Goal: Task Accomplishment & Management: Complete application form

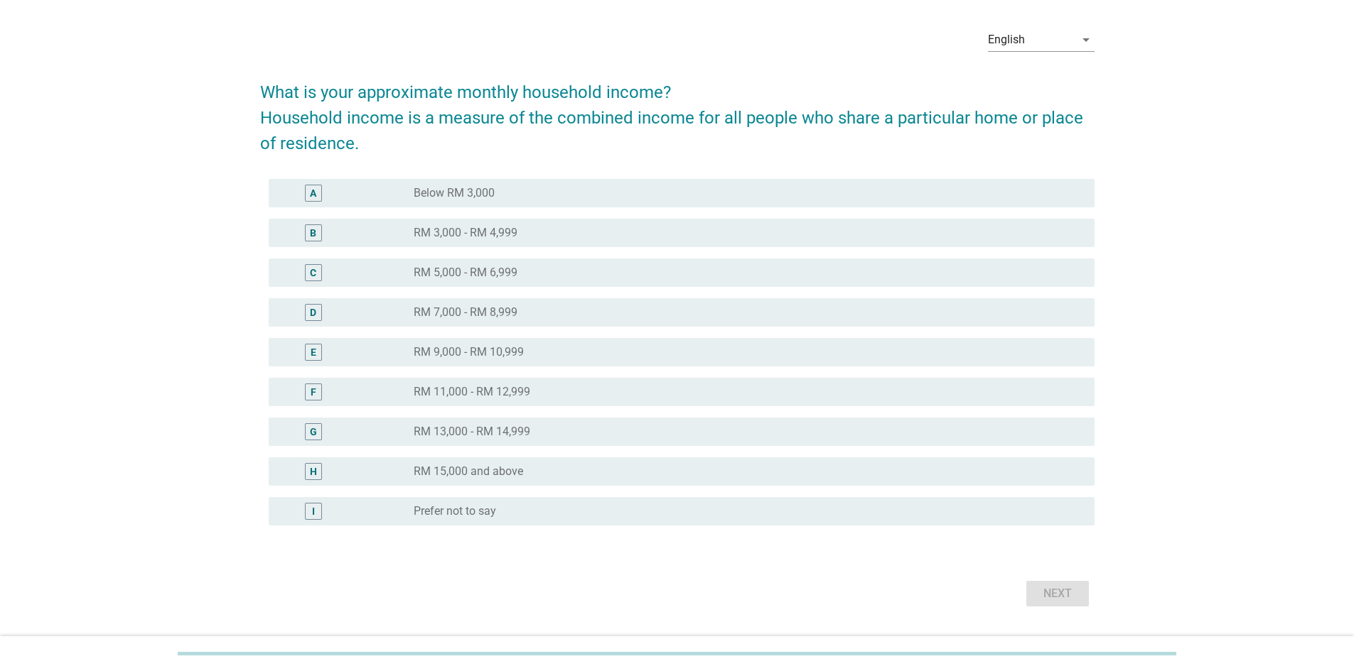
scroll to position [83, 0]
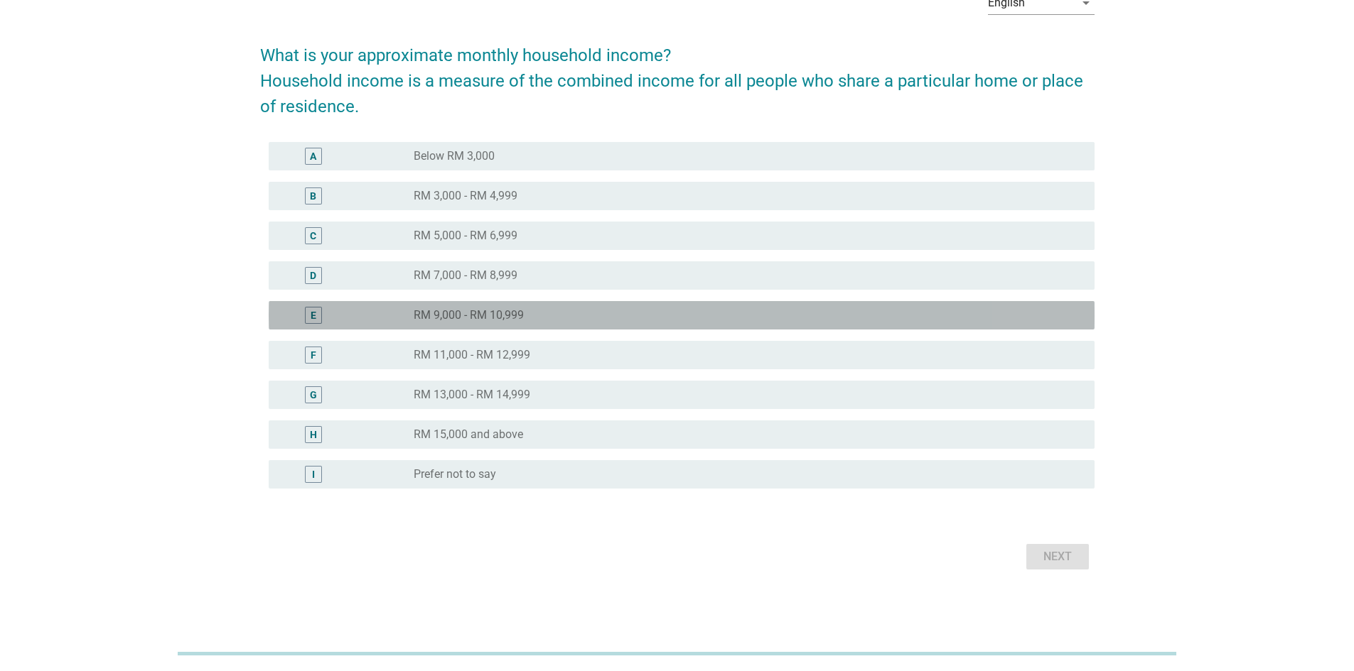
click at [500, 320] on label "RM 9,000 - RM 10,999" at bounding box center [469, 315] width 110 height 14
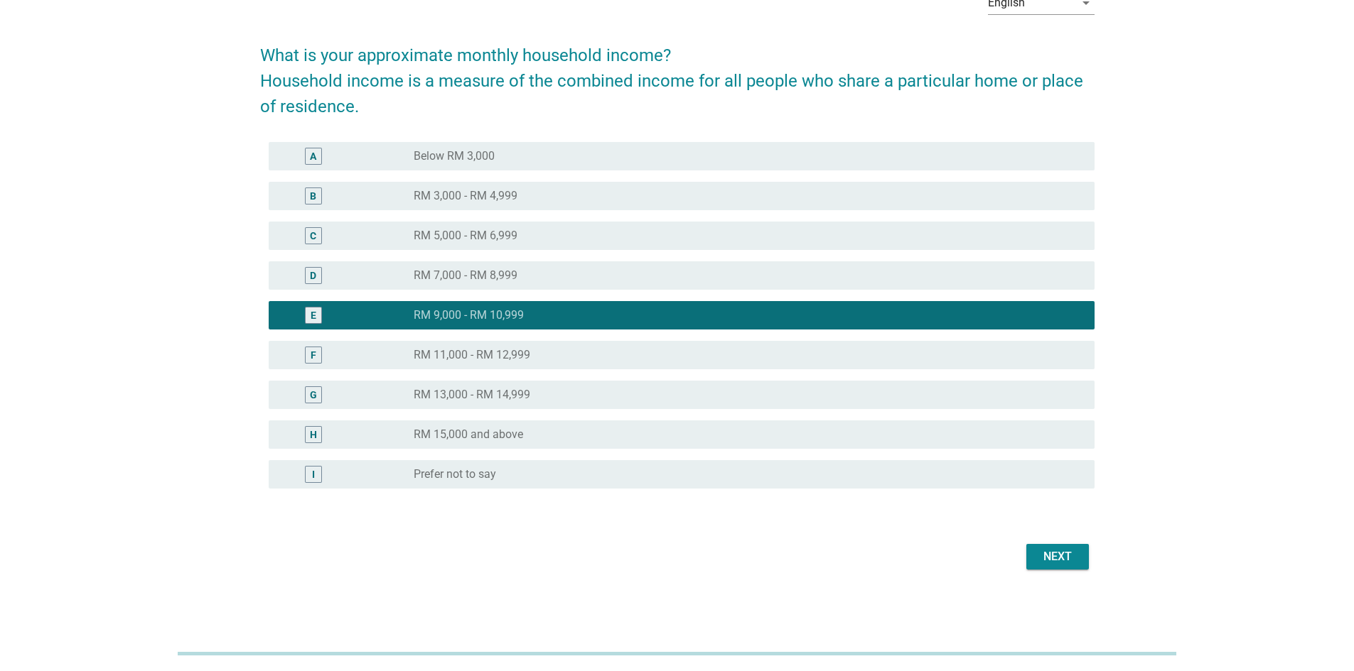
click at [898, 472] on div "Next" at bounding box center [1057, 557] width 40 height 17
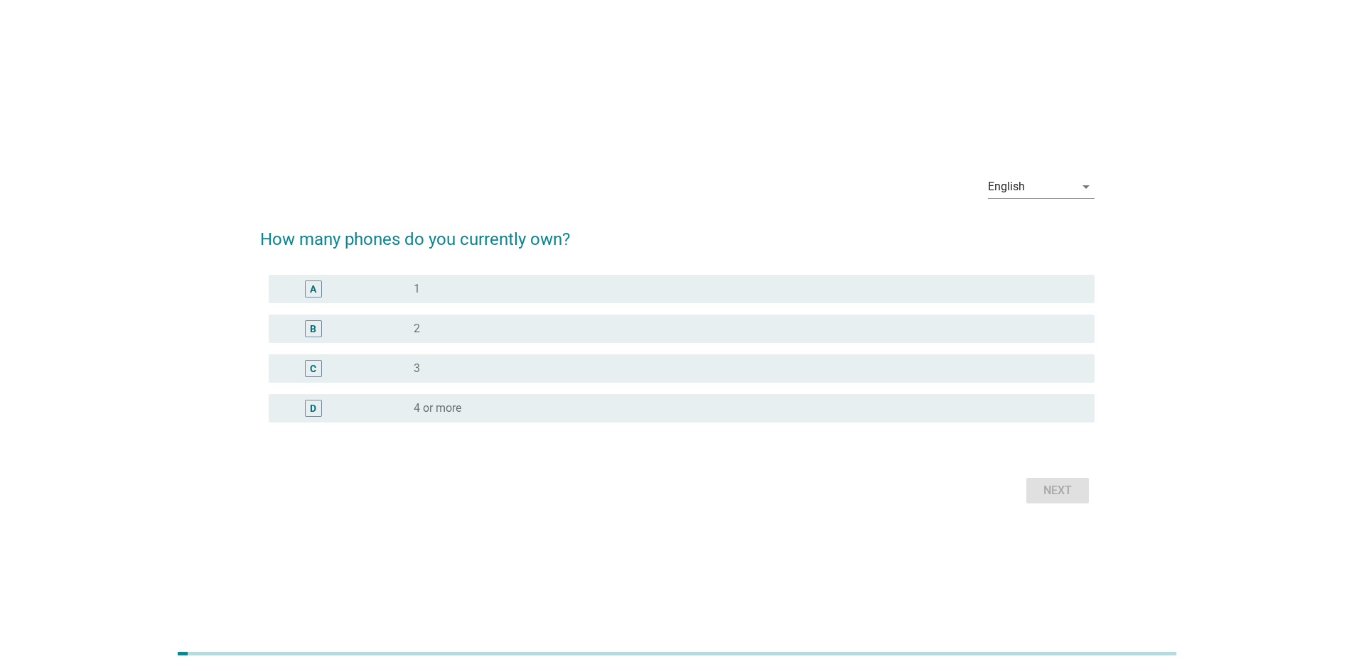
click at [411, 281] on div "A" at bounding box center [347, 289] width 134 height 17
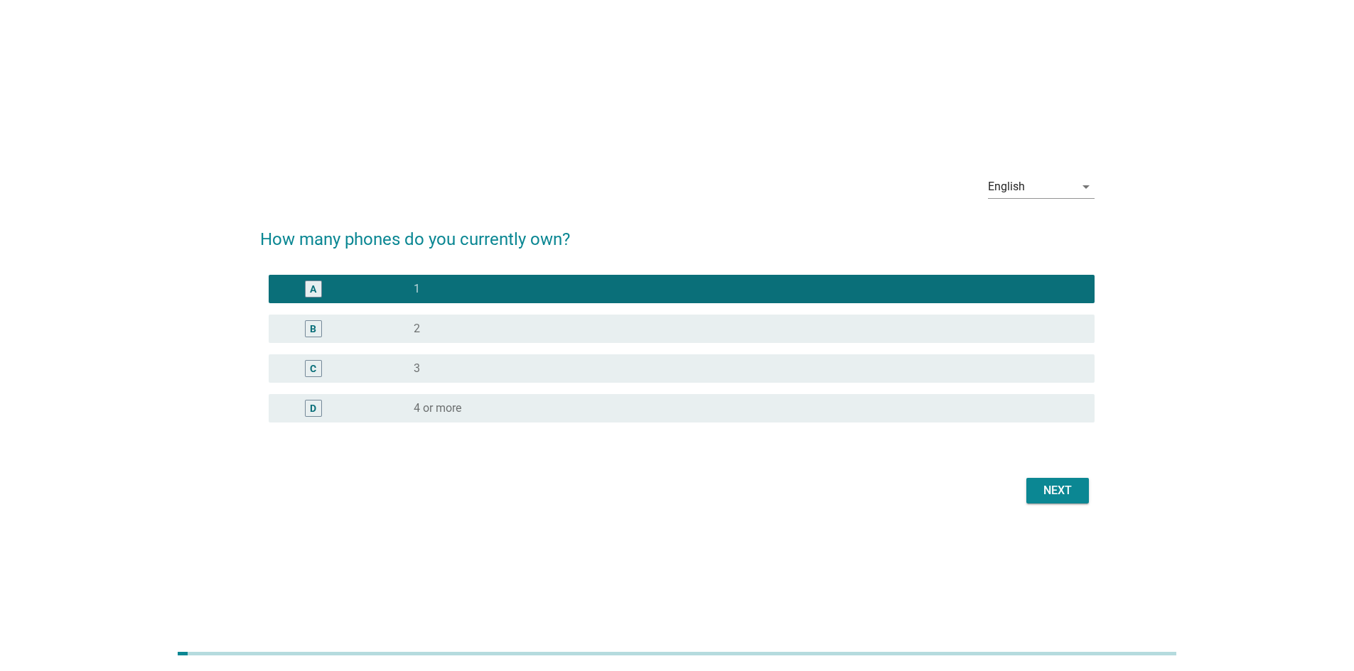
click at [898, 472] on div "Next" at bounding box center [677, 491] width 834 height 34
click at [898, 472] on button "Next" at bounding box center [1057, 491] width 63 height 26
click at [898, 472] on div "Next" at bounding box center [677, 491] width 834 height 34
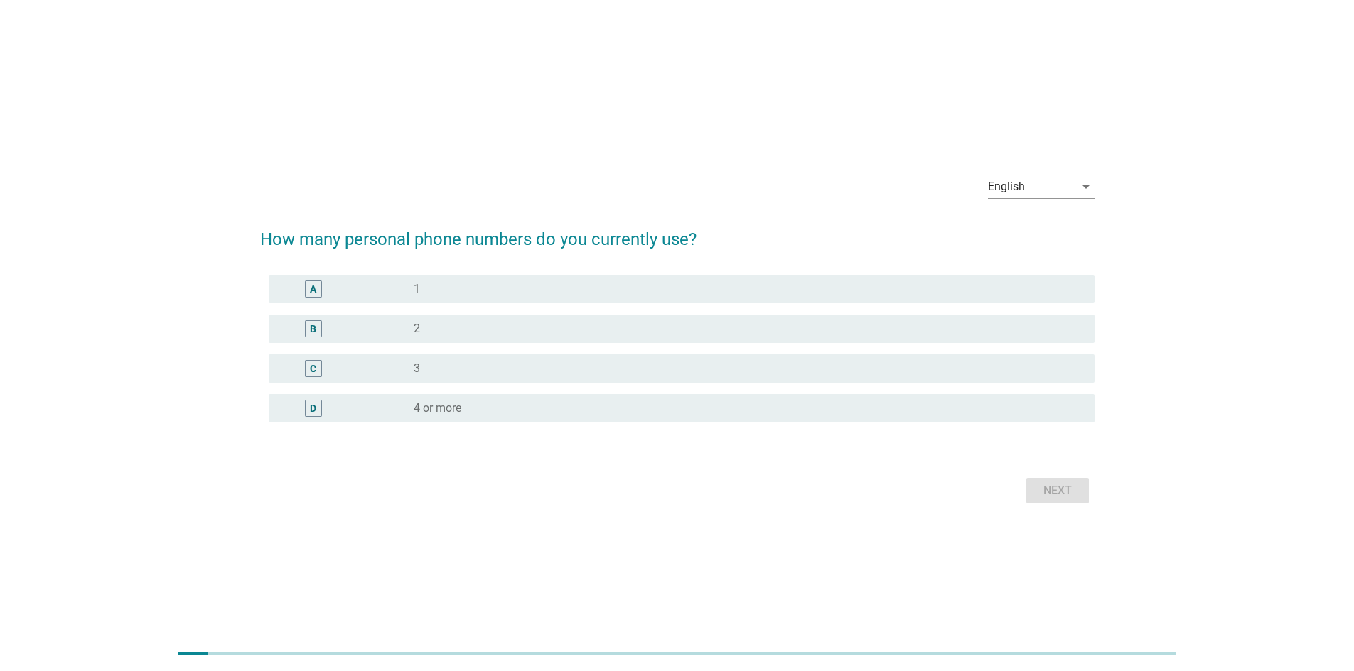
click at [898, 472] on div "English arrow_drop_down How many personal phone numbers do you currently use? A…" at bounding box center [677, 335] width 1354 height 671
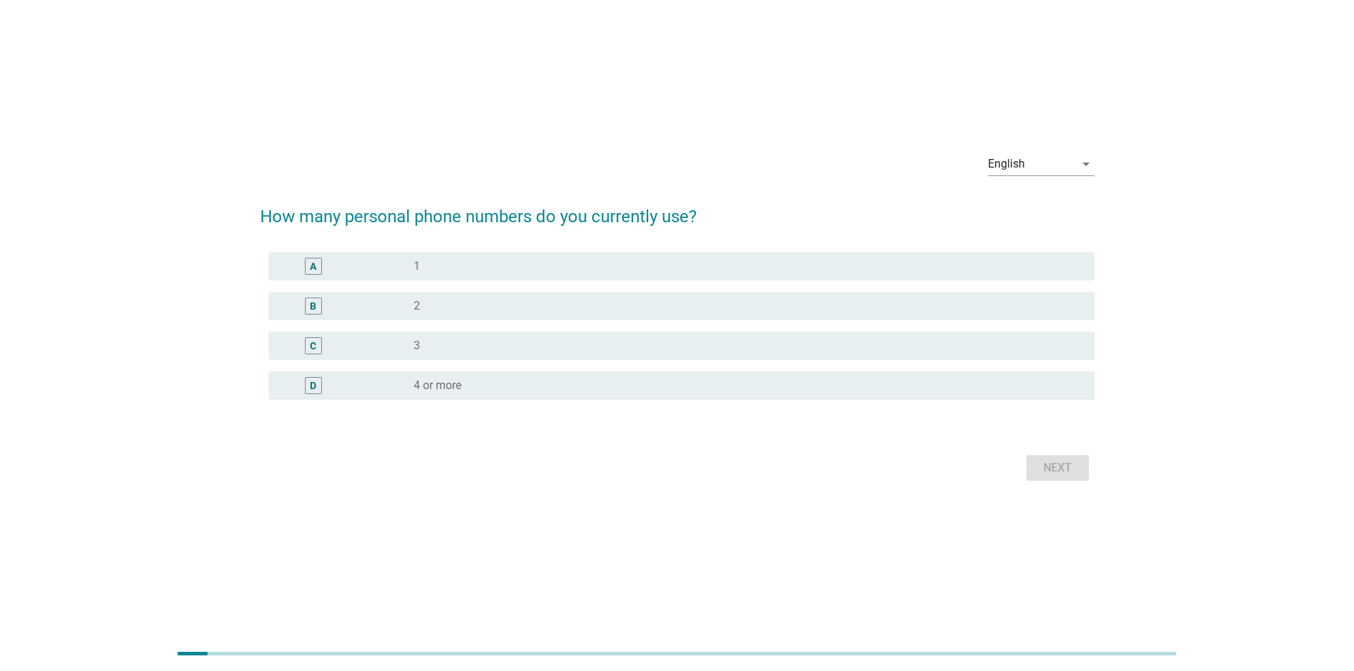
scroll to position [35, 0]
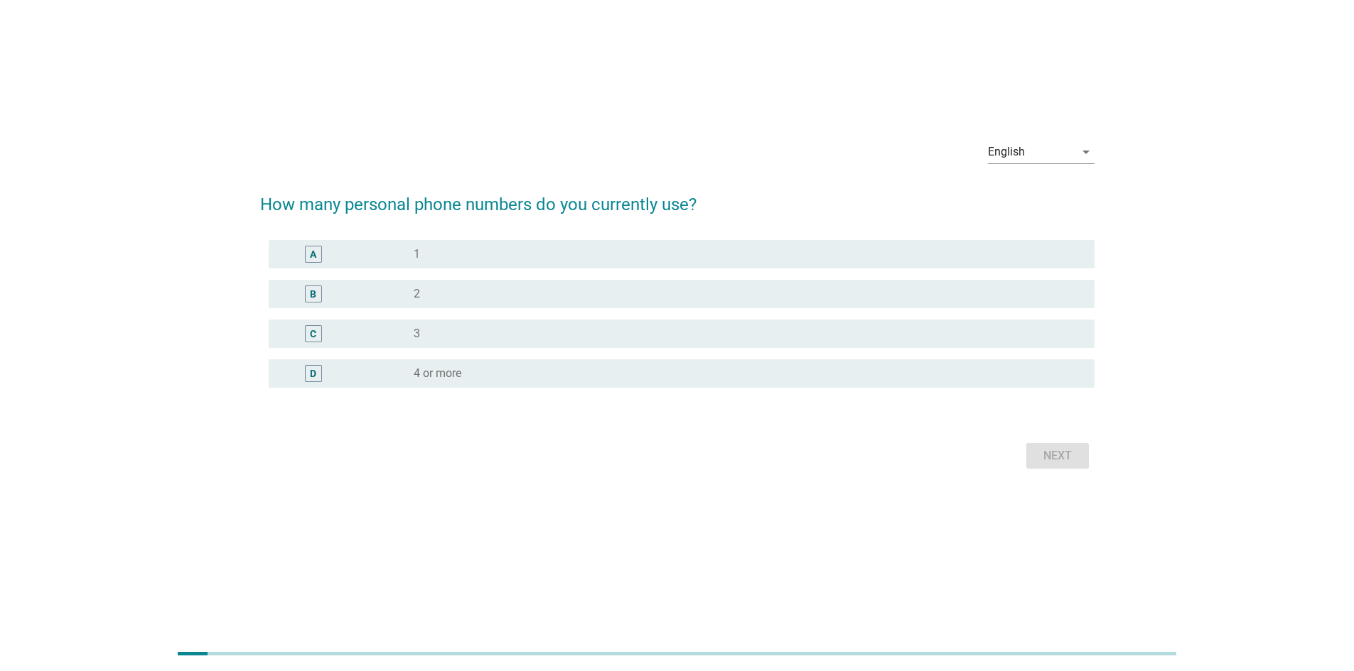
click at [747, 472] on div "English arrow_drop_down How many personal phone numbers do you currently use? A…" at bounding box center [677, 301] width 1320 height 401
click at [539, 266] on div "A radio_button_unchecked 1" at bounding box center [682, 254] width 826 height 28
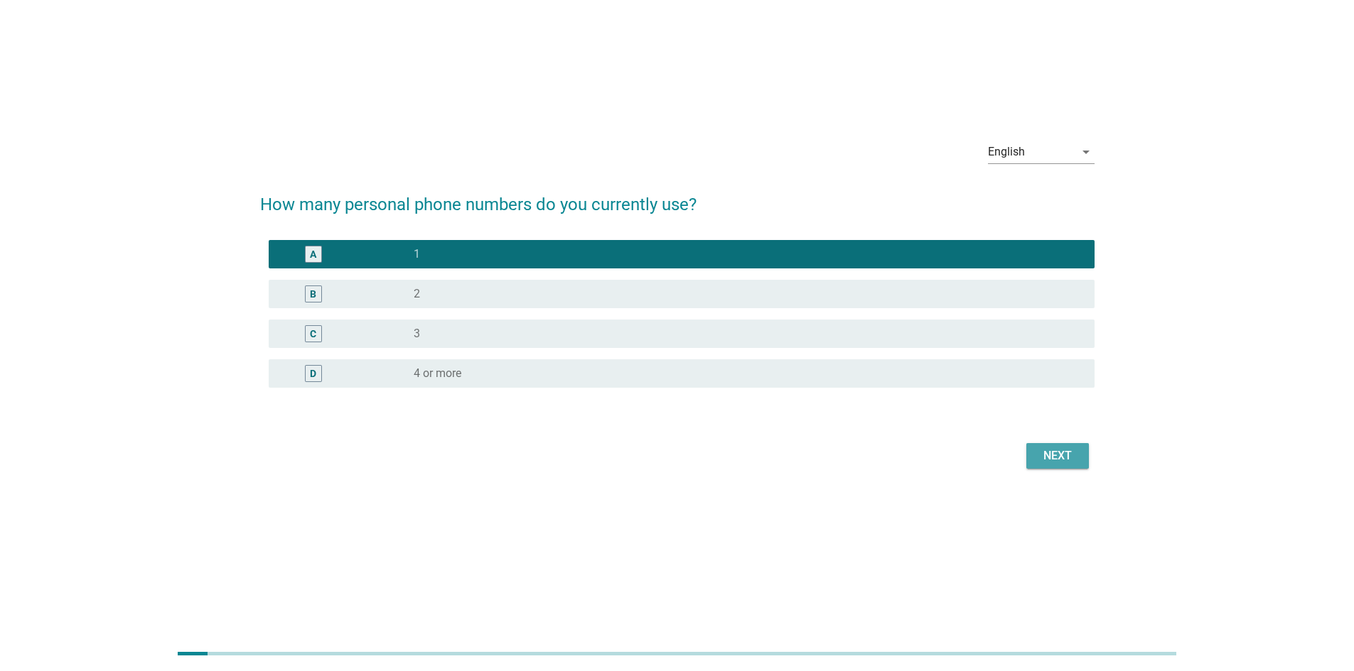
click at [898, 454] on div "Next" at bounding box center [1057, 456] width 40 height 17
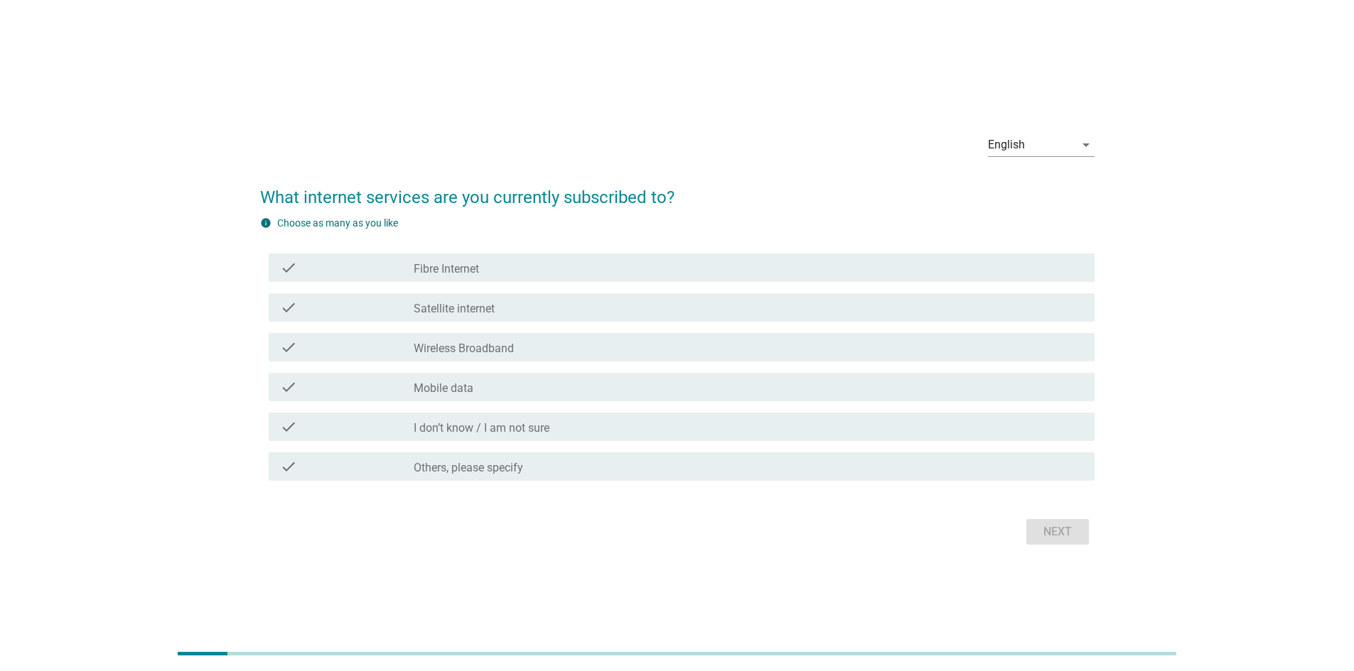
click at [501, 266] on div "check_box_outline_blank Fibre Internet" at bounding box center [748, 267] width 669 height 17
click at [501, 270] on div "check_box_outline_blank Fibre Internet" at bounding box center [748, 267] width 669 height 17
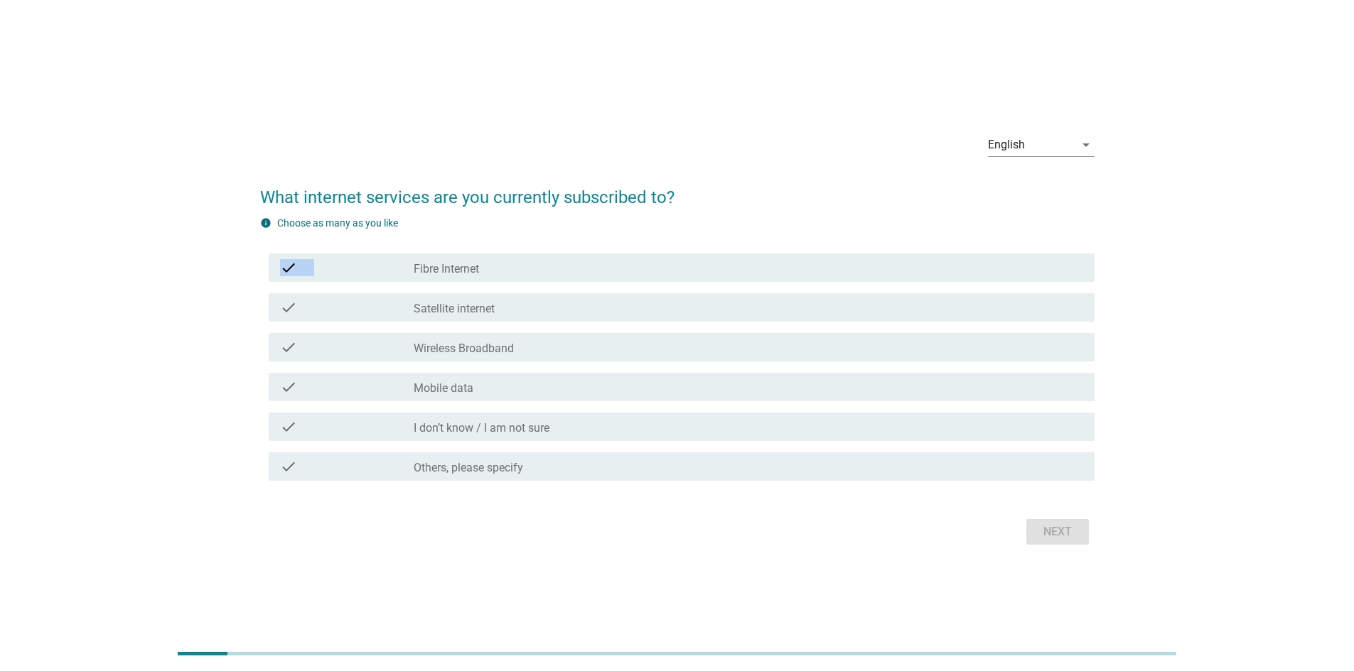
click at [501, 270] on div "check_box_outline_blank Fibre Internet" at bounding box center [748, 267] width 669 height 17
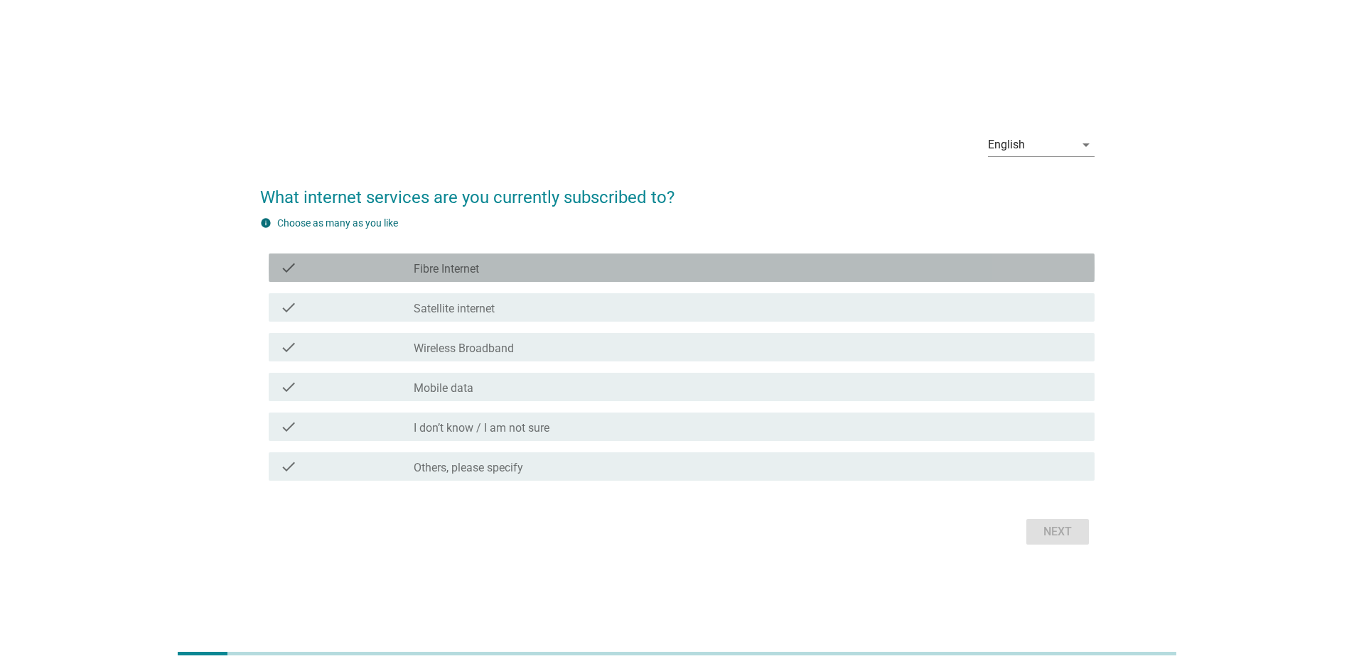
click at [502, 272] on div "check_box_outline_blank Fibre Internet" at bounding box center [748, 267] width 669 height 17
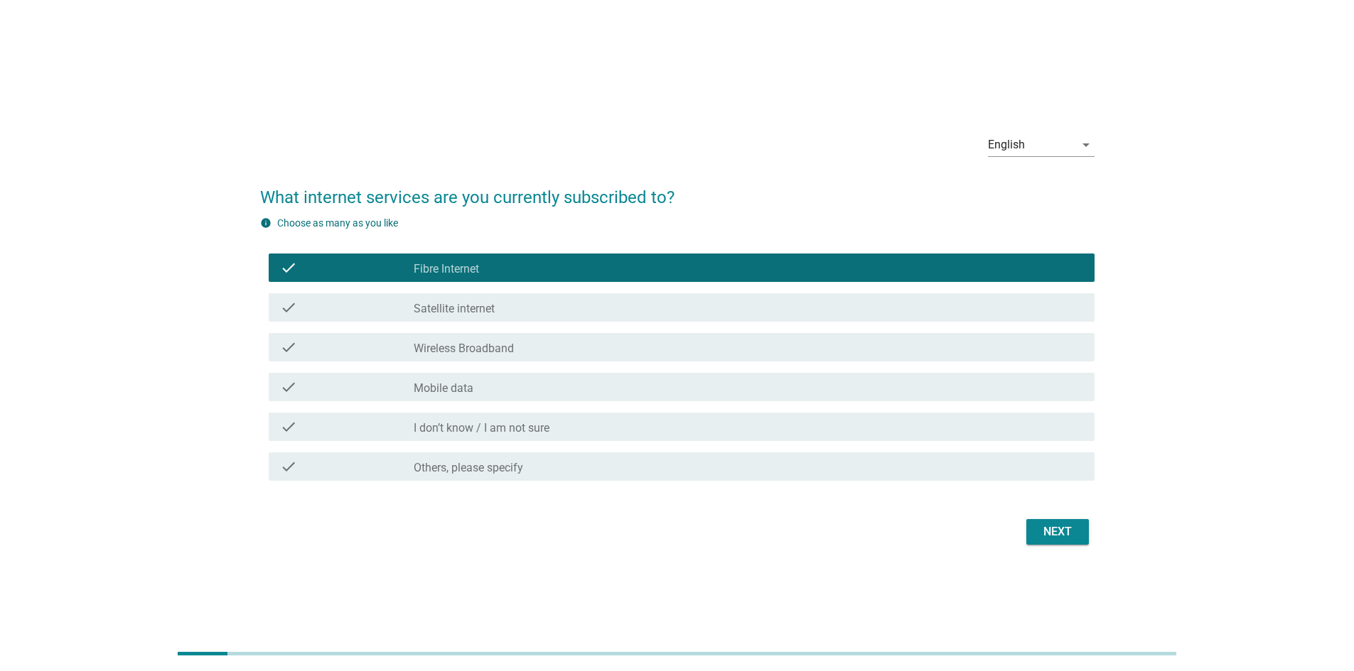
click at [898, 472] on div "Next" at bounding box center [1057, 532] width 40 height 17
click at [898, 472] on div "Next" at bounding box center [677, 532] width 834 height 34
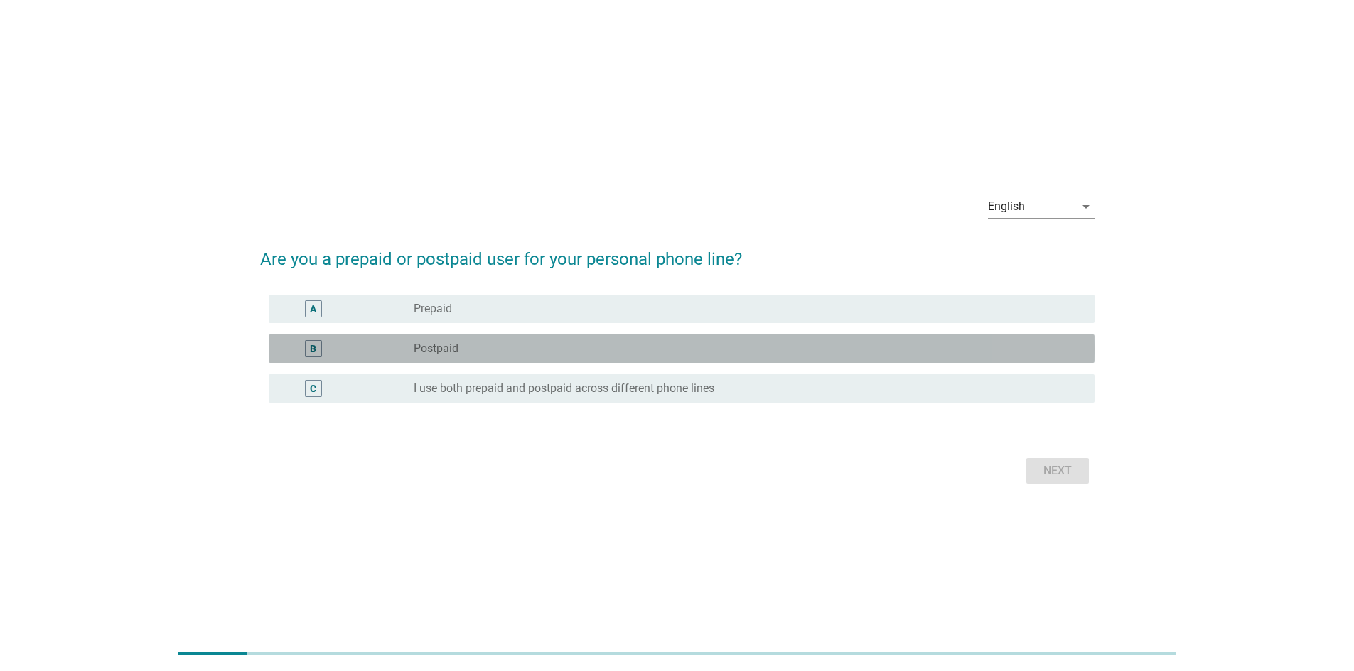
click at [439, 345] on label "Postpaid" at bounding box center [436, 349] width 45 height 14
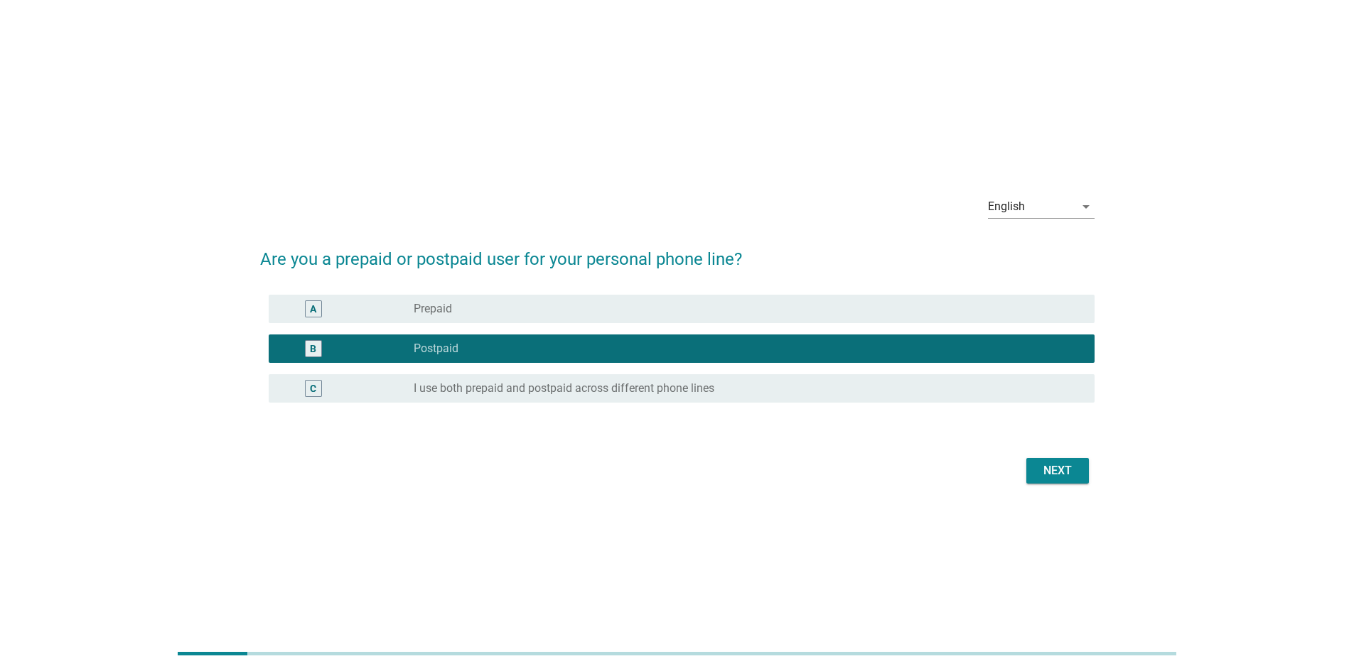
click at [898, 472] on div "Next" at bounding box center [1057, 471] width 40 height 17
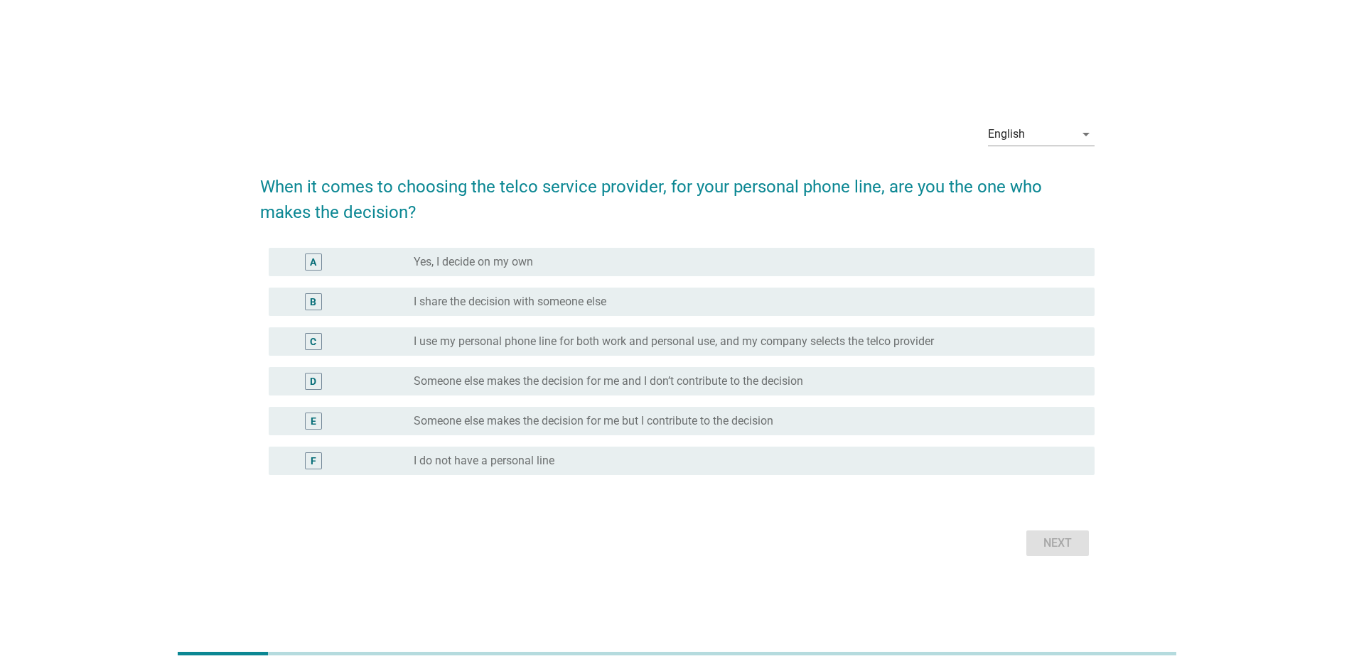
click at [607, 259] on div "radio_button_unchecked Yes, I decide on my own" at bounding box center [743, 262] width 658 height 14
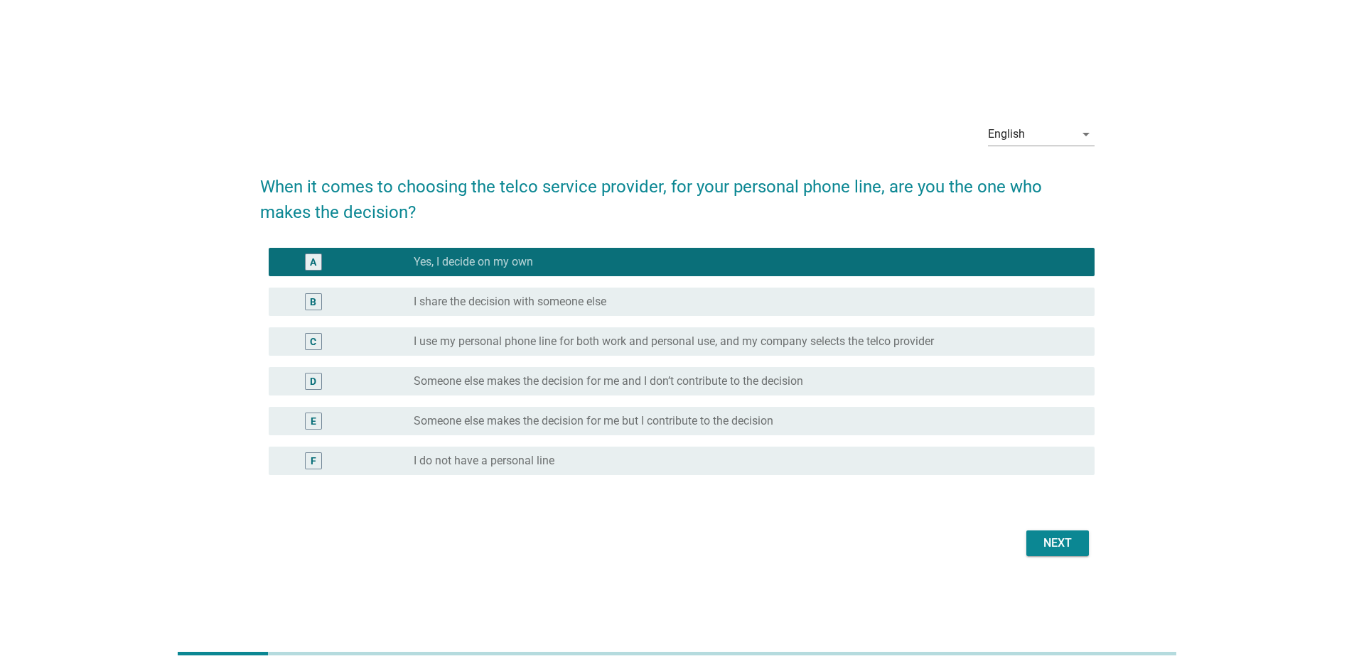
click at [611, 298] on div "radio_button_unchecked I share the decision with someone else" at bounding box center [743, 302] width 658 height 14
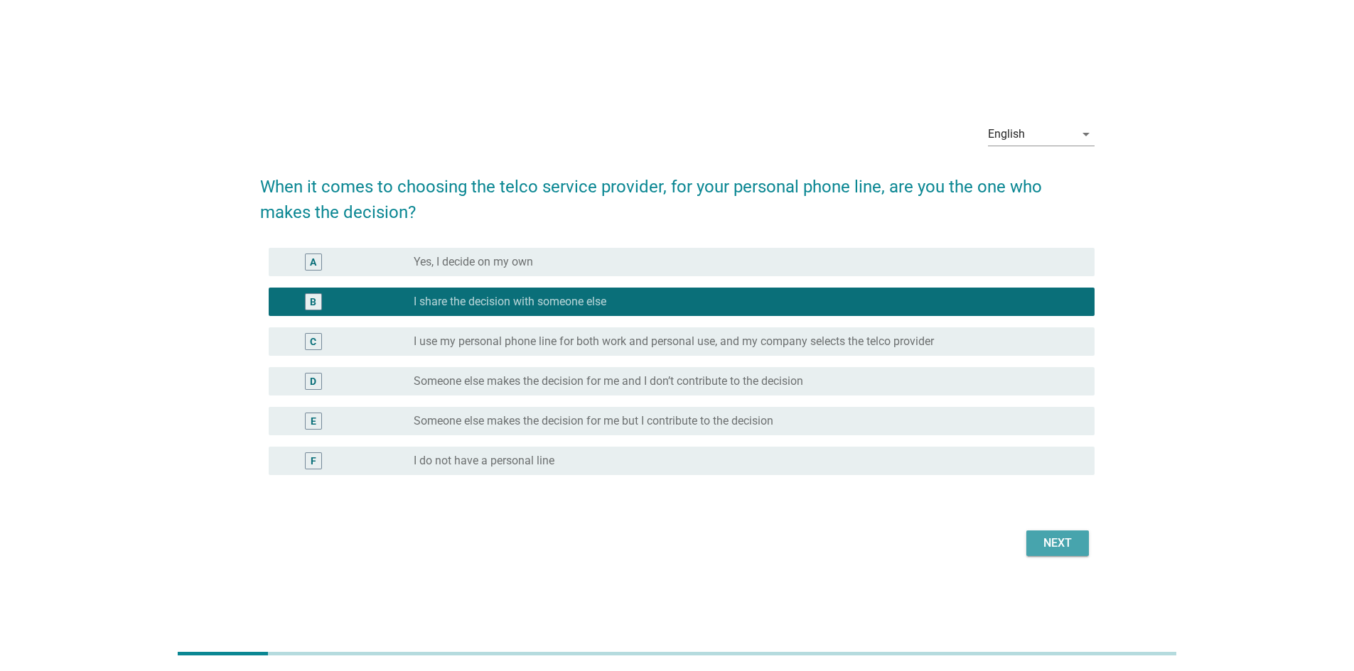
click at [898, 472] on div "Next" at bounding box center [1057, 543] width 40 height 17
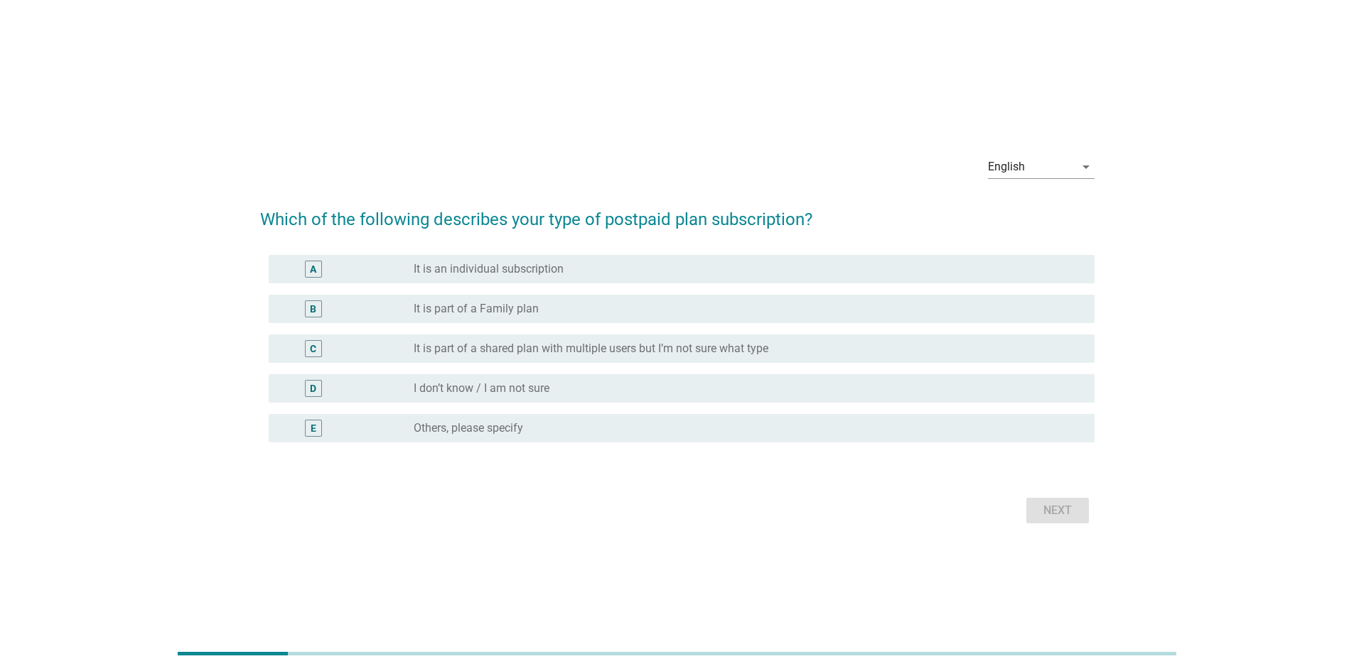
click at [561, 315] on div "radio_button_unchecked It is part of a Family plan" at bounding box center [743, 309] width 658 height 14
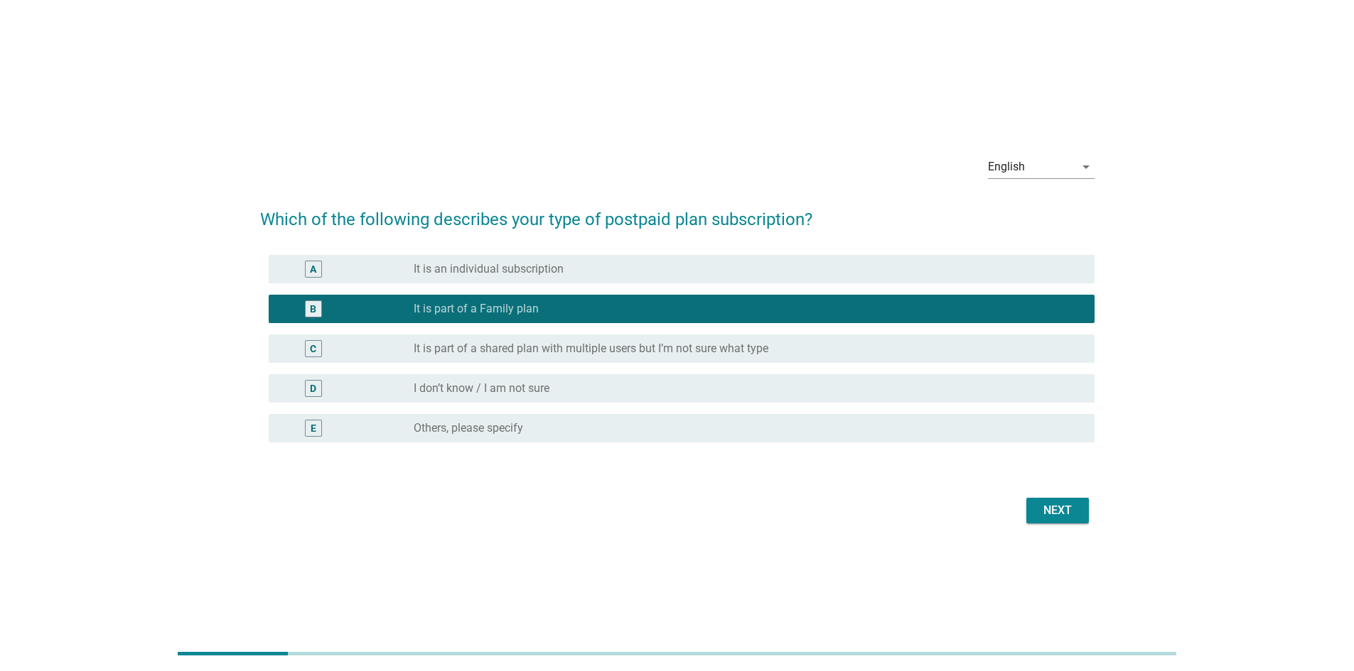
click at [898, 472] on div "Next" at bounding box center [1057, 510] width 40 height 17
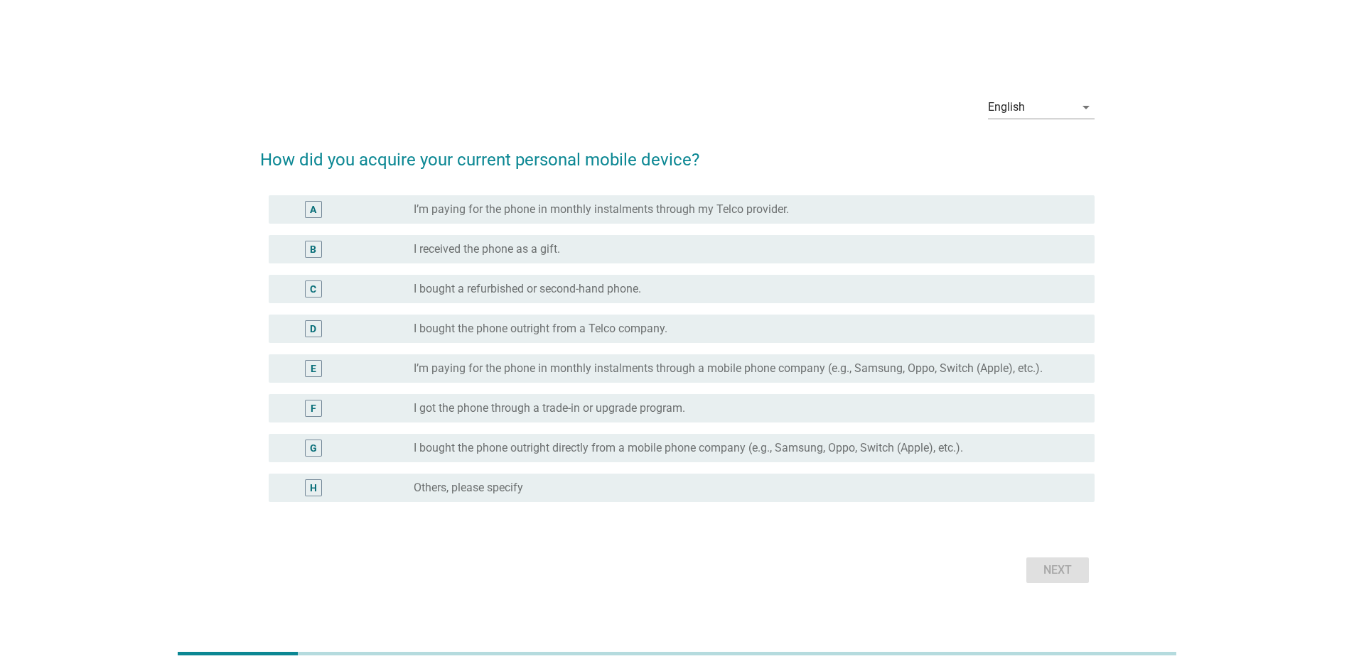
click at [555, 213] on label "I’m paying for the phone in monthly instalments through my Telco provider." at bounding box center [601, 210] width 375 height 14
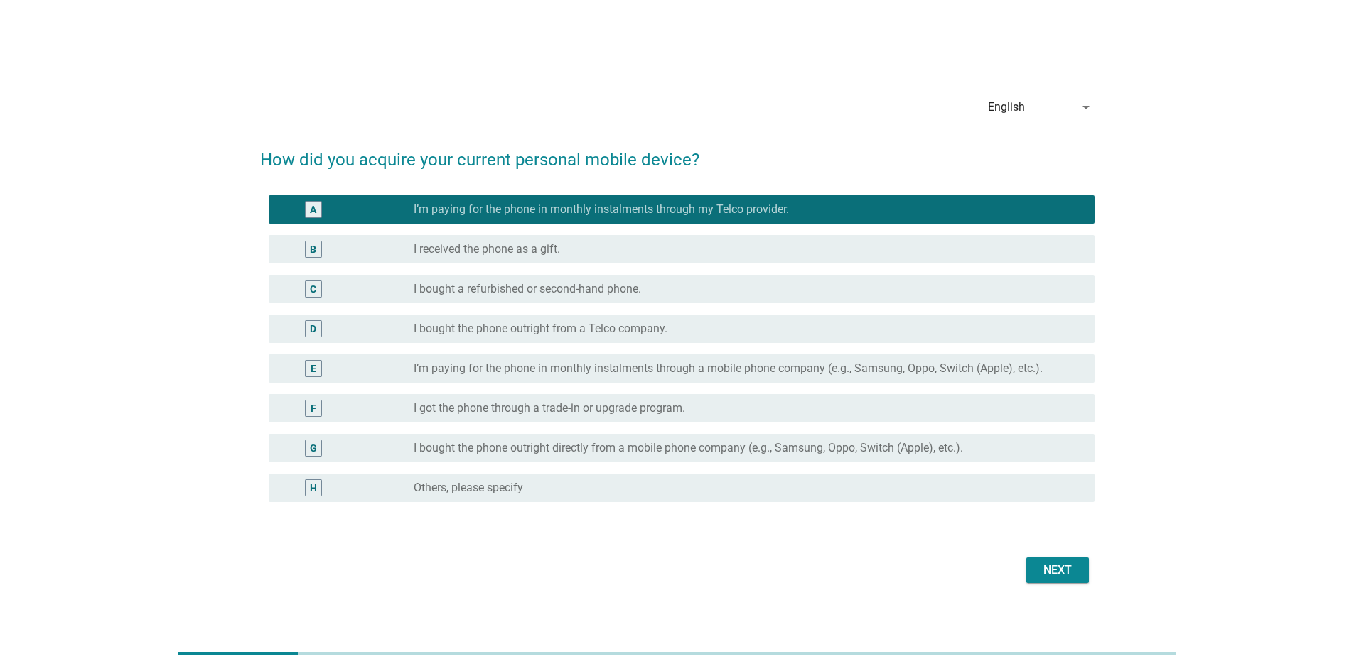
click at [898, 472] on button "Next" at bounding box center [1057, 571] width 63 height 26
click at [898, 472] on div "Next" at bounding box center [677, 571] width 834 height 34
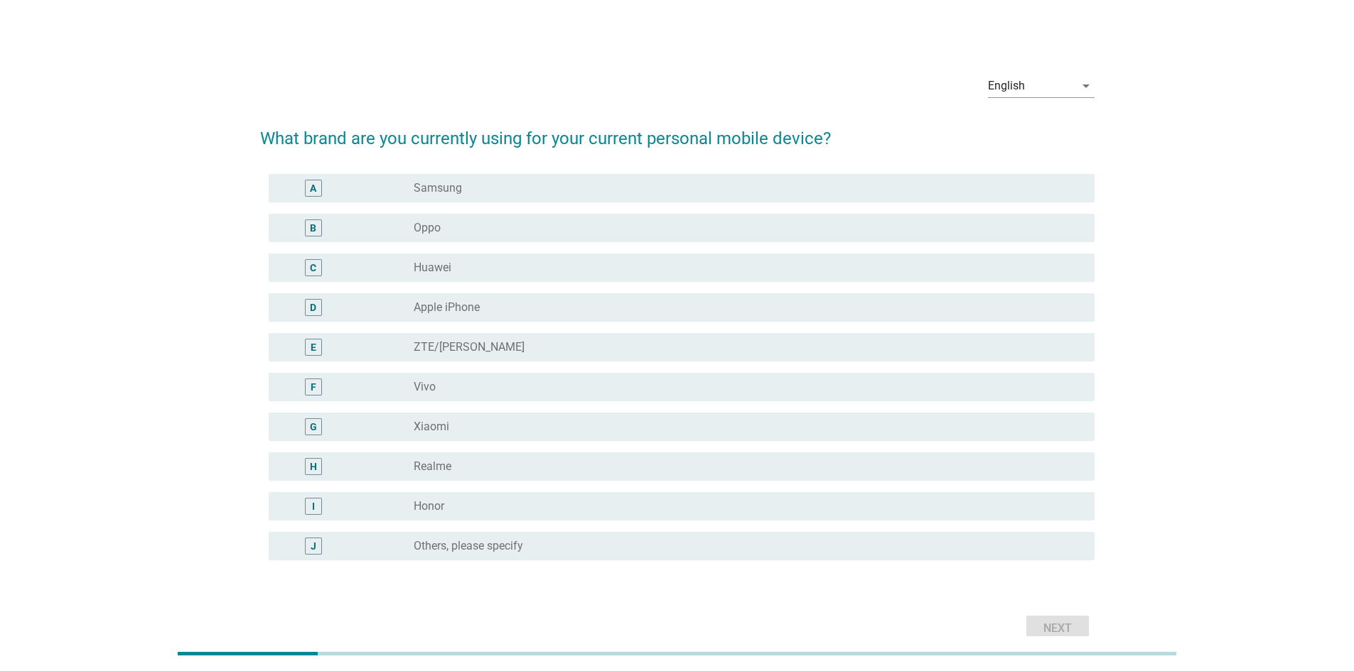
click at [468, 301] on label "Apple iPhone" at bounding box center [447, 308] width 66 height 14
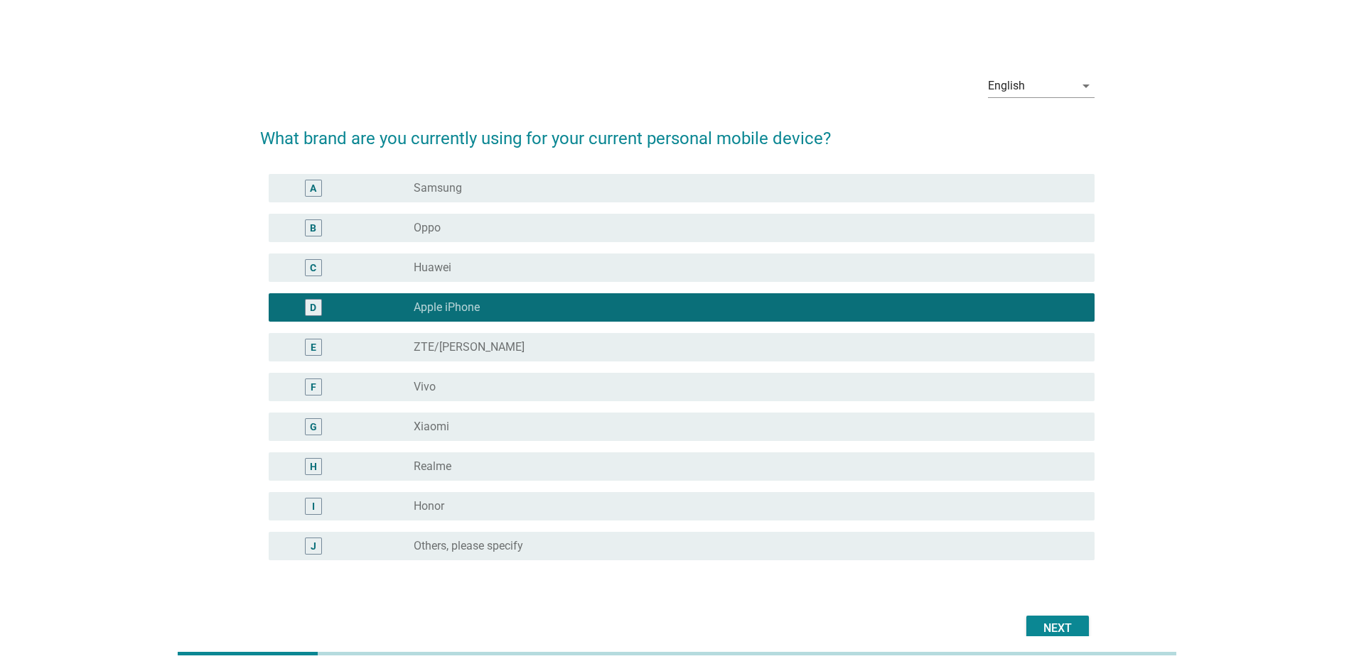
click at [898, 472] on div "Next" at bounding box center [1057, 628] width 40 height 17
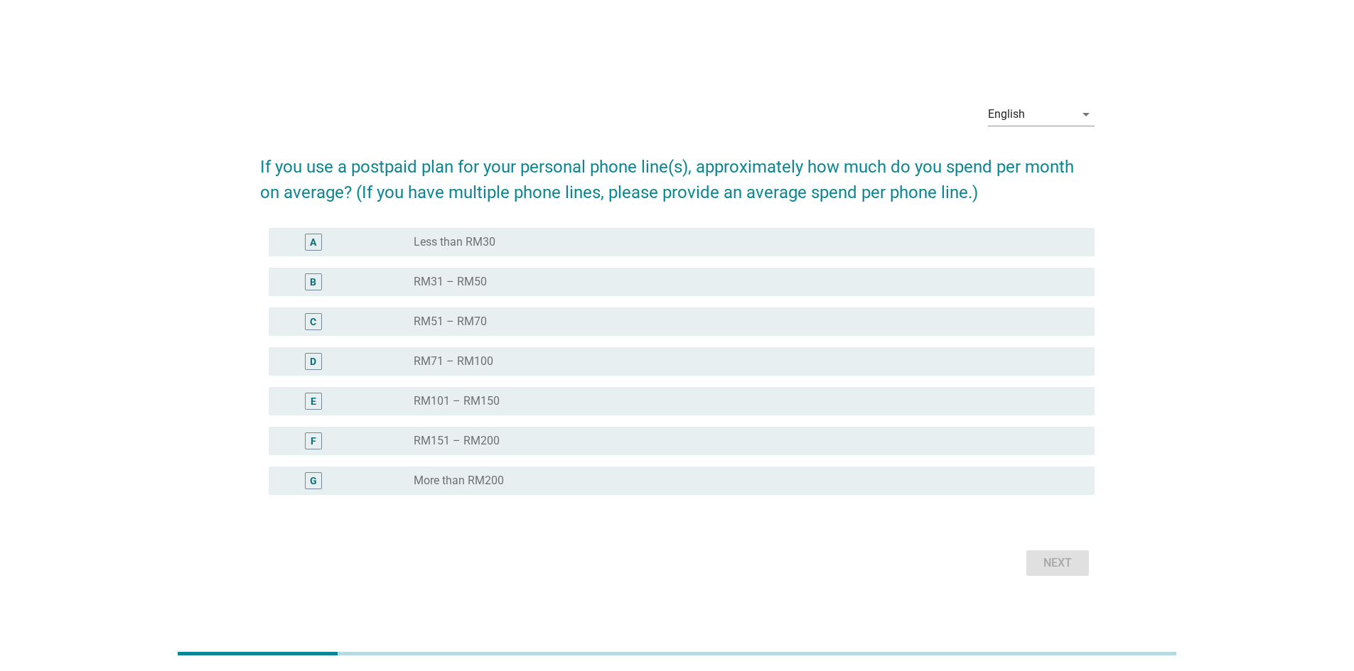
click at [558, 328] on div "radio_button_unchecked RM51 – RM70" at bounding box center [743, 322] width 658 height 14
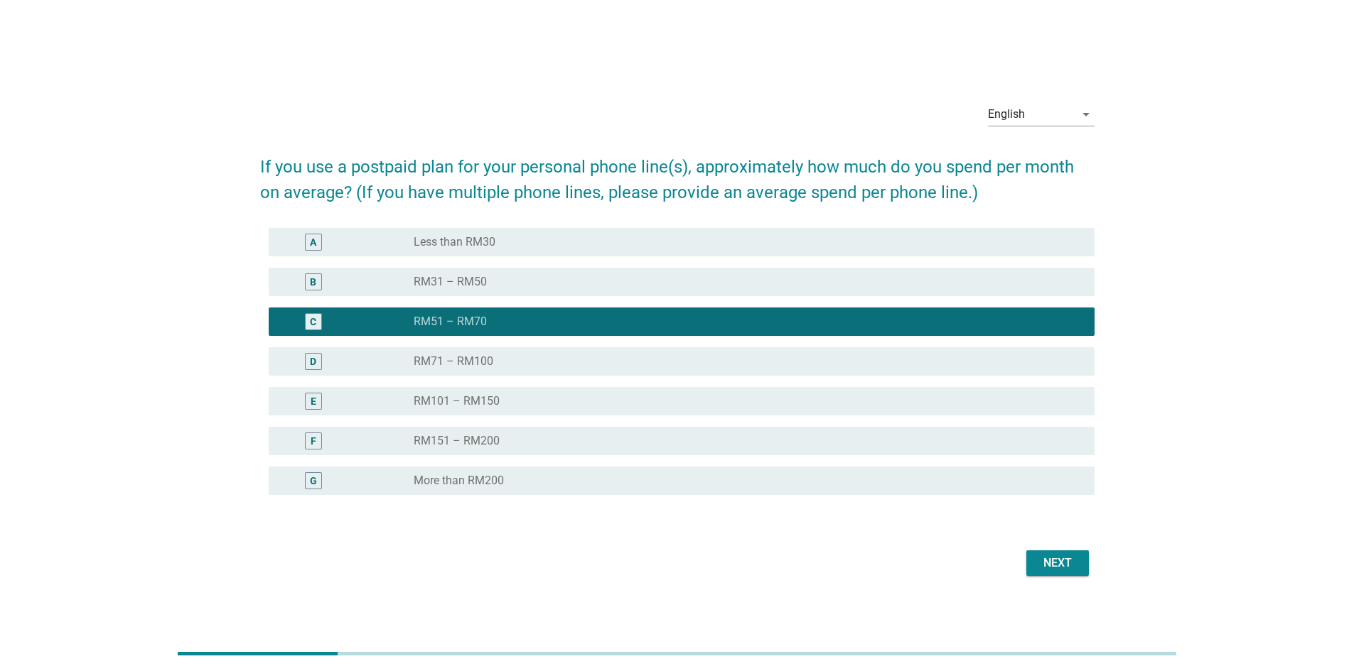
click at [898, 472] on div "Next" at bounding box center [1057, 563] width 40 height 17
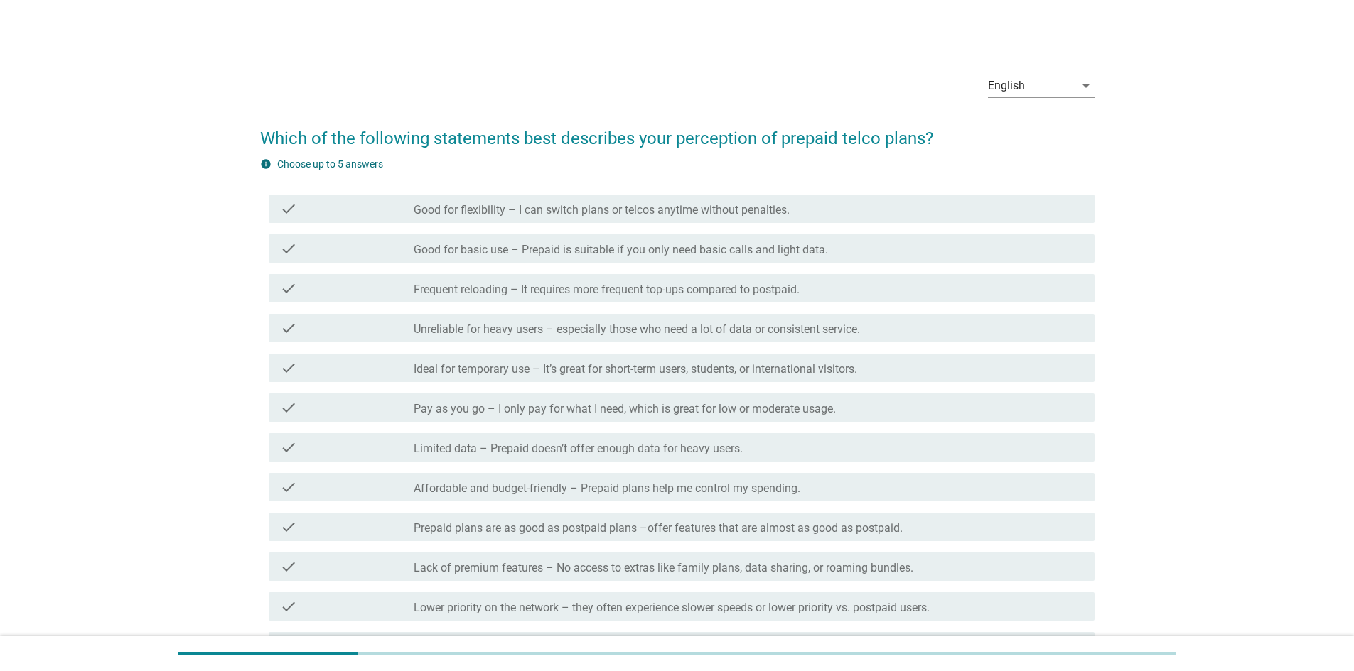
click at [139, 303] on div "English arrow_drop_down Which of the following statements best describes your p…" at bounding box center [676, 446] width 1285 height 789
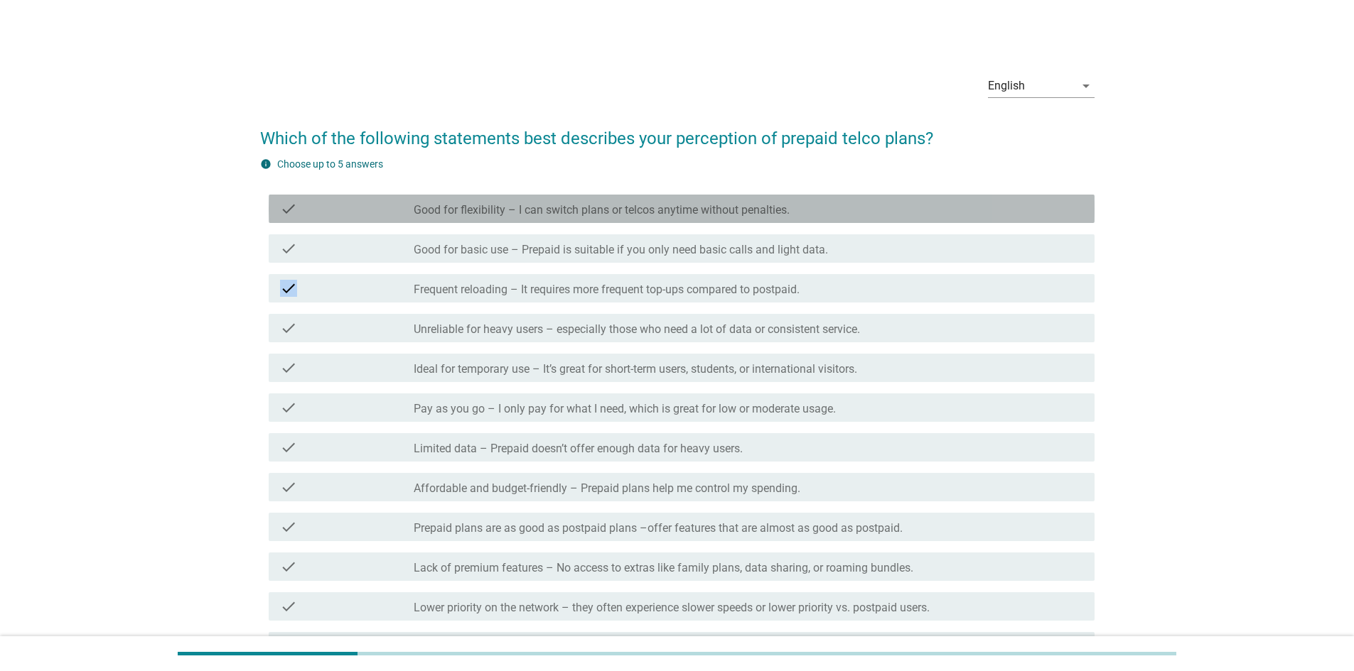
click at [644, 212] on label "Good for flexibility – I can switch plans or telcos anytime without penalties." at bounding box center [602, 210] width 376 height 14
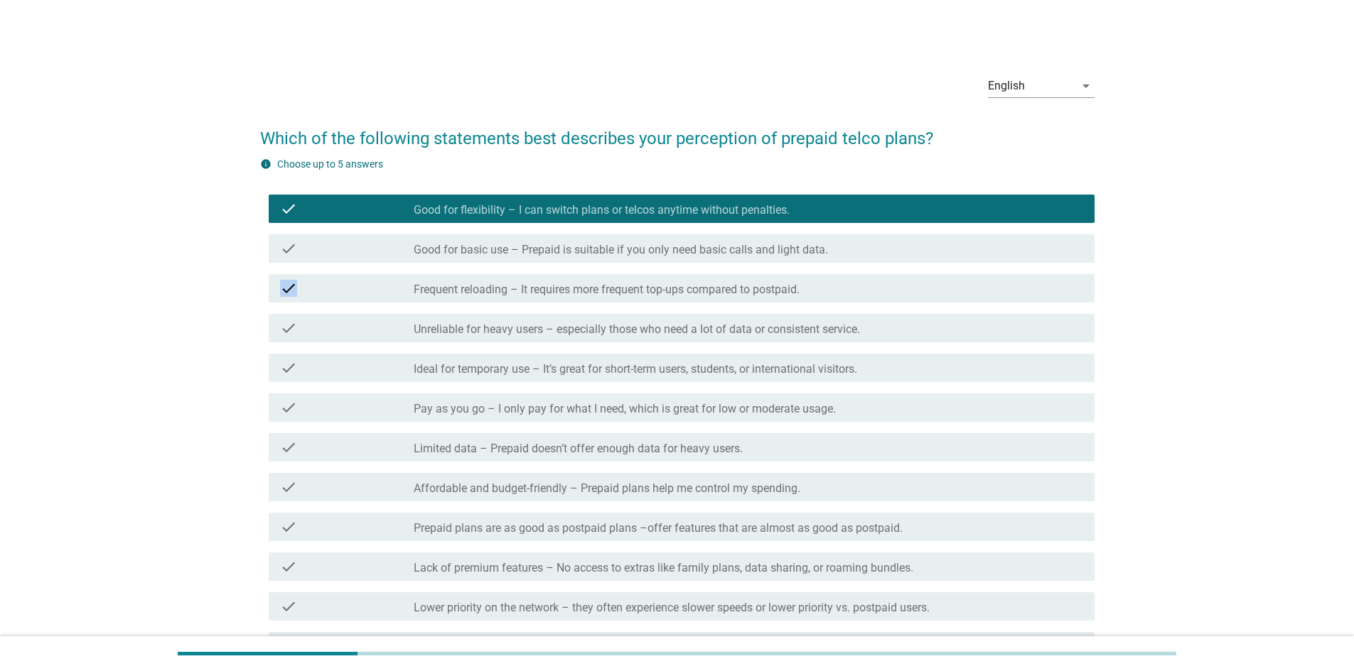
click at [662, 290] on label "Frequent reloading – It requires more frequent top-ups compared to postpaid." at bounding box center [607, 290] width 386 height 14
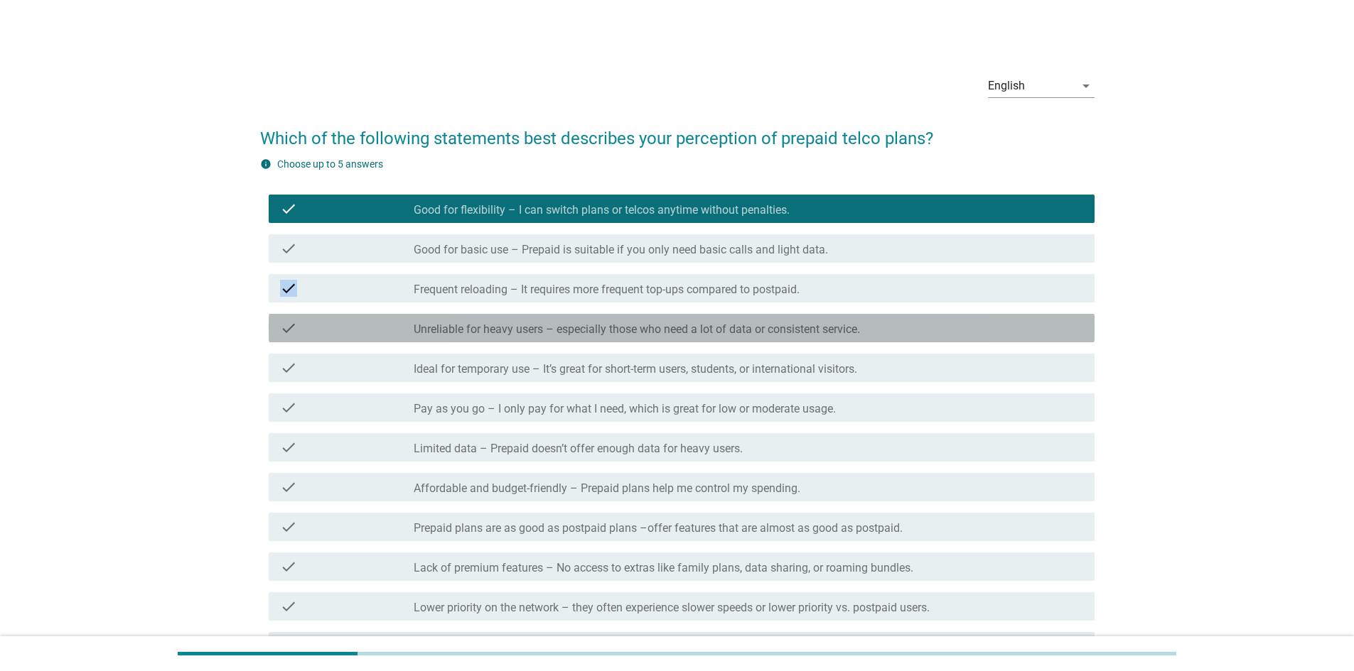
click at [657, 335] on label "Unreliable for heavy users – especially those who need a lot of data or consist…" at bounding box center [637, 330] width 446 height 14
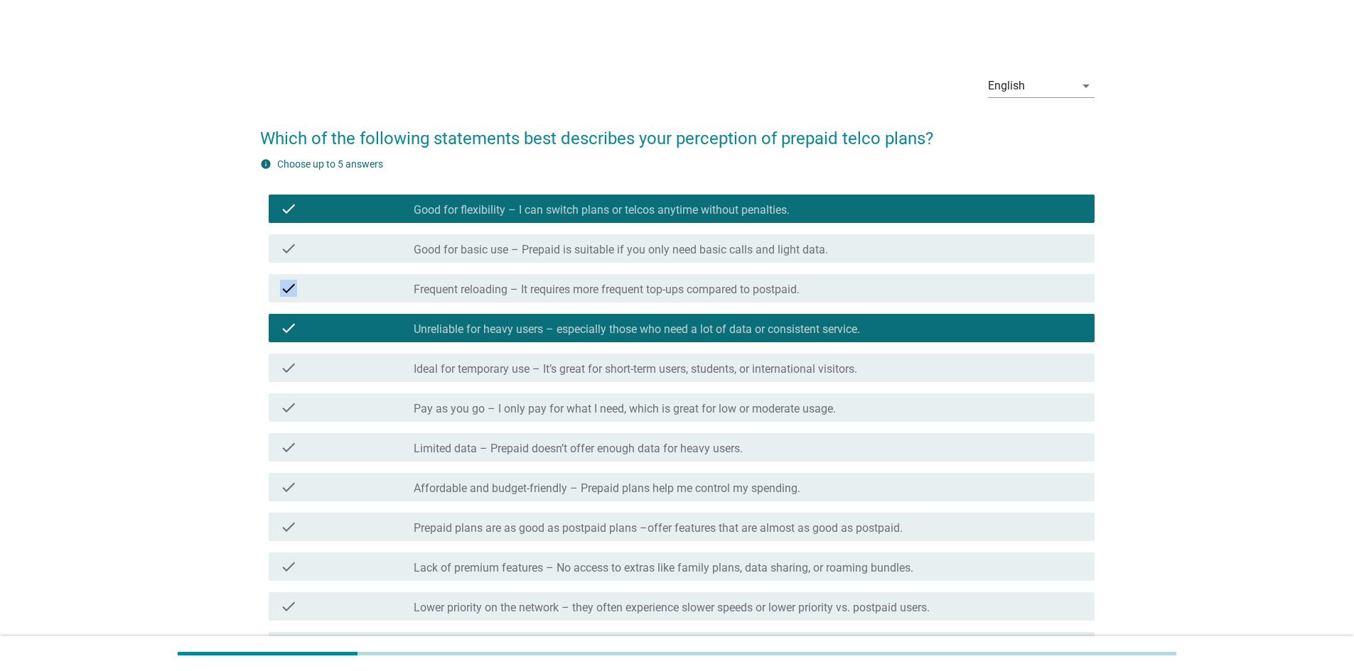
click at [738, 439] on div "check_box_outline_blank Limited data – Prepaid doesn’t offer enough data for he…" at bounding box center [748, 447] width 669 height 17
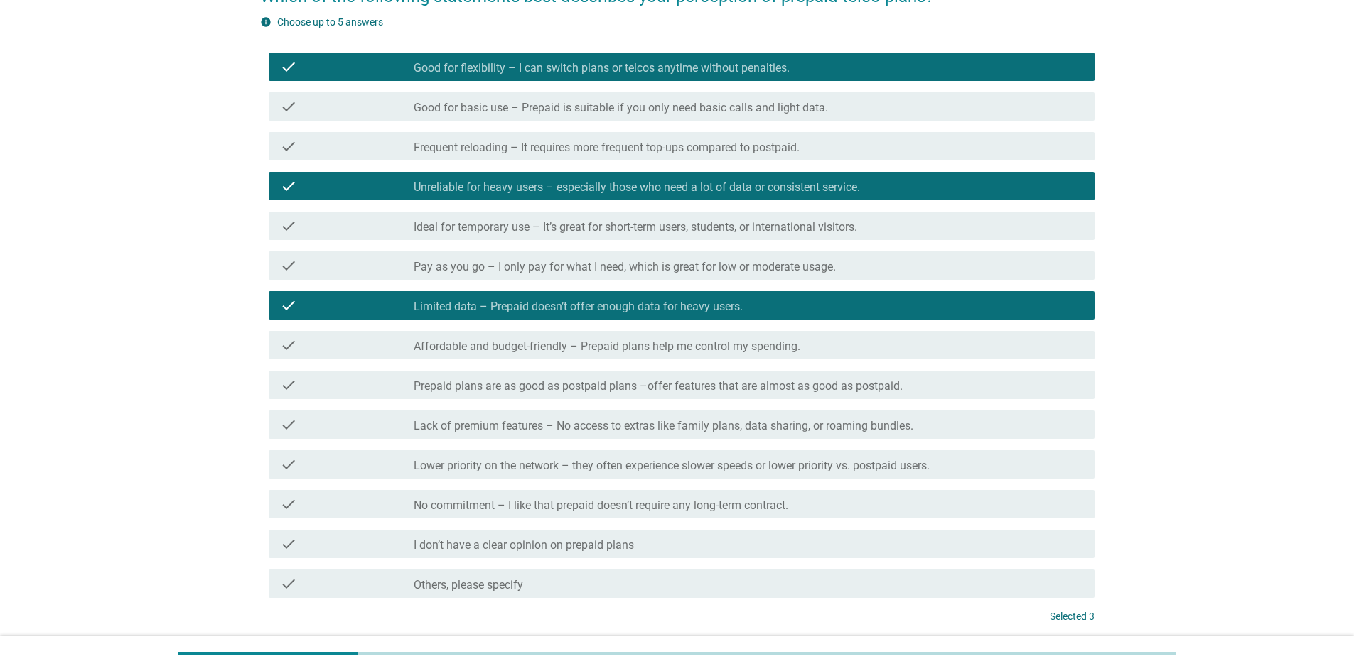
click at [730, 470] on label "Lower priority on the network – they often experience slower speeds or lower pr…" at bounding box center [672, 466] width 516 height 14
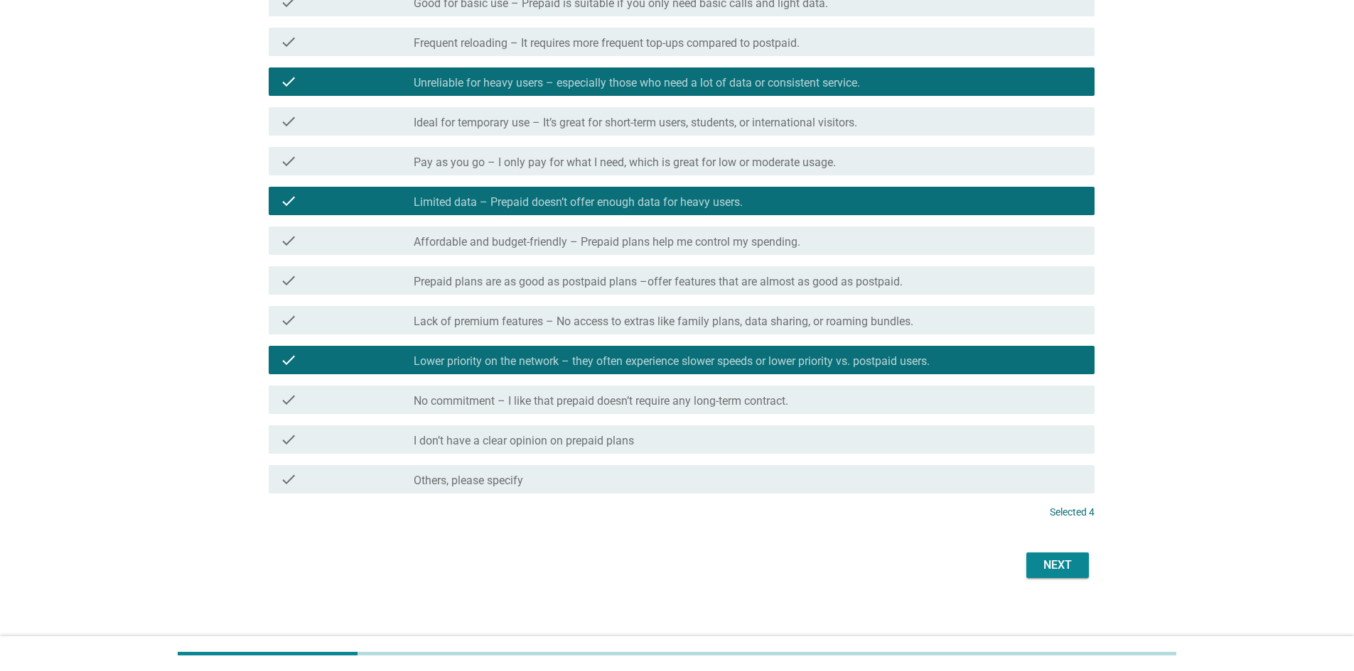
scroll to position [255, 0]
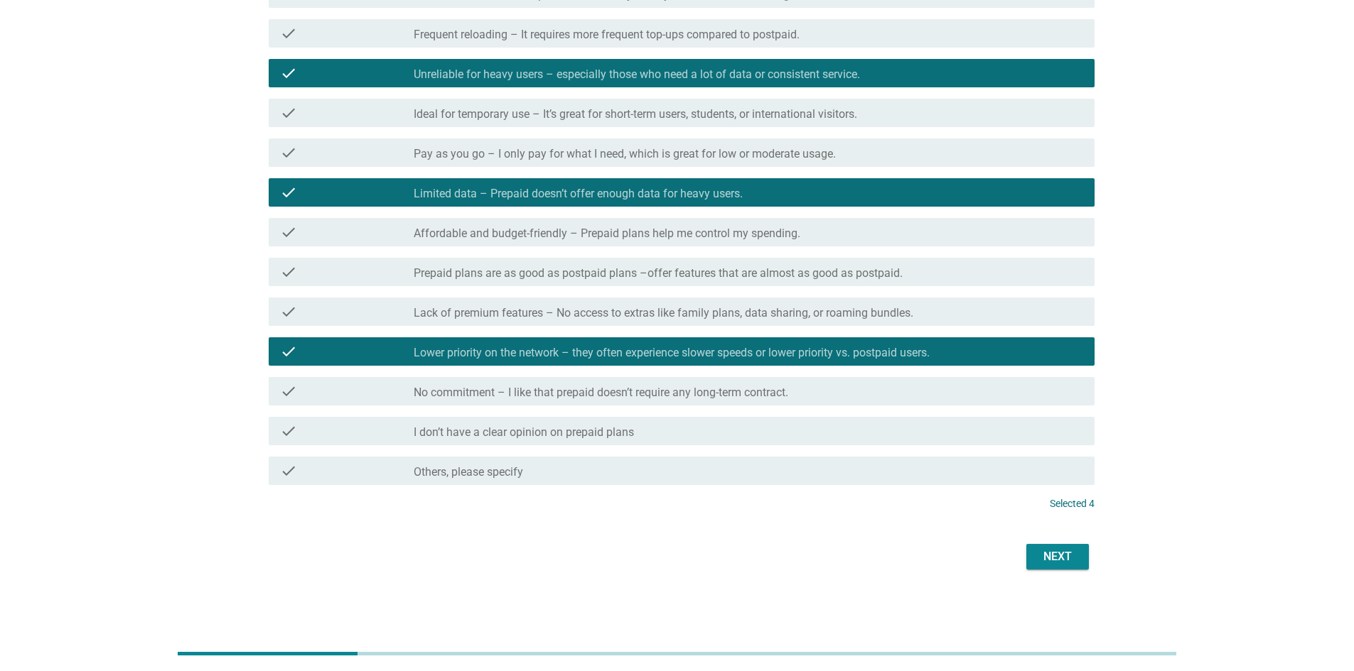
click at [898, 472] on div "Next" at bounding box center [1057, 557] width 40 height 17
click at [898, 472] on div "Next" at bounding box center [677, 557] width 834 height 34
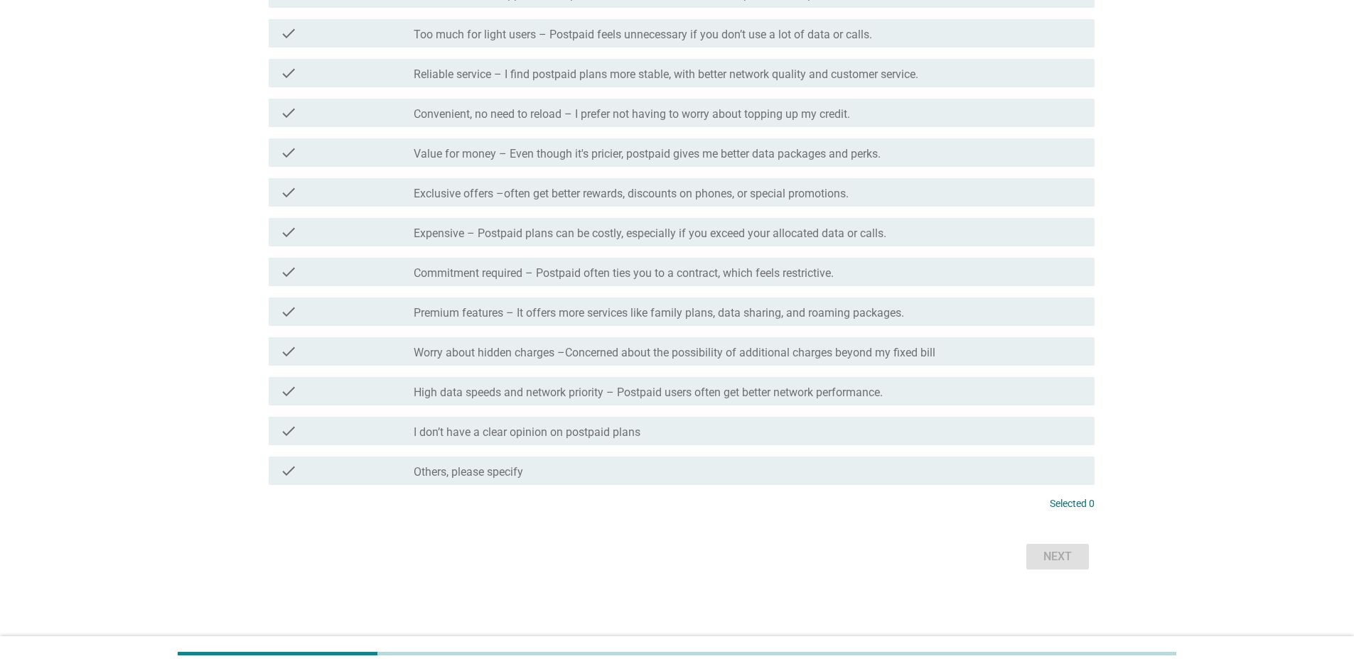
scroll to position [0, 0]
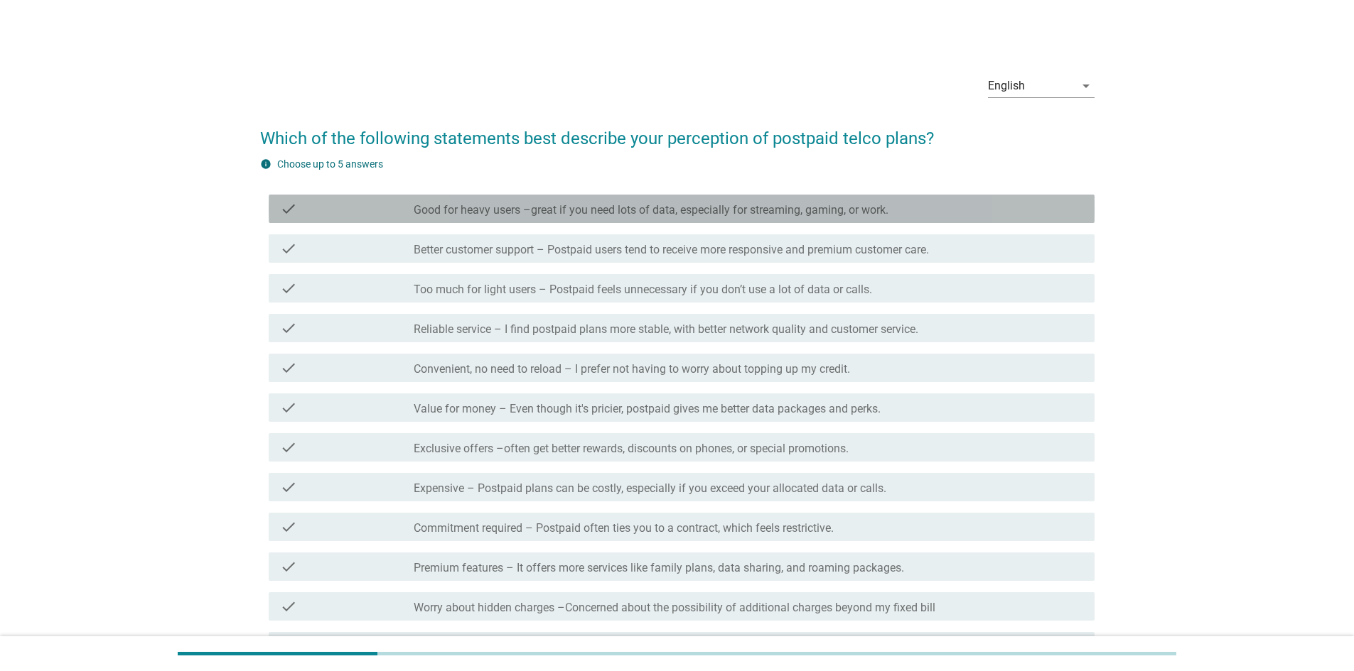
click at [599, 213] on label "Good for heavy users –great if you need lots of data, especially for streaming,…" at bounding box center [651, 210] width 475 height 14
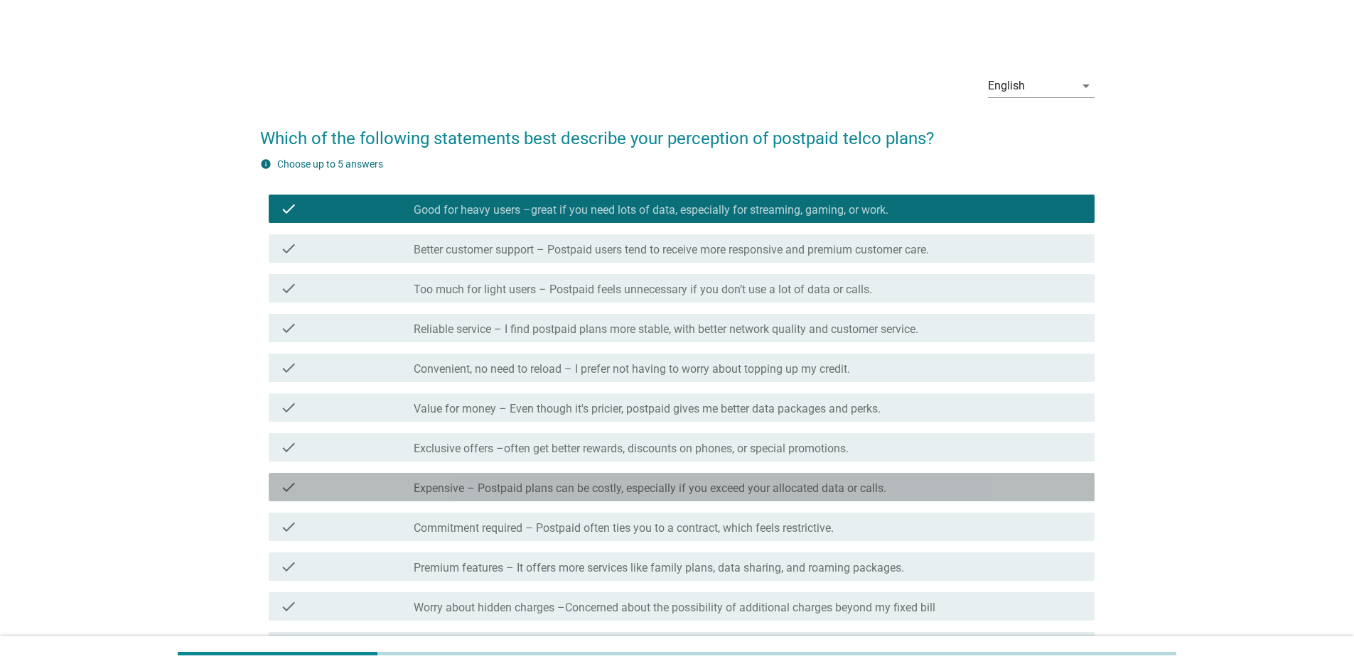
click at [535, 472] on label "Expensive – Postpaid plans can be costly, especially if you exceed your allocat…" at bounding box center [650, 489] width 473 height 14
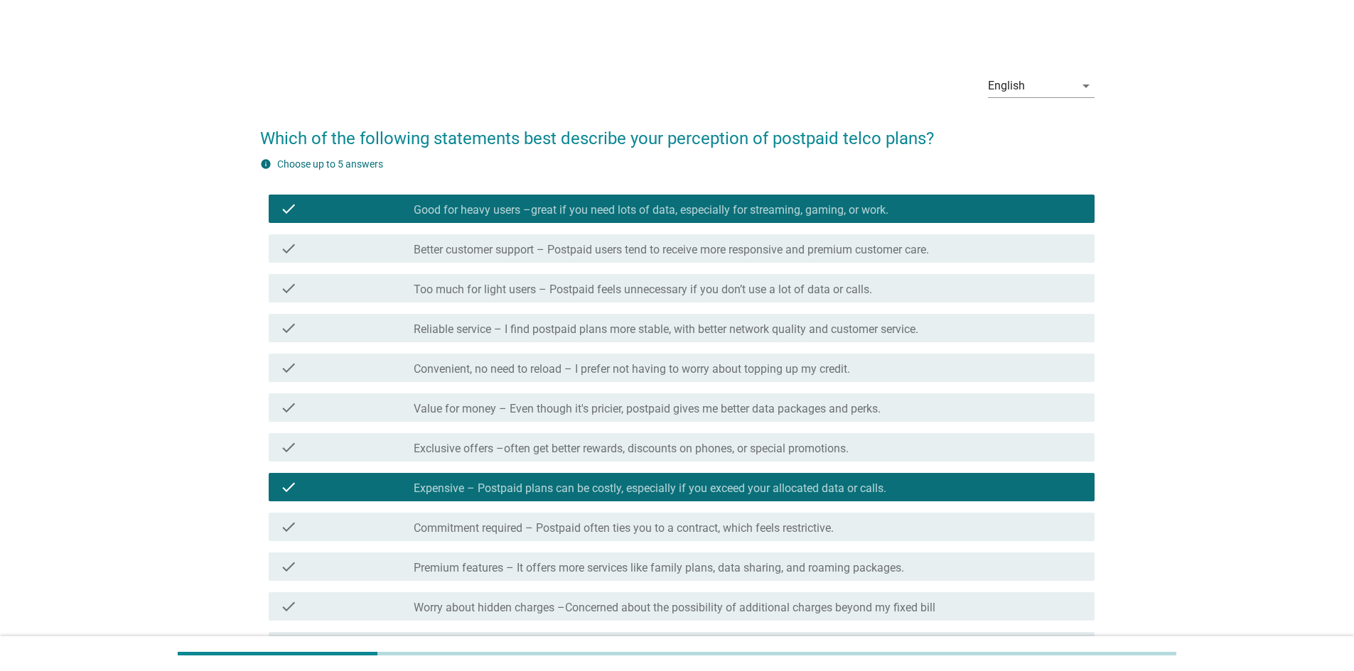
click at [552, 438] on div "check check_box_outline_blank Exclusive offers –often get better rewards, disco…" at bounding box center [682, 447] width 826 height 28
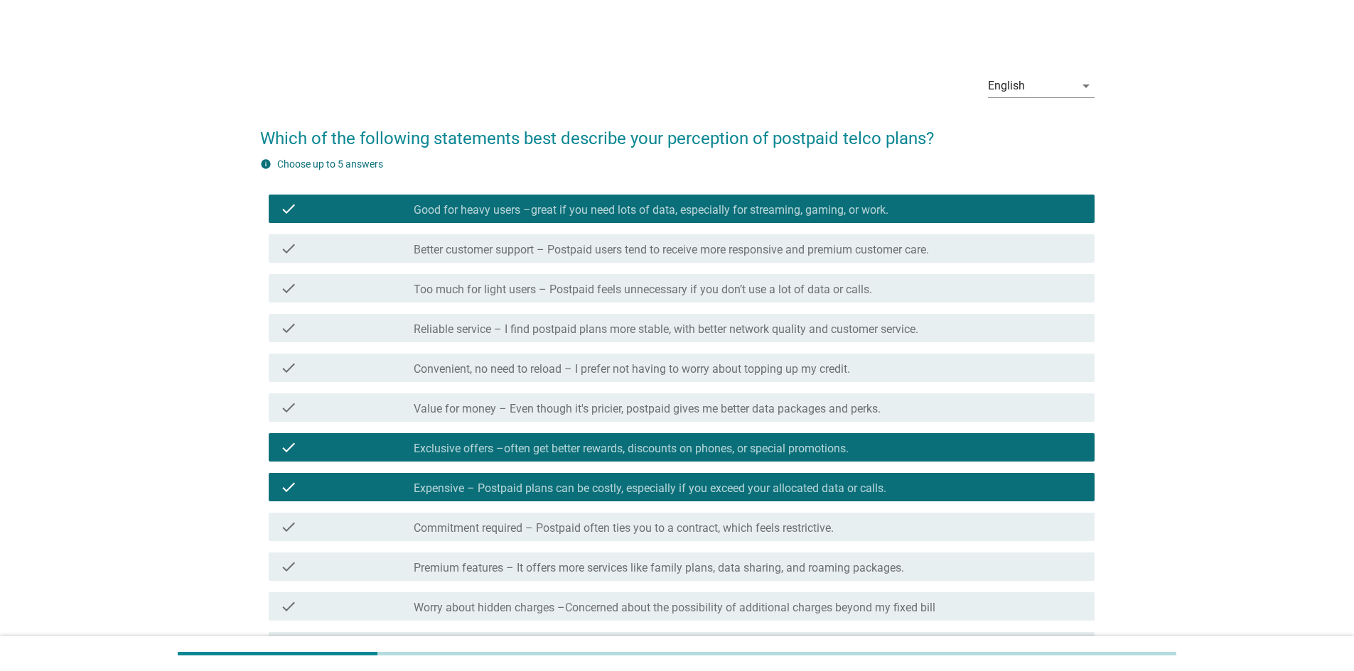
click at [557, 385] on div "check check_box_outline_blank Convenient, no need to reload – I prefer not havi…" at bounding box center [677, 368] width 834 height 40
click at [557, 369] on label "Convenient, no need to reload – I prefer not having to worry about topping up m…" at bounding box center [632, 369] width 436 height 14
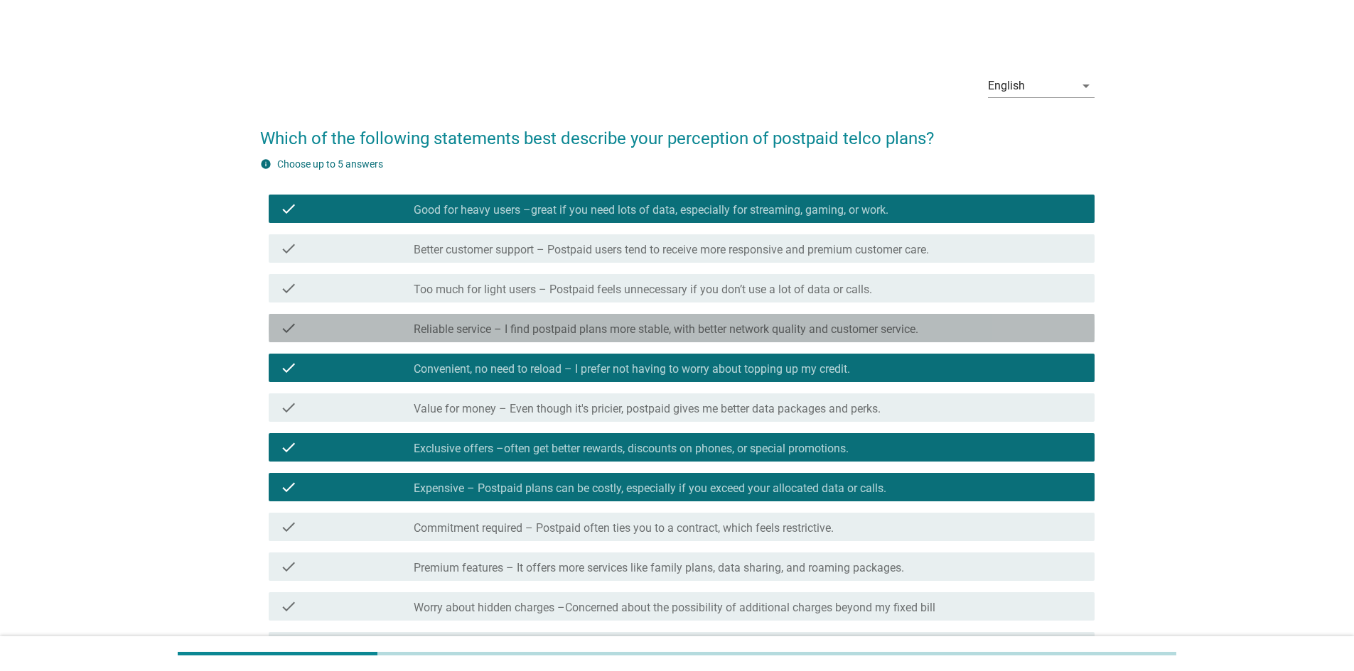
click at [581, 330] on label "Reliable service – I find postpaid plans more stable, with better network quali…" at bounding box center [666, 330] width 505 height 14
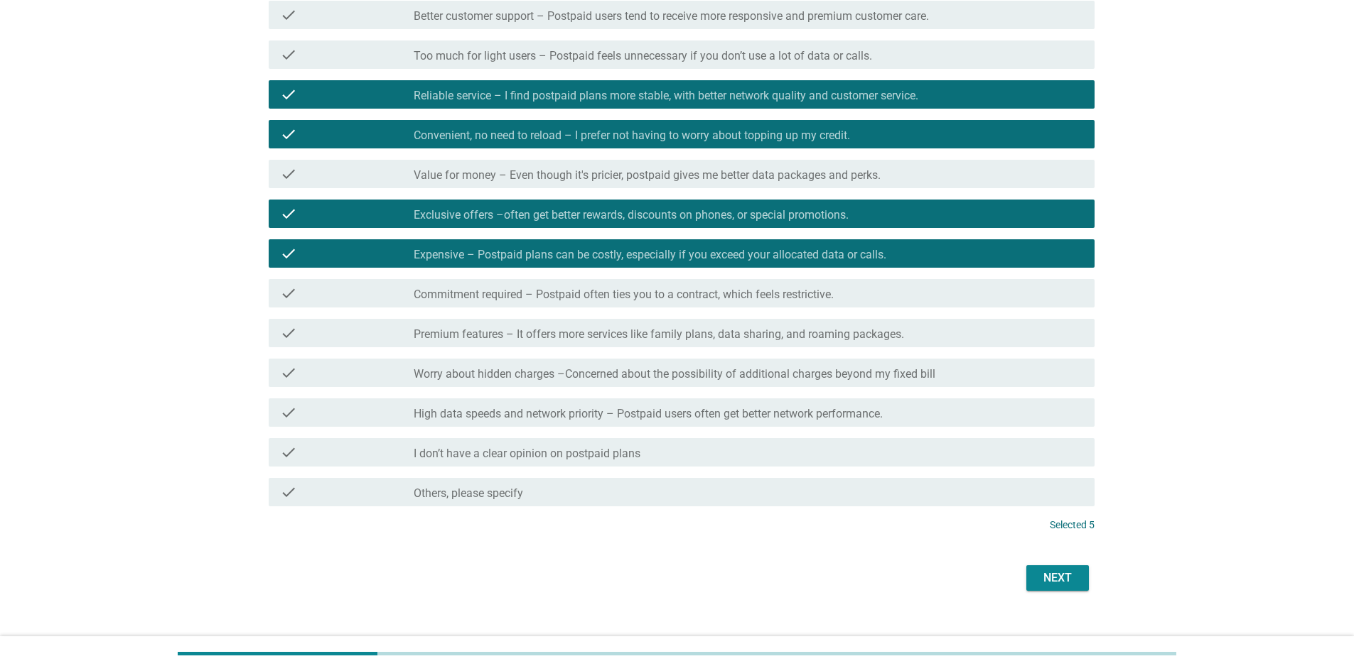
scroll to position [255, 0]
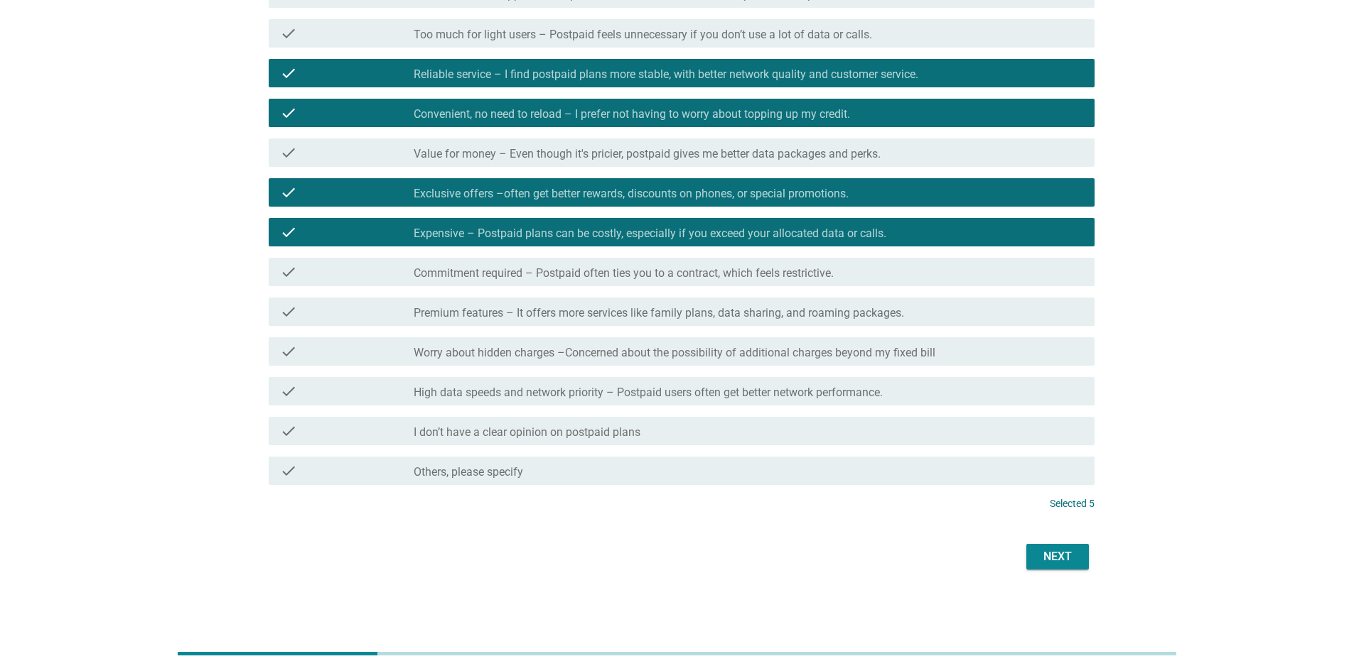
click at [898, 472] on div "Next" at bounding box center [1057, 557] width 40 height 17
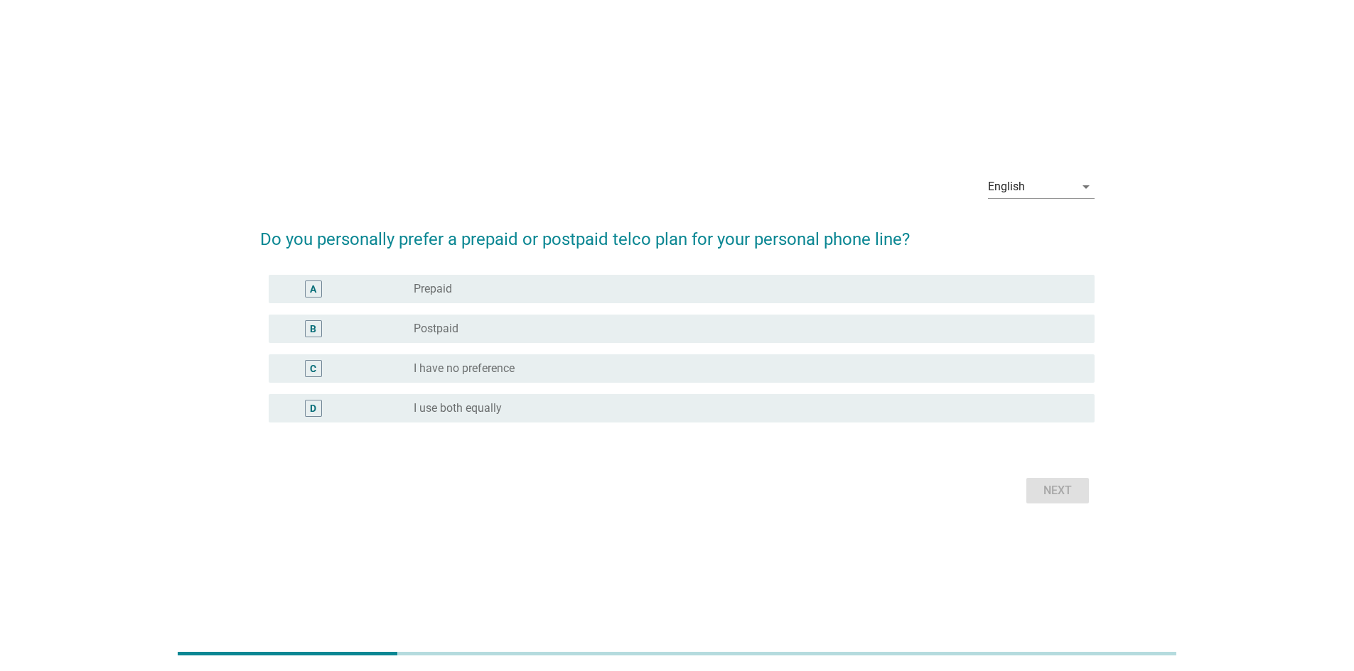
click at [534, 343] on div "B radio_button_unchecked Postpaid" at bounding box center [677, 329] width 834 height 40
click at [536, 333] on div "radio_button_unchecked Postpaid" at bounding box center [743, 329] width 658 height 14
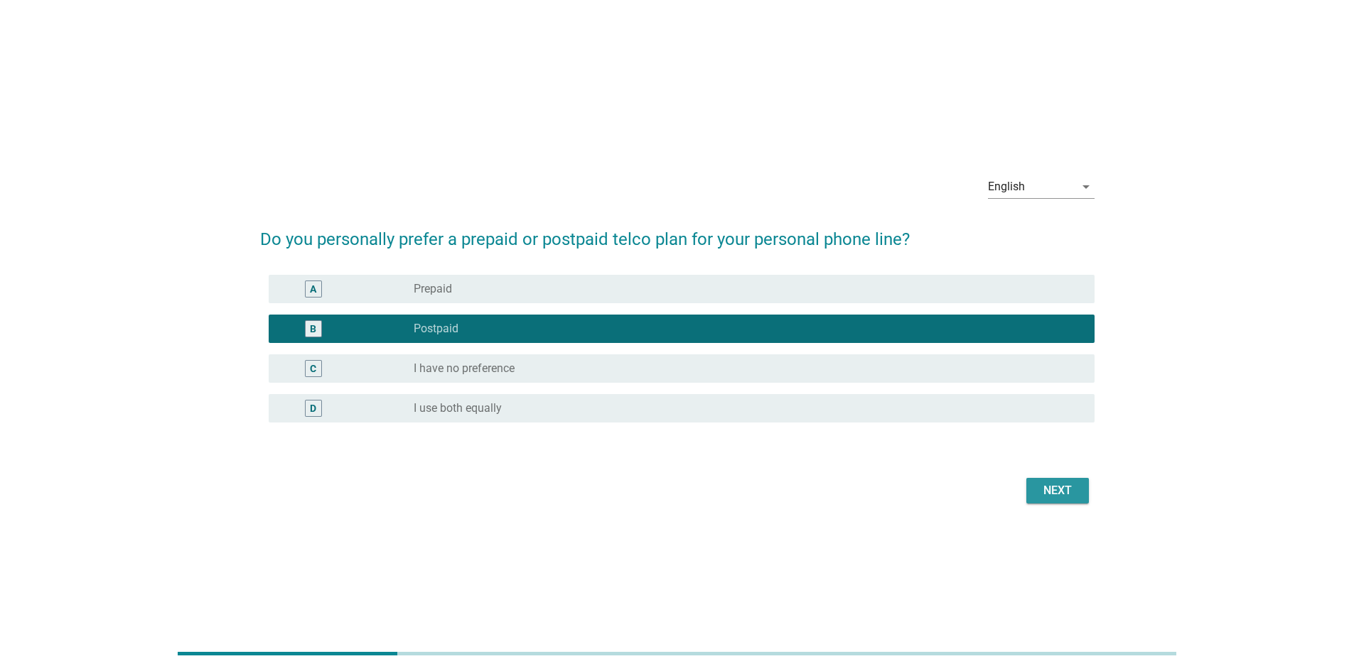
click at [898, 472] on div "Next" at bounding box center [1057, 490] width 40 height 17
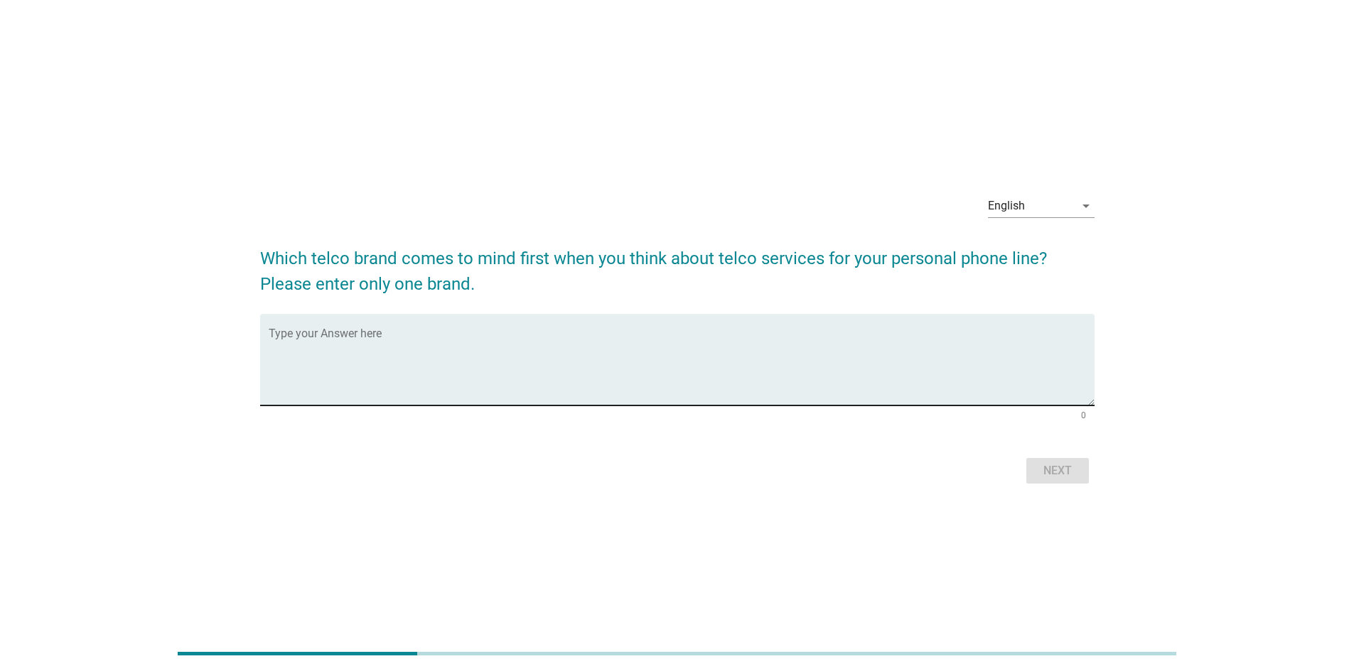
click at [611, 341] on textarea "Type your Answer here" at bounding box center [682, 368] width 826 height 75
type textarea "test fara"
click at [898, 472] on div "Next" at bounding box center [1057, 471] width 40 height 17
click at [735, 365] on textarea "Type your Answer here" at bounding box center [682, 368] width 826 height 75
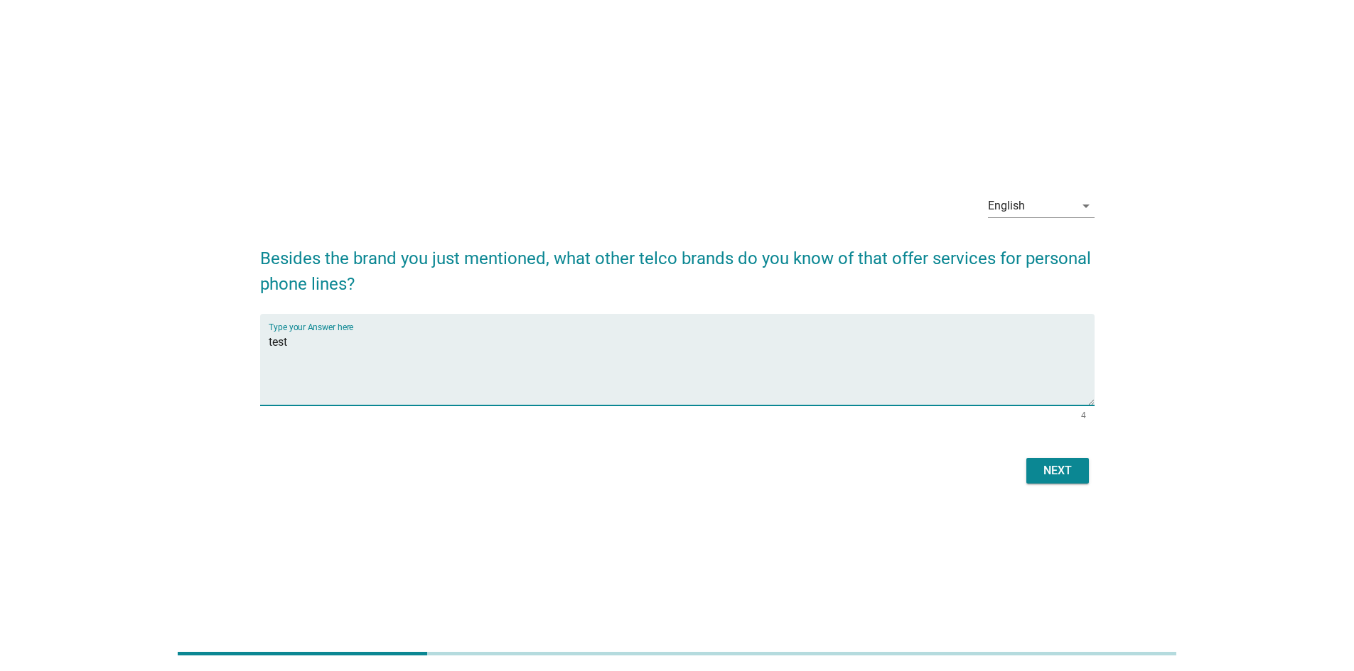
type textarea "test"
click at [898, 470] on div "Next" at bounding box center [1057, 471] width 40 height 17
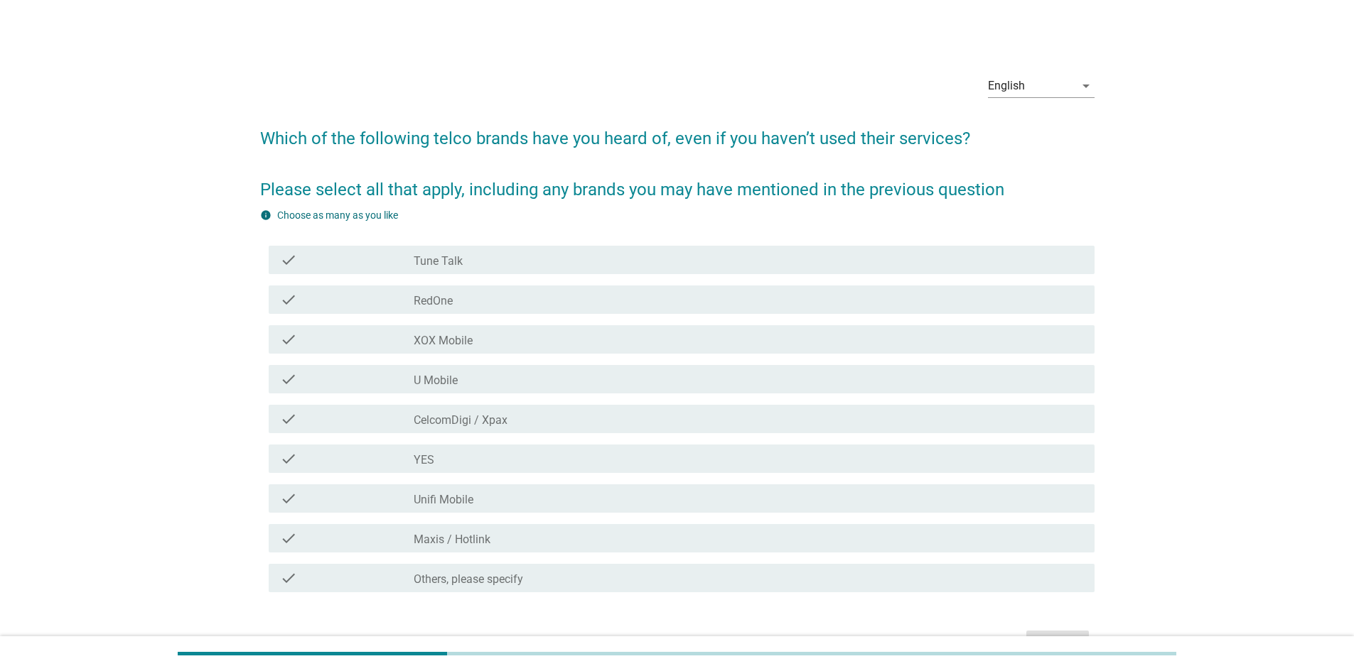
click at [616, 252] on div "check_box_outline_blank Tune Talk" at bounding box center [748, 260] width 669 height 17
click at [601, 263] on div "check_box_outline_blank Tune Talk" at bounding box center [748, 260] width 669 height 17
click at [532, 421] on div "check_box_outline_blank CelcomDigi / Xpax" at bounding box center [748, 419] width 669 height 17
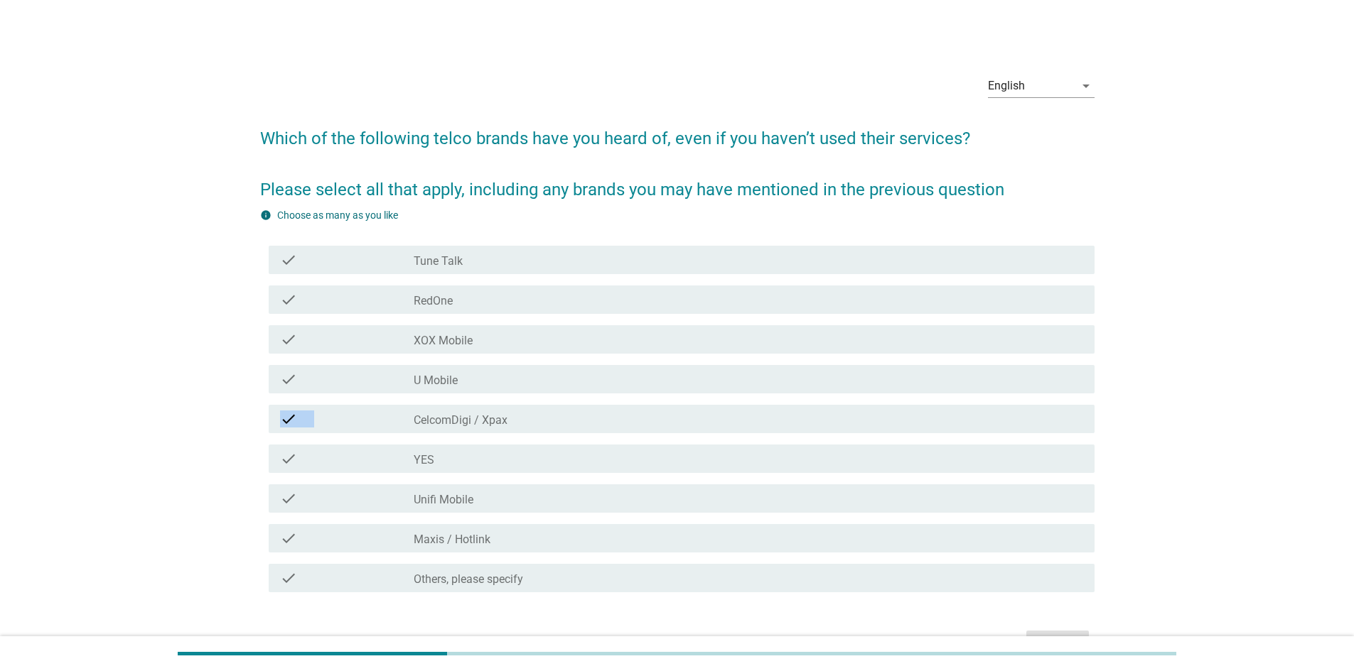
click at [532, 421] on div "check_box_outline_blank CelcomDigi / Xpax" at bounding box center [748, 419] width 669 height 17
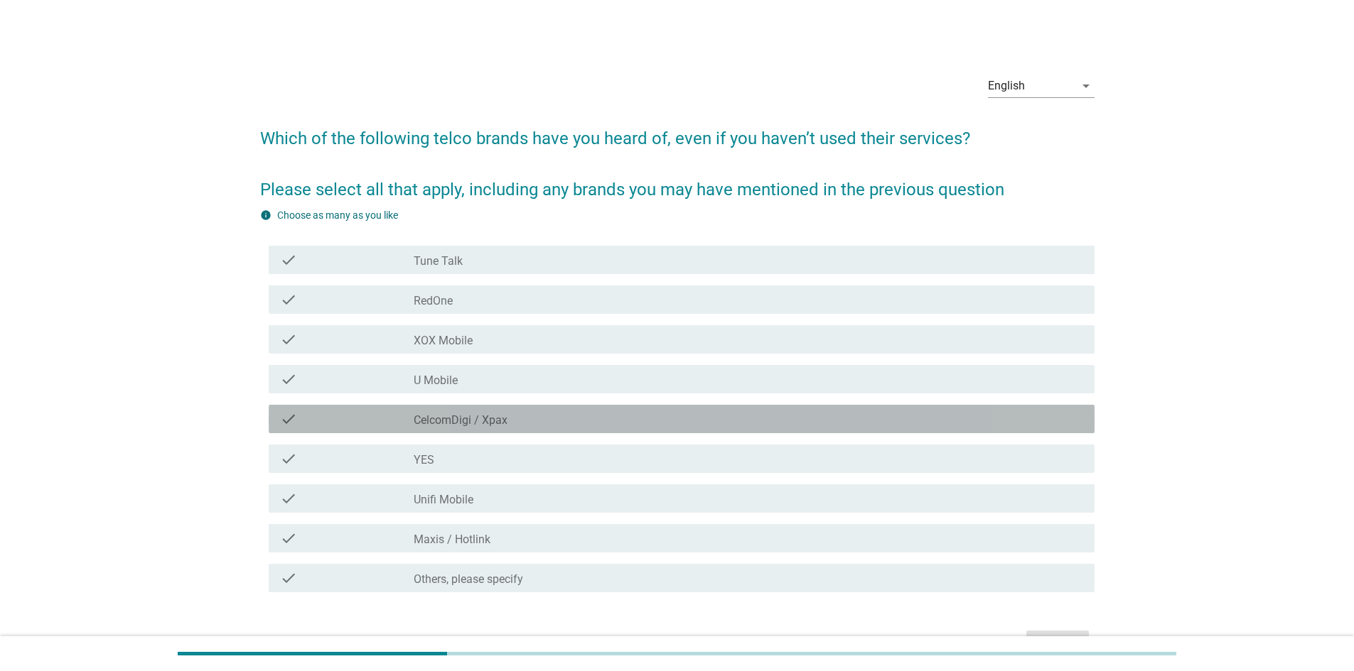
click at [534, 425] on div "check_box_outline_blank CelcomDigi / Xpax" at bounding box center [748, 419] width 669 height 17
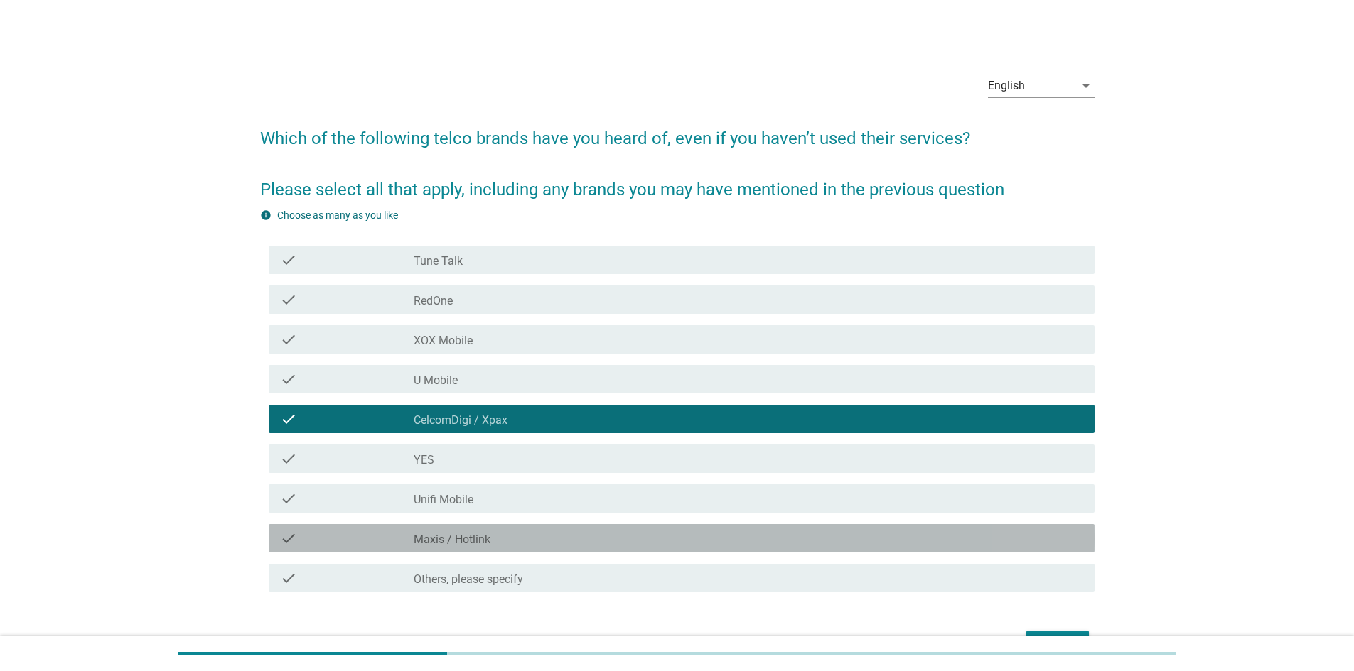
click at [467, 472] on label "Maxis / Hotlink" at bounding box center [452, 540] width 77 height 14
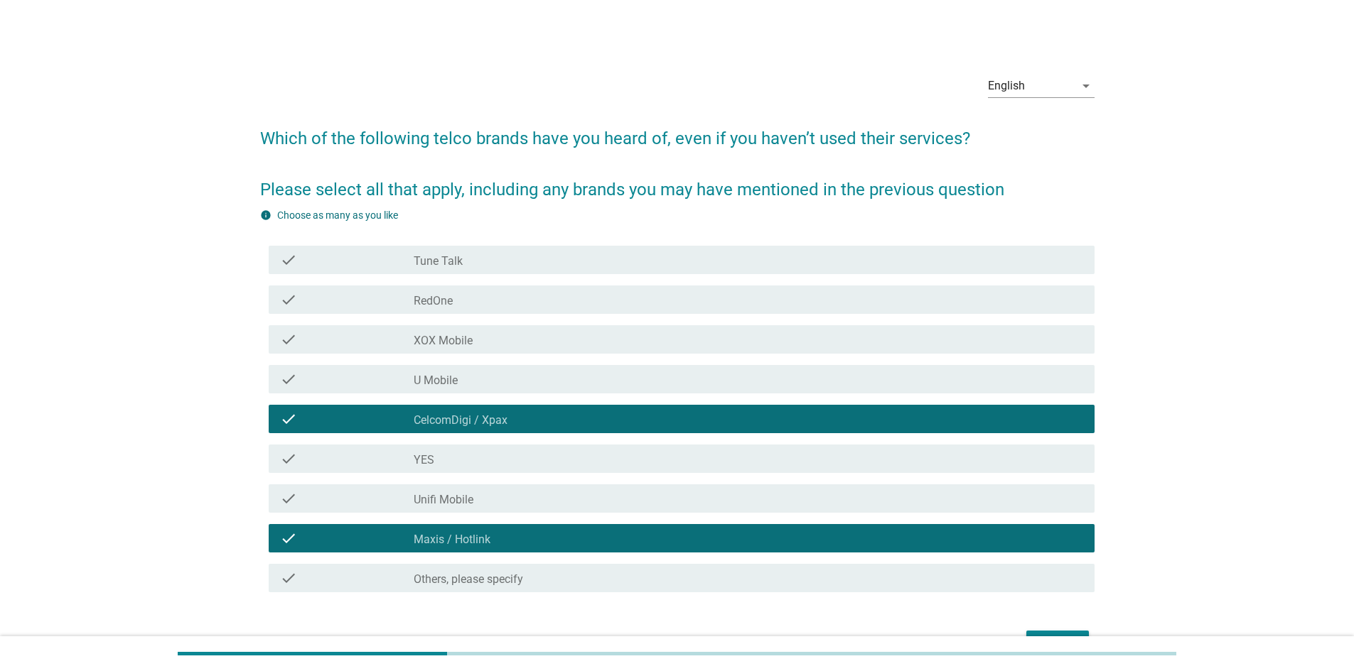
click at [464, 463] on div "check_box_outline_blank YES" at bounding box center [748, 458] width 669 height 17
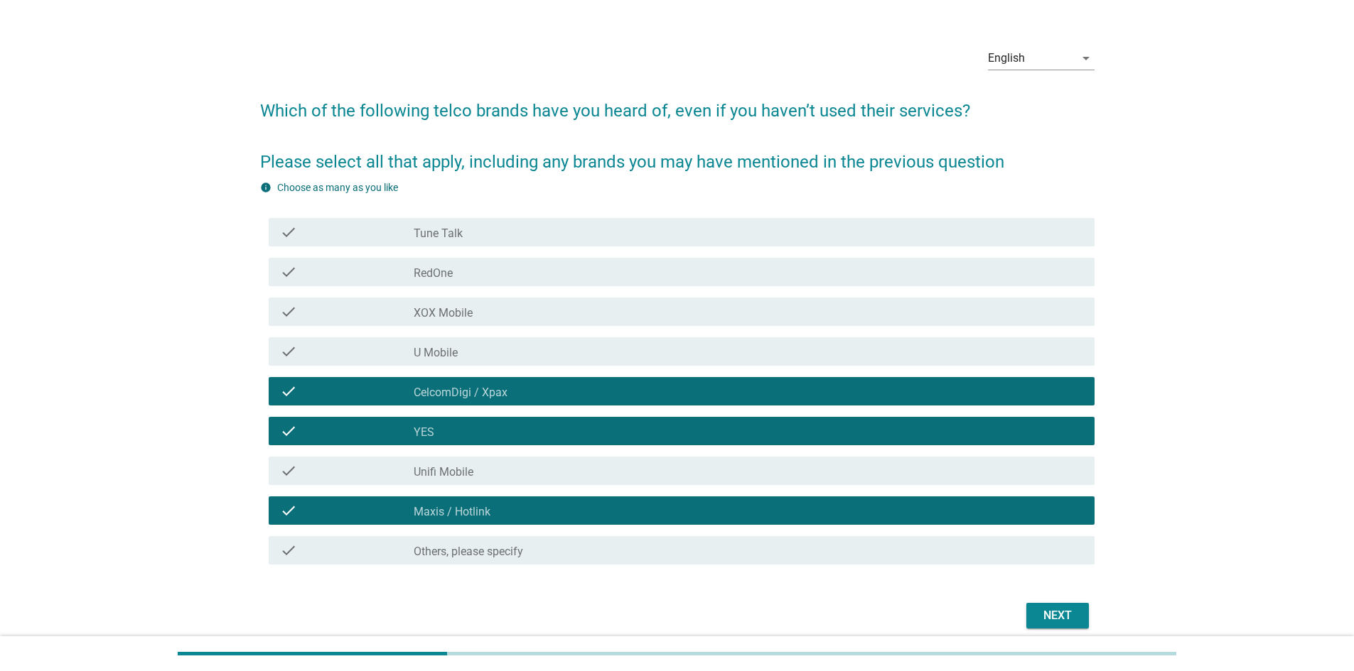
scroll to position [71, 0]
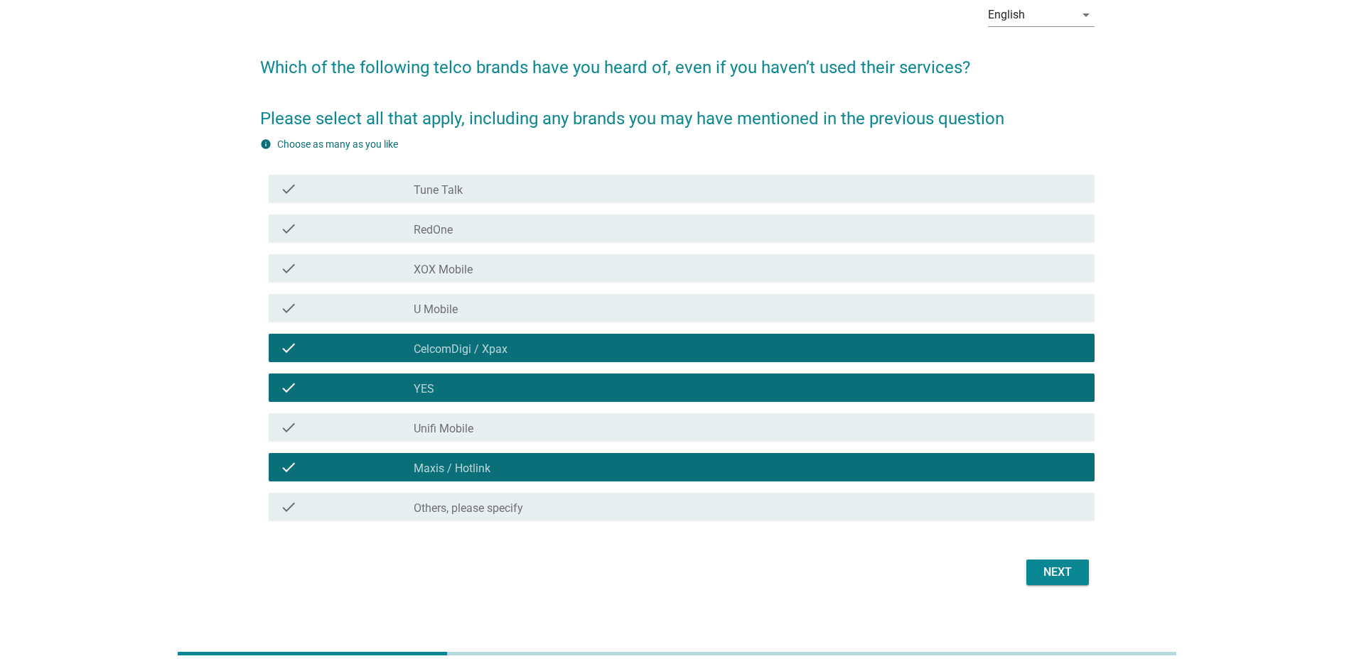
click at [481, 185] on div "check_box_outline_blank Tune Talk" at bounding box center [748, 188] width 669 height 17
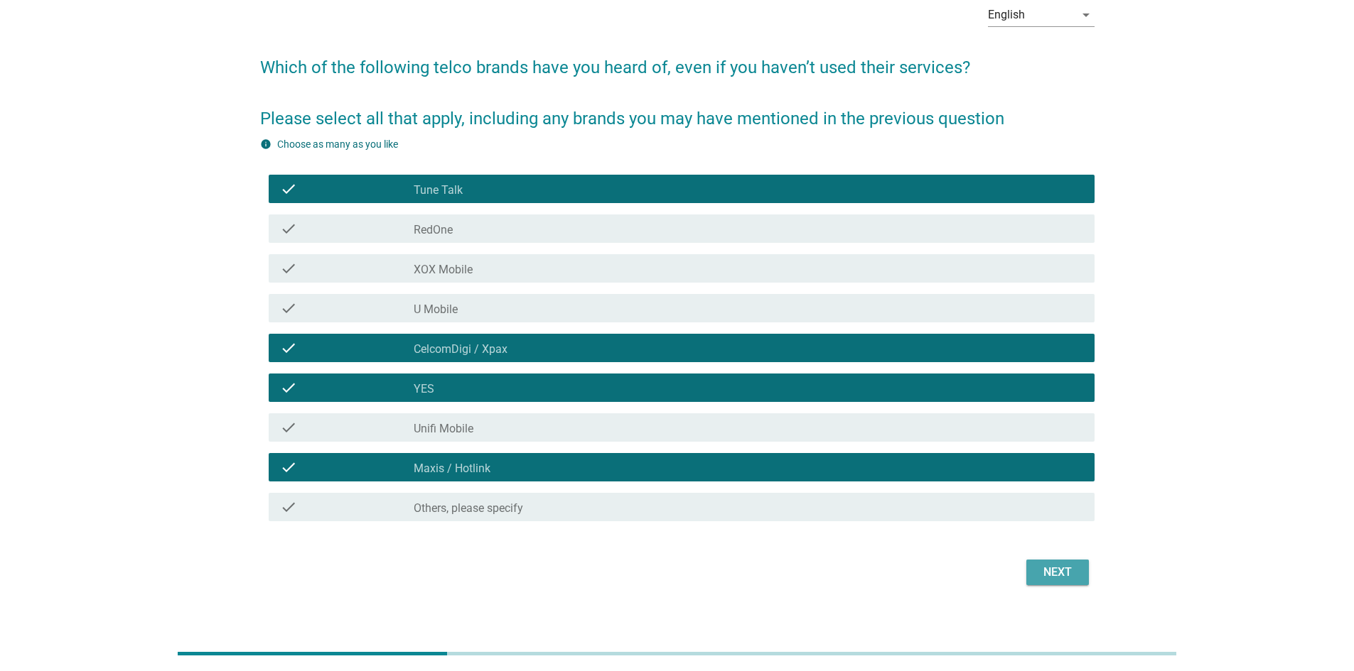
click at [898, 472] on div "Next" at bounding box center [1057, 572] width 40 height 17
click at [898, 472] on div "Next" at bounding box center [677, 573] width 834 height 34
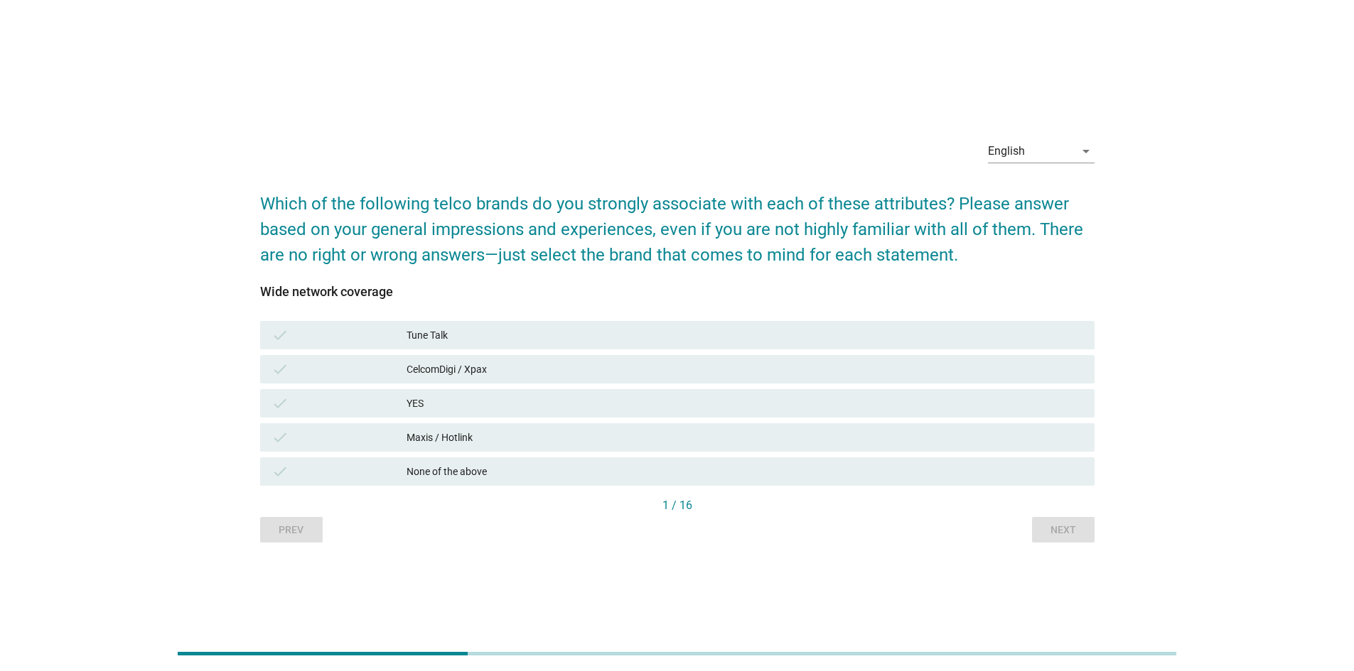
click at [467, 369] on div "CelcomDigi / Xpax" at bounding box center [744, 369] width 676 height 17
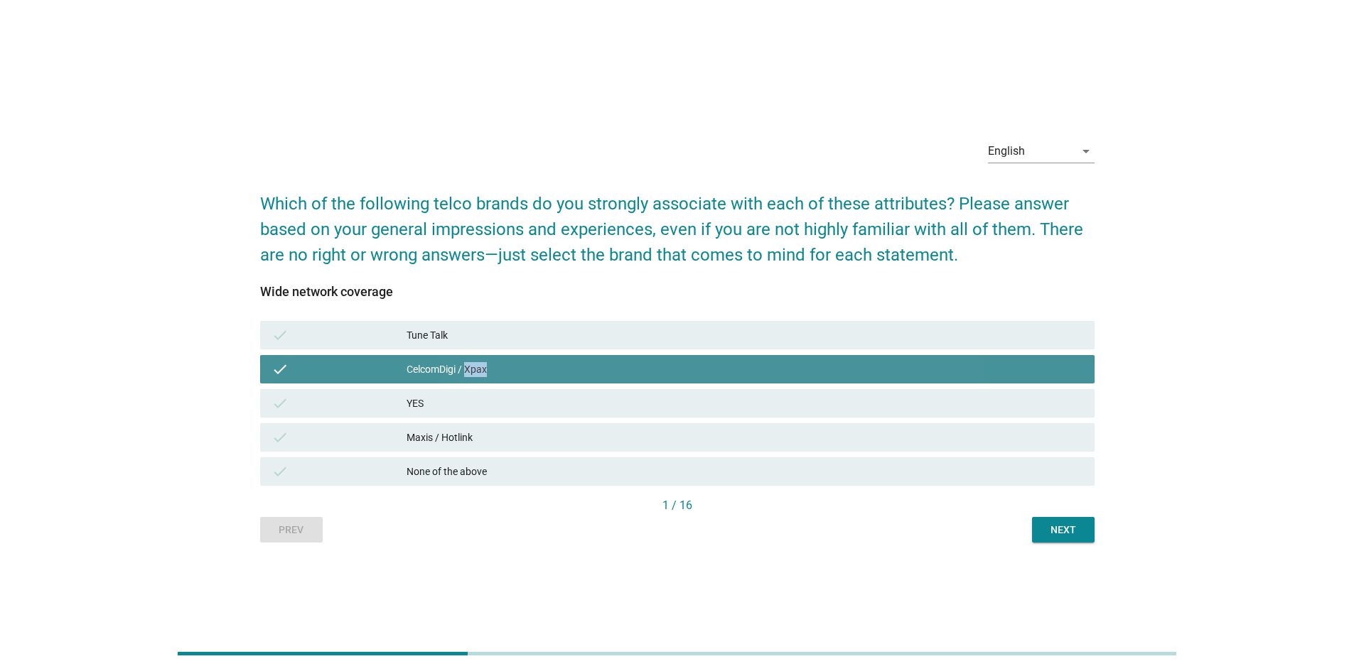
click at [467, 369] on div "CelcomDigi / Xpax" at bounding box center [744, 369] width 676 height 17
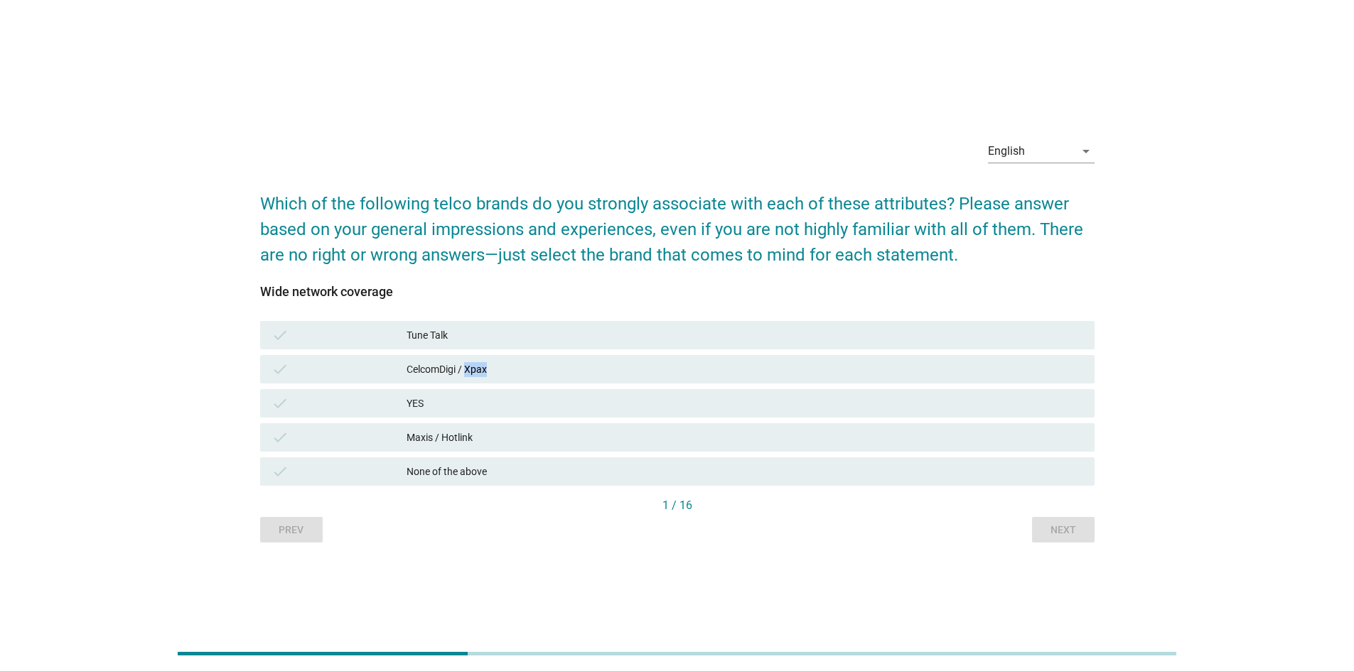
click at [478, 363] on div "CelcomDigi / Xpax" at bounding box center [744, 369] width 676 height 17
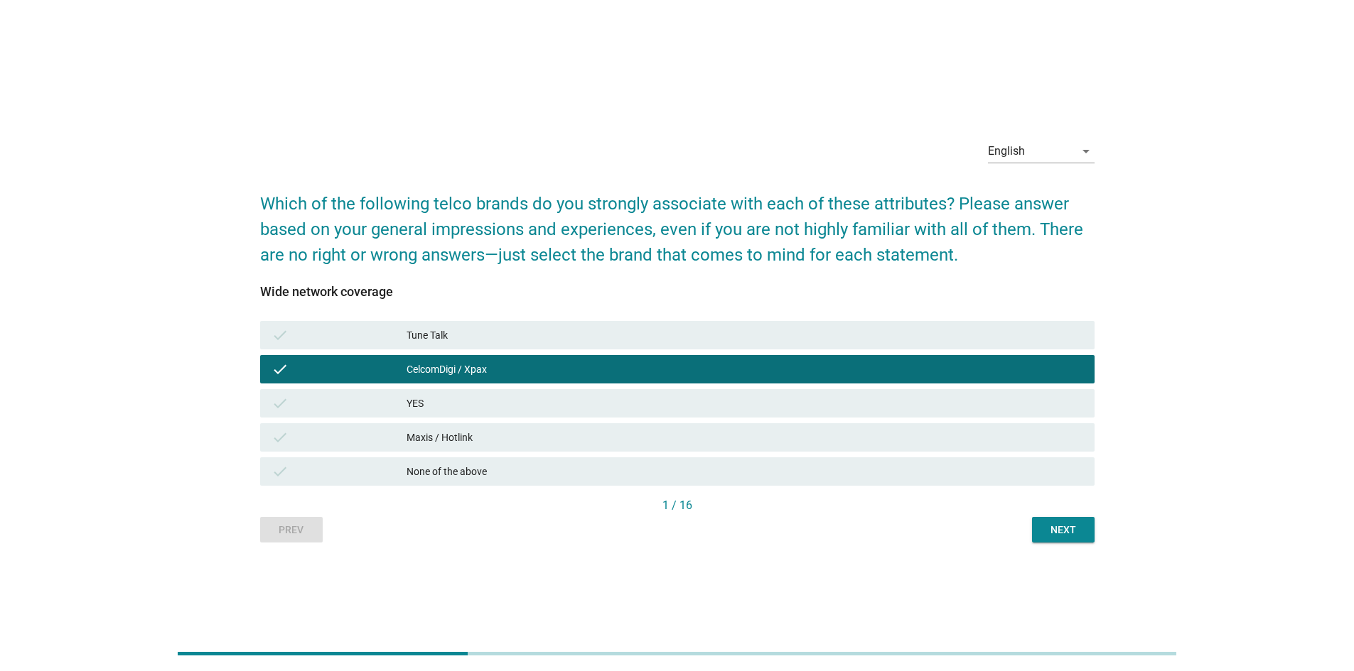
click at [514, 440] on div "Maxis / Hotlink" at bounding box center [744, 437] width 676 height 17
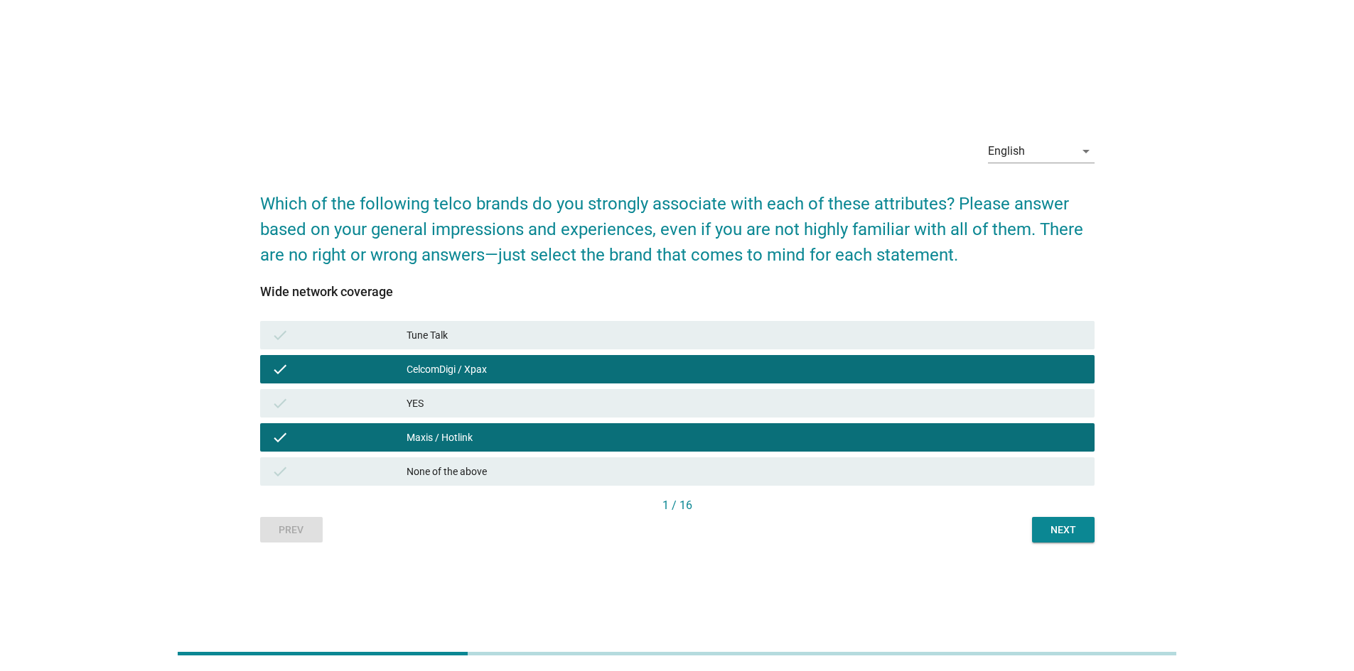
click at [898, 472] on div "Next" at bounding box center [1063, 530] width 40 height 15
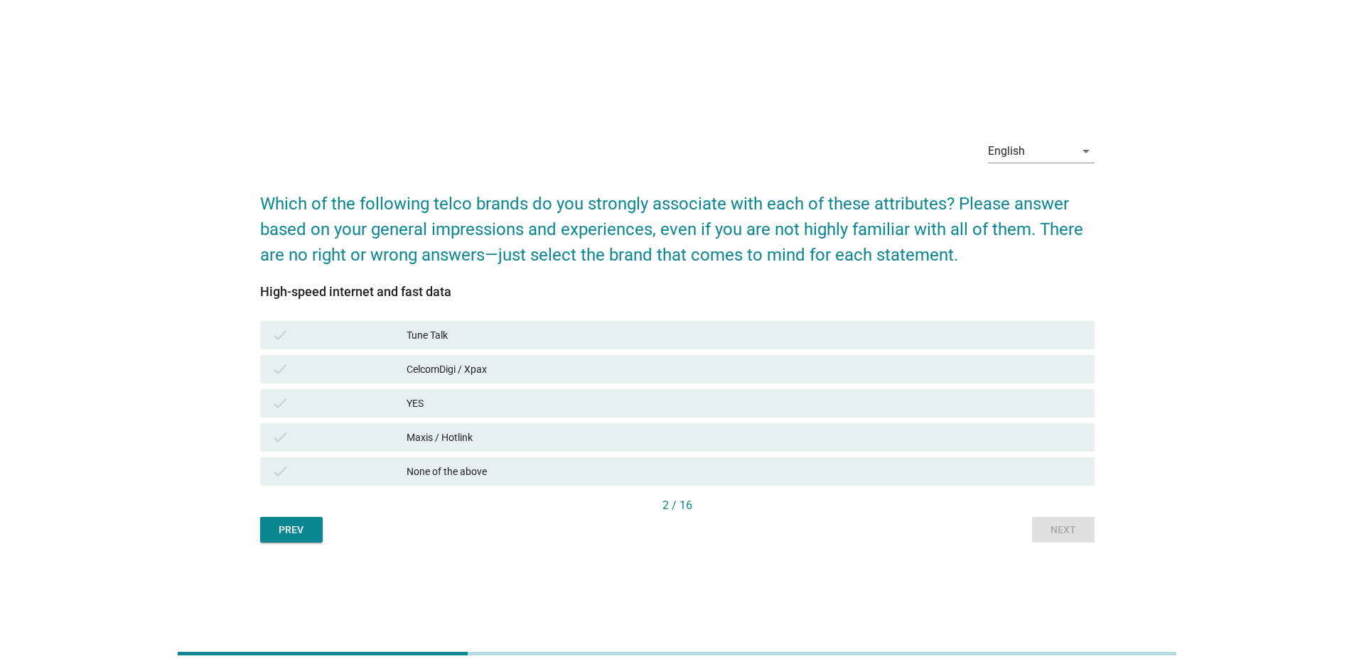
click at [456, 438] on div "Maxis / Hotlink" at bounding box center [744, 437] width 676 height 17
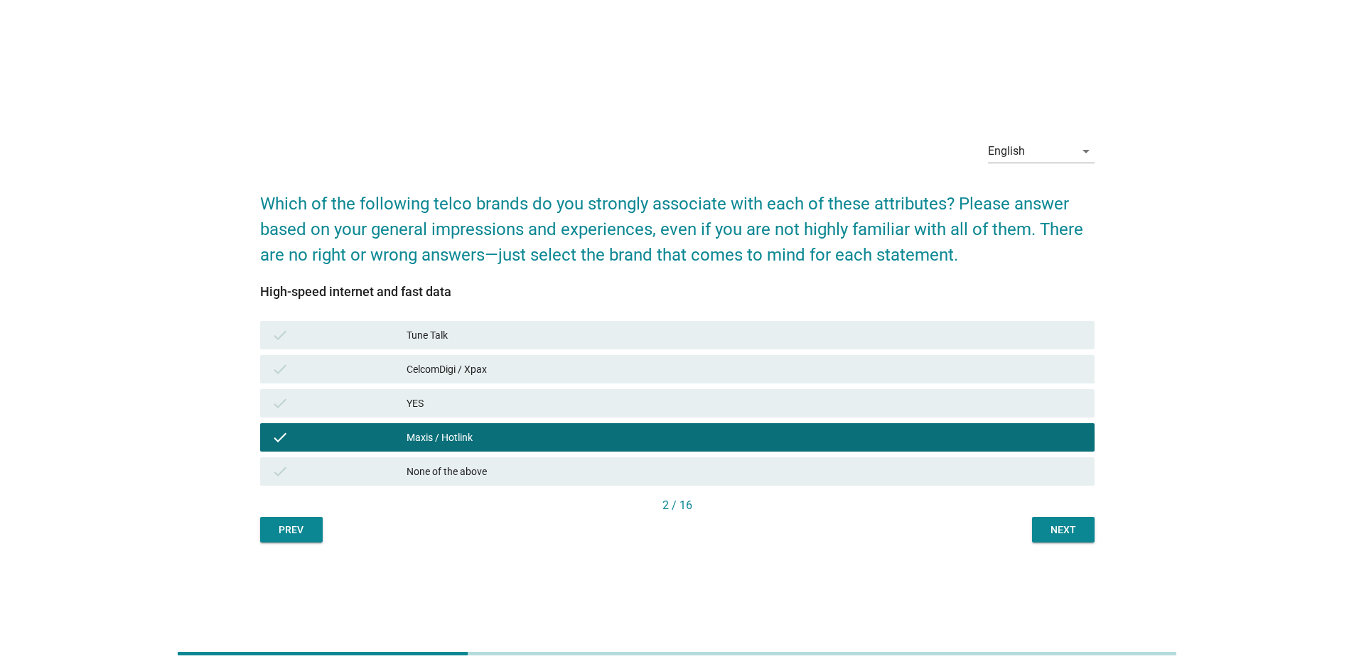
click at [898, 472] on div "Next" at bounding box center [1063, 530] width 40 height 15
click at [898, 472] on div "Prev Next" at bounding box center [677, 530] width 834 height 26
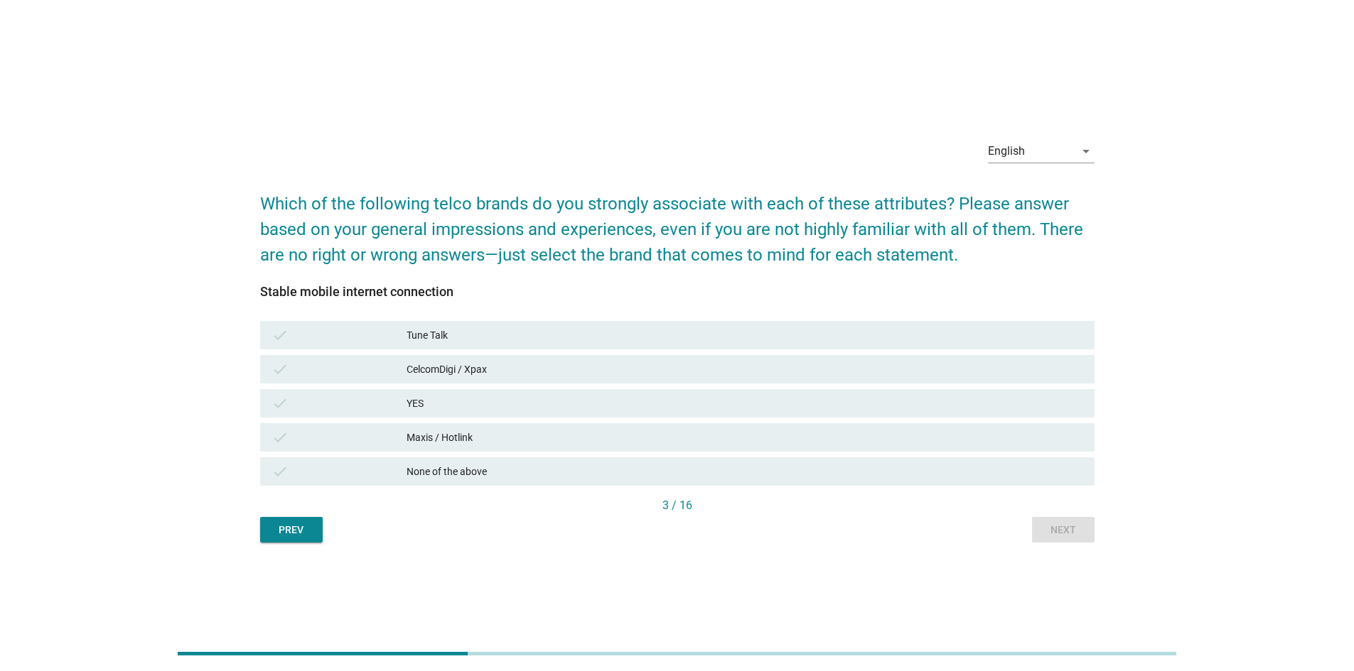
click at [472, 433] on div "Maxis / Hotlink" at bounding box center [744, 437] width 676 height 17
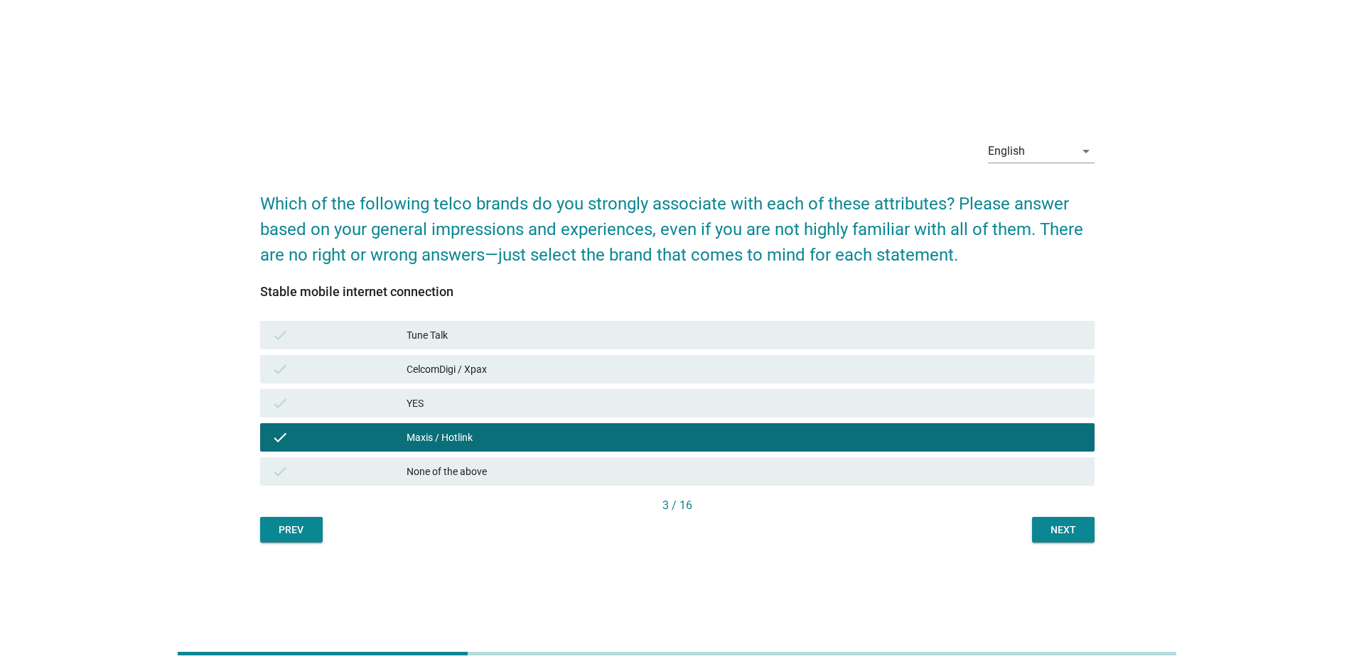
click at [898, 472] on button "Next" at bounding box center [1063, 530] width 63 height 26
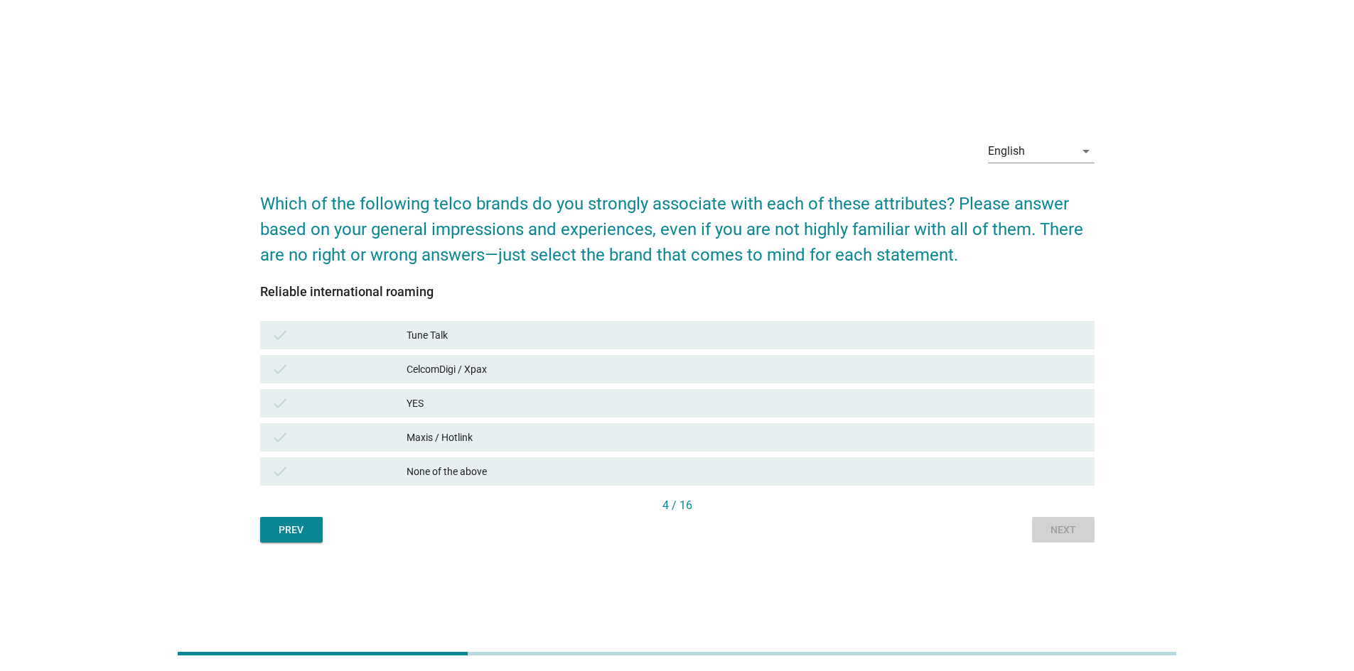
click at [898, 472] on div "Prev Next" at bounding box center [677, 530] width 834 height 26
click at [463, 431] on div "Maxis / Hotlink" at bounding box center [744, 437] width 676 height 17
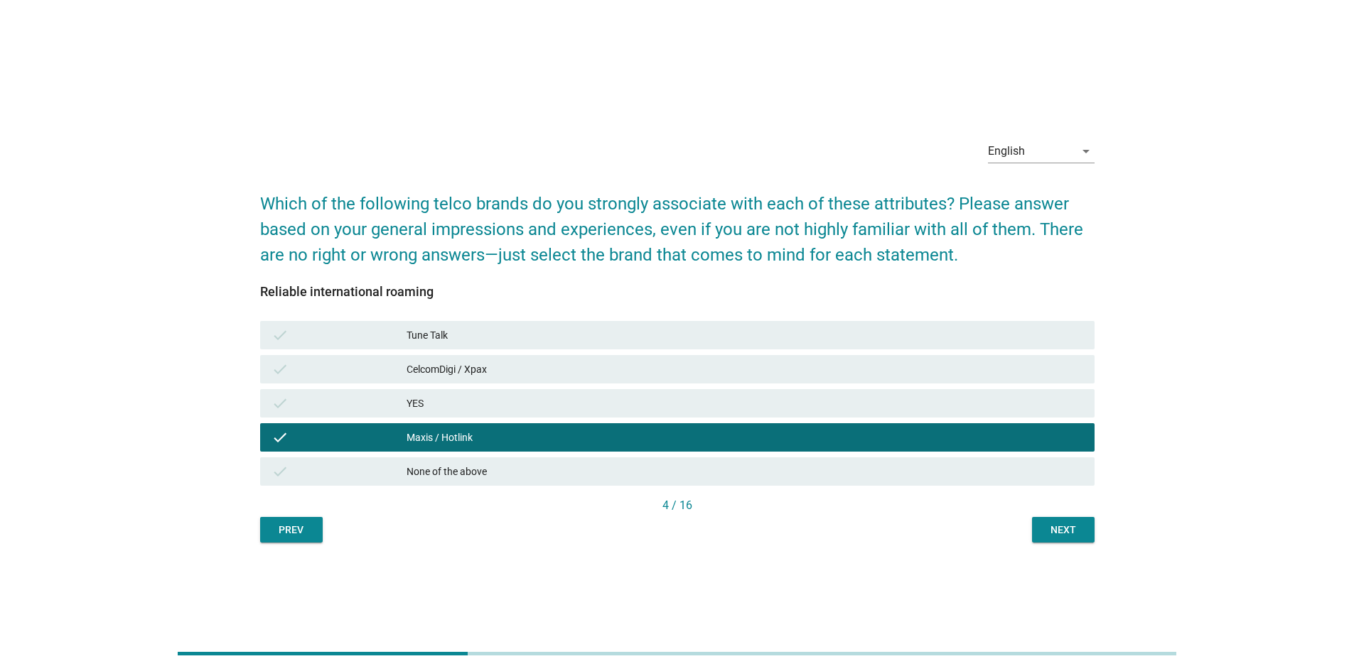
click at [898, 472] on div "Next" at bounding box center [1063, 530] width 40 height 15
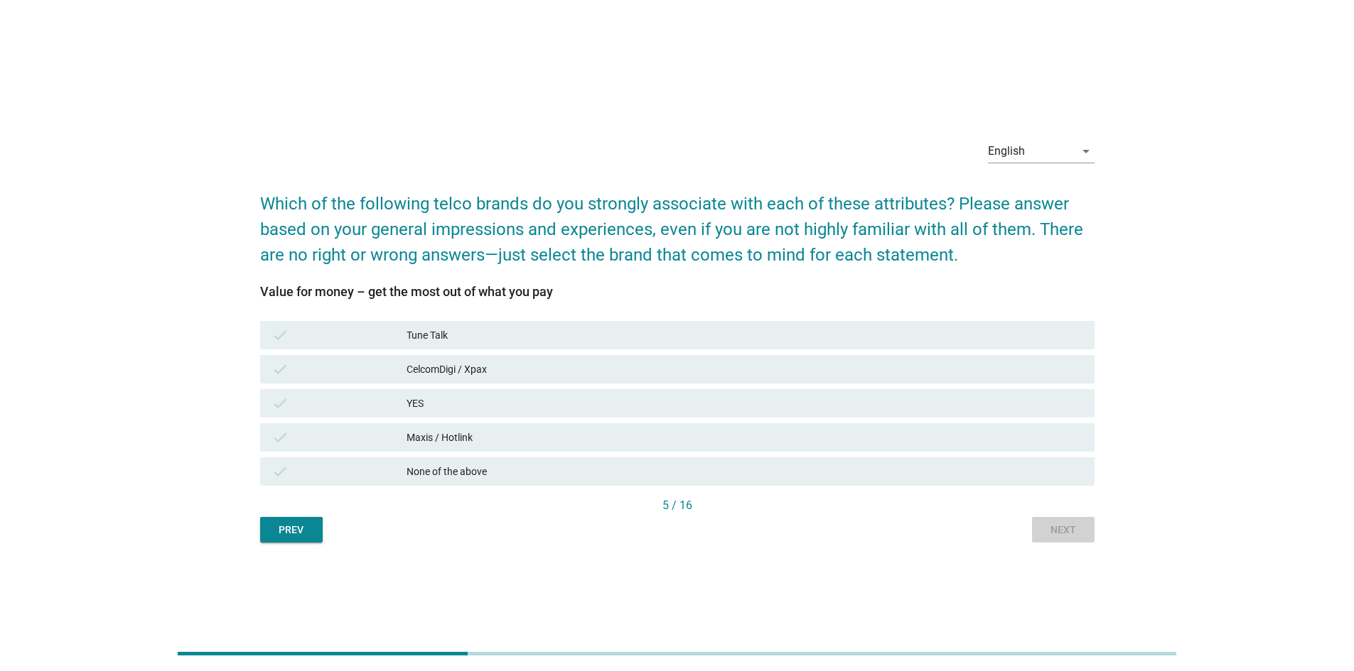
click at [898, 472] on div "Prev Next" at bounding box center [677, 530] width 834 height 26
click at [441, 369] on div "CelcomDigi / Xpax" at bounding box center [744, 369] width 676 height 17
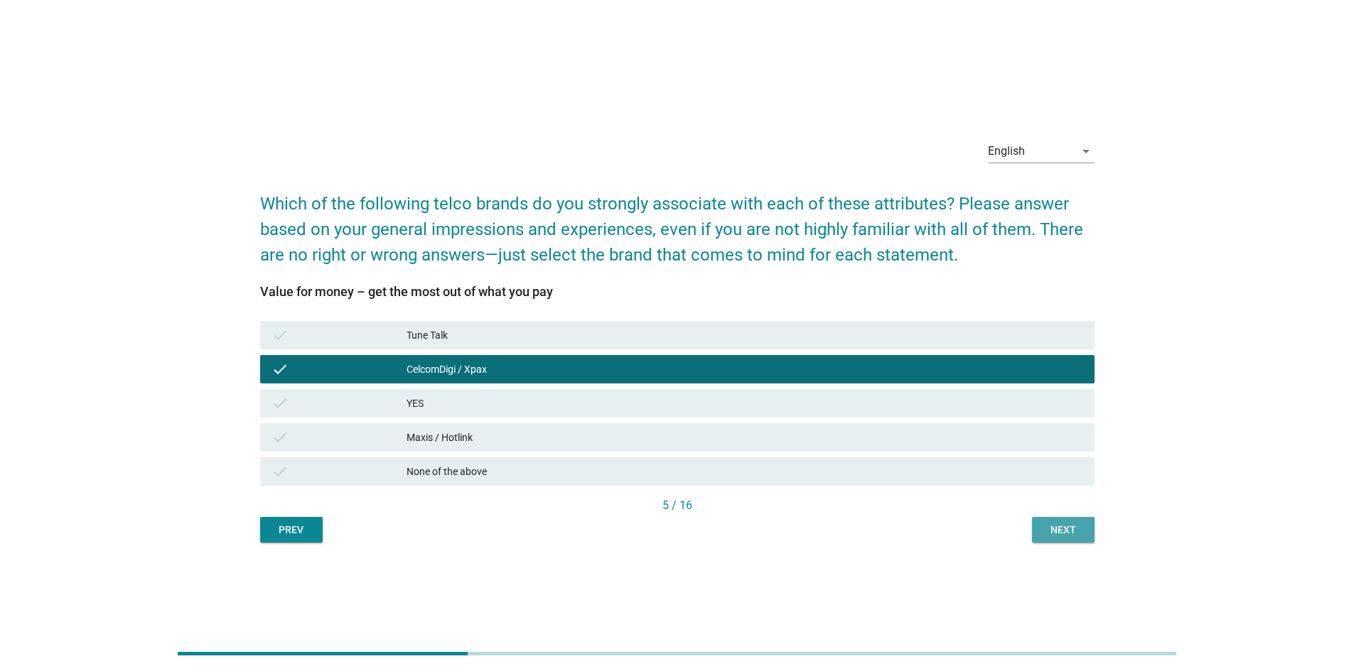
click at [898, 472] on button "Next" at bounding box center [1063, 530] width 63 height 26
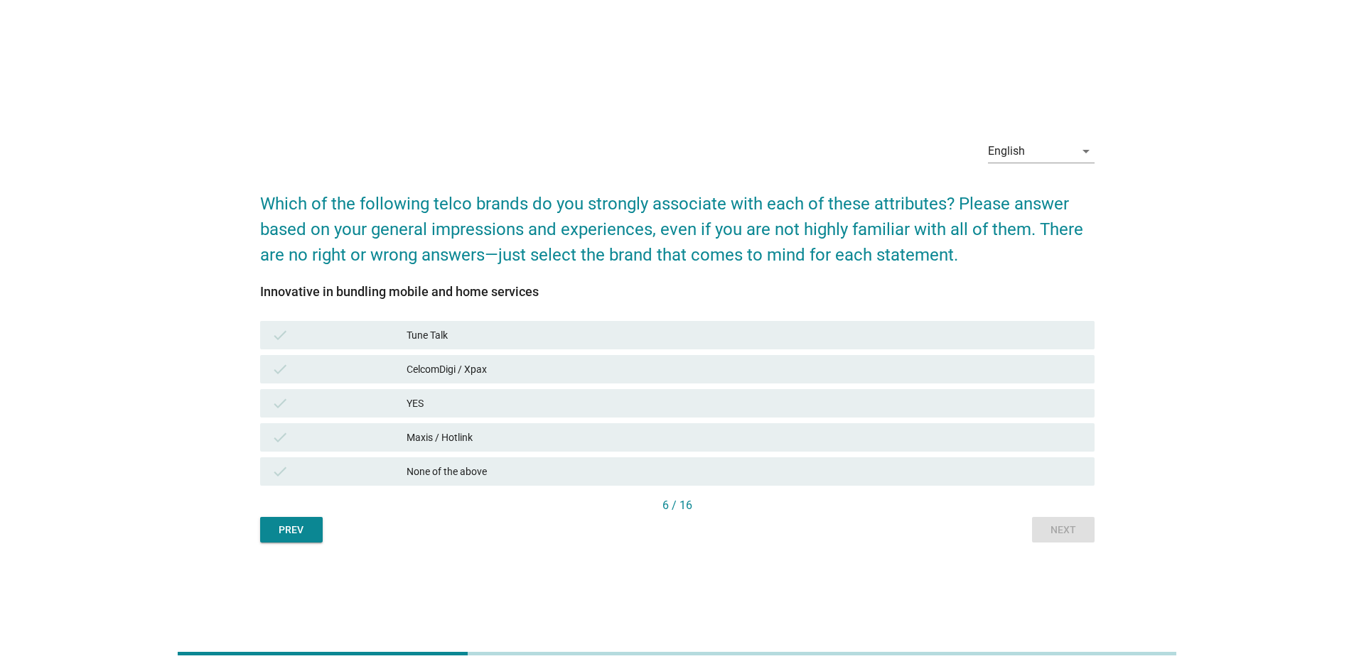
click at [457, 426] on div "check Maxis / Hotlink" at bounding box center [677, 437] width 834 height 28
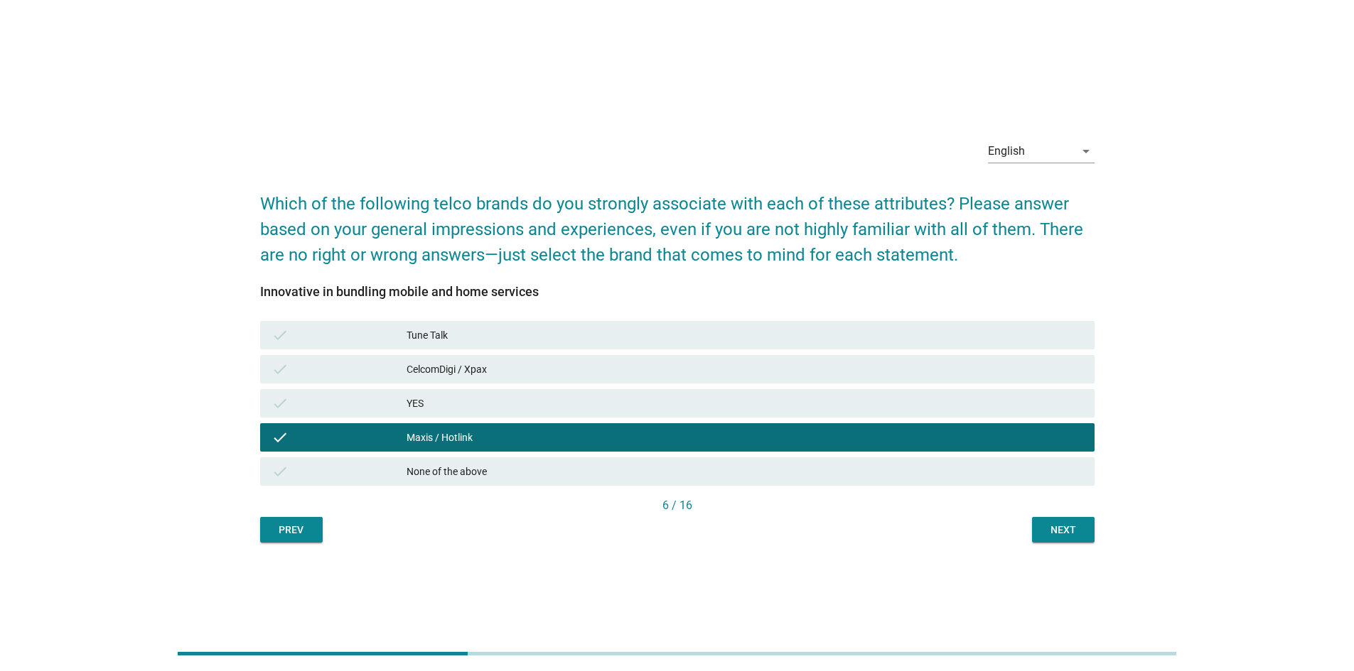
click at [459, 398] on div "YES" at bounding box center [744, 403] width 676 height 17
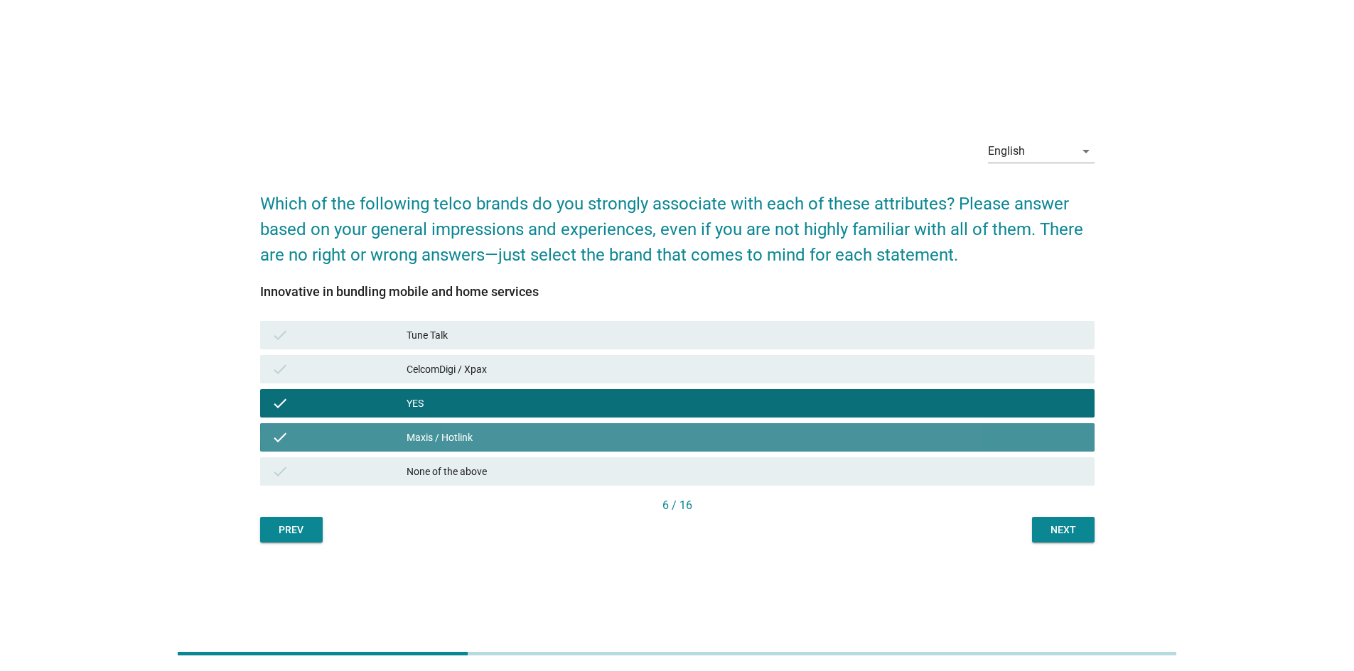
click at [463, 431] on div "Maxis / Hotlink" at bounding box center [744, 437] width 676 height 17
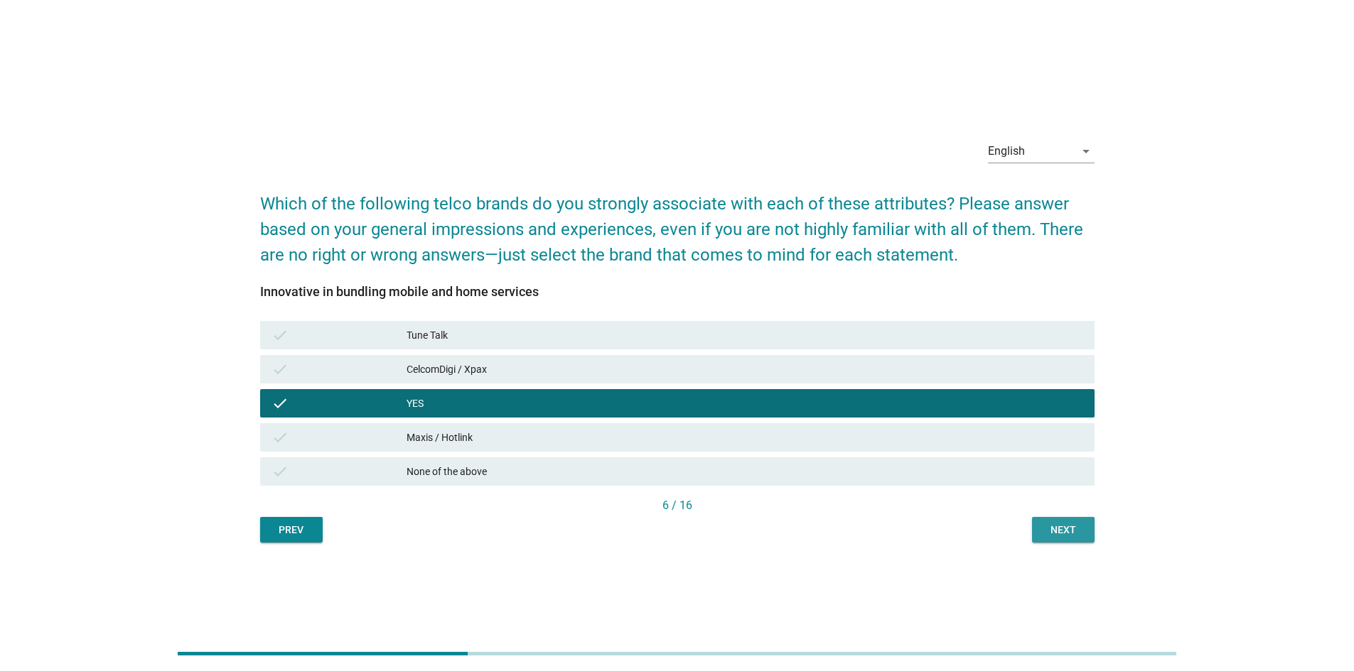
click at [898, 472] on div "Next" at bounding box center [1063, 530] width 40 height 15
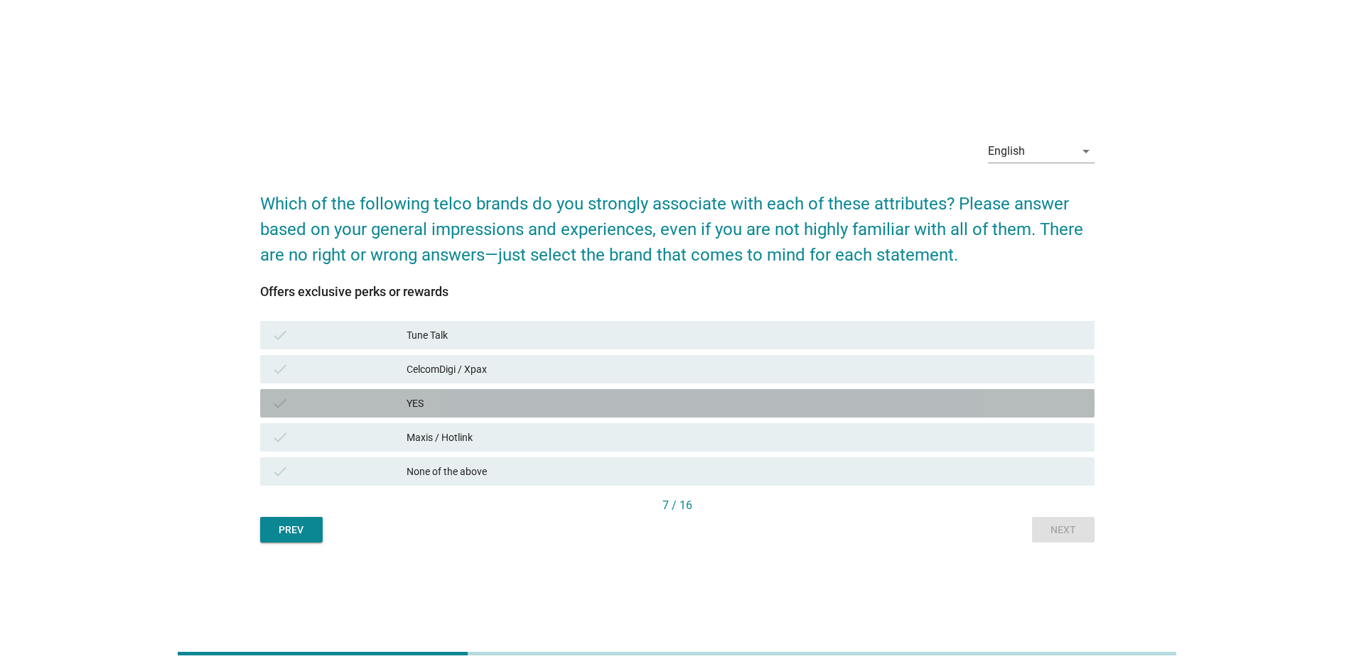
click at [390, 406] on div "check" at bounding box center [338, 403] width 135 height 17
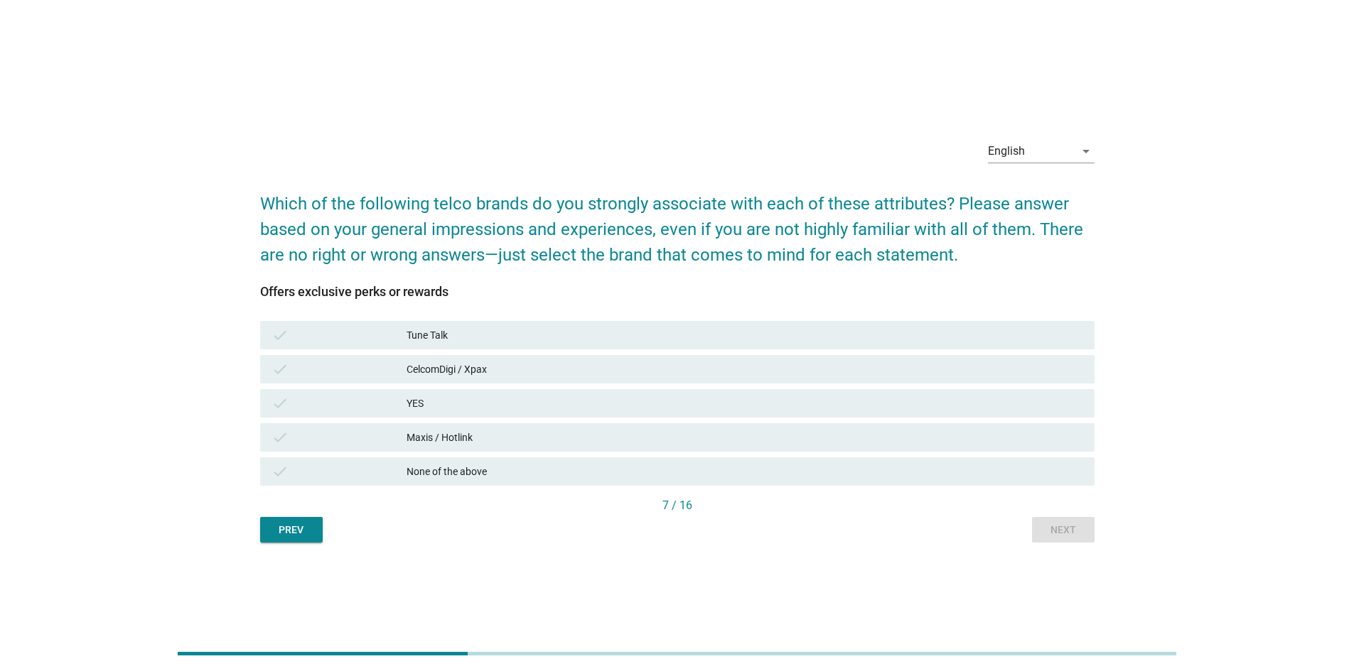
click at [409, 338] on div "Tune Talk" at bounding box center [744, 335] width 676 height 17
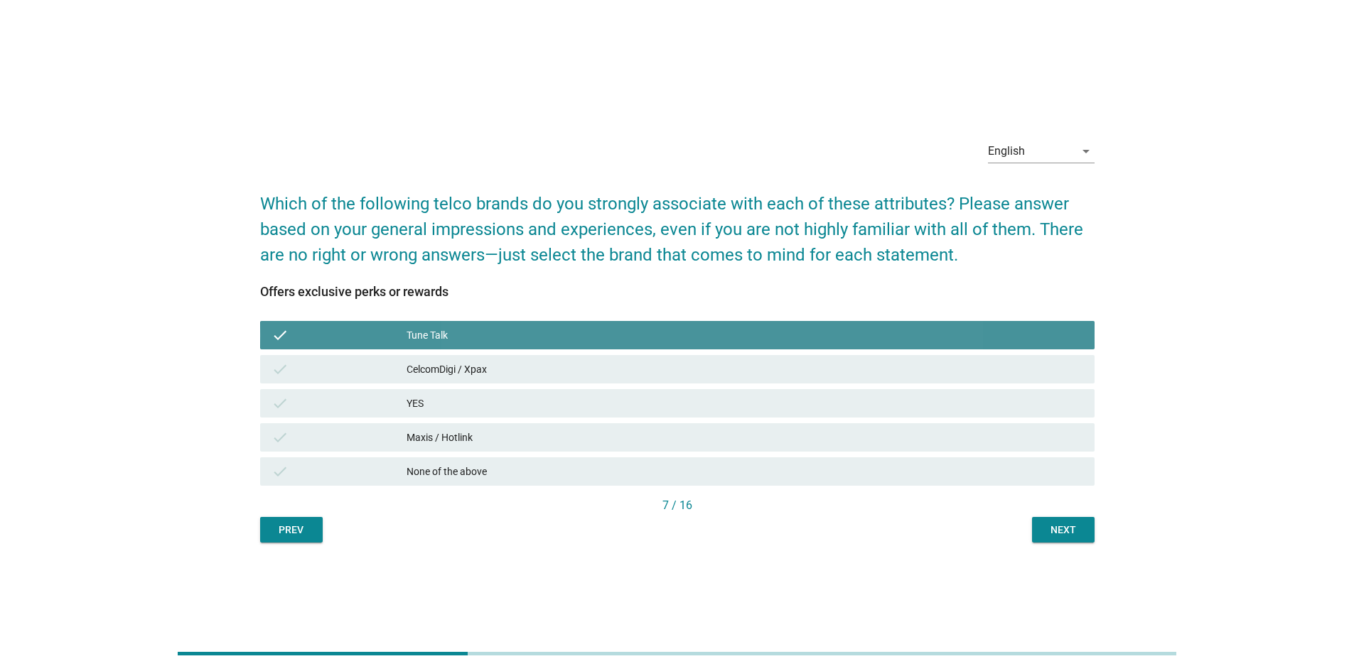
click at [408, 331] on div "Tune Talk" at bounding box center [744, 335] width 676 height 17
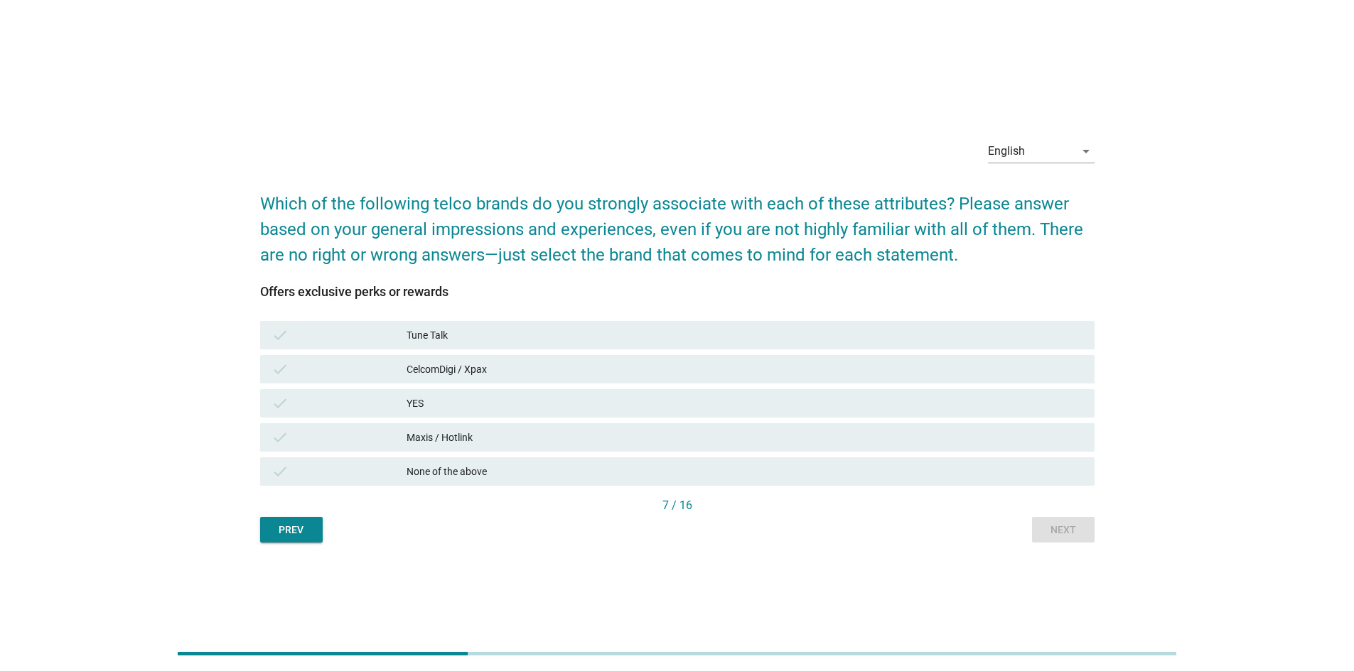
click at [423, 397] on div "YES" at bounding box center [744, 403] width 676 height 17
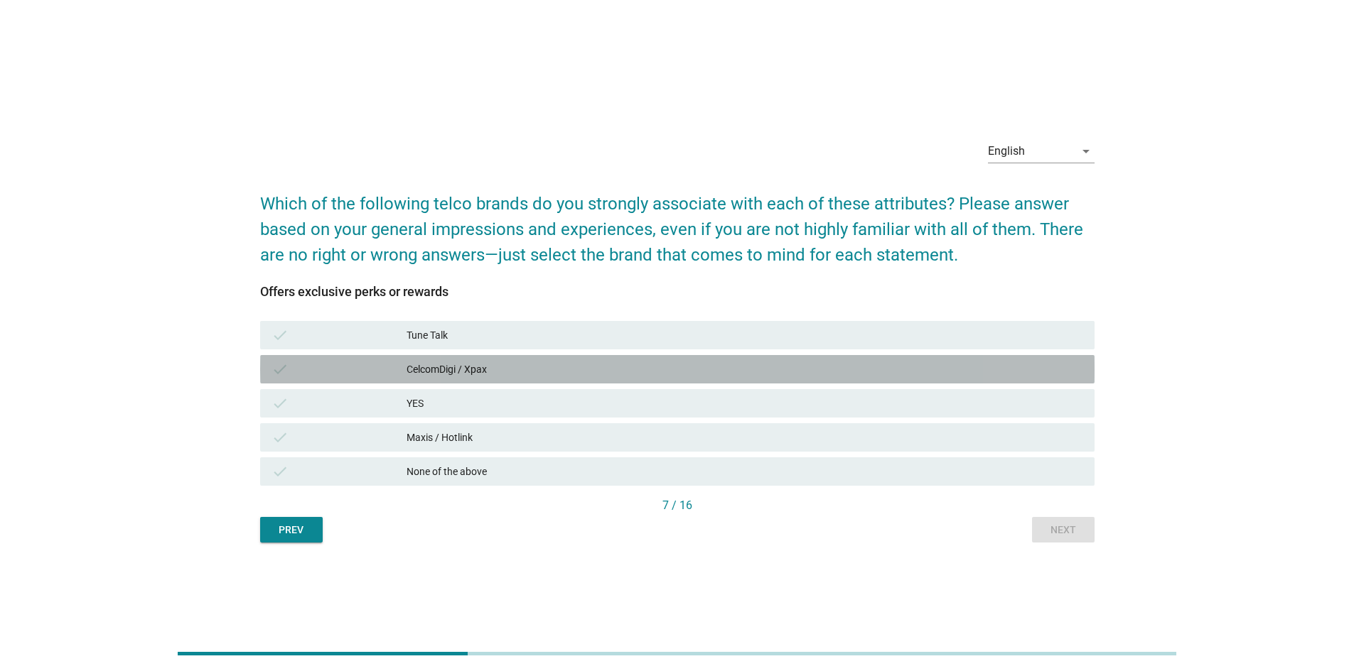
click at [426, 367] on div "CelcomDigi / Xpax" at bounding box center [744, 369] width 676 height 17
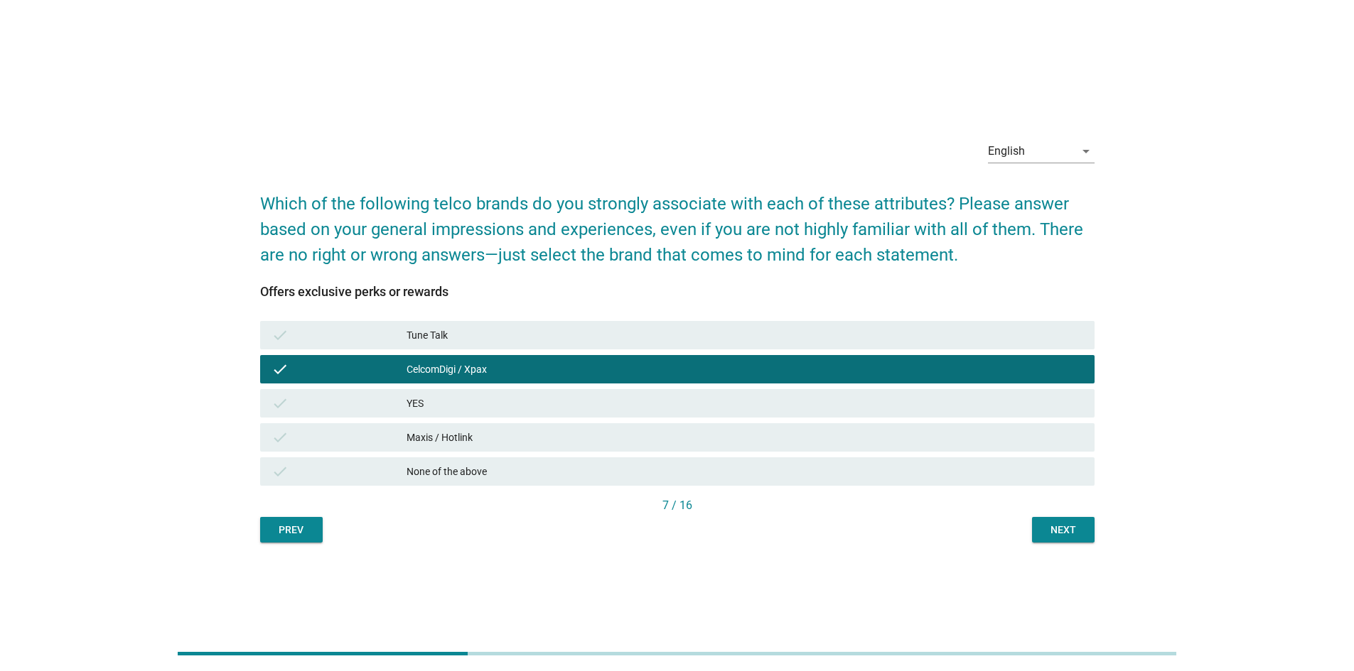
click at [424, 401] on div "YES" at bounding box center [744, 403] width 676 height 17
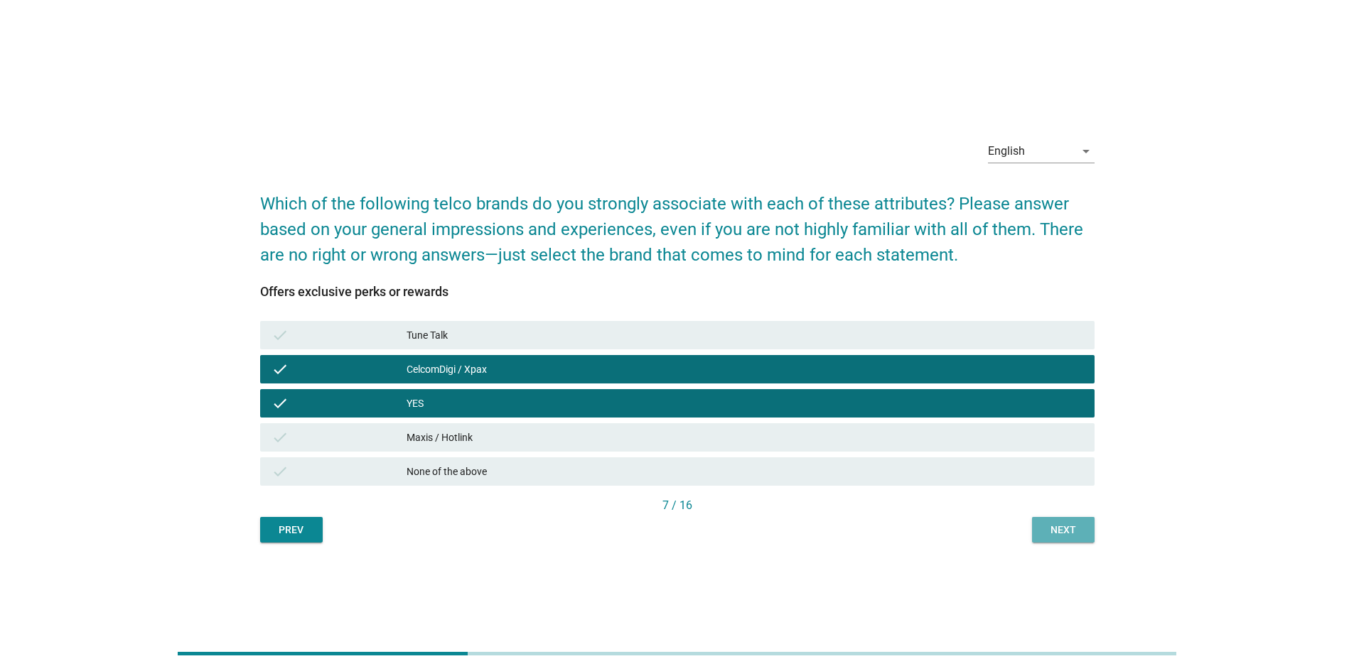
click at [898, 472] on button "Next" at bounding box center [1063, 530] width 63 height 26
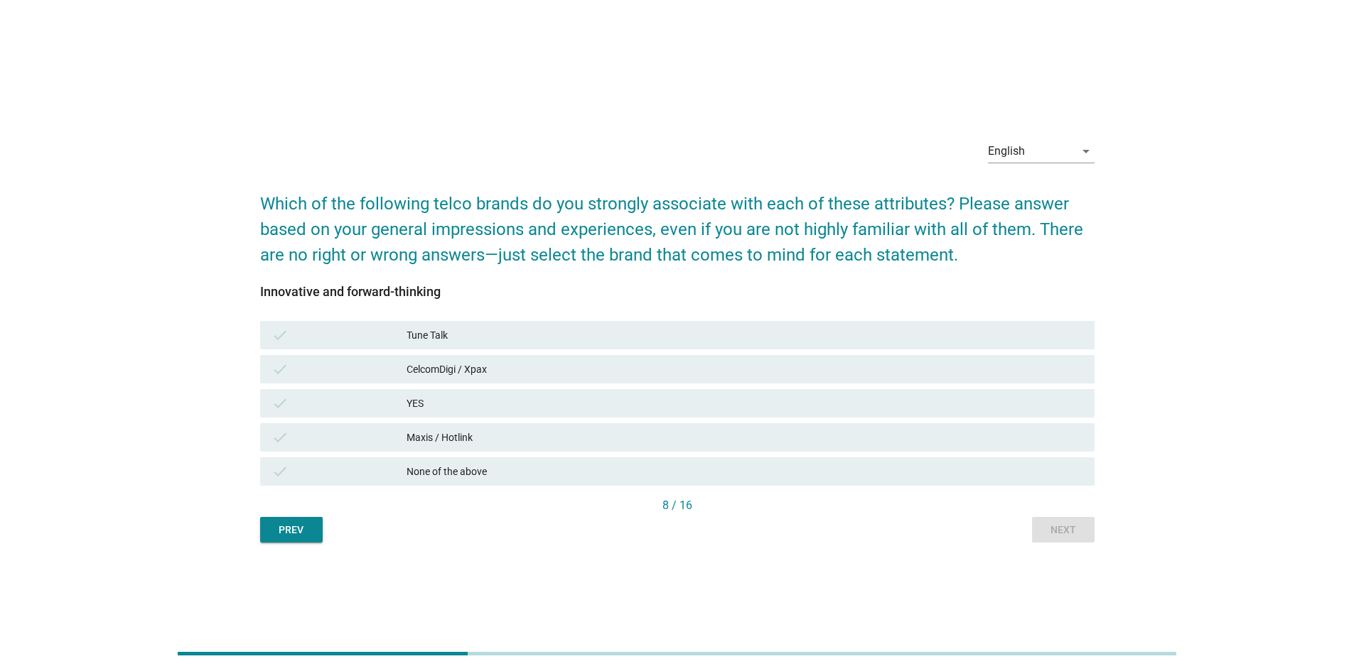
click at [478, 439] on div "Maxis / Hotlink" at bounding box center [744, 437] width 676 height 17
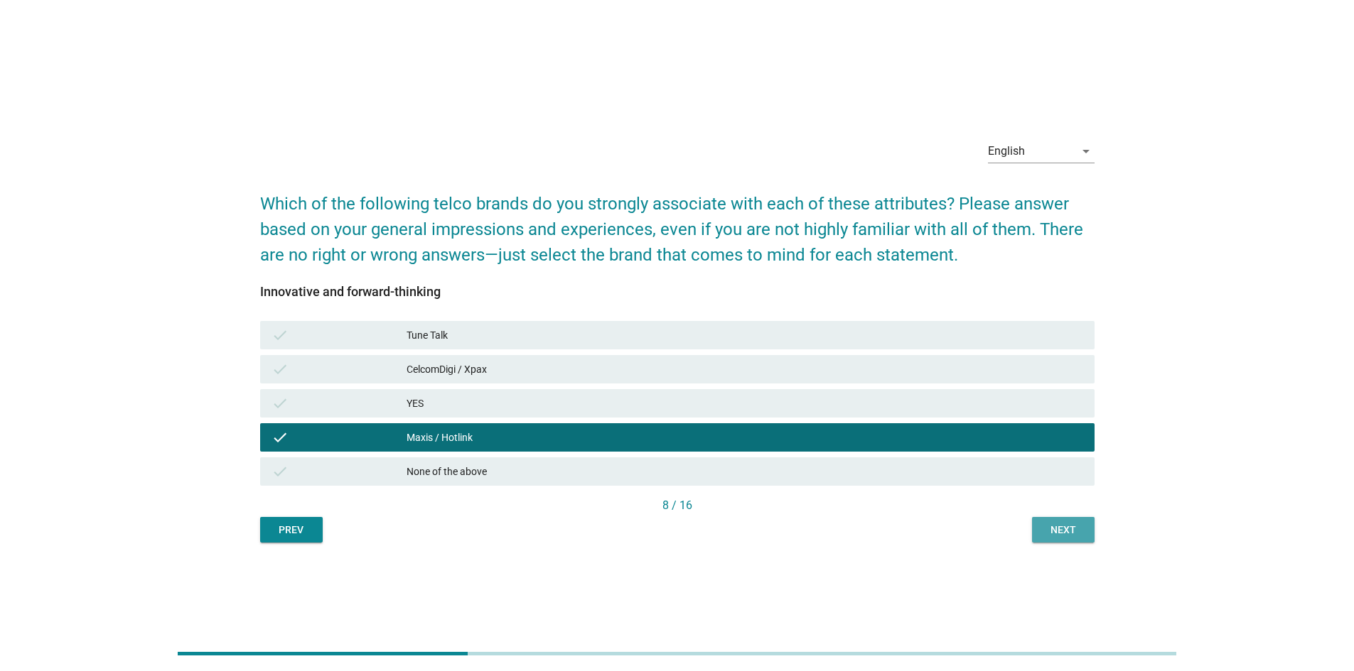
click at [898, 472] on div "Next" at bounding box center [1063, 530] width 40 height 15
click at [898, 472] on div "Prev Next" at bounding box center [677, 530] width 834 height 26
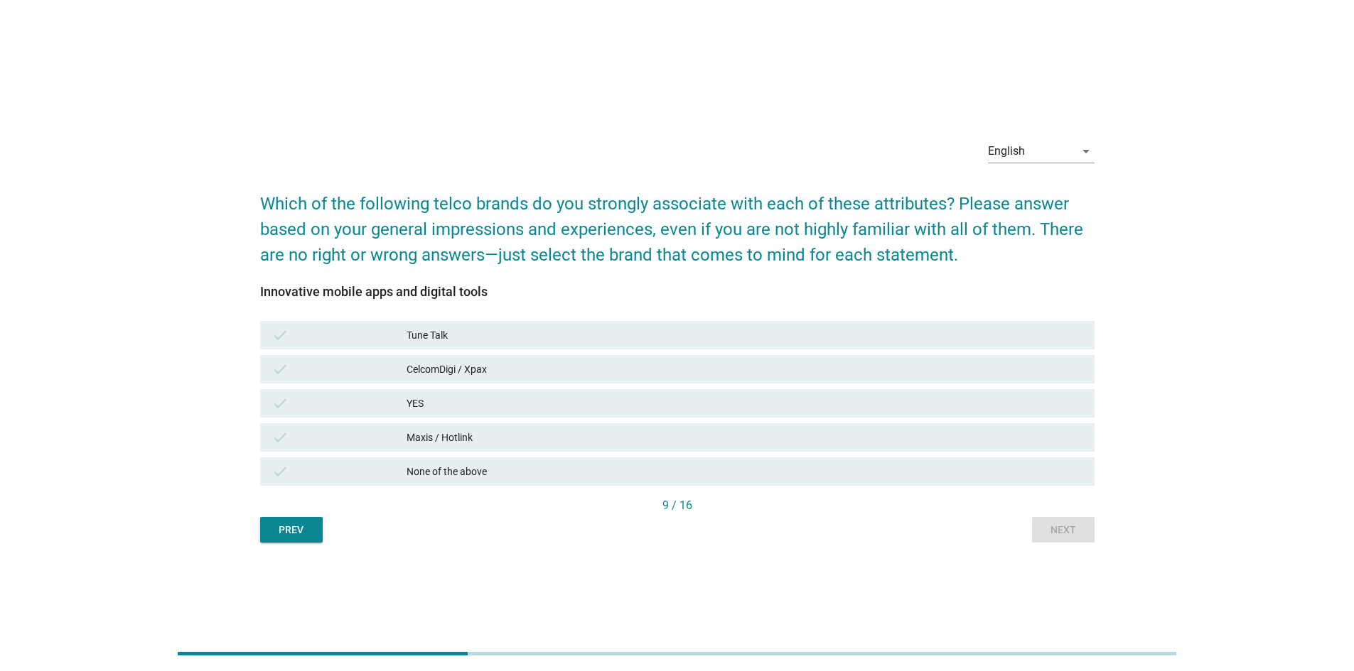
click at [300, 472] on div "Prev" at bounding box center [291, 530] width 40 height 15
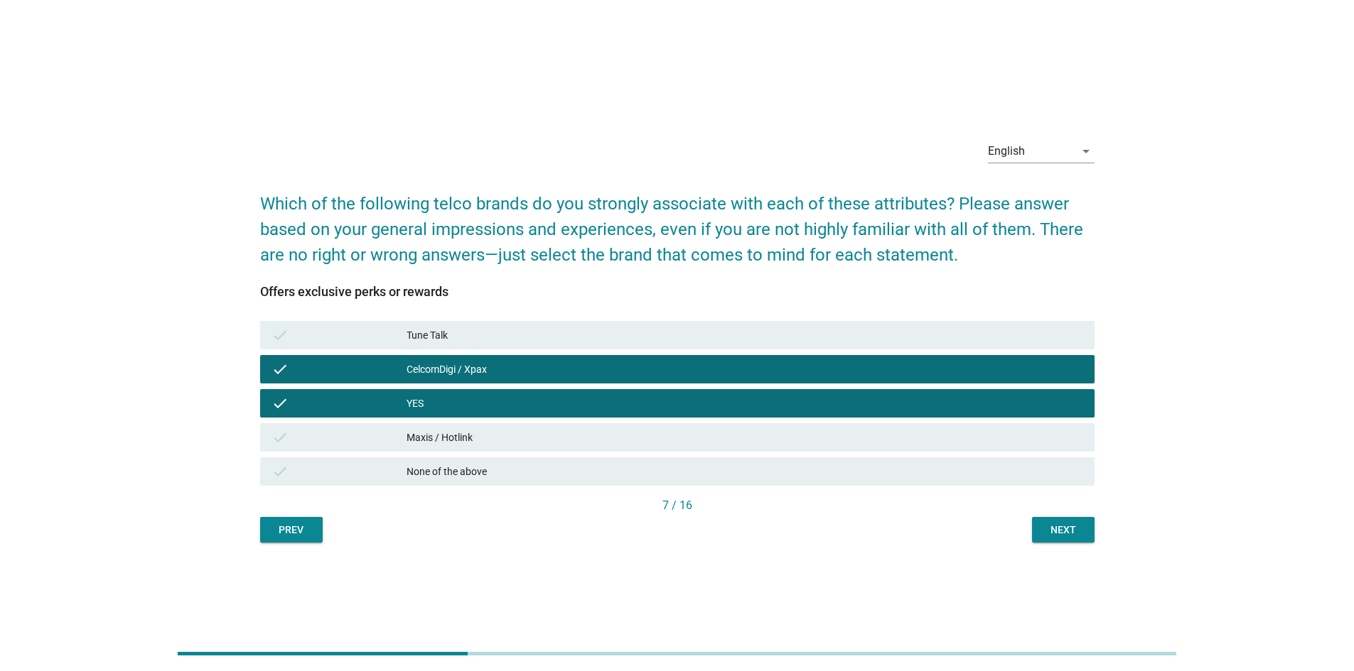
click at [300, 472] on div "Prev" at bounding box center [291, 530] width 40 height 15
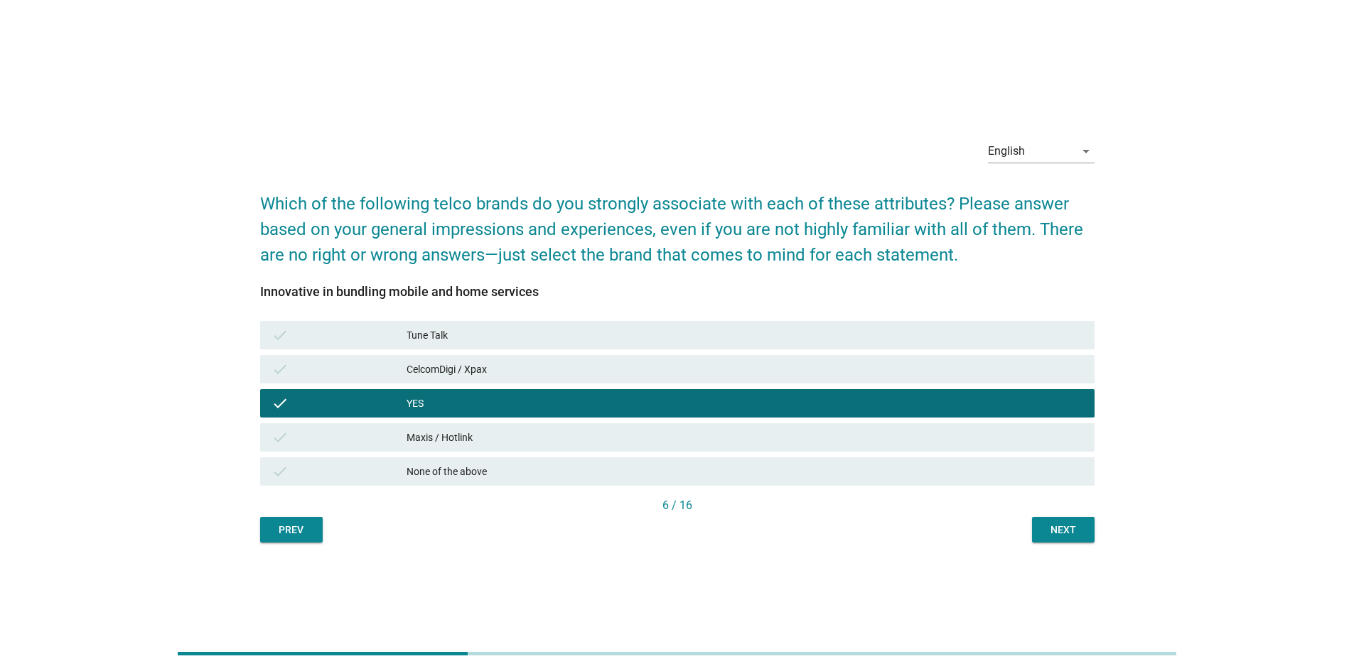
click at [300, 472] on div "Prev" at bounding box center [291, 530] width 40 height 15
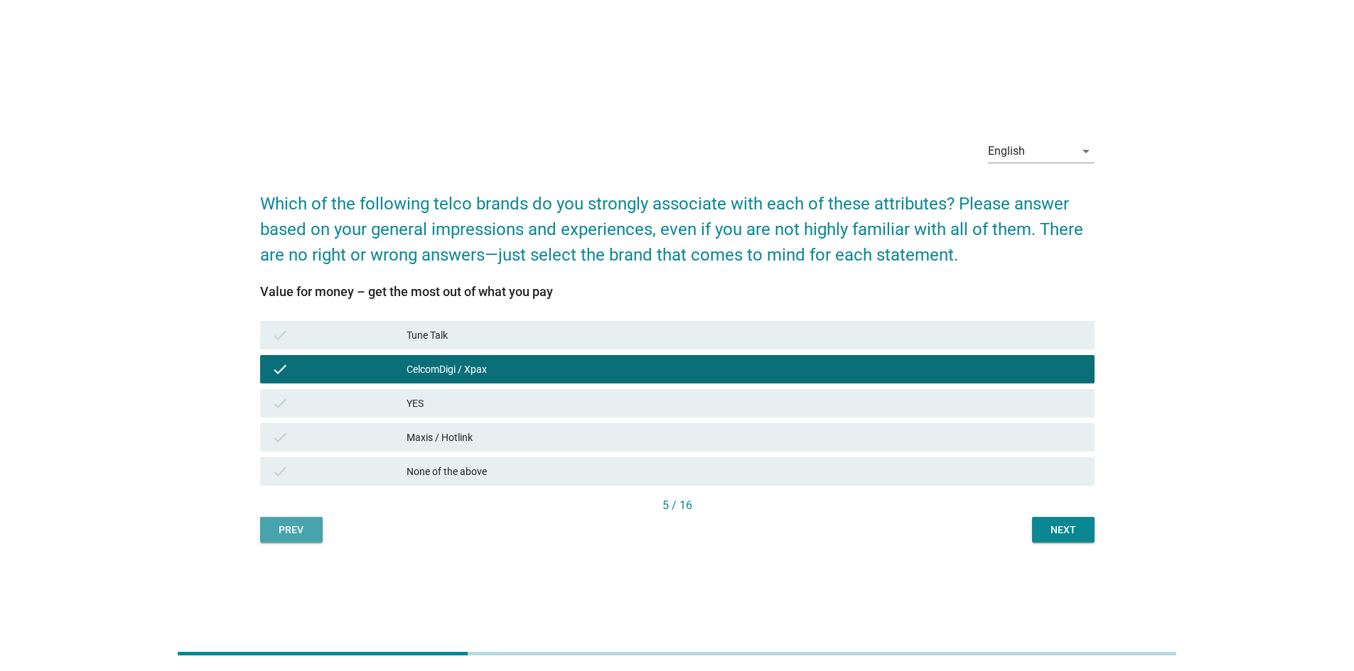
click at [300, 472] on div "Prev" at bounding box center [291, 530] width 40 height 15
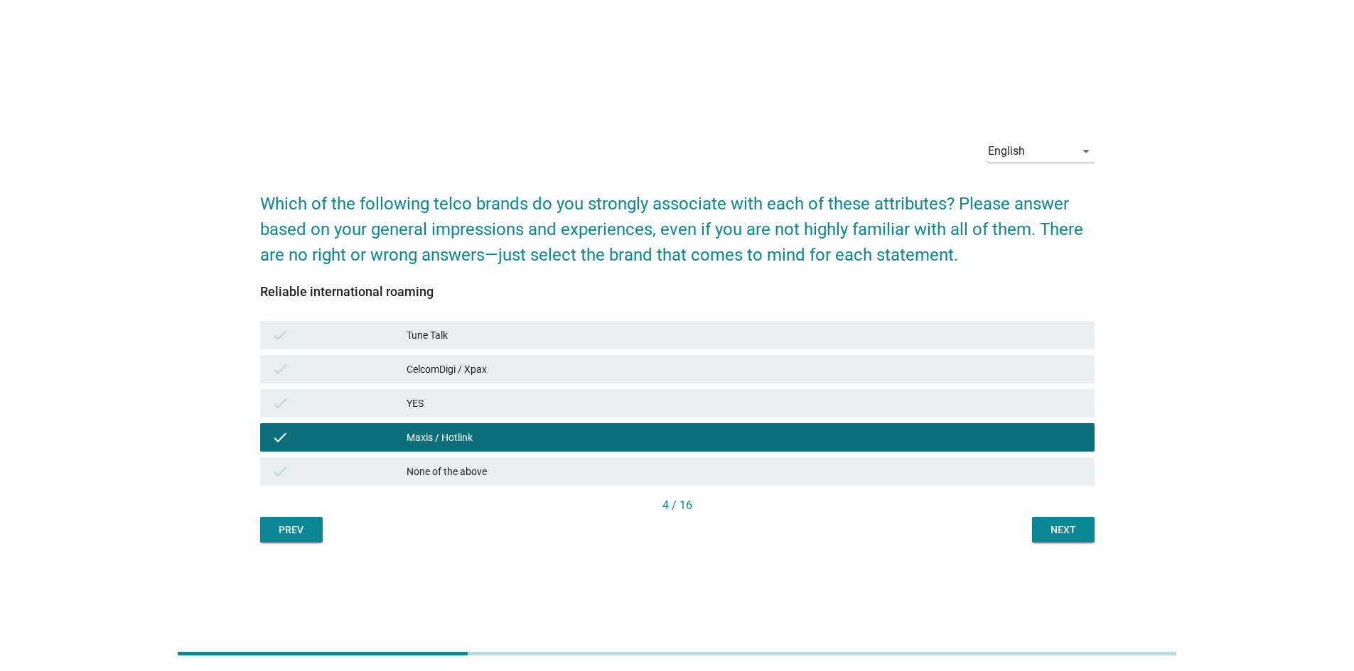
click at [898, 472] on button "Next" at bounding box center [1063, 530] width 63 height 26
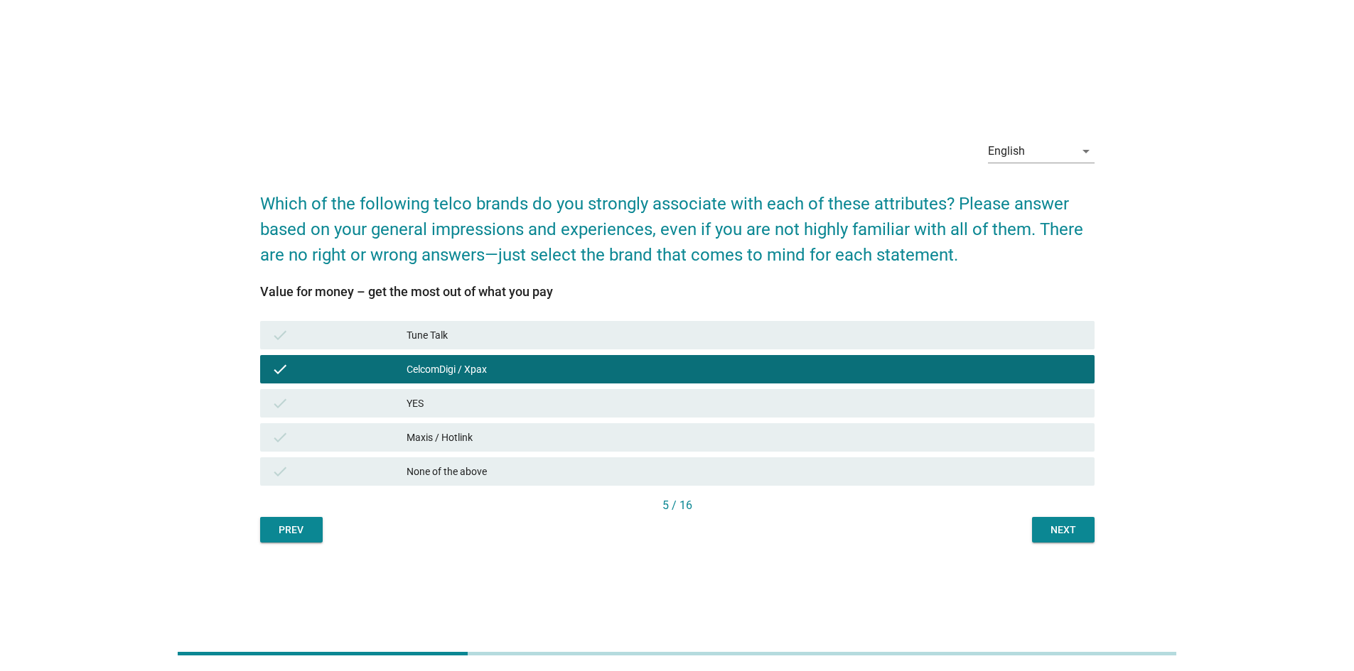
click at [898, 472] on button "Next" at bounding box center [1063, 530] width 63 height 26
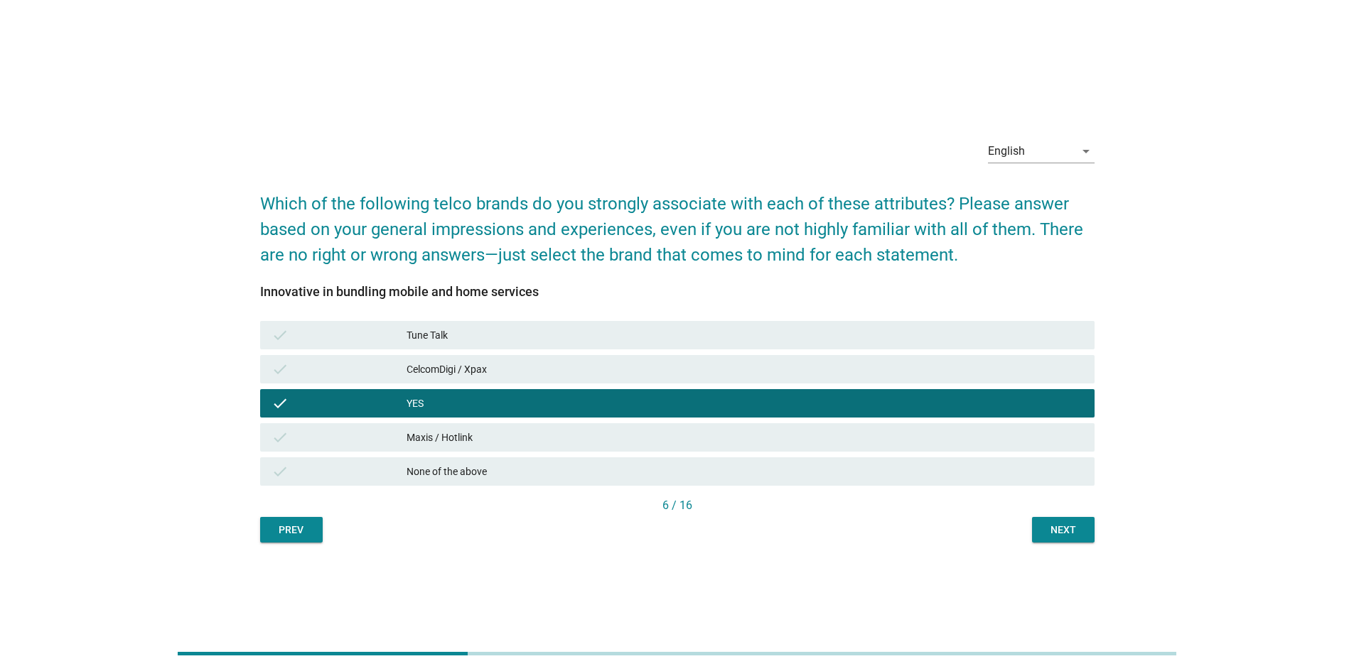
click at [898, 472] on button "Next" at bounding box center [1063, 530] width 63 height 26
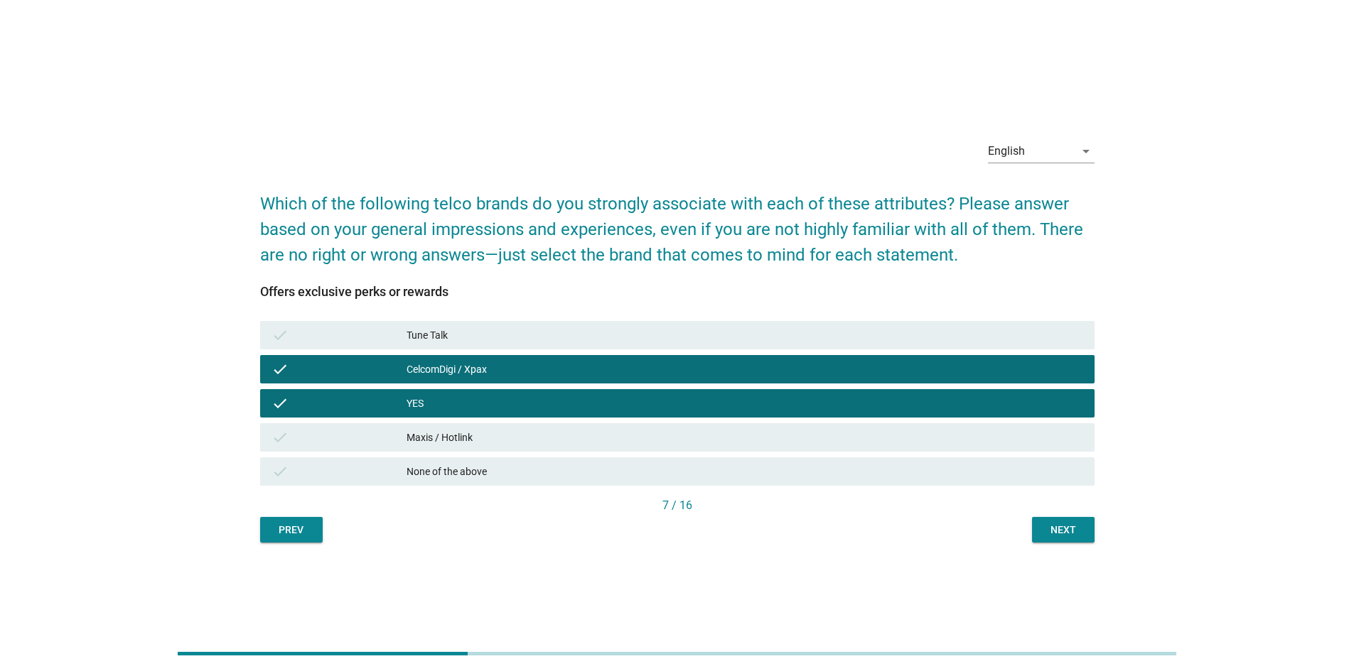
click at [898, 472] on button "Next" at bounding box center [1063, 530] width 63 height 26
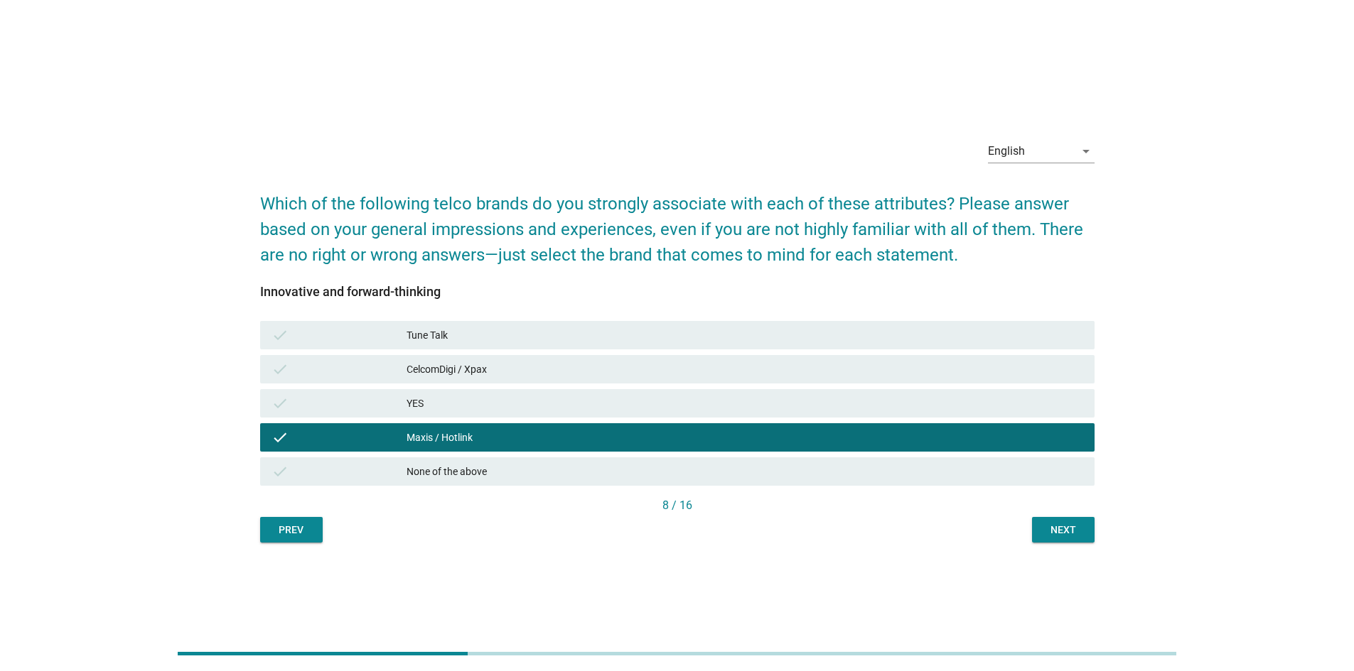
click at [898, 472] on button "Next" at bounding box center [1063, 530] width 63 height 26
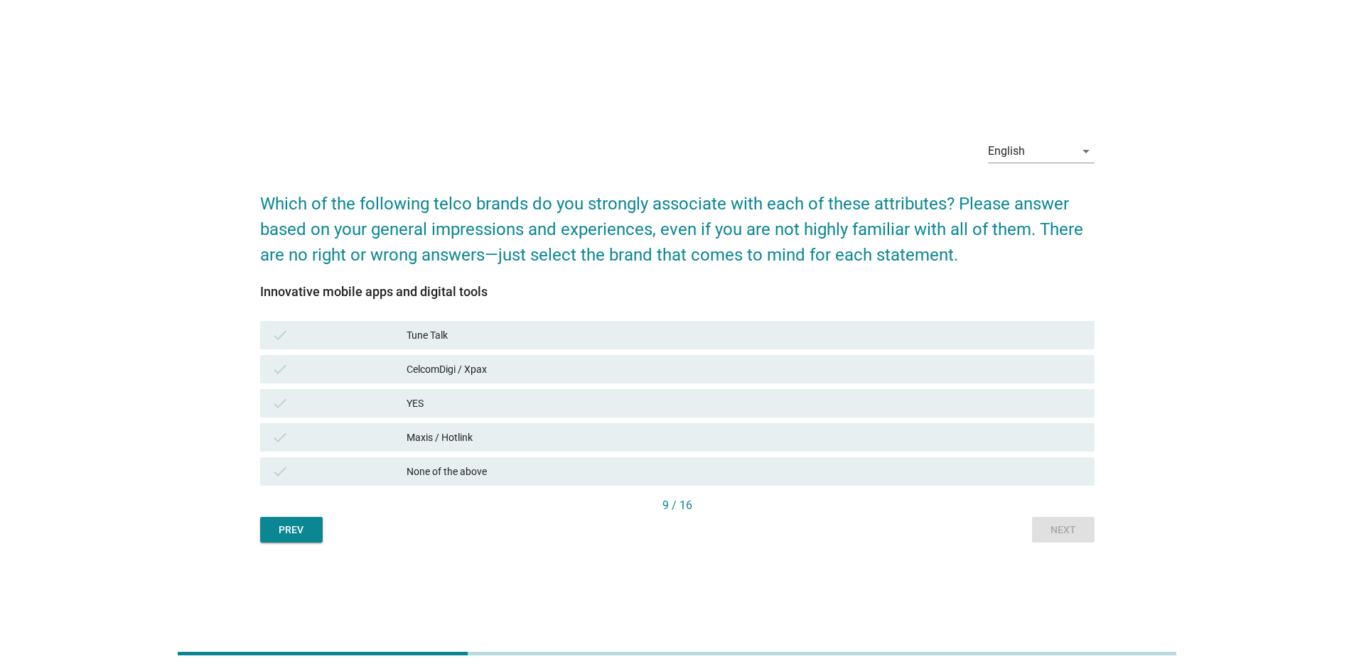
click at [431, 441] on div "Maxis / Hotlink" at bounding box center [744, 437] width 676 height 17
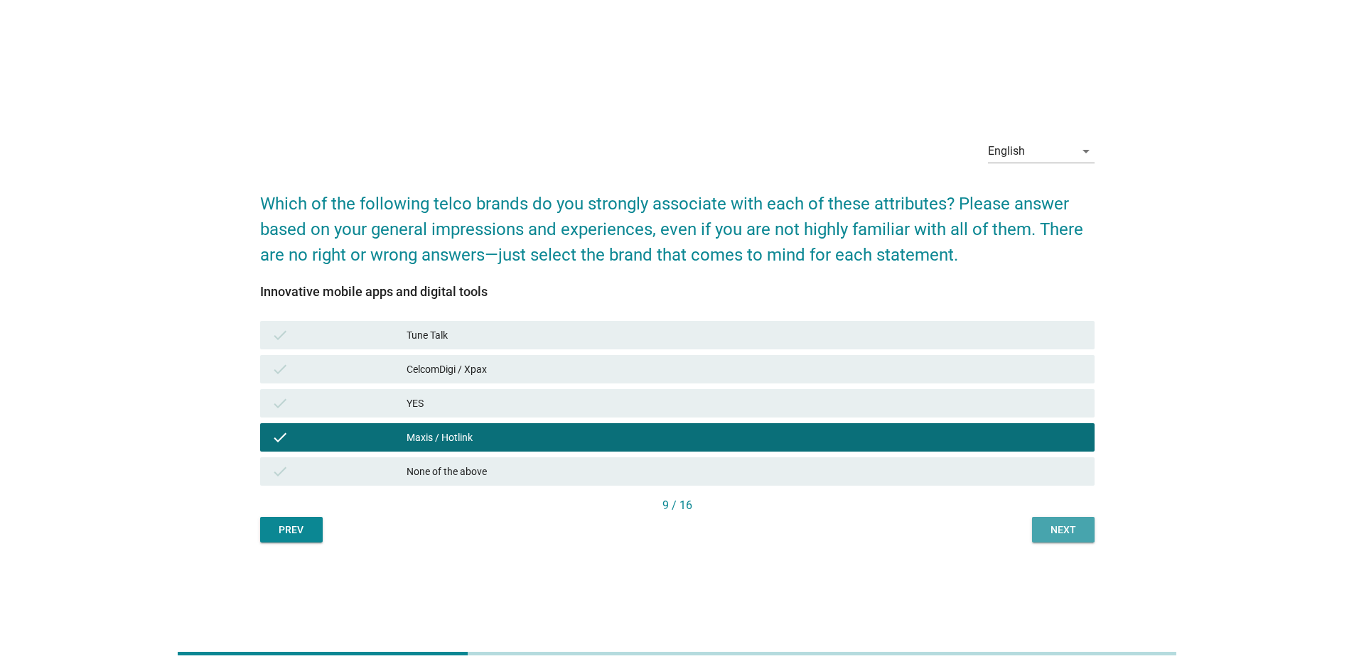
click at [898, 472] on div "Next" at bounding box center [1063, 530] width 40 height 15
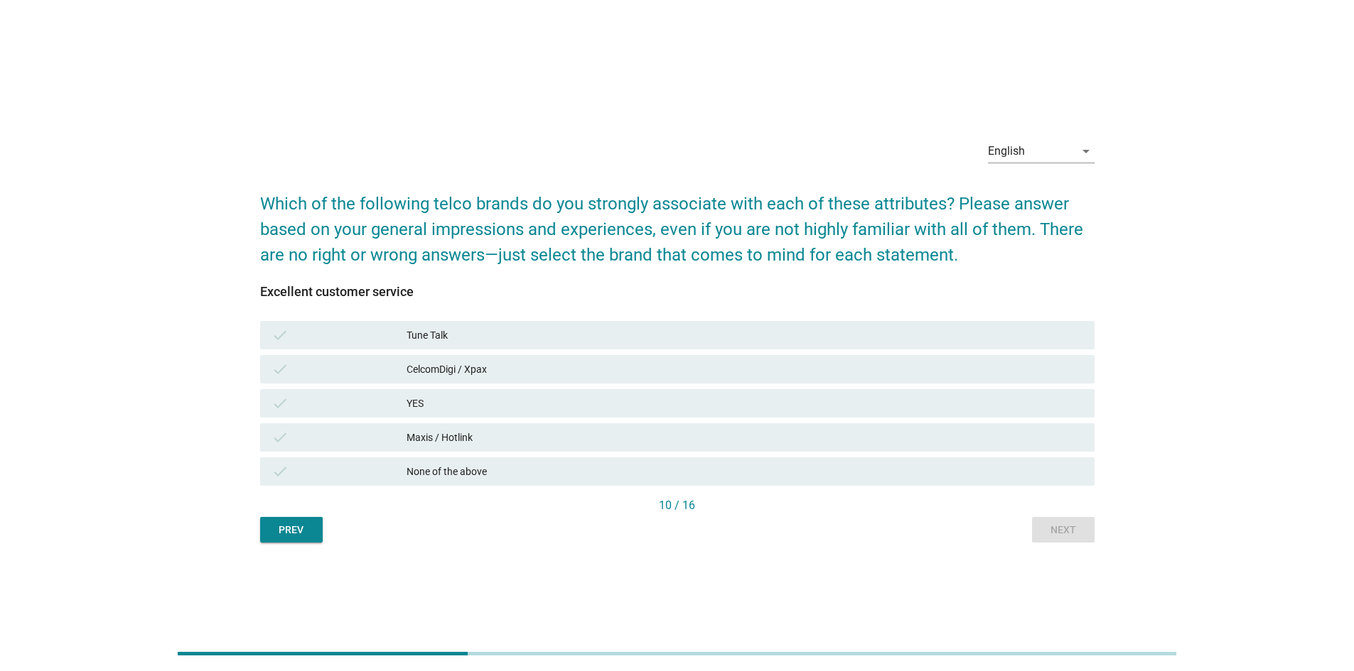
click at [454, 370] on div "CelcomDigi / Xpax" at bounding box center [744, 369] width 676 height 17
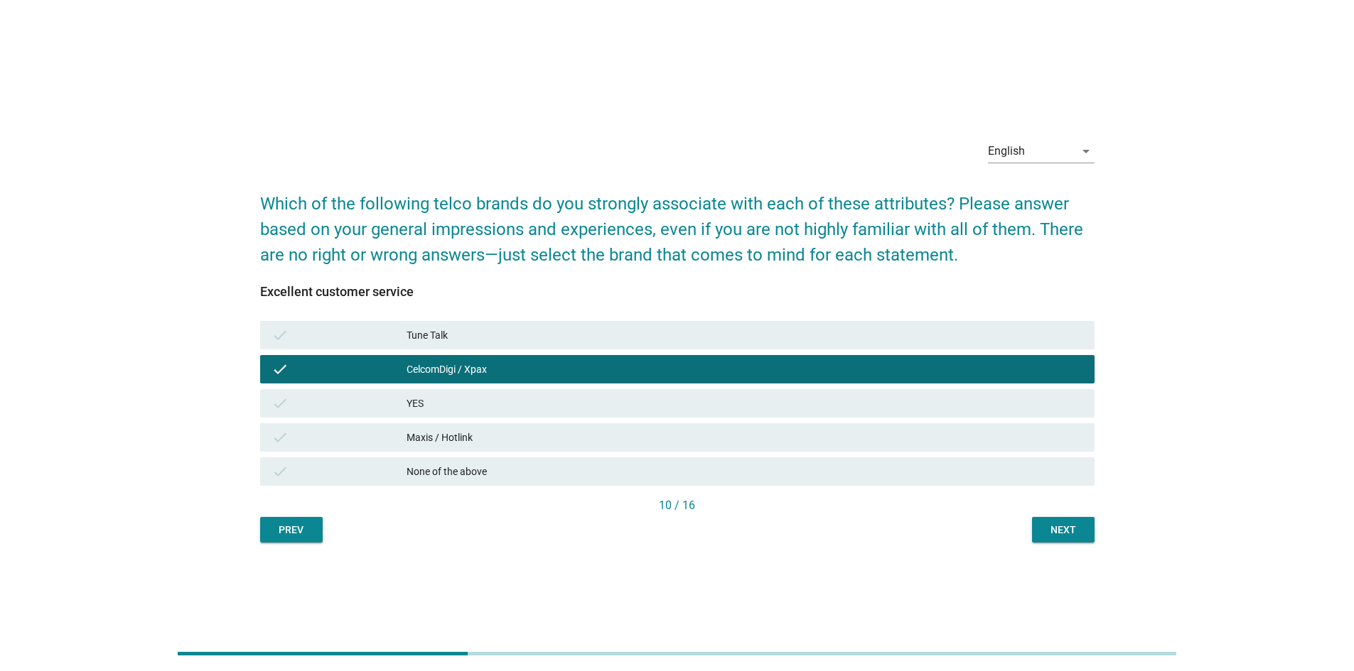
click at [898, 472] on button "Next" at bounding box center [1063, 530] width 63 height 26
click at [898, 472] on div "Prev Next" at bounding box center [677, 530] width 834 height 26
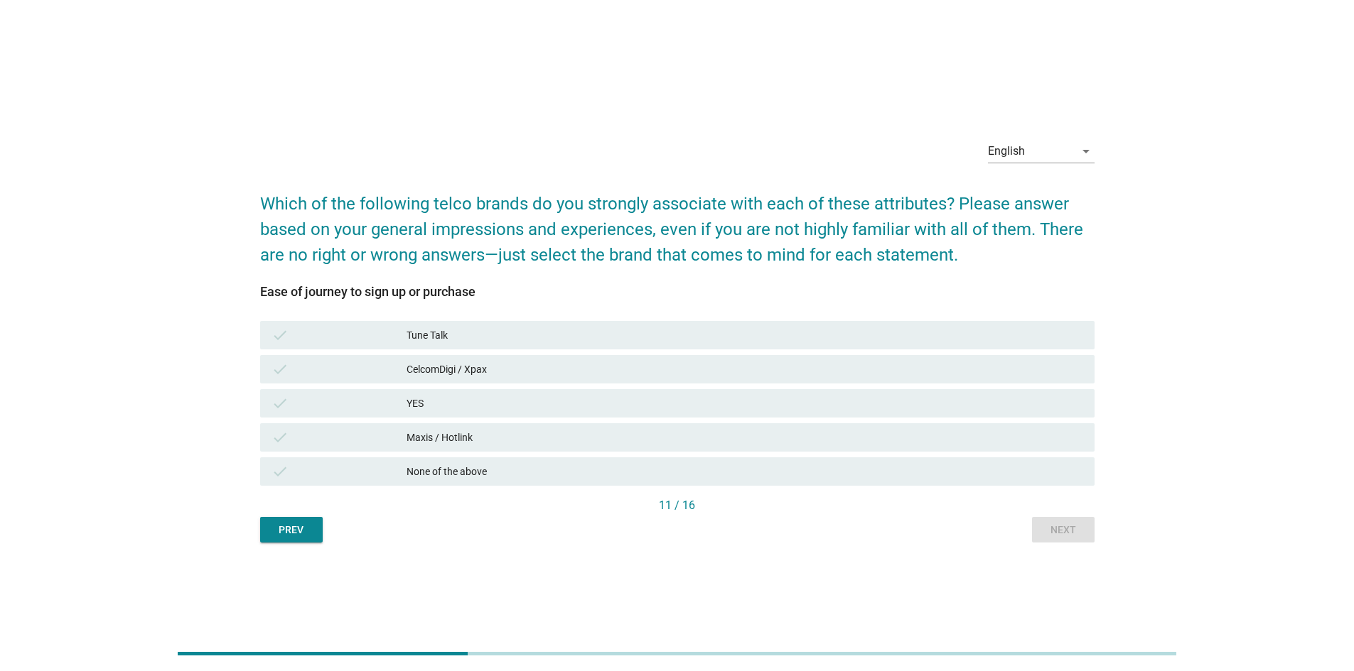
click at [483, 338] on div "Tune Talk" at bounding box center [744, 335] width 676 height 17
click at [878, 344] on div "check Tune Talk" at bounding box center [677, 335] width 834 height 28
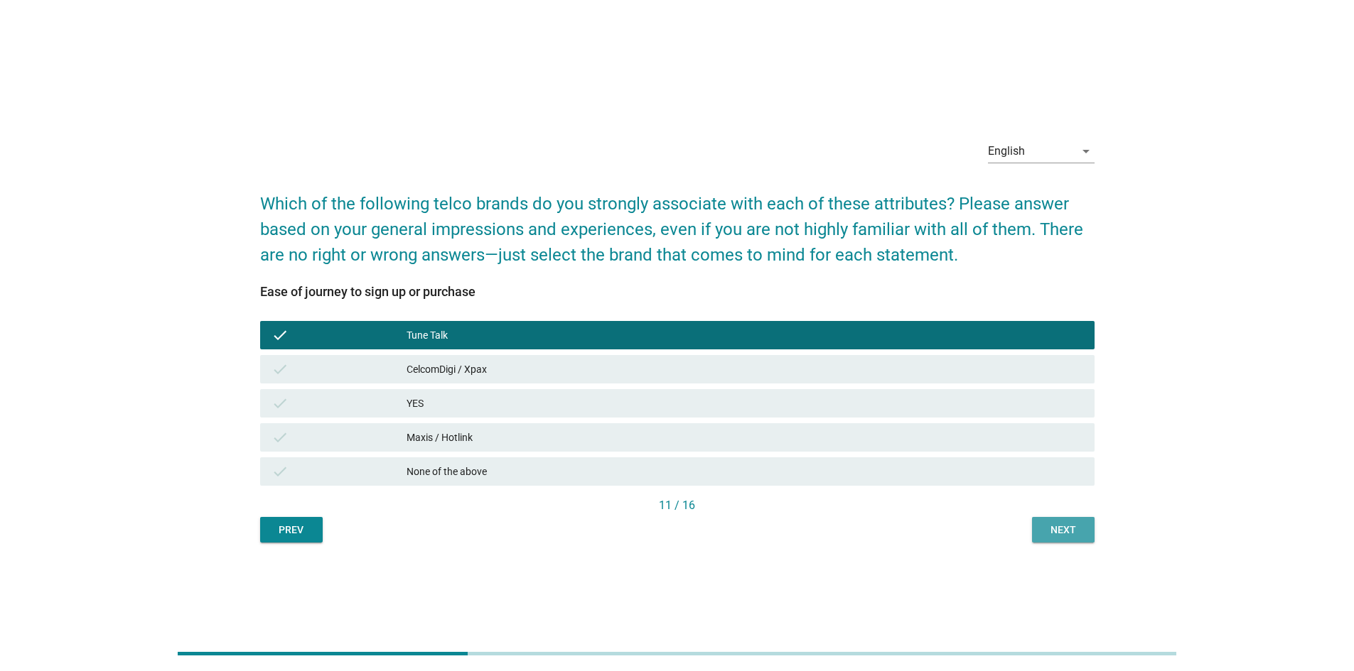
click at [898, 472] on div "Next" at bounding box center [1063, 530] width 40 height 15
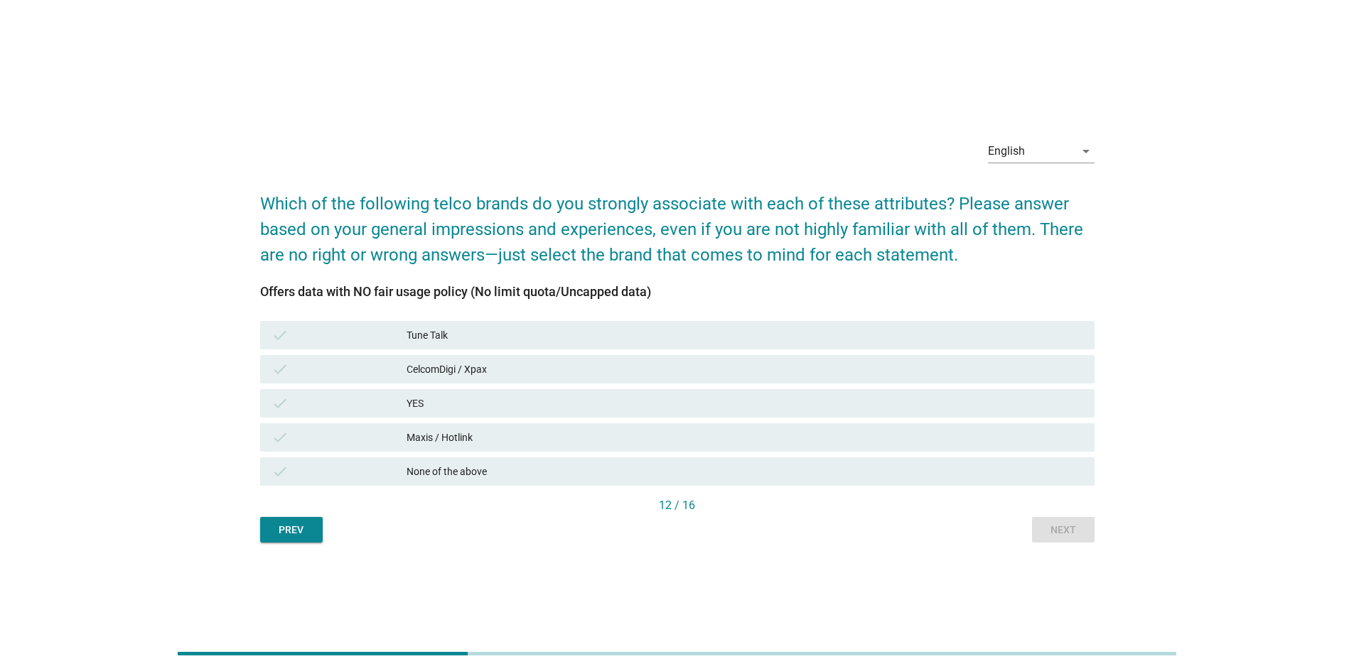
click at [473, 425] on div "check Maxis / Hotlink" at bounding box center [677, 437] width 834 height 28
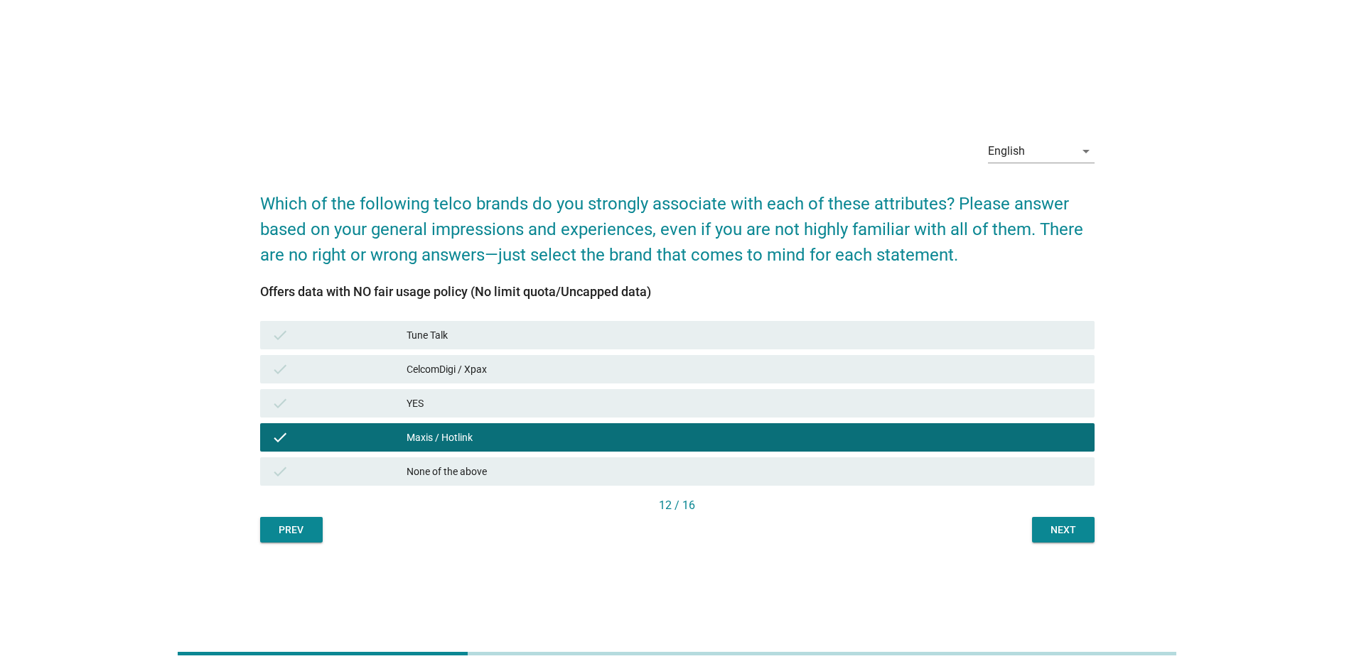
click at [473, 402] on div "YES" at bounding box center [744, 403] width 676 height 17
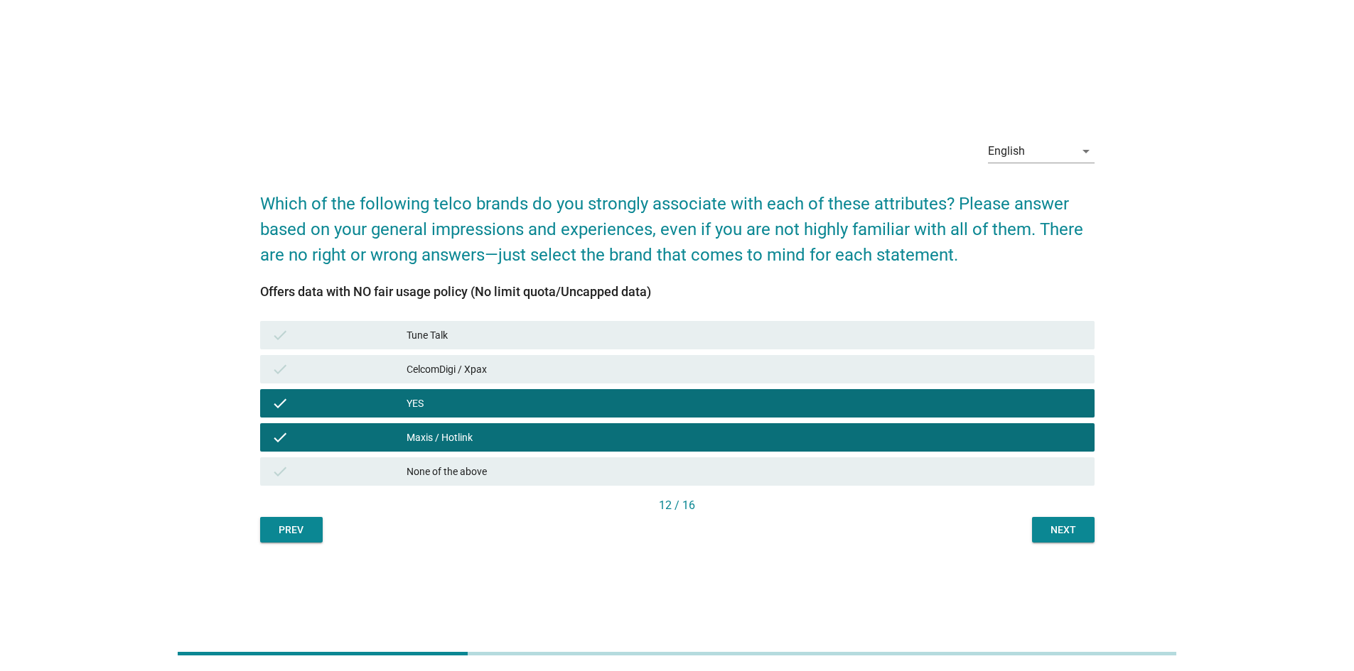
click at [898, 439] on div "Maxis / Hotlink" at bounding box center [744, 437] width 676 height 17
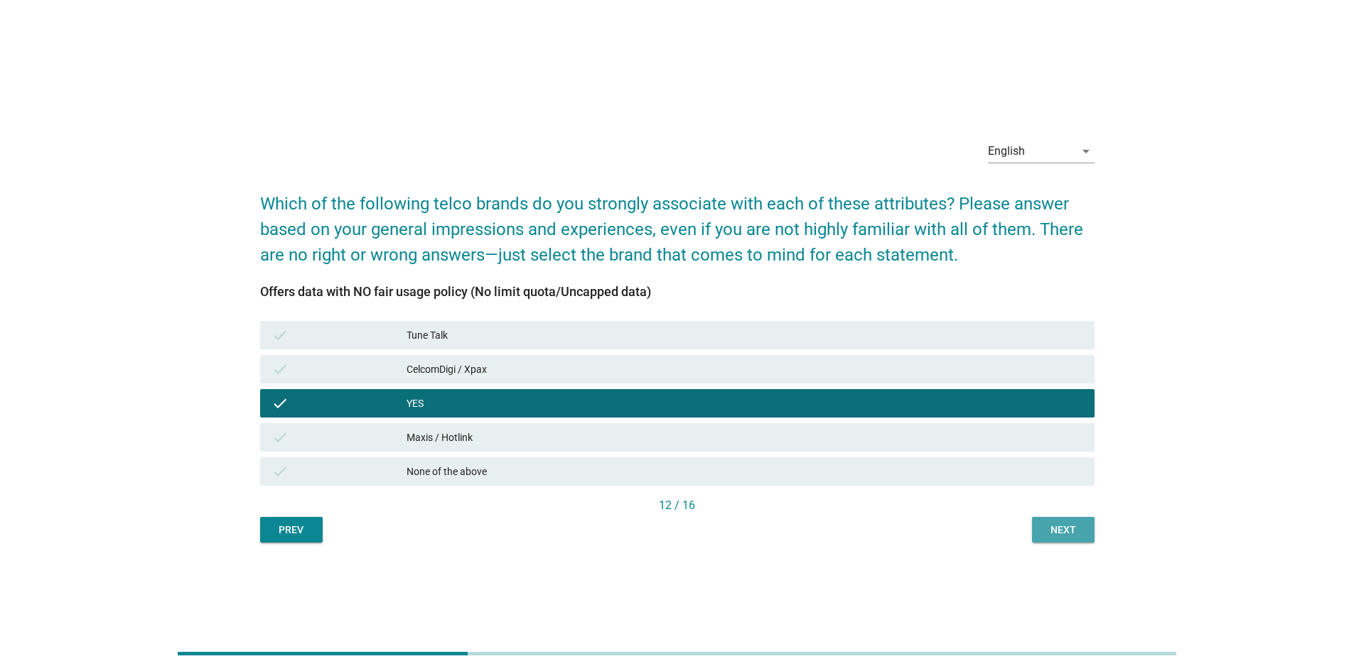
click at [898, 472] on div "Next" at bounding box center [1063, 530] width 40 height 15
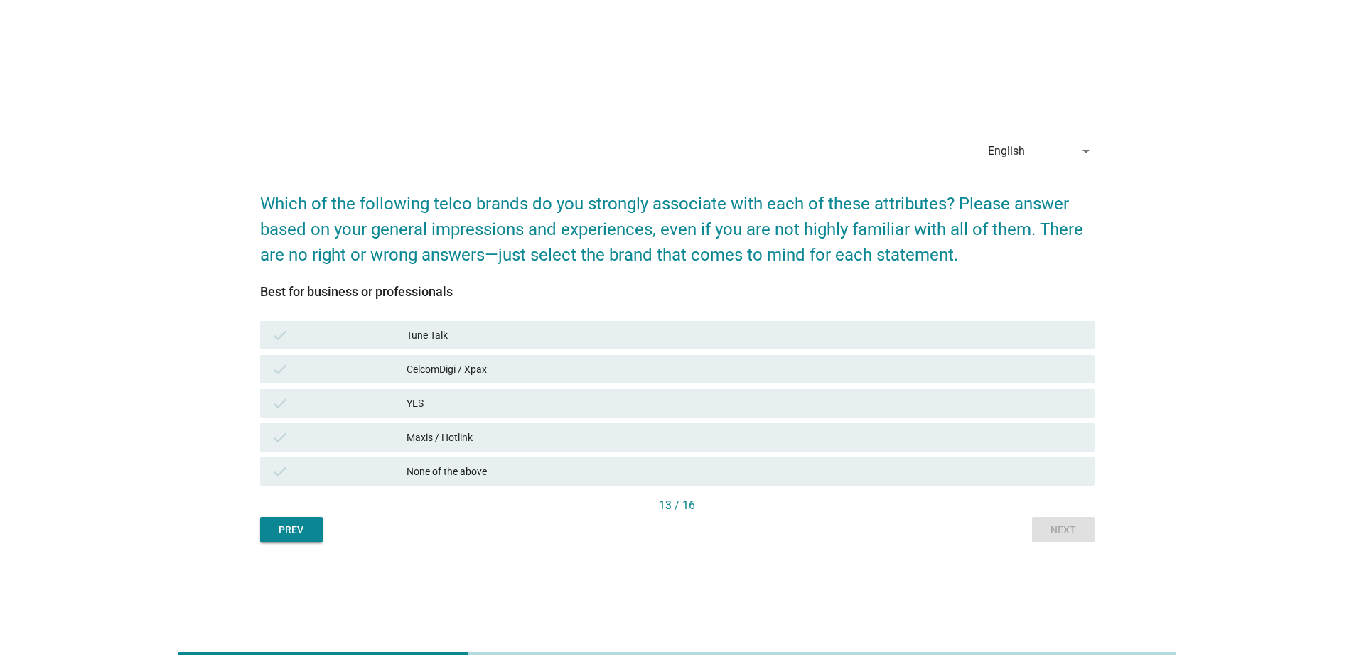
click at [431, 433] on div "Maxis / Hotlink" at bounding box center [744, 437] width 676 height 17
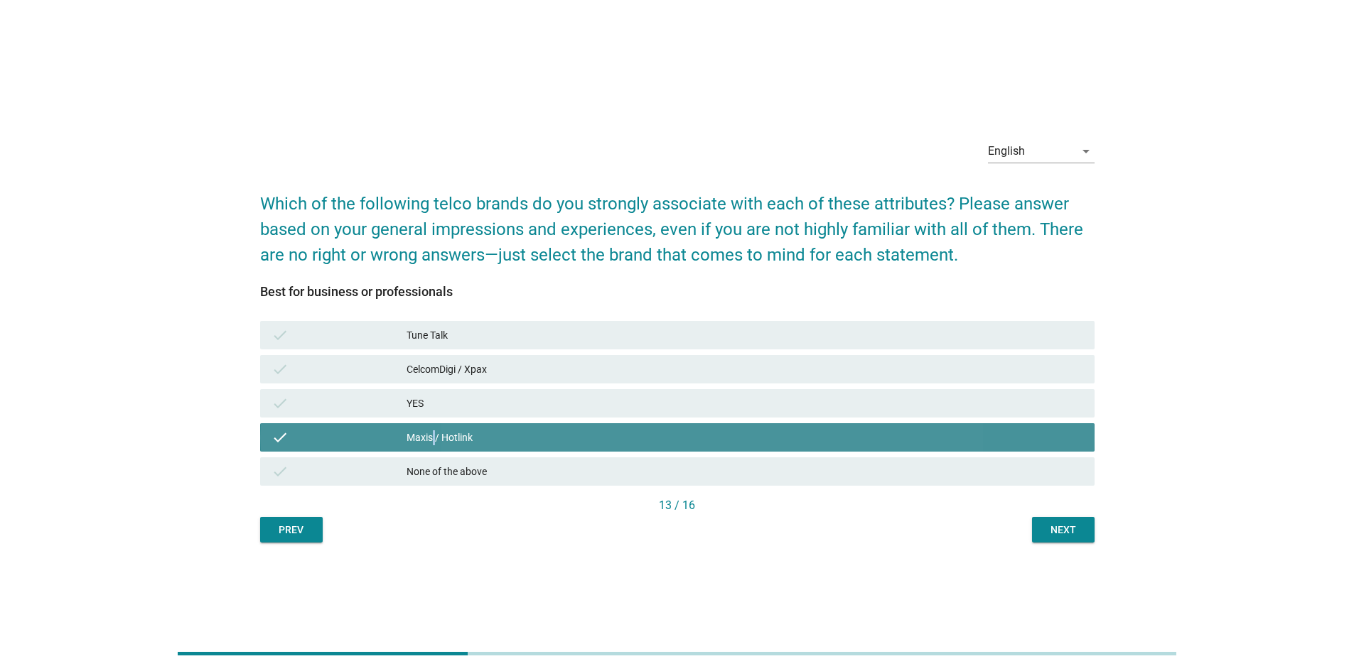
click at [431, 433] on div "Maxis / Hotlink" at bounding box center [744, 437] width 676 height 17
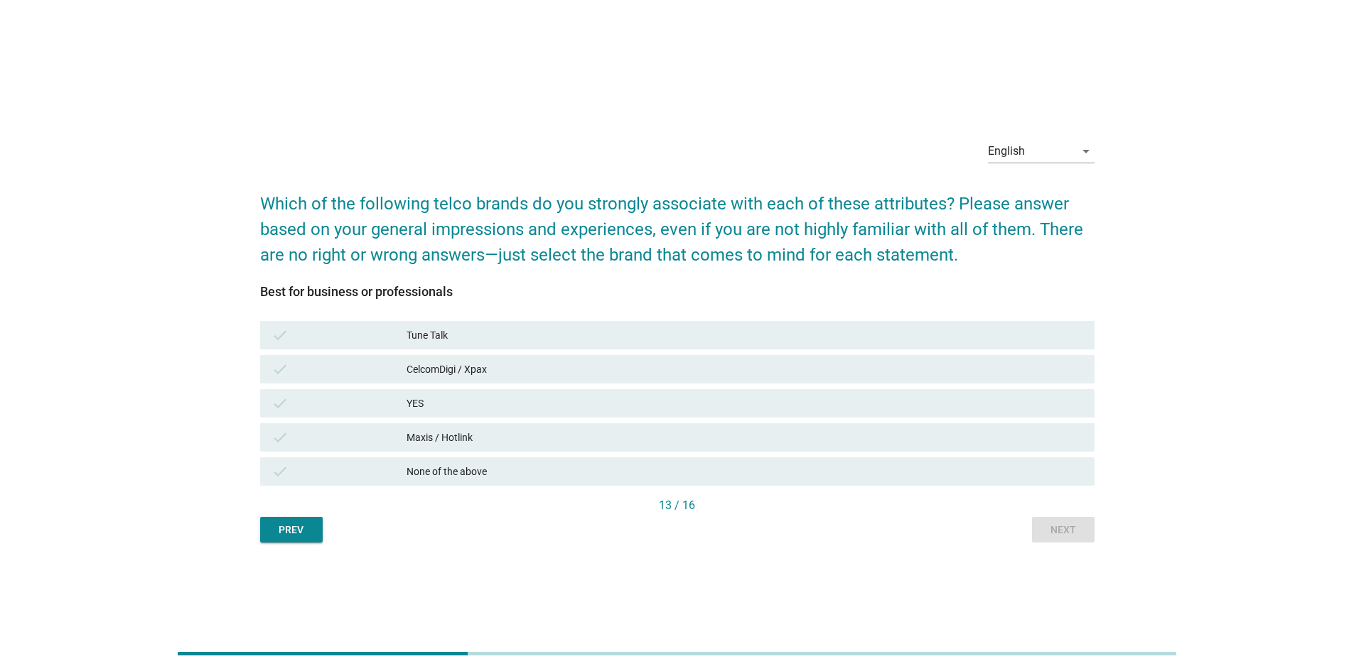
click at [833, 441] on div "Maxis / Hotlink" at bounding box center [744, 437] width 676 height 17
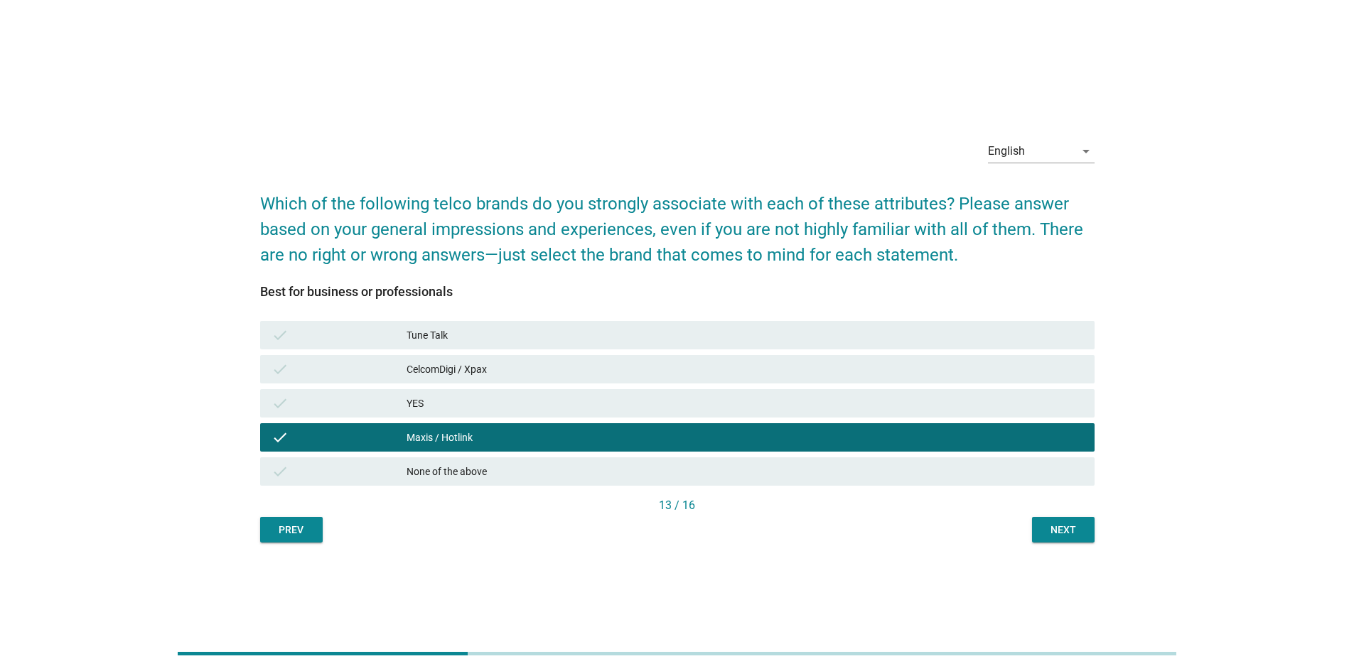
click at [898, 472] on div "Next" at bounding box center [1063, 530] width 40 height 15
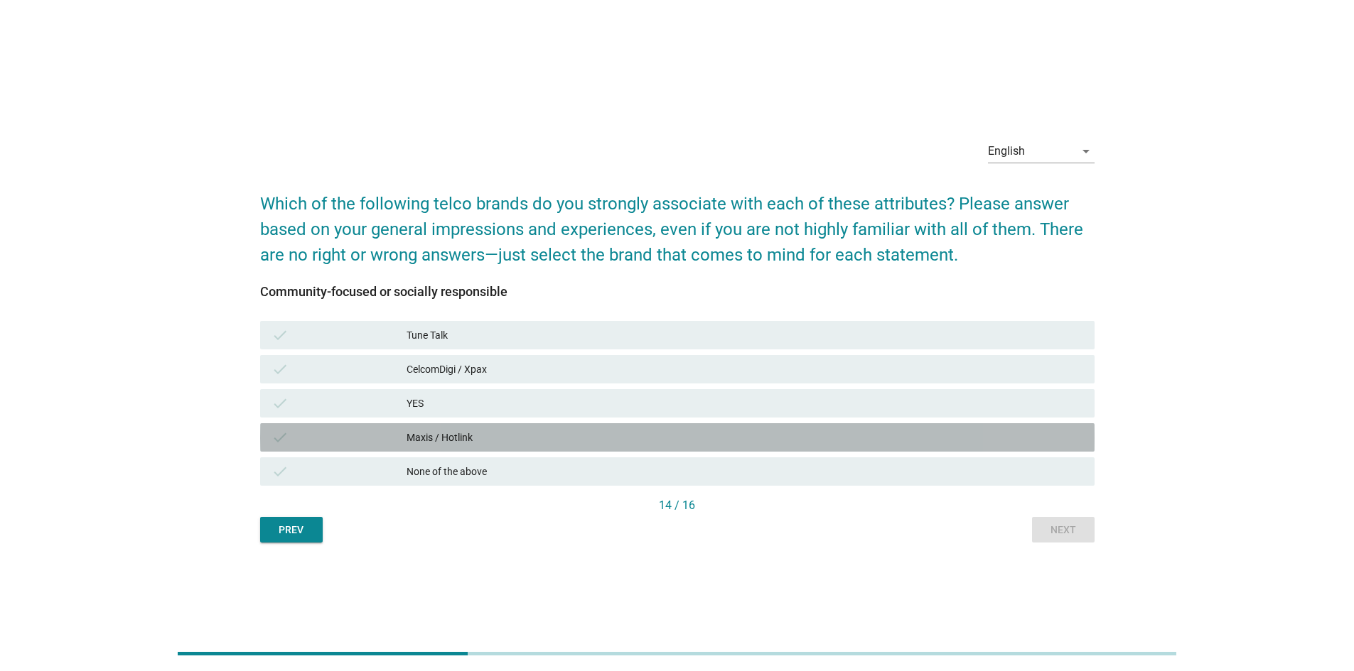
click at [612, 446] on div "check Maxis / Hotlink" at bounding box center [677, 437] width 834 height 28
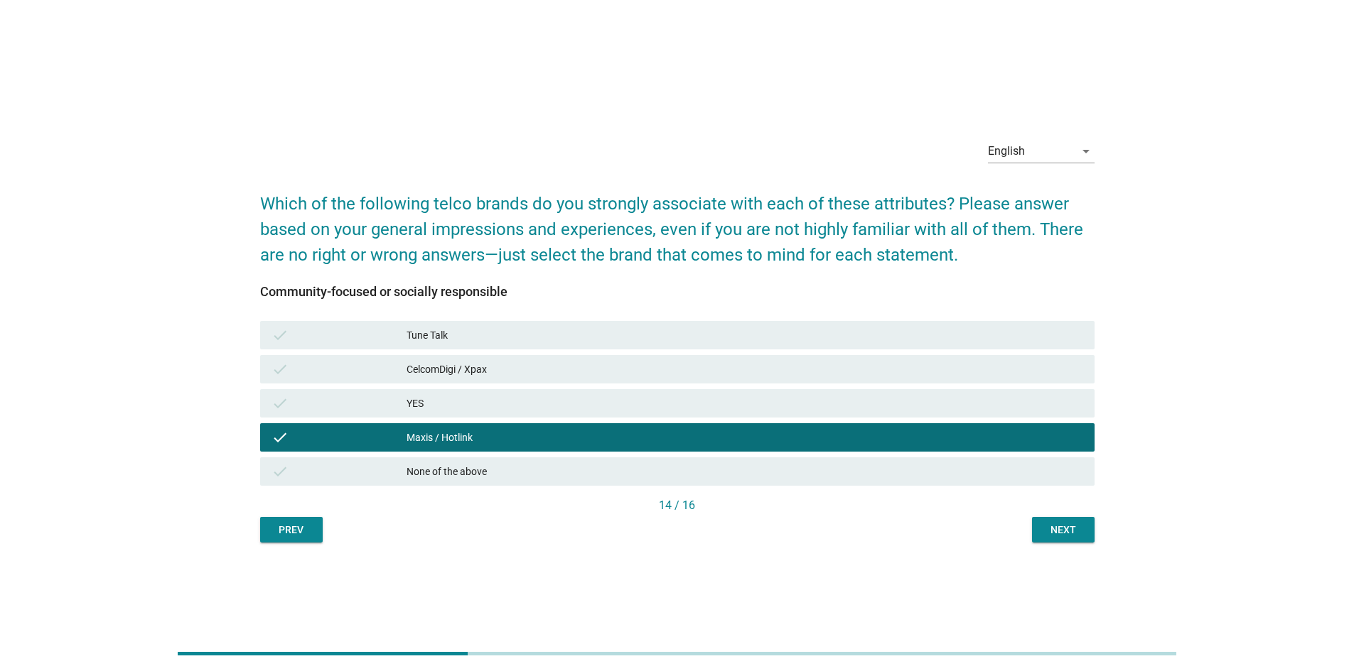
click at [898, 472] on div "English arrow_drop_down Which of the following telco brands do you strongly ass…" at bounding box center [677, 335] width 857 height 437
click at [898, 472] on button "Next" at bounding box center [1063, 530] width 63 height 26
click at [898, 472] on div "Prev Next" at bounding box center [677, 530] width 834 height 26
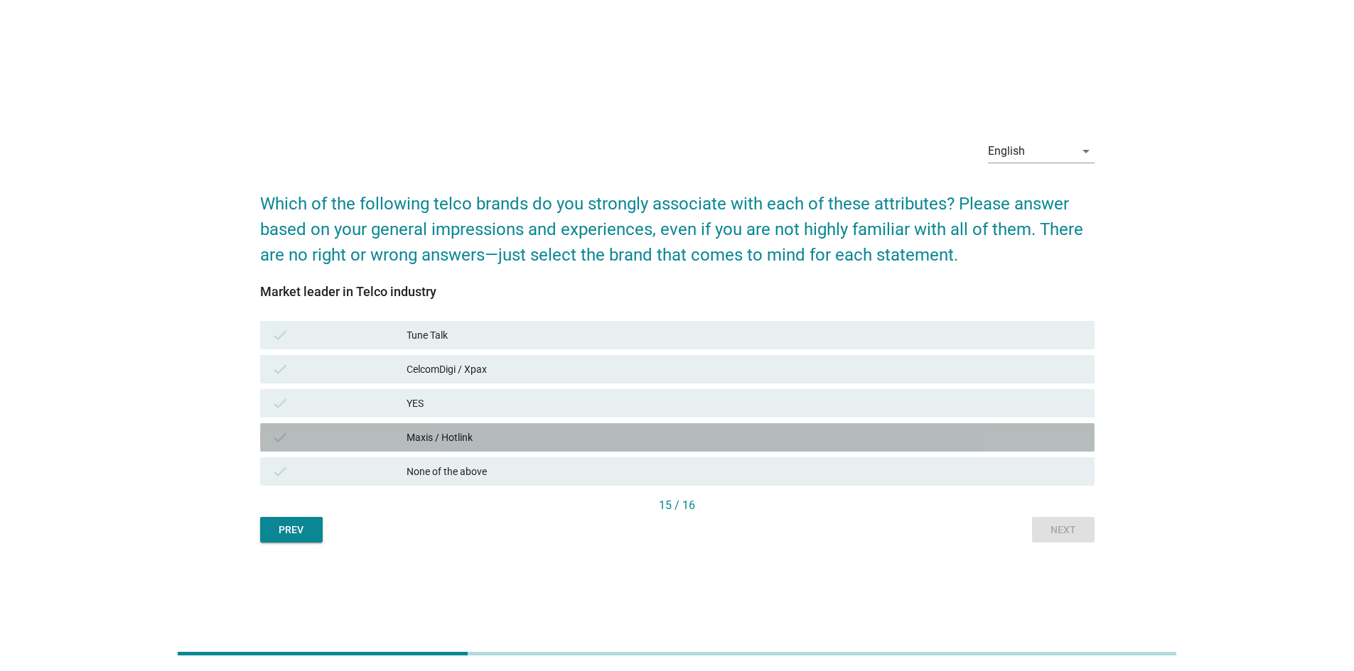
click at [462, 435] on div "Maxis / Hotlink" at bounding box center [744, 437] width 676 height 17
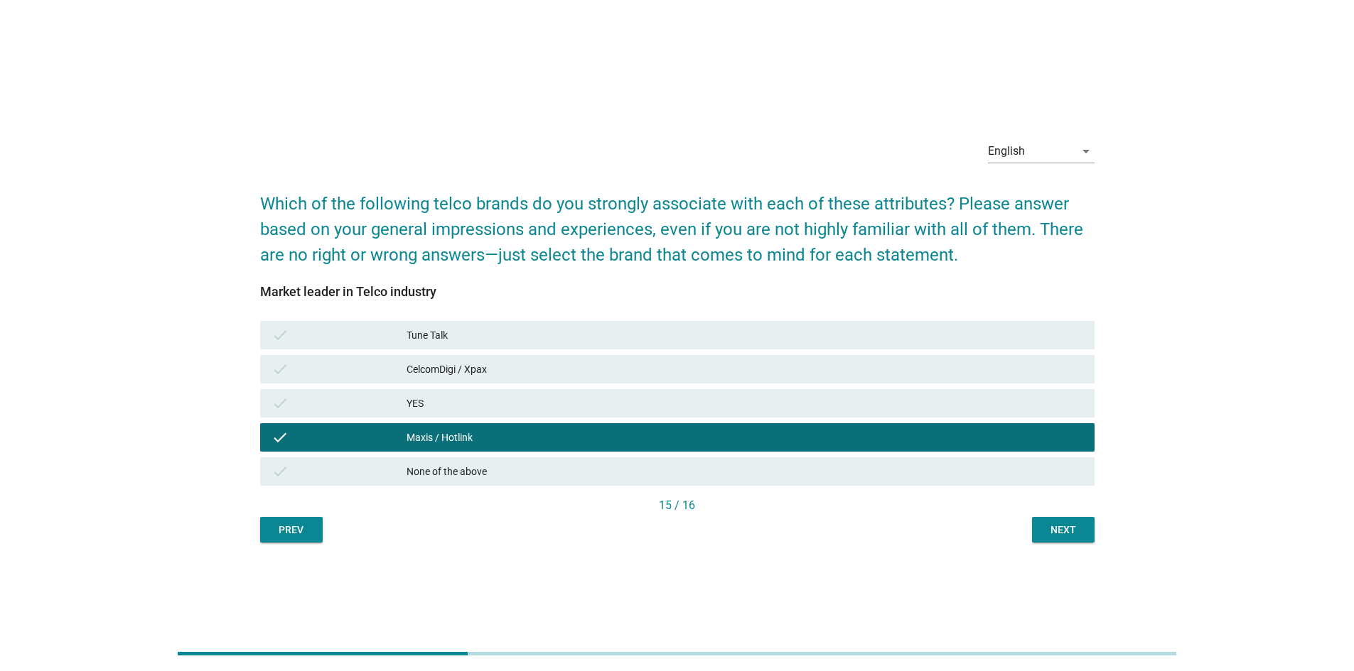
click at [898, 472] on div "Next" at bounding box center [1063, 530] width 40 height 15
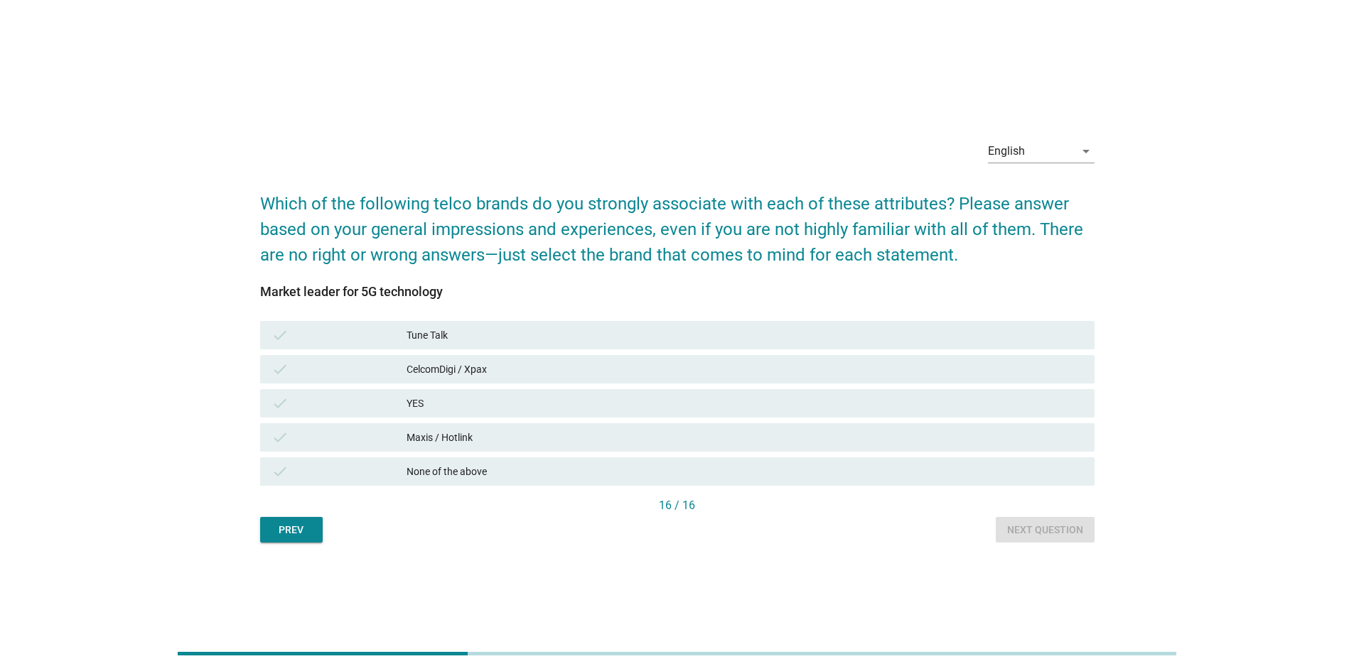
click at [601, 439] on div "Maxis / Hotlink" at bounding box center [744, 437] width 676 height 17
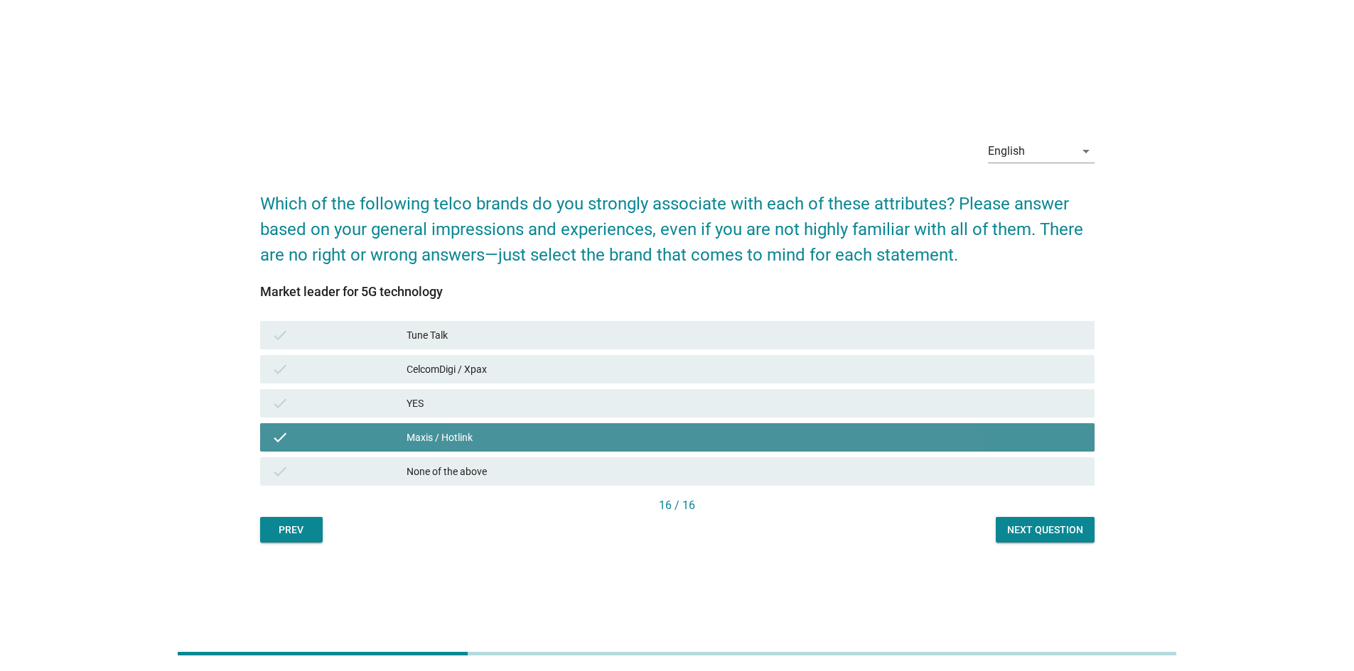
click at [601, 439] on div "Maxis / Hotlink" at bounding box center [744, 437] width 676 height 17
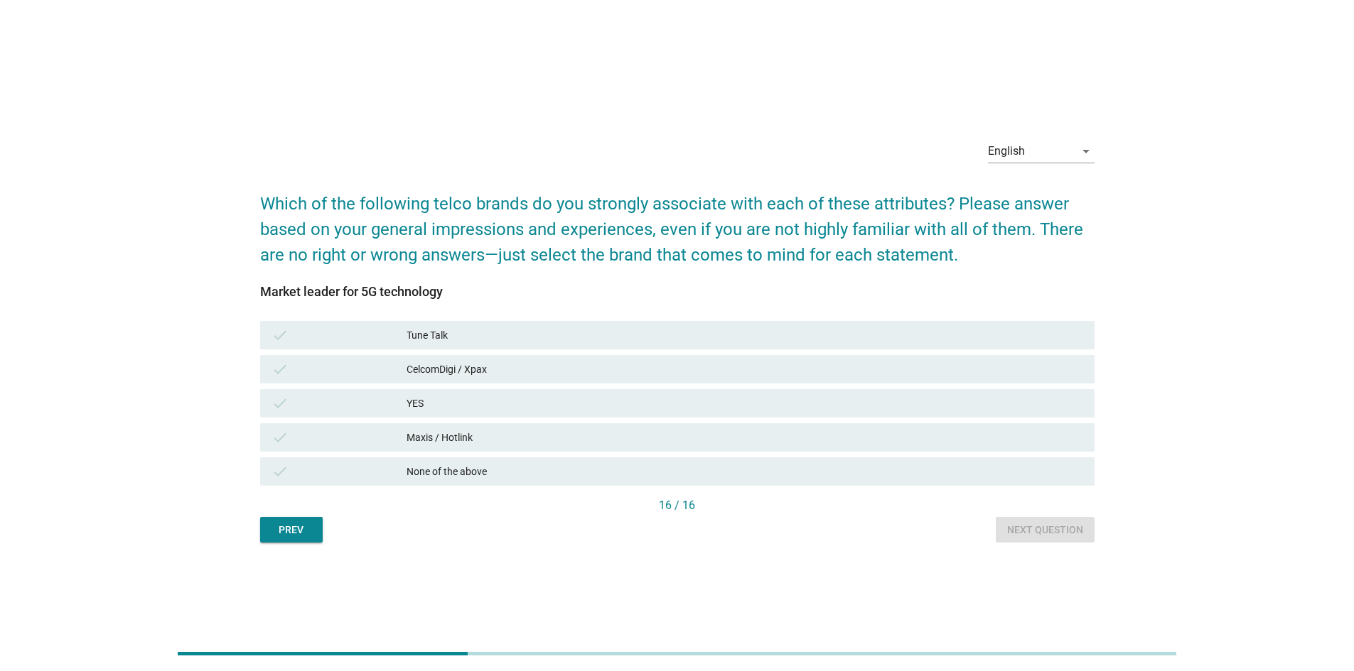
click at [607, 369] on div "CelcomDigi / Xpax" at bounding box center [744, 369] width 676 height 17
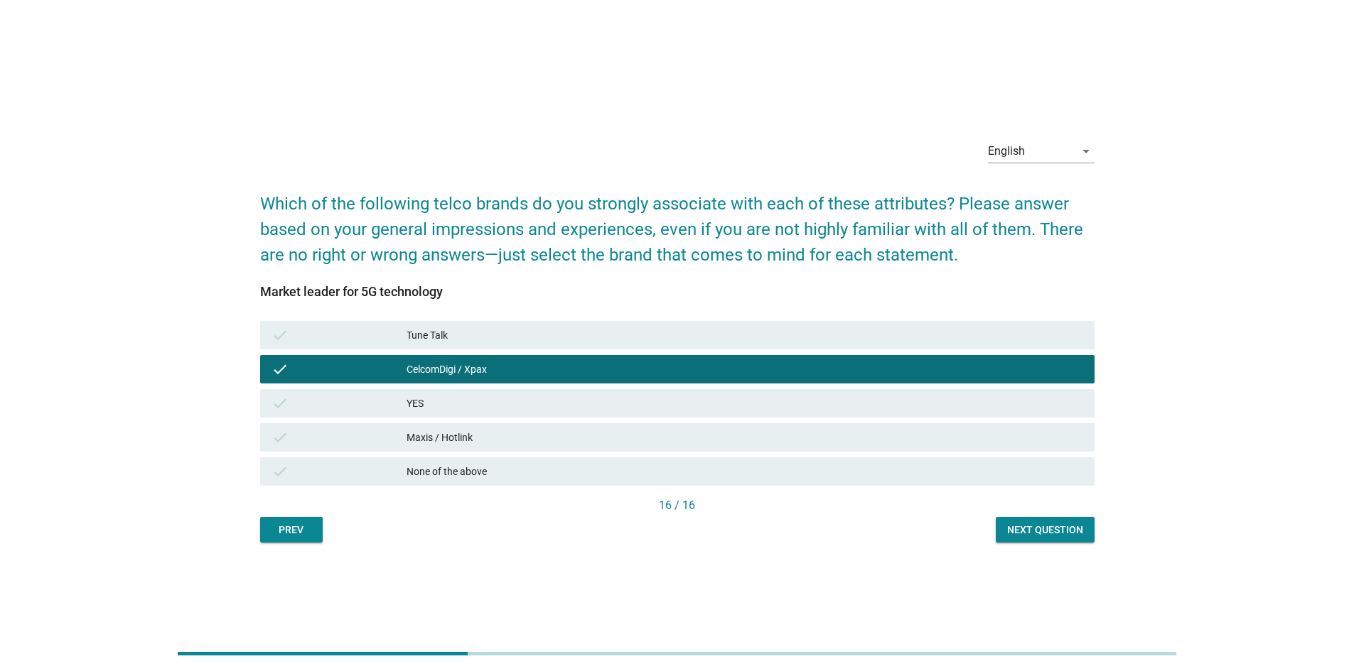
click at [898, 472] on div "Next question" at bounding box center [1045, 530] width 76 height 15
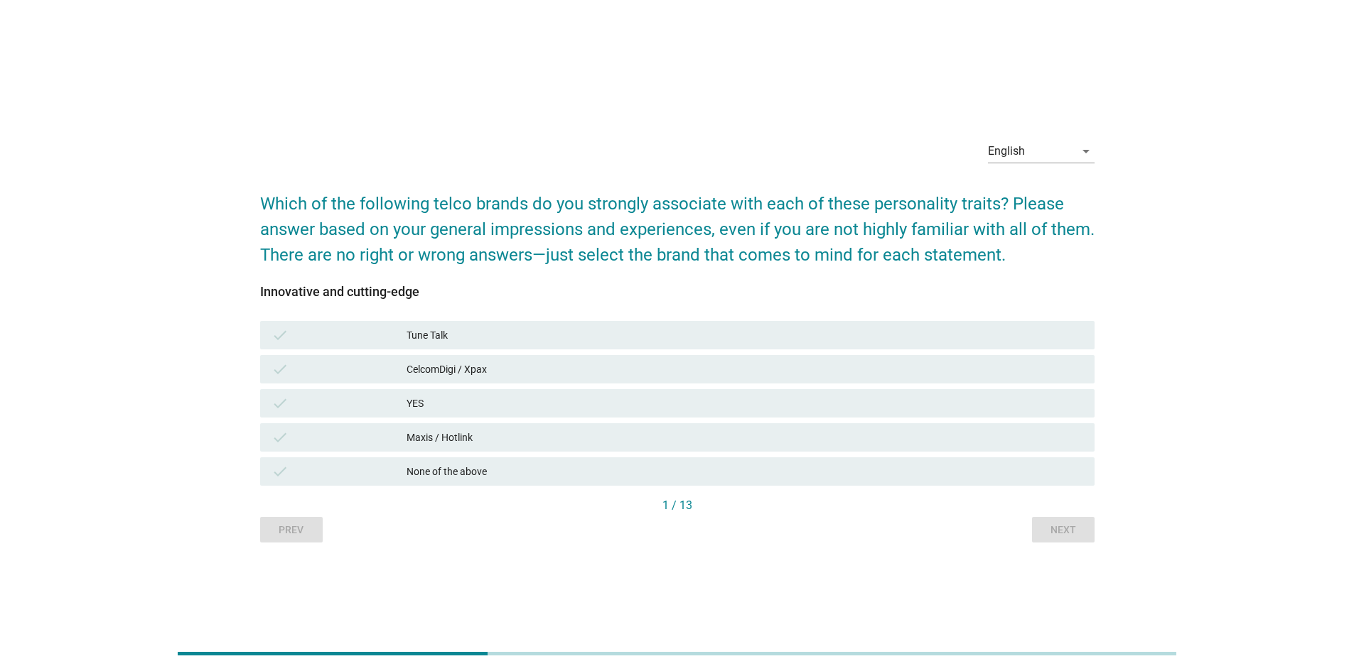
click at [898, 472] on div "Prev Next" at bounding box center [677, 530] width 834 height 26
click at [517, 434] on div "Maxis / Hotlink" at bounding box center [744, 437] width 676 height 17
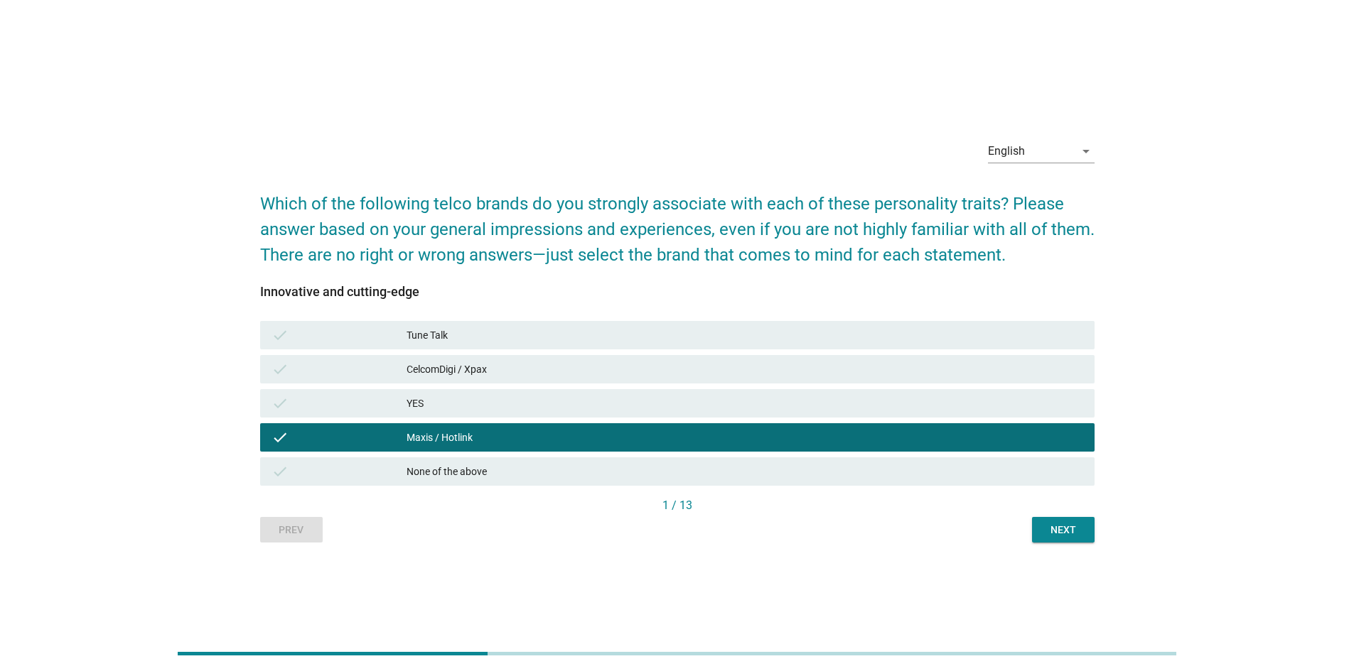
click at [898, 472] on button "Next" at bounding box center [1063, 530] width 63 height 26
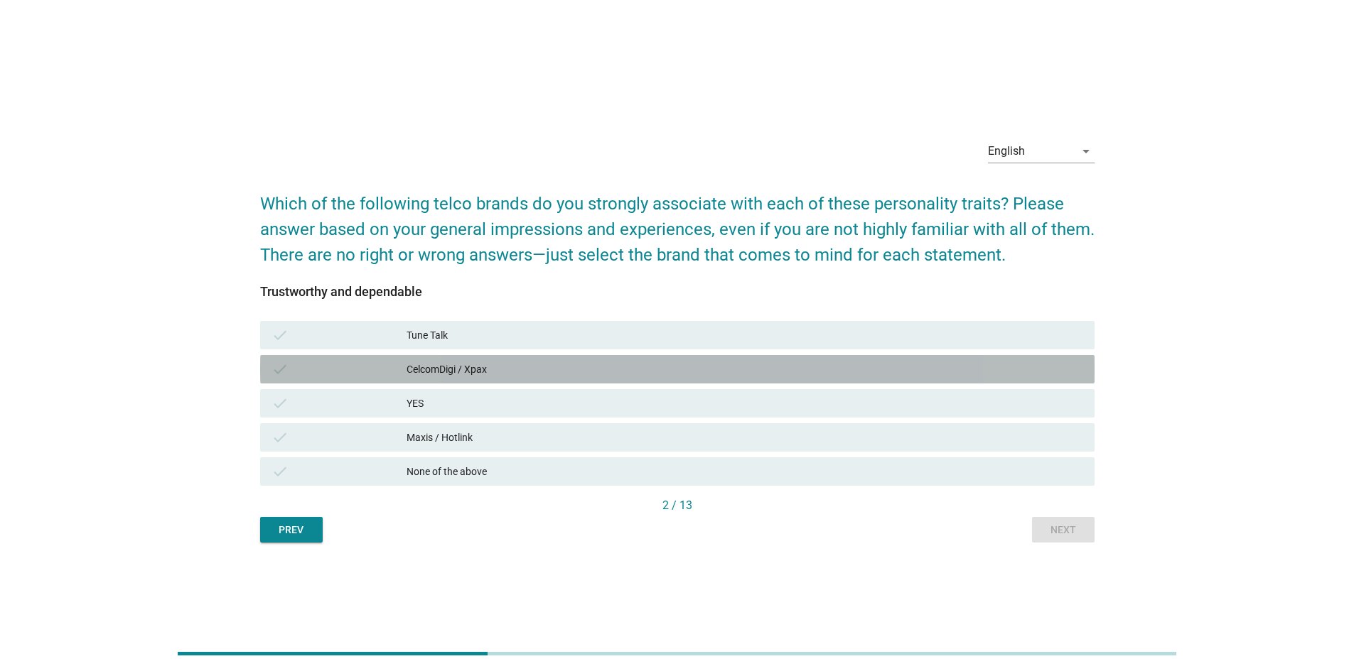
click at [608, 379] on div "check CelcomDigi / Xpax" at bounding box center [677, 369] width 834 height 28
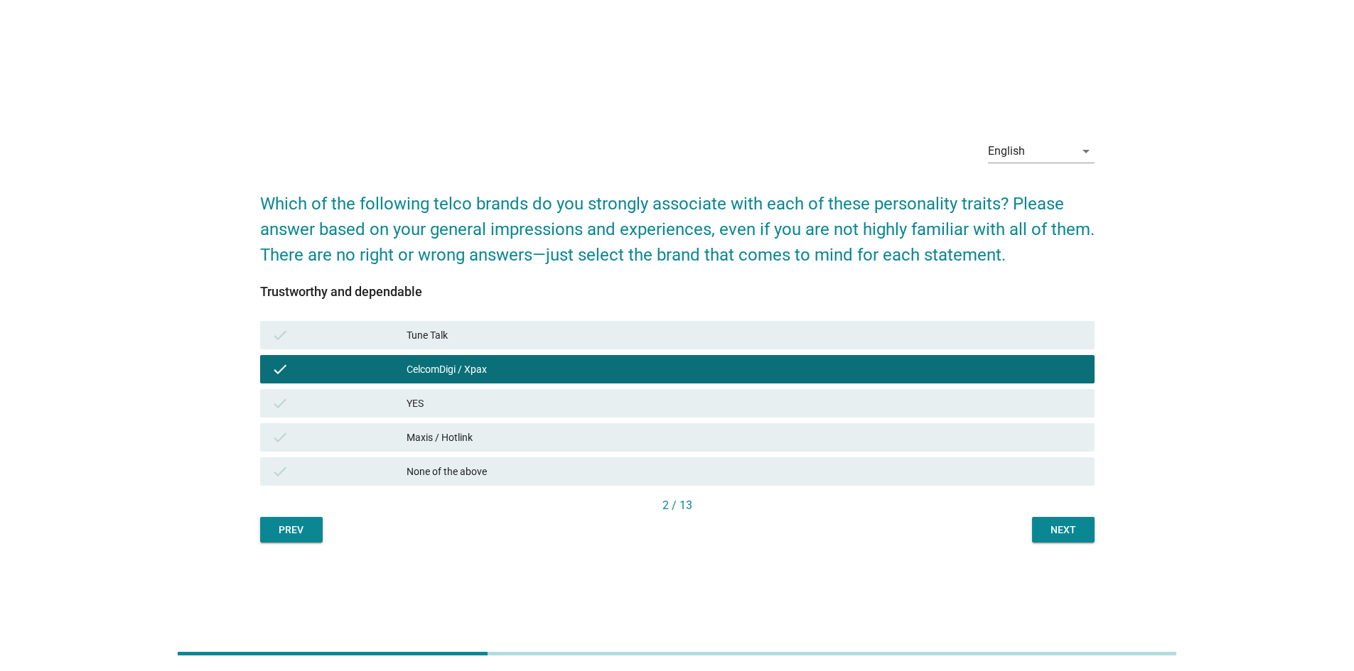
click at [898, 472] on div "Next" at bounding box center [1063, 530] width 40 height 15
click at [898, 472] on div "Prev Next" at bounding box center [677, 530] width 834 height 26
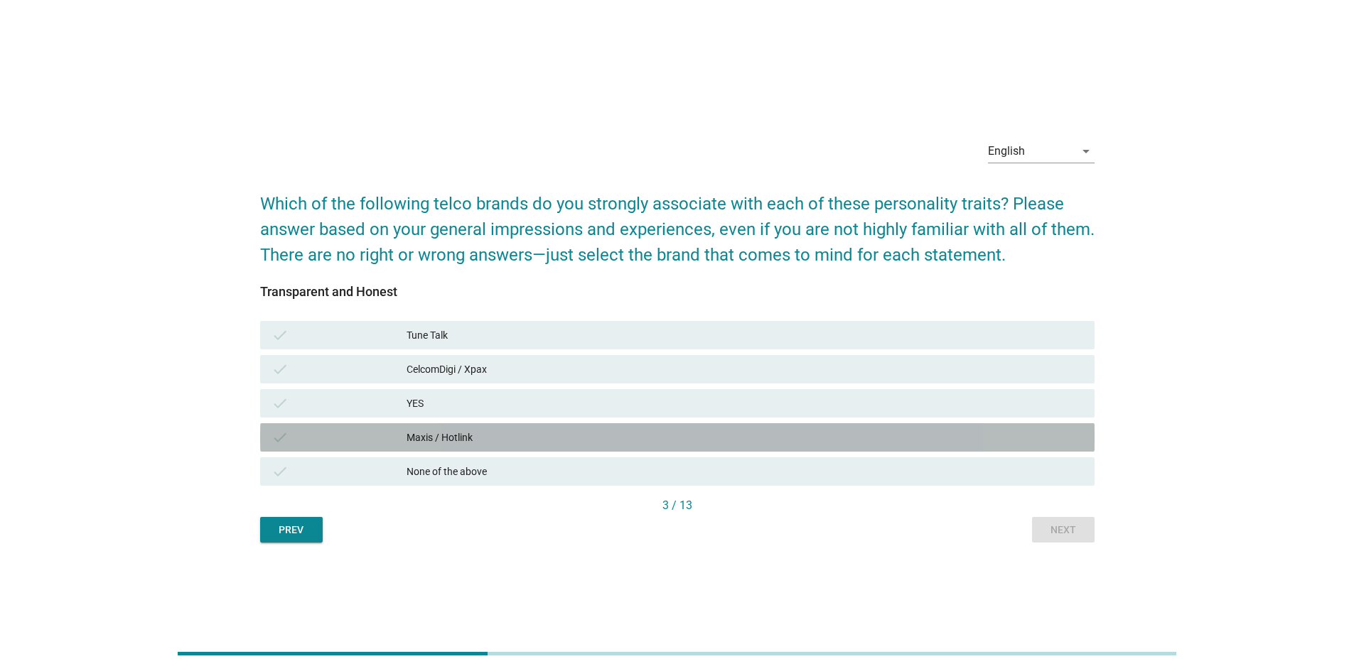
click at [630, 443] on div "Maxis / Hotlink" at bounding box center [744, 437] width 676 height 17
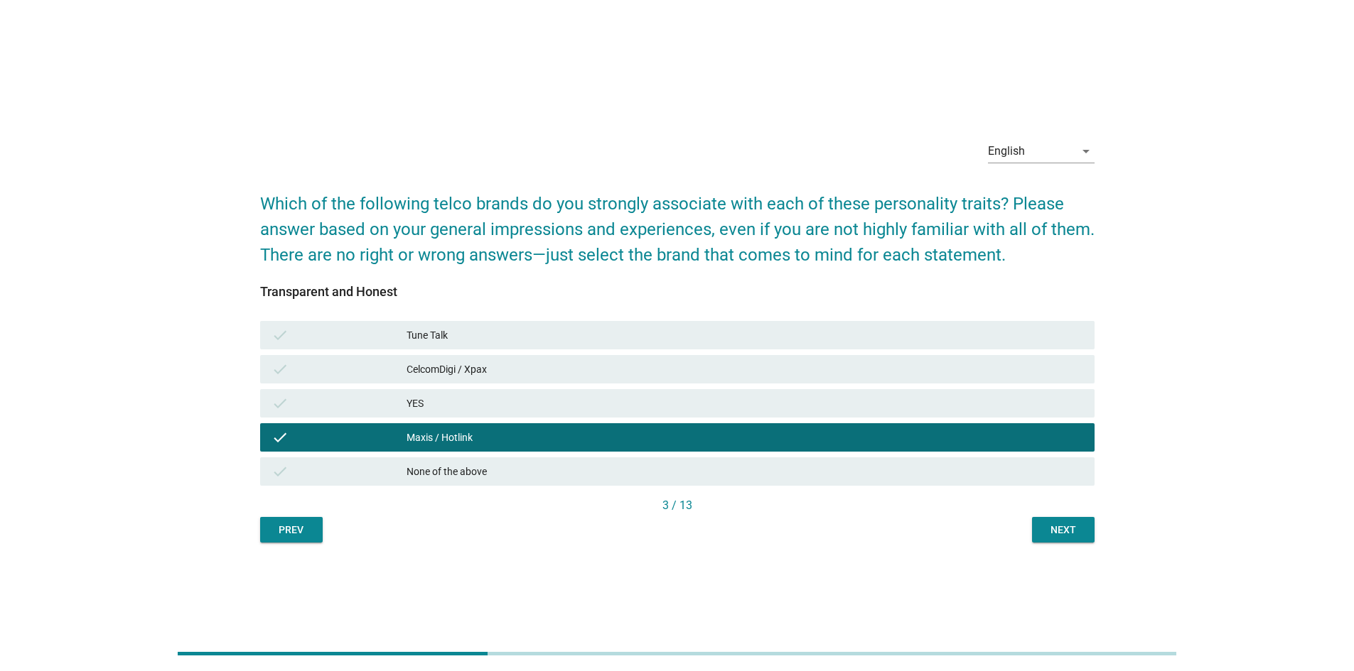
click at [898, 472] on button "Next" at bounding box center [1063, 530] width 63 height 26
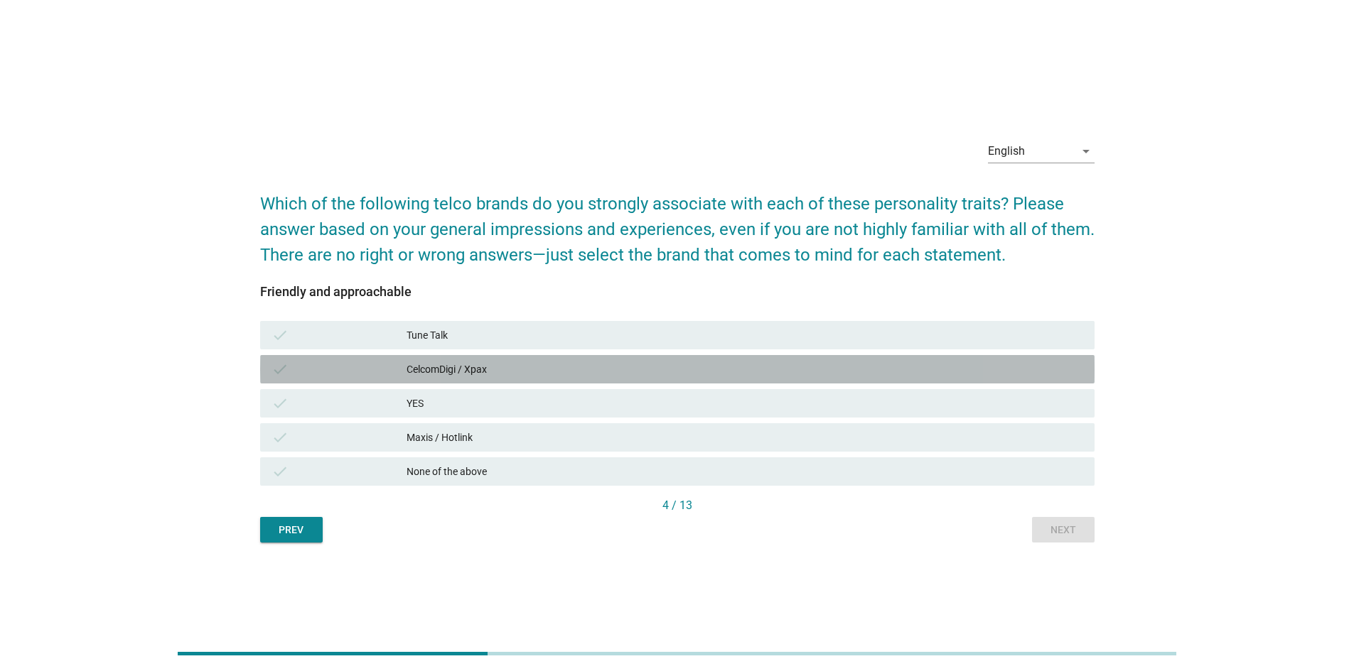
click at [559, 370] on div "CelcomDigi / Xpax" at bounding box center [744, 369] width 676 height 17
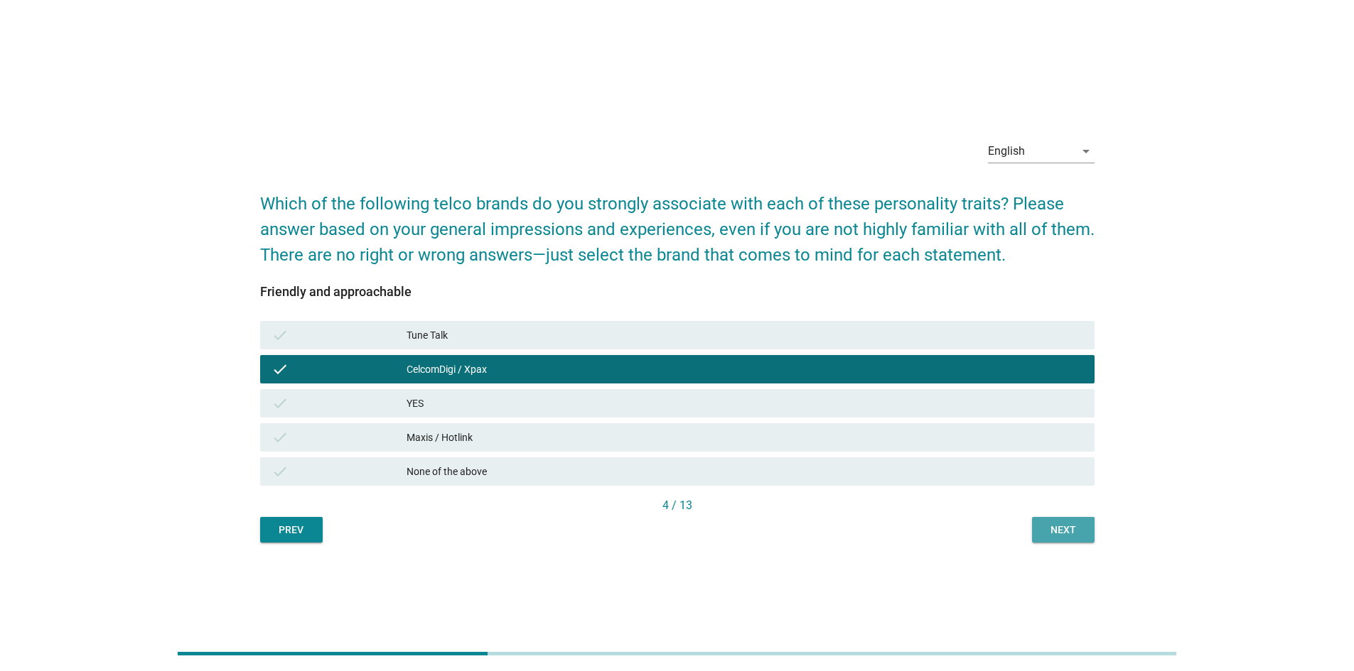
click at [898, 472] on div "Next" at bounding box center [1063, 530] width 40 height 15
click at [898, 472] on div "Prev Next" at bounding box center [677, 530] width 834 height 26
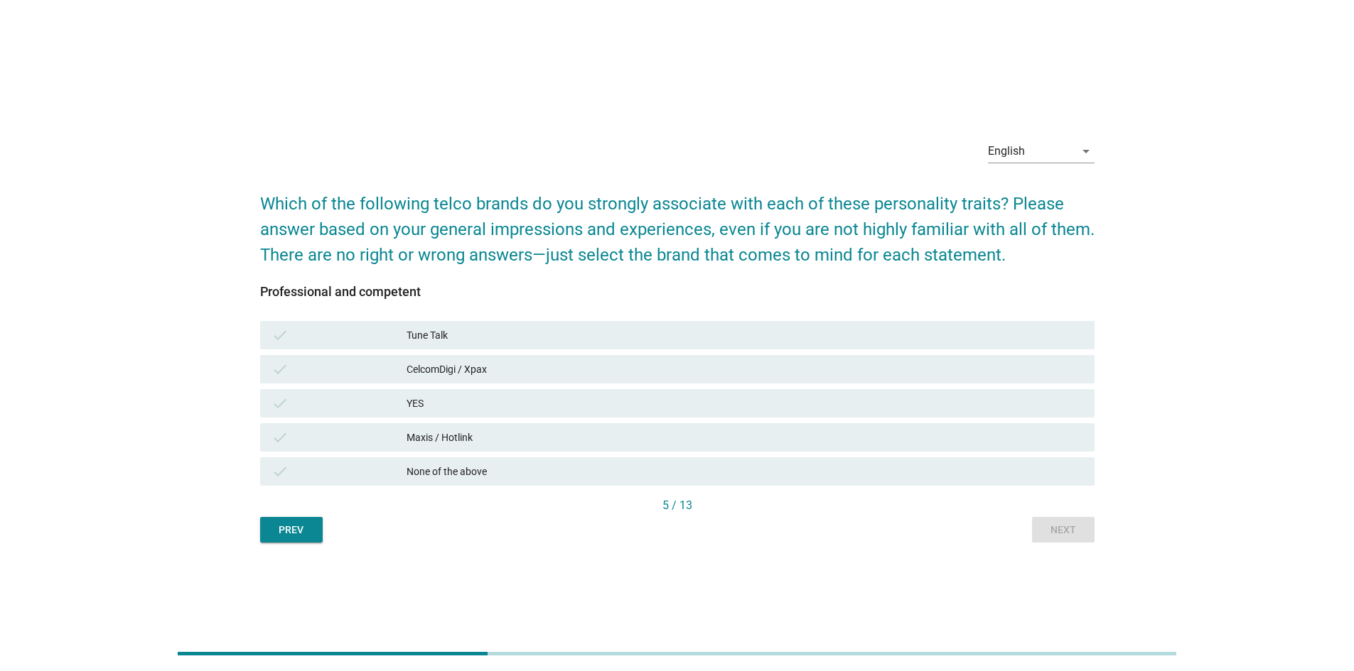
click at [575, 425] on div "check Maxis / Hotlink" at bounding box center [677, 437] width 834 height 28
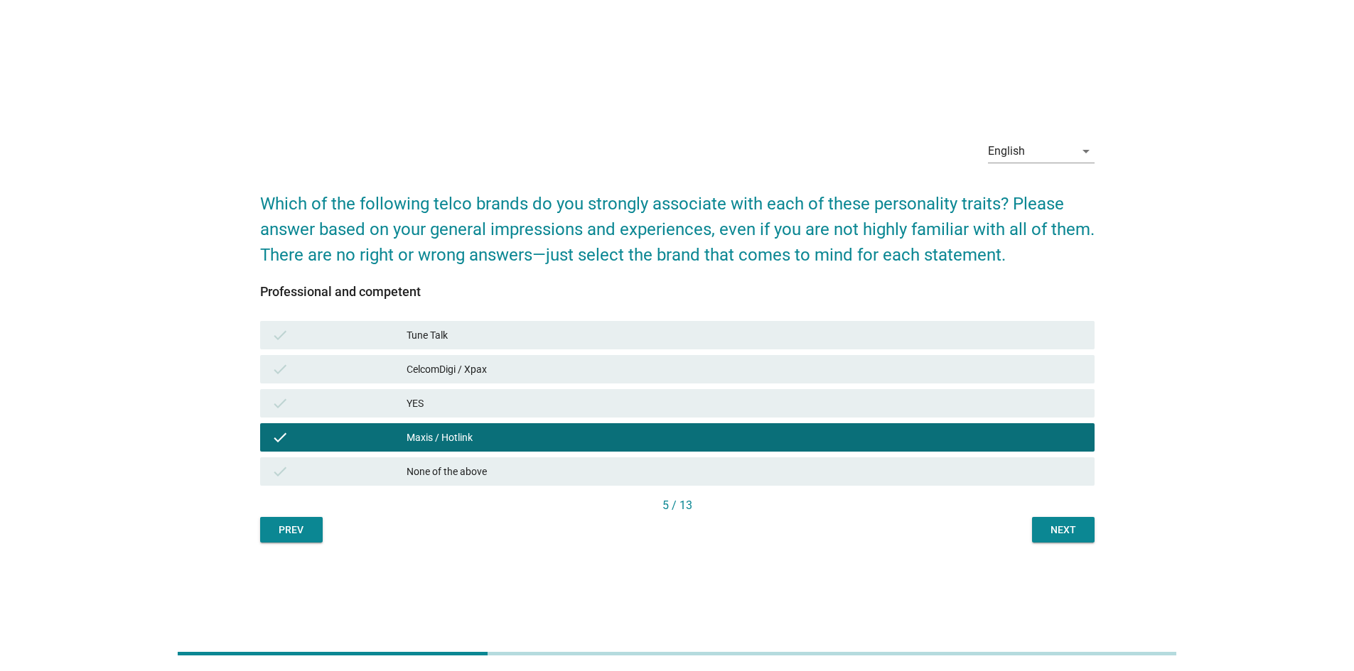
click at [898, 472] on button "Next" at bounding box center [1063, 530] width 63 height 26
click at [898, 472] on div "Prev Next" at bounding box center [677, 530] width 834 height 26
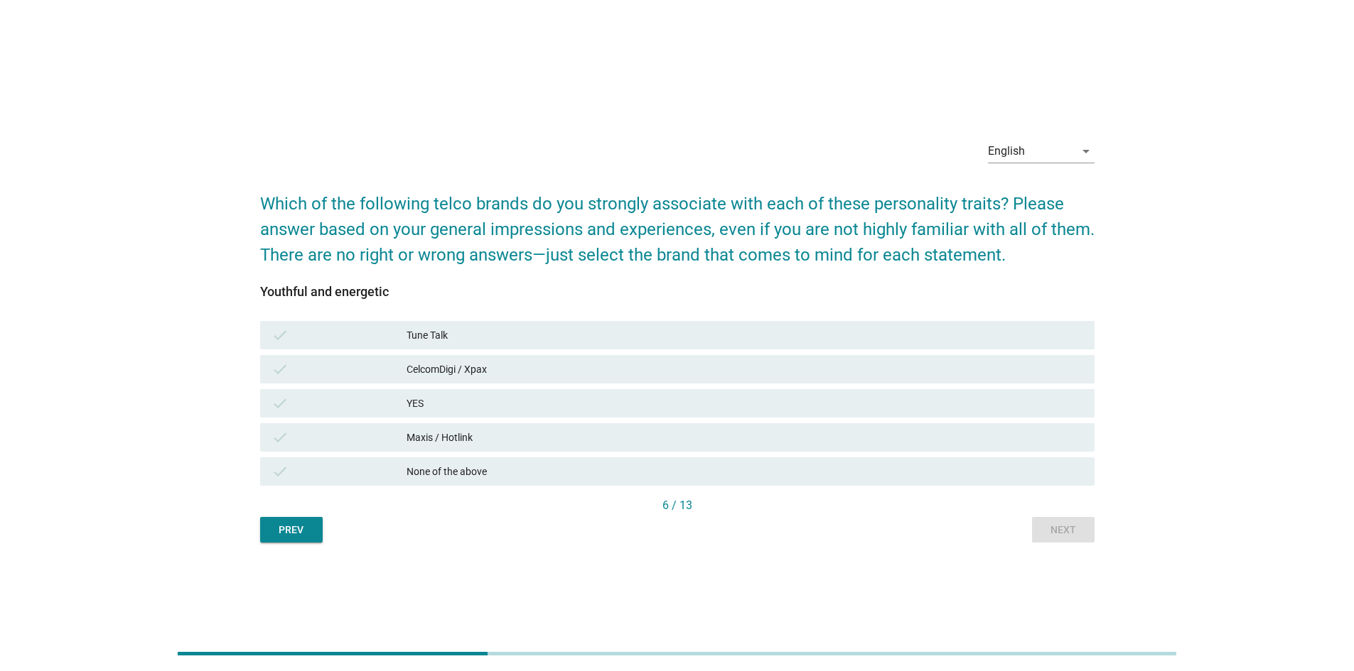
click at [473, 406] on div "YES" at bounding box center [744, 403] width 676 height 17
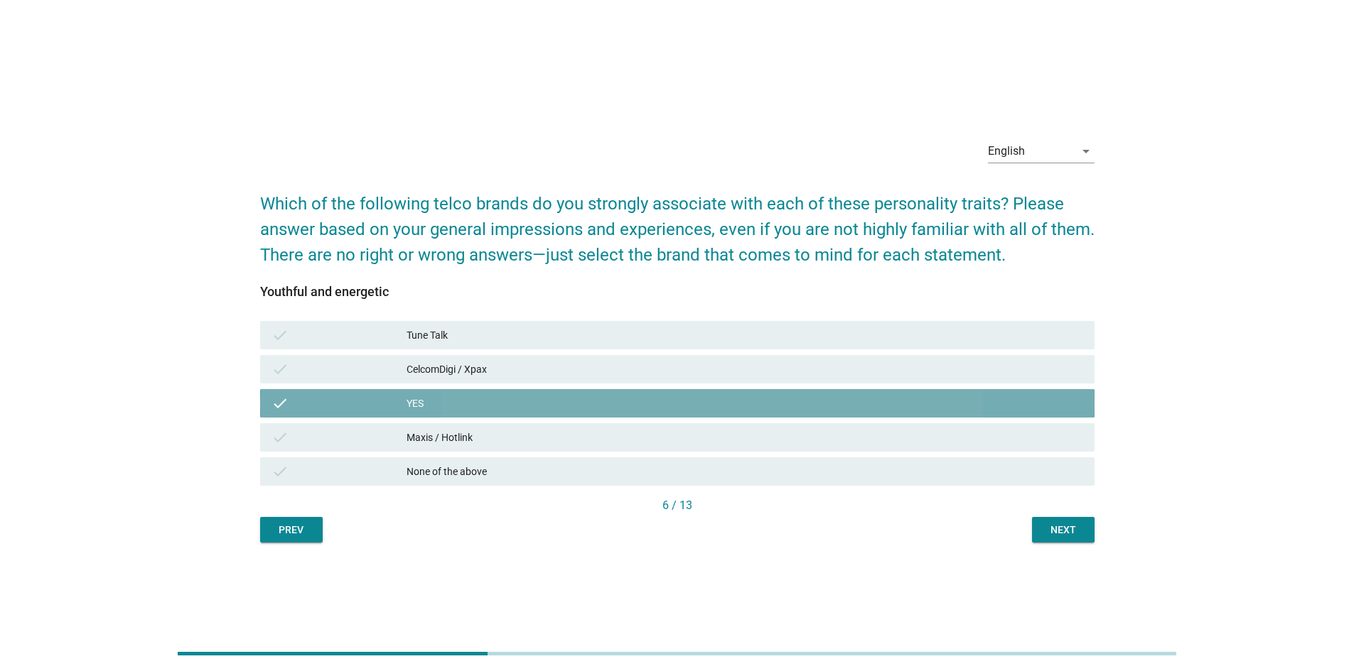
click at [473, 406] on div "YES" at bounding box center [744, 403] width 676 height 17
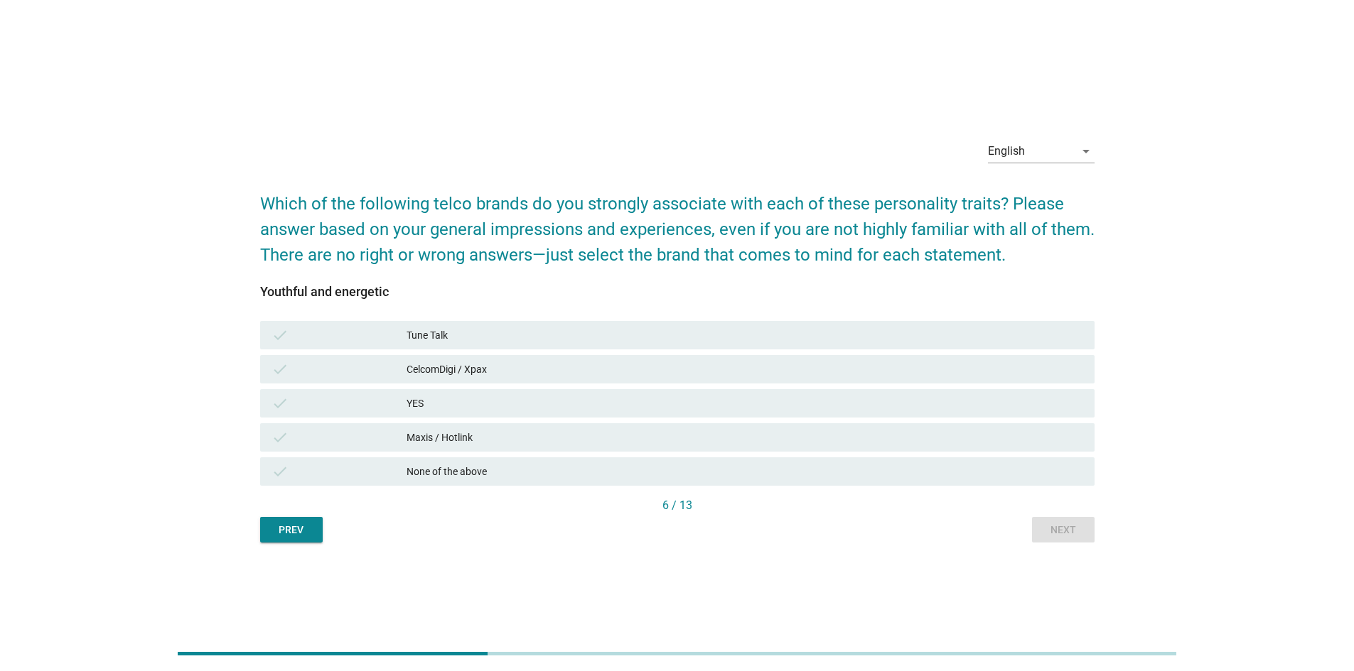
click at [890, 405] on div "YES" at bounding box center [744, 403] width 676 height 17
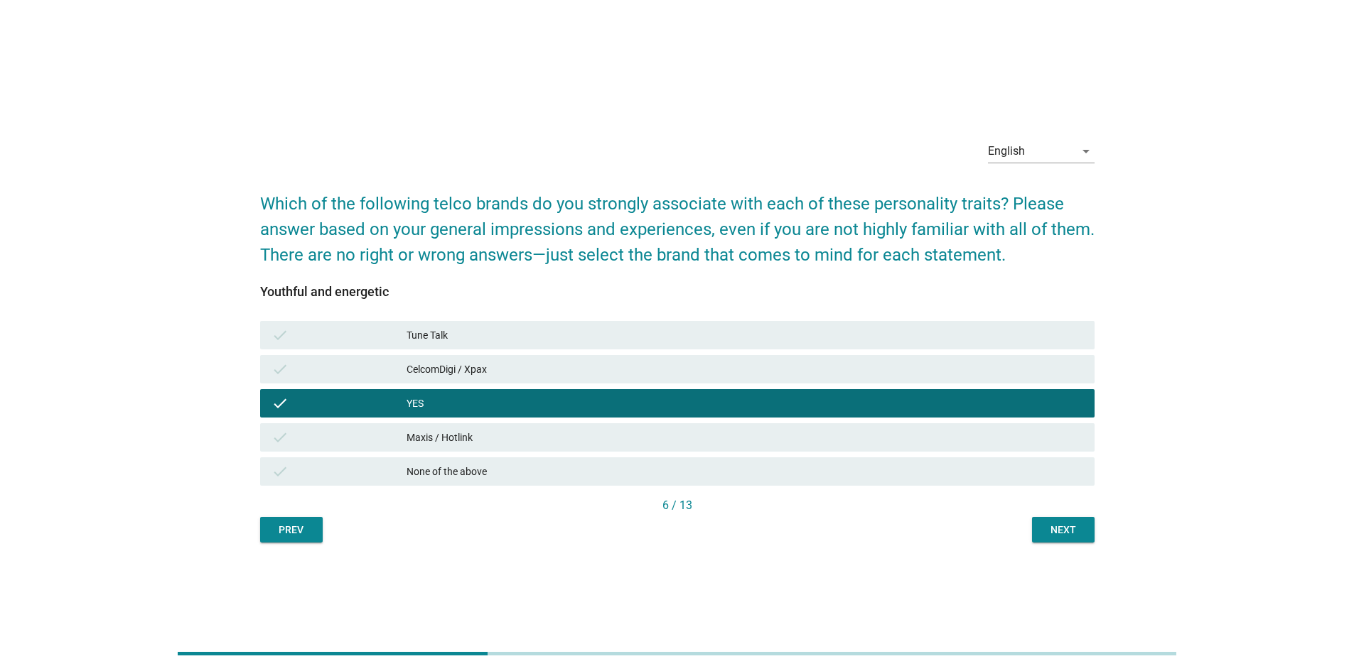
click at [898, 472] on div "6 / 13" at bounding box center [677, 507] width 834 height 20
click at [898, 472] on div "Next" at bounding box center [1063, 530] width 40 height 15
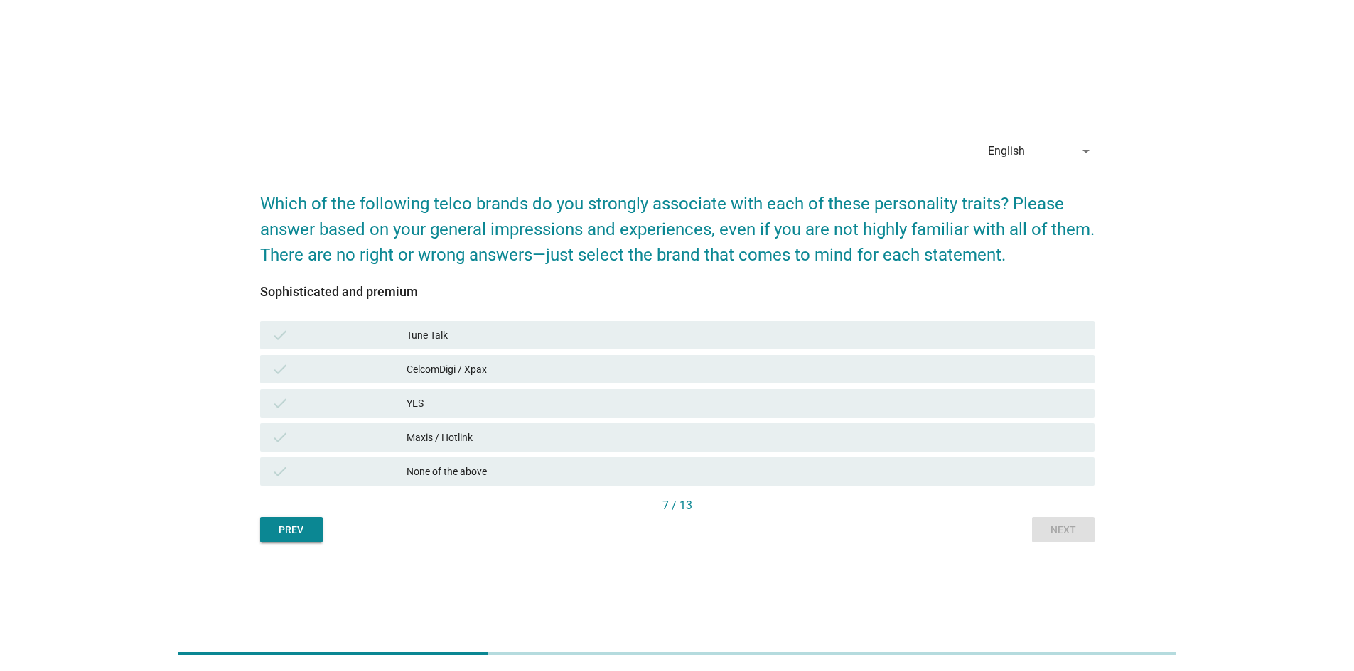
click at [479, 427] on div "check Maxis / Hotlink" at bounding box center [677, 437] width 834 height 28
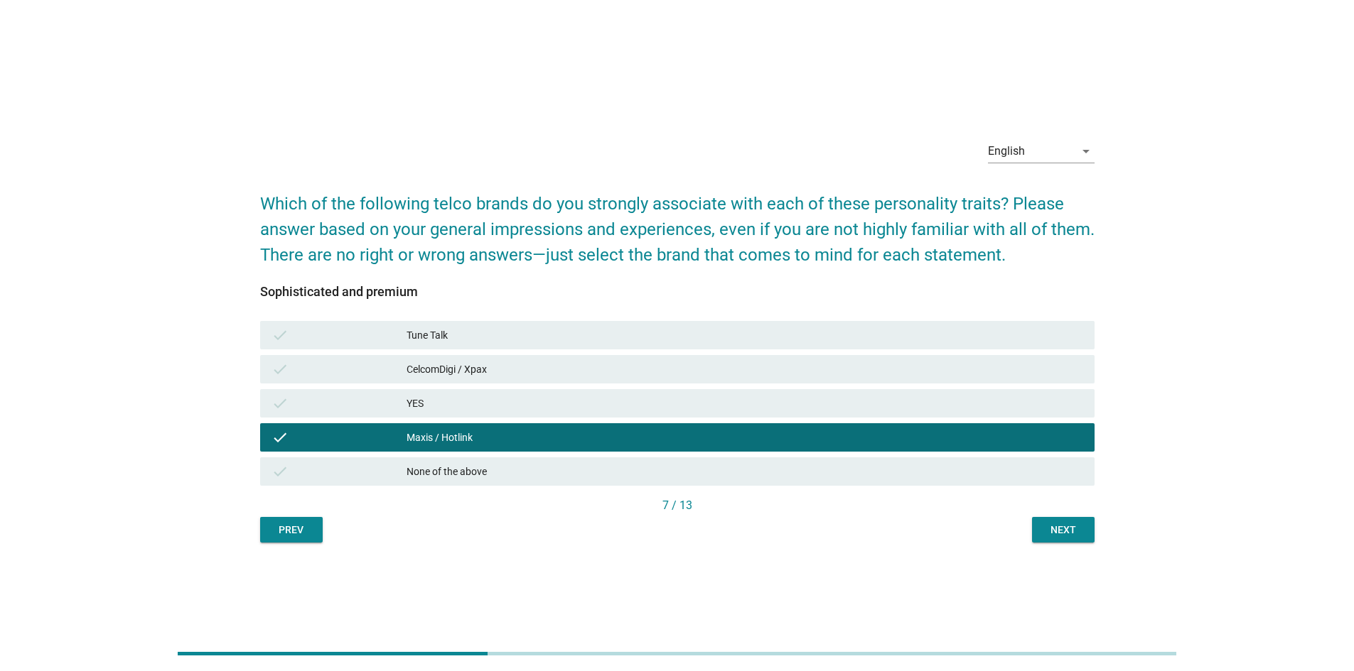
click at [898, 472] on button "Next" at bounding box center [1063, 530] width 63 height 26
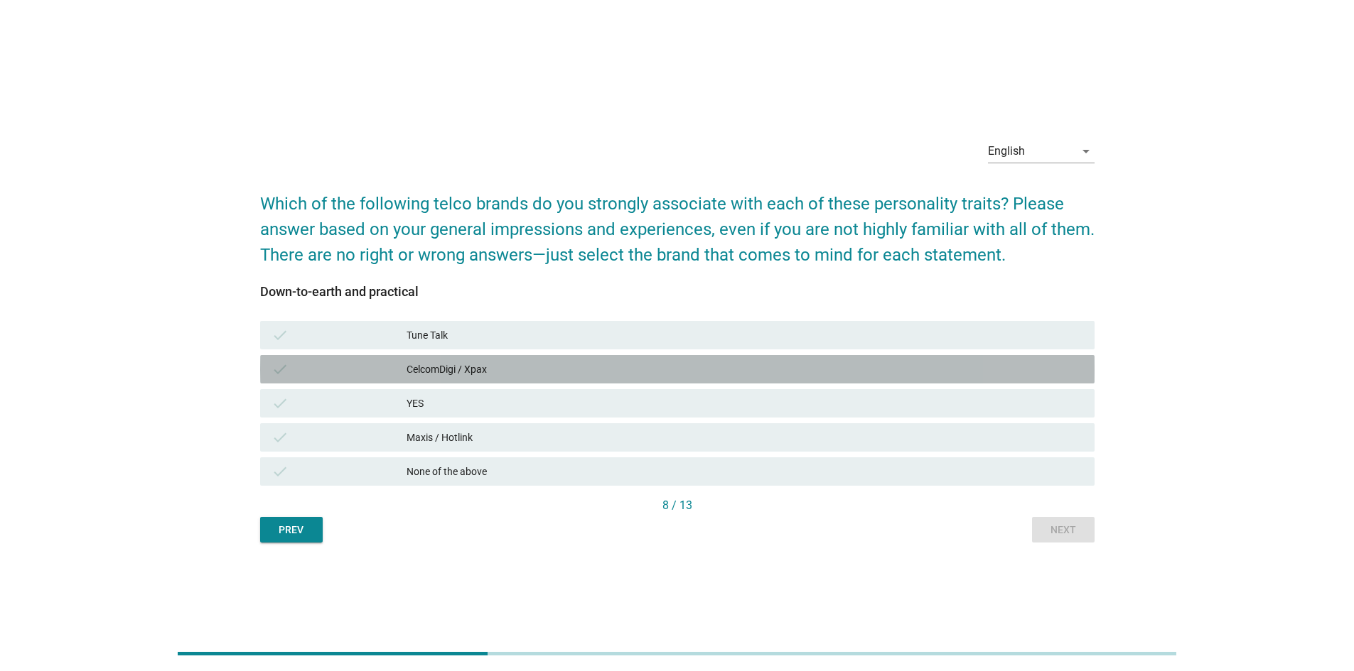
click at [465, 373] on div "CelcomDigi / Xpax" at bounding box center [744, 369] width 676 height 17
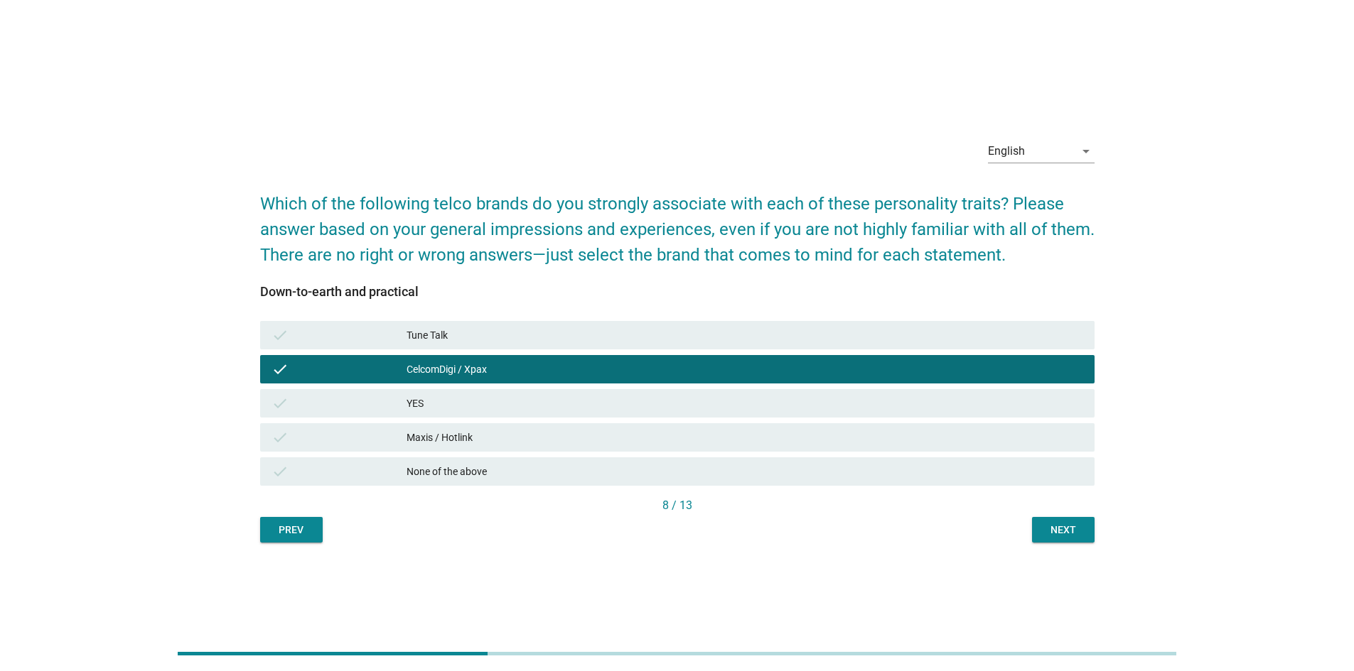
click at [898, 472] on div "Next" at bounding box center [1063, 530] width 40 height 15
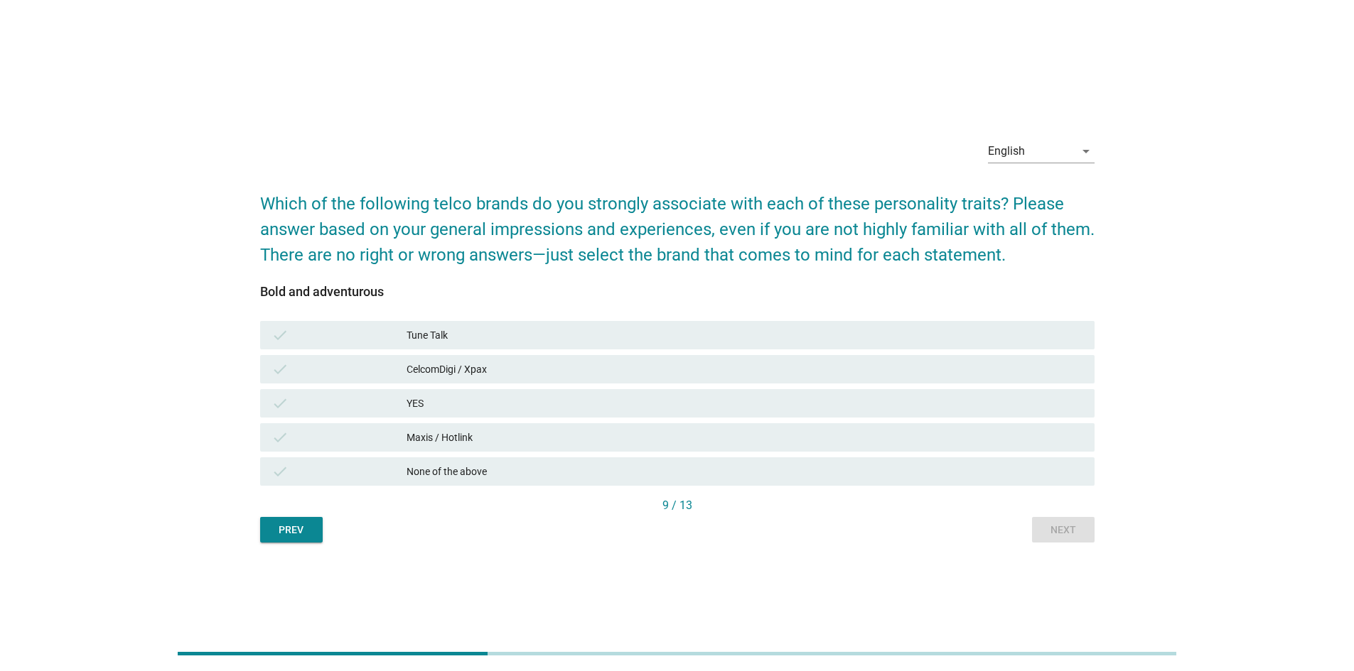
click at [503, 400] on div "YES" at bounding box center [744, 403] width 676 height 17
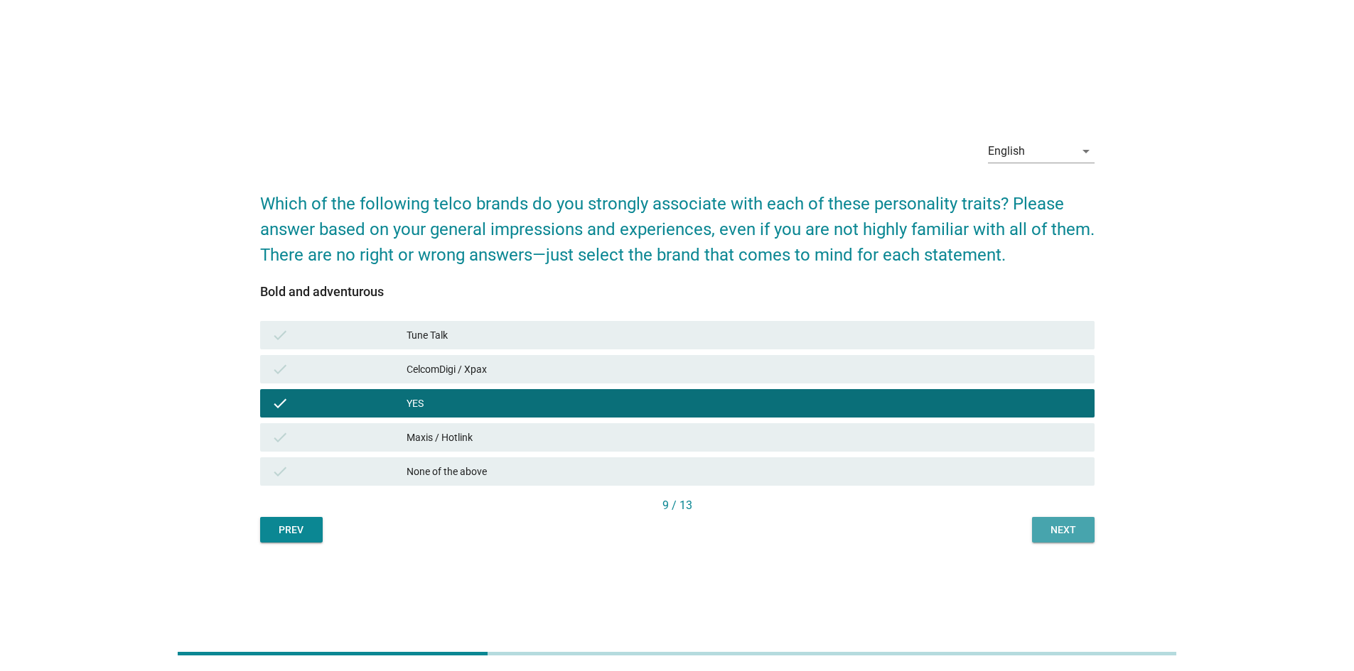
click at [898, 472] on div "Next" at bounding box center [1063, 530] width 40 height 15
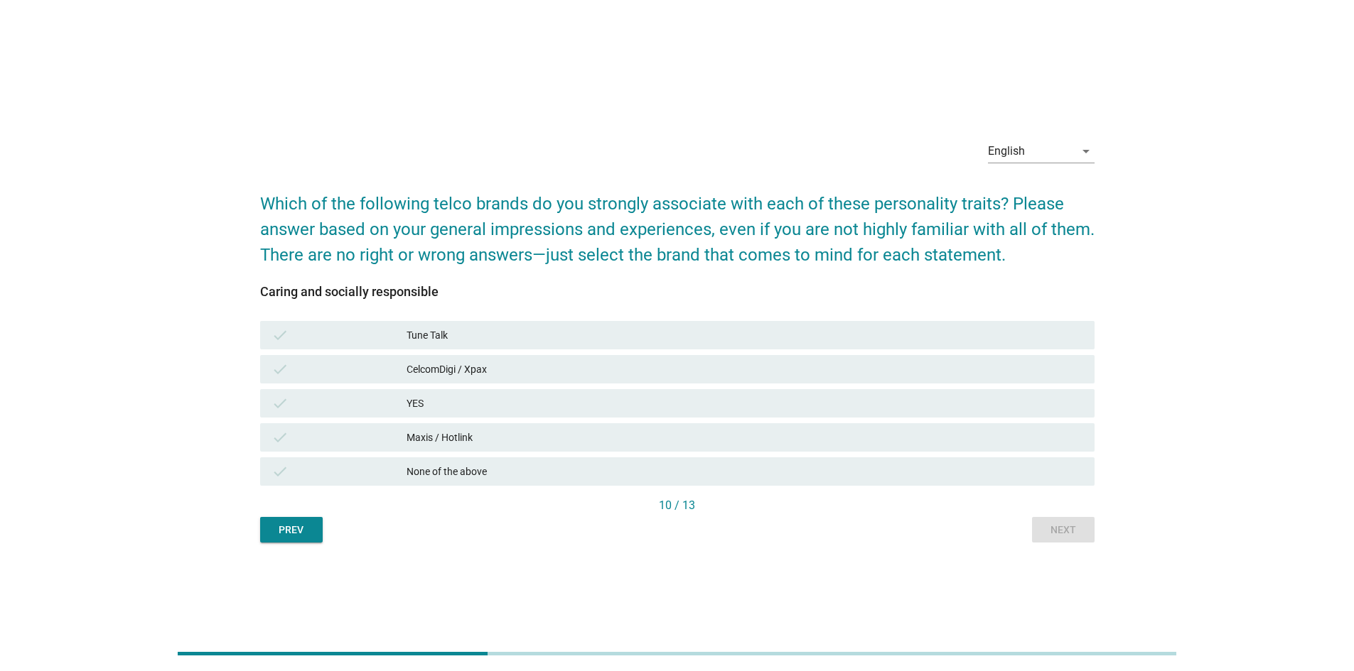
click at [765, 443] on div "Maxis / Hotlink" at bounding box center [744, 437] width 676 height 17
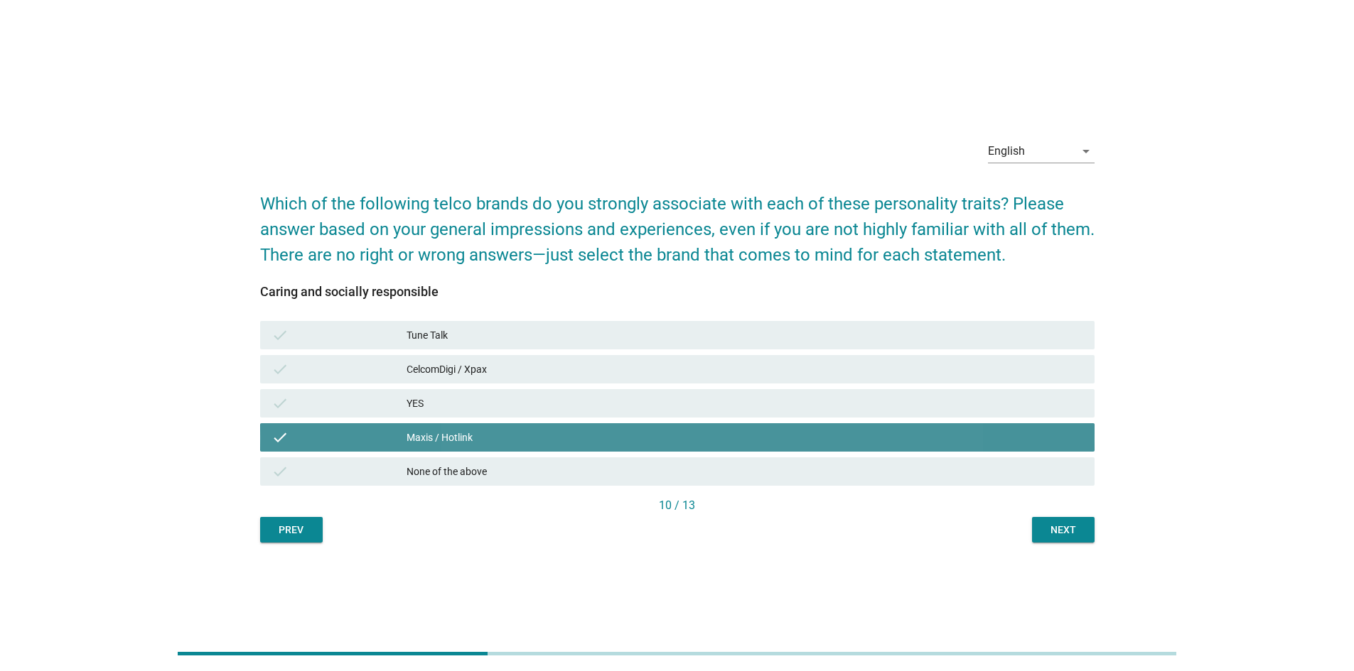
click at [765, 443] on div "Maxis / Hotlink" at bounding box center [744, 437] width 676 height 17
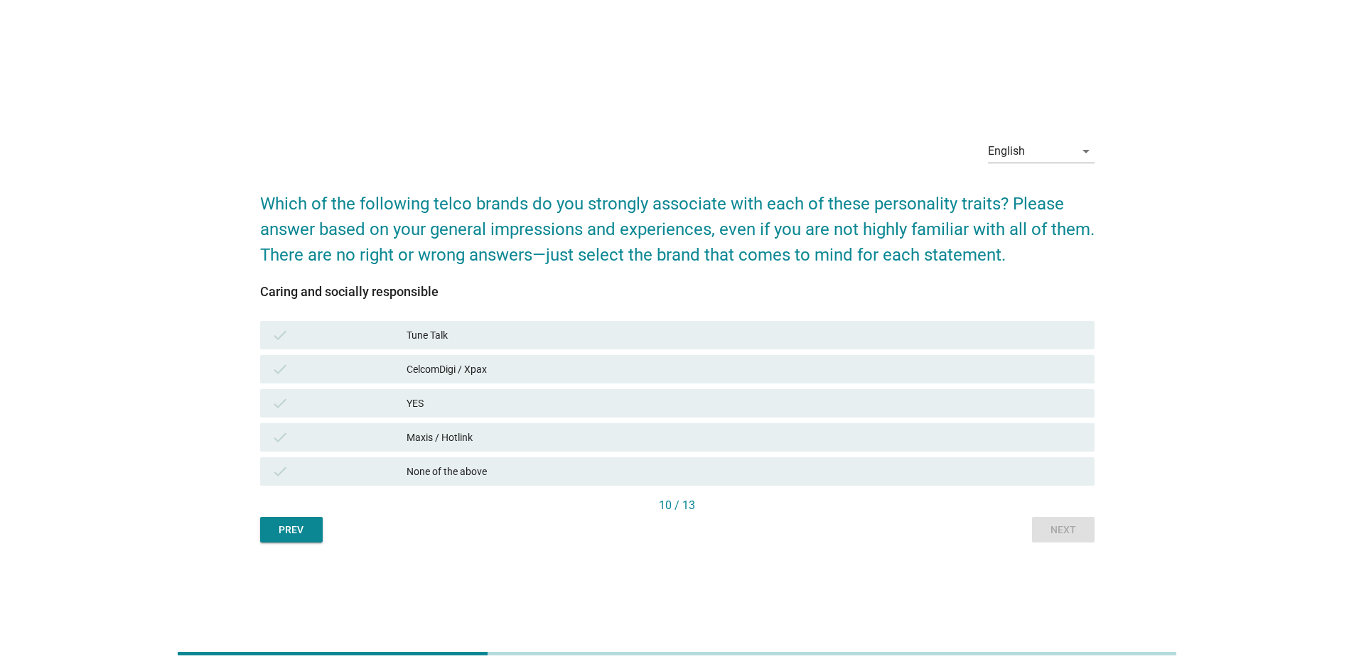
click at [886, 430] on div "Maxis / Hotlink" at bounding box center [744, 437] width 676 height 17
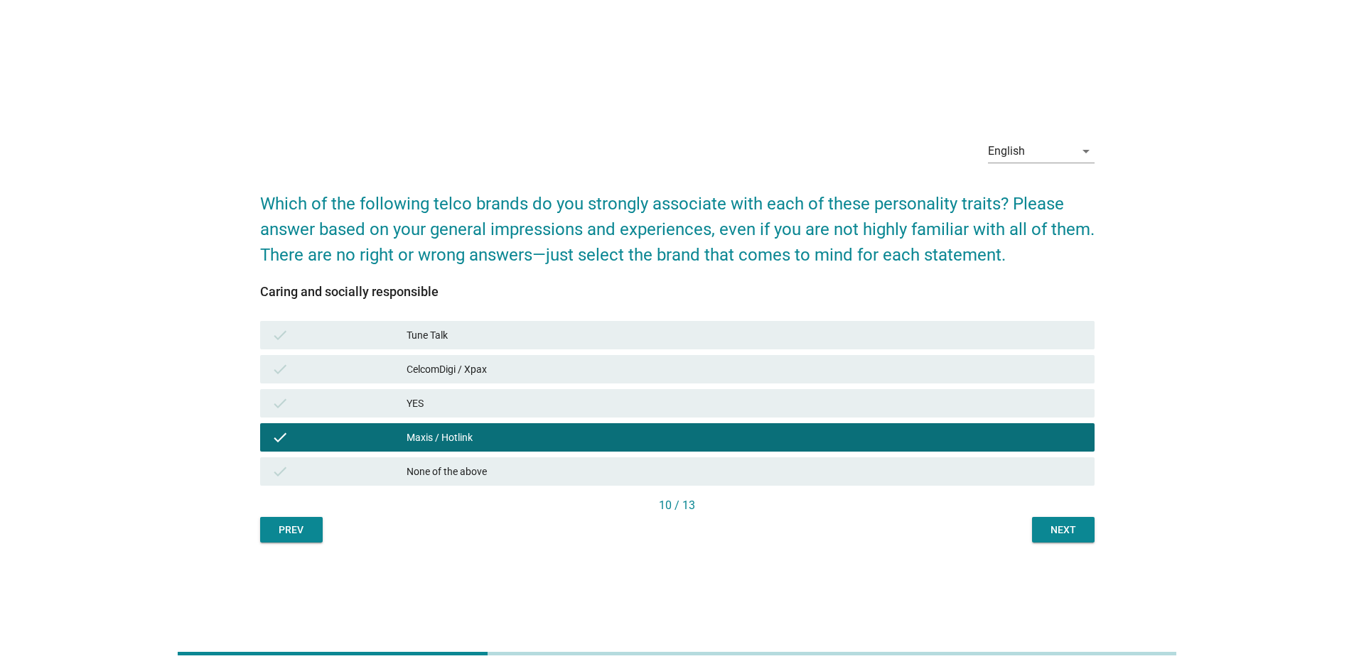
click at [856, 362] on div "CelcomDigi / Xpax" at bounding box center [744, 369] width 676 height 17
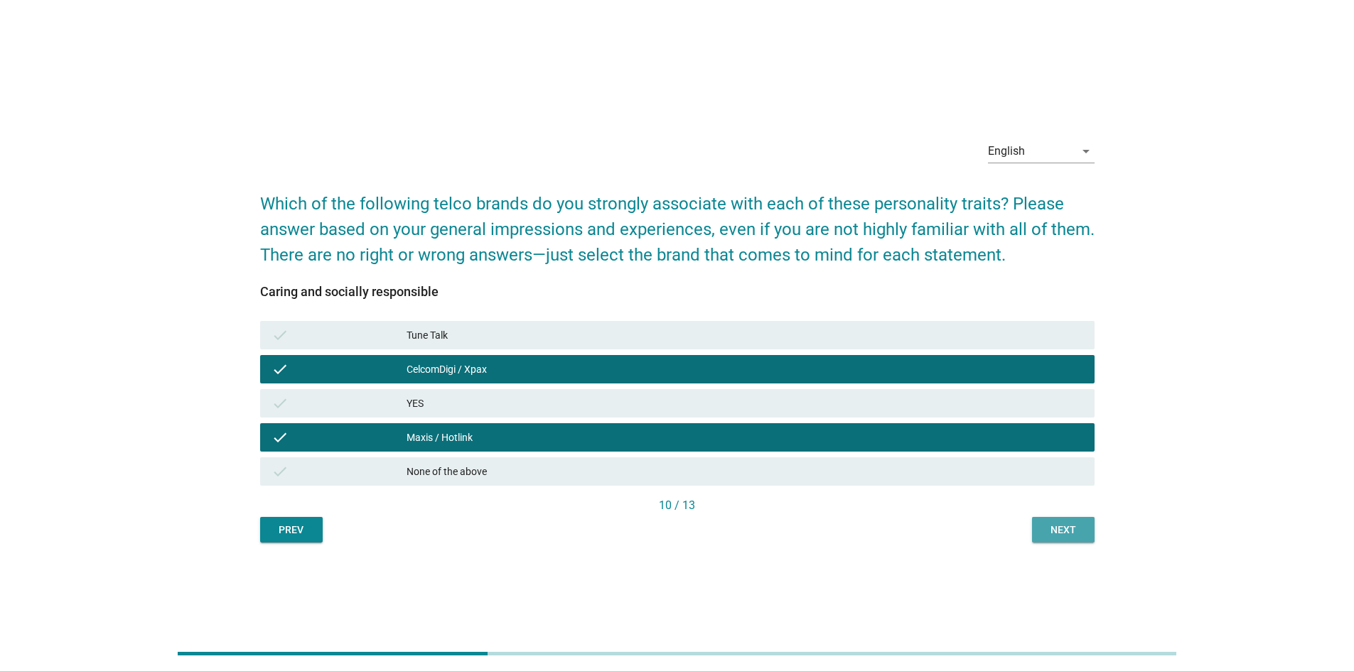
click at [898, 472] on button "Next" at bounding box center [1063, 530] width 63 height 26
click at [898, 472] on div "Prev Next" at bounding box center [677, 530] width 834 height 26
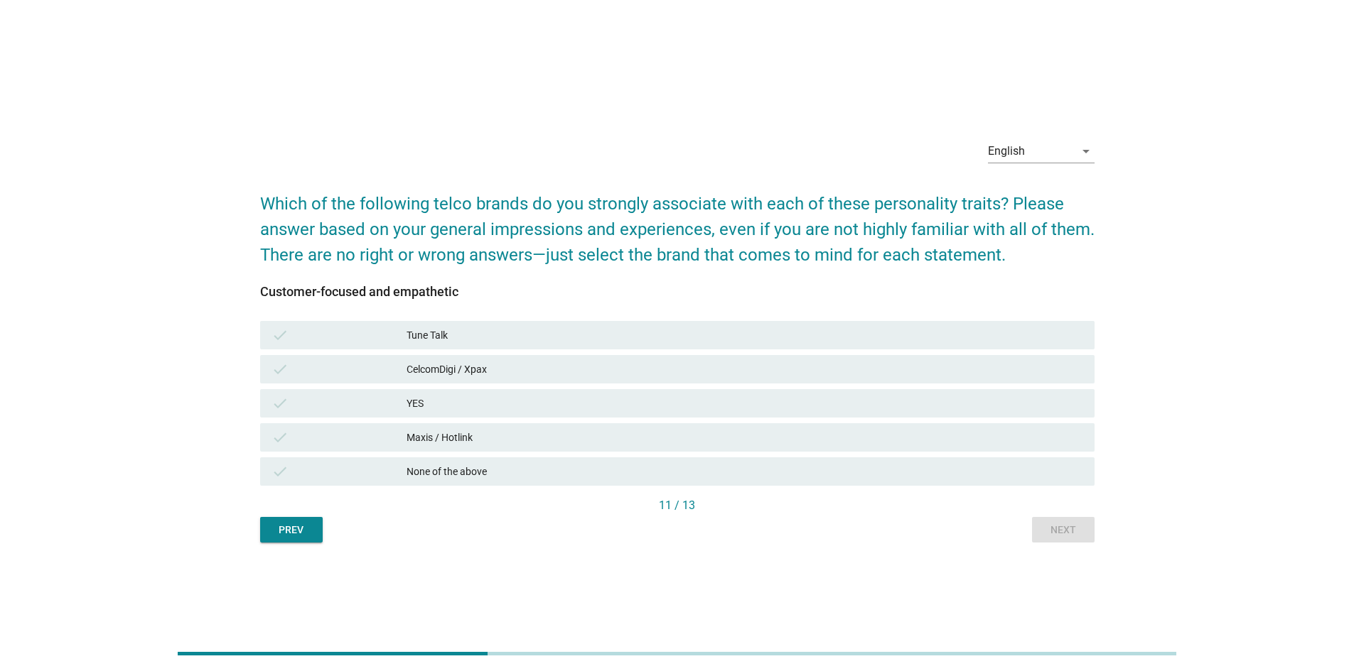
click at [446, 369] on div "CelcomDigi / Xpax" at bounding box center [744, 369] width 676 height 17
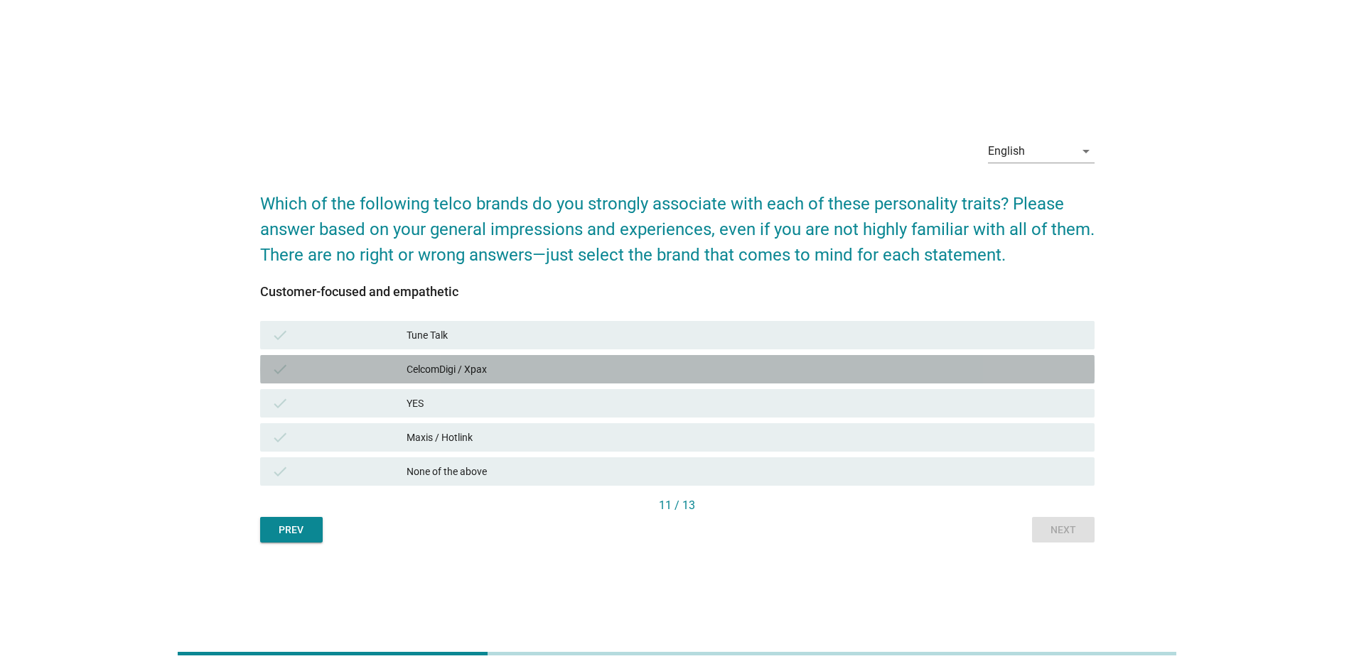
click at [704, 364] on div "CelcomDigi / Xpax" at bounding box center [744, 369] width 676 height 17
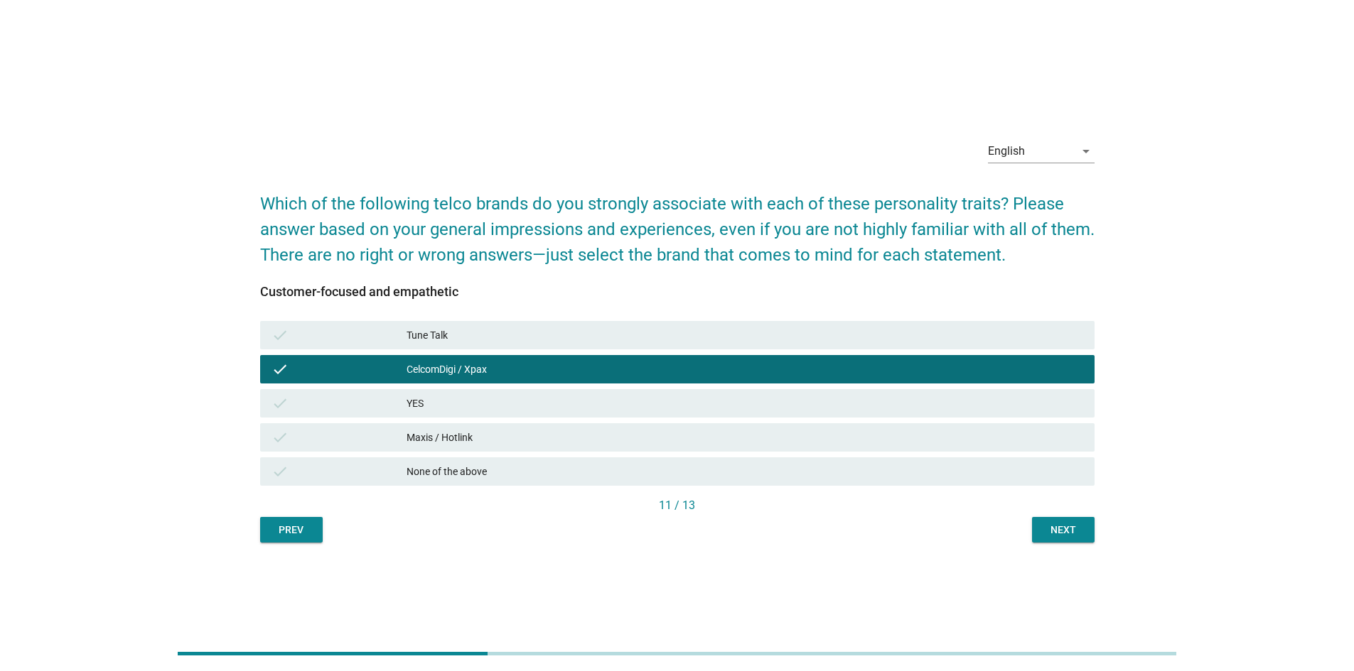
click at [898, 472] on div "Next" at bounding box center [1063, 530] width 40 height 15
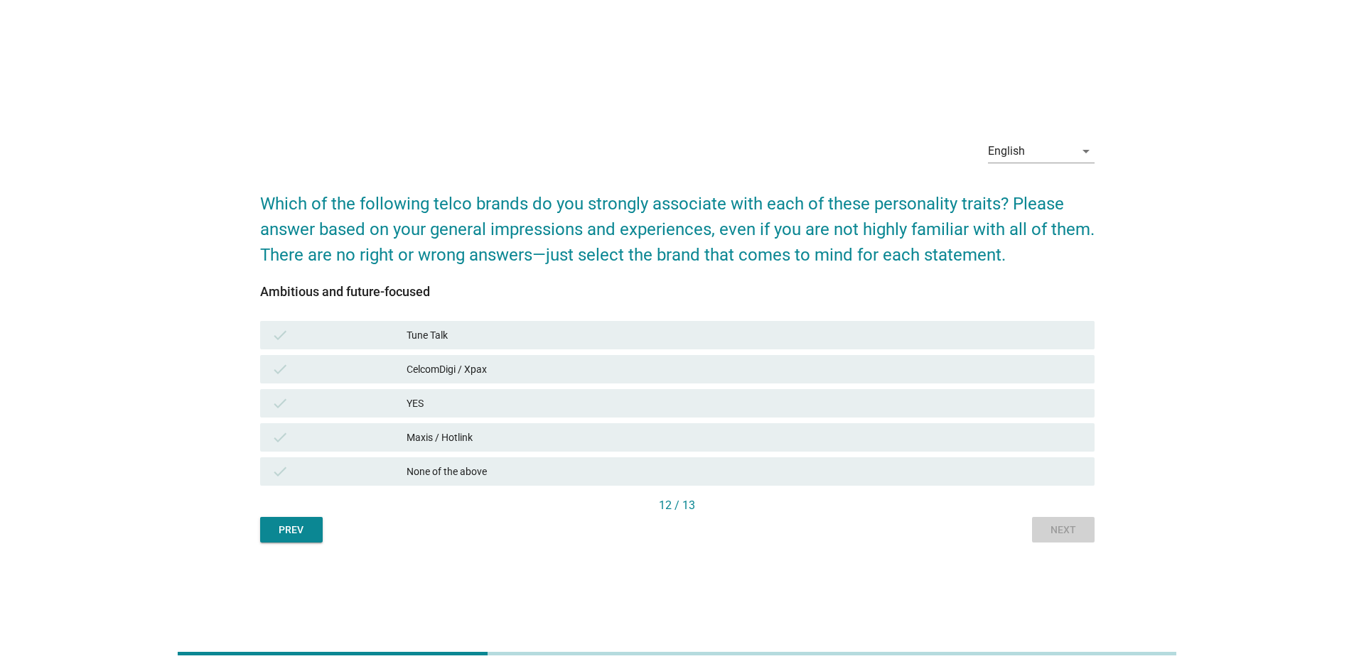
click at [898, 472] on div "Prev Next" at bounding box center [677, 530] width 834 height 26
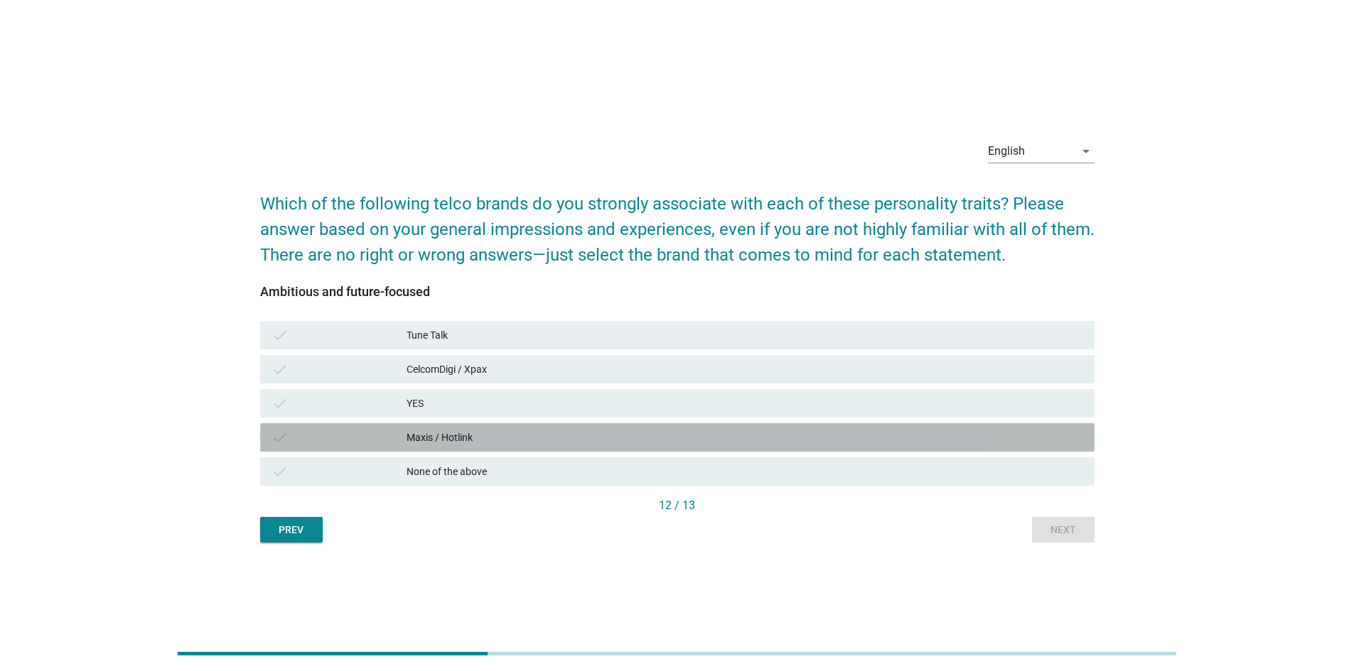
click at [408, 434] on div "Maxis / Hotlink" at bounding box center [744, 437] width 676 height 17
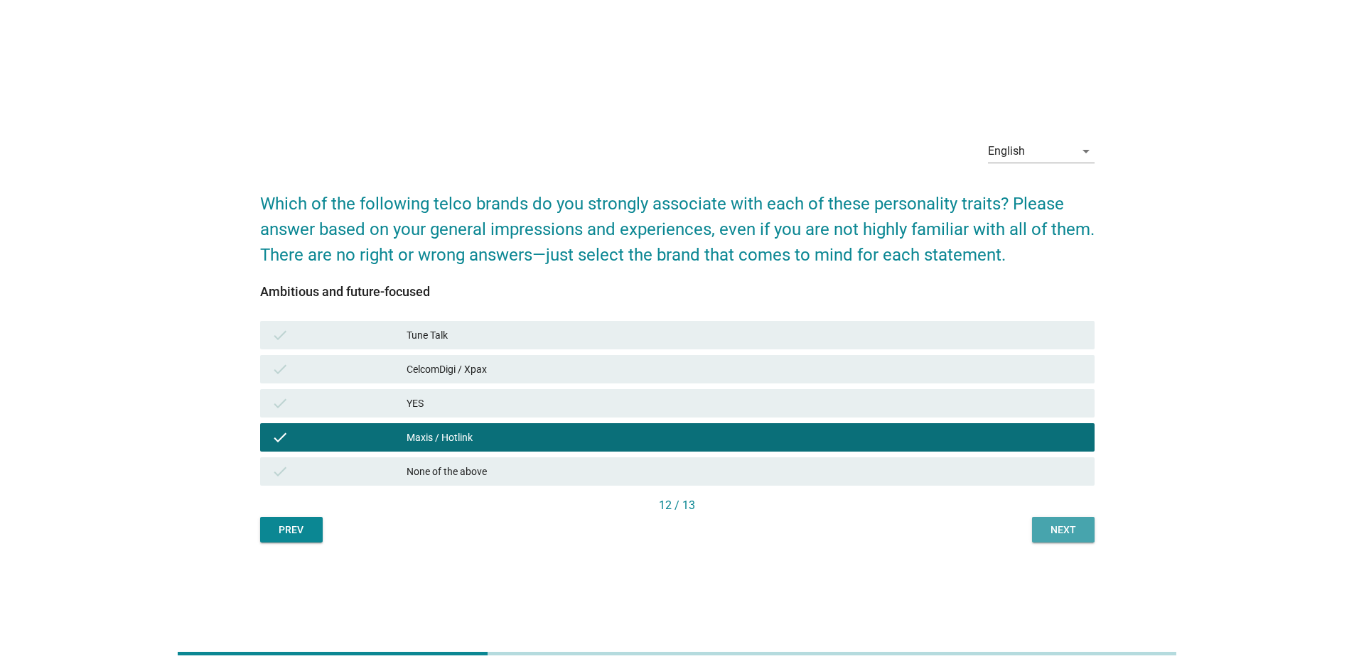
click at [898, 472] on div "Next" at bounding box center [1063, 530] width 40 height 15
click at [898, 472] on div "Prev Next" at bounding box center [677, 530] width 834 height 26
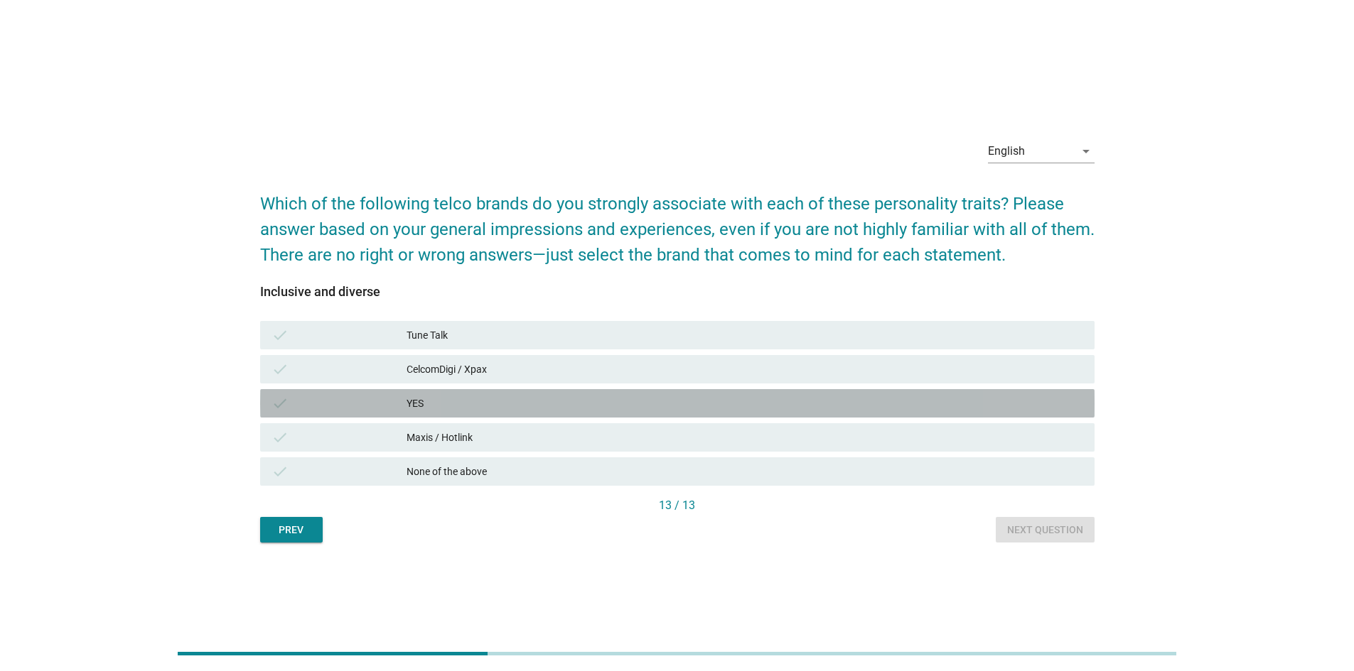
click at [426, 409] on div "YES" at bounding box center [744, 403] width 676 height 17
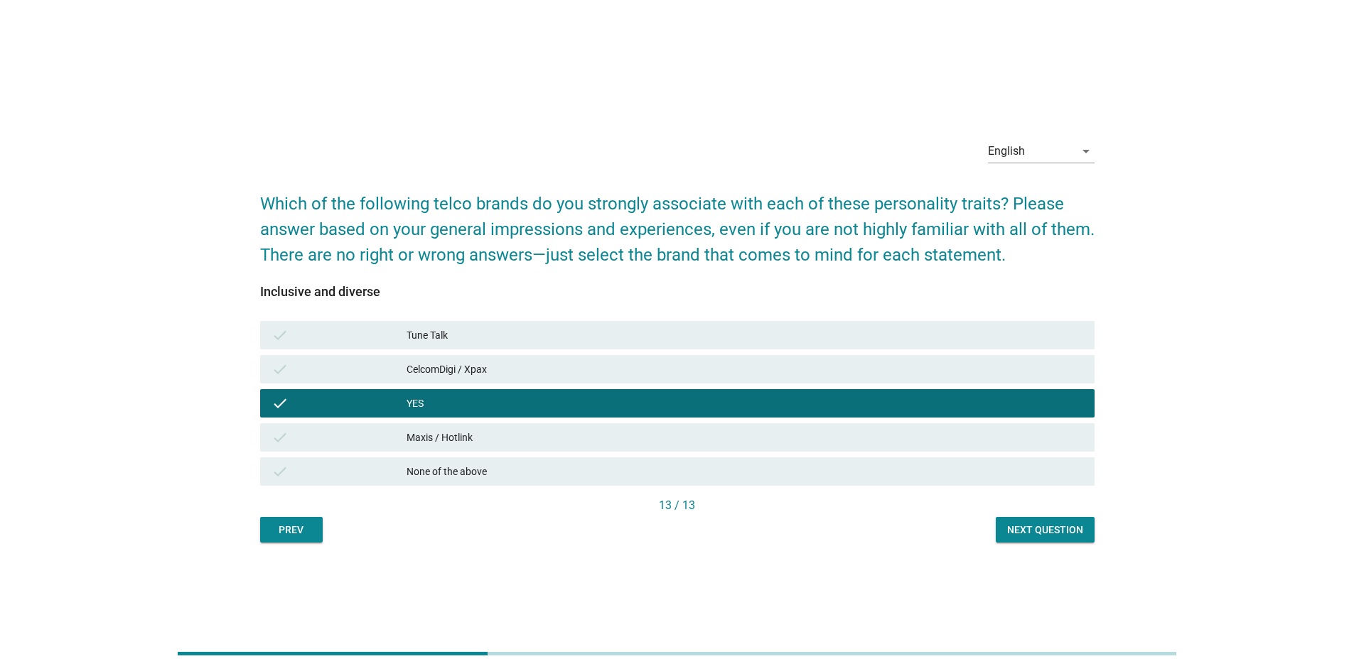
click at [898, 472] on div "English arrow_drop_down Which of the following telco brands do you strongly ass…" at bounding box center [677, 335] width 857 height 437
click at [898, 472] on button "Next question" at bounding box center [1045, 530] width 99 height 26
click at [898, 472] on div "Prev Next question" at bounding box center [677, 530] width 834 height 26
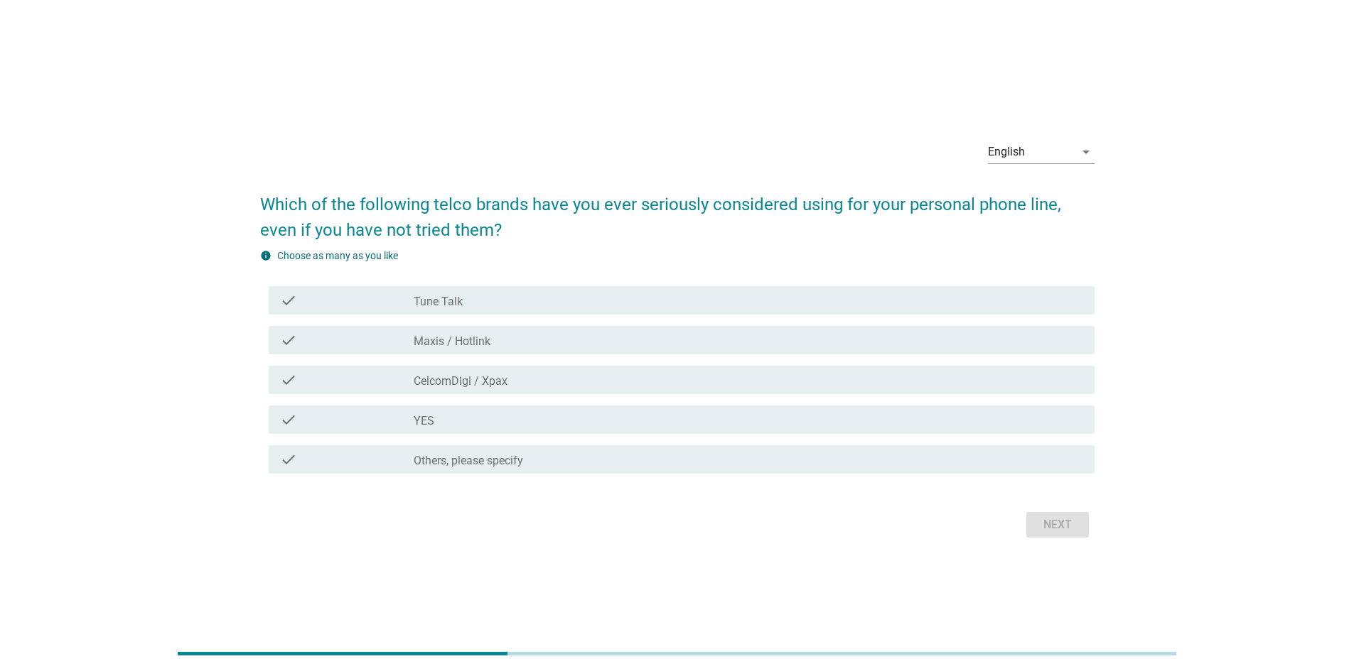
click at [567, 347] on div "check_box_outline_blank Maxis / Hotlink" at bounding box center [748, 340] width 669 height 17
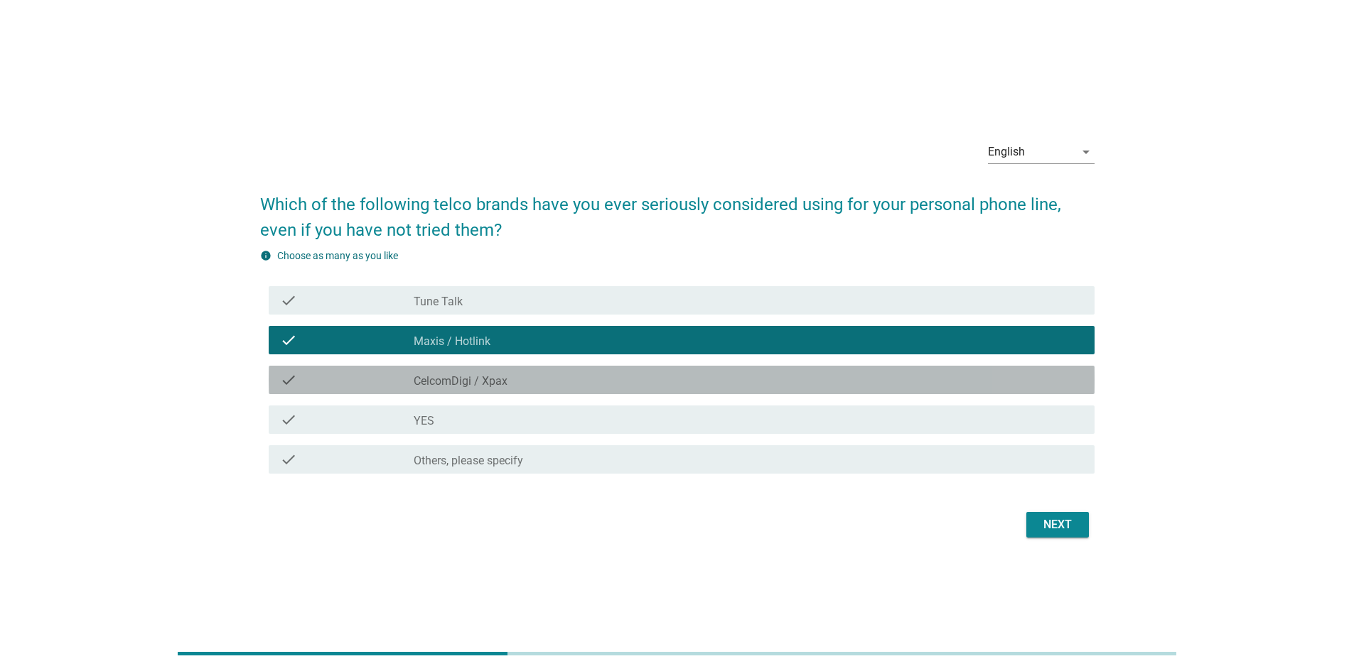
click at [611, 387] on div "check_box_outline_blank CelcomDigi / Xpax" at bounding box center [748, 380] width 669 height 17
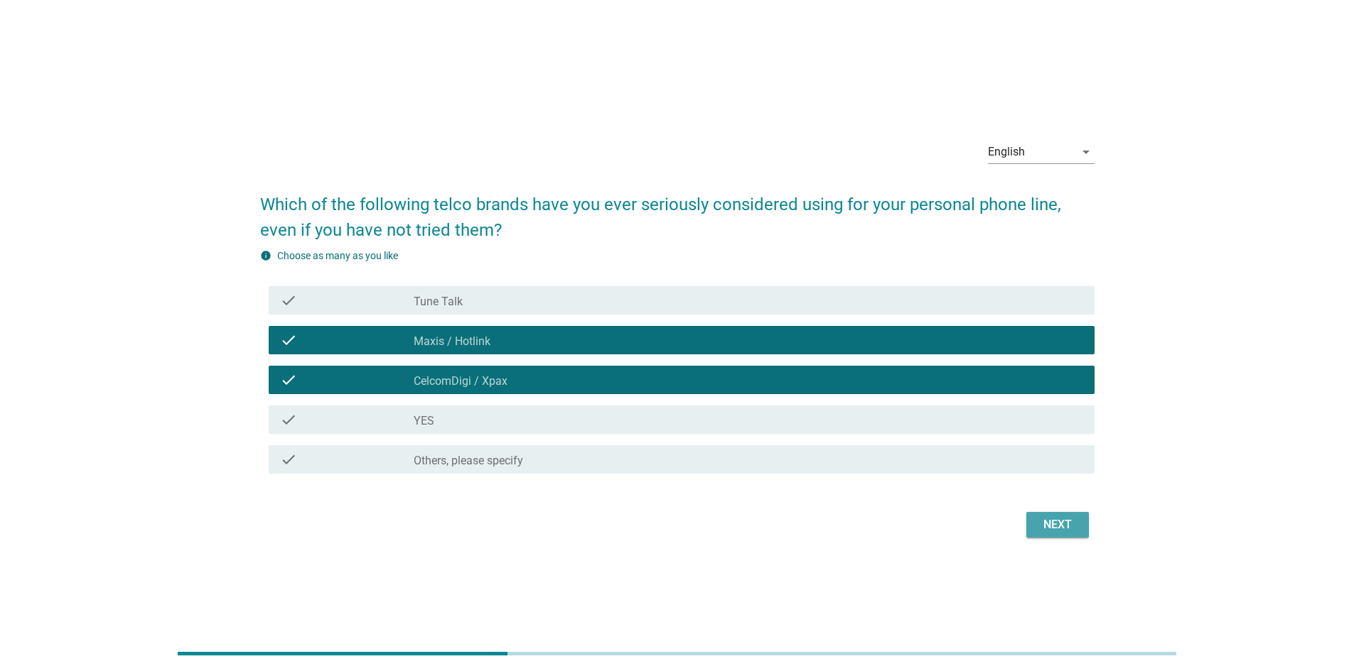
click at [898, 472] on div "Next" at bounding box center [1057, 525] width 40 height 17
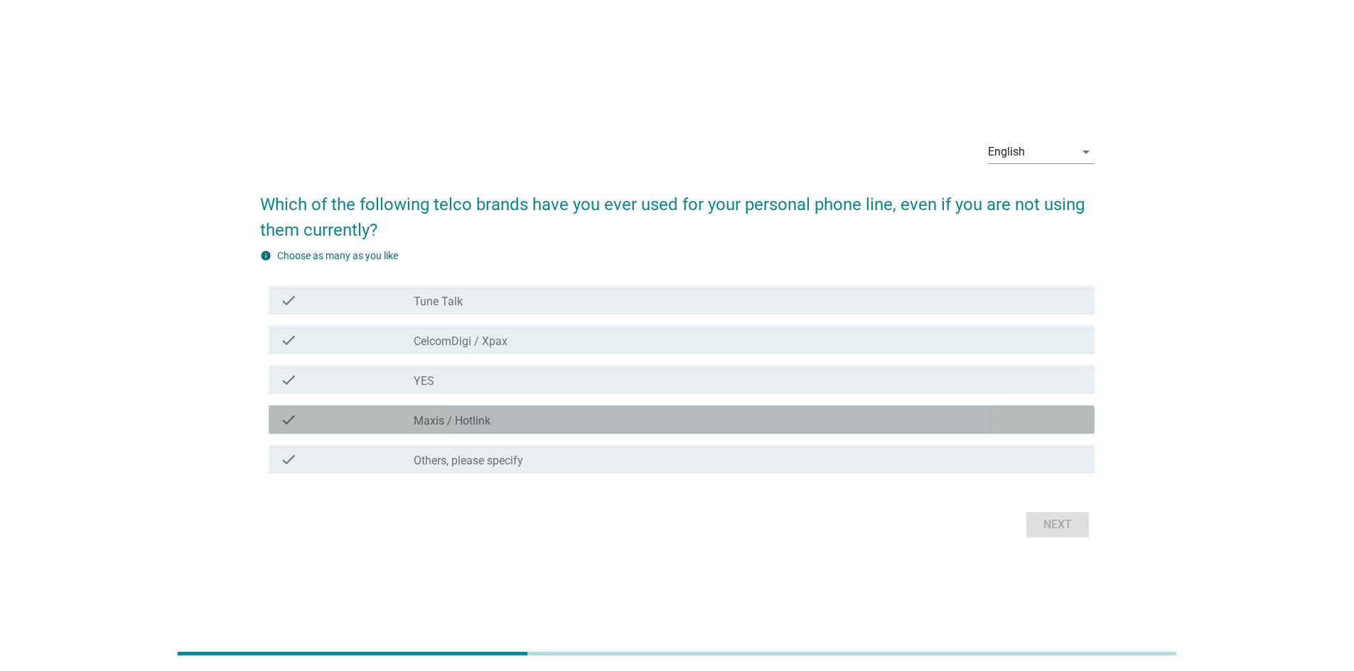
click at [517, 423] on div "check_box Maxis / Hotlink" at bounding box center [748, 419] width 669 height 17
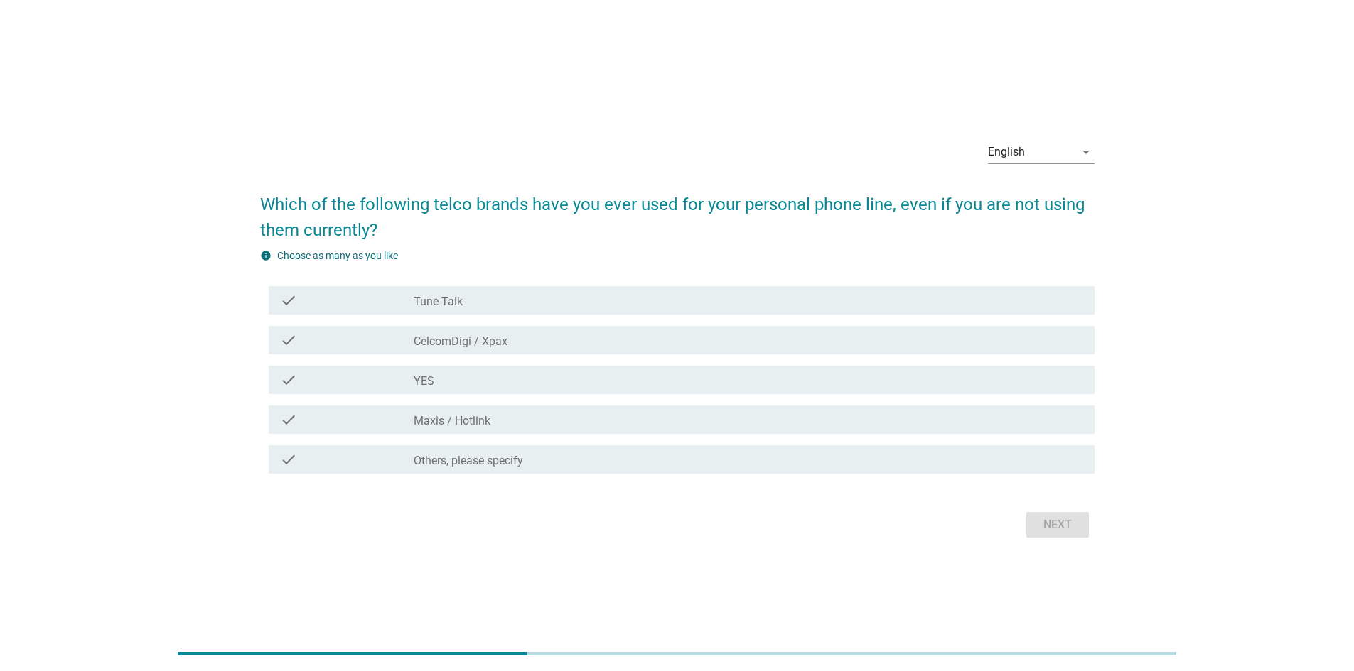
click at [898, 430] on div "check check_box Maxis / Hotlink" at bounding box center [682, 420] width 826 height 28
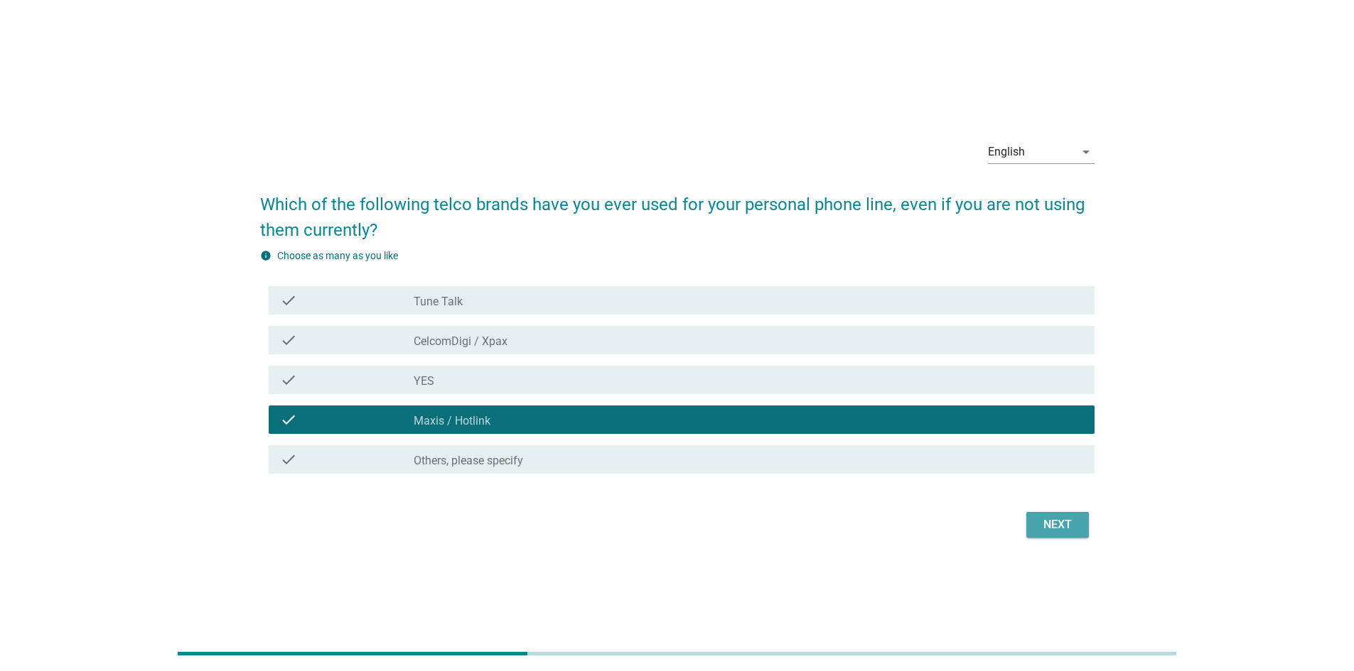
click at [898, 472] on button "Next" at bounding box center [1057, 525] width 63 height 26
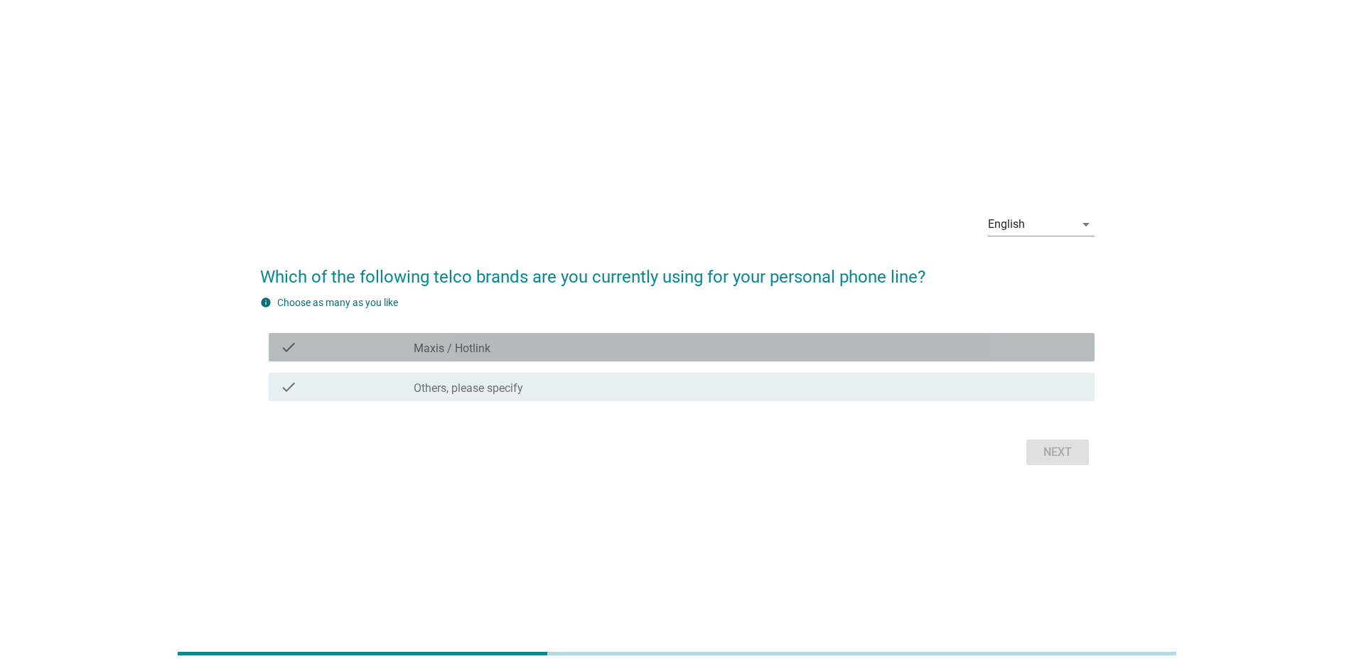
click at [601, 353] on div "check_box Maxis / Hotlink" at bounding box center [748, 347] width 669 height 17
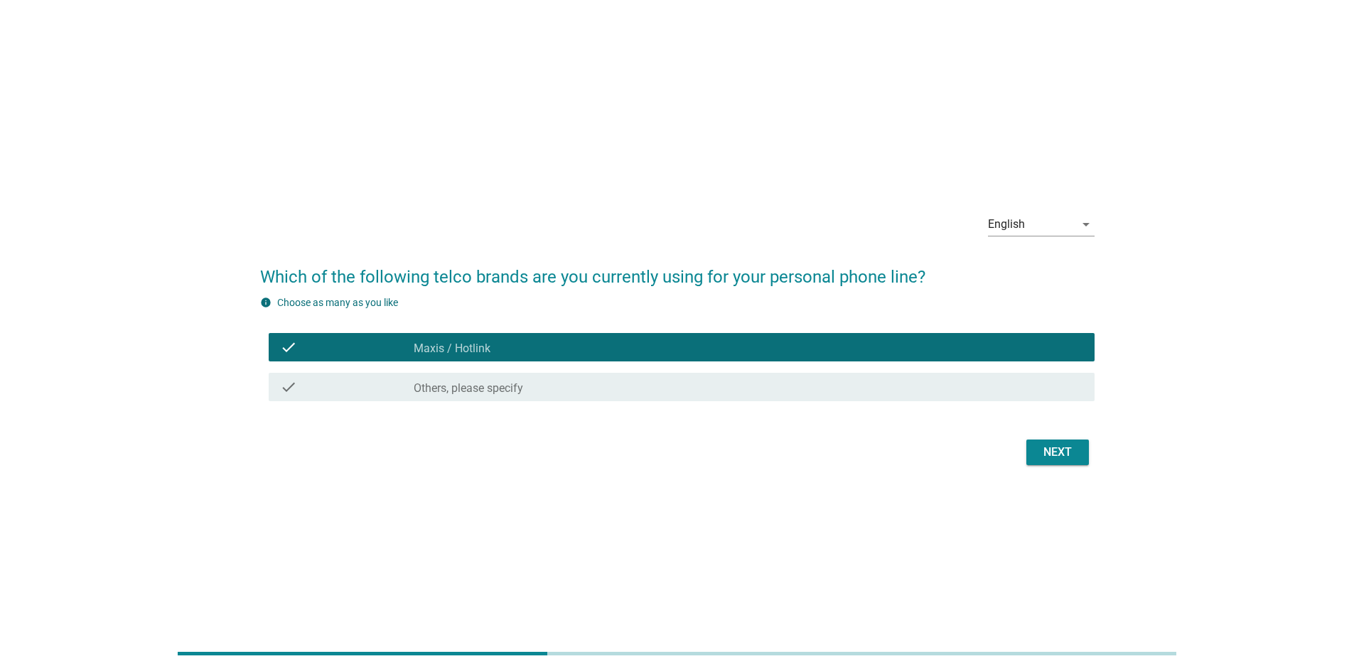
click at [898, 454] on div "Next" at bounding box center [1057, 452] width 40 height 17
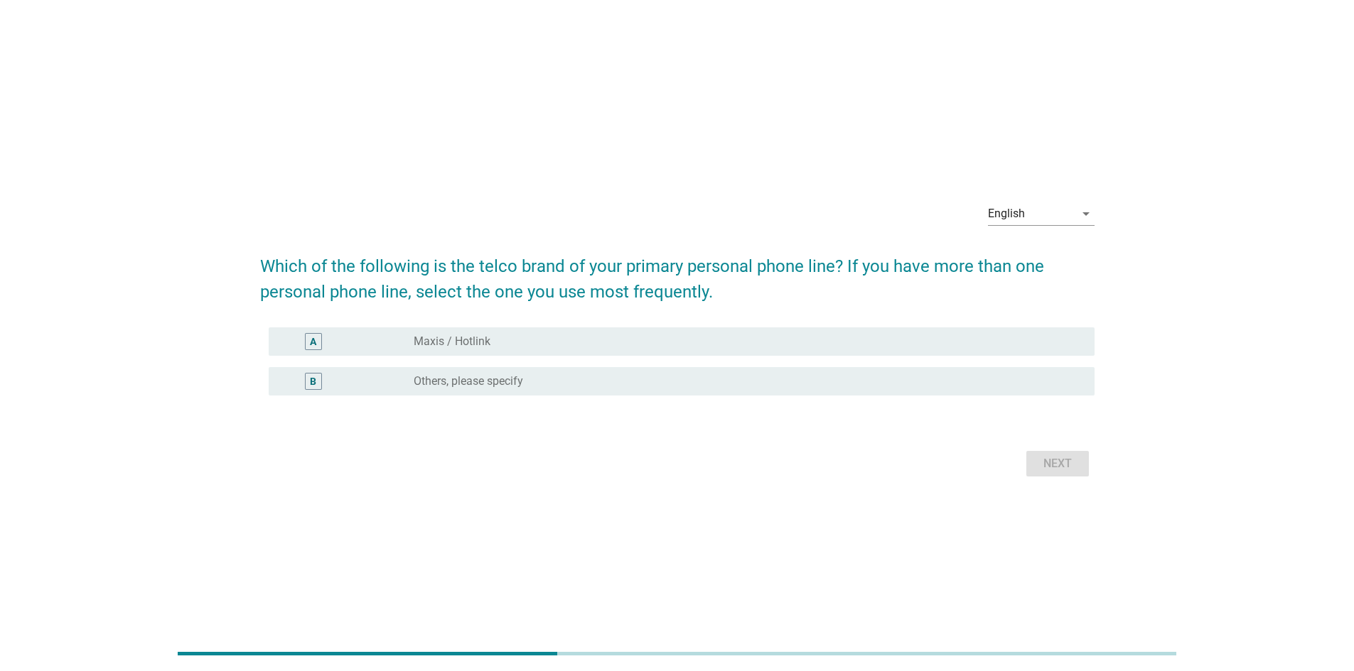
click at [799, 340] on div "radio_button_unchecked Maxis / Hotlink" at bounding box center [743, 342] width 658 height 14
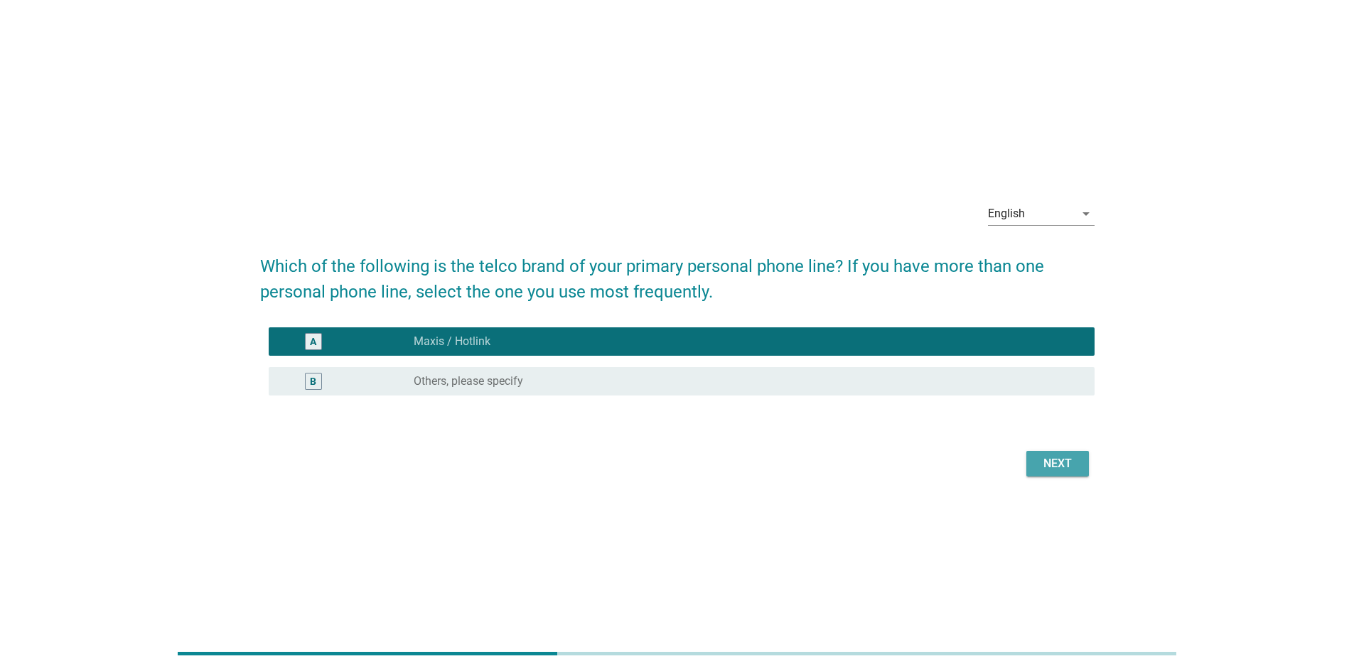
click at [898, 467] on button "Next" at bounding box center [1057, 464] width 63 height 26
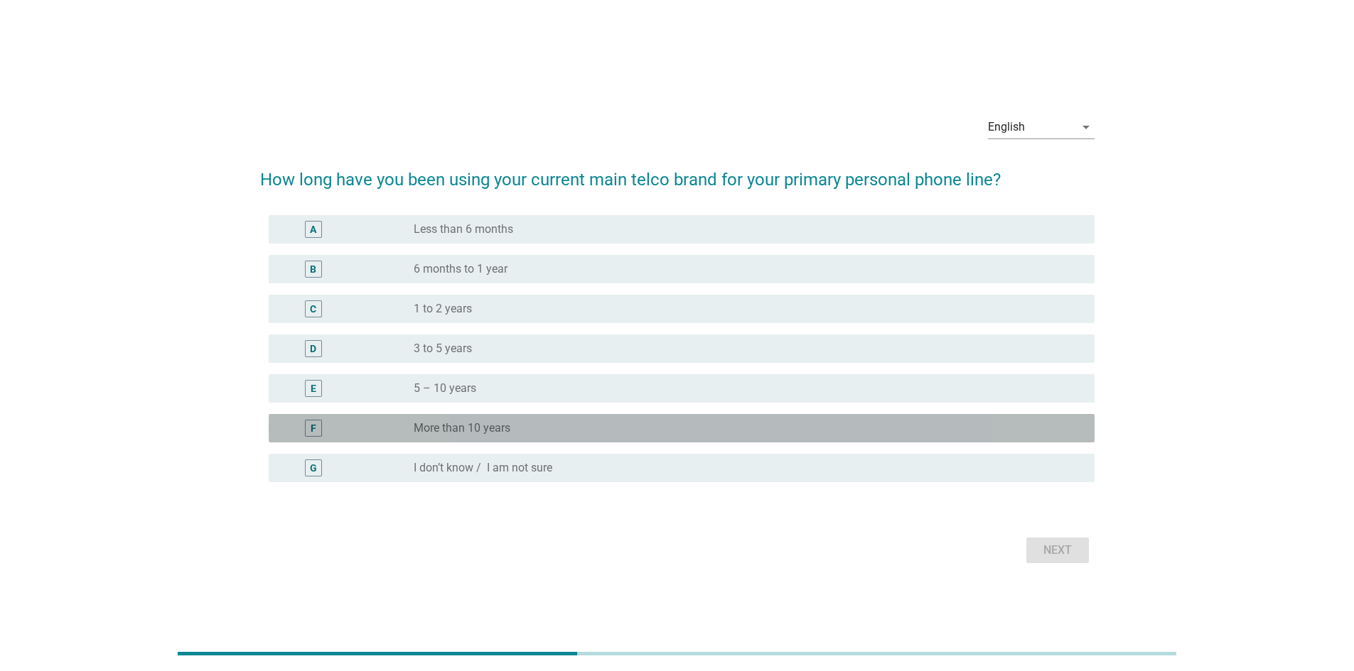
click at [584, 432] on div "radio_button_unchecked More than 10 years" at bounding box center [743, 428] width 658 height 14
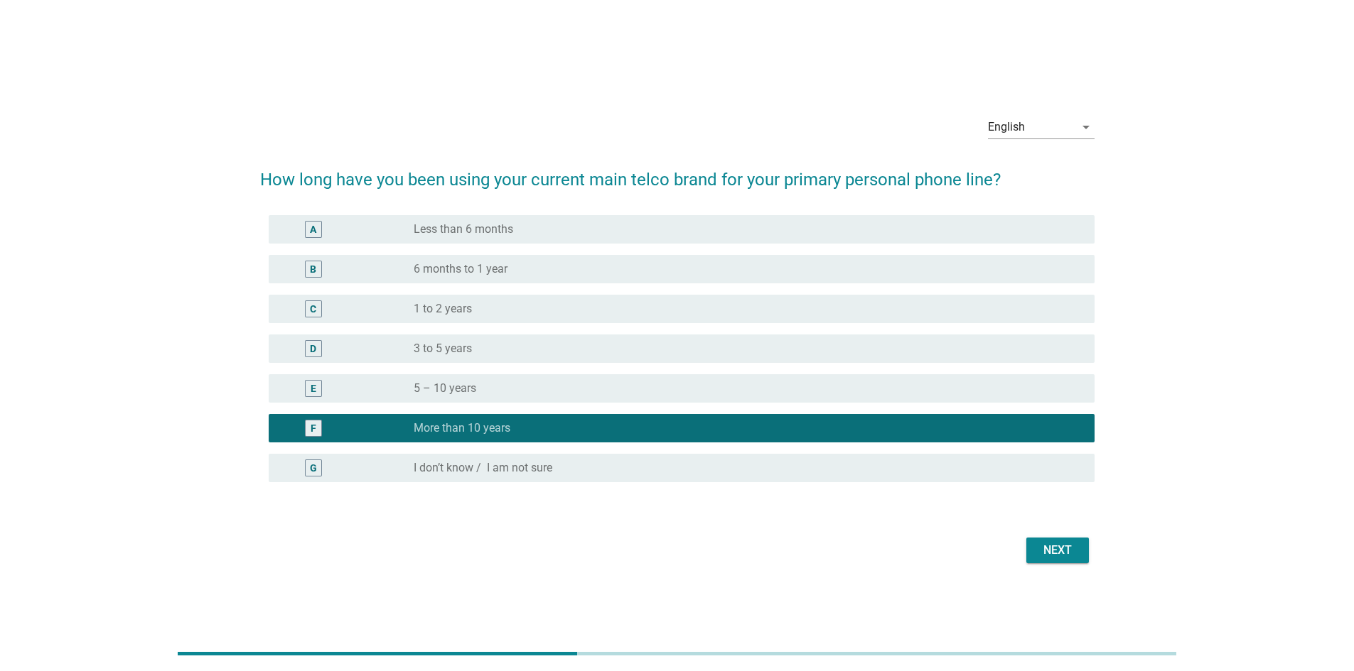
click at [898, 472] on button "Next" at bounding box center [1057, 551] width 63 height 26
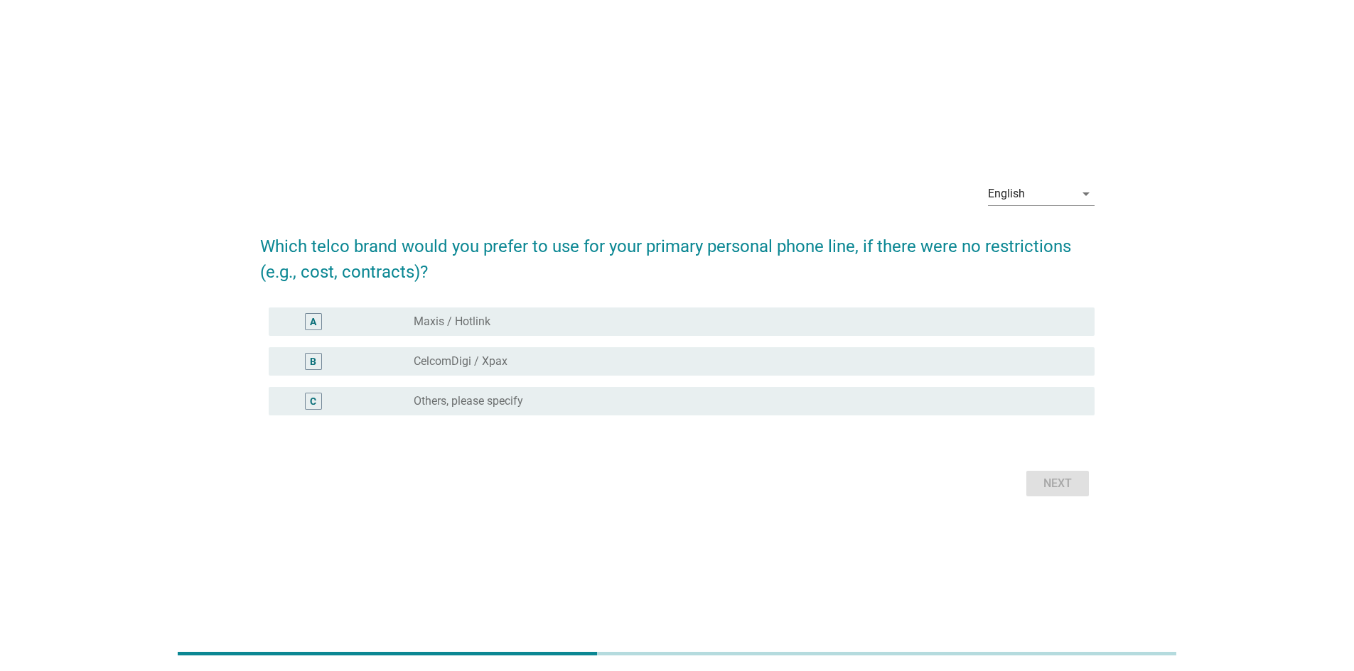
click at [588, 353] on div "radio_button_unchecked CelcomDigi / Xpax" at bounding box center [748, 361] width 669 height 17
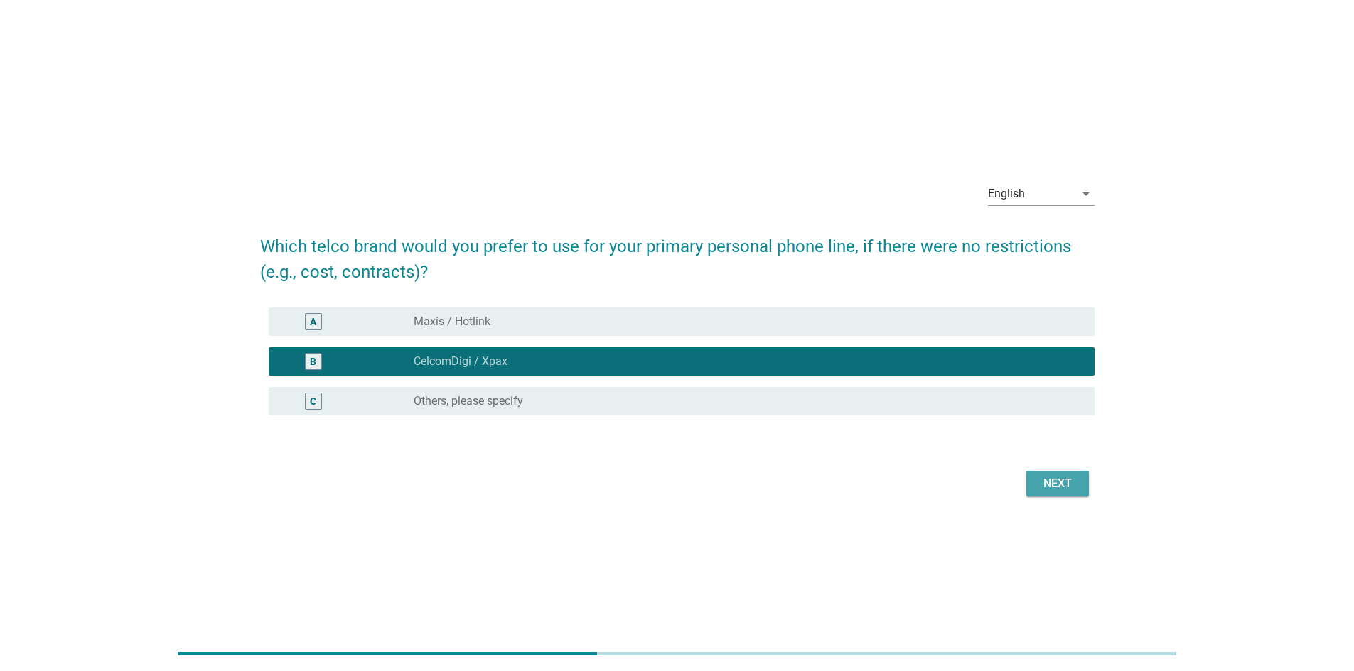
click at [898, 472] on button "Next" at bounding box center [1057, 484] width 63 height 26
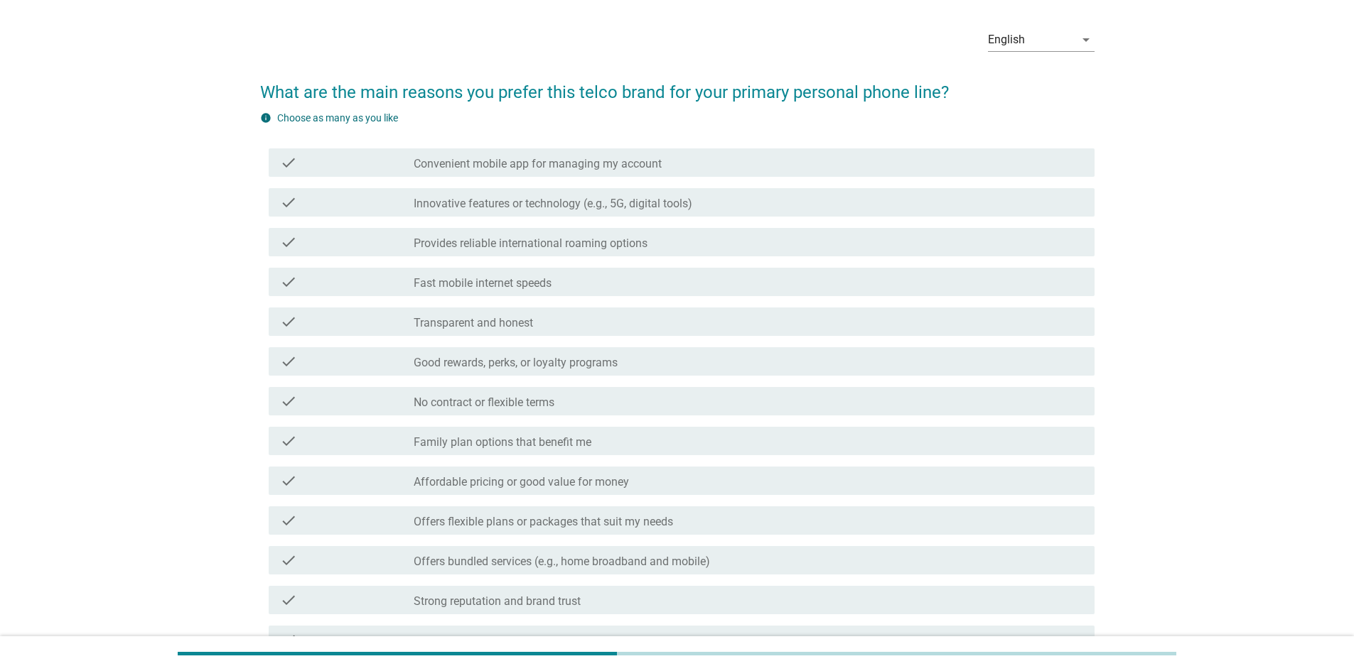
scroll to position [71, 0]
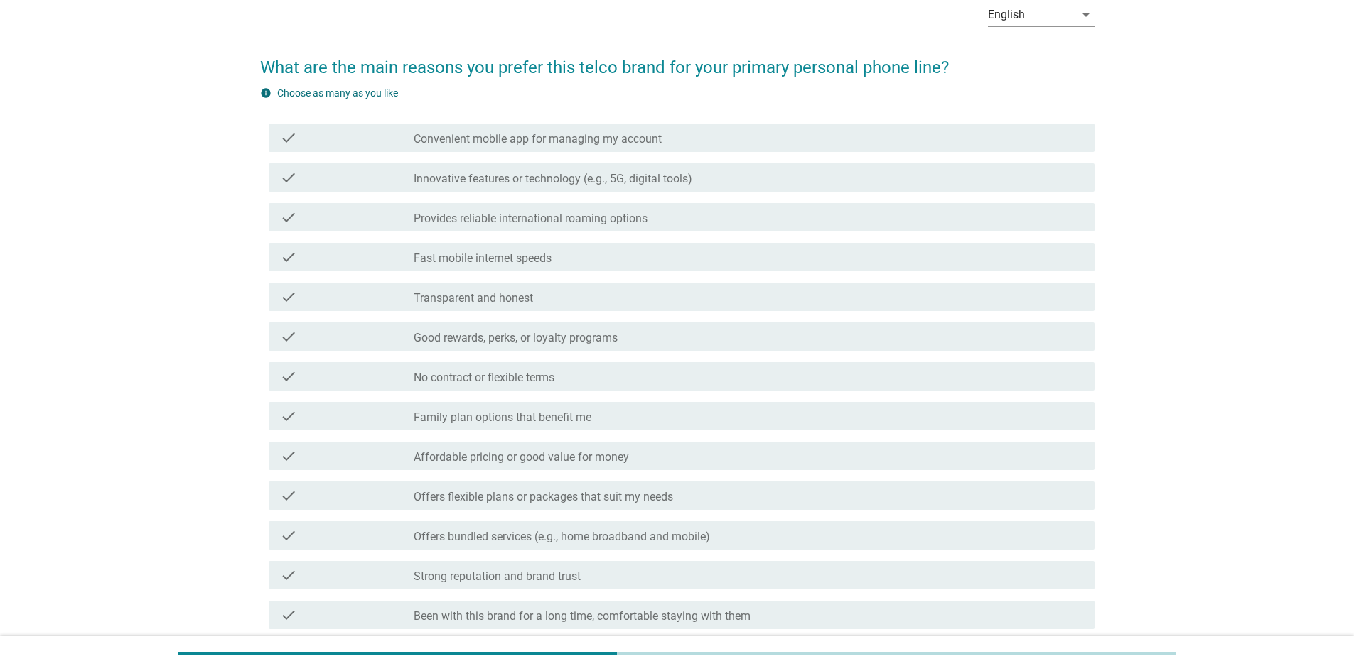
click at [559, 416] on label "Family plan options that benefit me" at bounding box center [503, 418] width 178 height 14
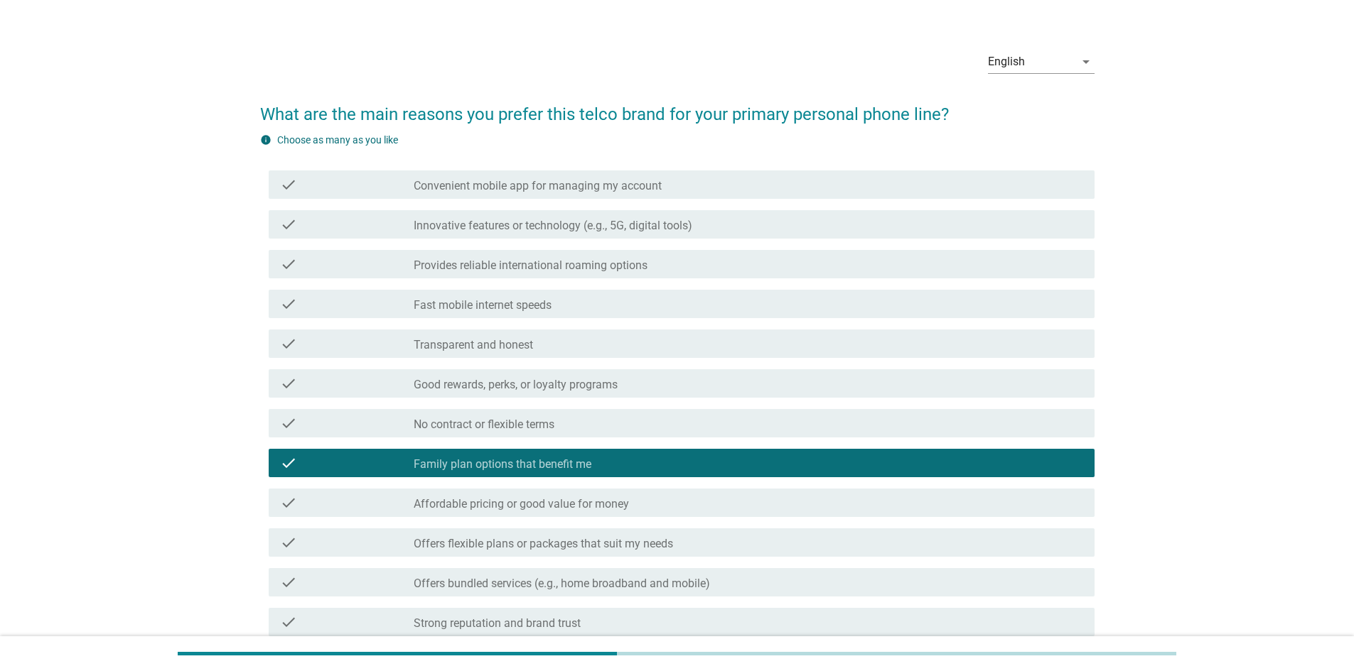
scroll to position [0, 0]
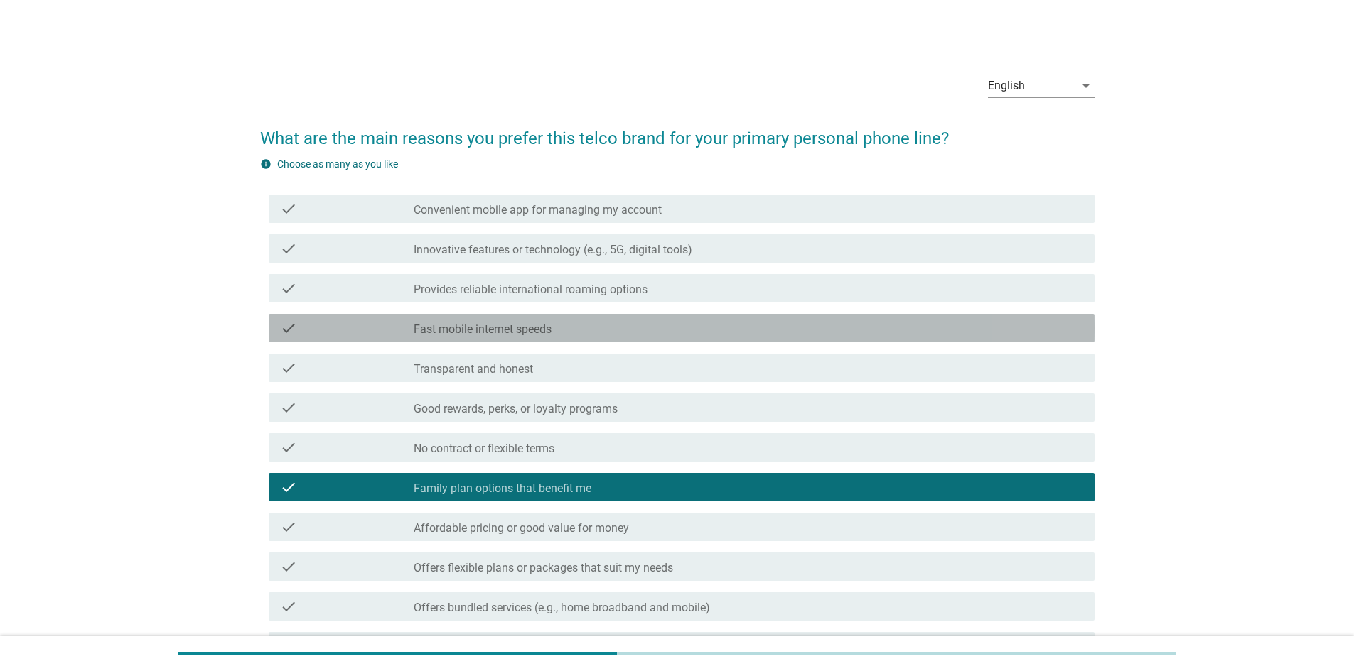
click at [540, 338] on div "check check_box_outline_blank Fast mobile internet speeds" at bounding box center [682, 328] width 826 height 28
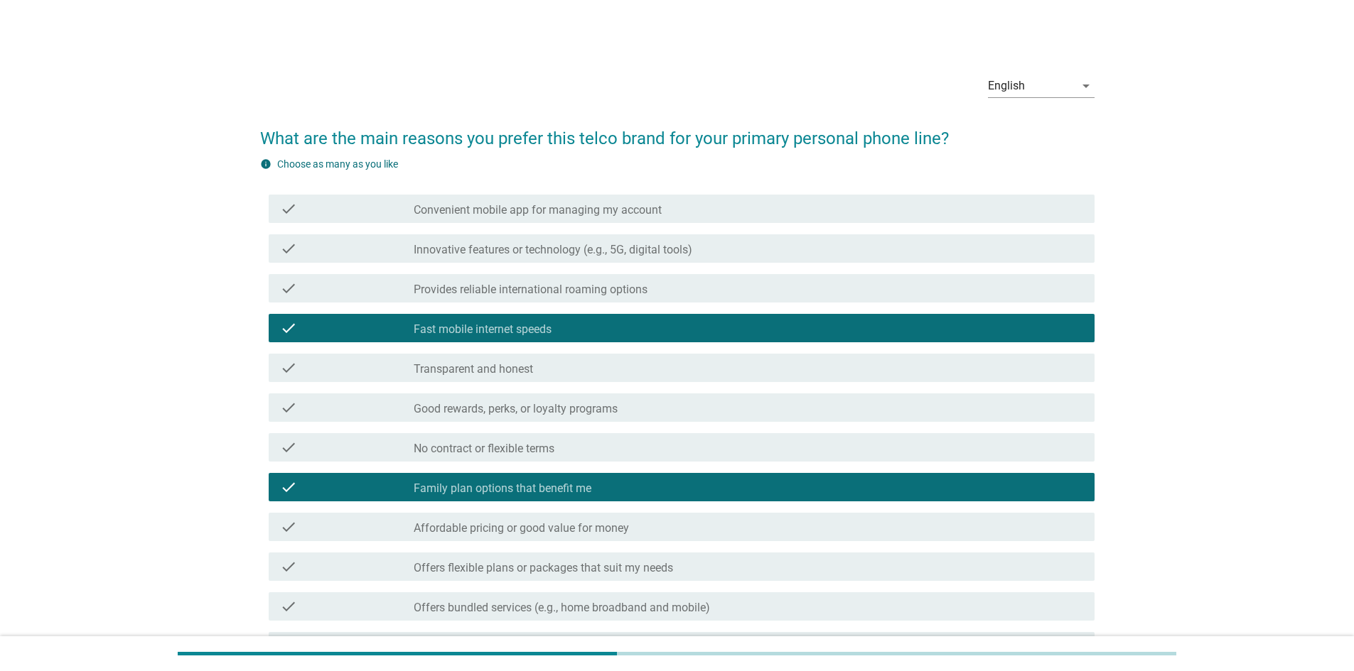
click at [543, 296] on label "Provides reliable international roaming options" at bounding box center [531, 290] width 234 height 14
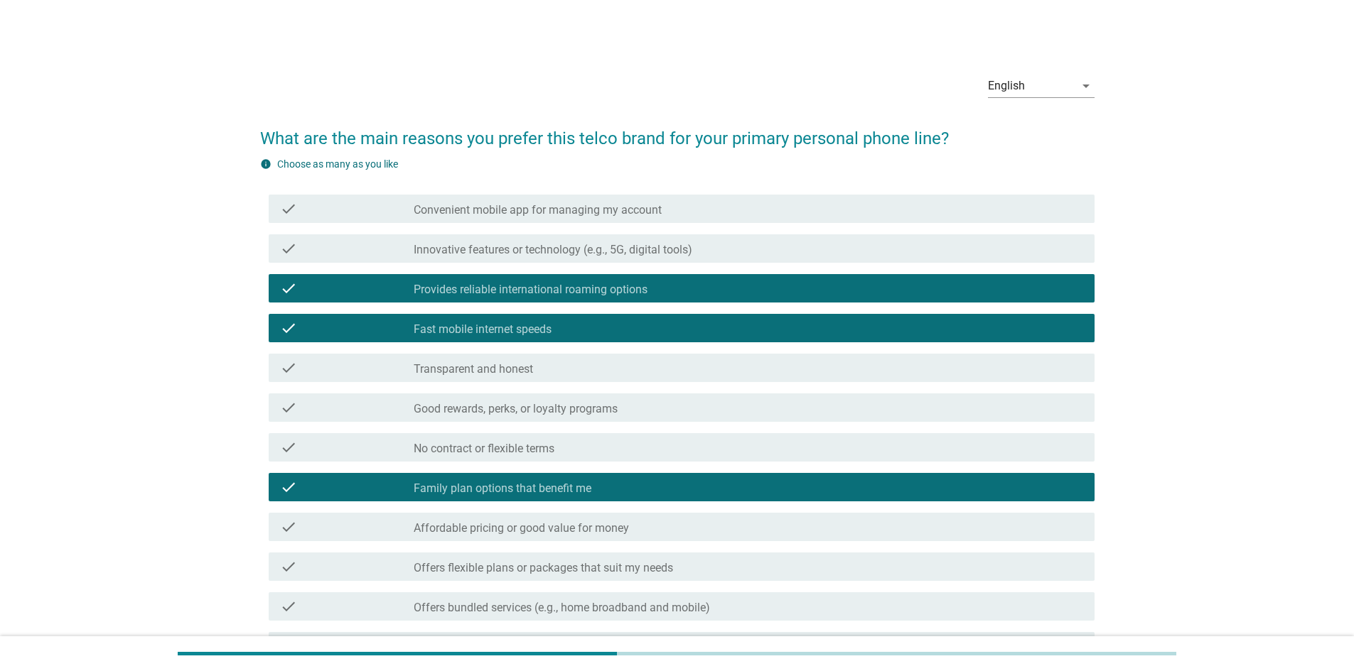
click at [573, 210] on label "Convenient mobile app for managing my account" at bounding box center [538, 210] width 248 height 14
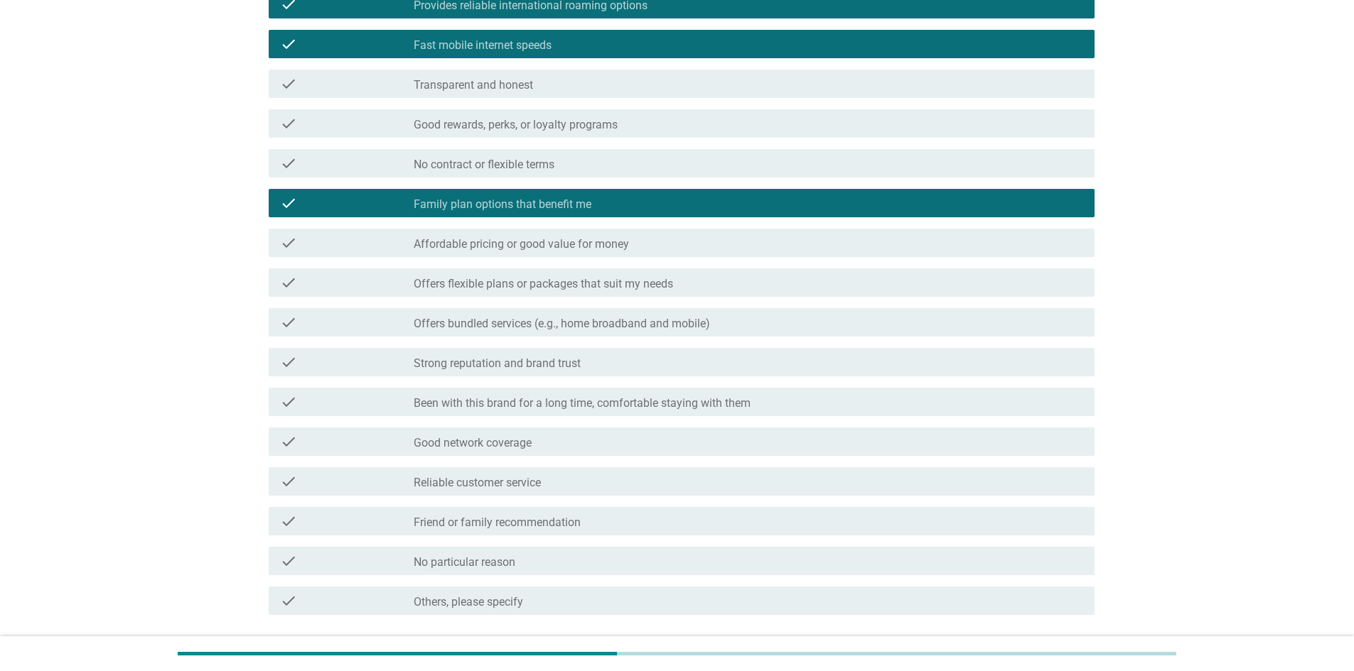
scroll to position [355, 0]
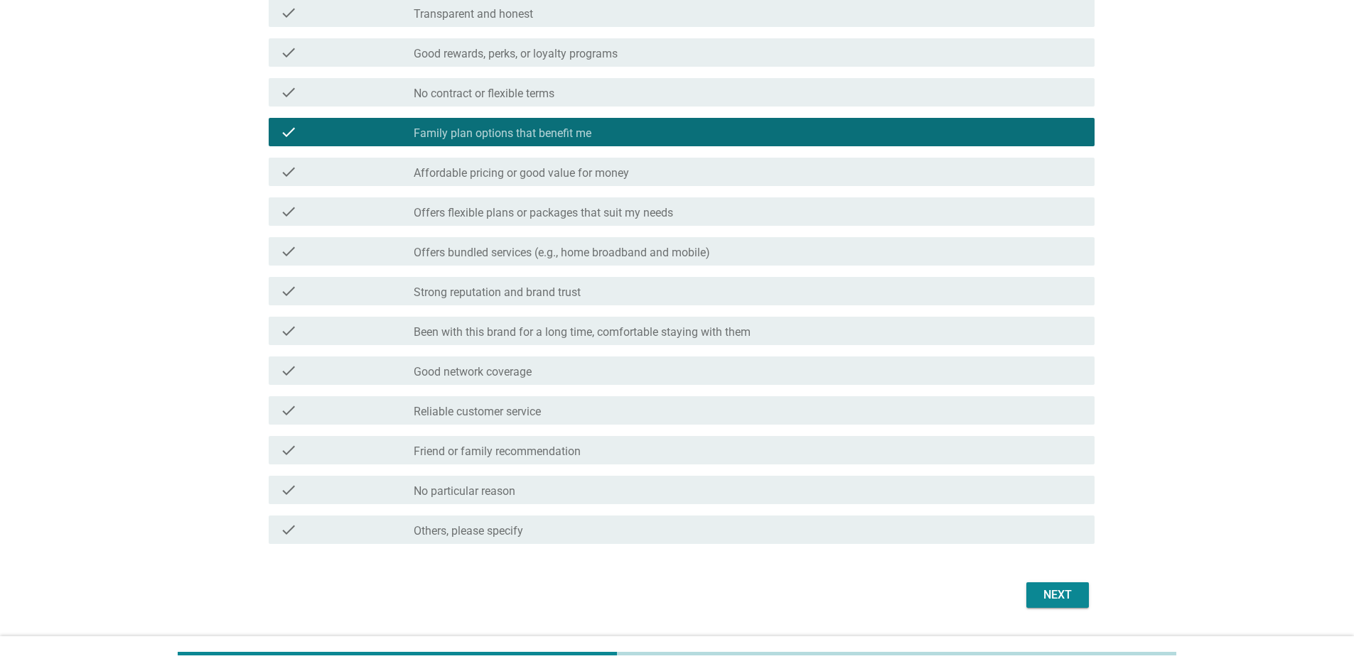
click at [642, 291] on div "check_box_outline_blank Strong reputation and brand trust" at bounding box center [748, 291] width 669 height 17
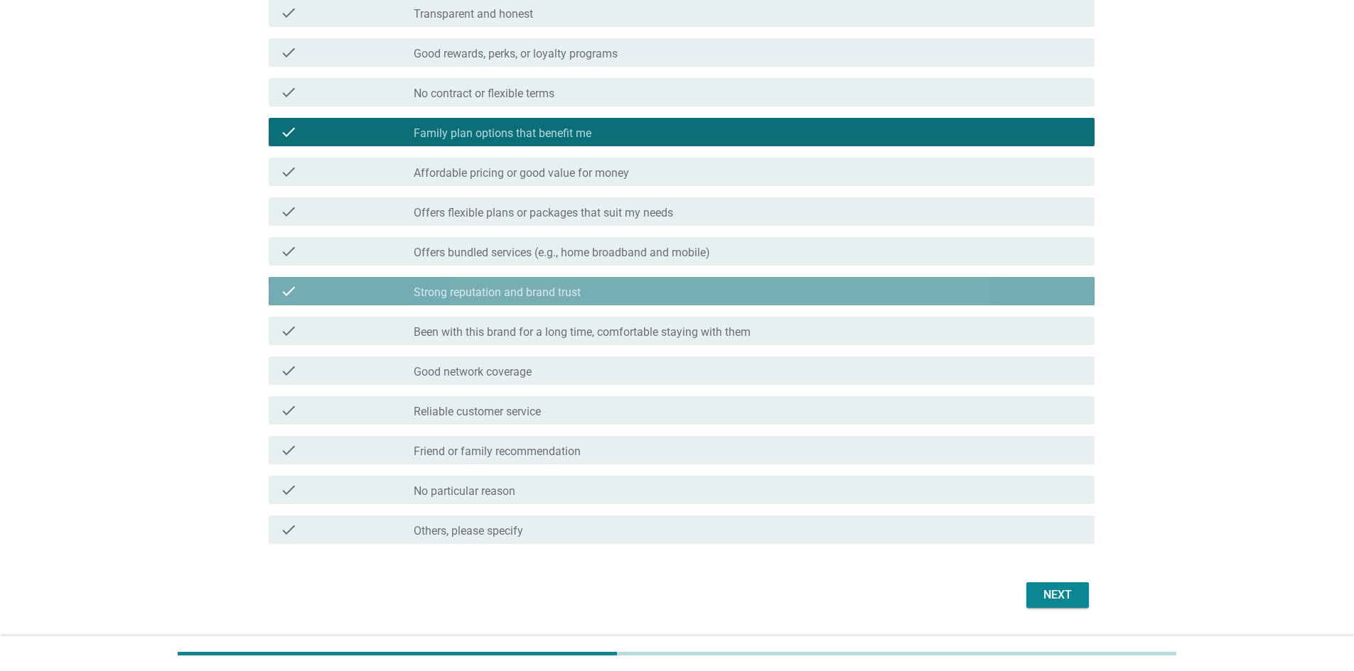
click at [642, 291] on div "check_box_outline_blank Strong reputation and brand trust" at bounding box center [748, 291] width 669 height 17
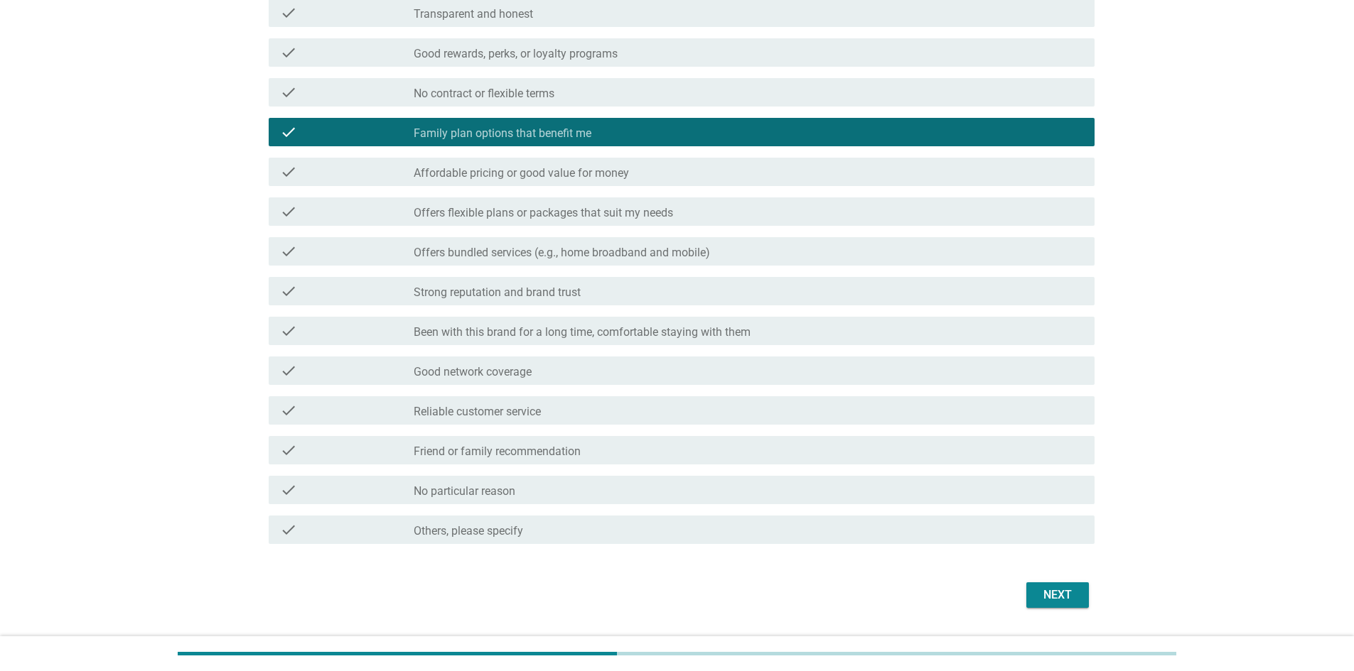
click at [665, 294] on div "check_box_outline_blank Strong reputation and brand trust" at bounding box center [748, 291] width 669 height 17
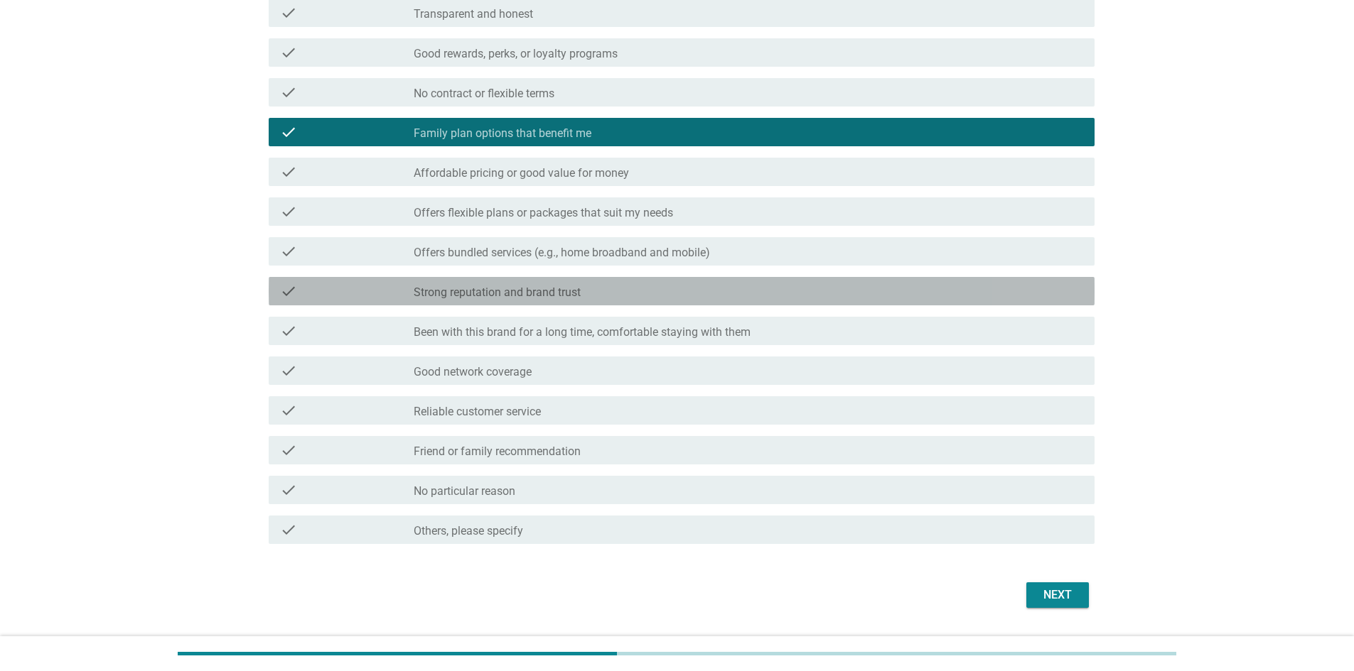
click at [650, 296] on div "check_box_outline_blank Strong reputation and brand trust" at bounding box center [748, 291] width 669 height 17
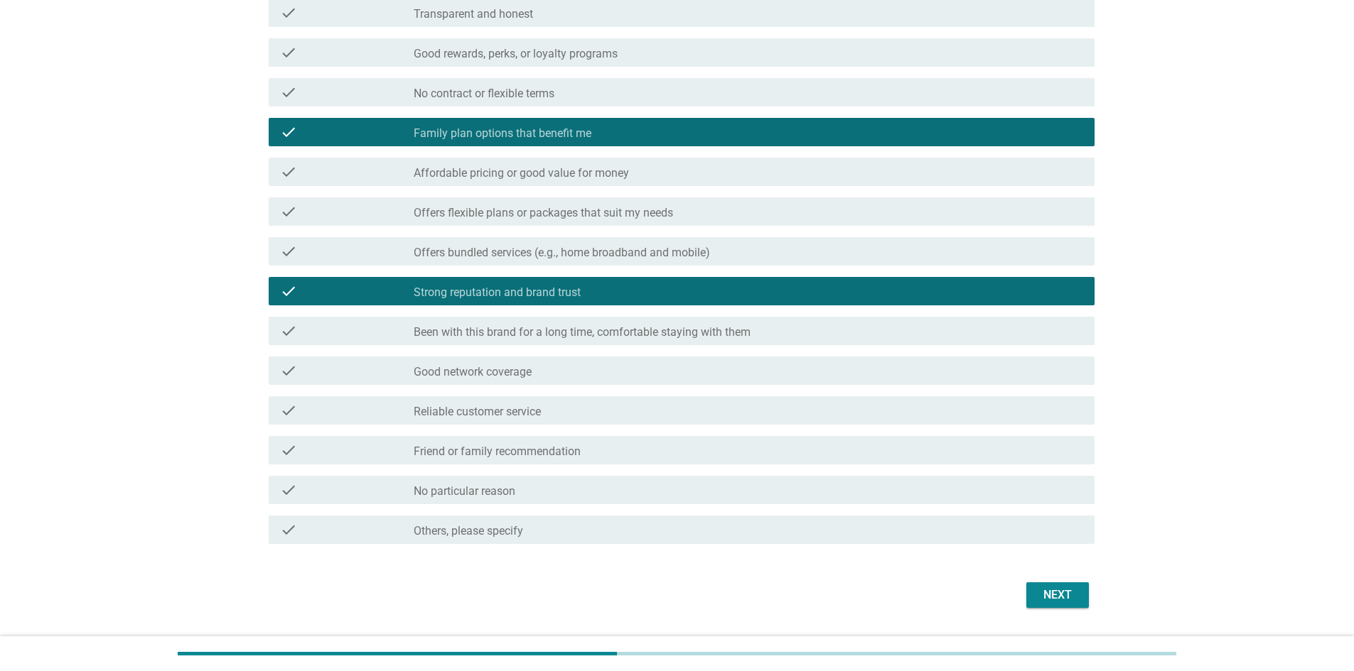
click at [647, 374] on div "check_box_outline_blank Good network coverage" at bounding box center [748, 370] width 669 height 17
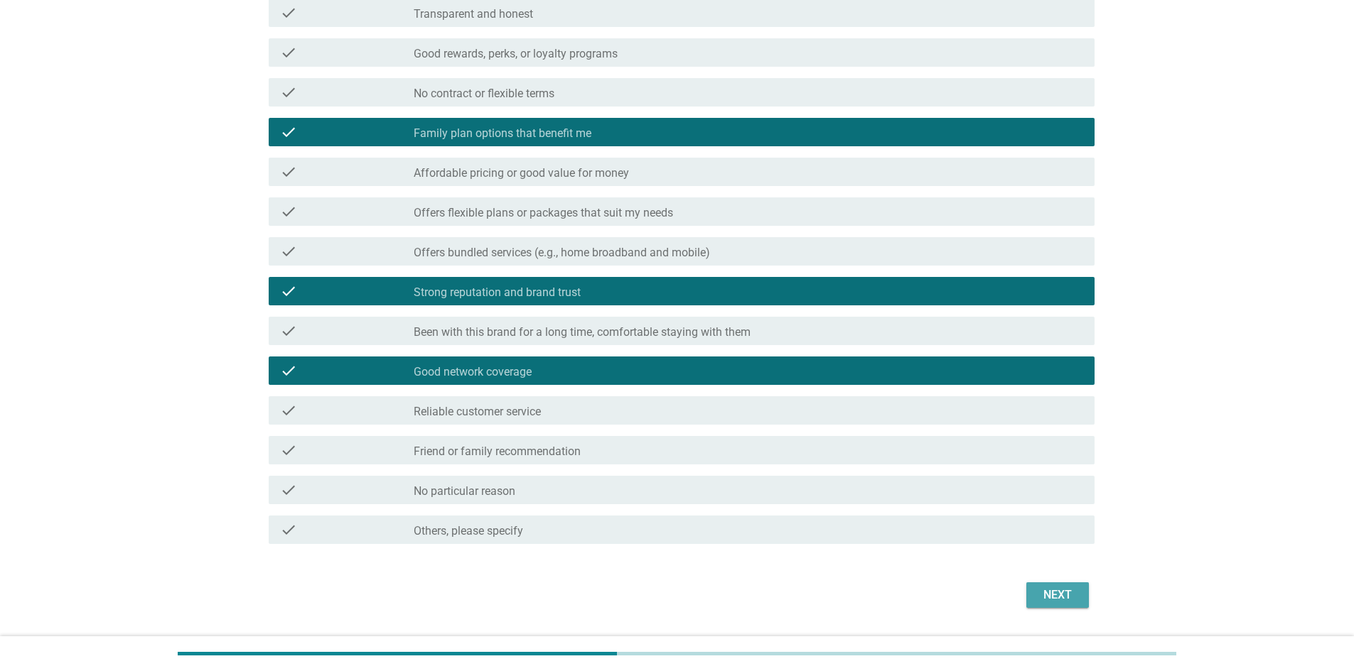
click at [898, 472] on div "Next" at bounding box center [1057, 595] width 40 height 17
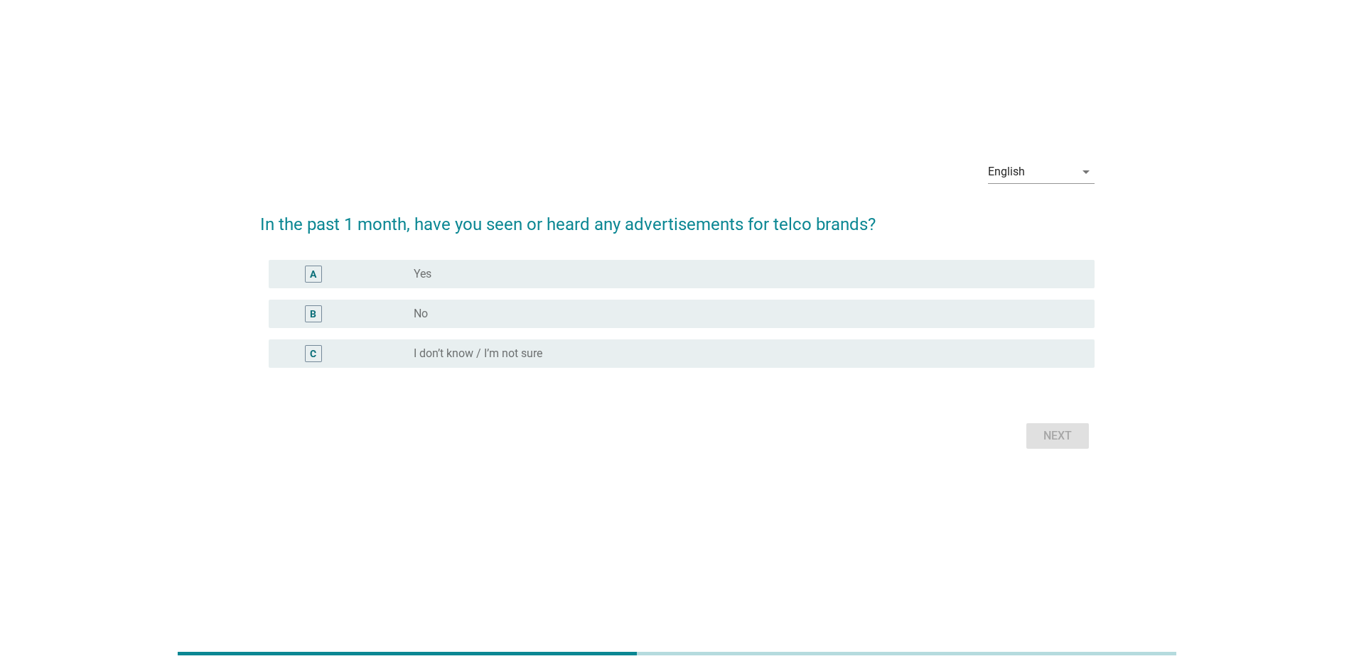
scroll to position [0, 0]
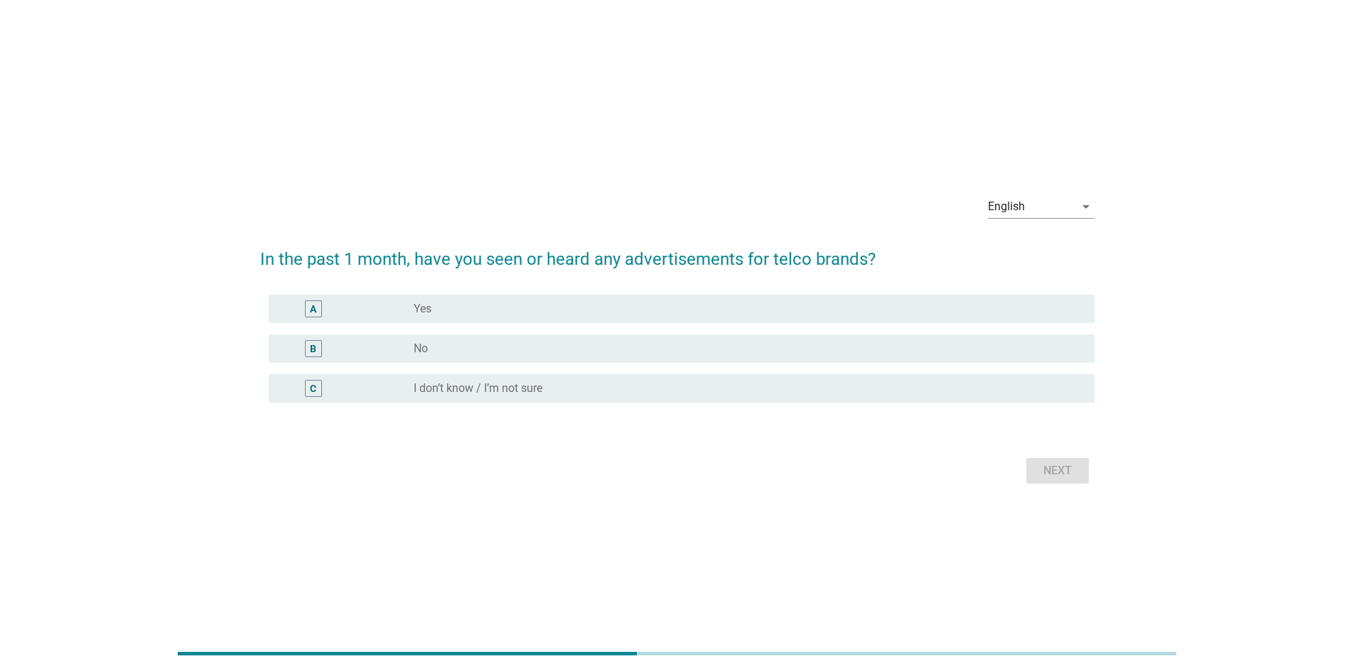
click at [545, 311] on div "radio_button_unchecked Yes" at bounding box center [743, 309] width 658 height 14
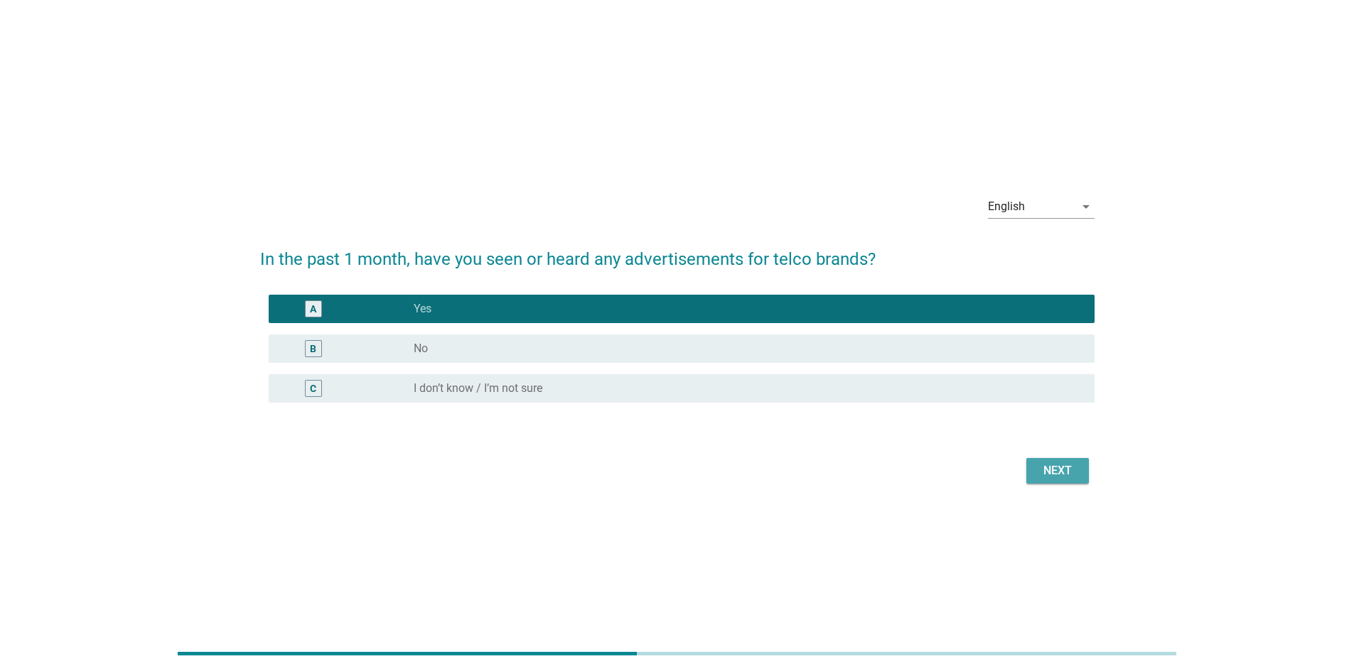
click at [898, 458] on button "Next" at bounding box center [1057, 471] width 63 height 26
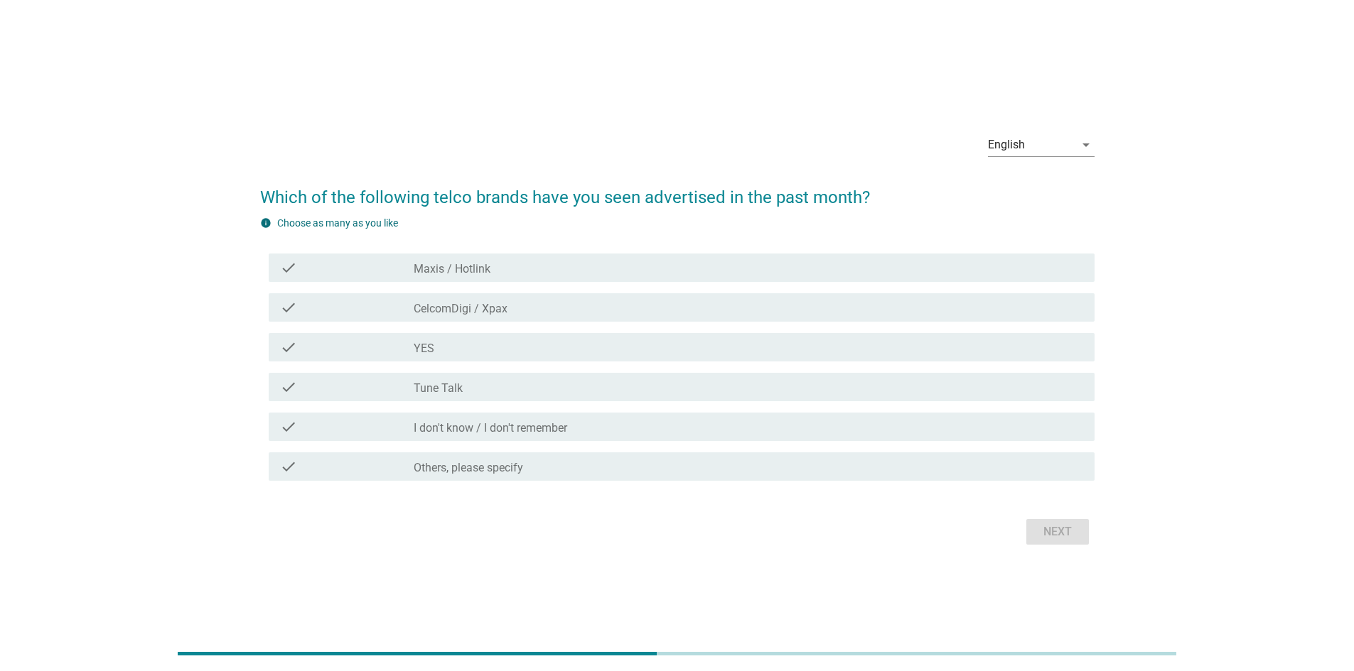
click at [495, 347] on div "check_box_outline_blank YES" at bounding box center [748, 347] width 669 height 17
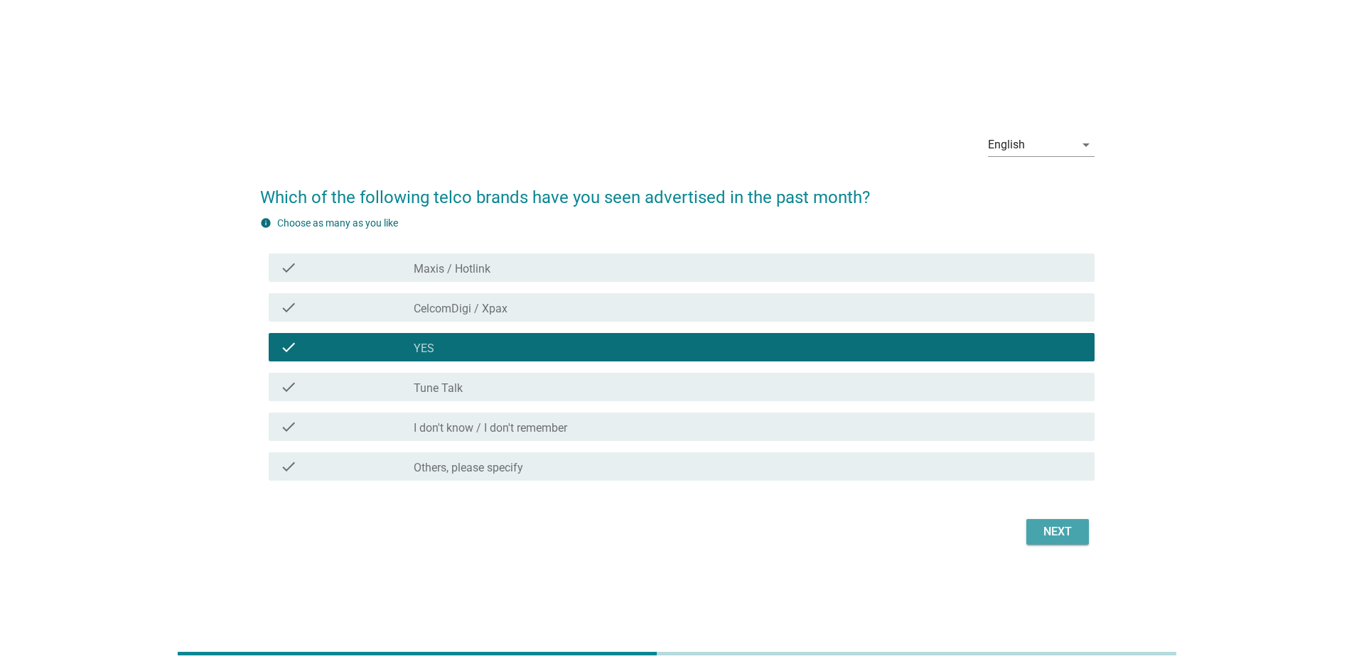
click at [898, 472] on button "Next" at bounding box center [1057, 532] width 63 height 26
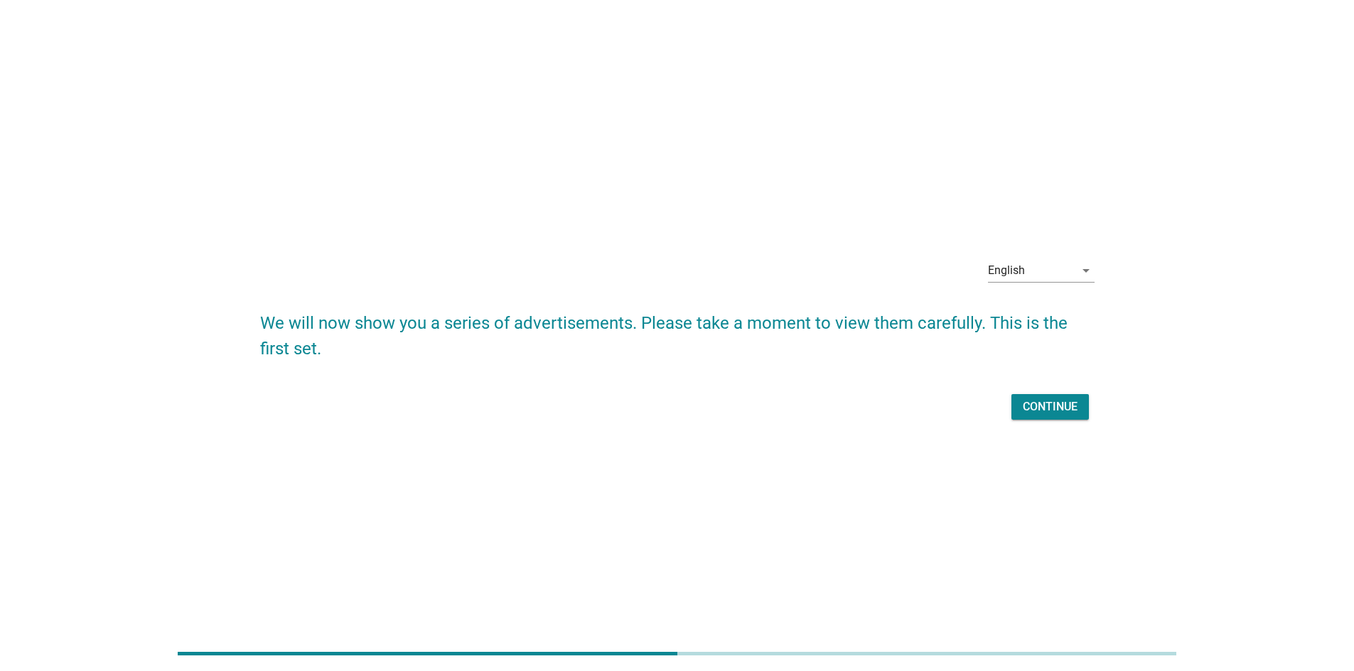
click at [898, 409] on div "Continue" at bounding box center [1050, 407] width 55 height 17
click at [898, 409] on div "Continue" at bounding box center [677, 407] width 834 height 34
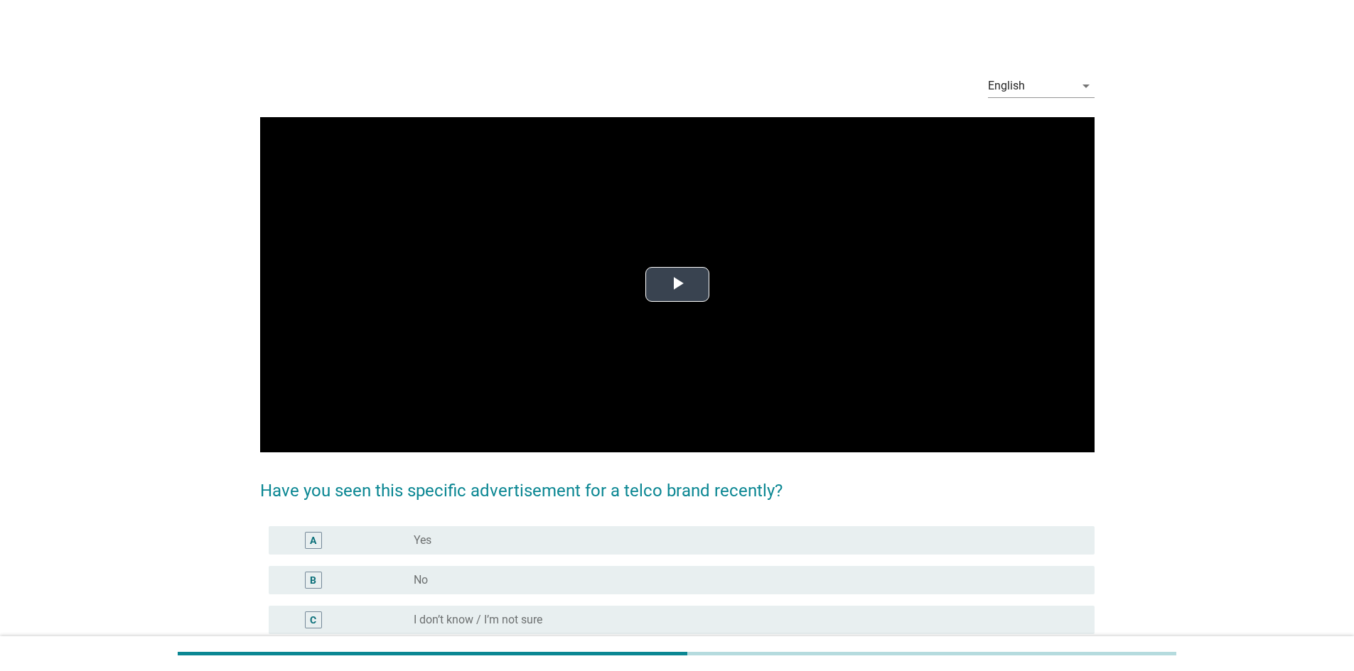
click at [677, 285] on span "Video Player" at bounding box center [677, 285] width 0 height 0
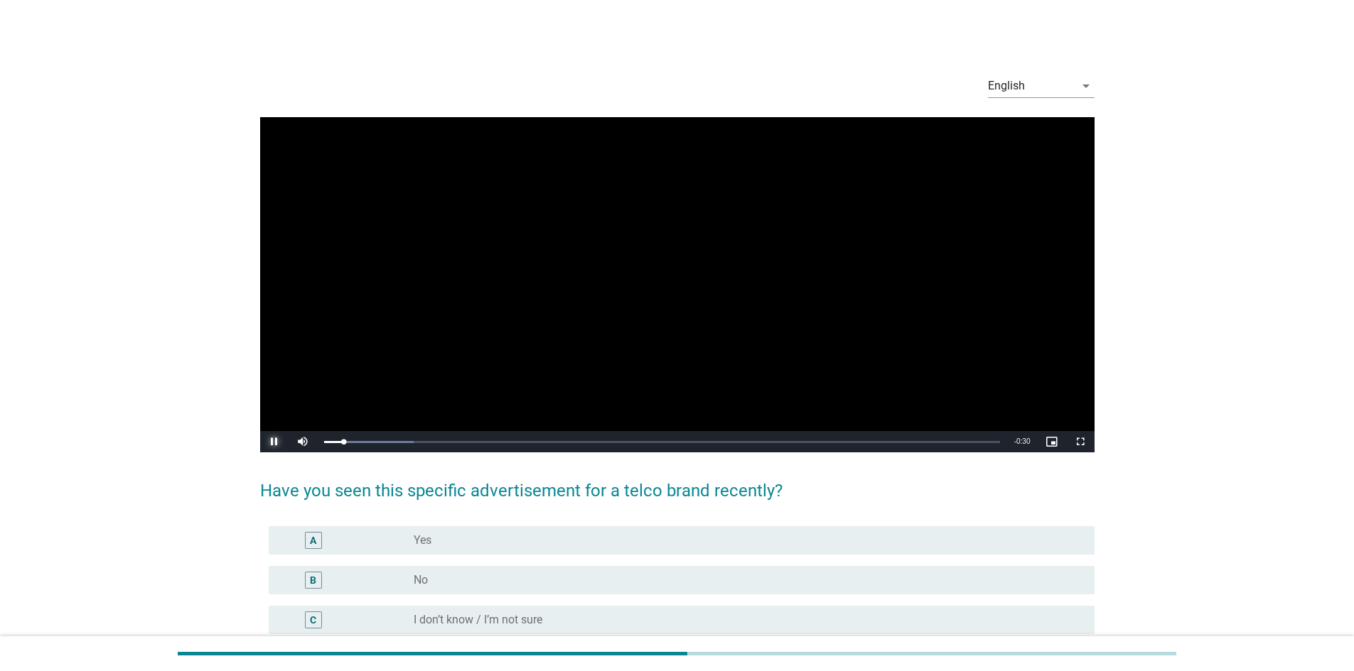
click at [274, 442] on span "Video Player" at bounding box center [274, 442] width 28 height 0
click at [374, 447] on div "Loaded : 100.00% 0:00 0:02" at bounding box center [662, 441] width 690 height 21
drag, startPoint x: 352, startPoint y: 440, endPoint x: 323, endPoint y: 439, distance: 29.9
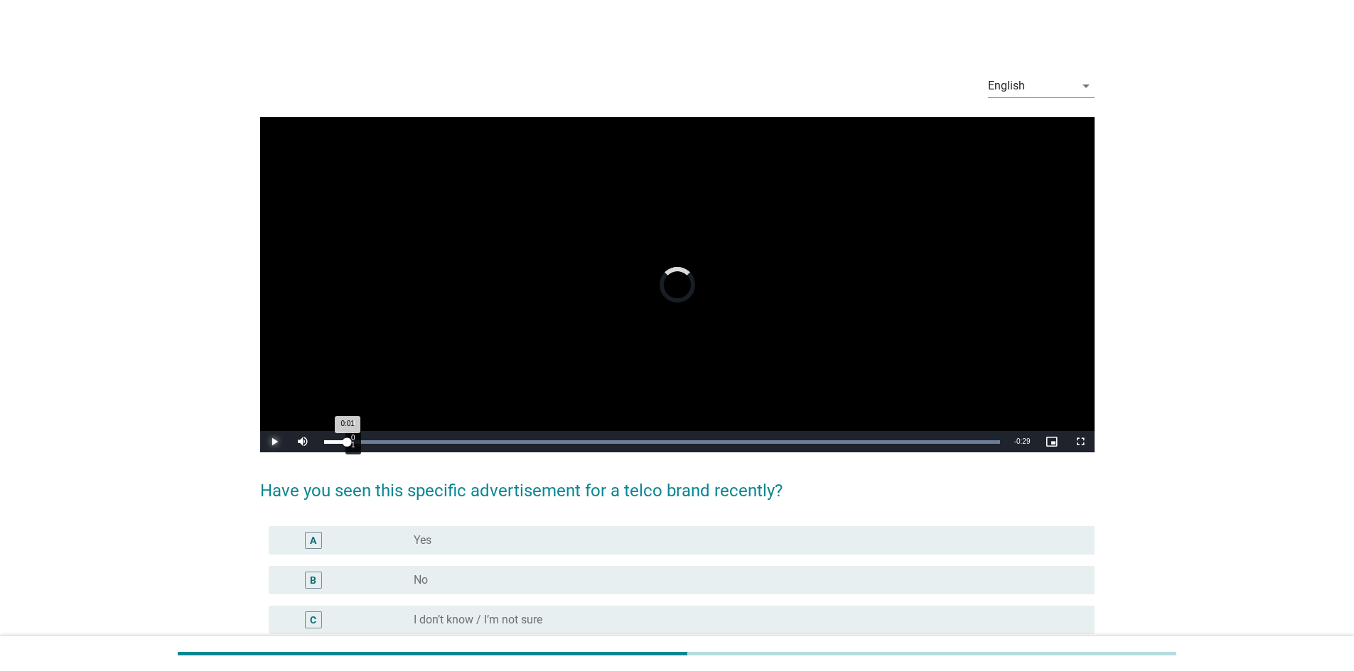
click at [326, 439] on div "Loaded : 100.00% 0:01 0:01" at bounding box center [662, 441] width 690 height 21
drag, startPoint x: 303, startPoint y: 440, endPoint x: 267, endPoint y: 441, distance: 35.6
click at [267, 441] on div "Play Mute 73% Current Time 0:00 / Duration 0:30 Loaded : 100.00% 0:00 0:00 Stre…" at bounding box center [677, 441] width 834 height 21
click at [323, 445] on div "10%" at bounding box center [334, 441] width 36 height 21
click at [323, 435] on div "15%" at bounding box center [334, 441] width 36 height 21
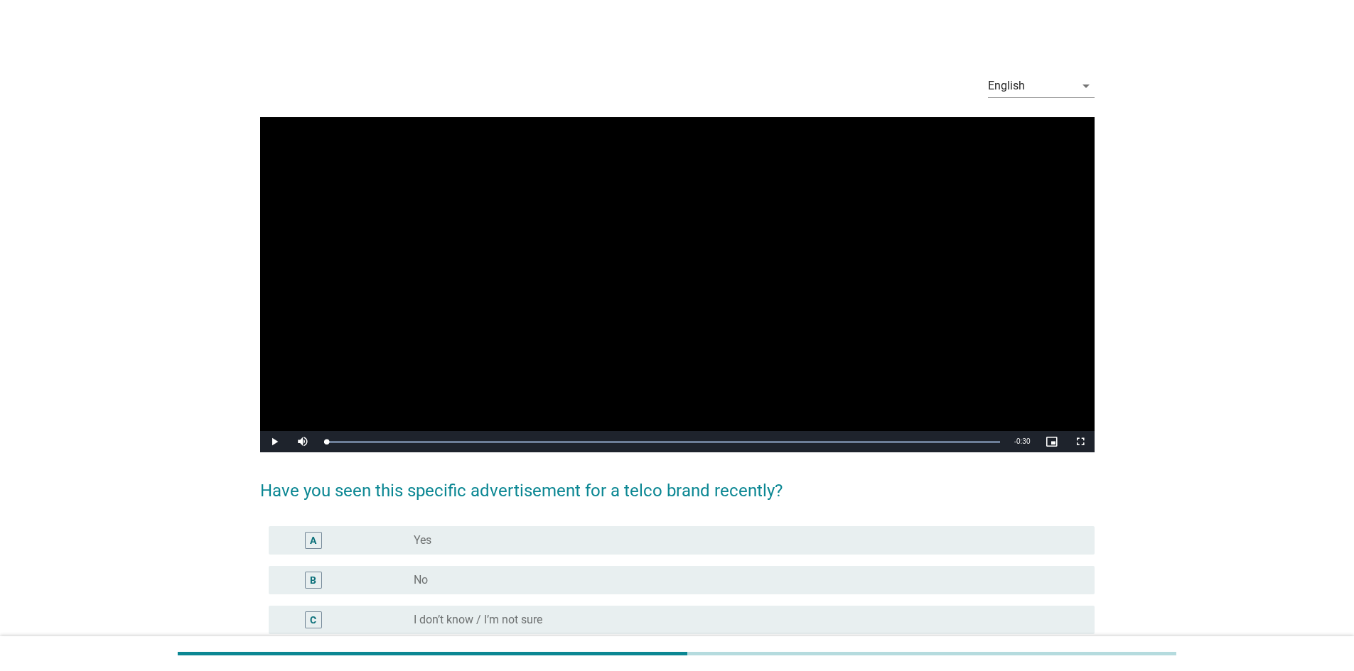
click at [250, 441] on div "English arrow_drop_down Video Player is loading. Play Video Play Mute 2% Curren…" at bounding box center [677, 373] width 857 height 643
click at [276, 442] on span "Video Player" at bounding box center [274, 442] width 28 height 0
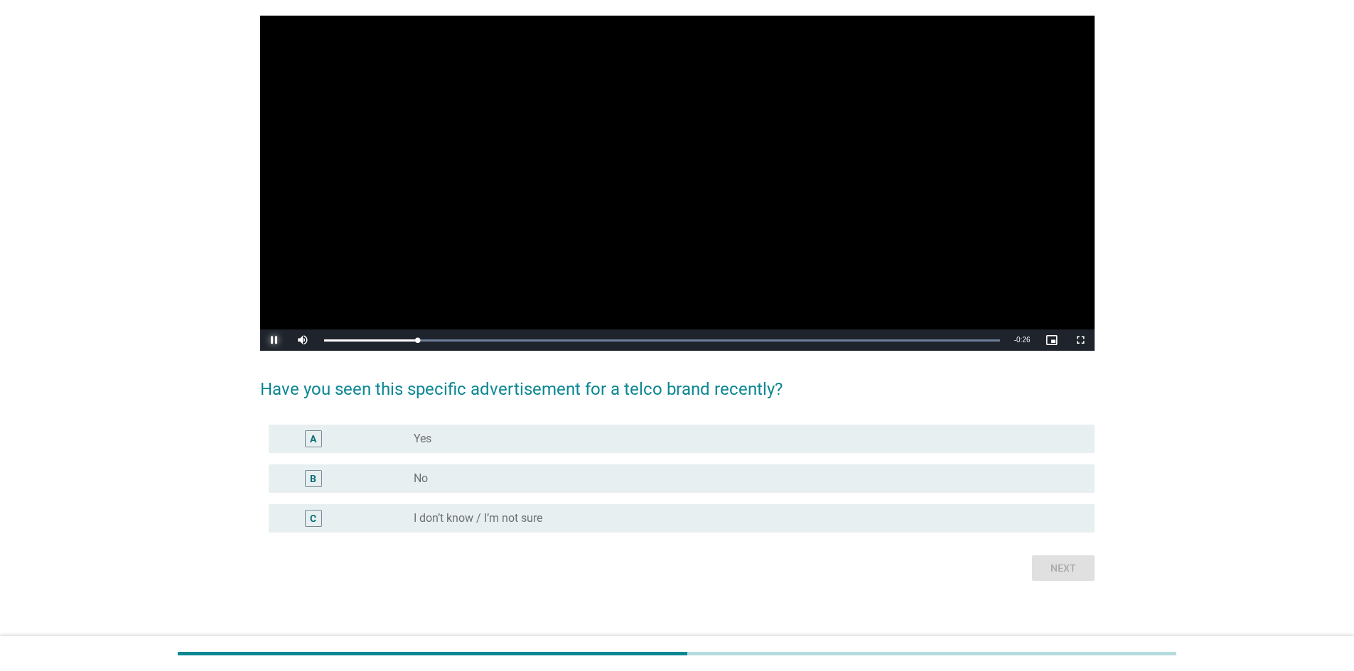
scroll to position [109, 0]
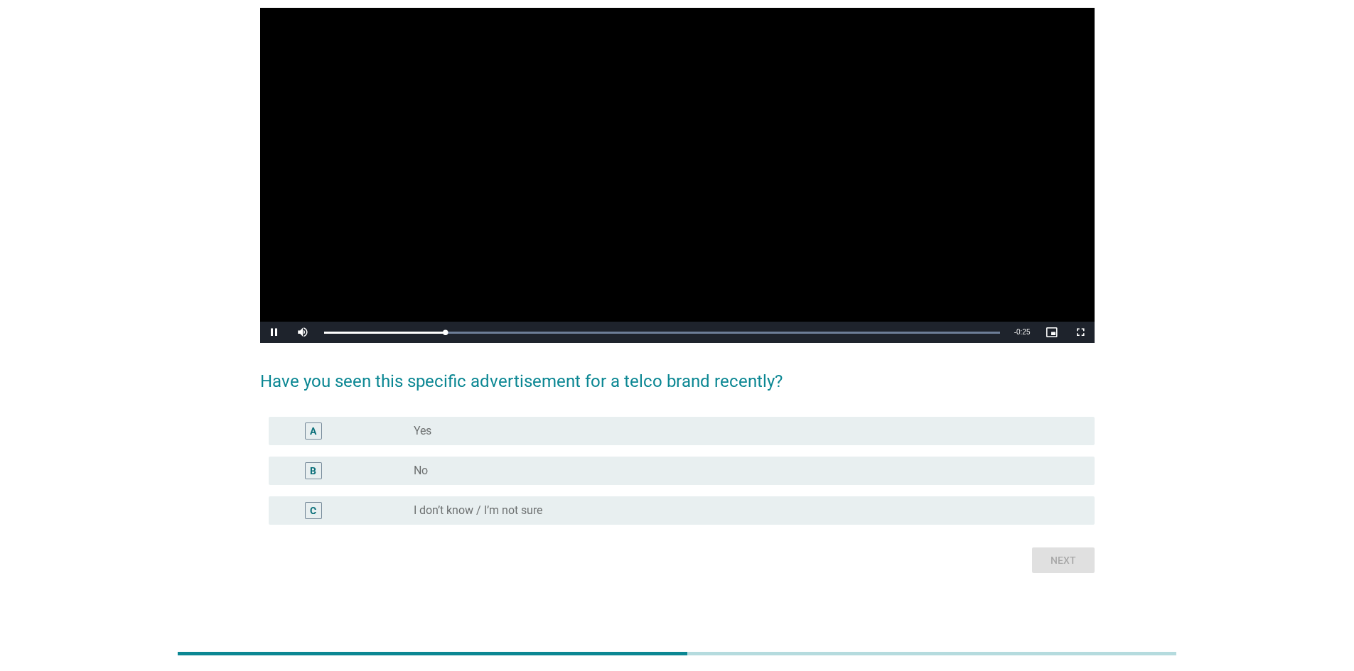
click at [369, 468] on div "B" at bounding box center [347, 471] width 134 height 17
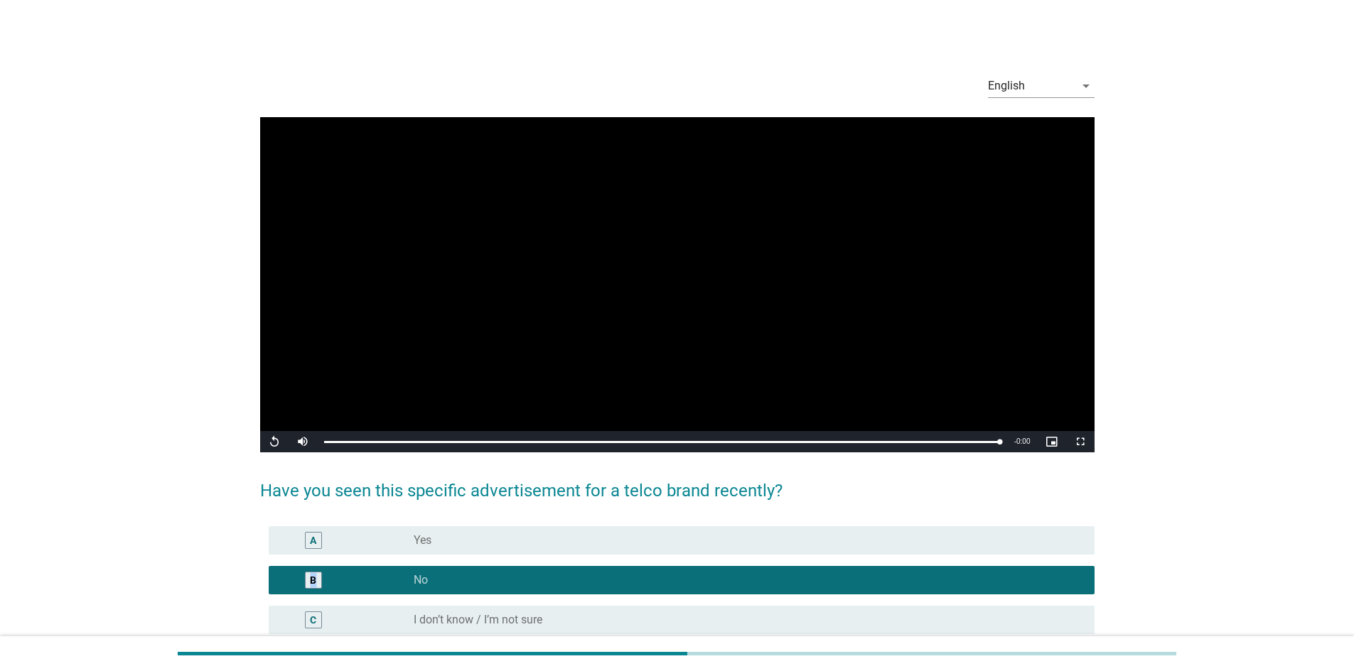
scroll to position [71, 0]
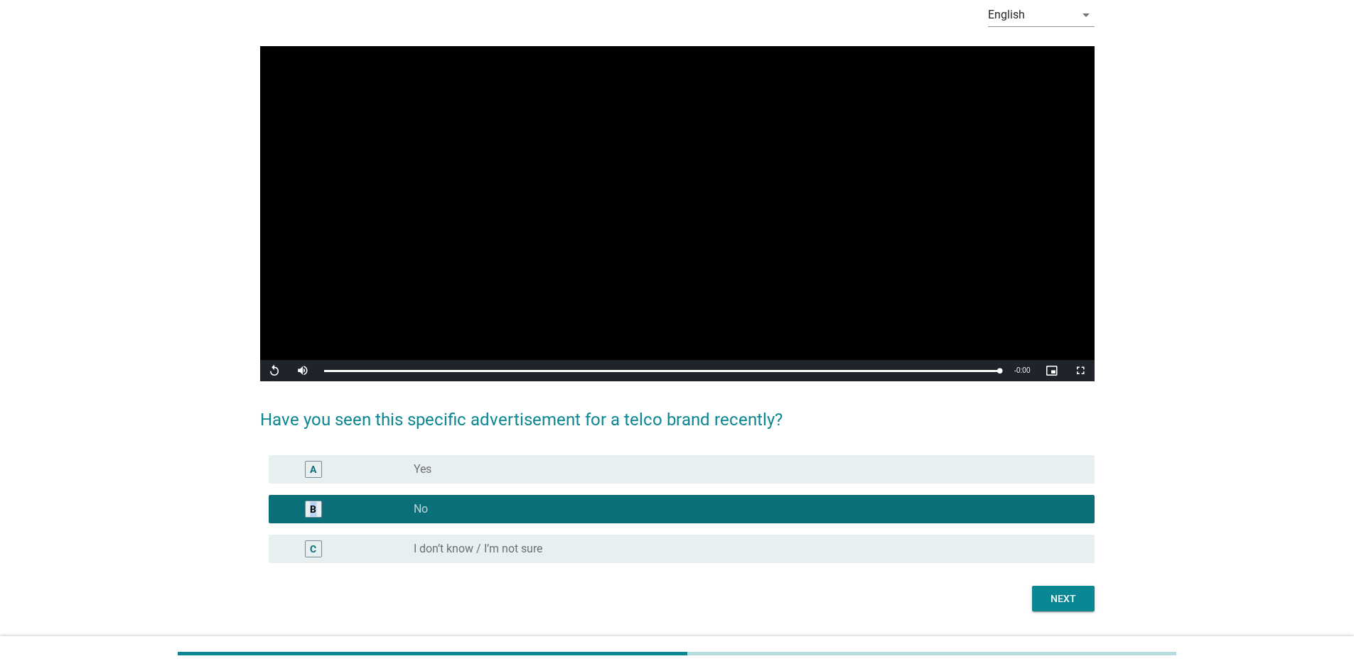
click at [898, 472] on div "Next" at bounding box center [1063, 599] width 40 height 15
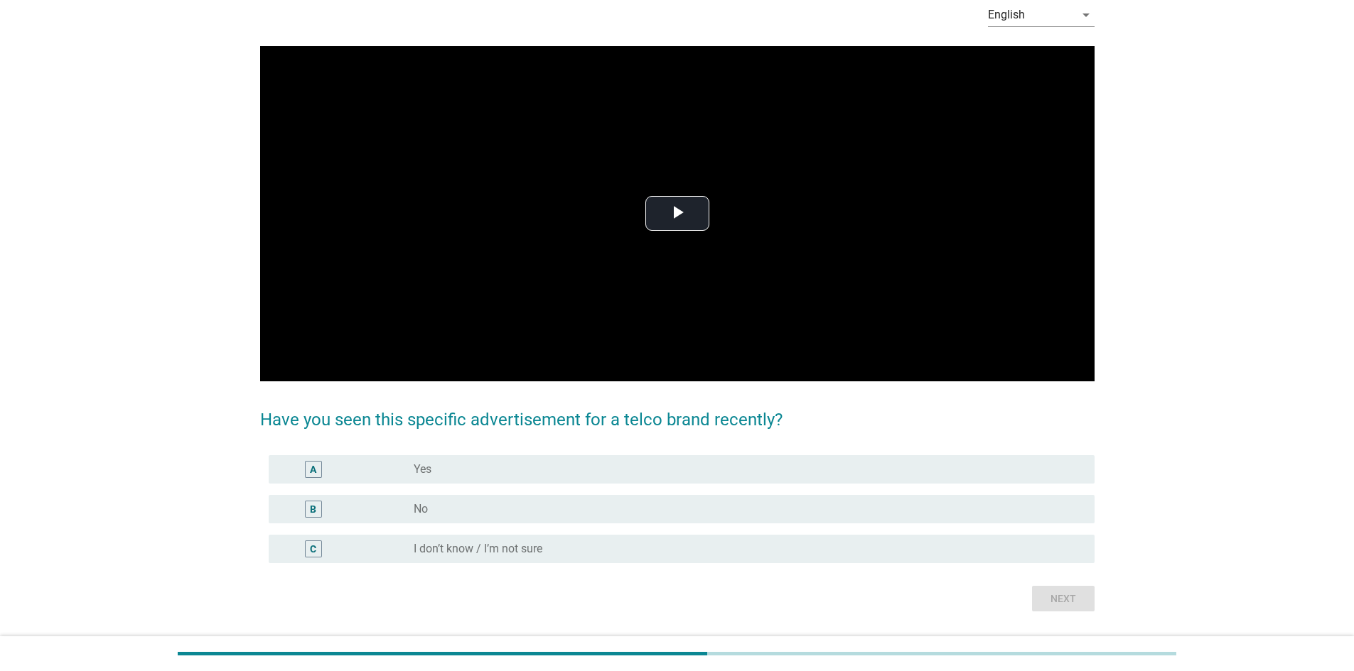
scroll to position [0, 0]
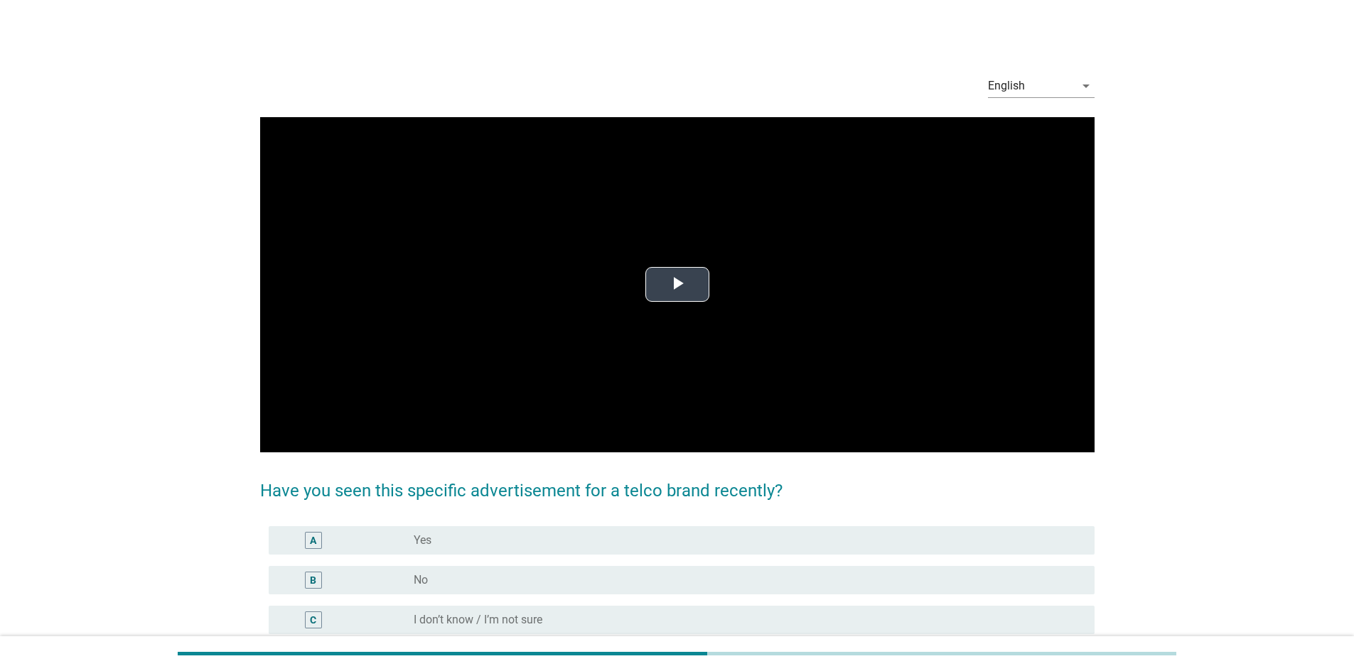
click at [677, 285] on span "Video Player" at bounding box center [677, 285] width 0 height 0
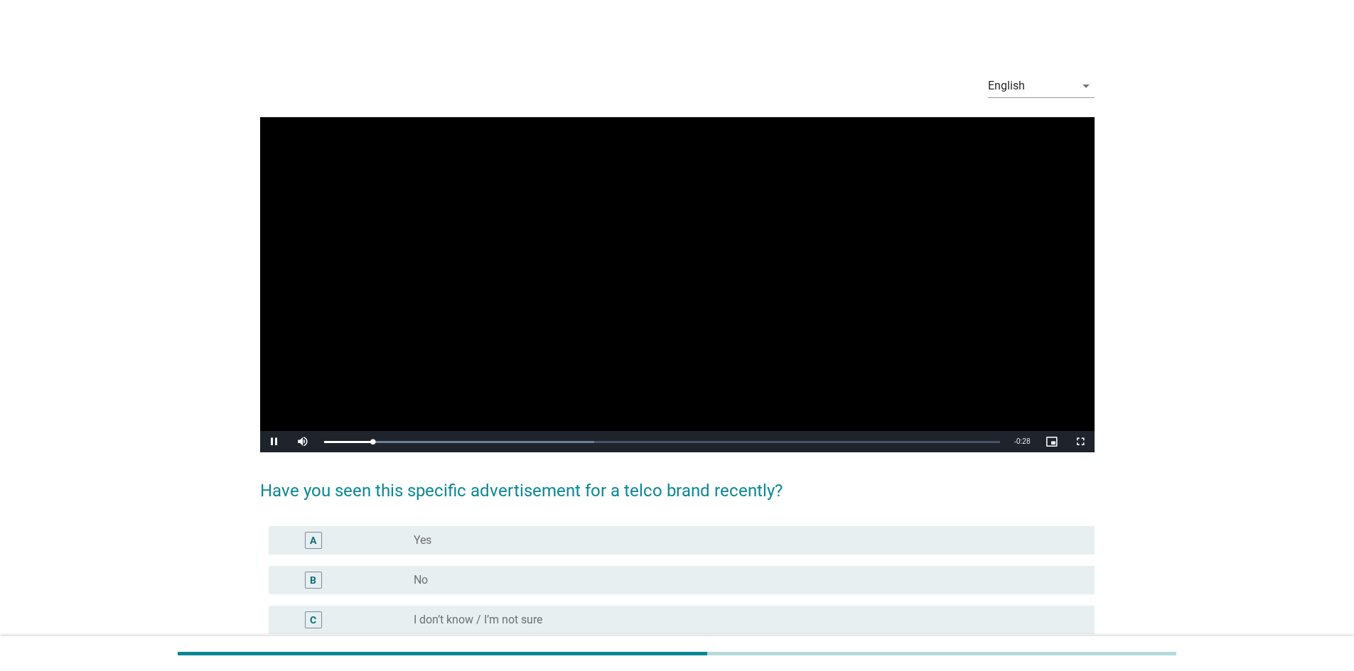
click at [700, 472] on div "radio_button_unchecked Yes" at bounding box center [743, 541] width 658 height 14
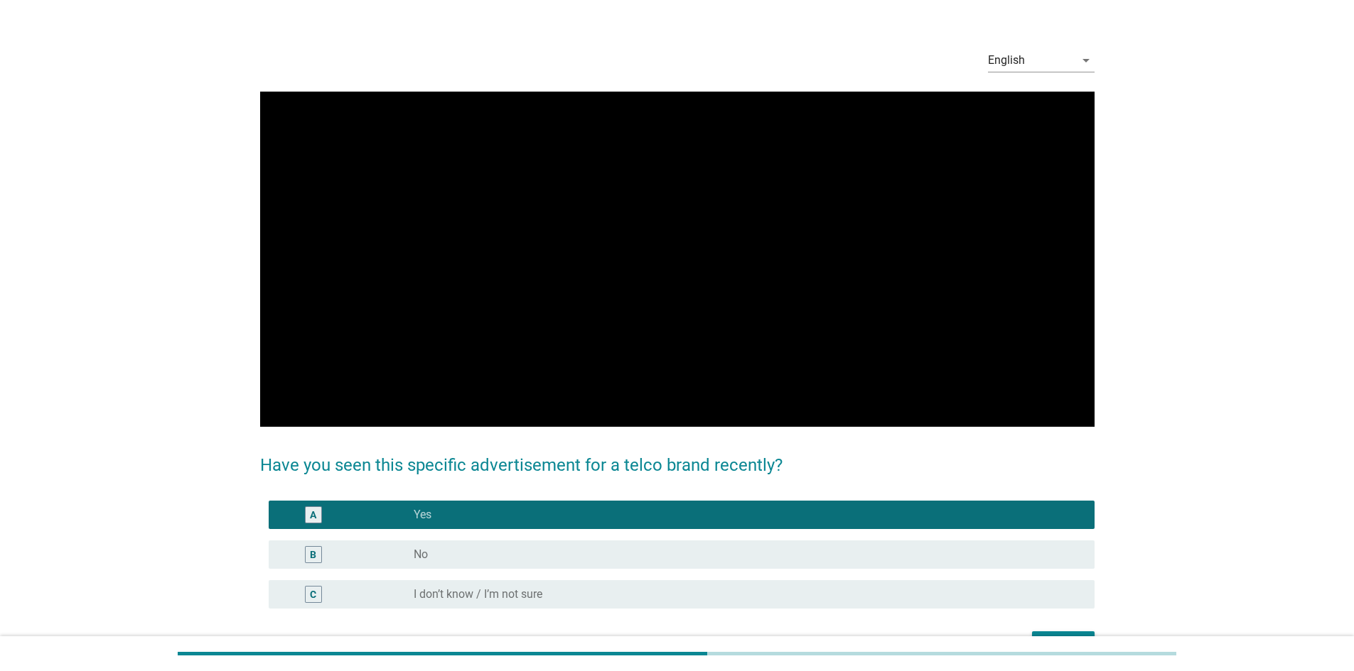
scroll to position [71, 0]
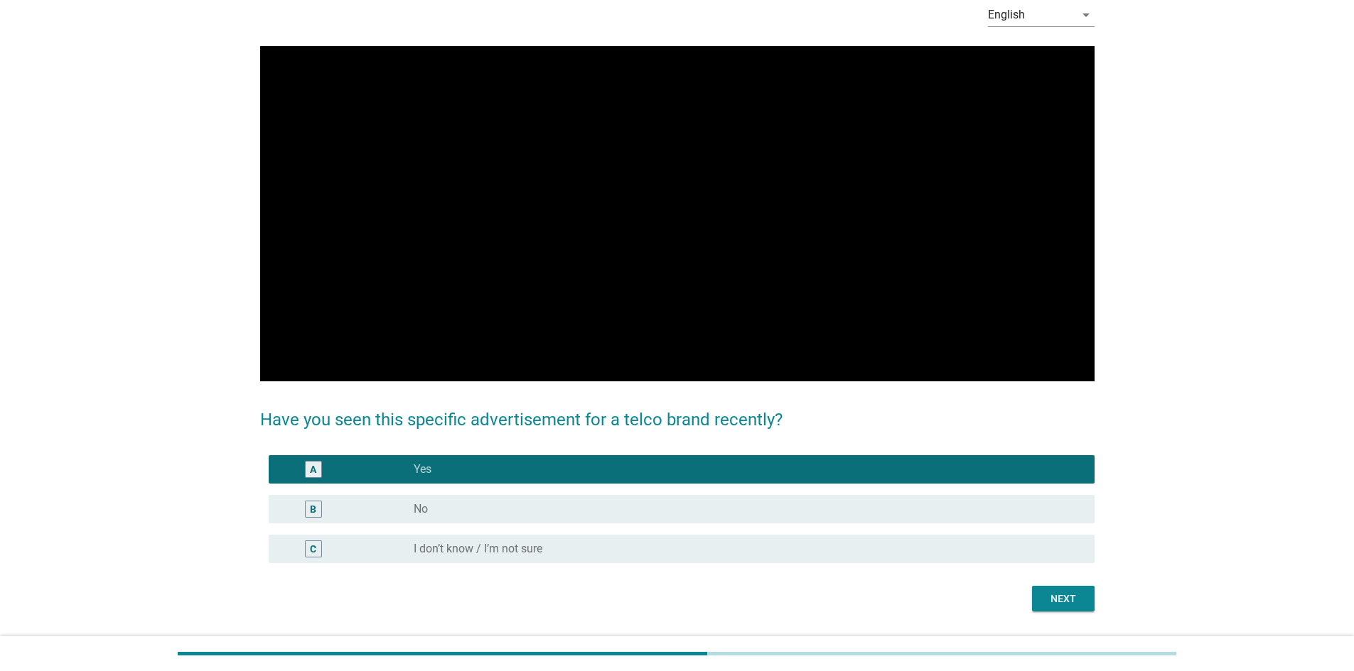
click at [898, 472] on button "Next" at bounding box center [1063, 599] width 63 height 26
click at [898, 472] on div "Next" at bounding box center [677, 599] width 834 height 26
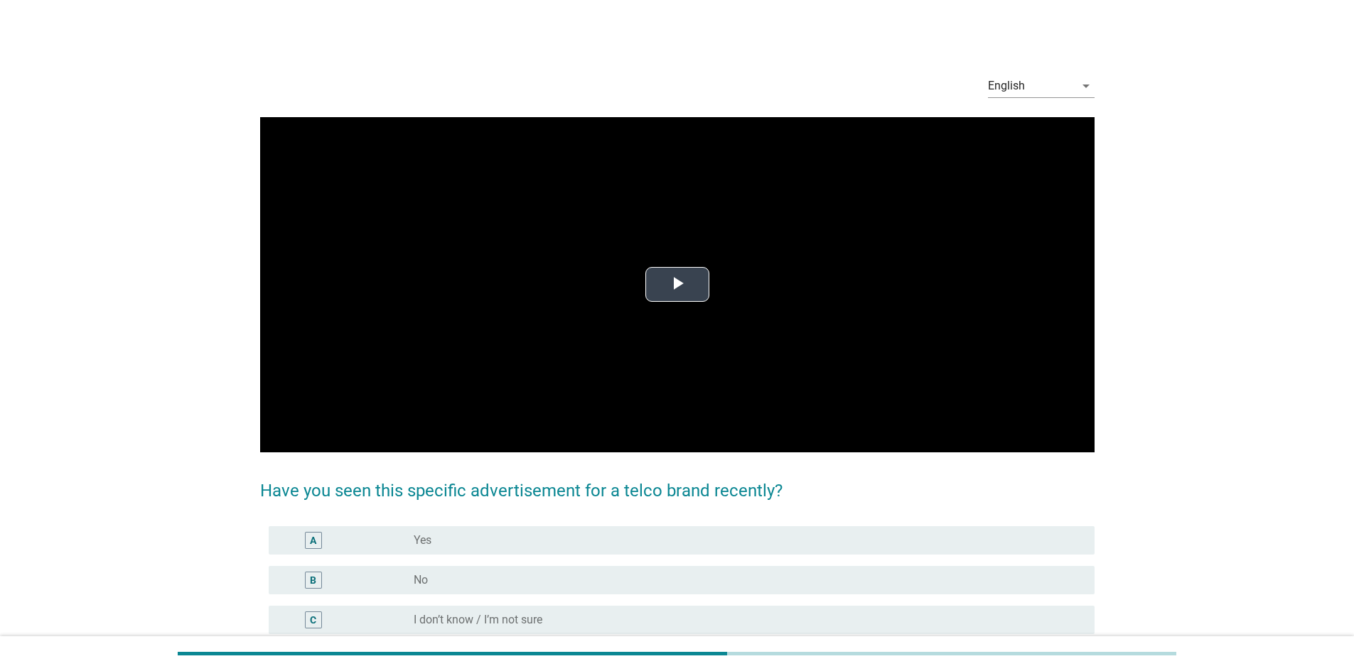
click at [677, 285] on span "Video Player" at bounding box center [677, 285] width 0 height 0
click at [651, 472] on div "radio_button_unchecked I don’t know / I’m not sure" at bounding box center [743, 620] width 658 height 14
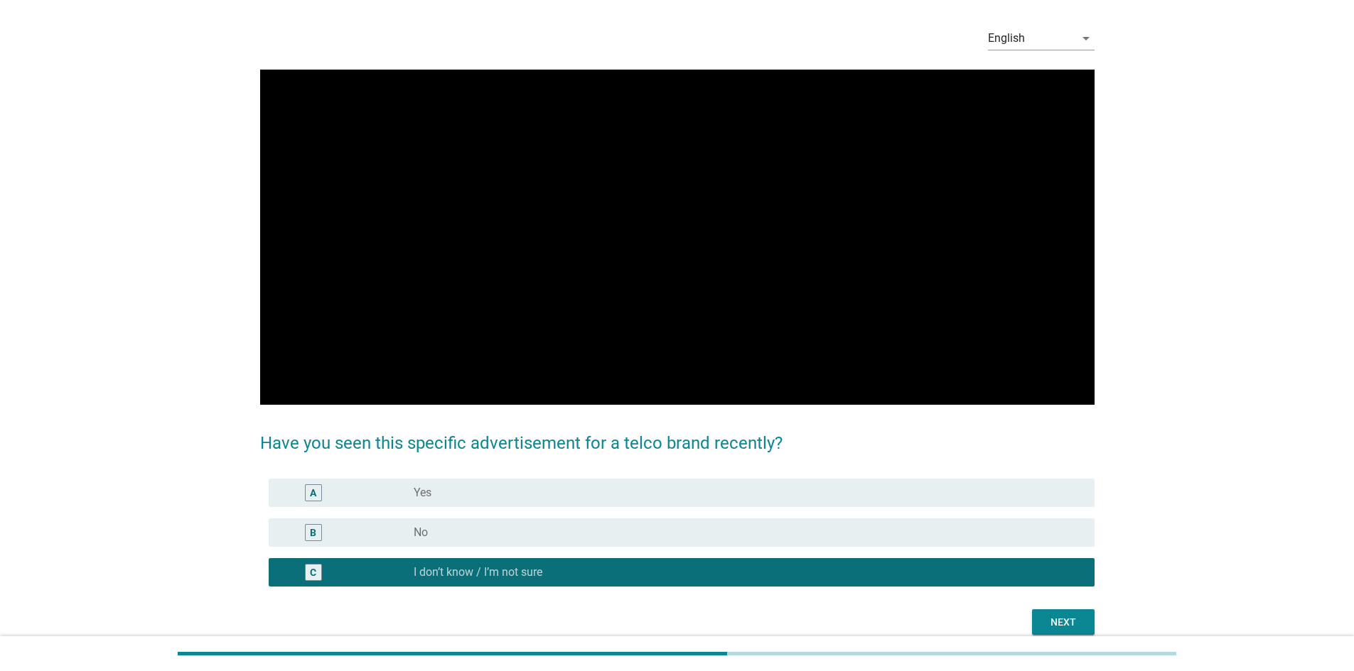
scroll to position [71, 0]
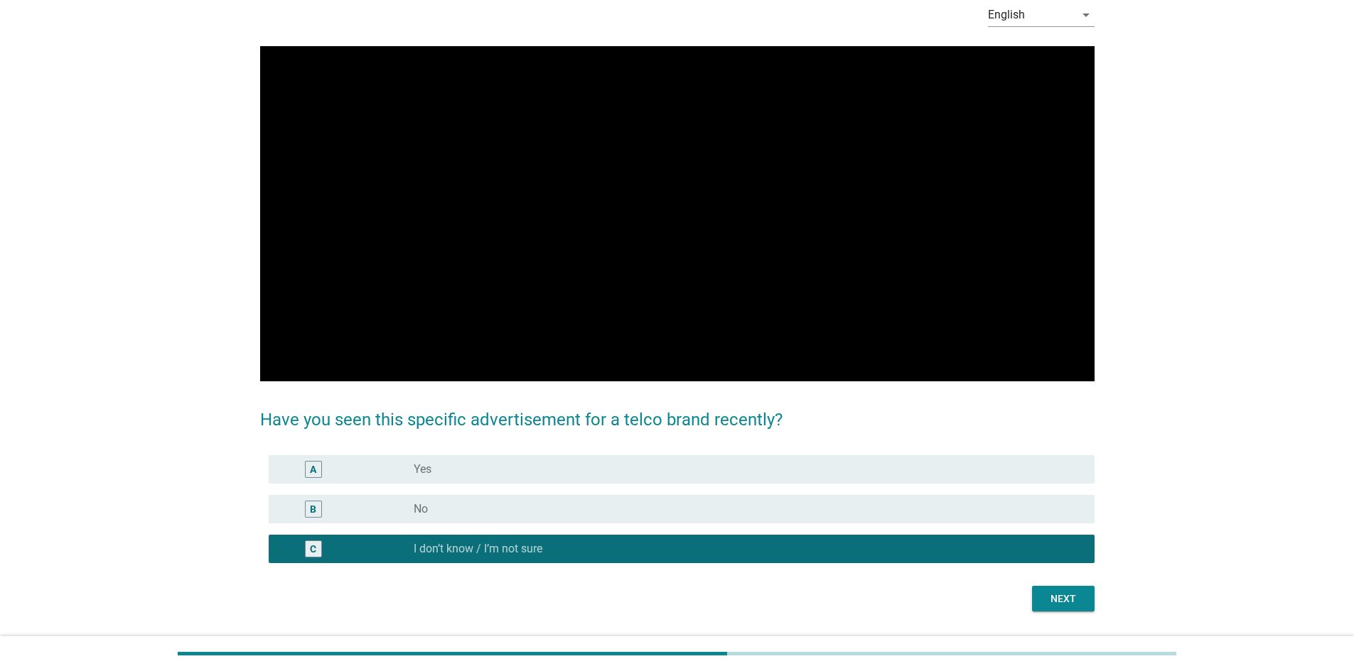
click at [898, 472] on button "Next" at bounding box center [1063, 599] width 63 height 26
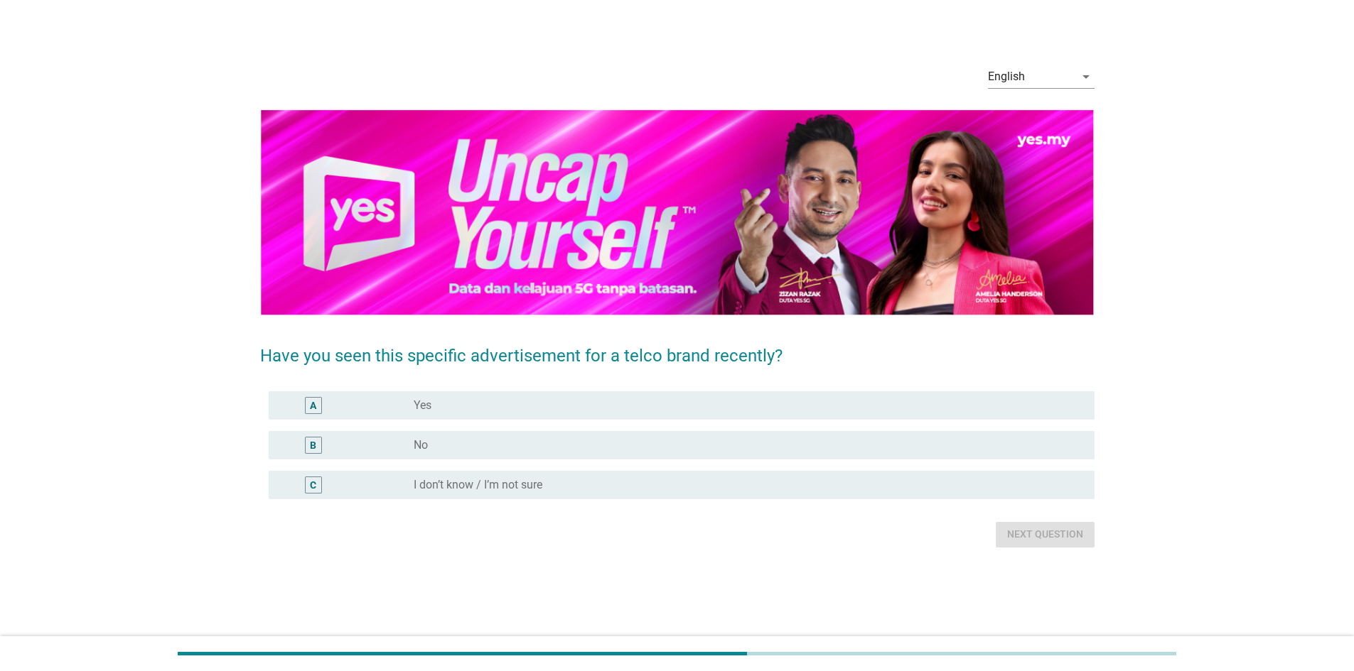
scroll to position [0, 0]
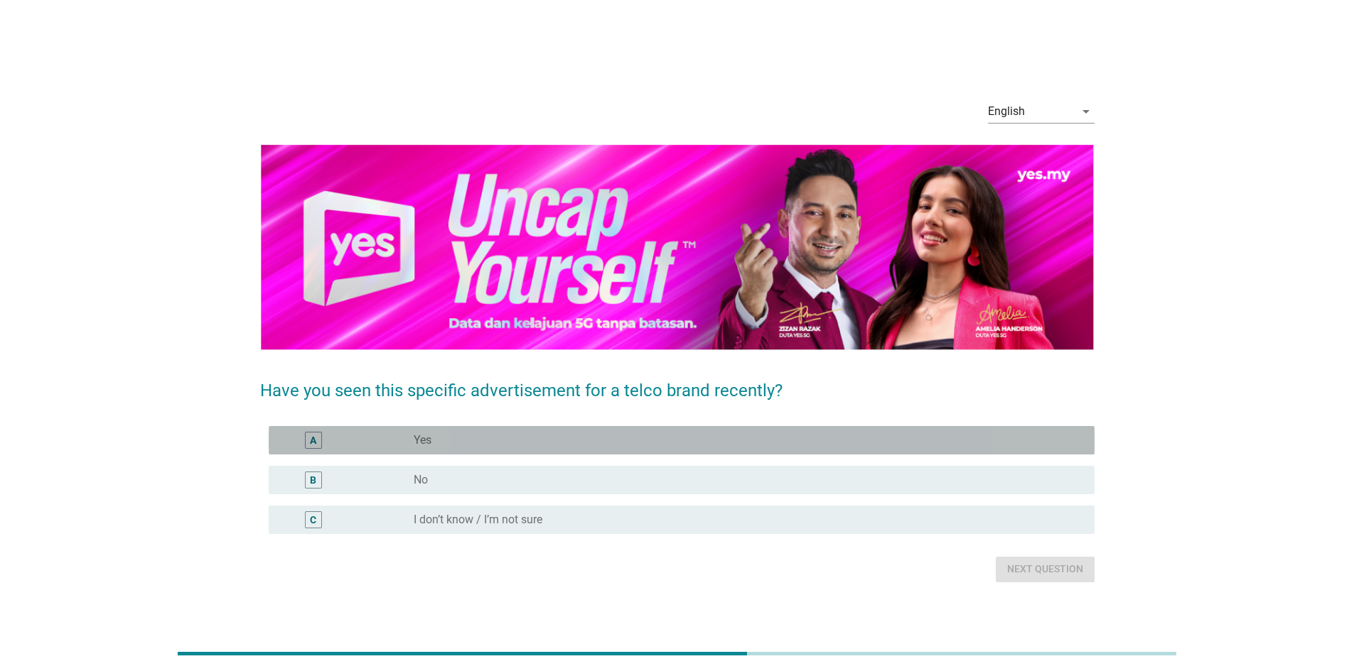
click at [691, 436] on div "radio_button_unchecked Yes" at bounding box center [743, 440] width 658 height 14
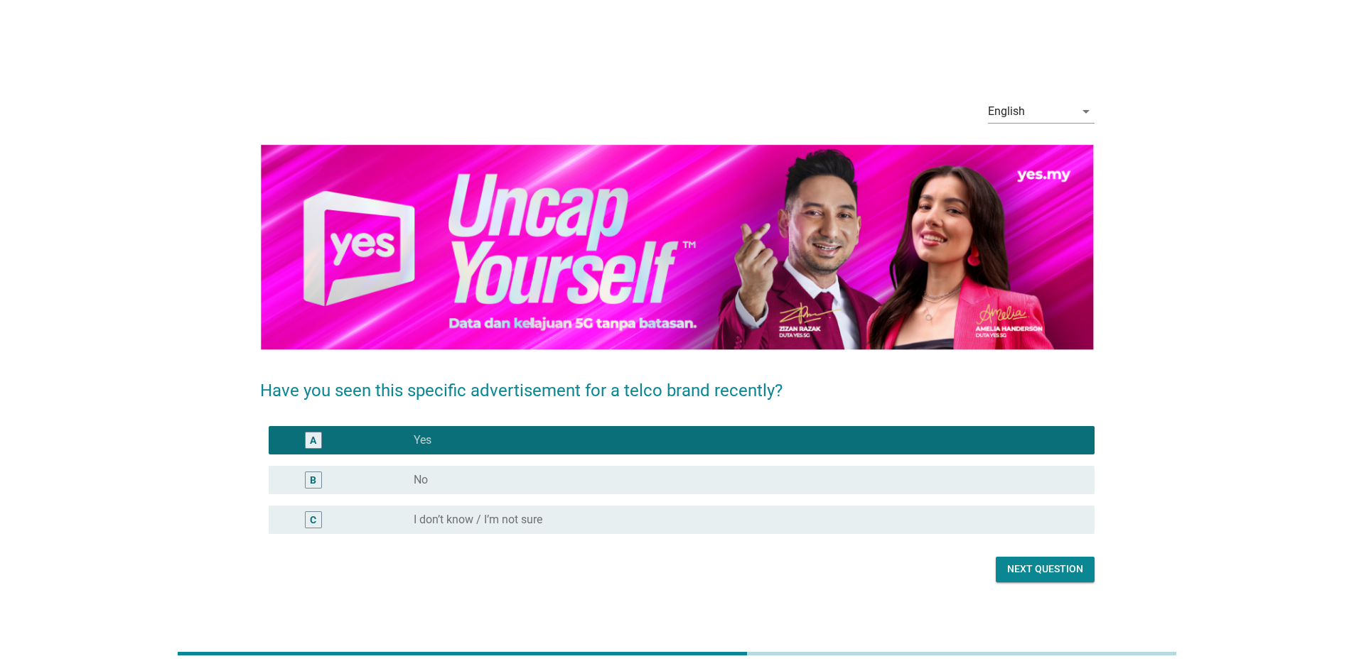
click at [898, 472] on div "Next question" at bounding box center [1045, 569] width 76 height 15
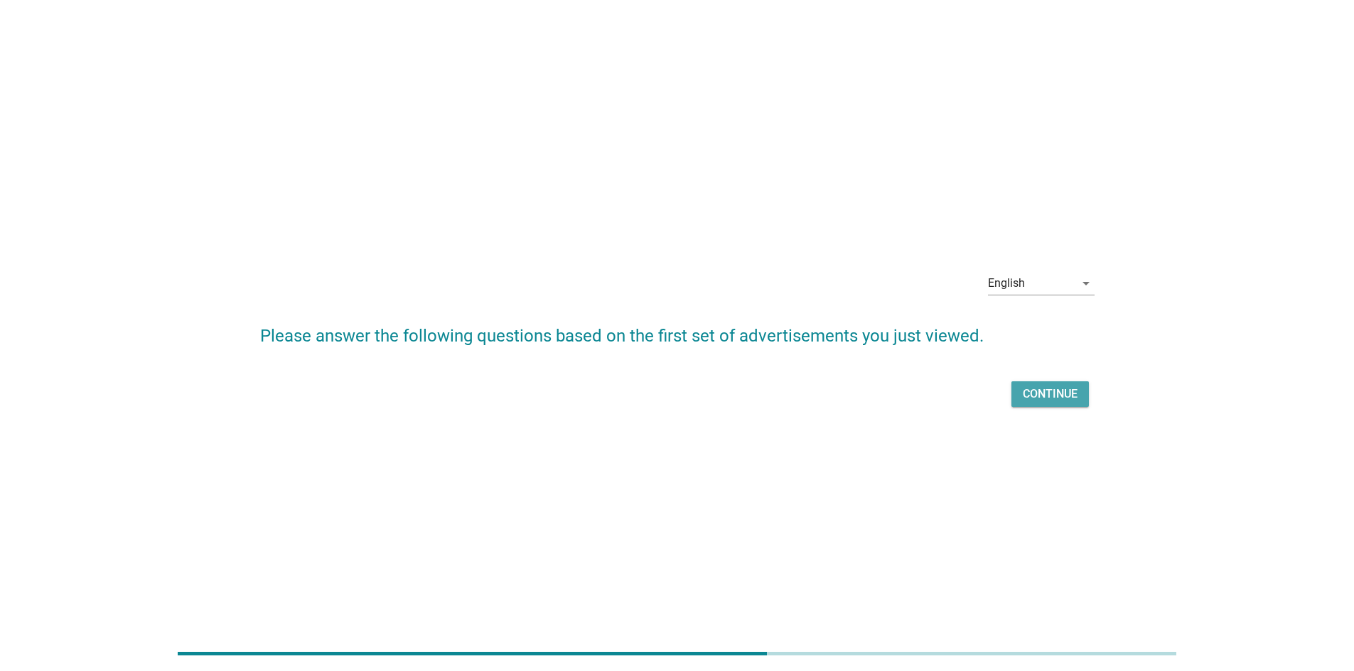
click at [898, 402] on div "Continue" at bounding box center [1050, 394] width 55 height 17
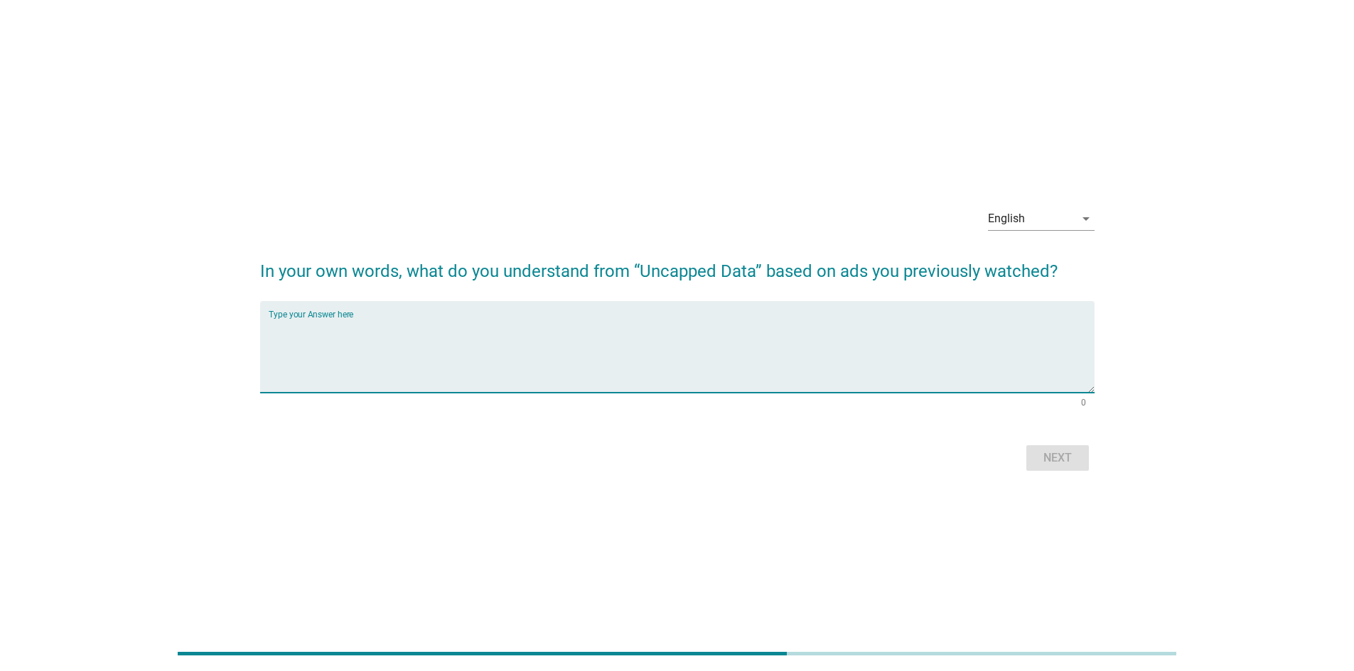
click at [756, 328] on textarea "Type your Answer here" at bounding box center [682, 355] width 826 height 75
type textarea "test"
click at [898, 454] on button "Next" at bounding box center [1057, 459] width 63 height 26
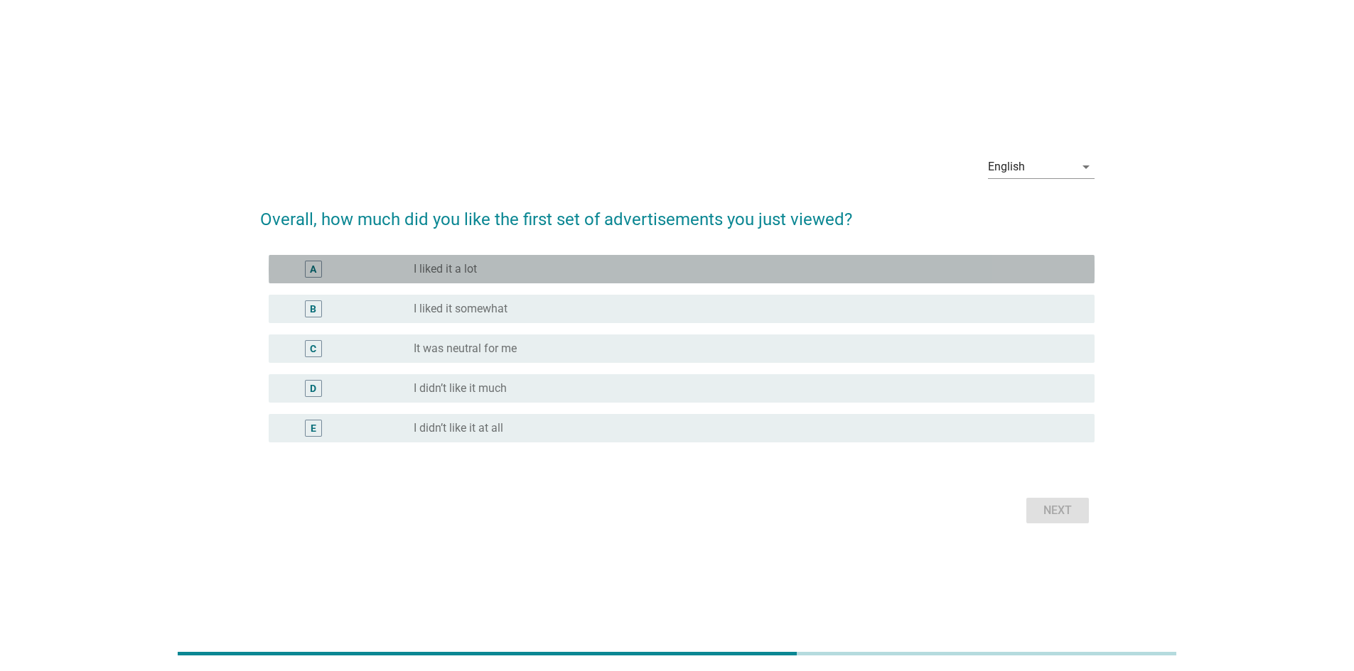
click at [540, 268] on div "radio_button_unchecked I liked it a lot" at bounding box center [743, 269] width 658 height 14
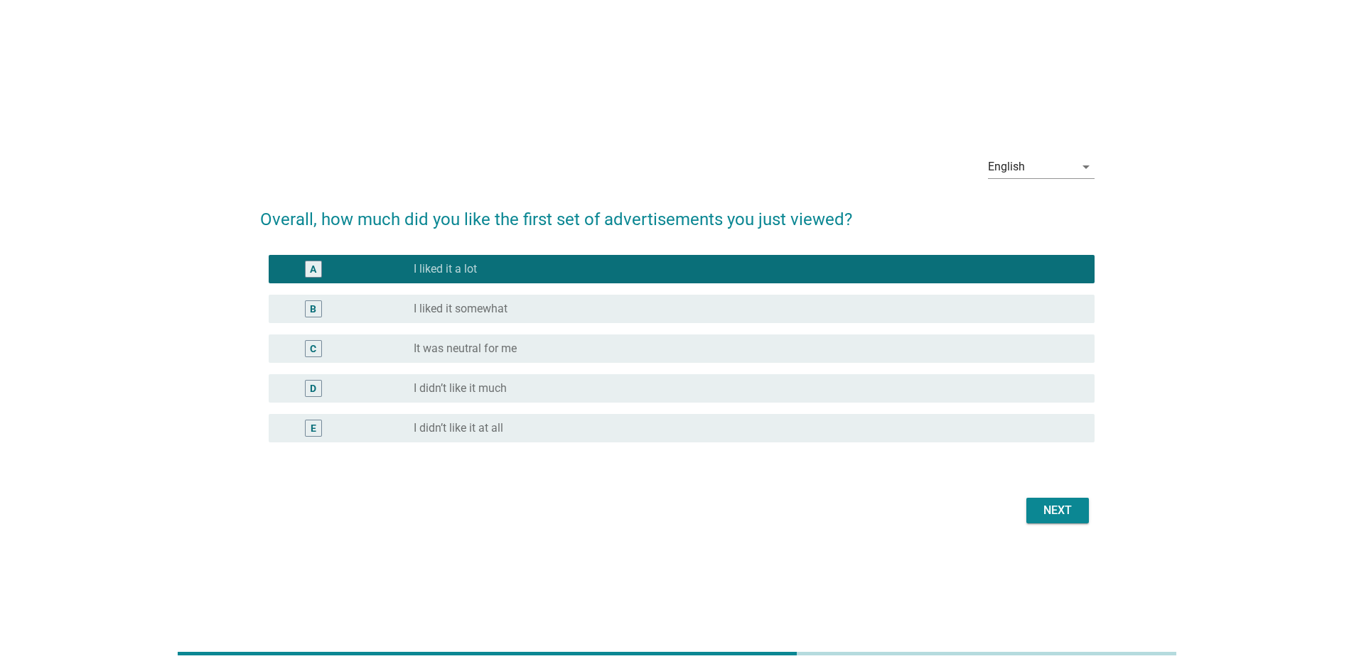
click at [898, 472] on div "Next" at bounding box center [1057, 510] width 40 height 17
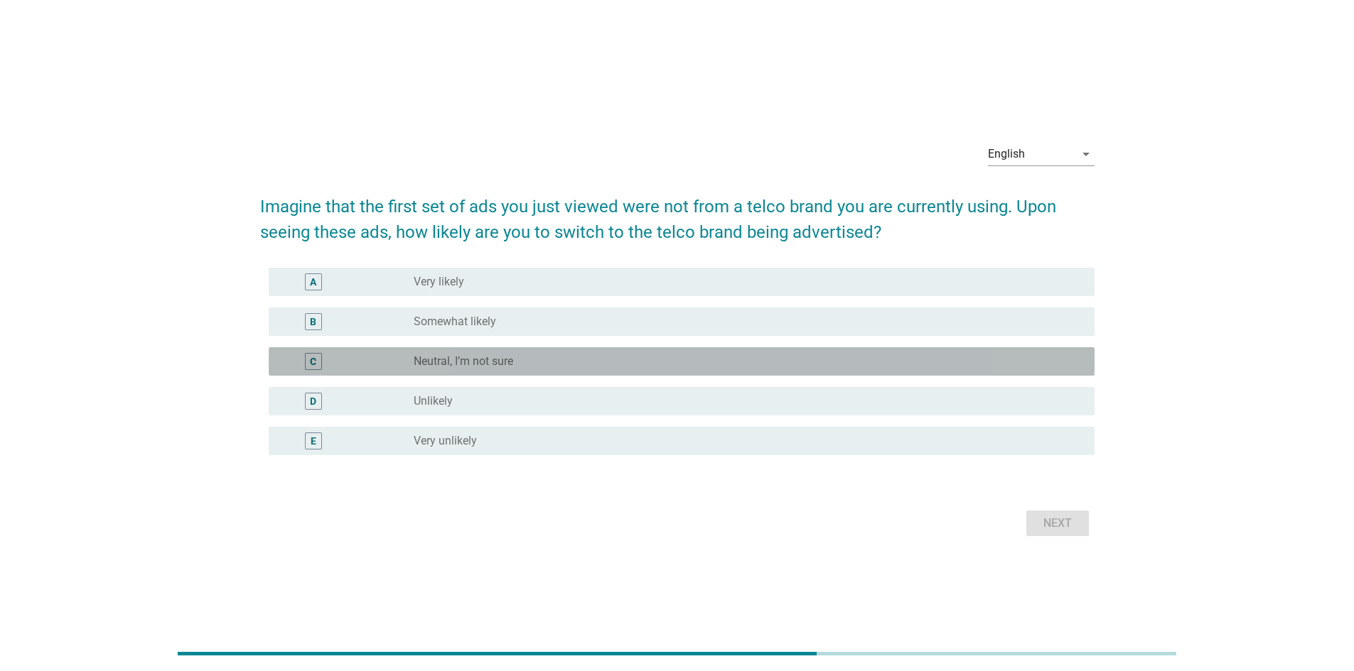
click at [575, 358] on div "radio_button_unchecked Neutral, I’m not sure" at bounding box center [743, 362] width 658 height 14
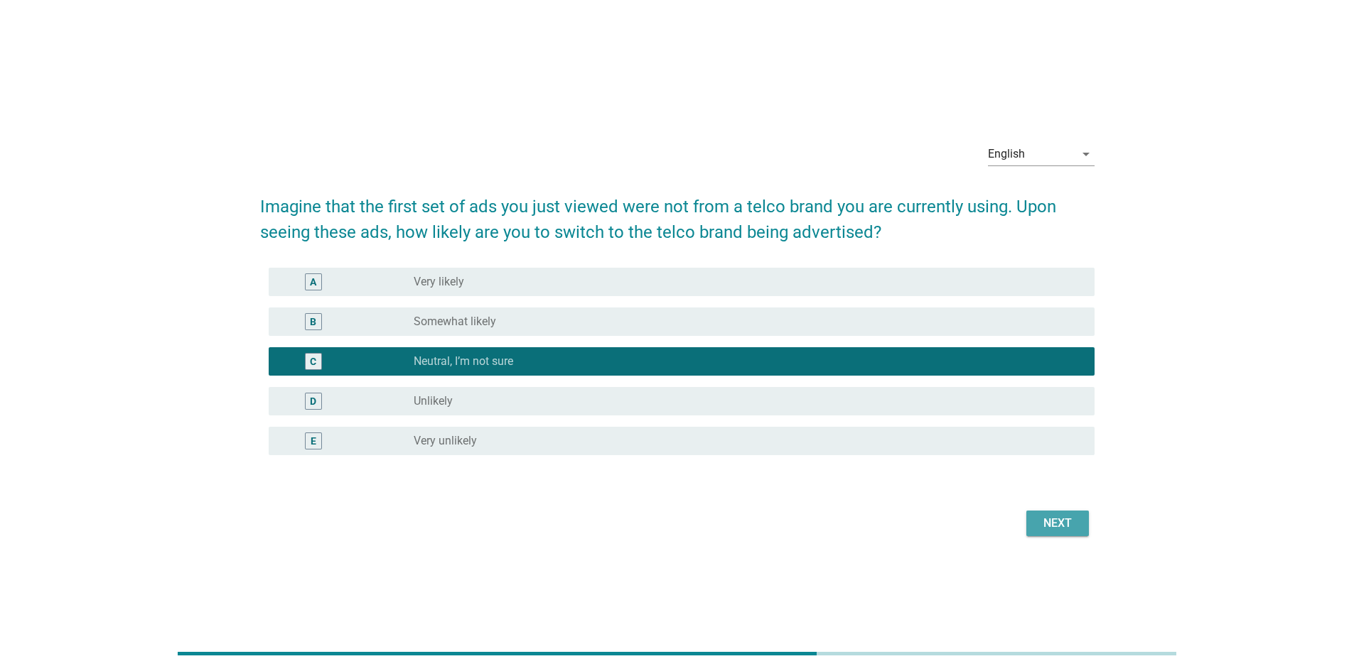
click at [898, 472] on button "Next" at bounding box center [1057, 524] width 63 height 26
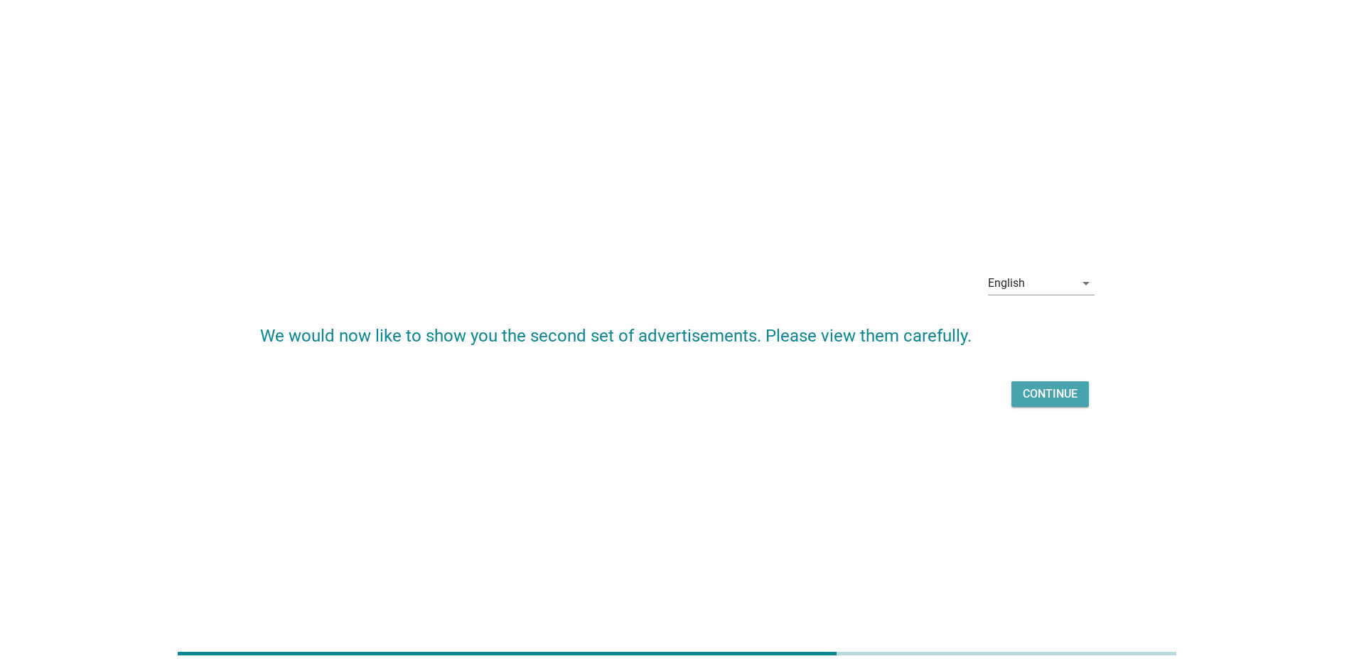
click at [898, 388] on div "Continue" at bounding box center [1050, 394] width 55 height 17
click at [898, 388] on div "Continue" at bounding box center [677, 394] width 834 height 34
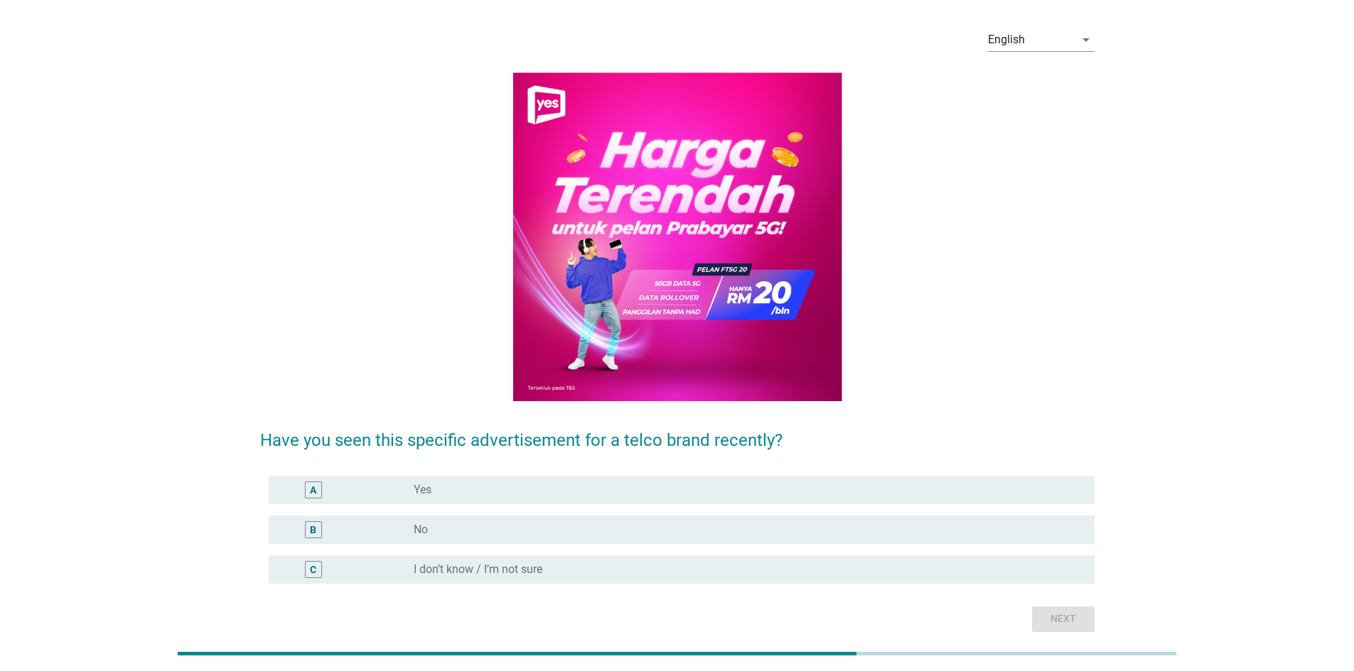
scroll to position [71, 0]
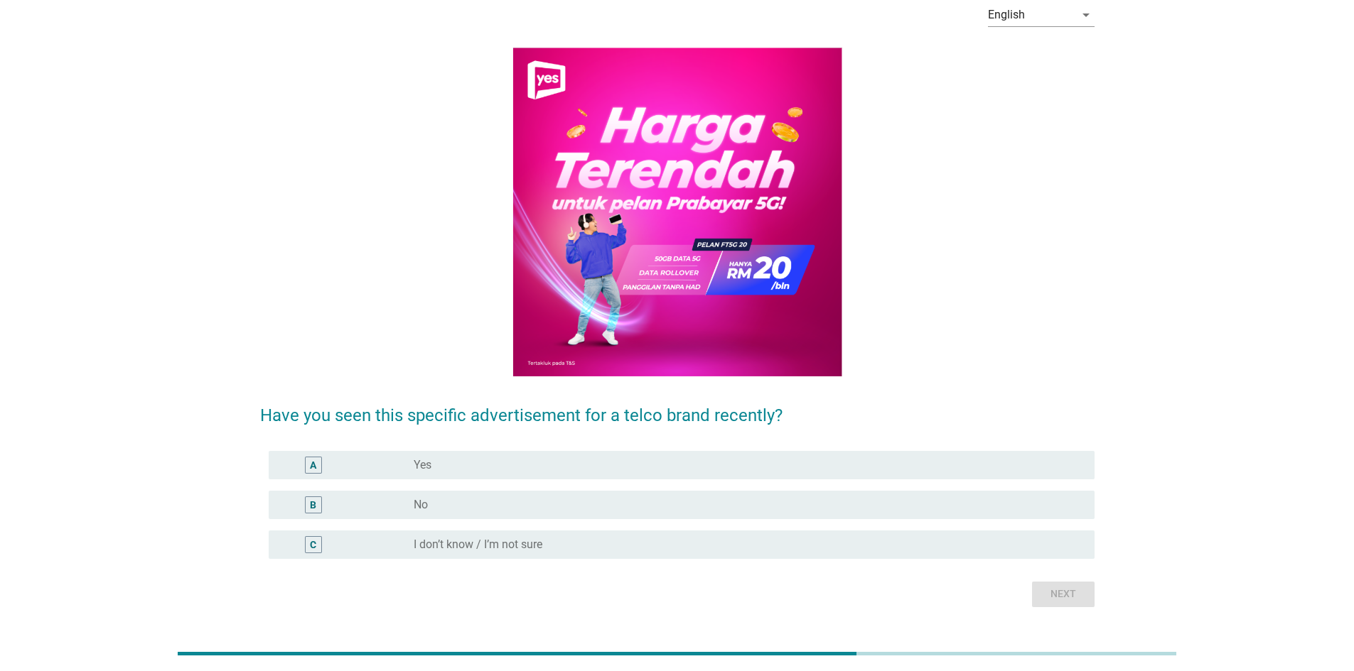
click at [578, 472] on div "radio_button_unchecked No" at bounding box center [743, 505] width 658 height 14
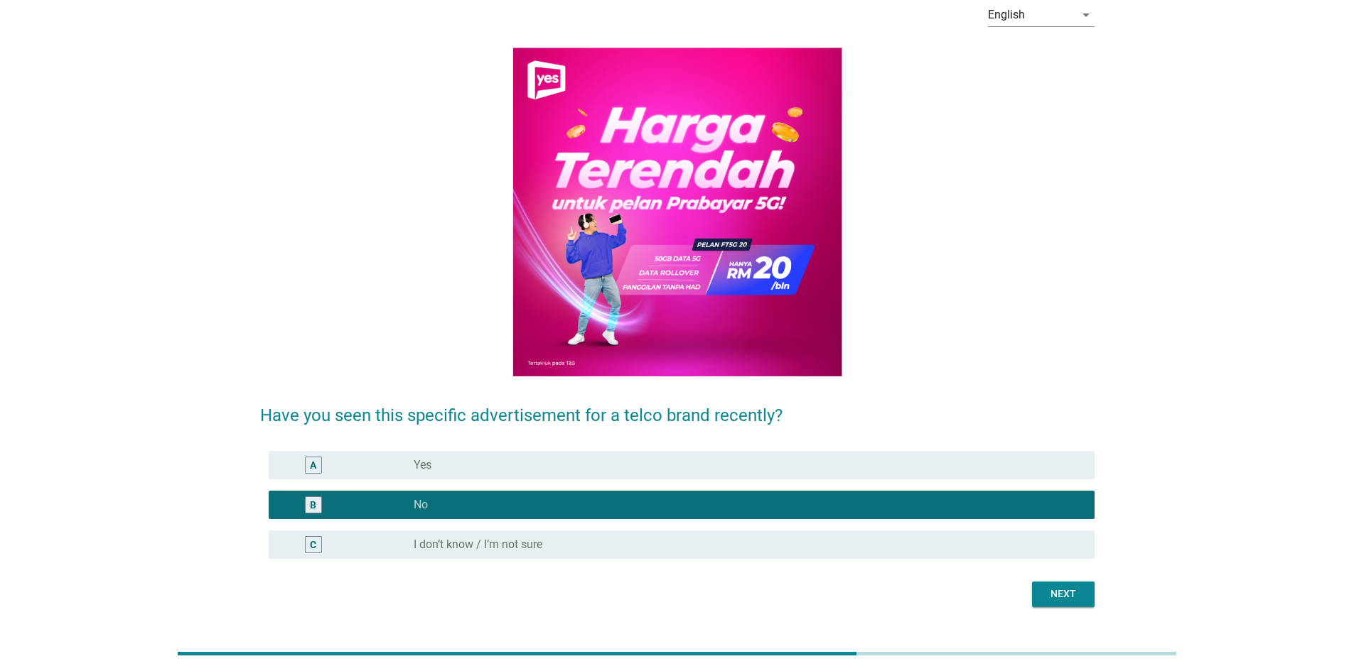
click at [898, 472] on div "Next" at bounding box center [1063, 594] width 40 height 15
click at [898, 472] on div "English arrow_drop_down Have you seen this specific advertisement for a telco b…" at bounding box center [677, 299] width 1354 height 741
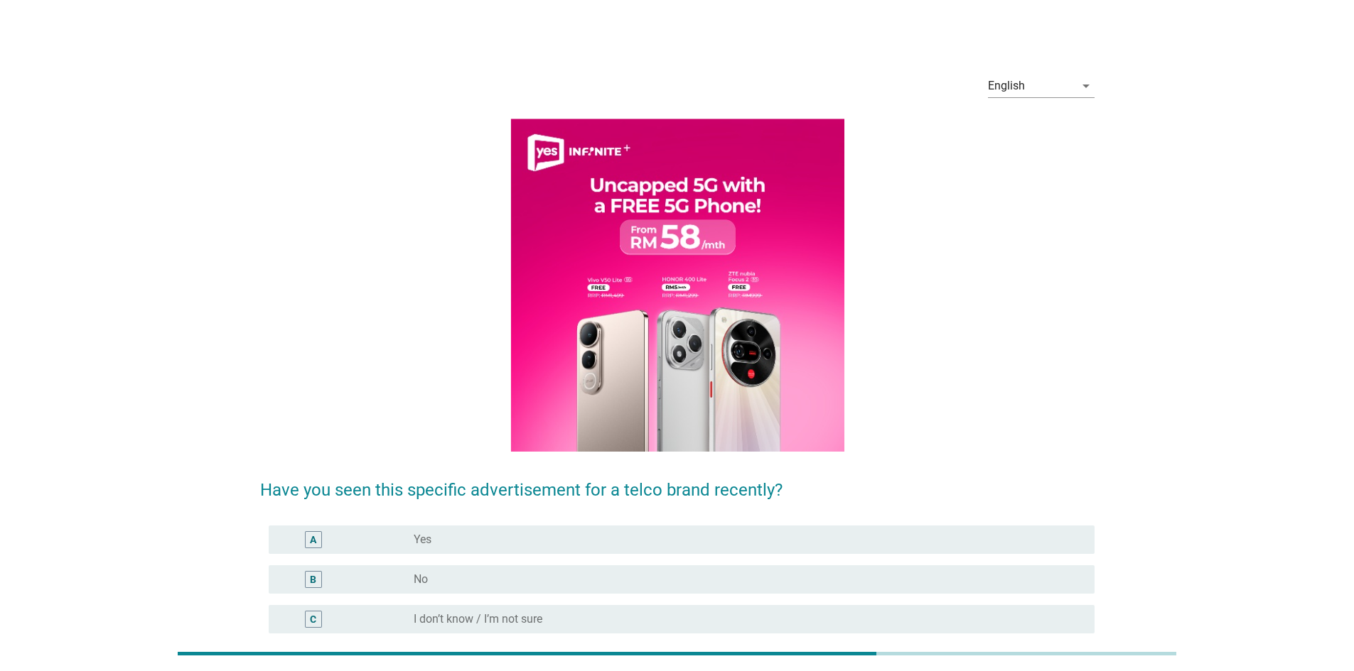
click at [781, 472] on div "radio_button_unchecked Yes" at bounding box center [743, 540] width 658 height 14
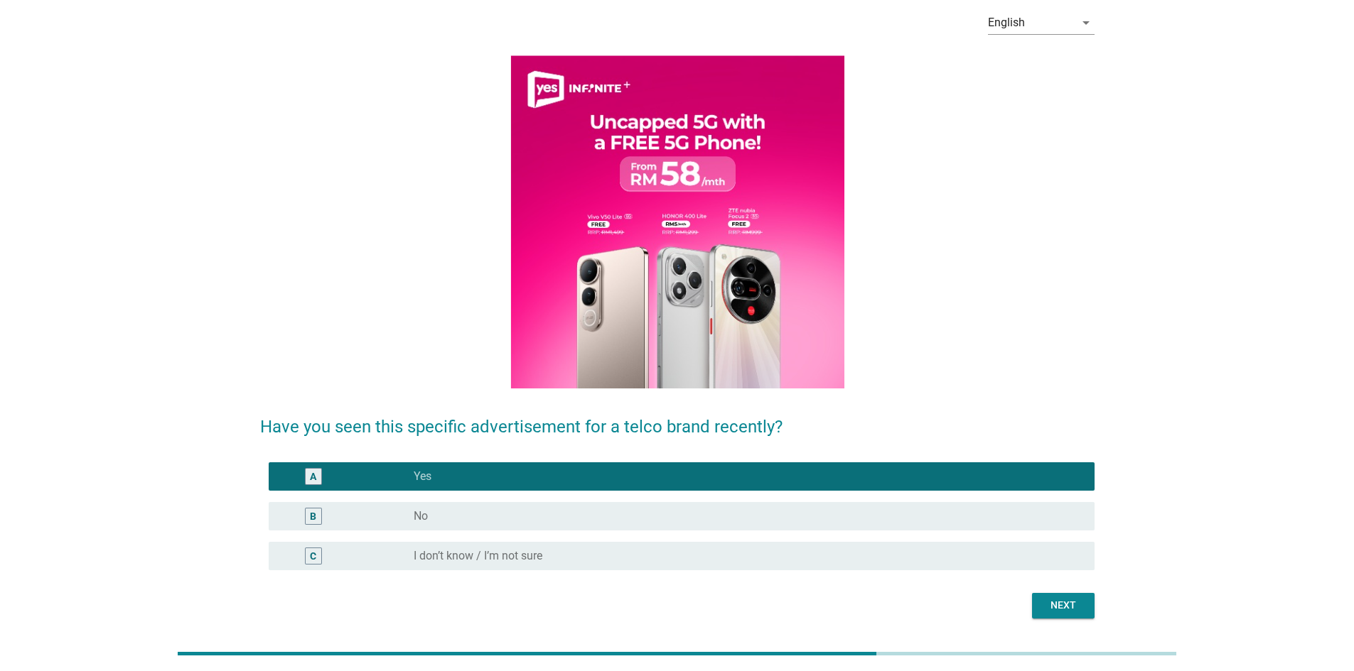
scroll to position [108, 0]
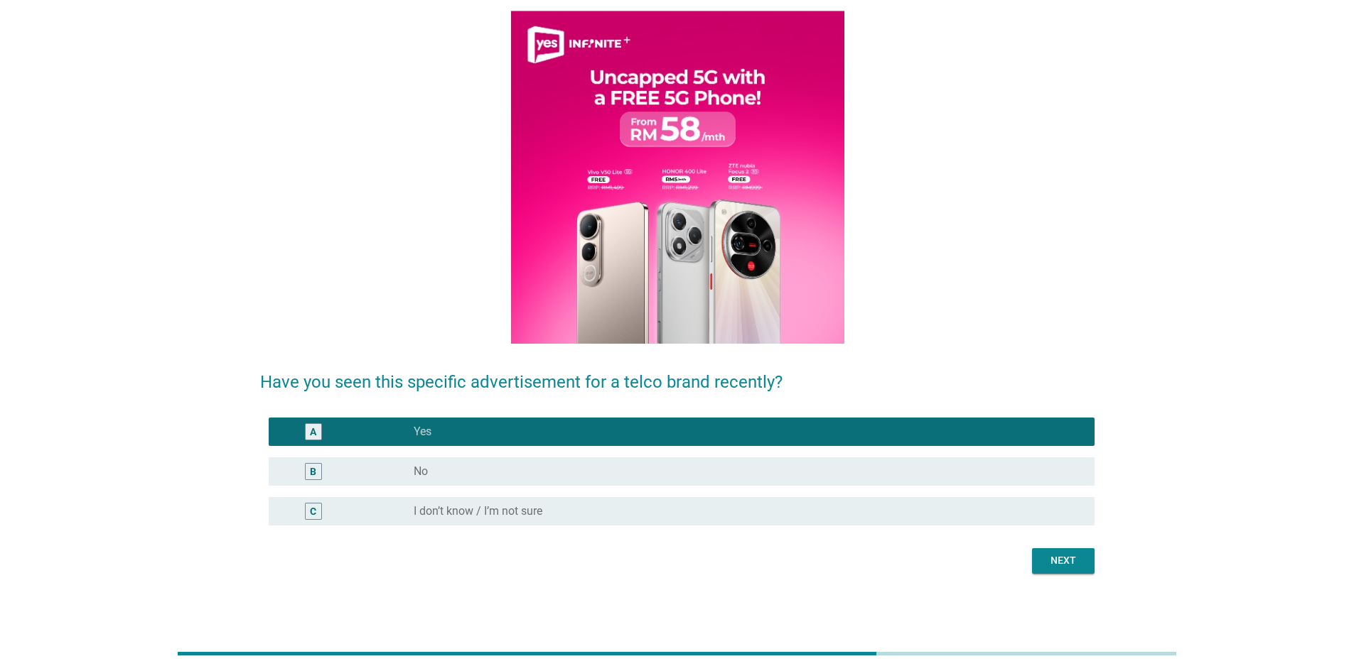
click at [898, 472] on button "Next" at bounding box center [1063, 562] width 63 height 26
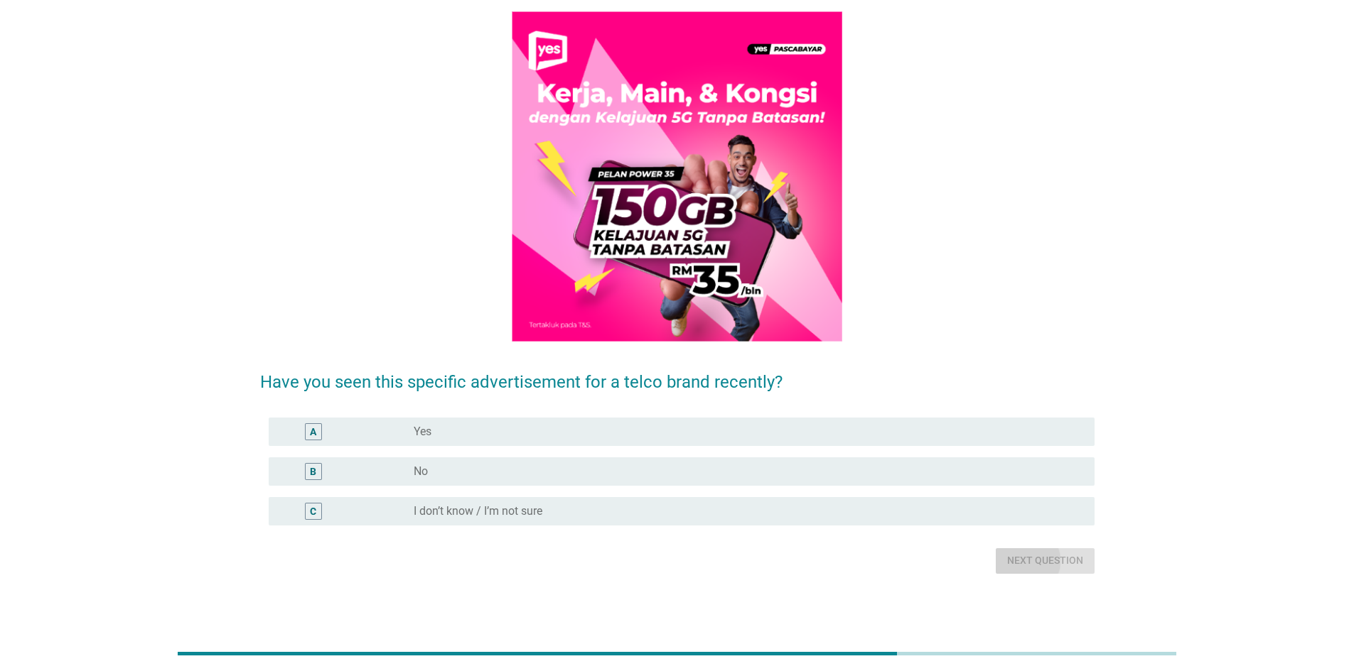
click at [898, 472] on div "English arrow_drop_down Have you seen this specific advertisement for a telco b…" at bounding box center [677, 264] width 1354 height 745
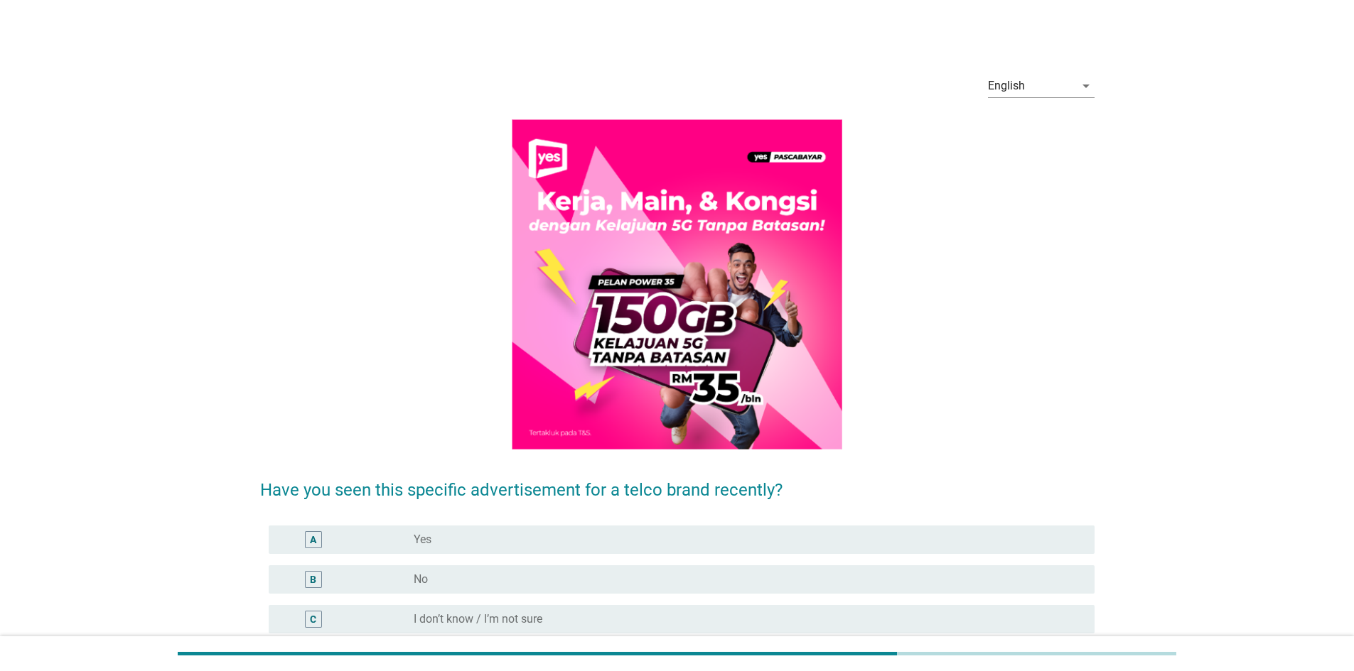
click at [595, 472] on div "radio_button_unchecked Yes" at bounding box center [743, 540] width 658 height 14
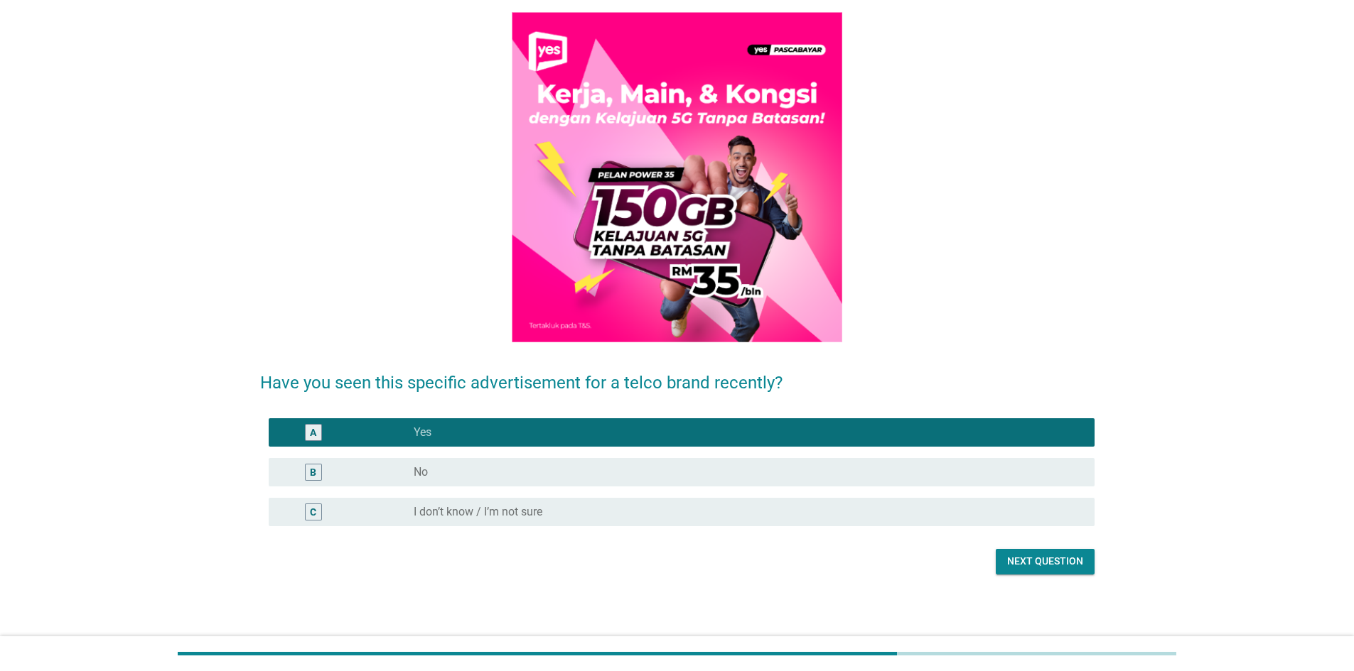
scroll to position [108, 0]
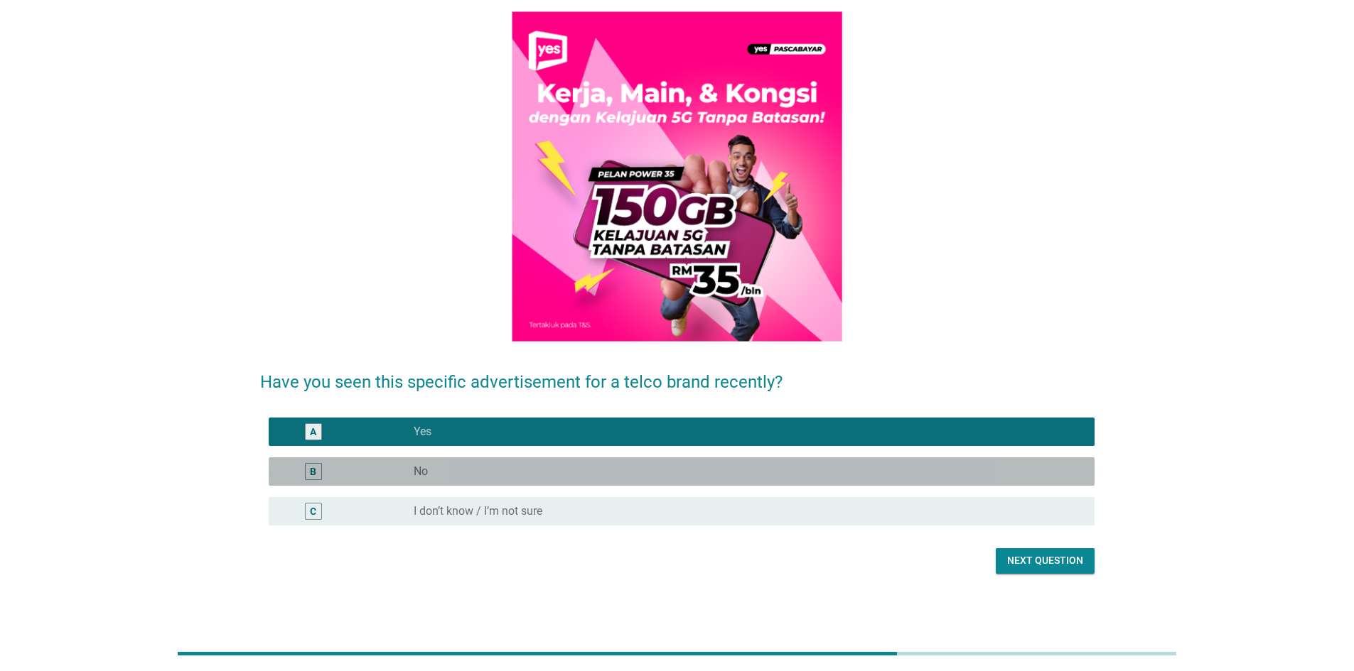
click at [898, 469] on div "radio_button_unchecked No" at bounding box center [743, 472] width 658 height 14
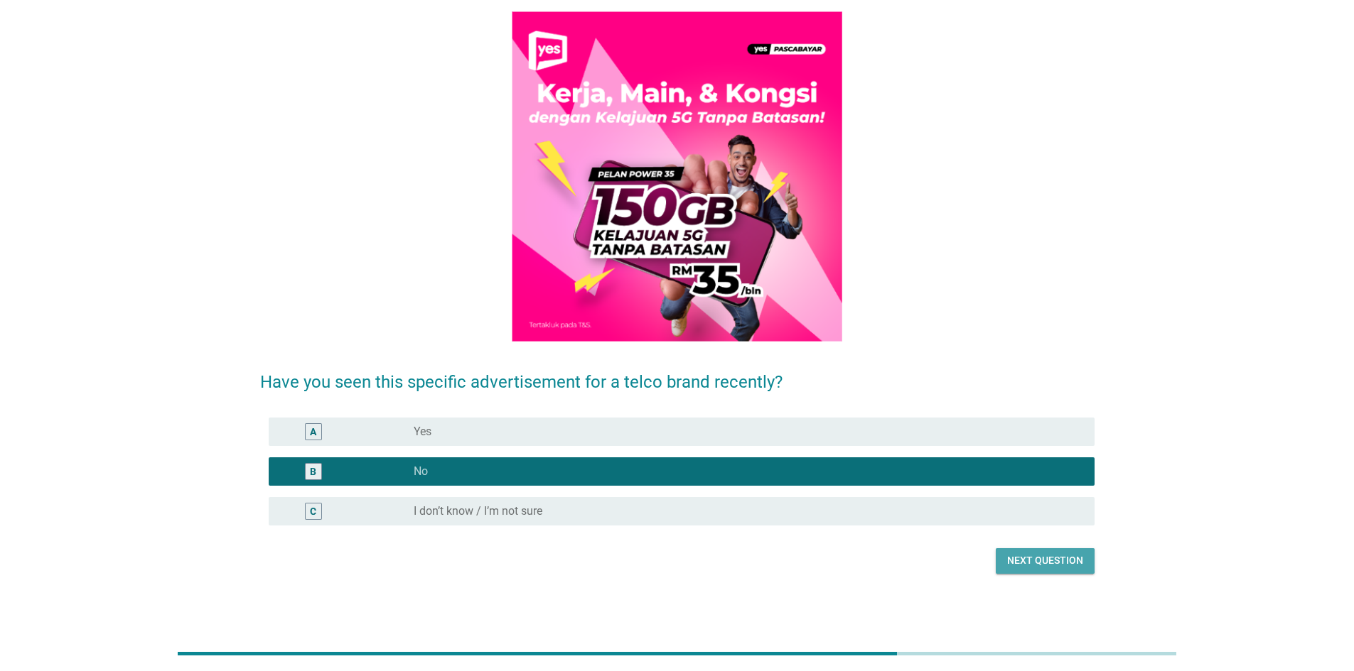
click at [898, 472] on div "Next question" at bounding box center [1045, 561] width 76 height 15
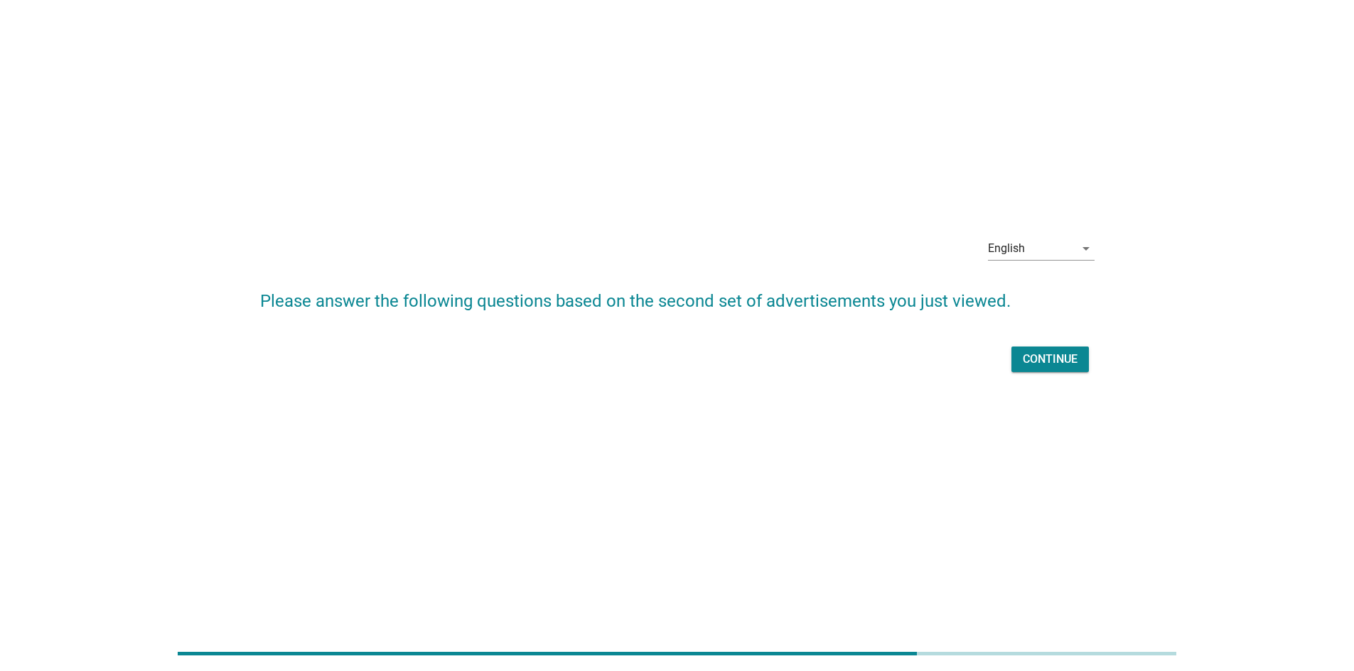
scroll to position [0, 0]
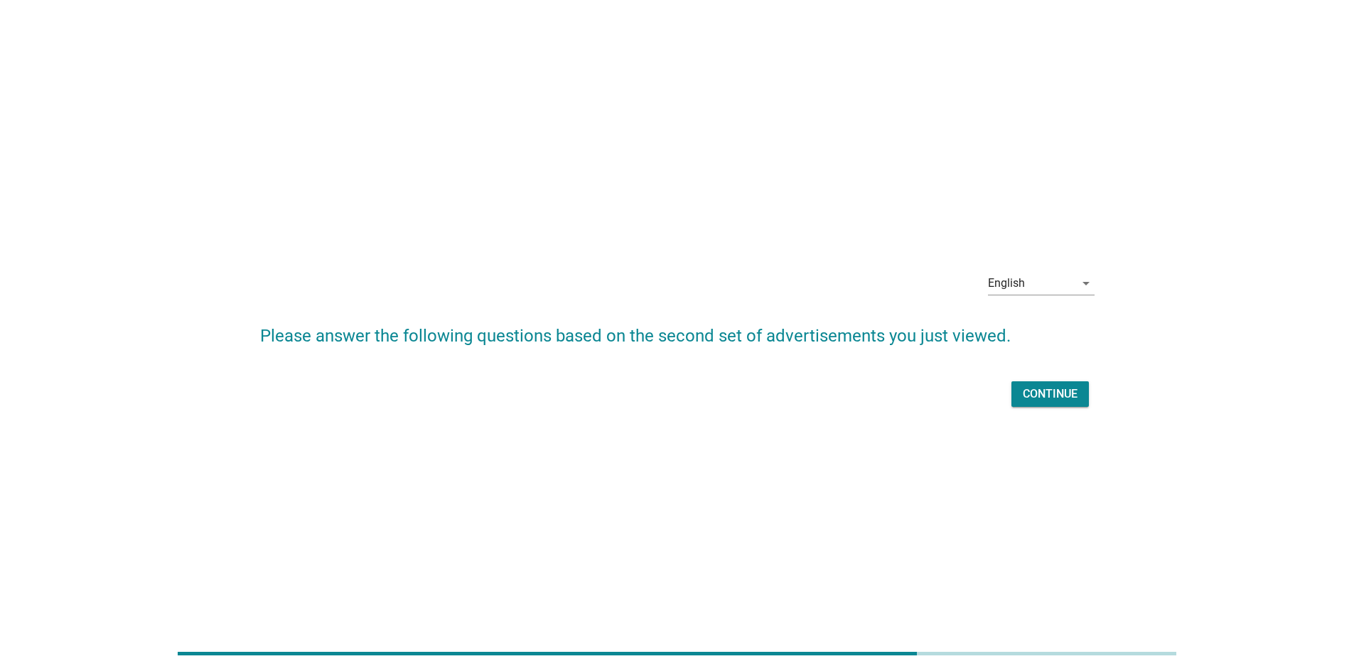
click at [898, 411] on div "English arrow_drop_down Please answer the following questions based on the seco…" at bounding box center [677, 335] width 857 height 173
click at [898, 403] on button "Continue" at bounding box center [1049, 395] width 77 height 26
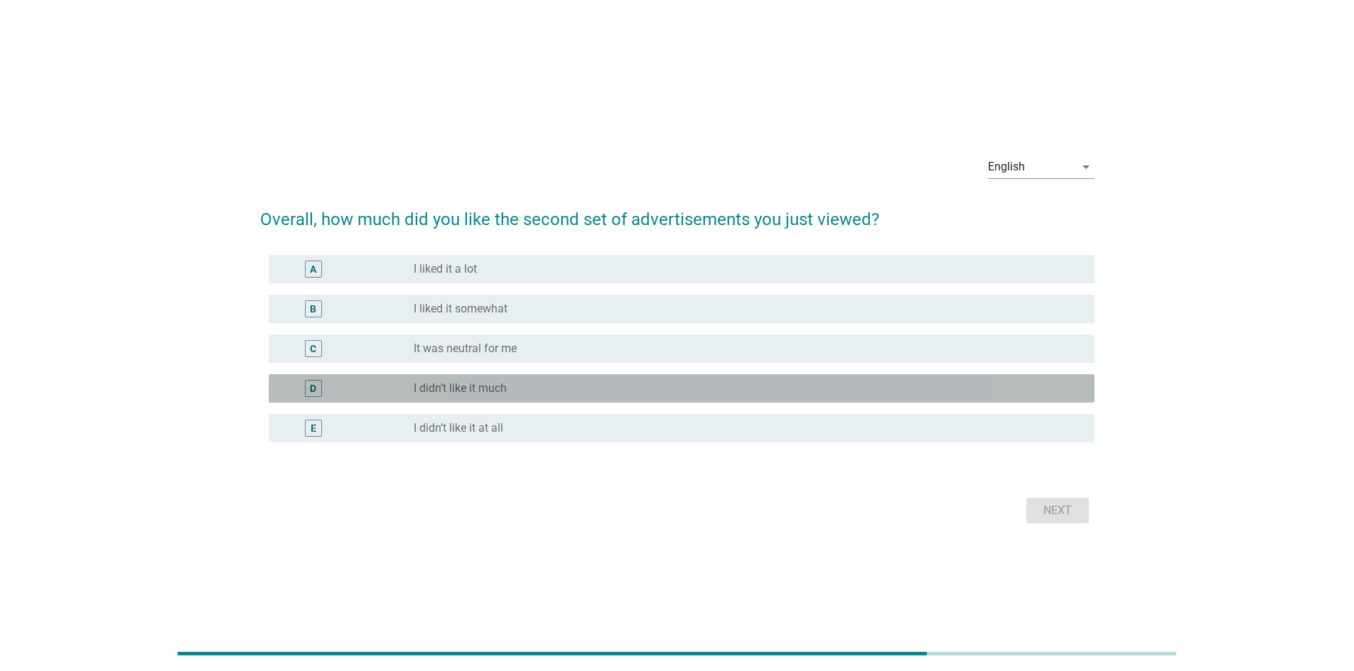
click at [539, 392] on div "radio_button_unchecked I didn’t like it much" at bounding box center [743, 389] width 658 height 14
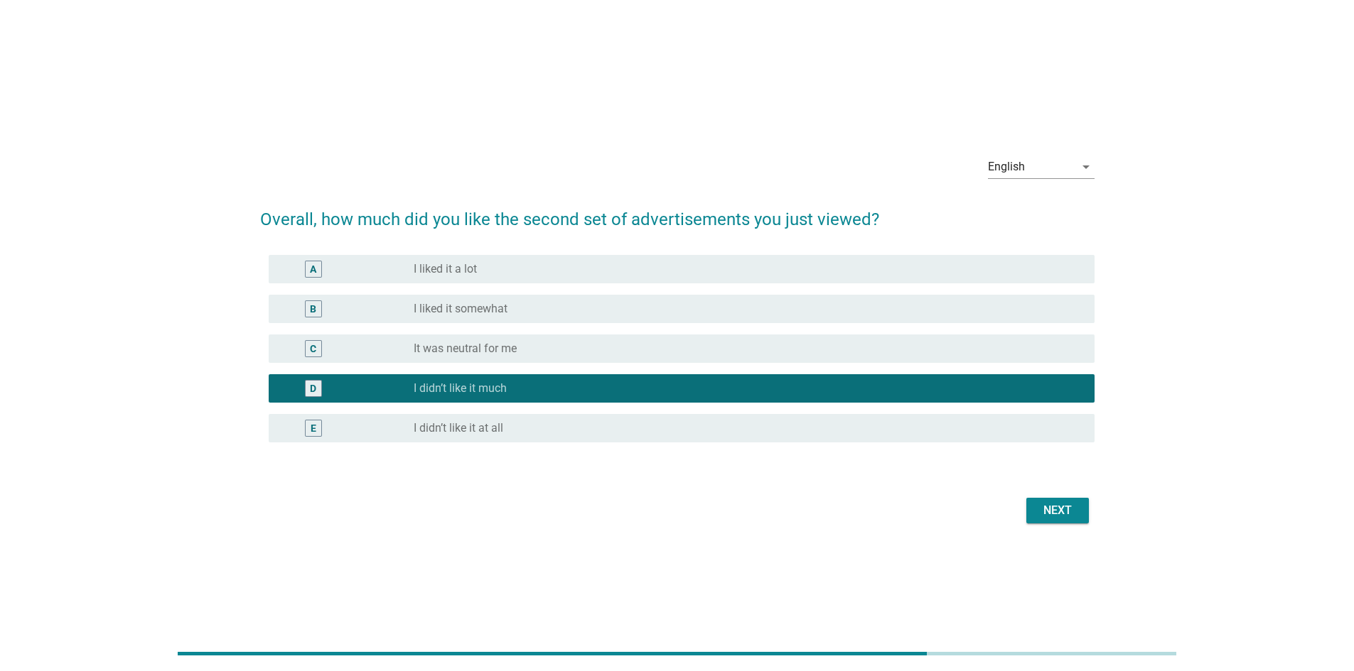
click at [898, 472] on div "Next" at bounding box center [1057, 510] width 40 height 17
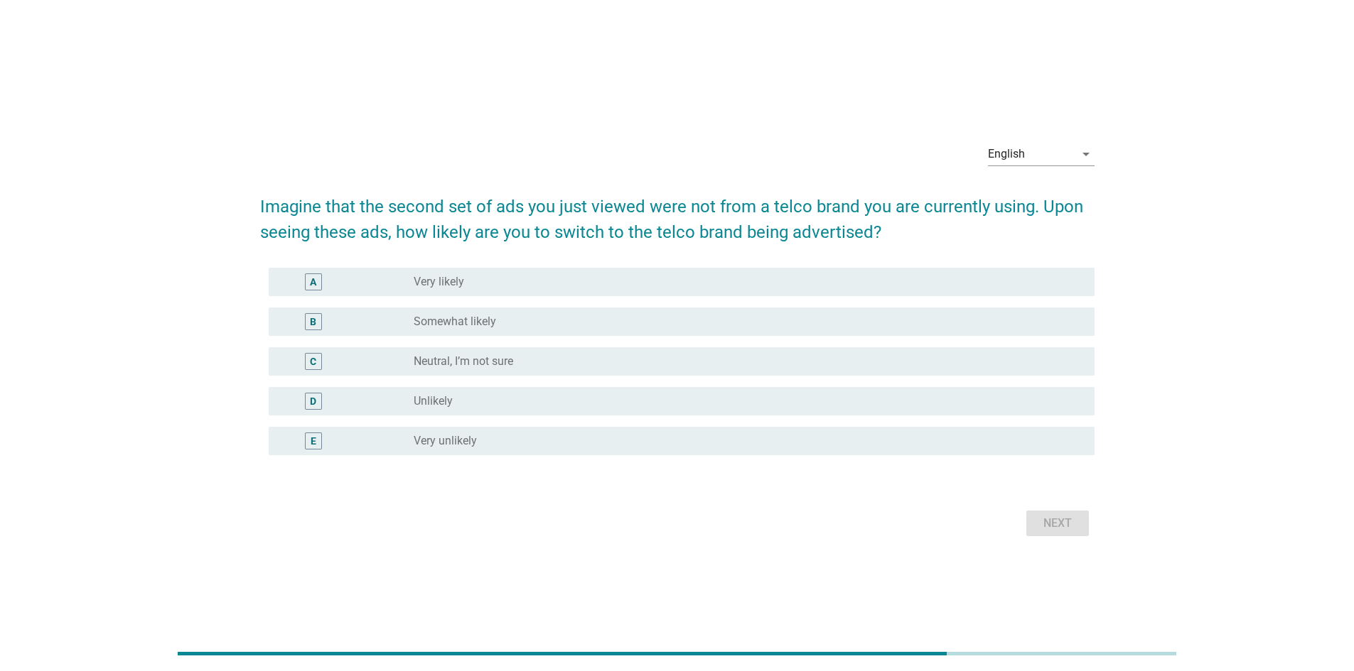
click at [531, 320] on div "radio_button_unchecked Somewhat likely" at bounding box center [743, 322] width 658 height 14
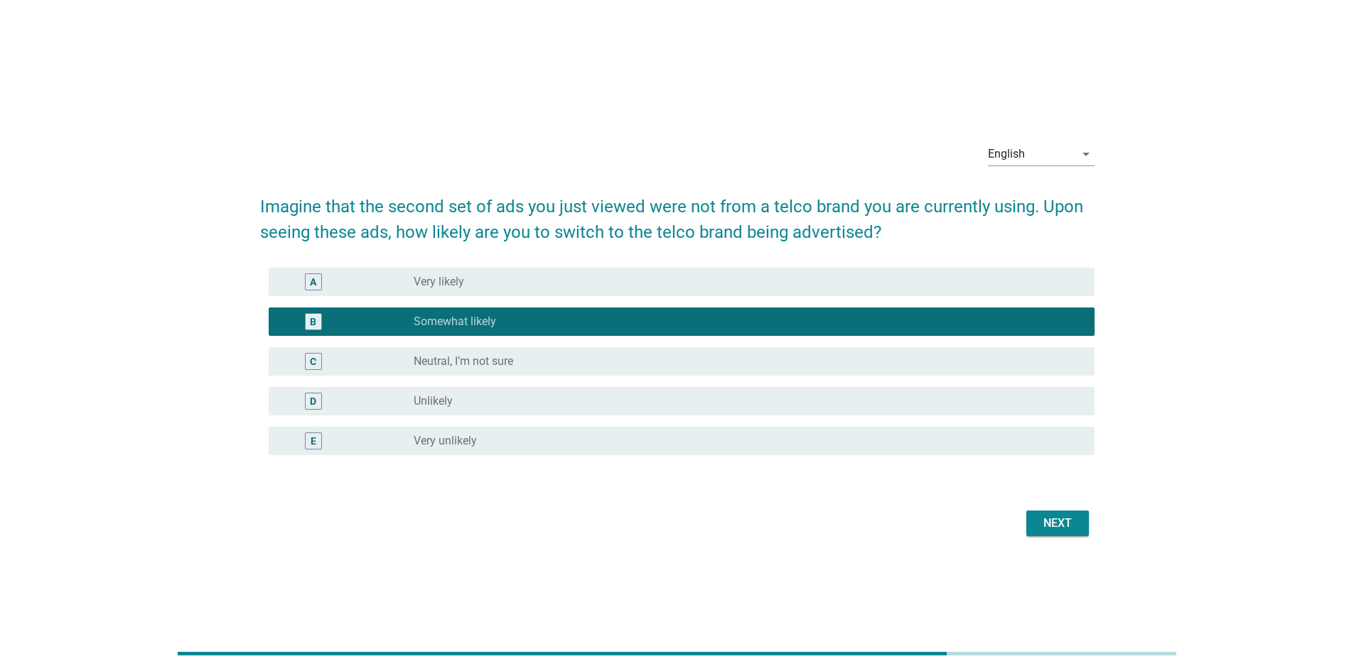
click at [898, 472] on button "Next" at bounding box center [1057, 524] width 63 height 26
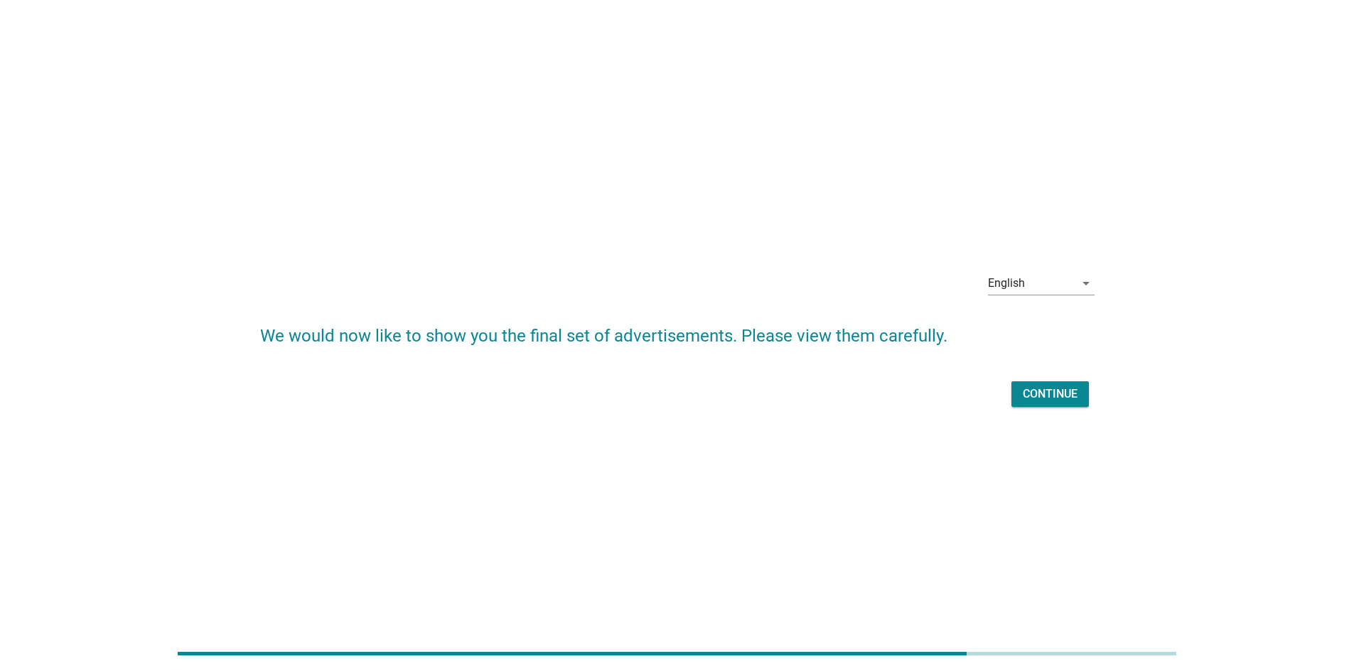
click at [898, 406] on button "Continue" at bounding box center [1049, 395] width 77 height 26
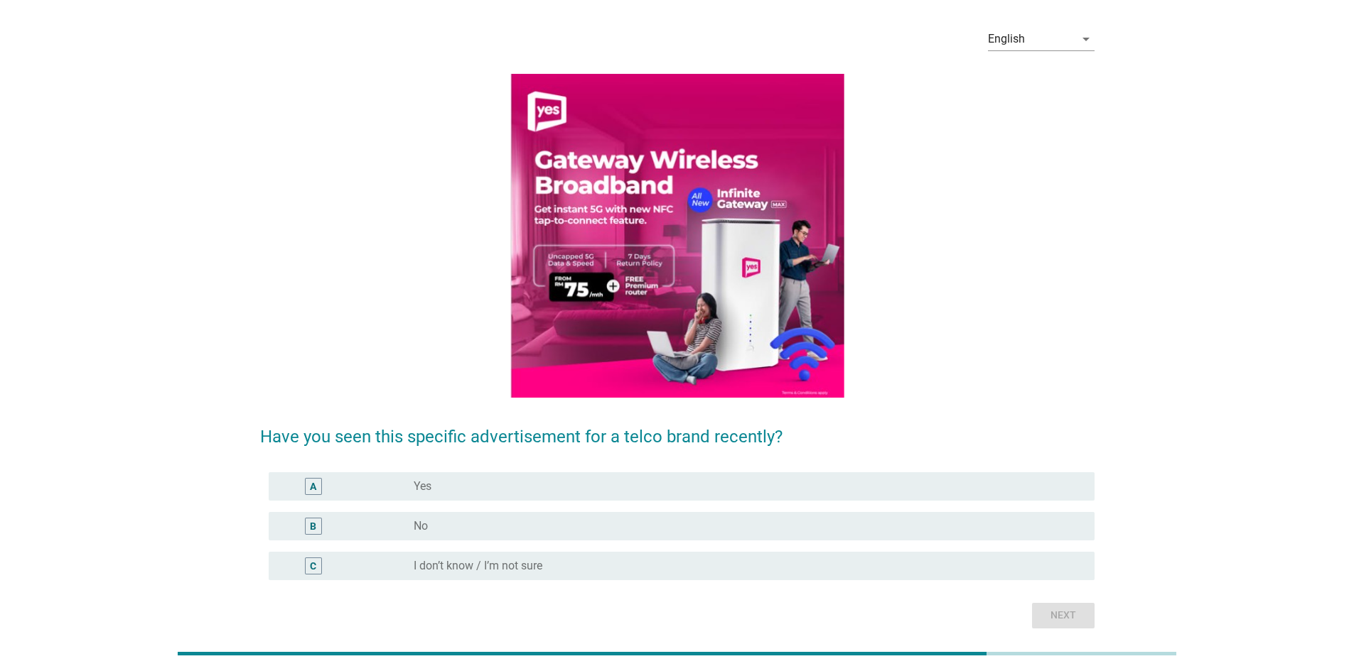
scroll to position [102, 0]
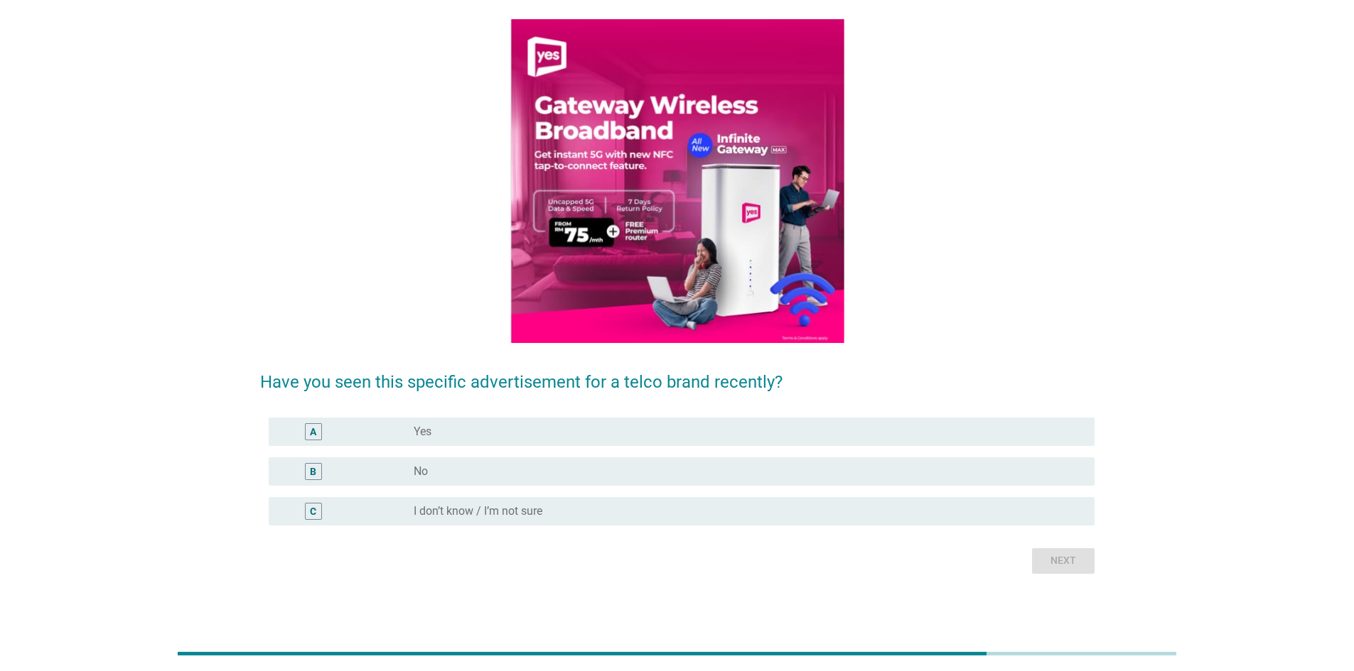
click at [566, 467] on div "radio_button_unchecked No" at bounding box center [743, 472] width 658 height 14
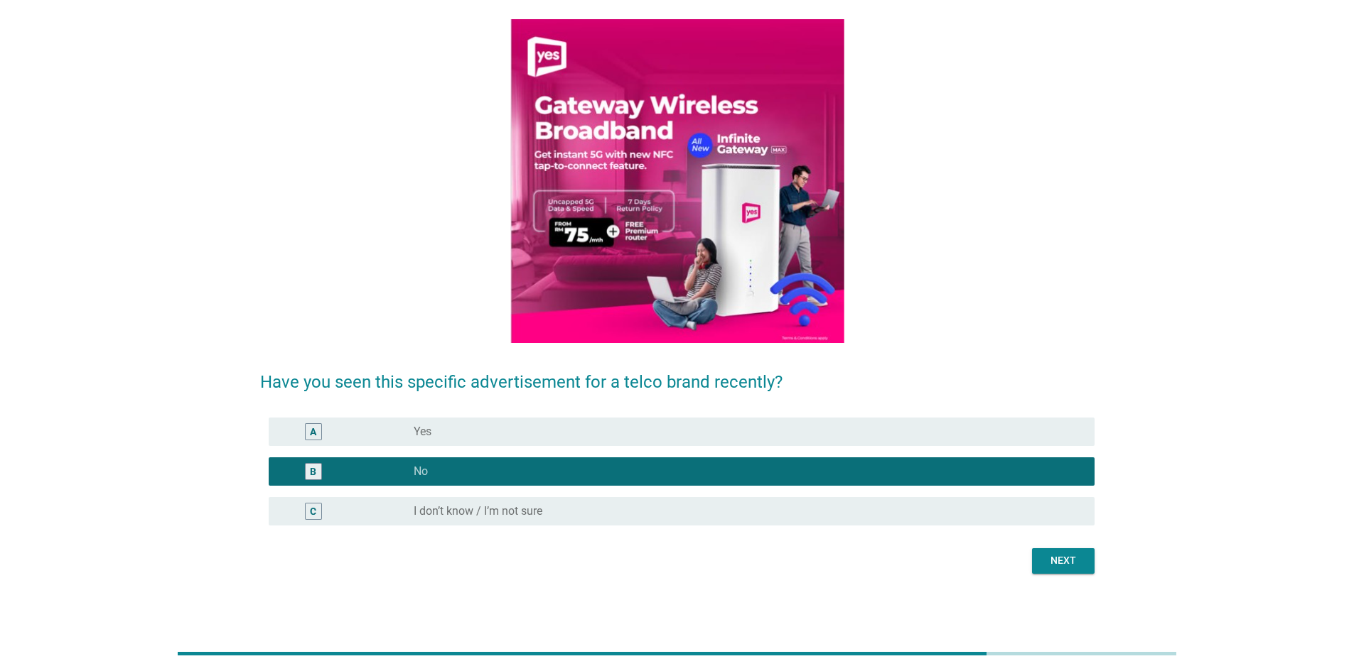
click at [898, 472] on button "Next" at bounding box center [1063, 562] width 63 height 26
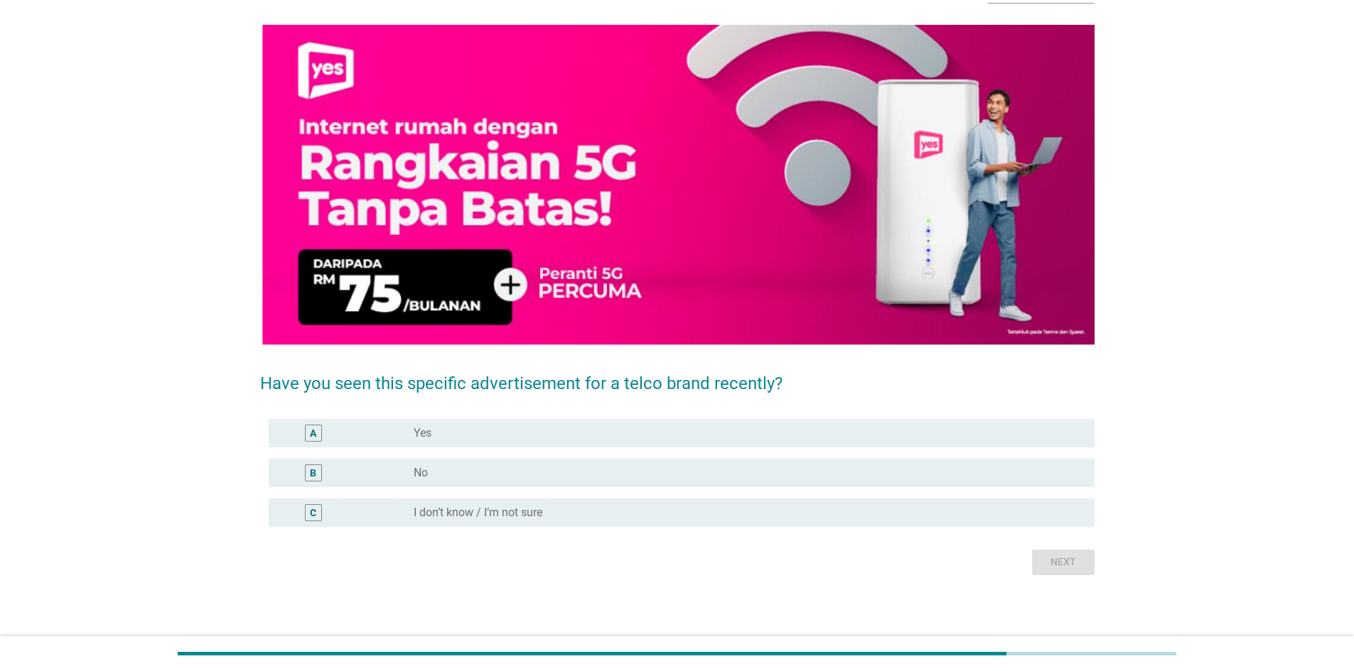
scroll to position [96, 0]
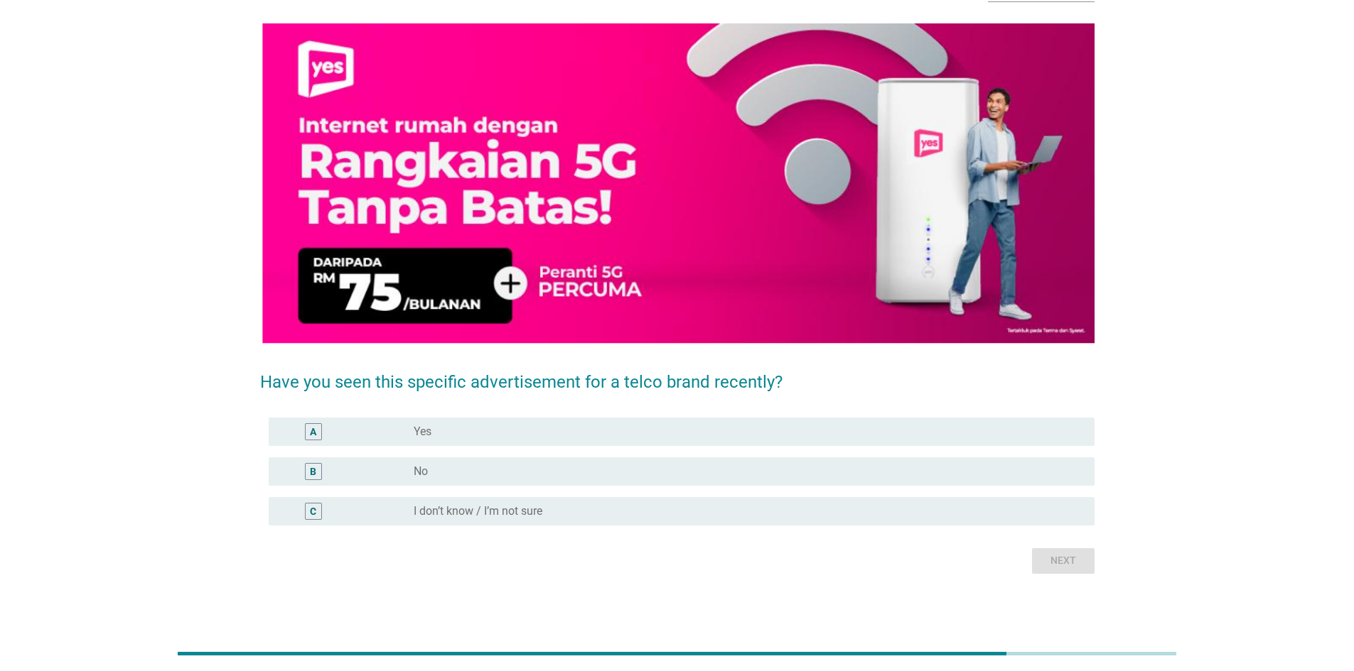
click at [651, 472] on div "radio_button_unchecked No" at bounding box center [743, 472] width 658 height 14
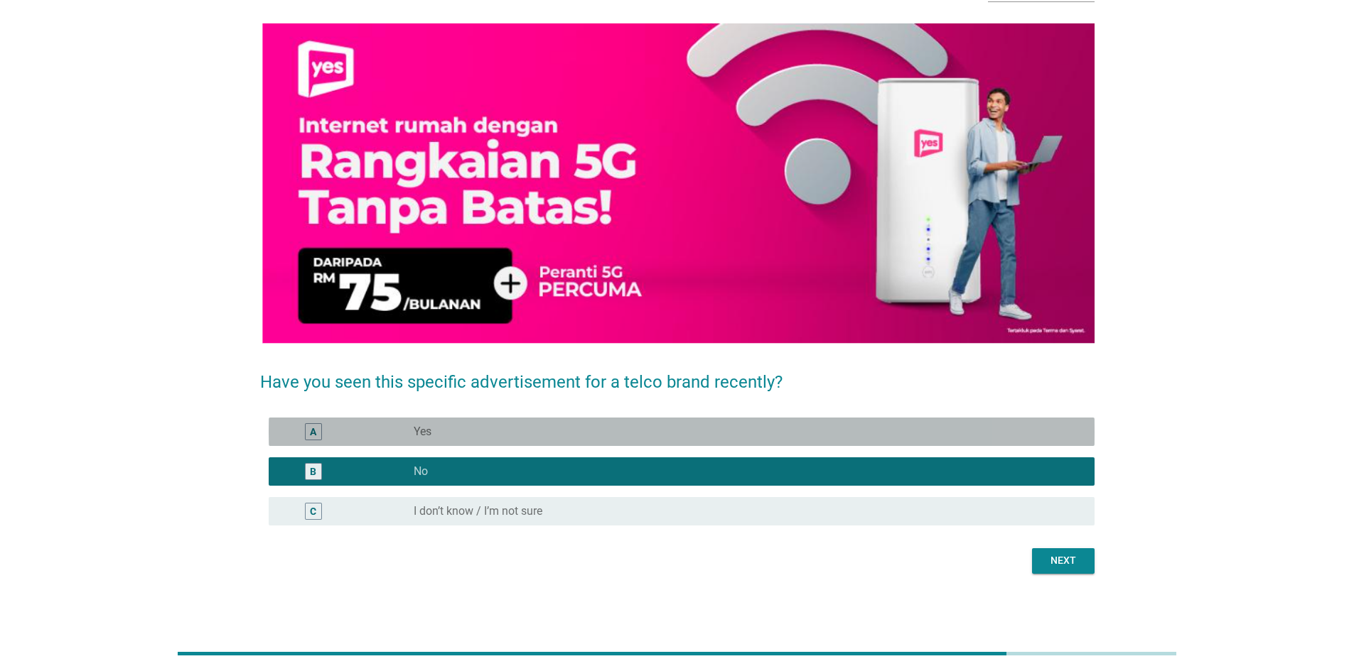
click at [757, 436] on div "radio_button_unchecked Yes" at bounding box center [743, 432] width 658 height 14
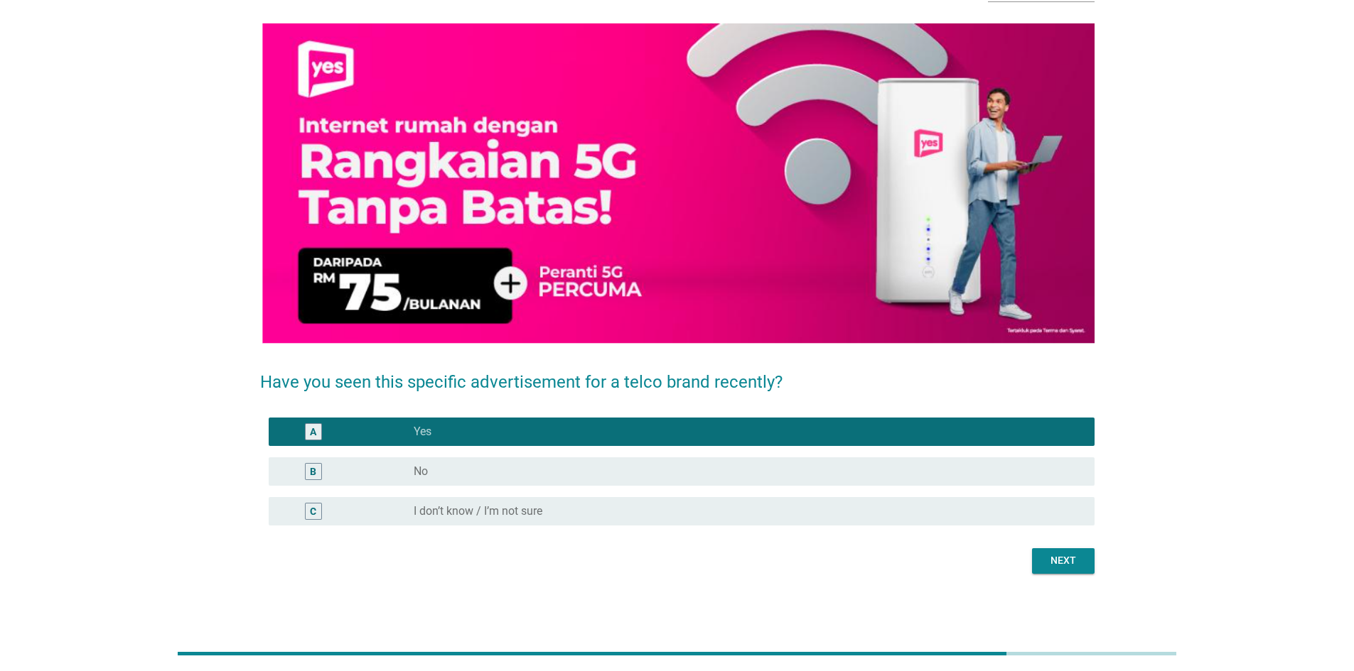
click at [898, 472] on div "Next" at bounding box center [1063, 561] width 40 height 15
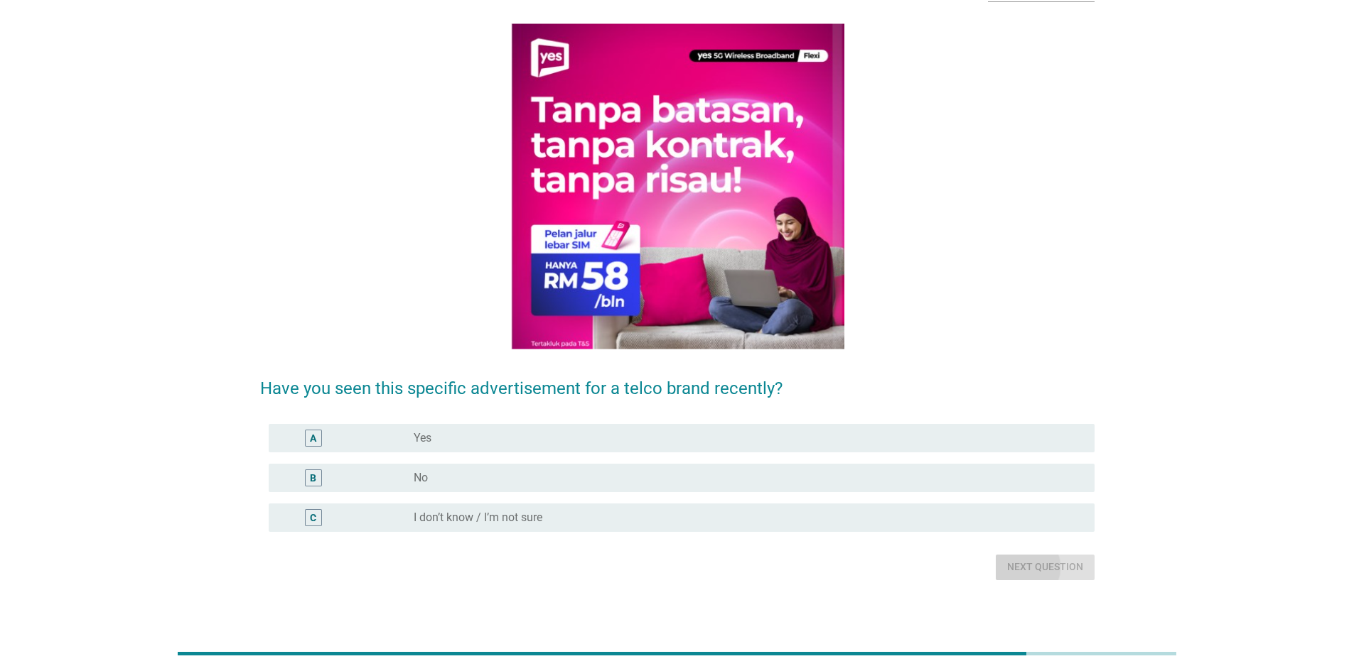
scroll to position [0, 0]
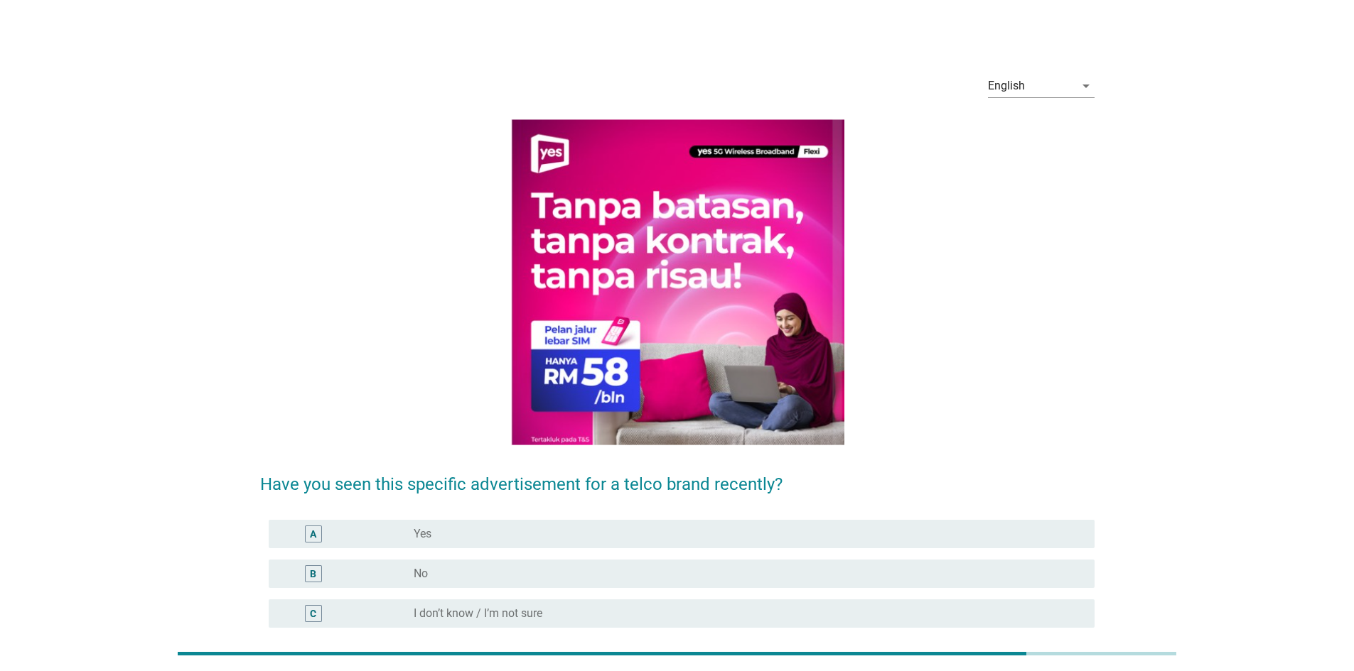
click at [755, 472] on div "radio_button_unchecked No" at bounding box center [743, 574] width 658 height 14
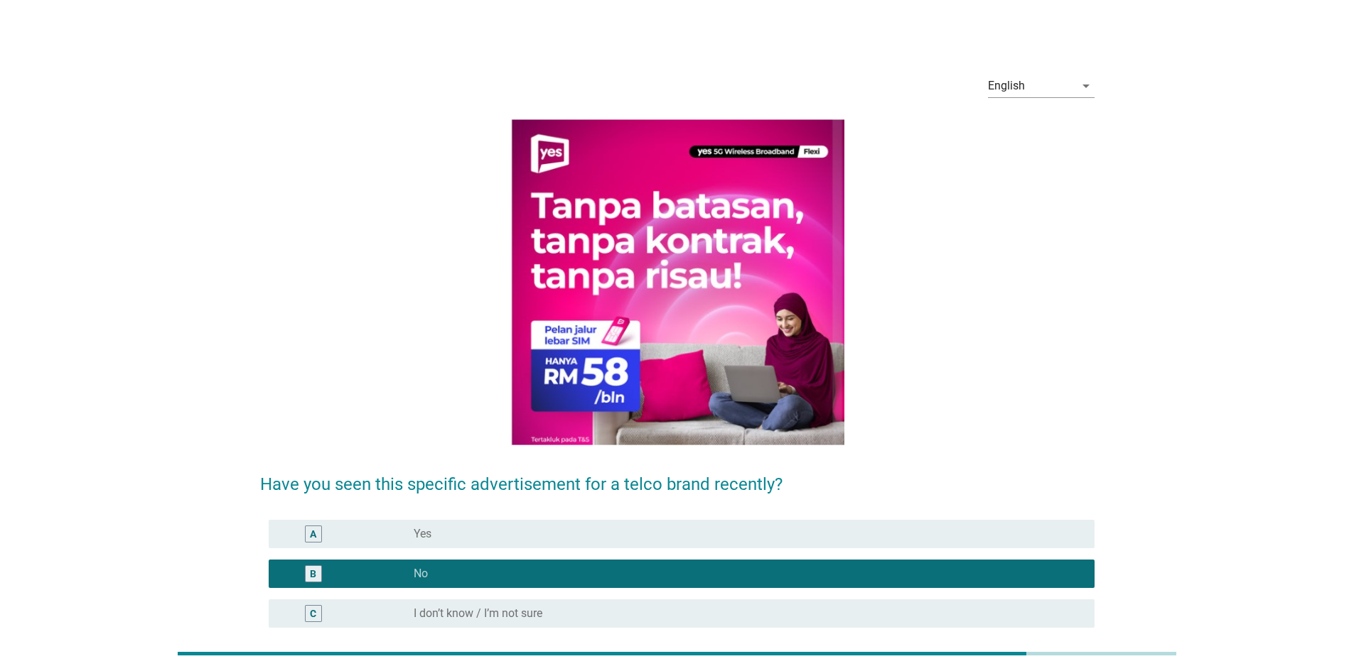
scroll to position [102, 0]
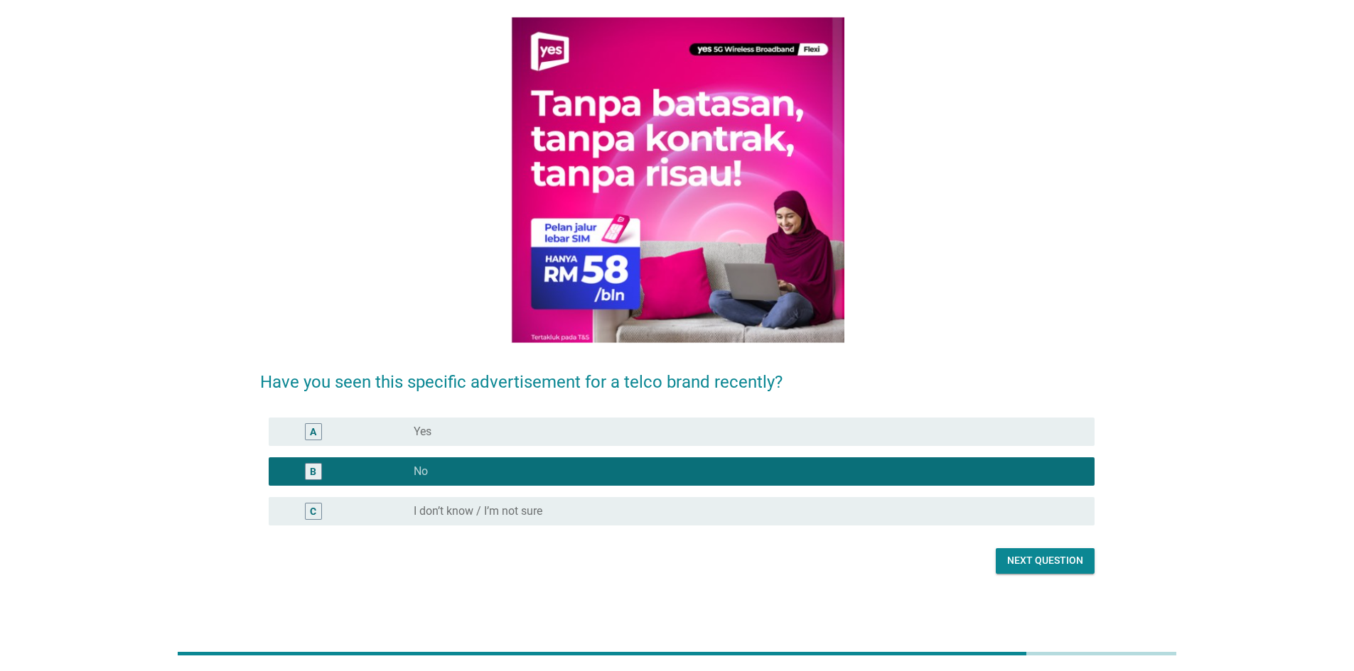
click at [898, 472] on button "Next question" at bounding box center [1045, 562] width 99 height 26
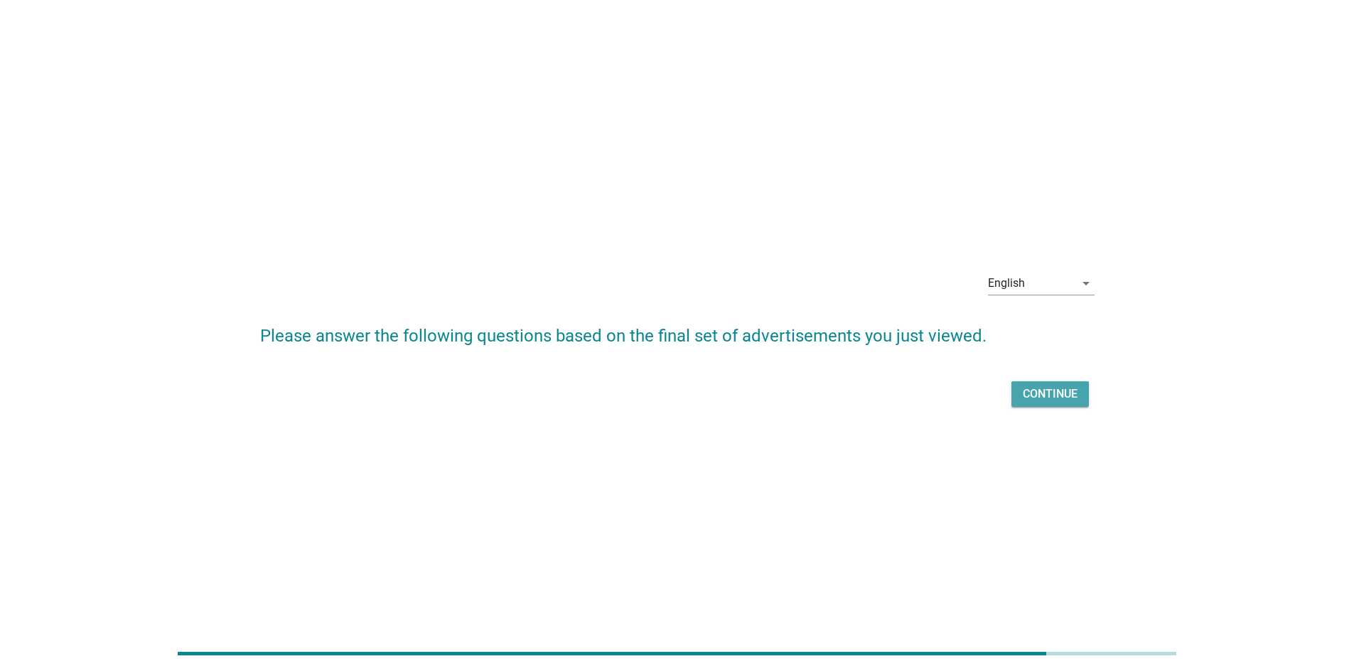
click at [898, 401] on div "Continue" at bounding box center [1050, 394] width 55 height 17
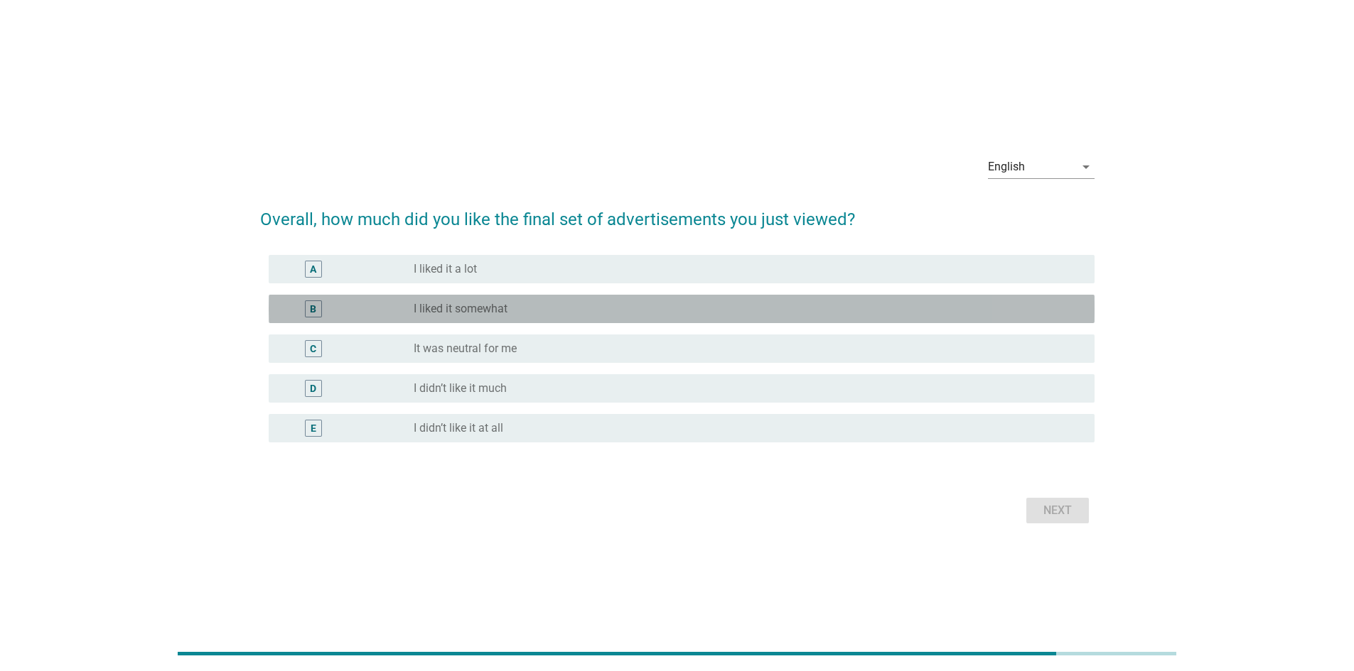
click at [612, 315] on div "radio_button_unchecked I liked it somewhat" at bounding box center [743, 309] width 658 height 14
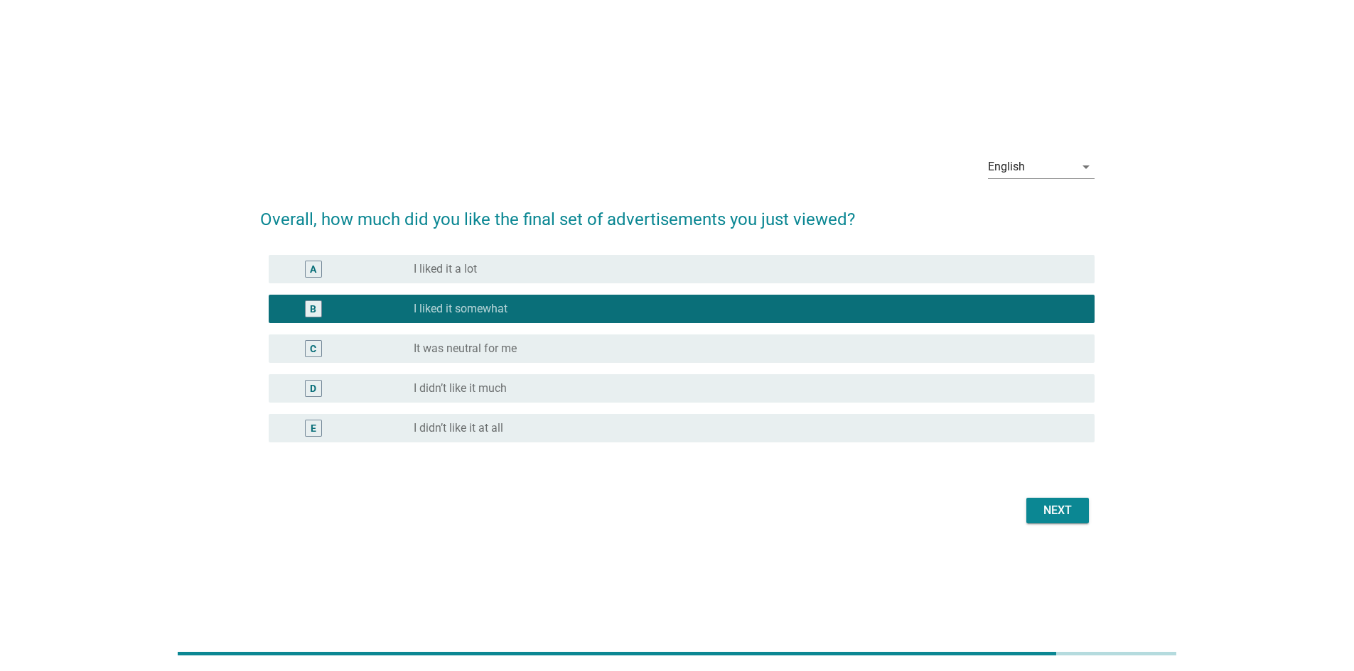
click at [898, 472] on div "Next" at bounding box center [1057, 510] width 40 height 17
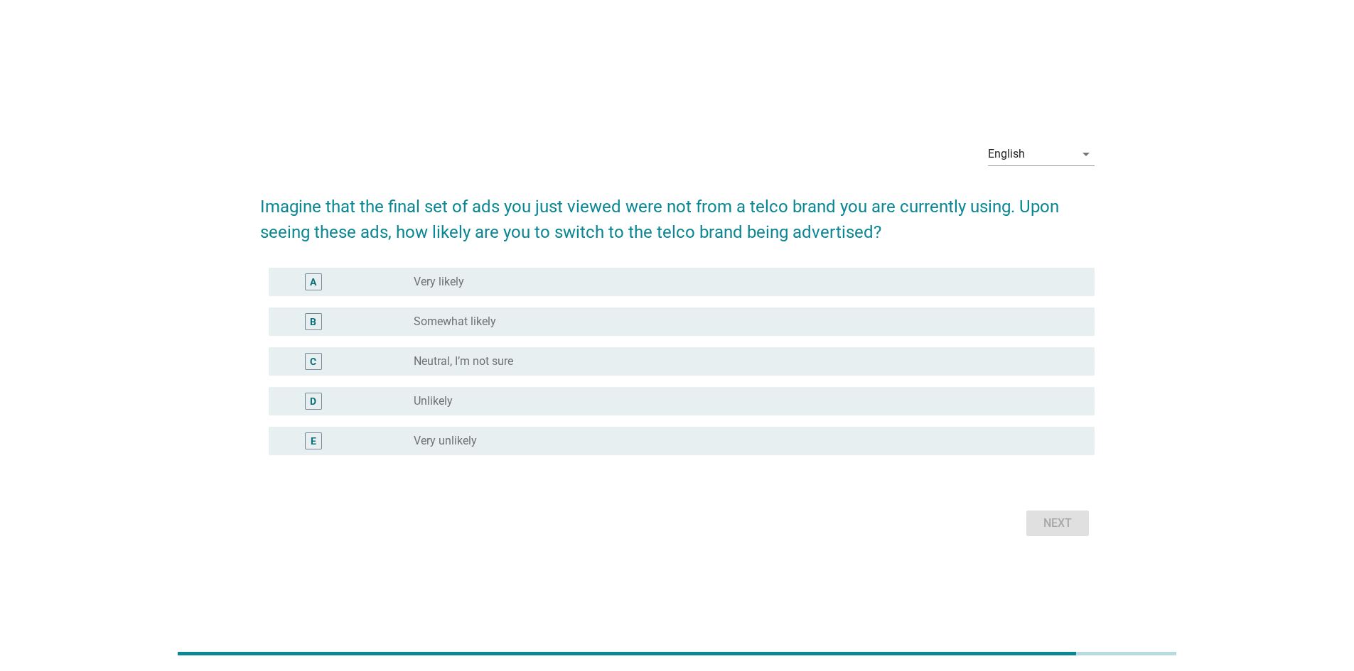
click at [575, 315] on div "radio_button_unchecked Somewhat likely" at bounding box center [743, 322] width 658 height 14
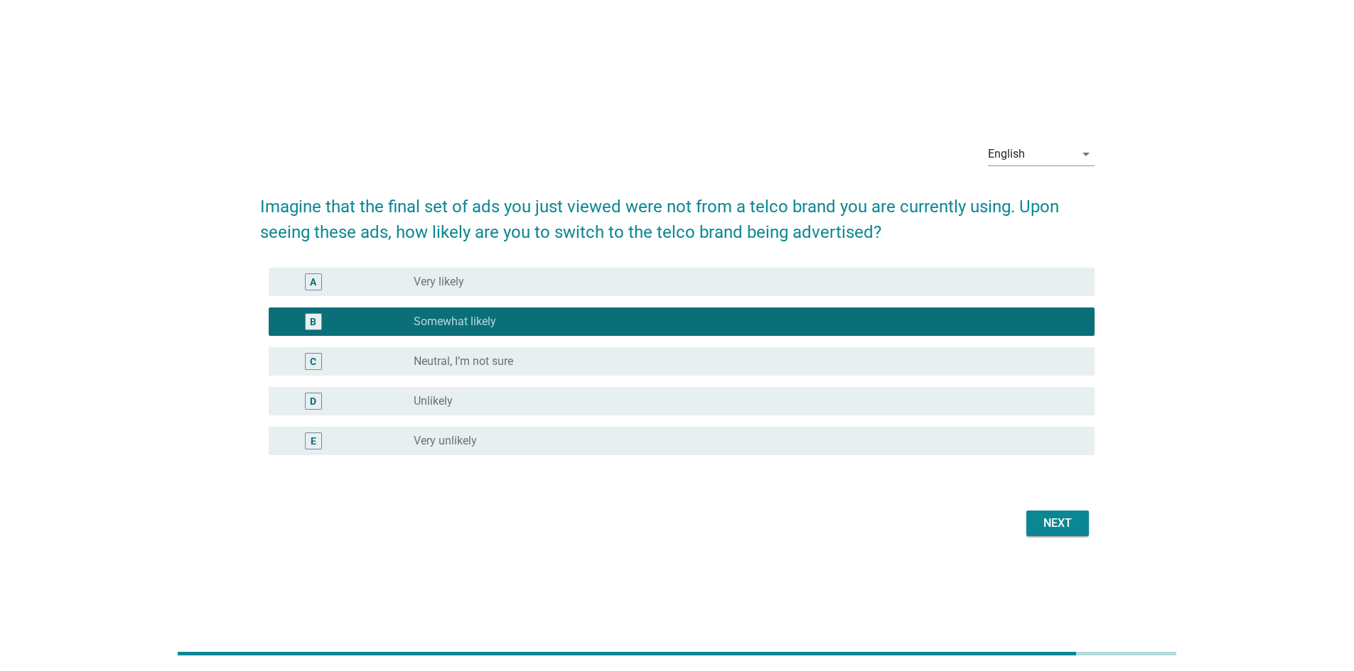
click at [898, 472] on div "Next" at bounding box center [1057, 523] width 40 height 17
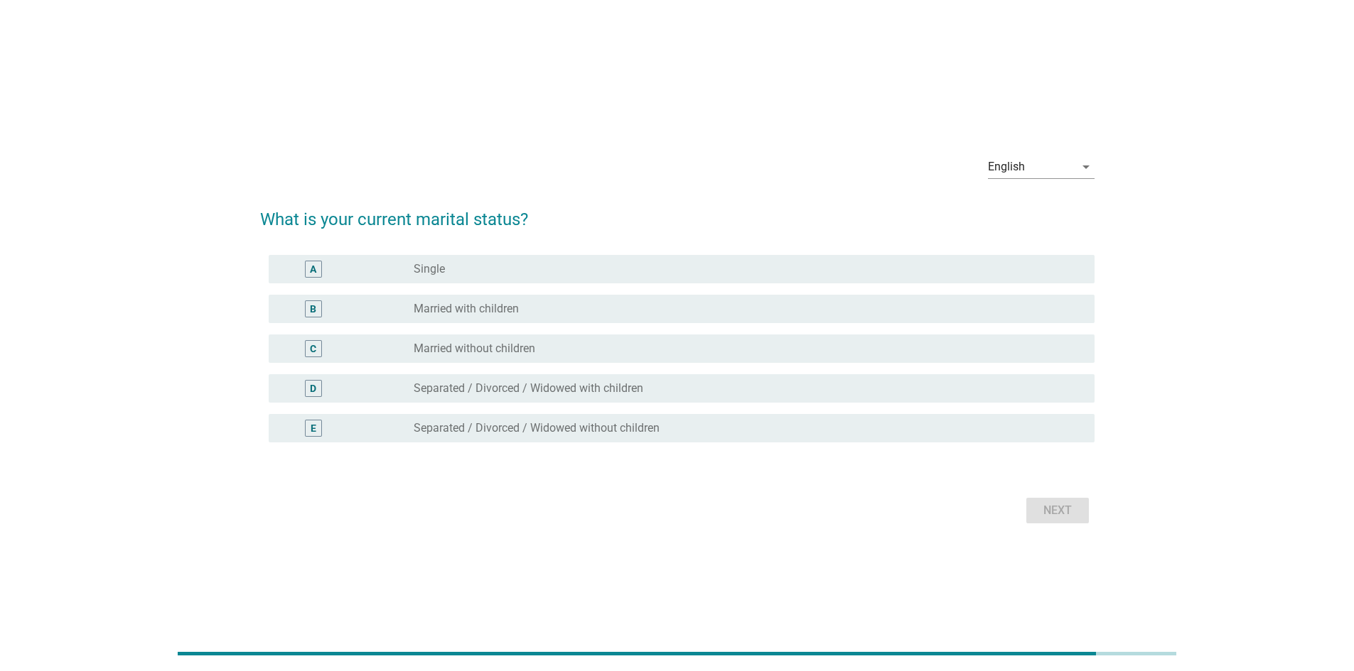
click at [595, 306] on div "radio_button_unchecked Married with children" at bounding box center [743, 309] width 658 height 14
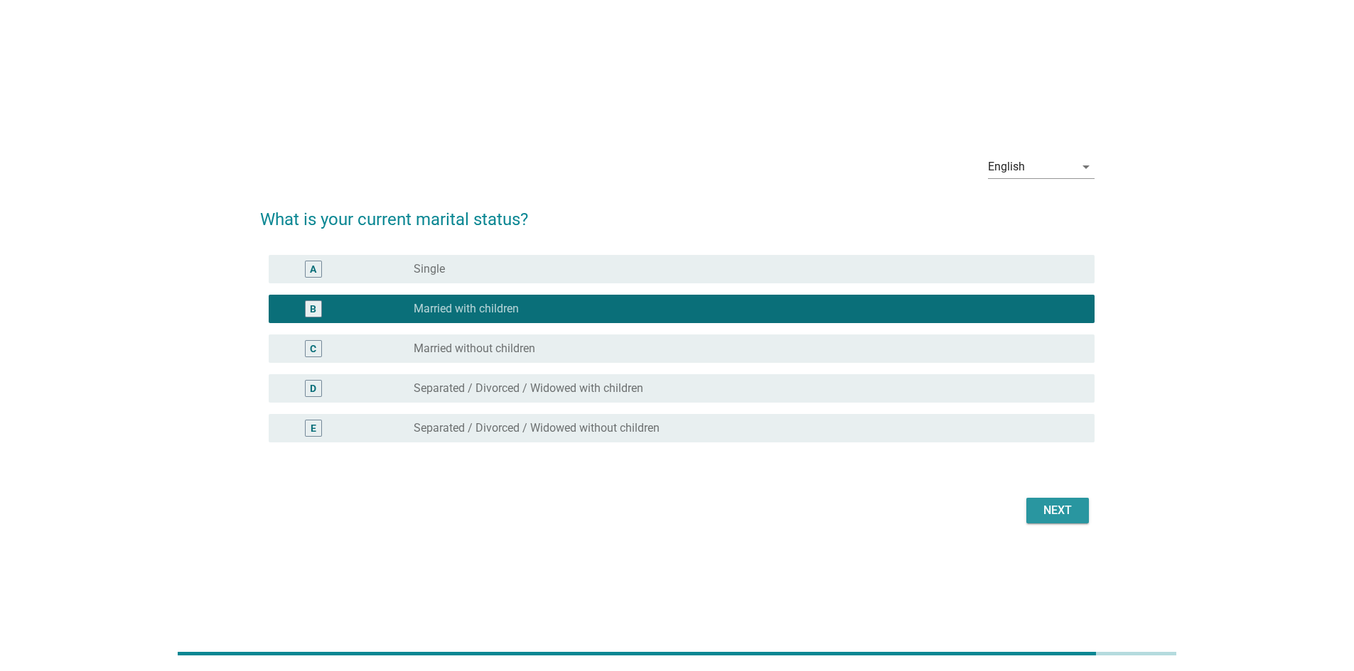
click at [898, 472] on button "Next" at bounding box center [1057, 511] width 63 height 26
click at [898, 472] on div "Next" at bounding box center [677, 511] width 834 height 34
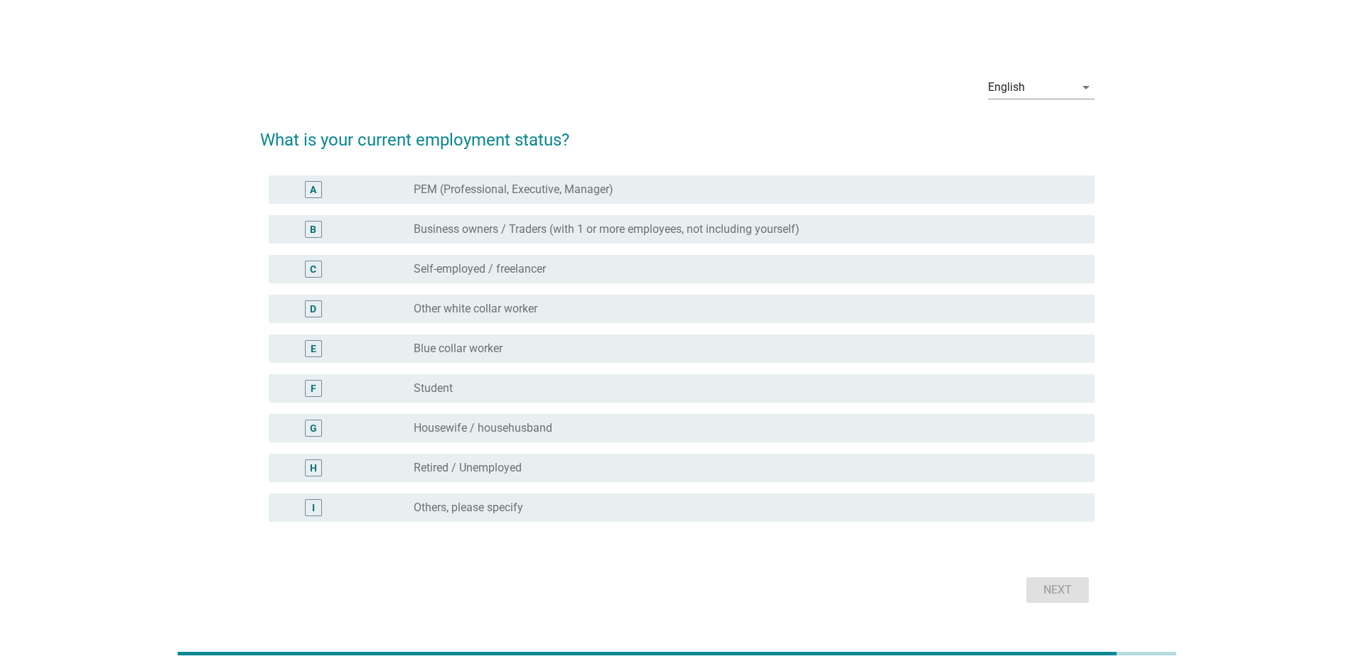
click at [684, 404] on div "F radio_button_unchecked Student" at bounding box center [677, 389] width 834 height 40
click at [683, 392] on div "radio_button_unchecked Student" at bounding box center [743, 389] width 658 height 14
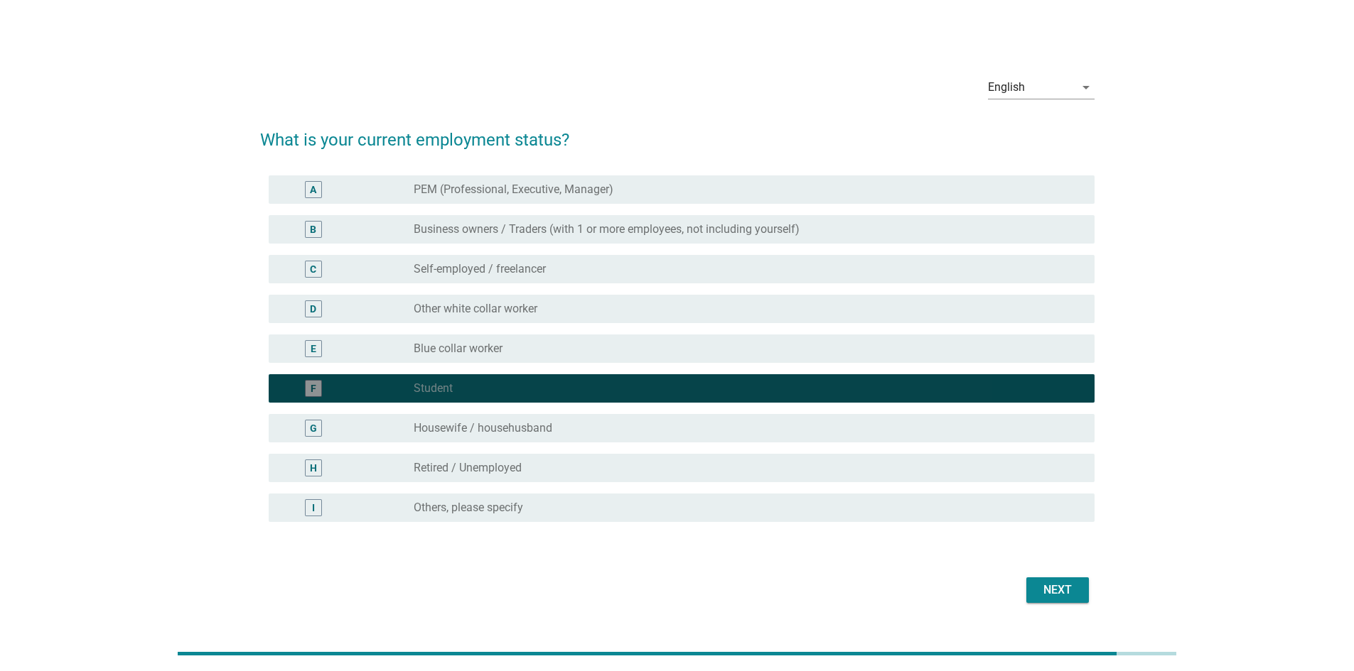
click at [683, 392] on div "radio_button_checked Student" at bounding box center [743, 389] width 658 height 14
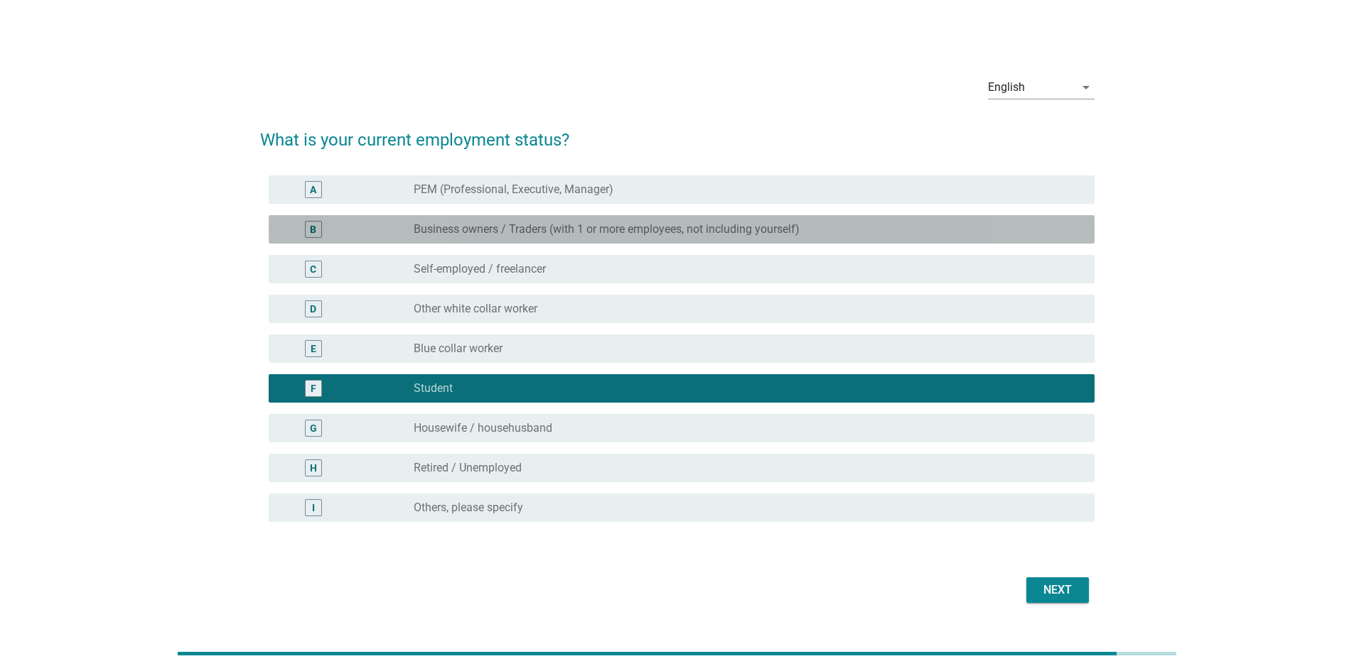
click at [623, 230] on label "Business owners / Traders (with 1 or more employees, not including yourself)" at bounding box center [607, 229] width 386 height 14
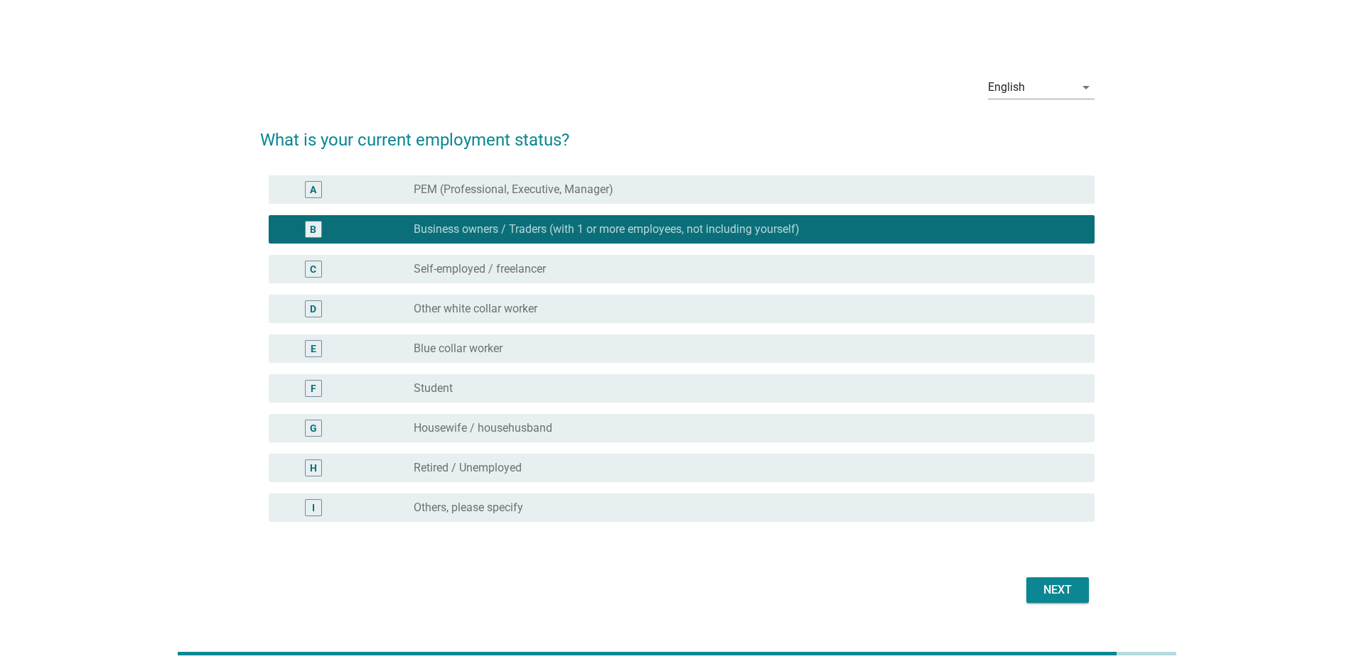
click at [898, 472] on div "Next" at bounding box center [677, 590] width 834 height 34
click at [898, 472] on button "Next" at bounding box center [1057, 591] width 63 height 26
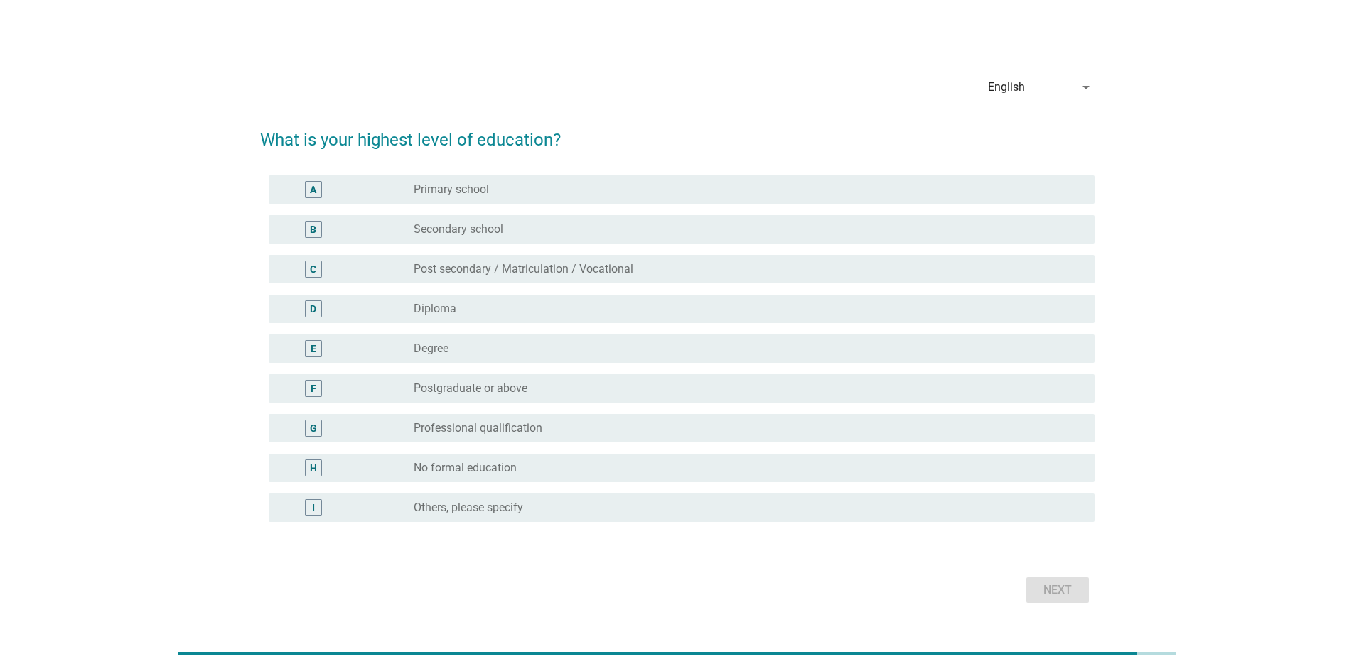
click at [480, 274] on label "Post secondary / Matriculation / Vocational" at bounding box center [524, 269] width 220 height 14
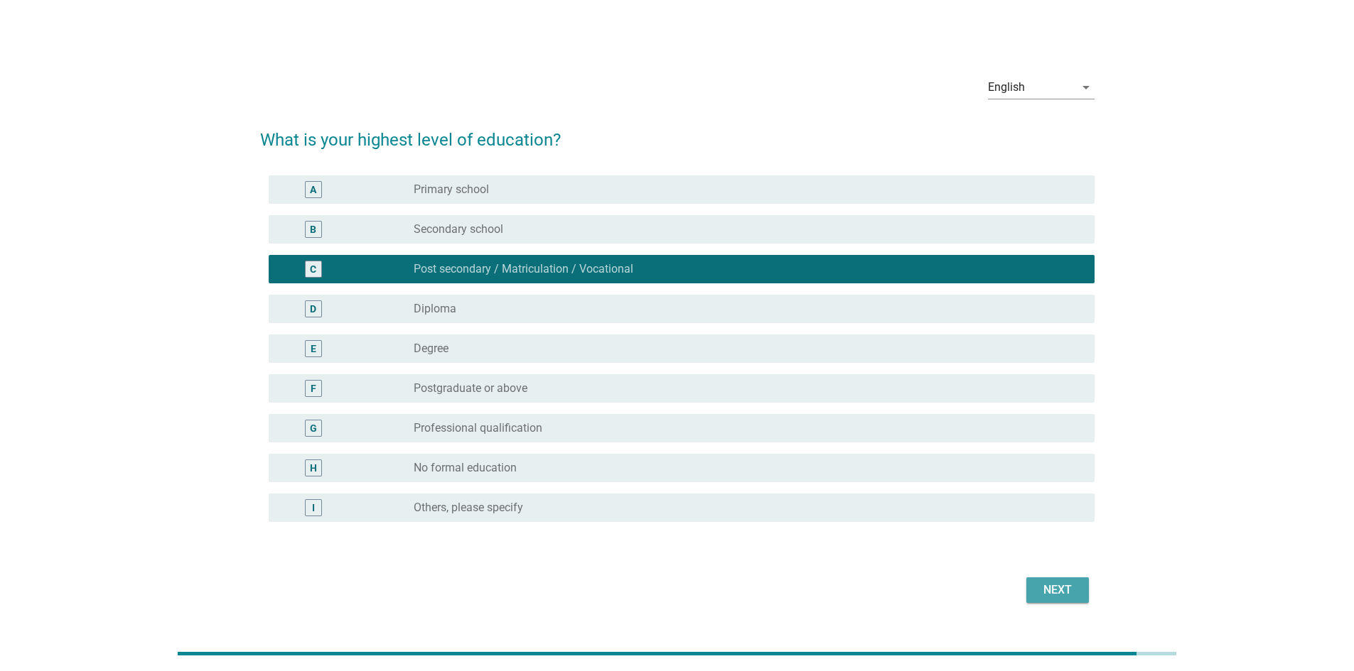
click at [898, 472] on div "Next" at bounding box center [1057, 590] width 40 height 17
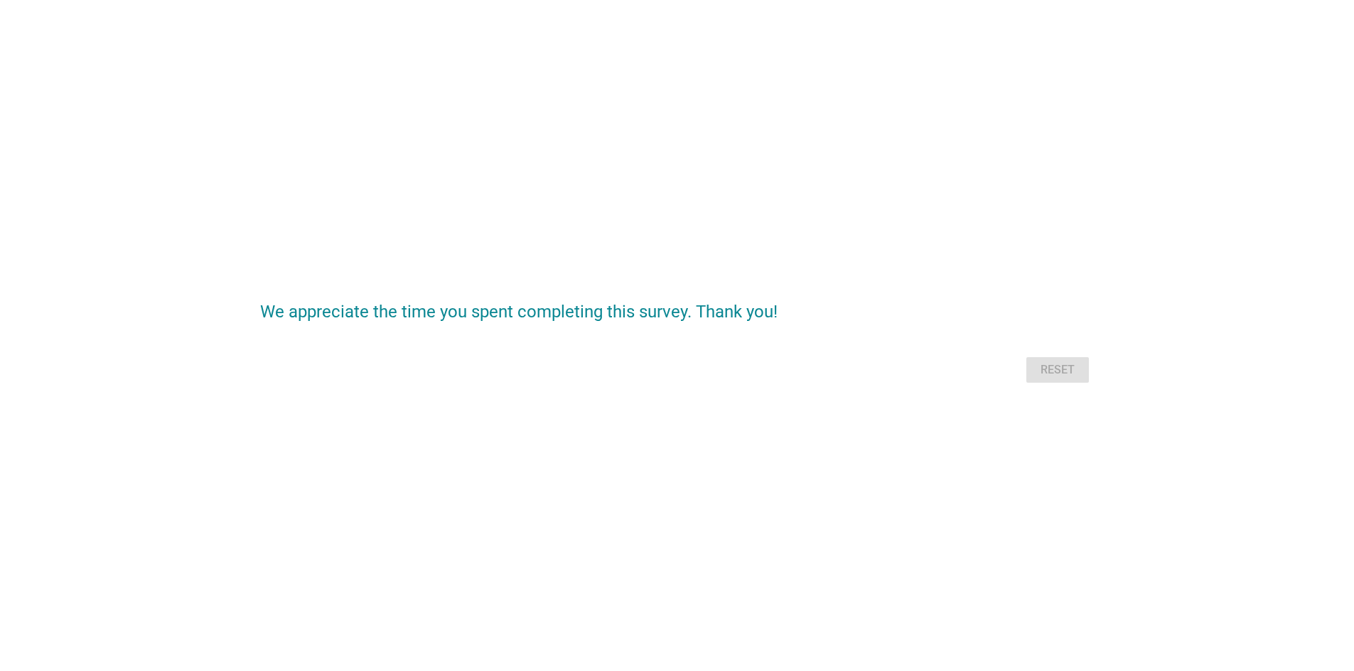
click at [898, 371] on div "Reset" at bounding box center [677, 370] width 834 height 34
click at [898, 384] on div "Reset" at bounding box center [677, 370] width 834 height 34
click at [898, 374] on div "Reset" at bounding box center [677, 370] width 834 height 34
click at [898, 443] on div "We appreciate the time you spent completing this survey. Thank you! Reset" at bounding box center [677, 335] width 1354 height 671
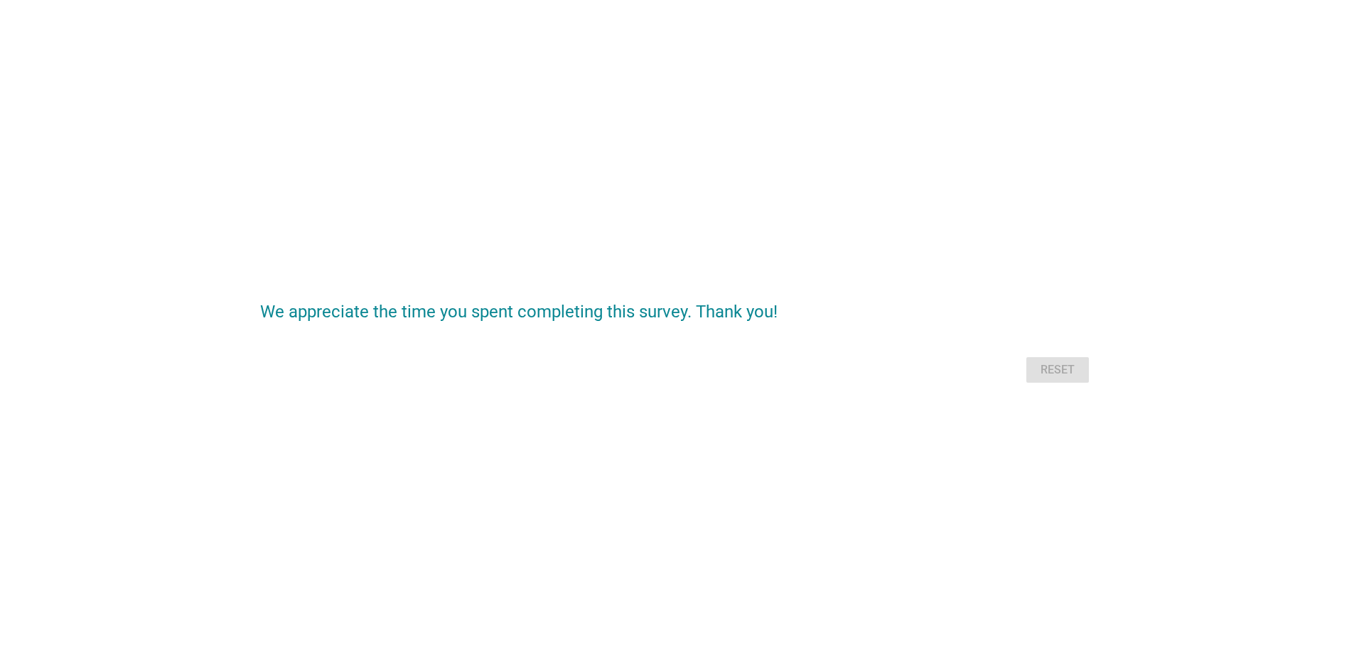
click at [740, 387] on div "We appreciate the time you spent completing this survey. Thank you! Reset" at bounding box center [677, 336] width 857 height 125
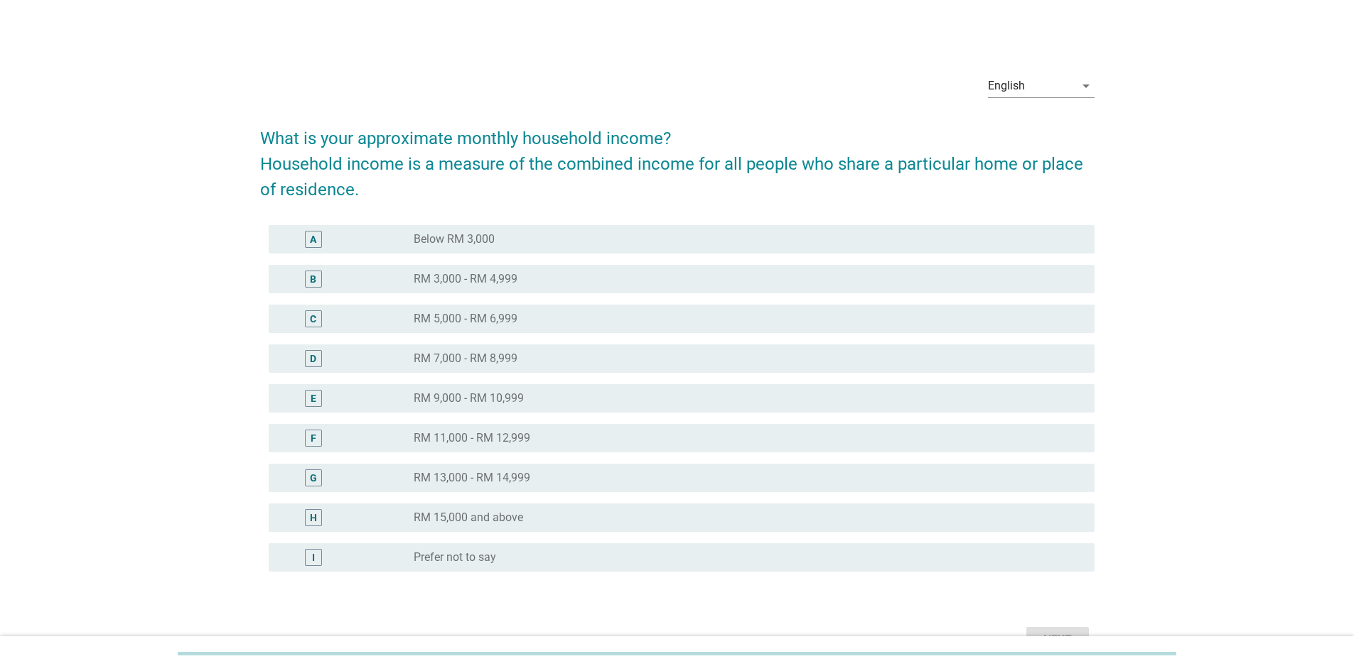
click at [584, 442] on div "radio_button_unchecked RM 11,000 - RM 12,999" at bounding box center [743, 438] width 658 height 14
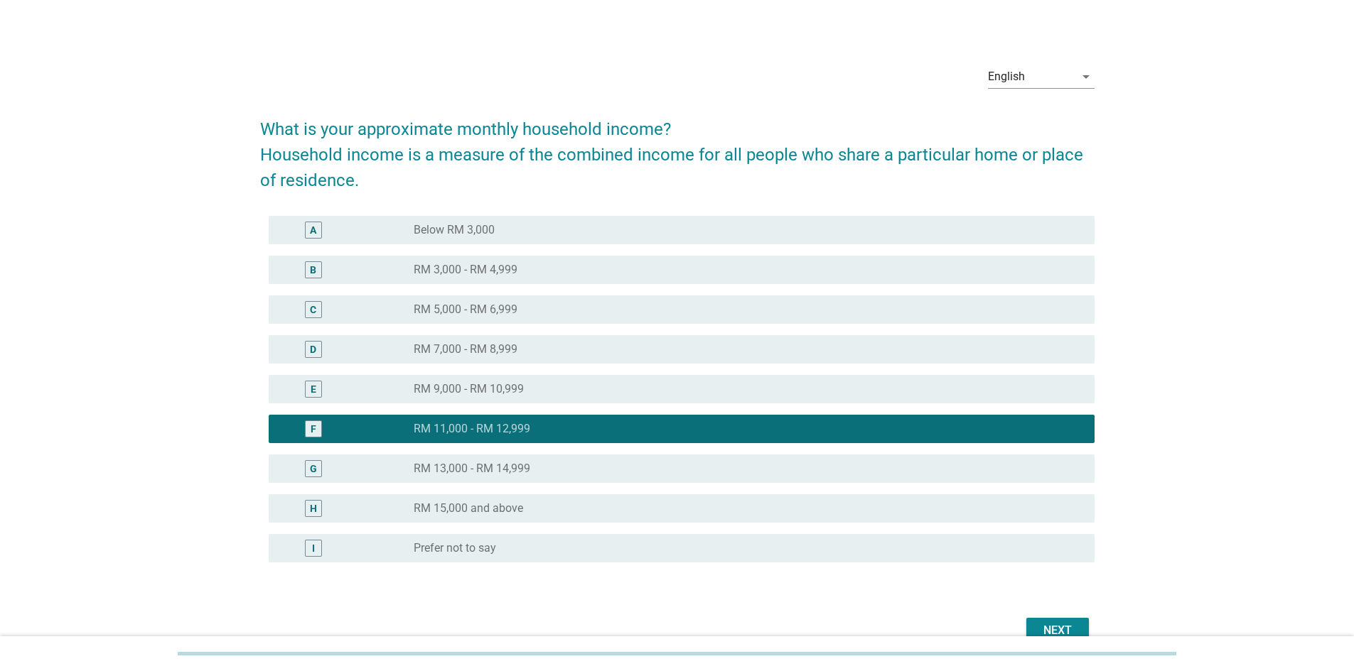
scroll to position [71, 0]
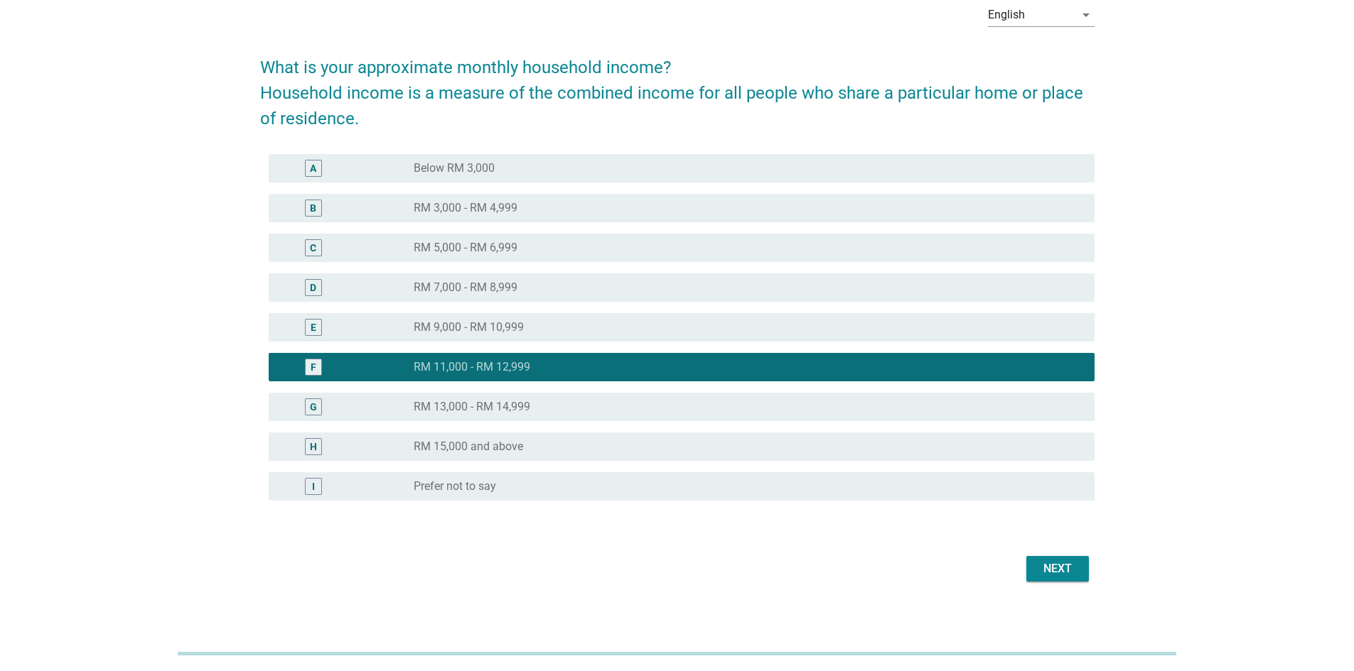
click at [1057, 582] on div "Next" at bounding box center [677, 569] width 834 height 34
click at [1056, 574] on div "Next" at bounding box center [1057, 569] width 40 height 17
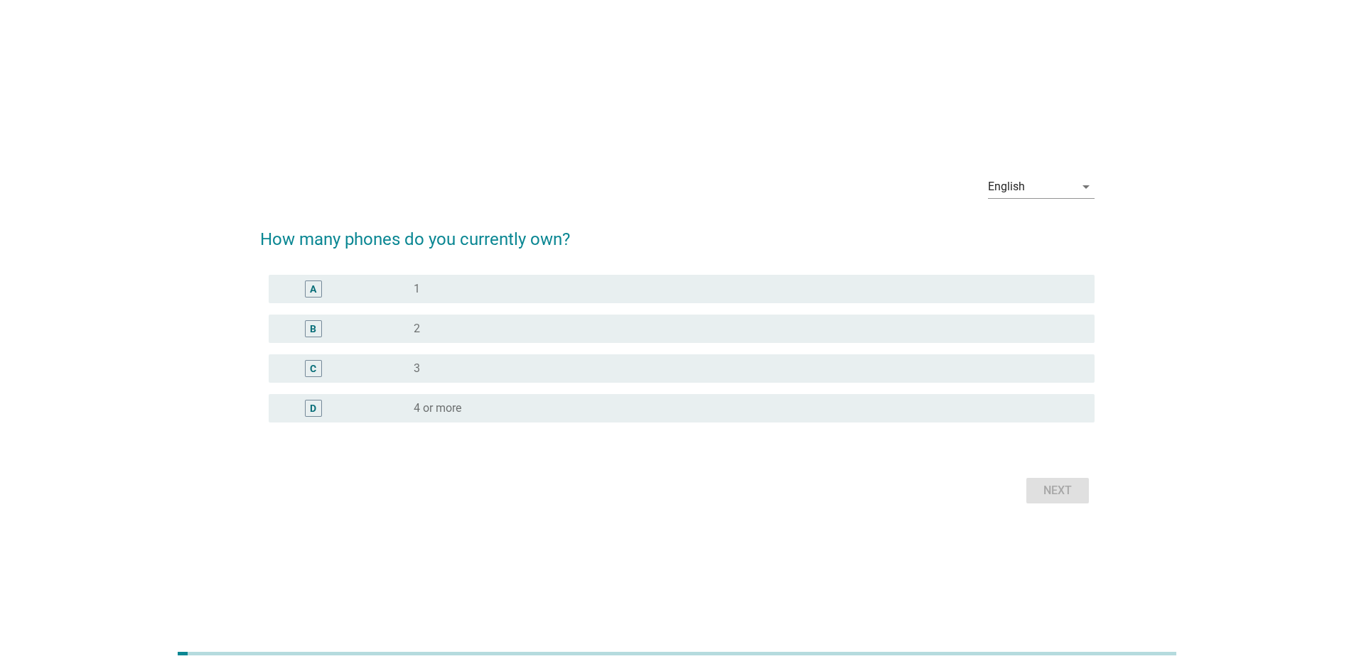
click at [541, 324] on div "radio_button_unchecked 2" at bounding box center [743, 329] width 658 height 14
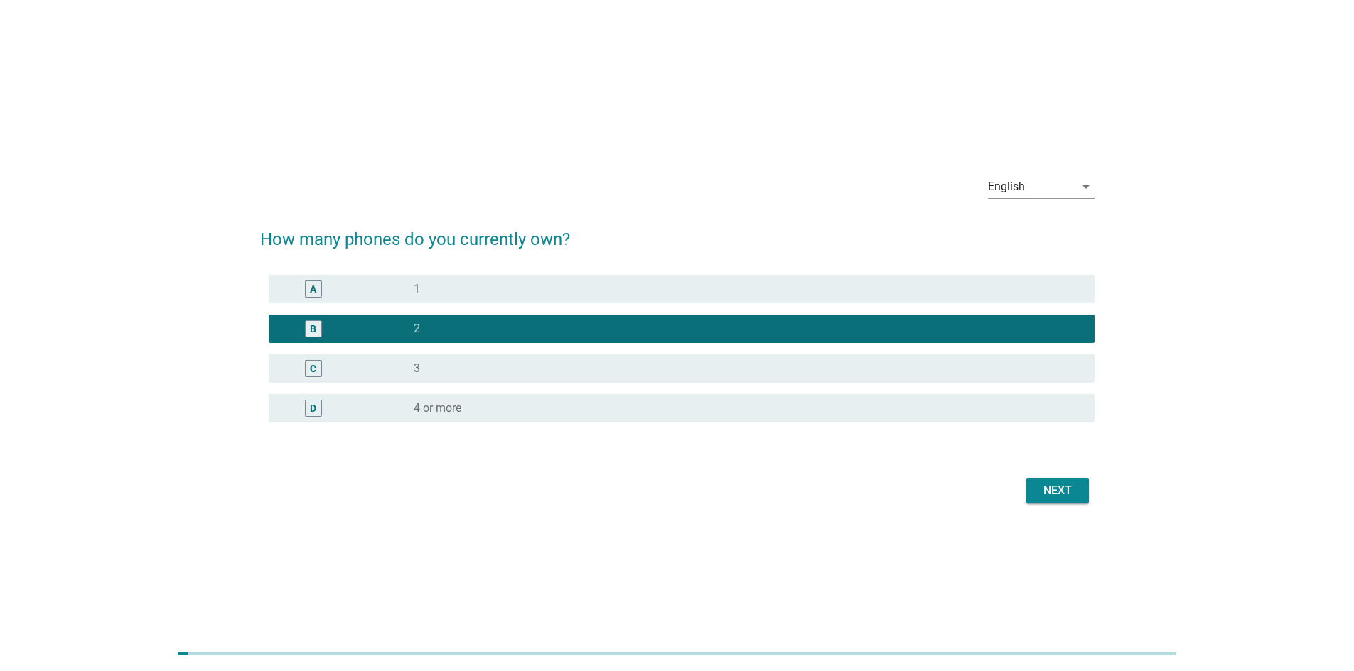
click at [1057, 486] on div "Next" at bounding box center [1057, 490] width 40 height 17
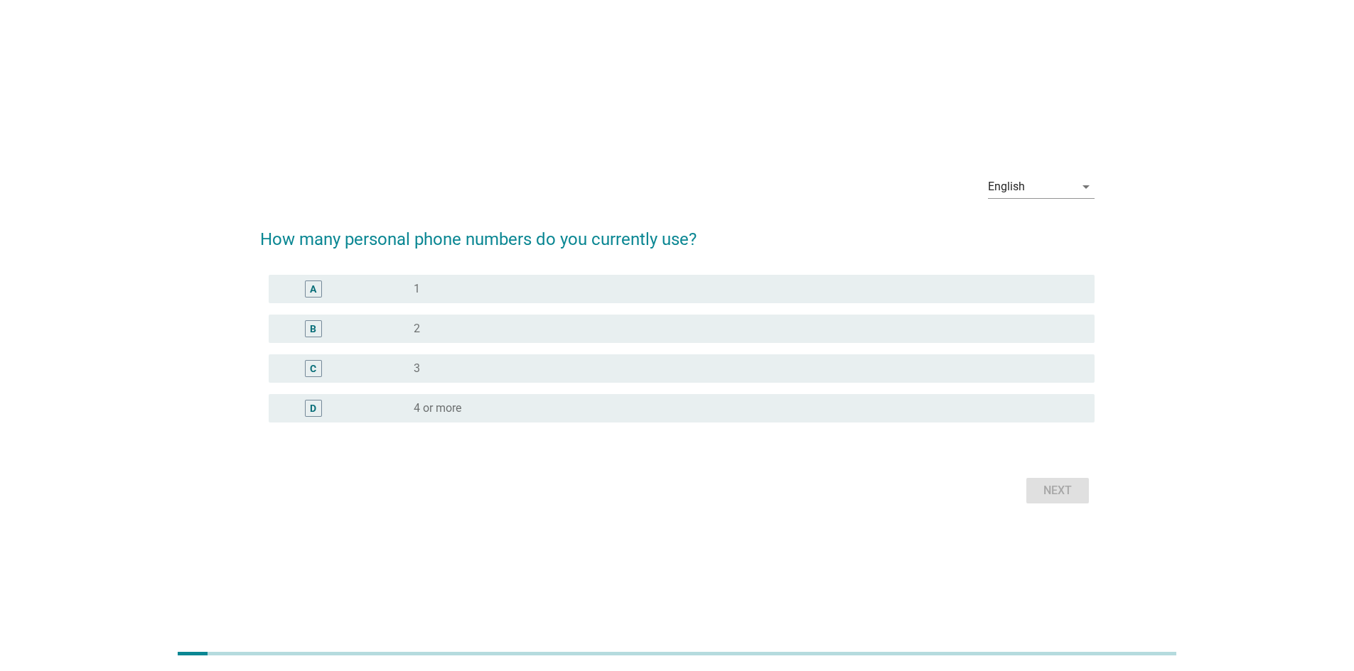
click at [490, 325] on div "radio_button_unchecked 2" at bounding box center [743, 329] width 658 height 14
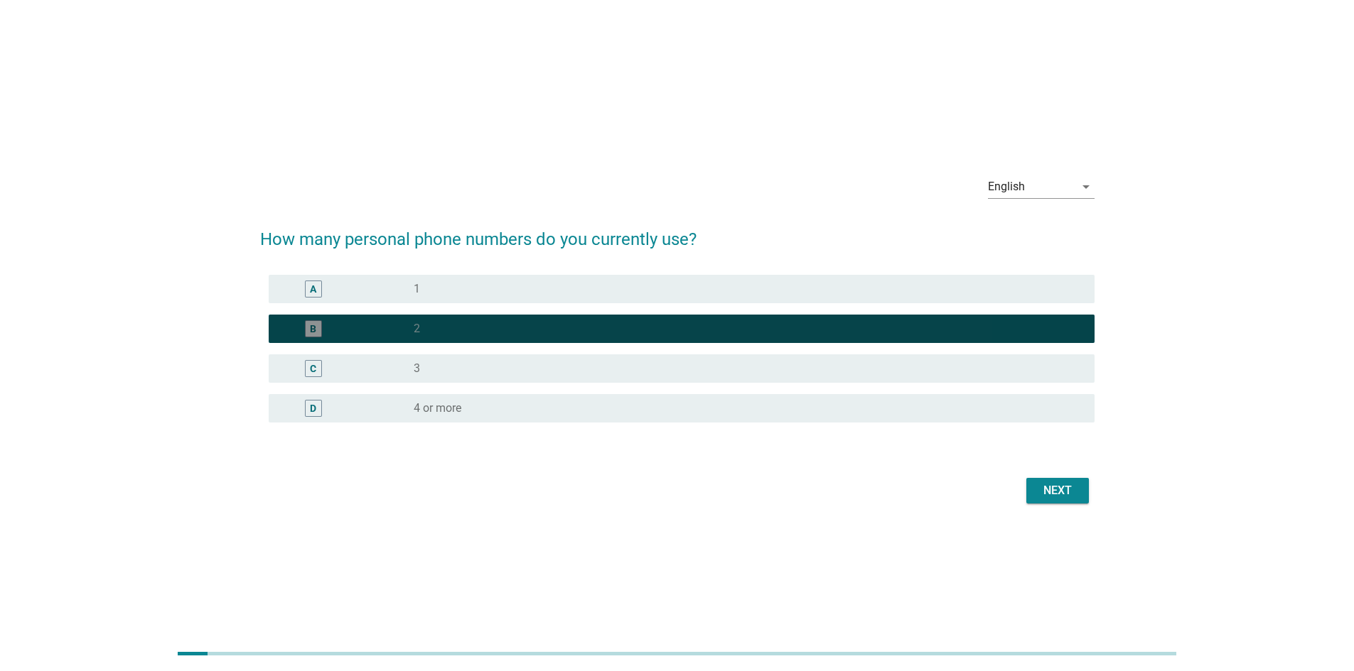
click at [490, 325] on div "radio_button_checked 2" at bounding box center [743, 329] width 658 height 14
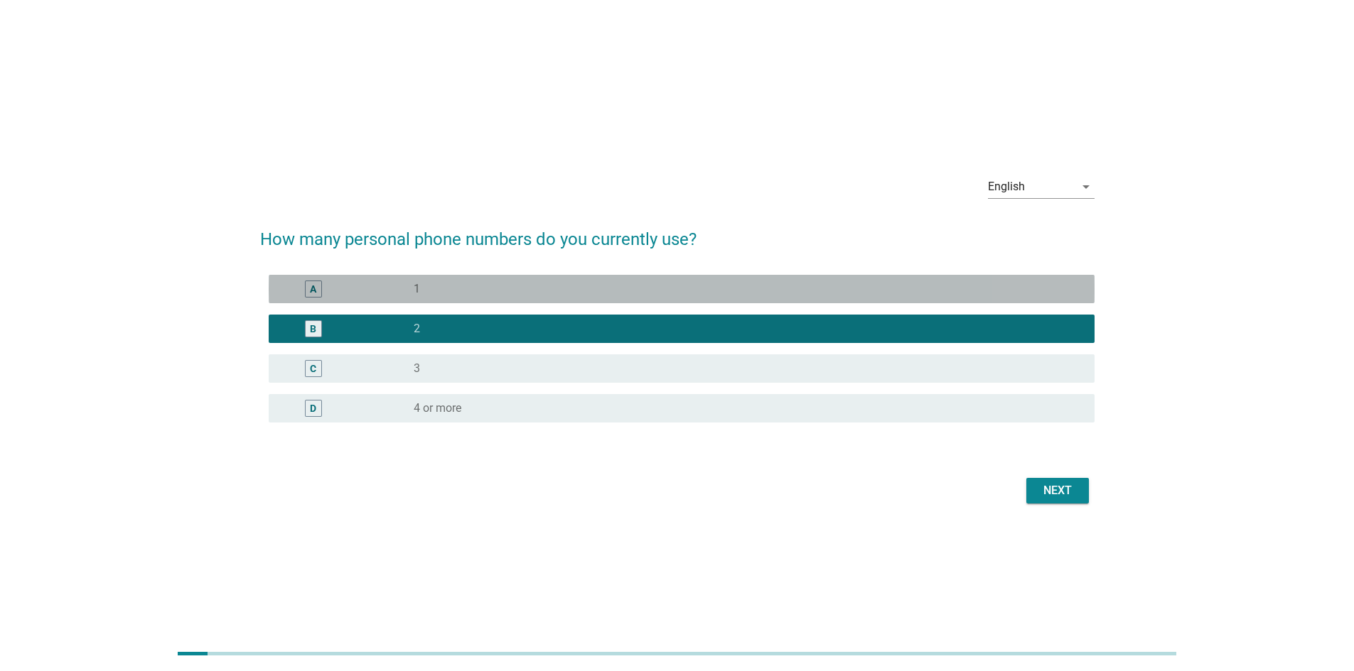
click at [669, 291] on div "radio_button_unchecked 1" at bounding box center [743, 289] width 658 height 14
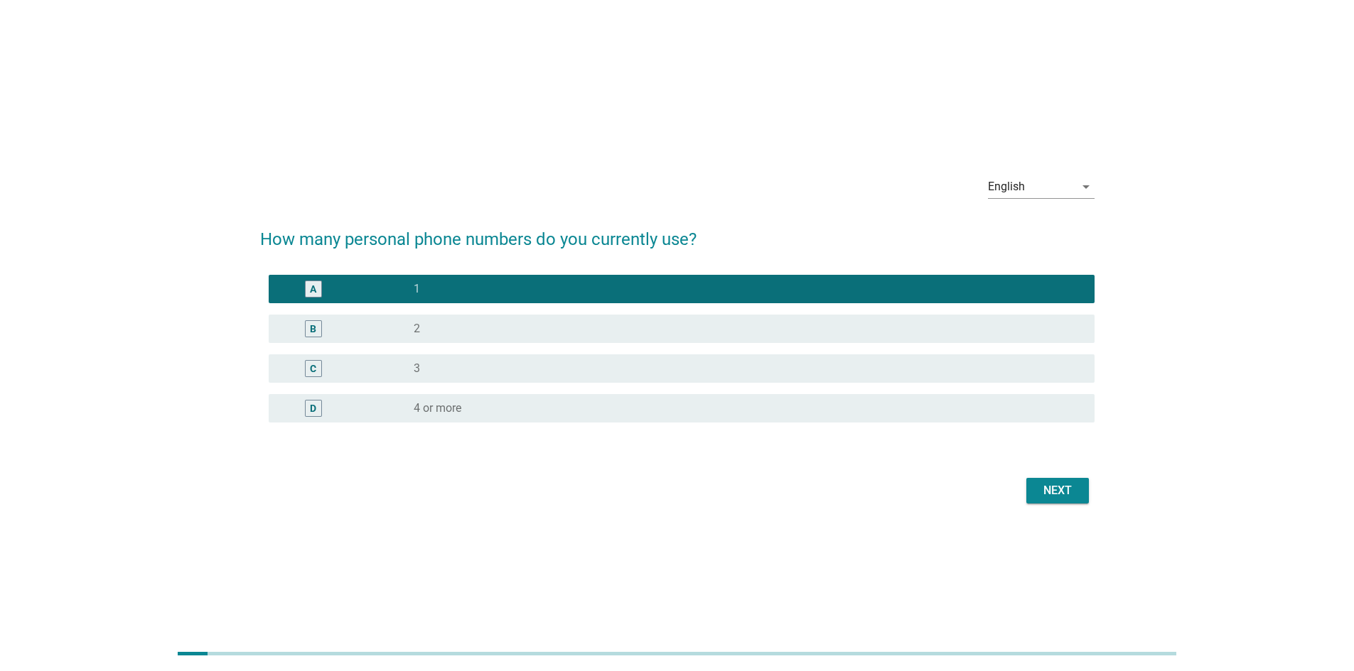
click at [1070, 480] on button "Next" at bounding box center [1057, 491] width 63 height 26
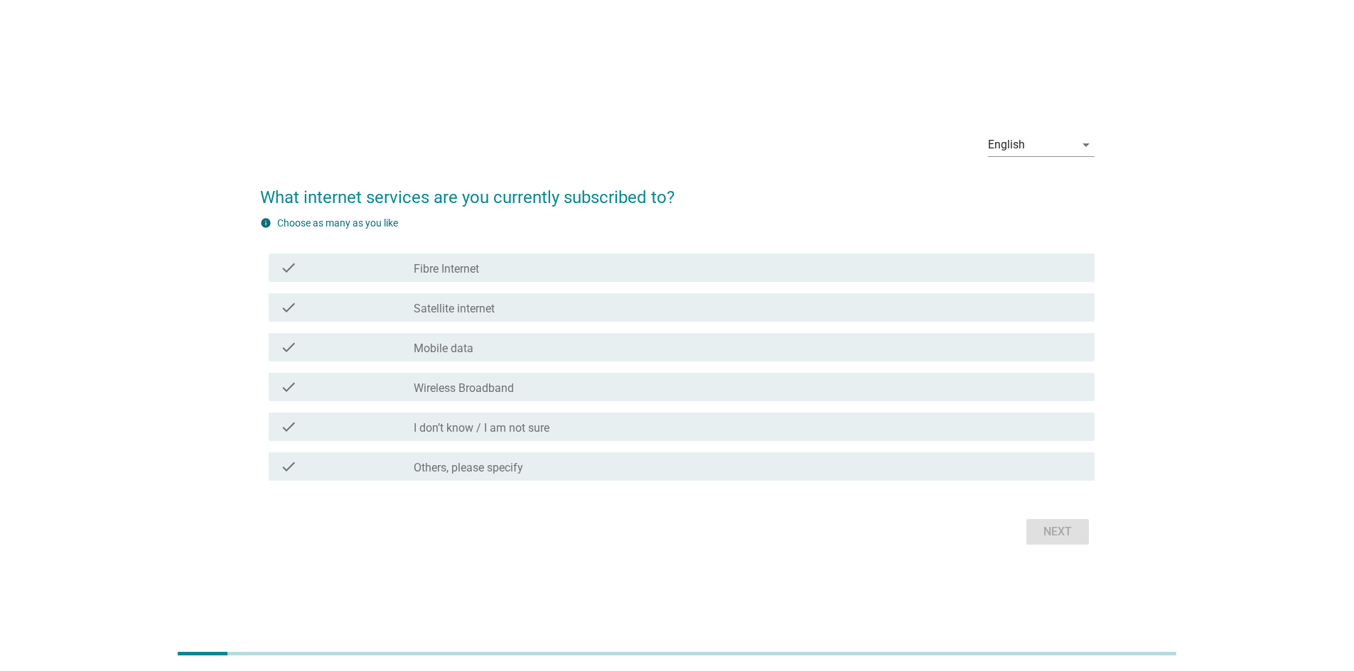
click at [477, 352] on div "check_box_outline_blank Mobile data" at bounding box center [748, 347] width 669 height 17
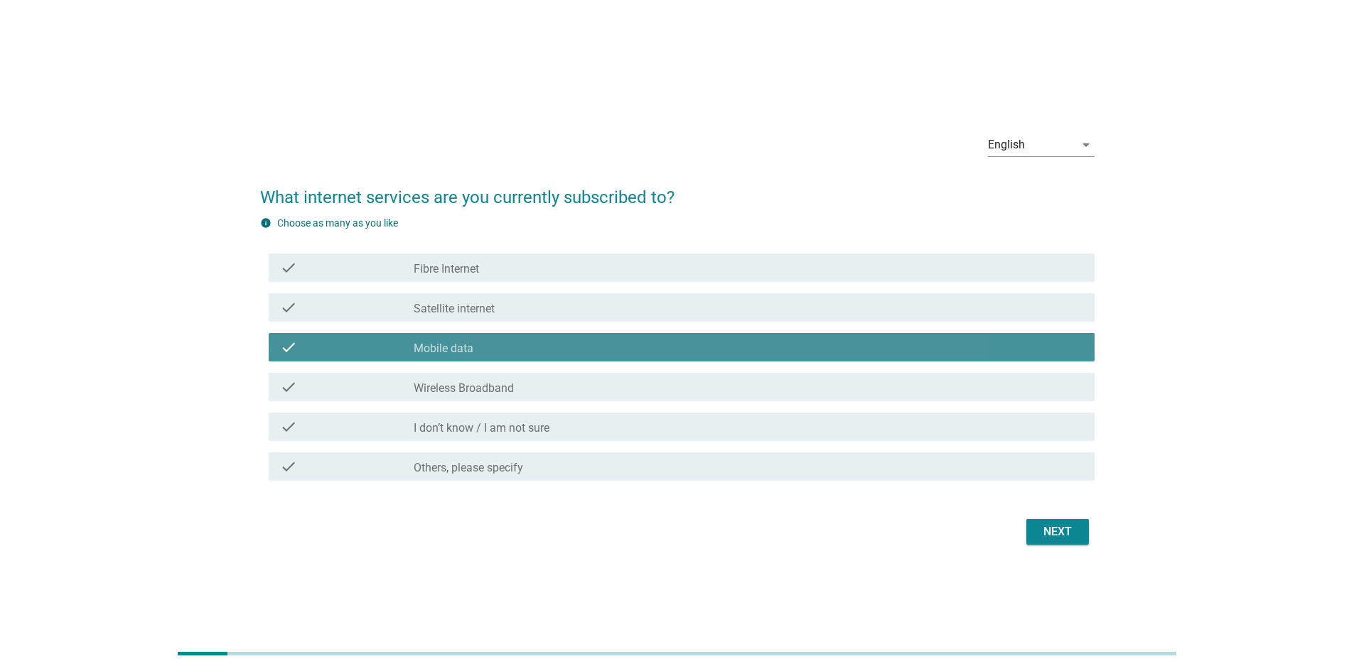
click at [484, 352] on div "check_box_outline_blank Mobile data" at bounding box center [748, 347] width 669 height 17
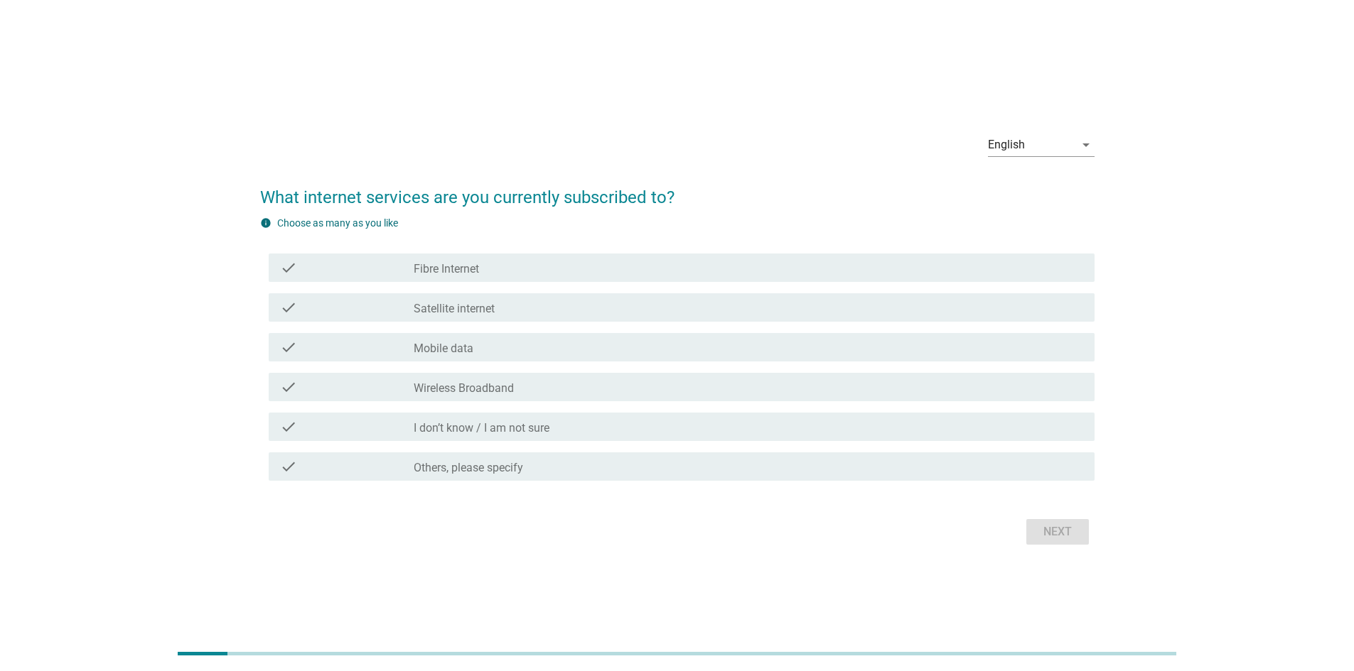
click at [494, 376] on div "check check_box_outline_blank Wireless Broadband" at bounding box center [682, 387] width 826 height 28
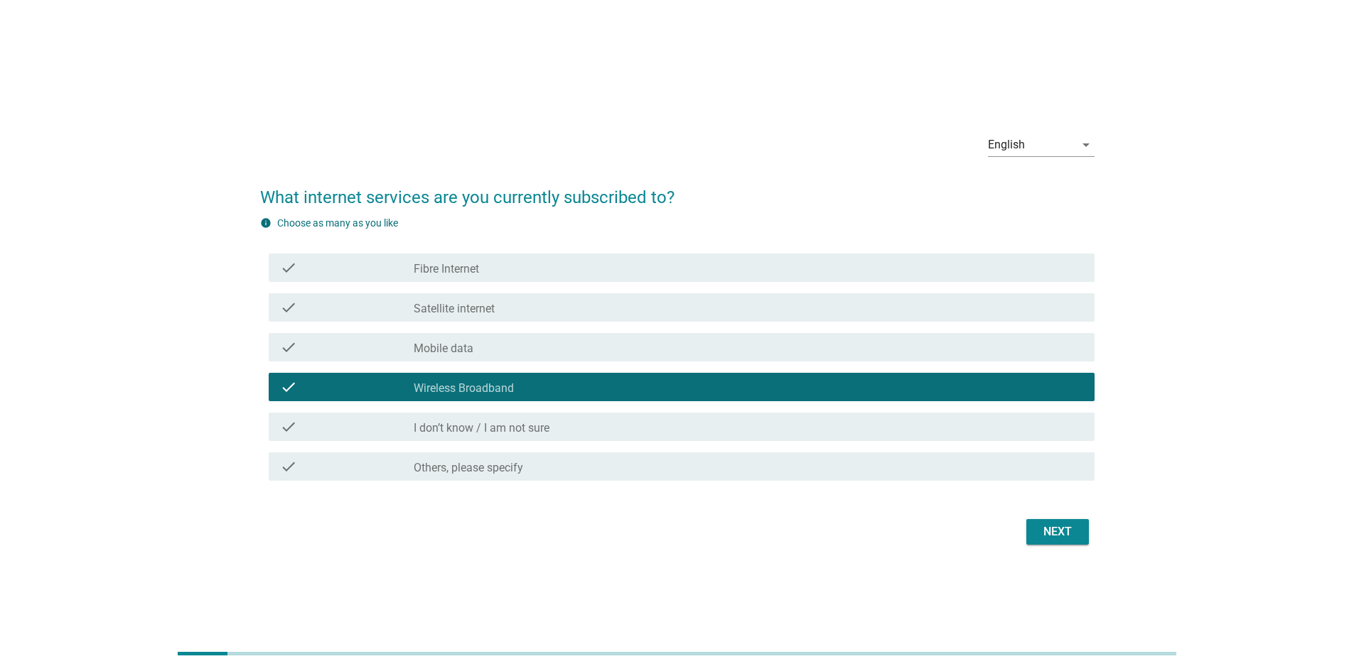
click at [1035, 532] on button "Next" at bounding box center [1057, 532] width 63 height 26
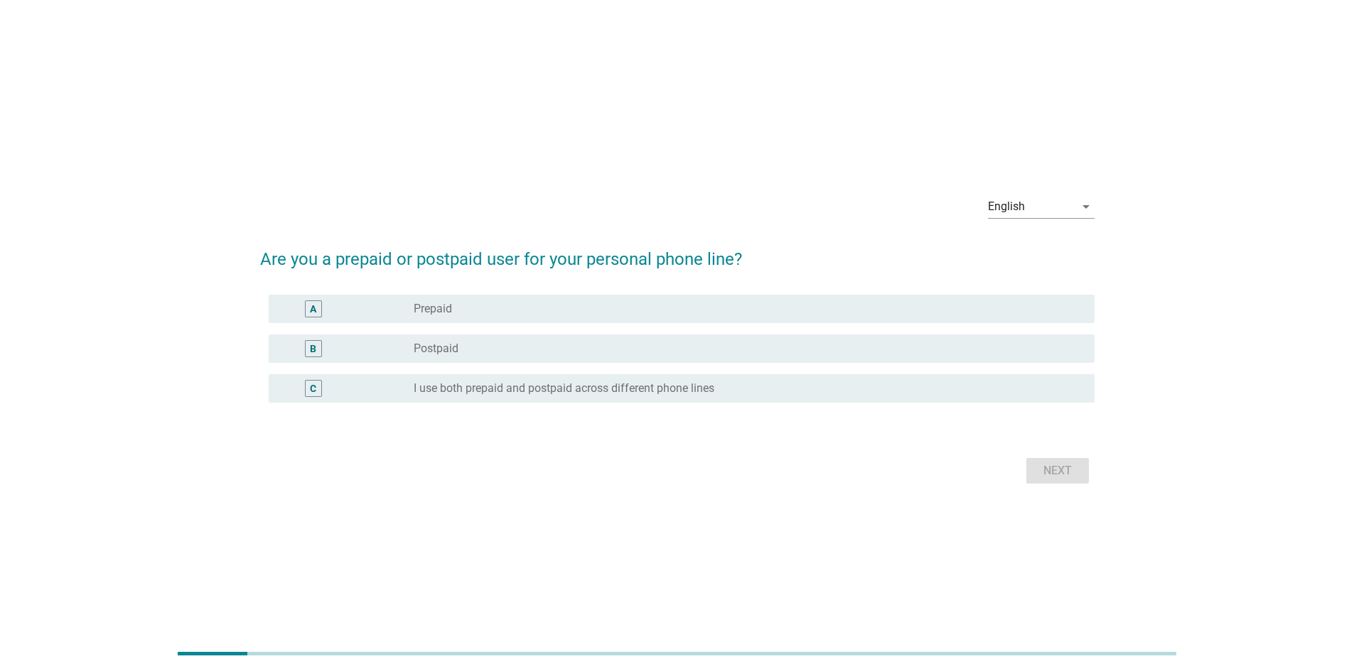
click at [497, 313] on div "radio_button_unchecked Prepaid" at bounding box center [743, 309] width 658 height 14
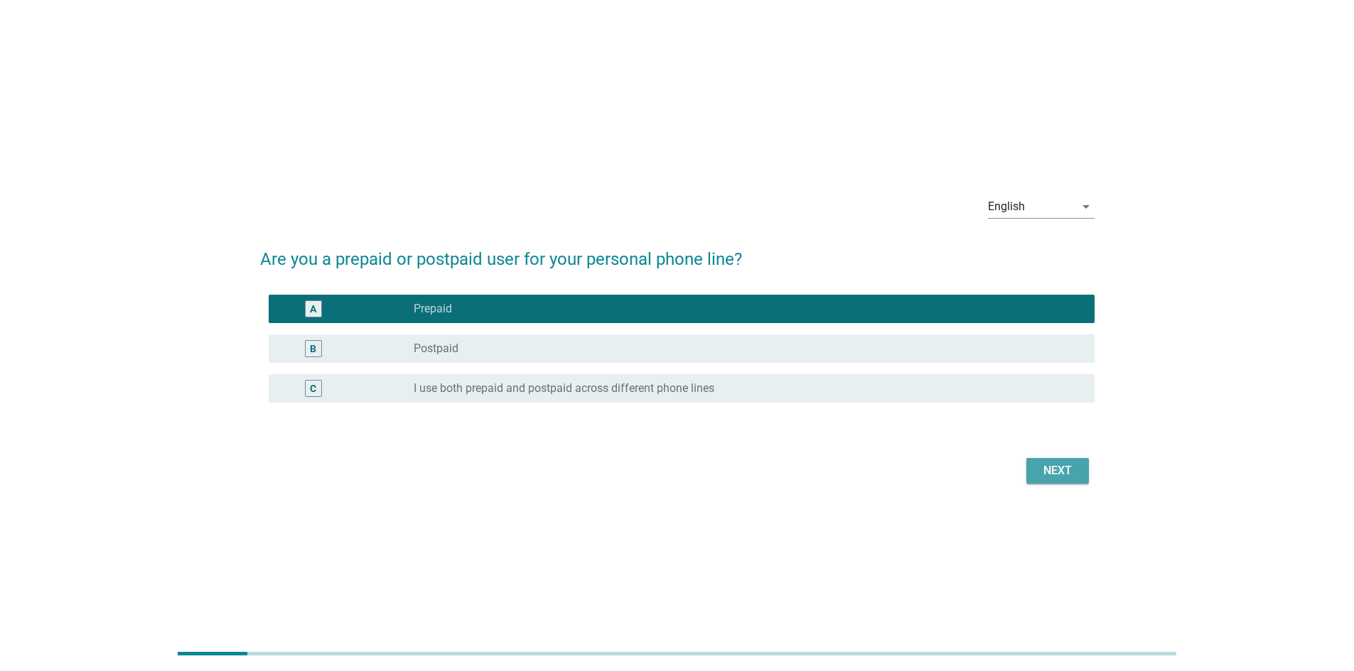
click at [1053, 478] on div "Next" at bounding box center [1057, 471] width 40 height 17
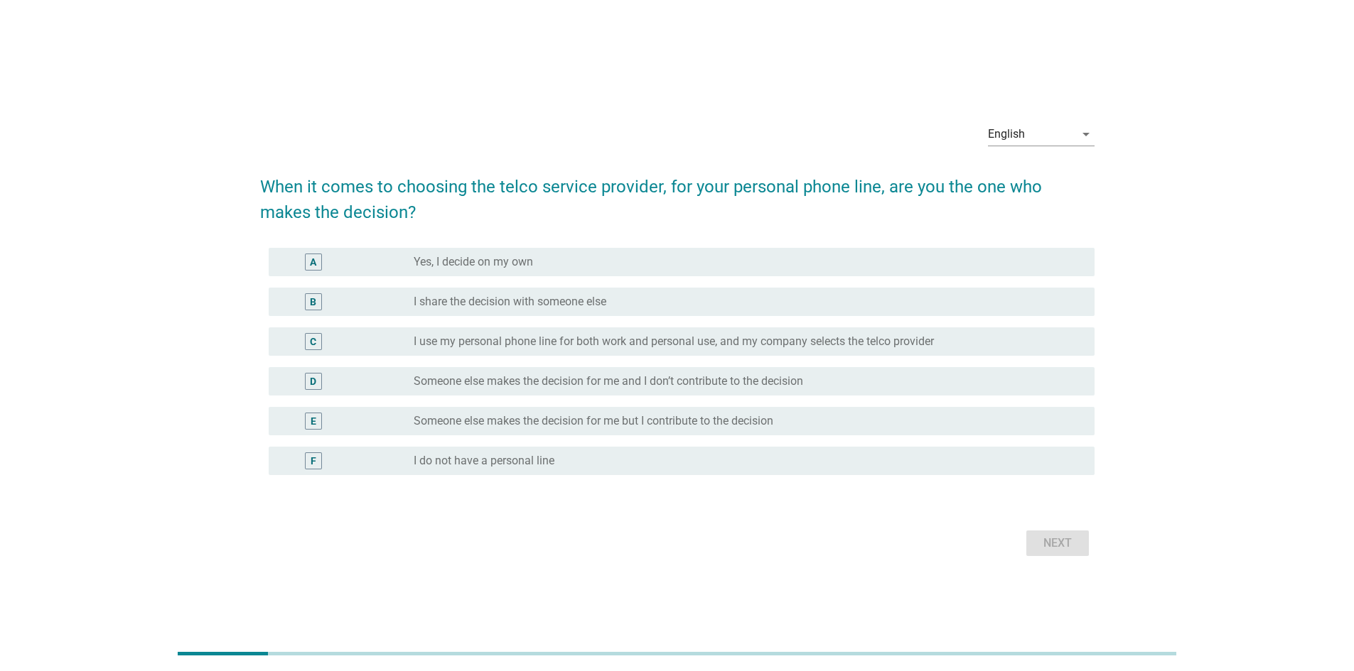
click at [560, 309] on div "radio_button_unchecked I share the decision with someone else" at bounding box center [748, 301] width 669 height 17
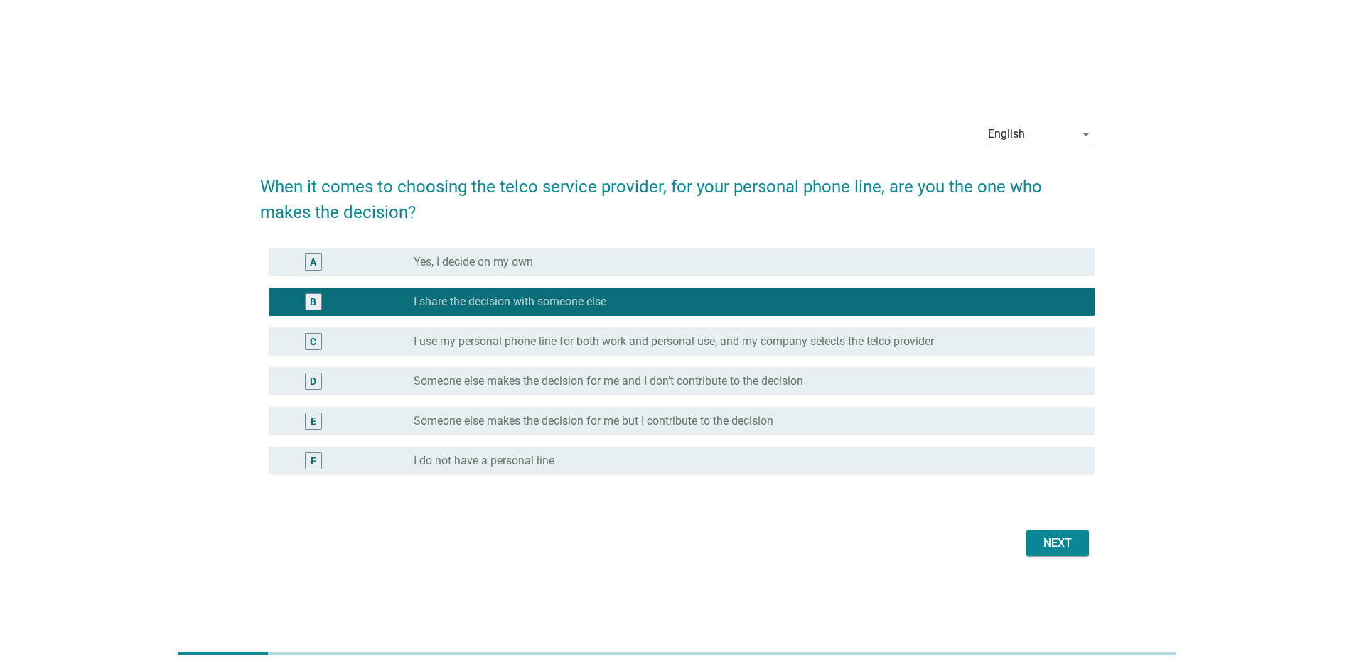
click at [567, 261] on div "radio_button_unchecked Yes, I decide on my own" at bounding box center [743, 262] width 658 height 14
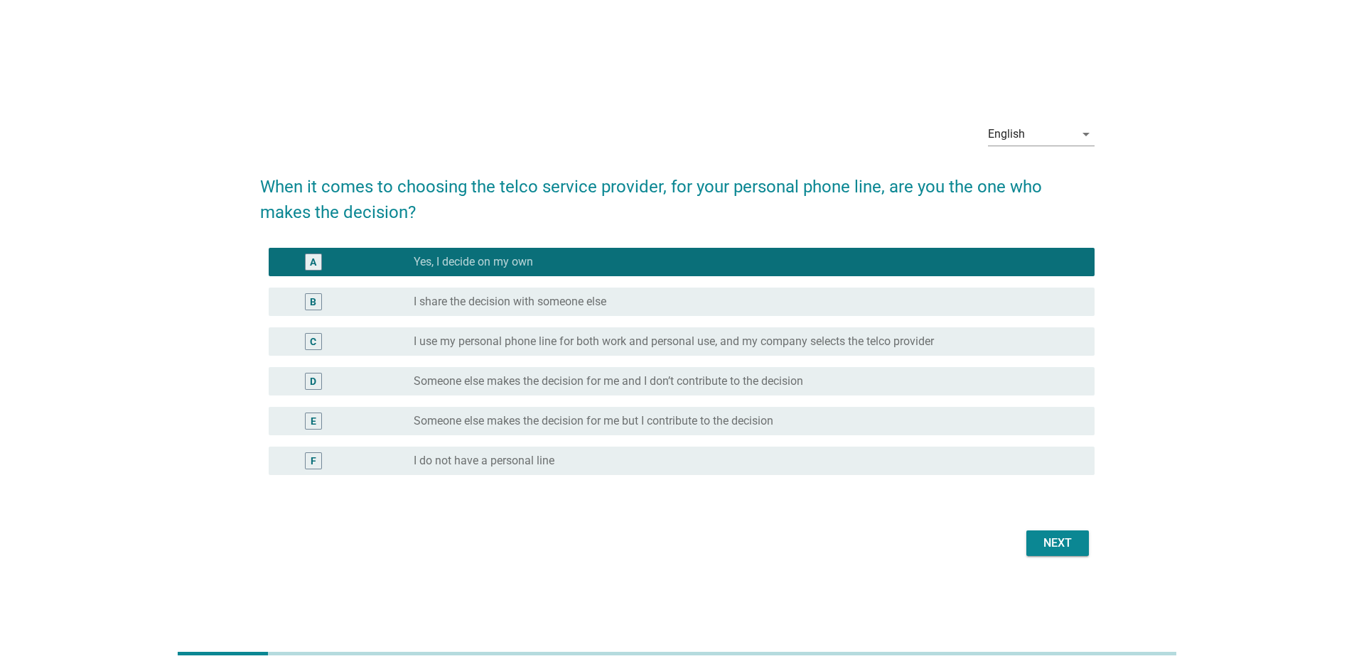
click at [1077, 541] on button "Next" at bounding box center [1057, 544] width 63 height 26
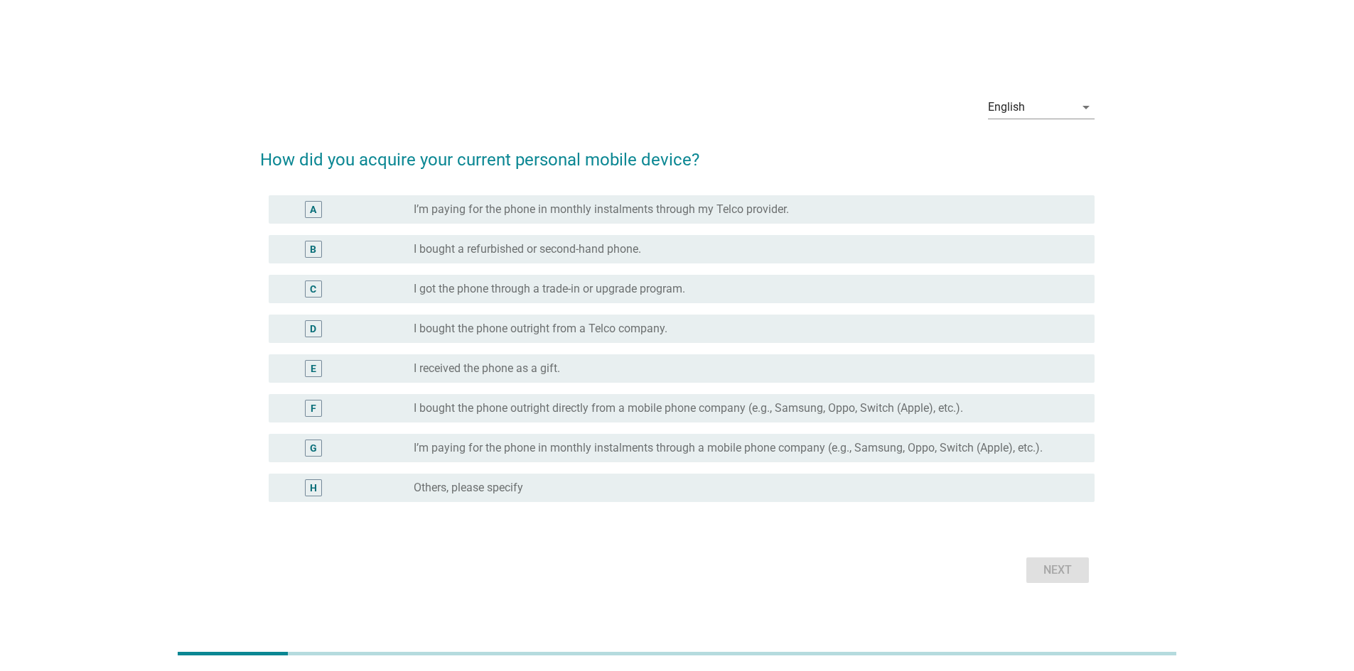
click at [610, 210] on label "I’m paying for the phone in monthly instalments through my Telco provider." at bounding box center [601, 210] width 375 height 14
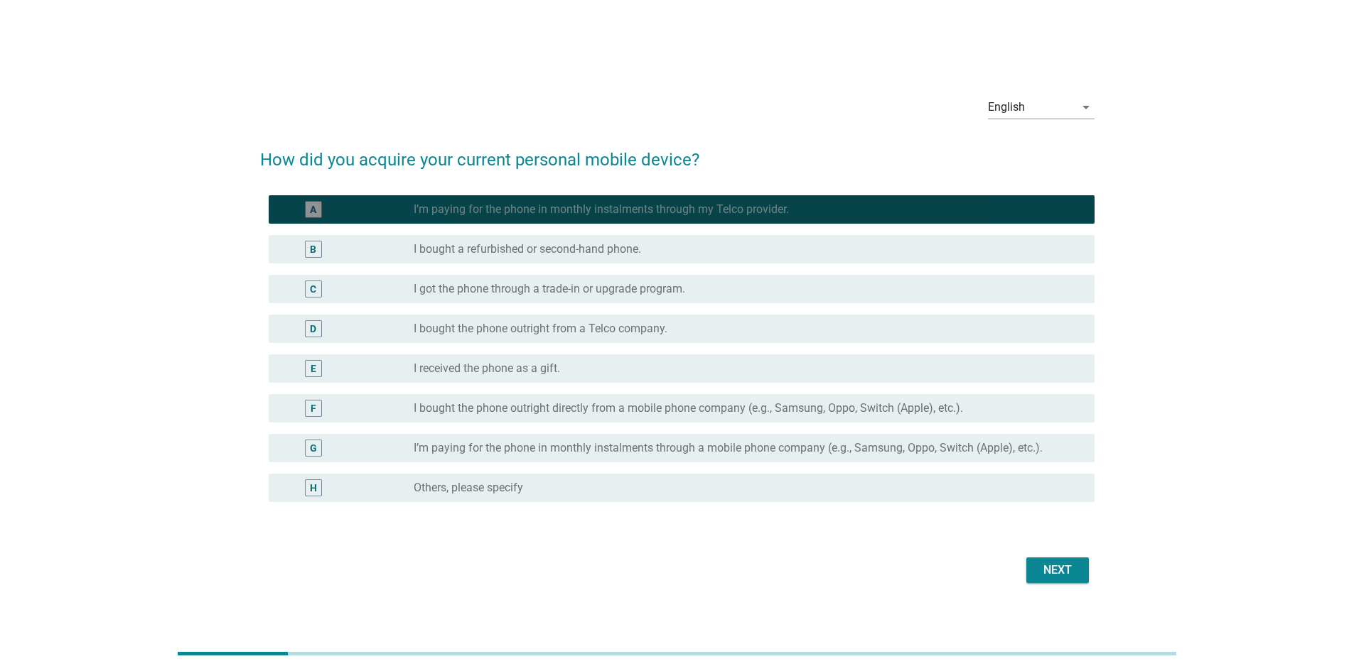
click at [611, 210] on label "I’m paying for the phone in monthly instalments through my Telco provider." at bounding box center [601, 210] width 375 height 14
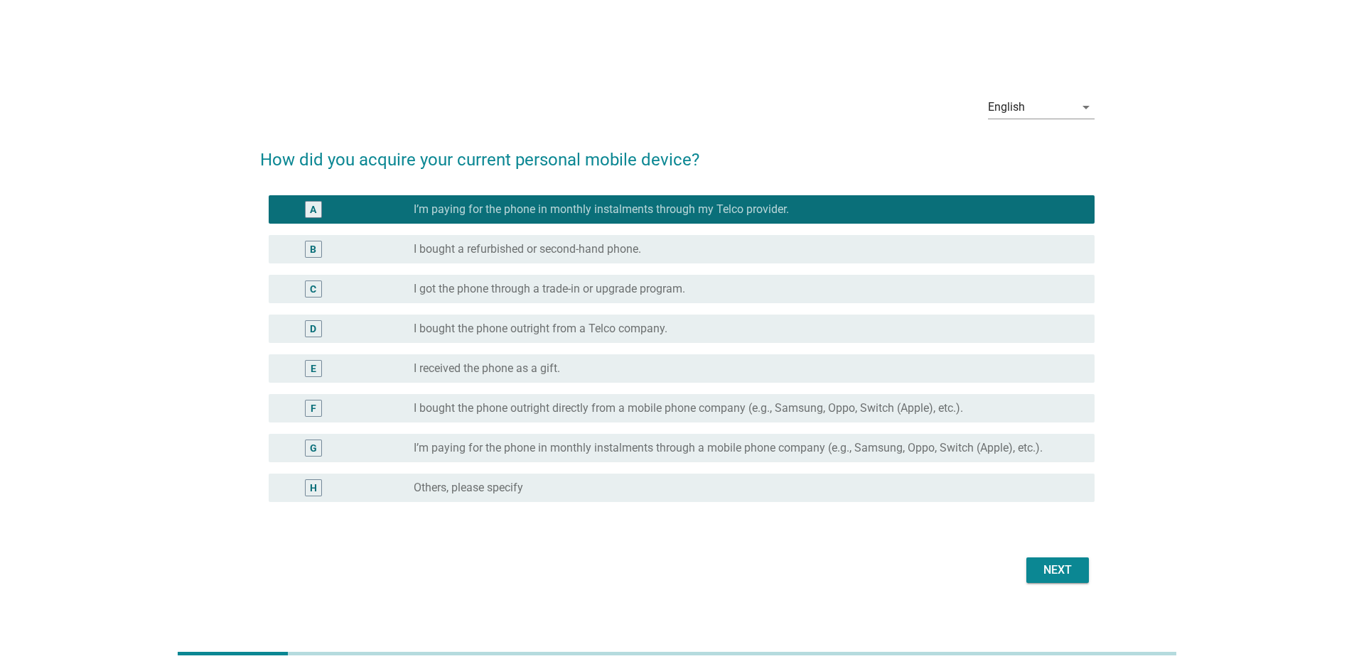
click at [606, 274] on div "C radio_button_unchecked I got the phone through a trade-in or upgrade program." at bounding box center [677, 289] width 834 height 40
click at [612, 288] on label "I got the phone through a trade-in or upgrade program." at bounding box center [549, 289] width 271 height 14
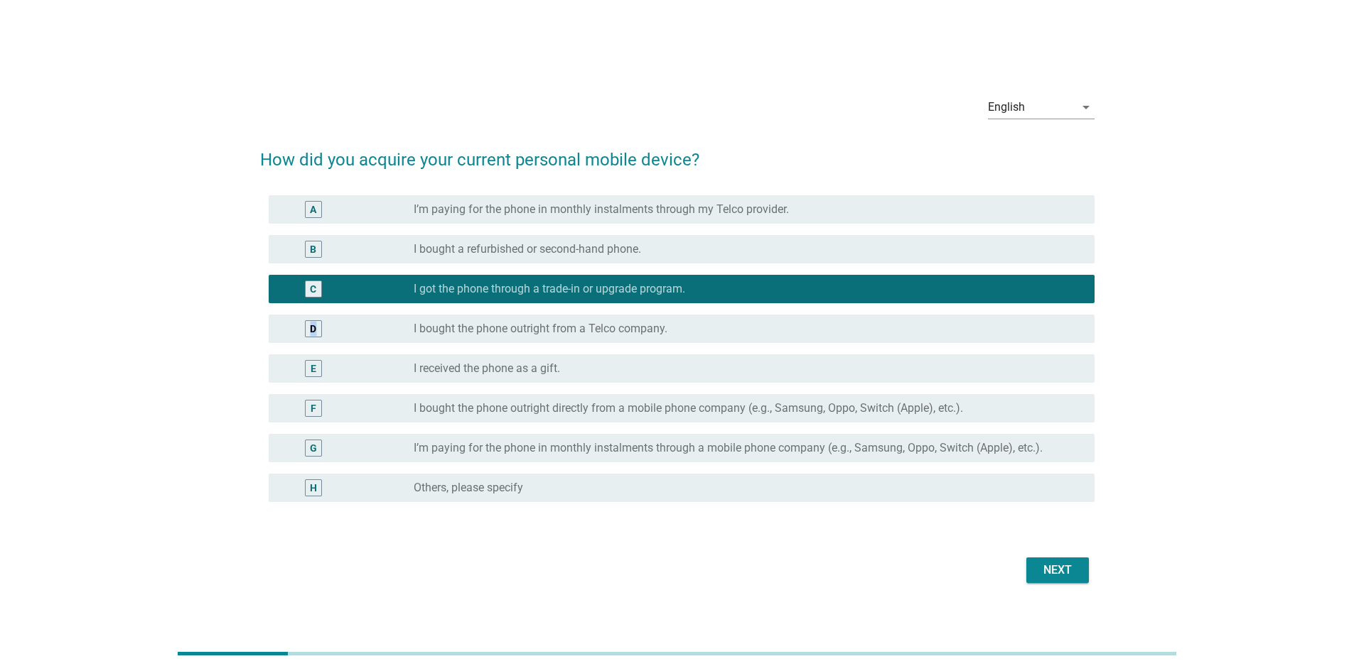
click at [626, 334] on label "I bought the phone outright from a Telco company." at bounding box center [541, 329] width 254 height 14
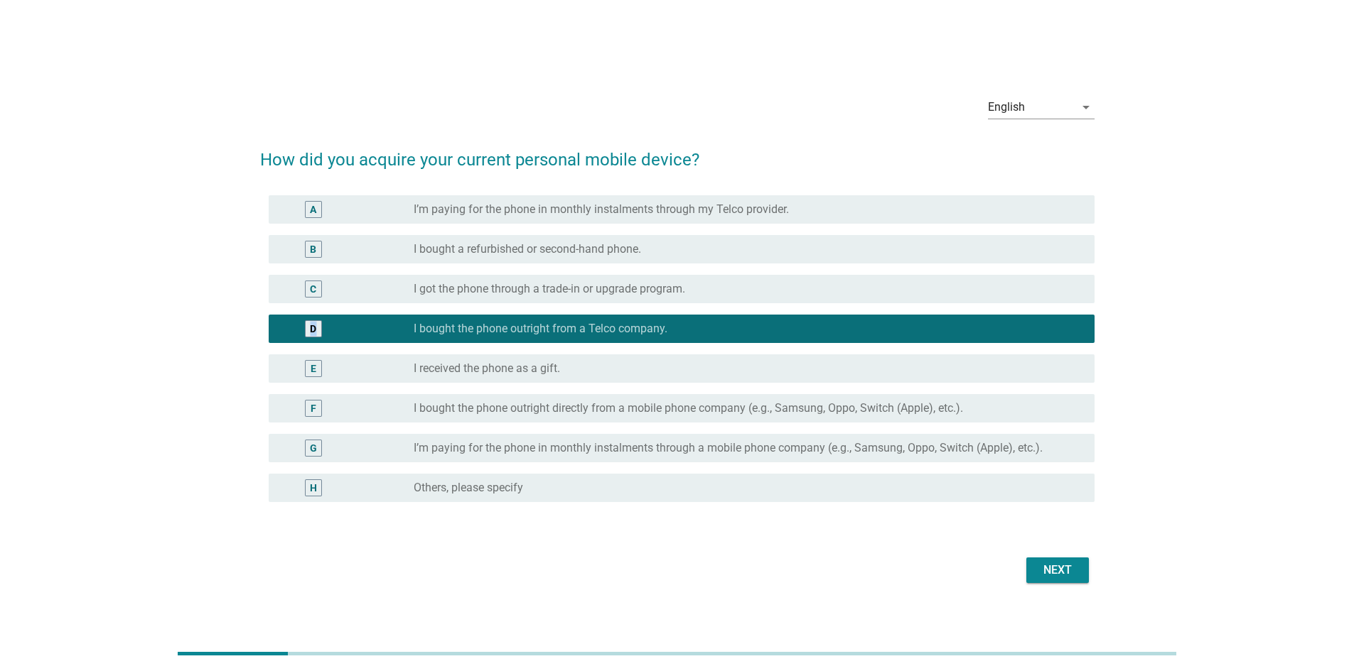
click at [527, 374] on label "I received the phone as a gift." at bounding box center [487, 369] width 146 height 14
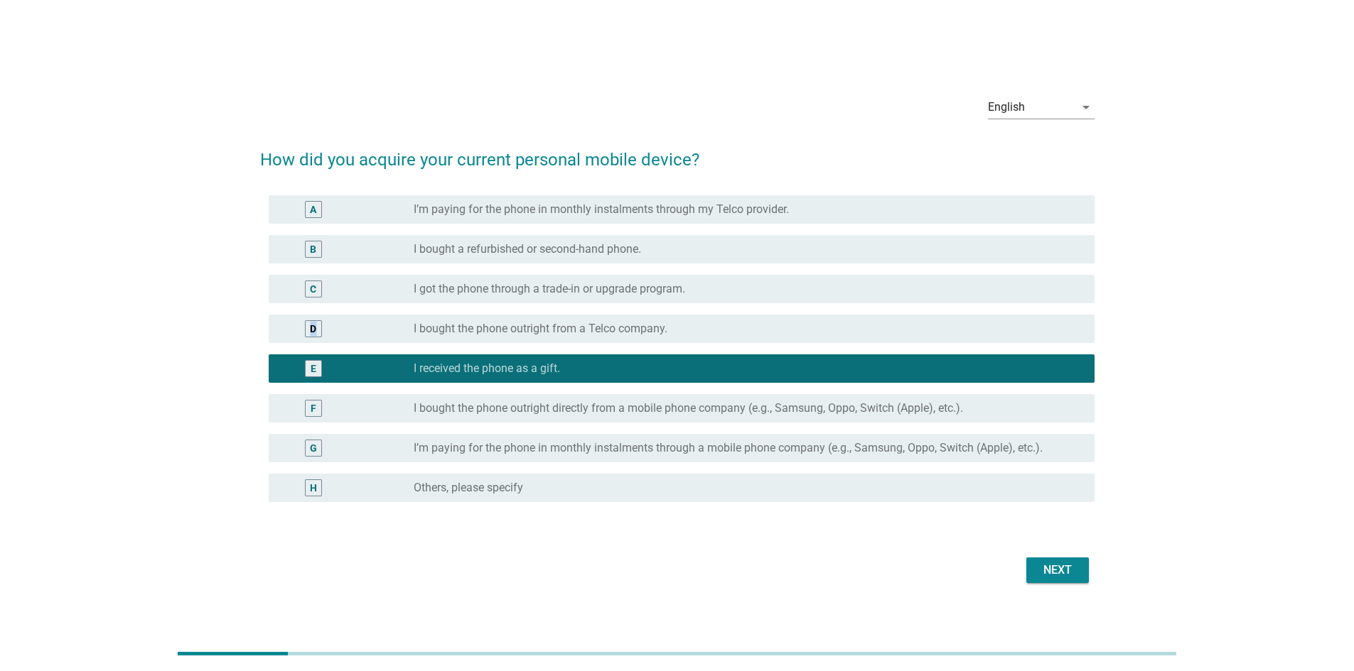
click at [1080, 569] on button "Next" at bounding box center [1057, 571] width 63 height 26
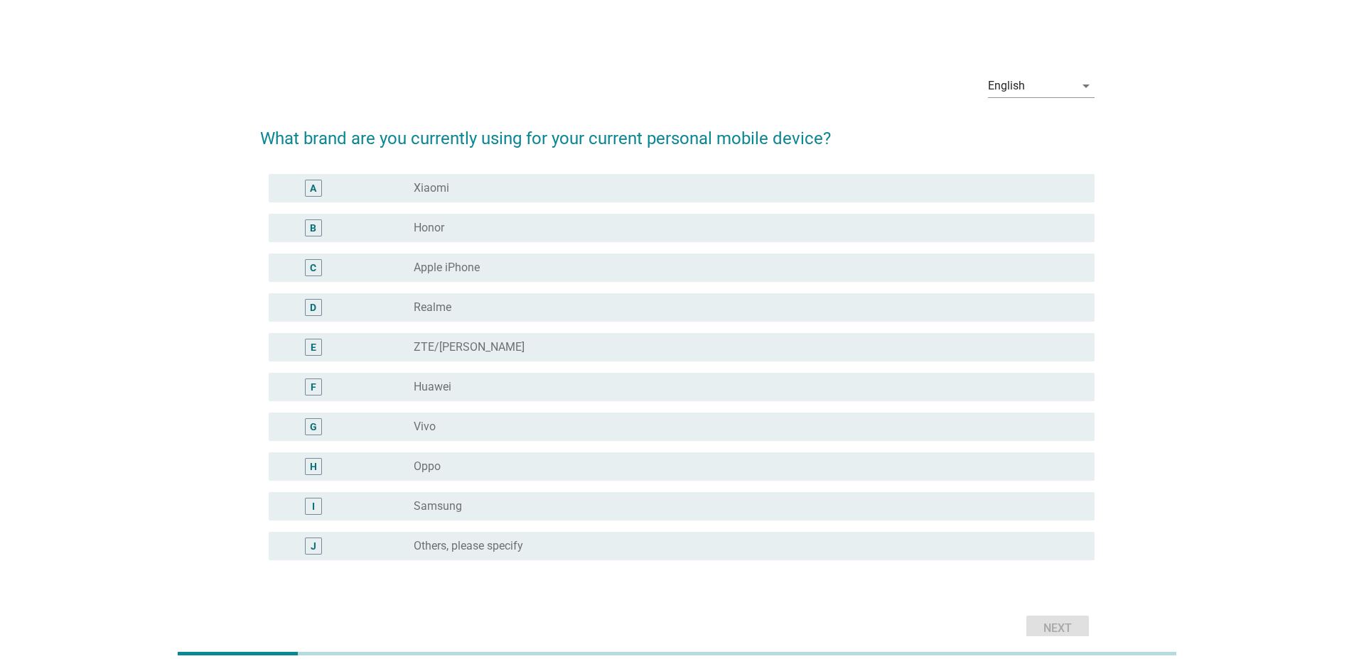
click at [490, 500] on div "radio_button_unchecked Samsung" at bounding box center [743, 507] width 658 height 14
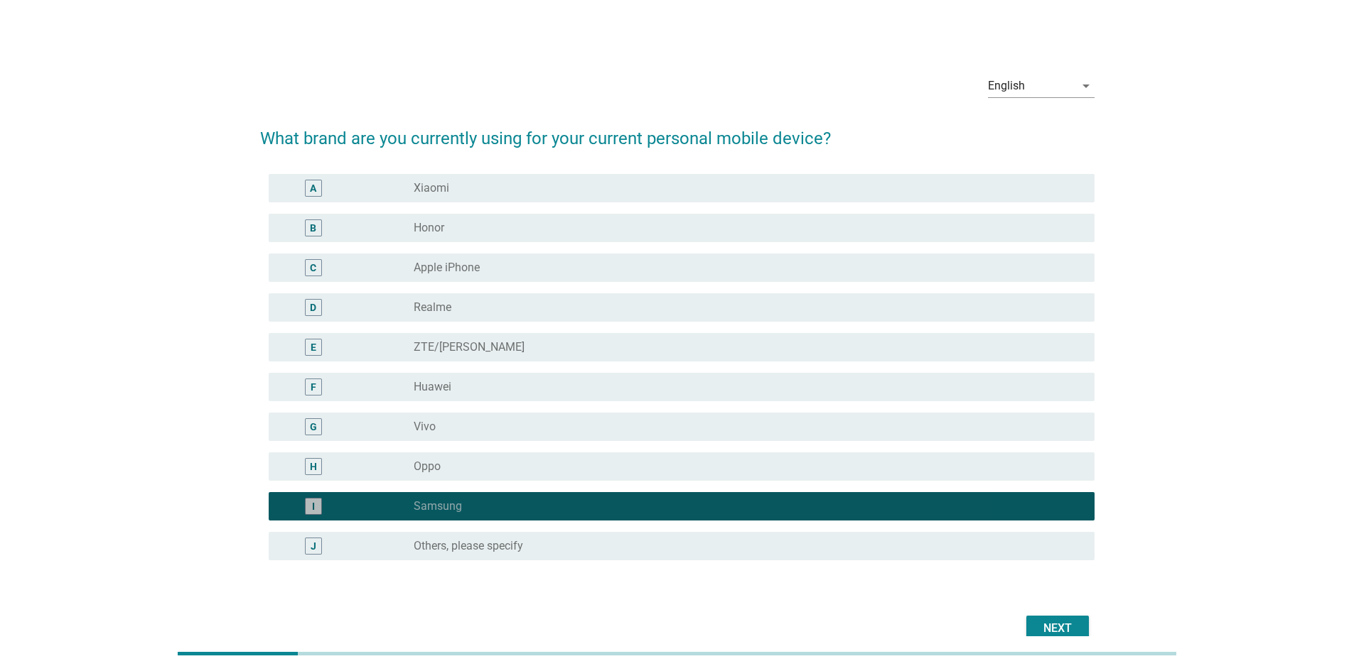
click at [489, 500] on div "radio_button_checked Samsung" at bounding box center [743, 507] width 658 height 14
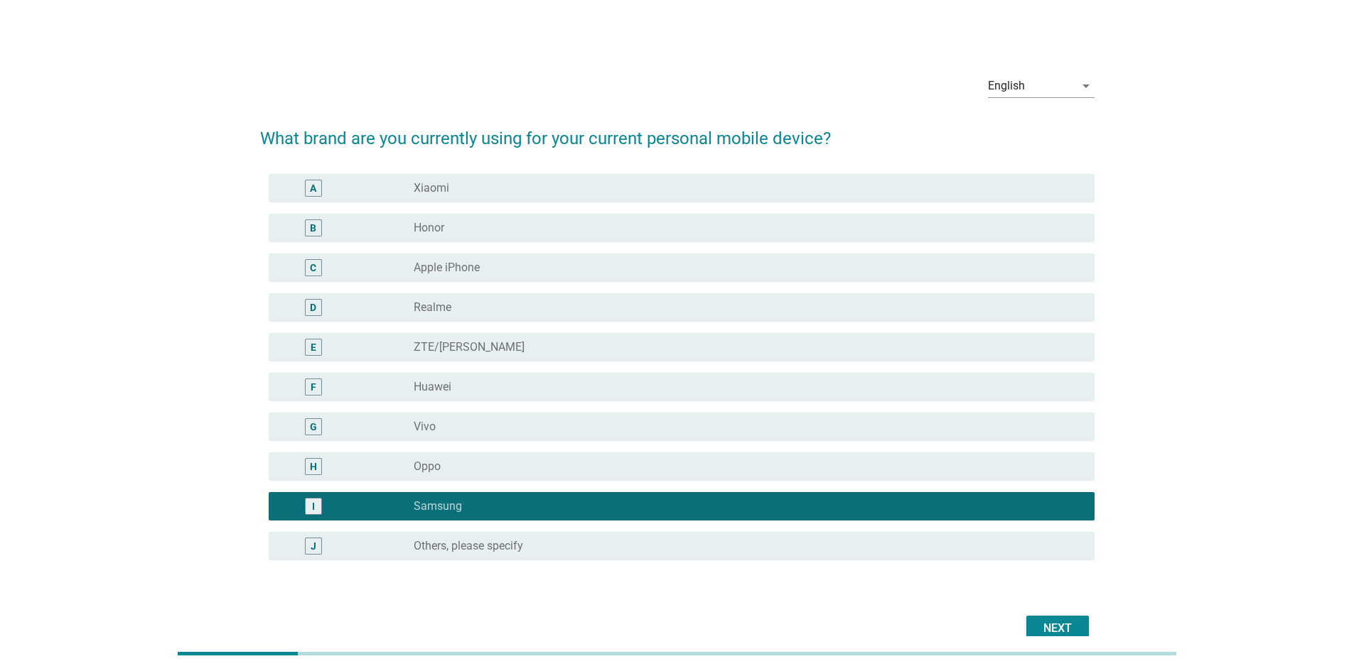
click at [1061, 624] on div "Next" at bounding box center [1057, 628] width 40 height 17
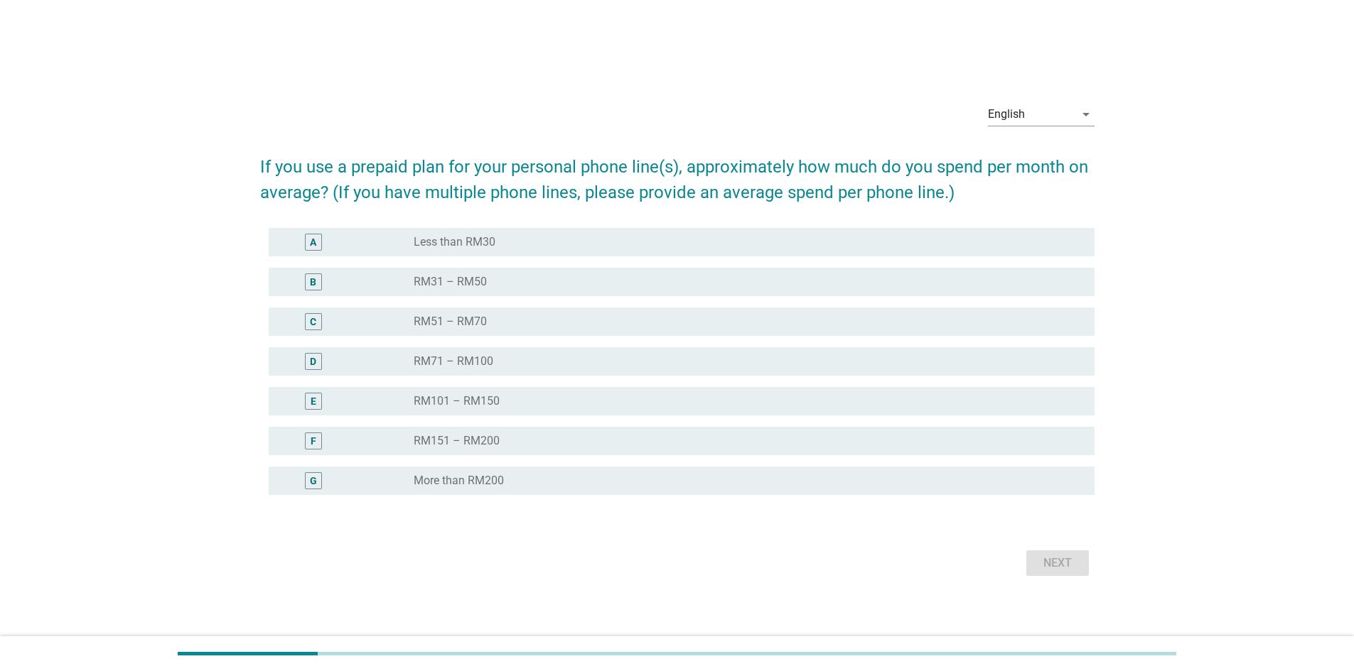
click at [486, 288] on div "radio_button_unchecked RM31 – RM50" at bounding box center [743, 282] width 658 height 14
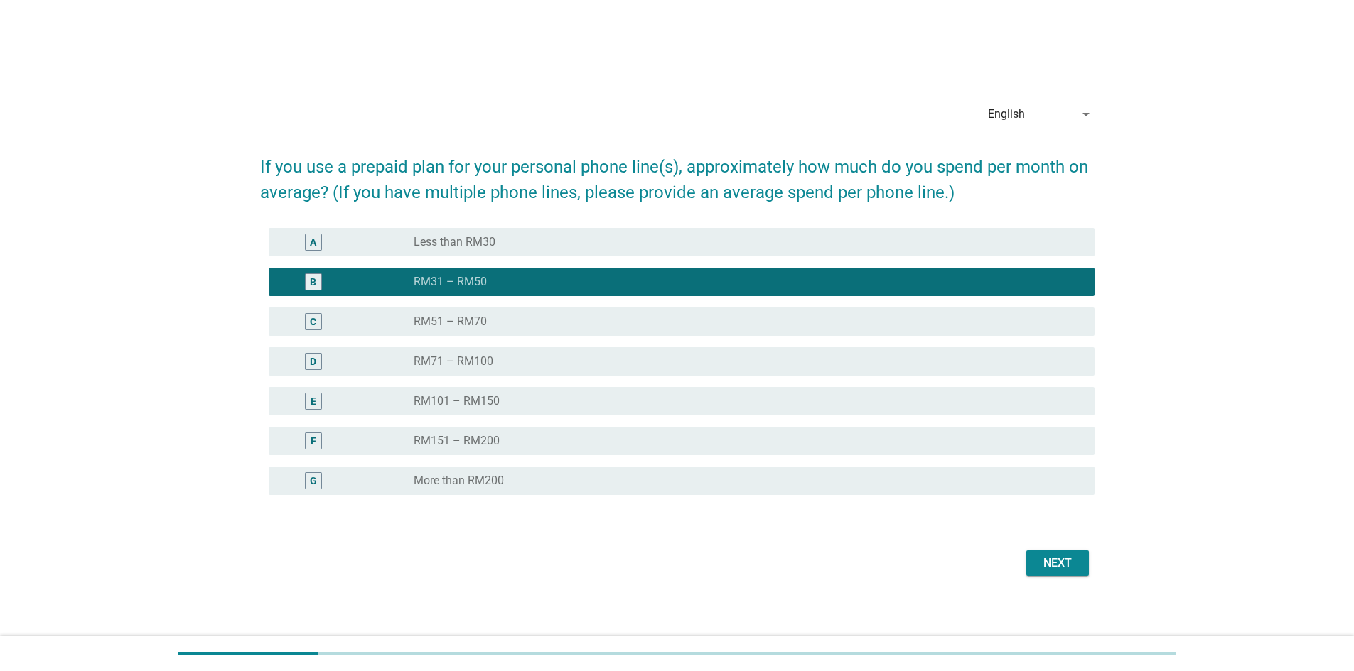
click at [1057, 569] on div "Next" at bounding box center [1057, 563] width 40 height 17
click at [1057, 569] on div "Next" at bounding box center [677, 563] width 834 height 34
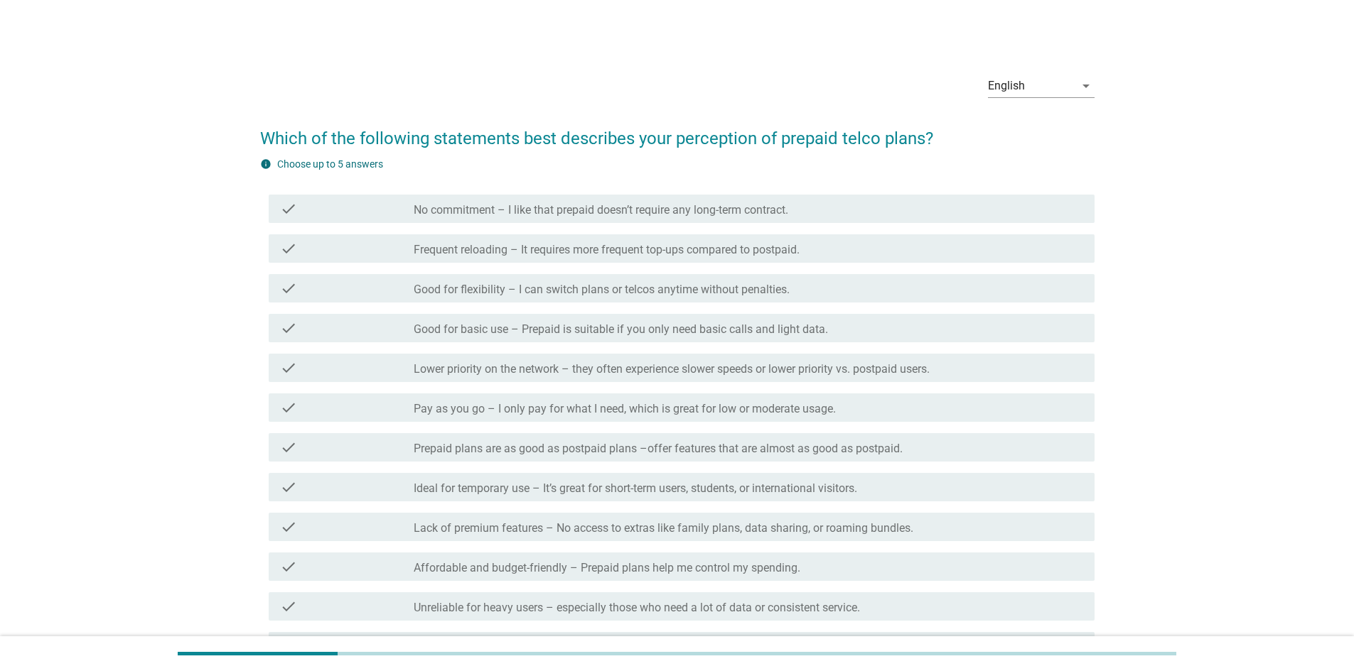
click at [644, 308] on div "check check_box_outline_blank Good for basic use – Prepaid is suitable if you o…" at bounding box center [677, 328] width 834 height 40
click at [650, 281] on div "check_box_outline_blank Good for flexibility – I can switch plans or telcos any…" at bounding box center [748, 288] width 669 height 17
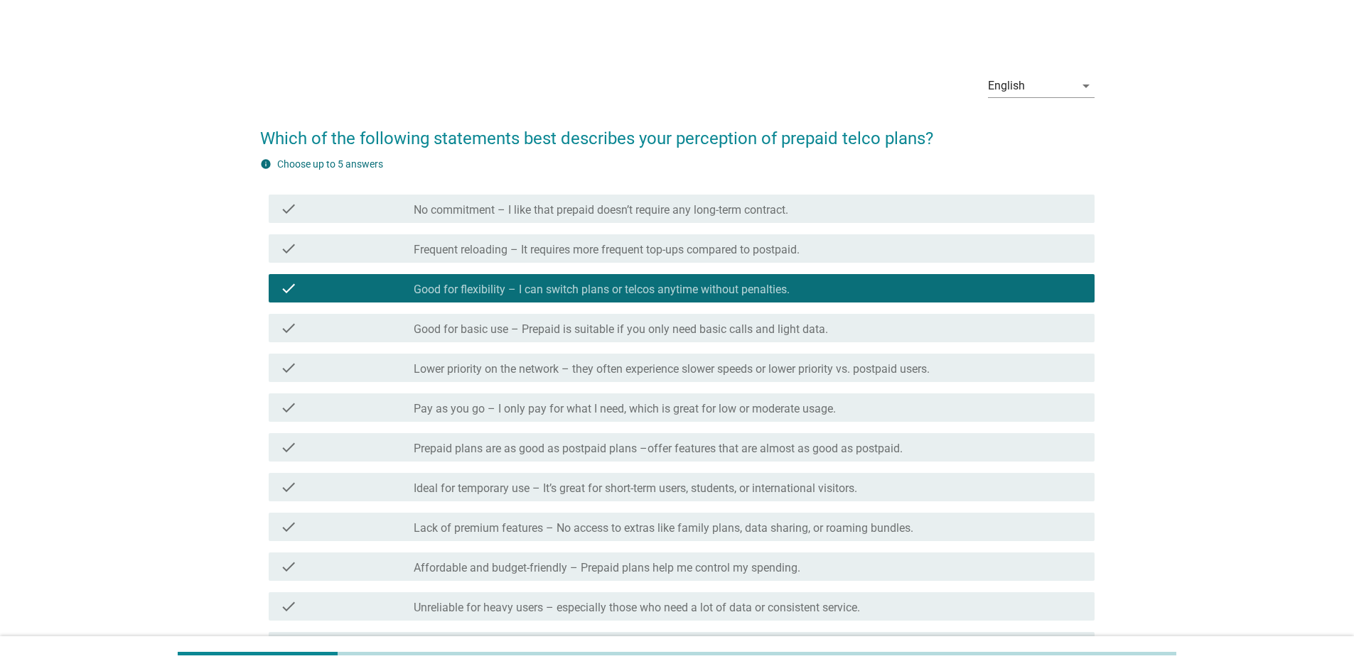
click at [650, 250] on label "Frequent reloading – It requires more frequent top-ups compared to postpaid." at bounding box center [607, 250] width 386 height 14
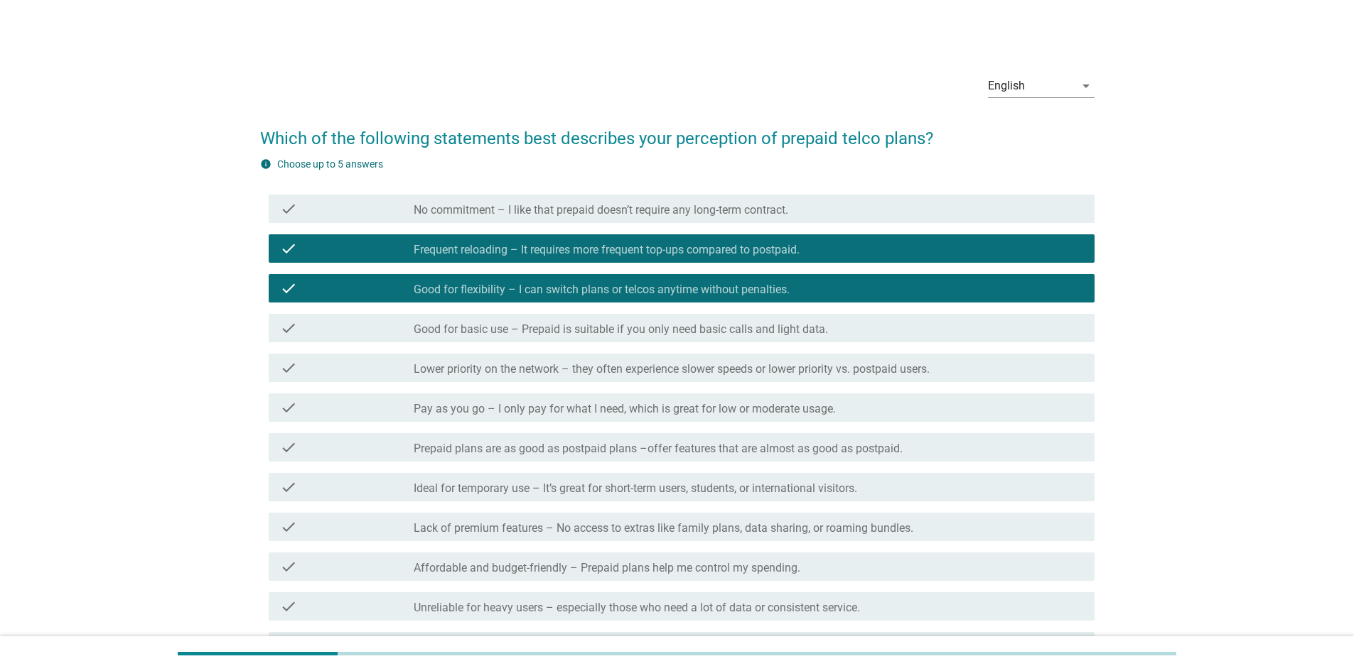
click at [679, 325] on label "Good for basic use – Prepaid is suitable if you only need basic calls and light…" at bounding box center [621, 330] width 414 height 14
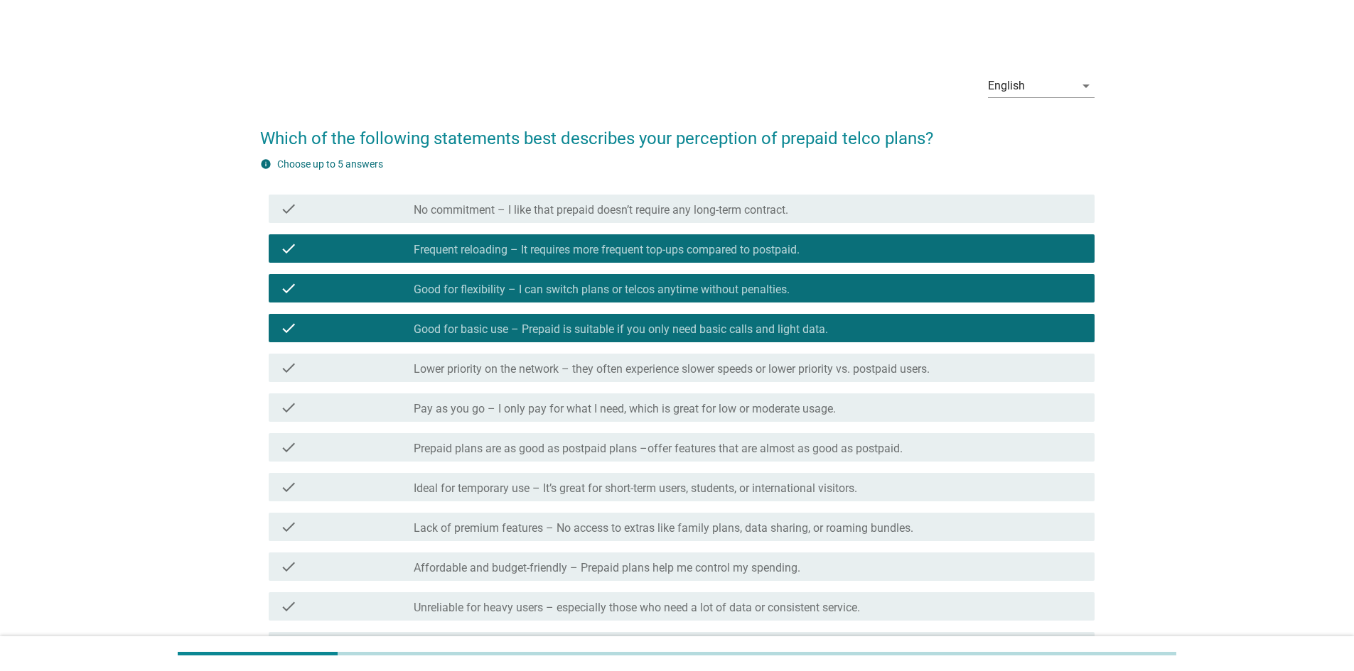
click at [672, 361] on div "check_box_outline_blank Lower priority on the network – they often experience s…" at bounding box center [748, 368] width 669 height 17
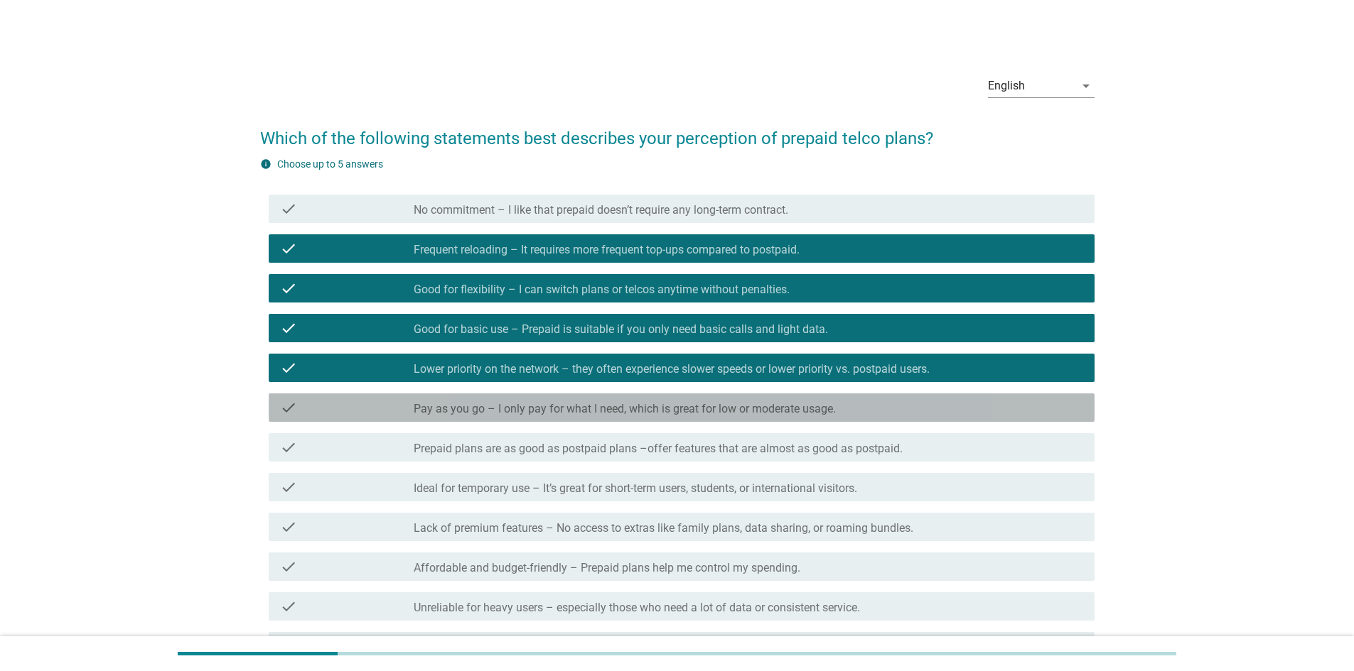
click at [690, 411] on label "Pay as you go – I only pay for what I need, which is great for low or moderate …" at bounding box center [625, 409] width 422 height 14
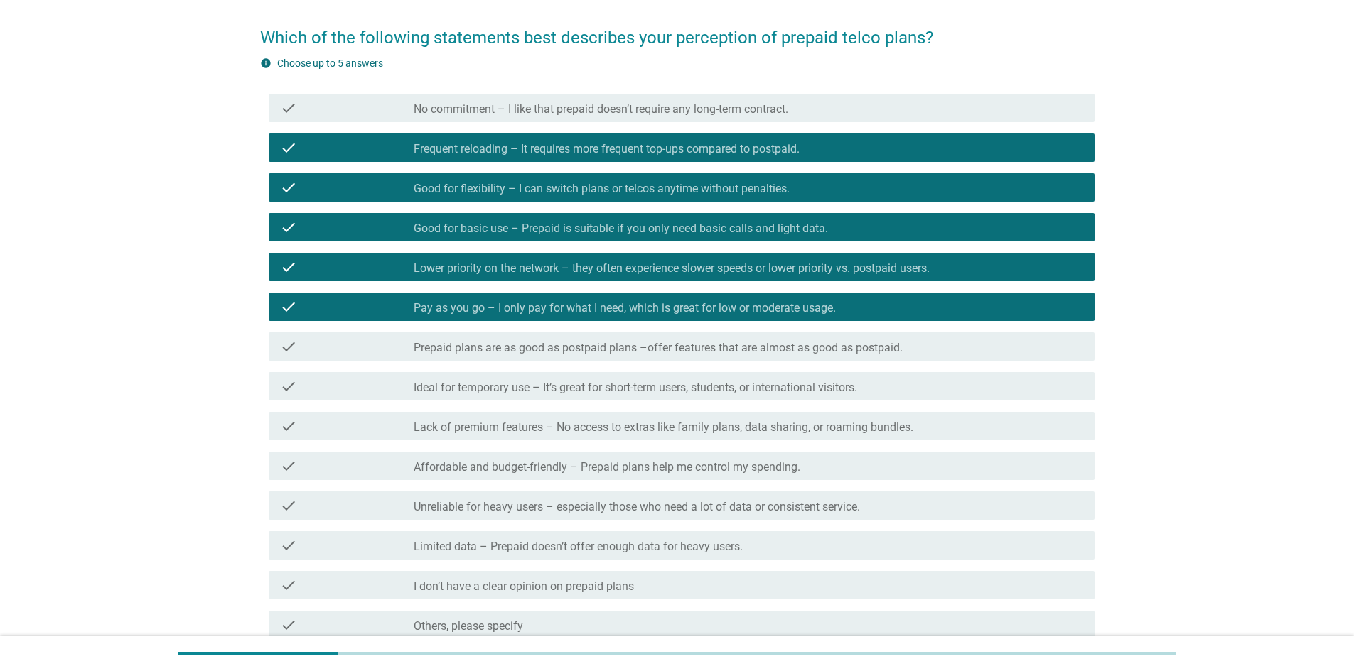
scroll to position [255, 0]
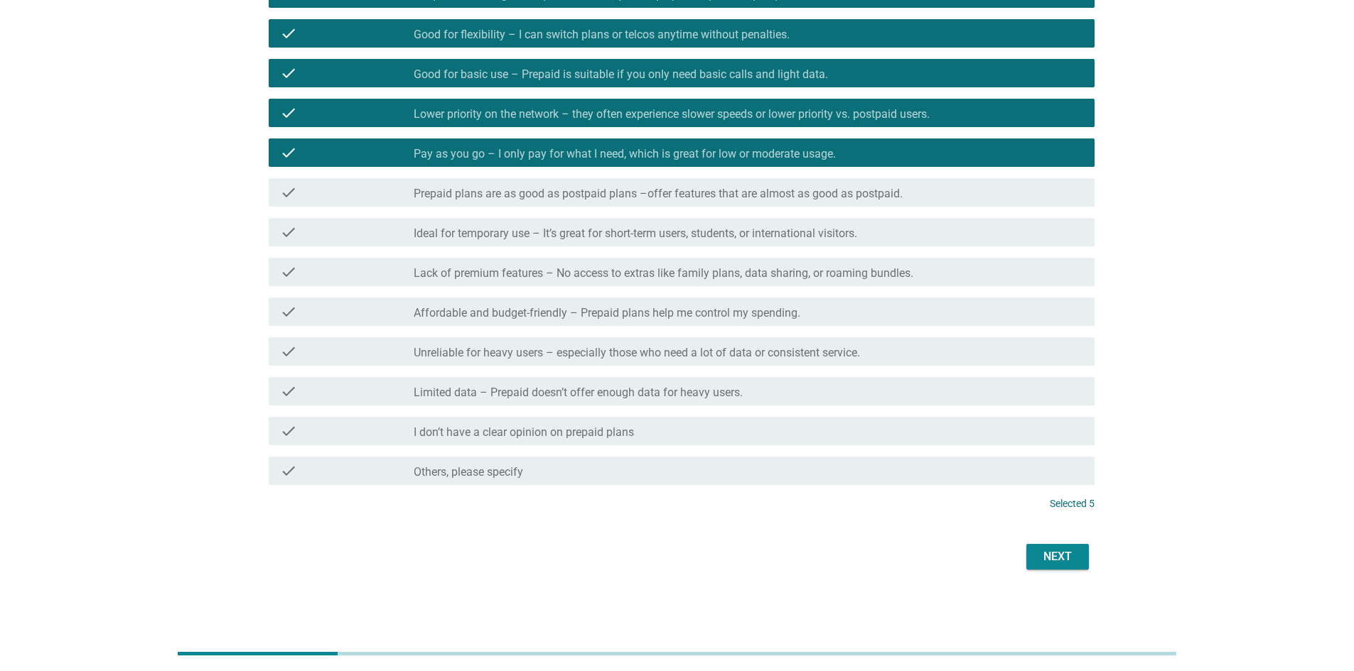
click at [1064, 557] on div "Next" at bounding box center [1057, 557] width 40 height 17
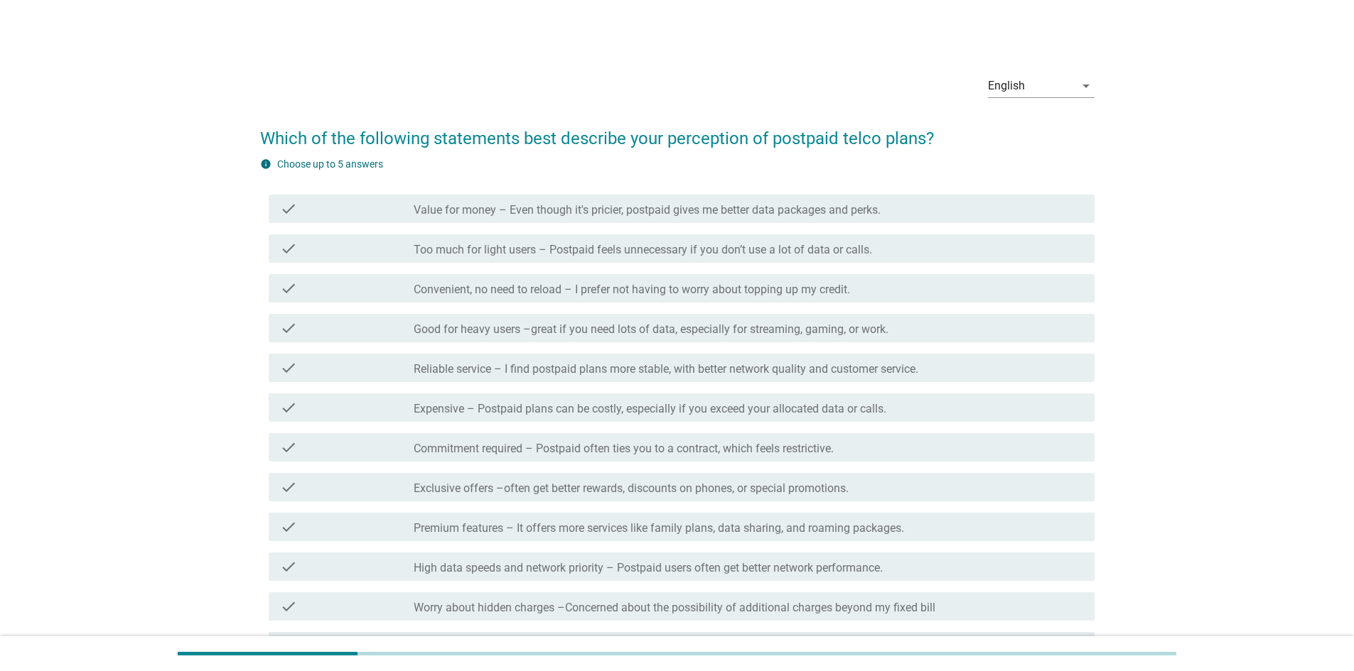
click at [651, 352] on div "check check_box_outline_blank Reliable service – I find postpaid plans more sta…" at bounding box center [677, 368] width 834 height 40
click at [661, 334] on label "Good for heavy users –great if you need lots of data, especially for streaming,…" at bounding box center [651, 330] width 475 height 14
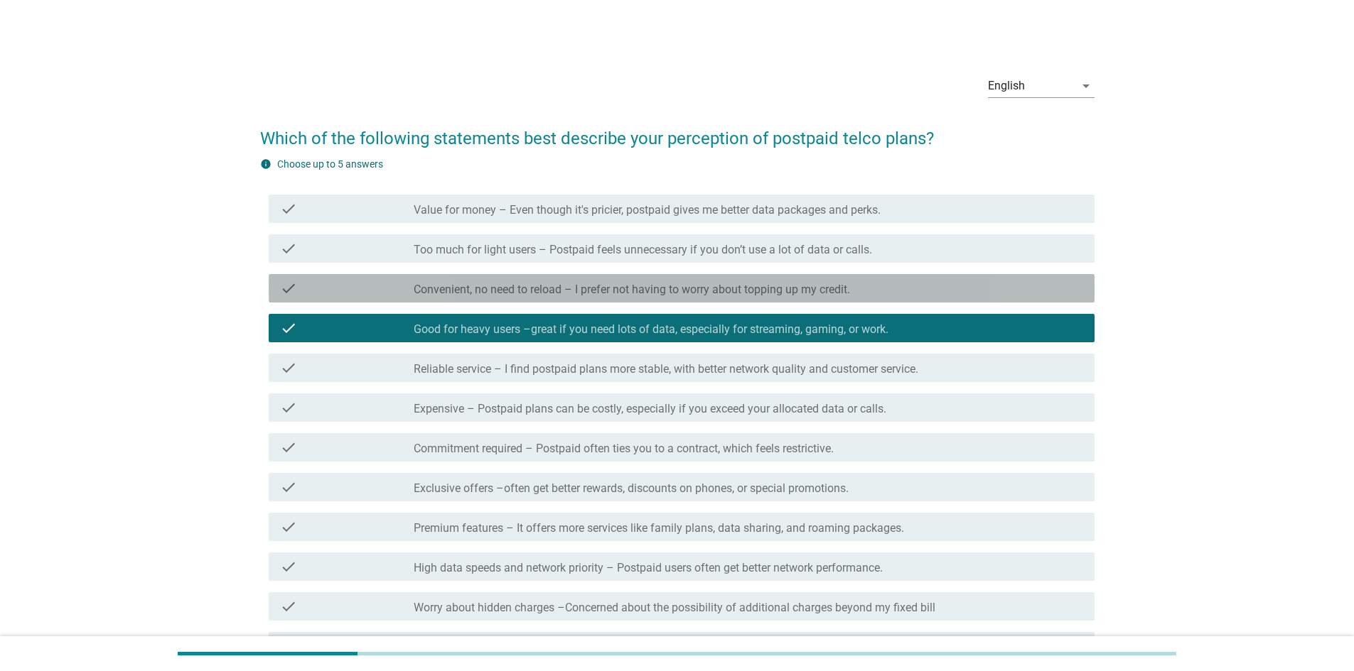
click at [672, 294] on label "Convenient, no need to reload – I prefer not having to worry about topping up m…" at bounding box center [632, 290] width 436 height 14
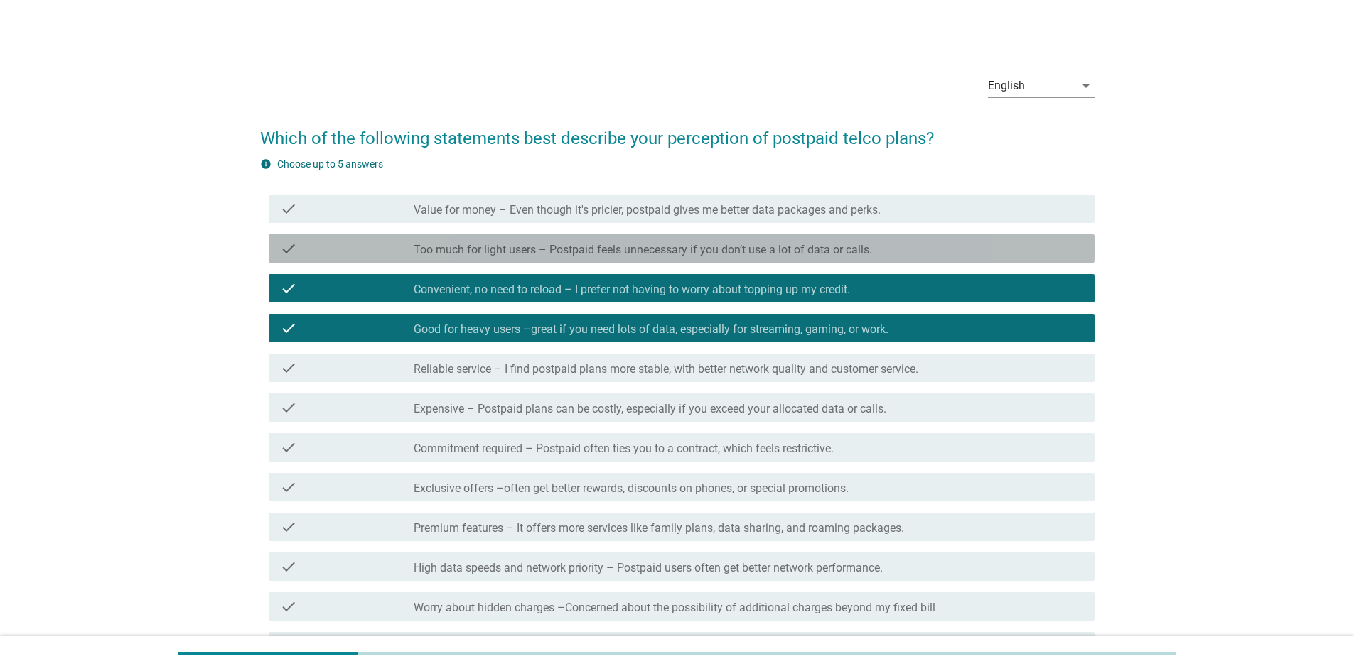
click at [686, 237] on div "check check_box_outline_blank Too much for light users – Postpaid feels unneces…" at bounding box center [682, 248] width 826 height 28
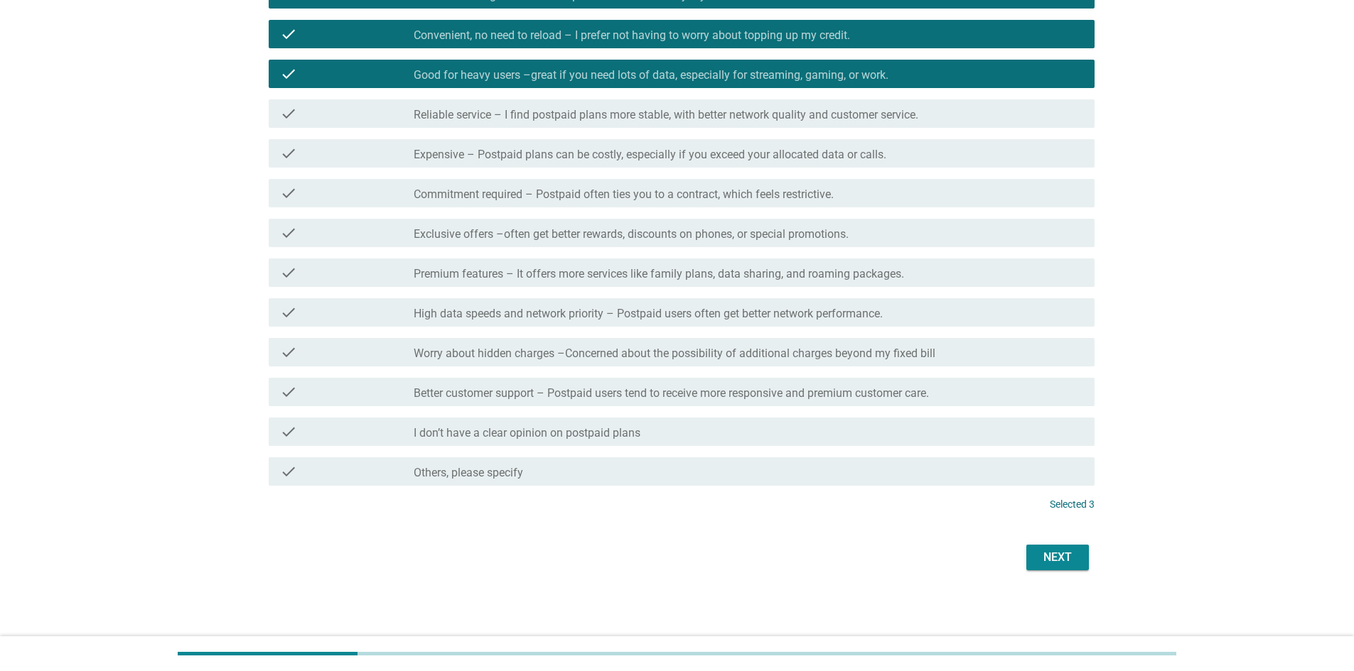
scroll to position [255, 0]
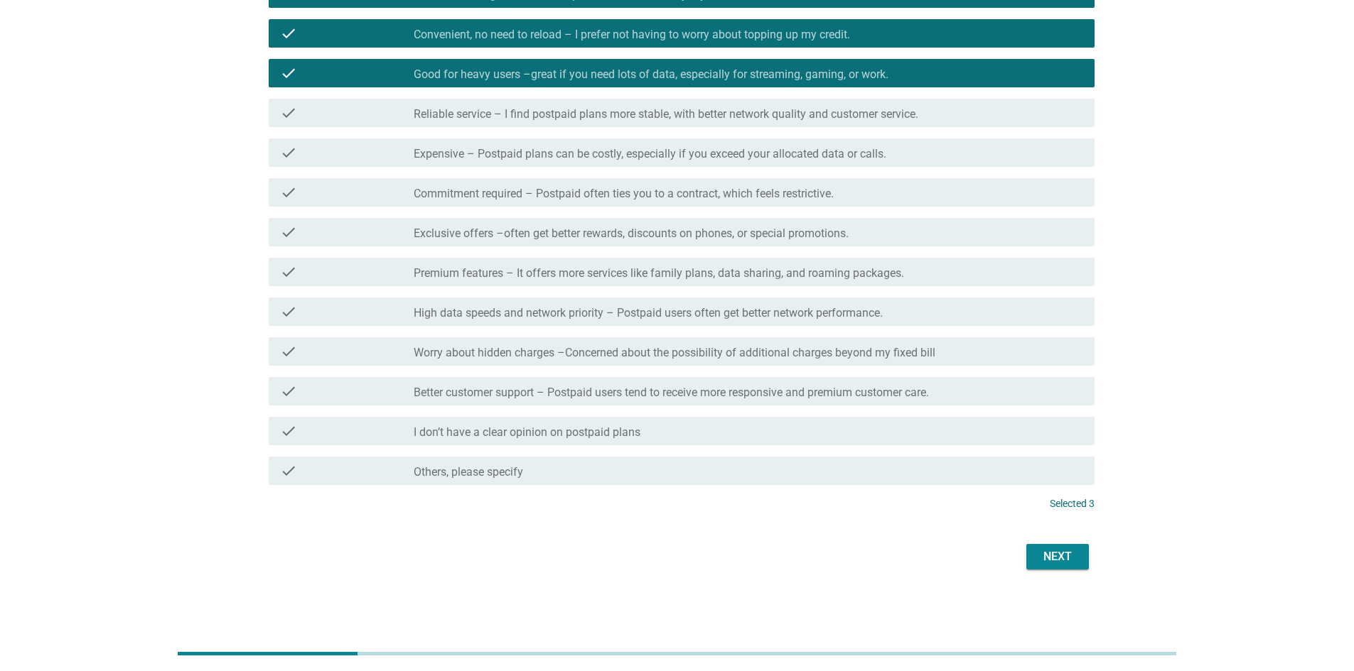
click at [1073, 559] on div "Next" at bounding box center [1057, 557] width 40 height 17
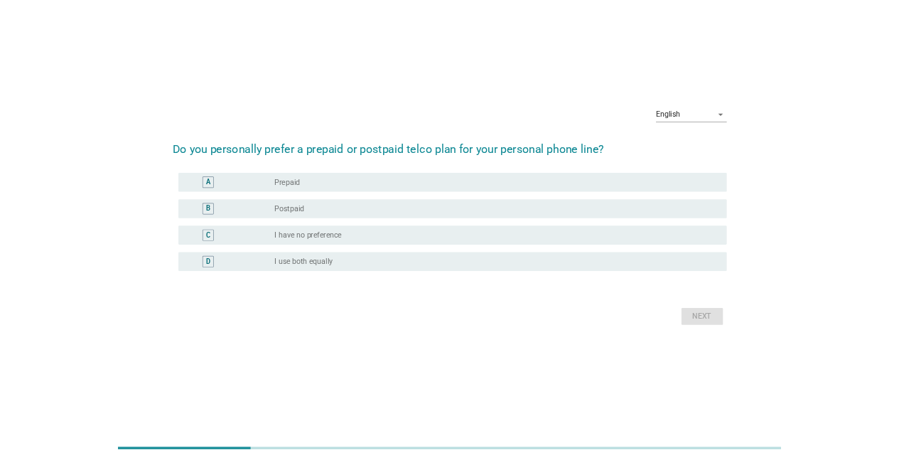
scroll to position [0, 0]
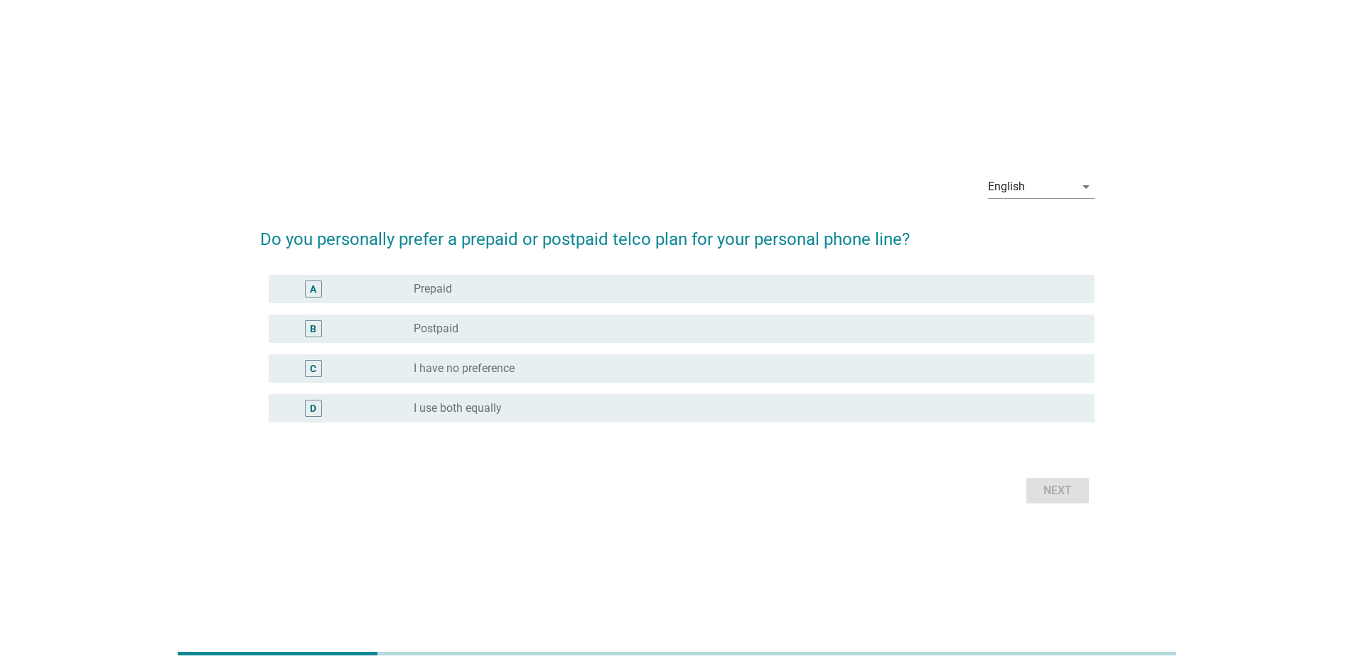
click at [551, 324] on div "radio_button_unchecked Postpaid" at bounding box center [743, 329] width 658 height 14
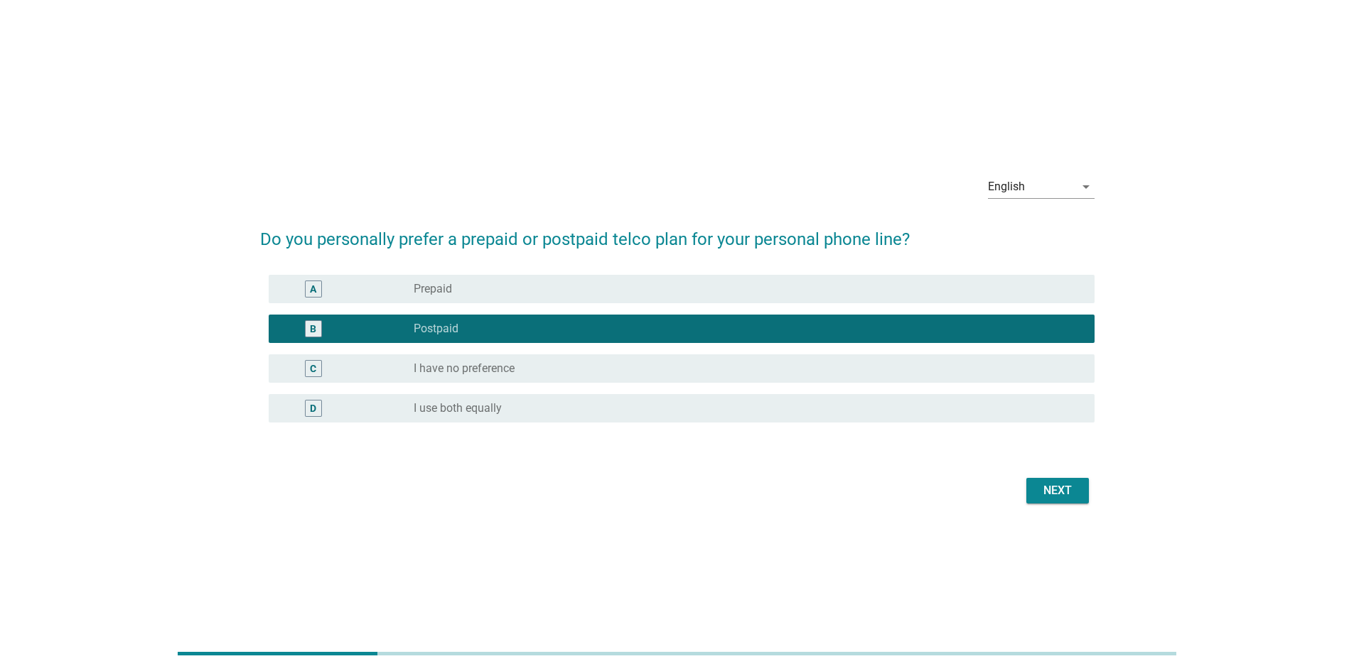
click at [1073, 490] on div "Next" at bounding box center [1057, 490] width 40 height 17
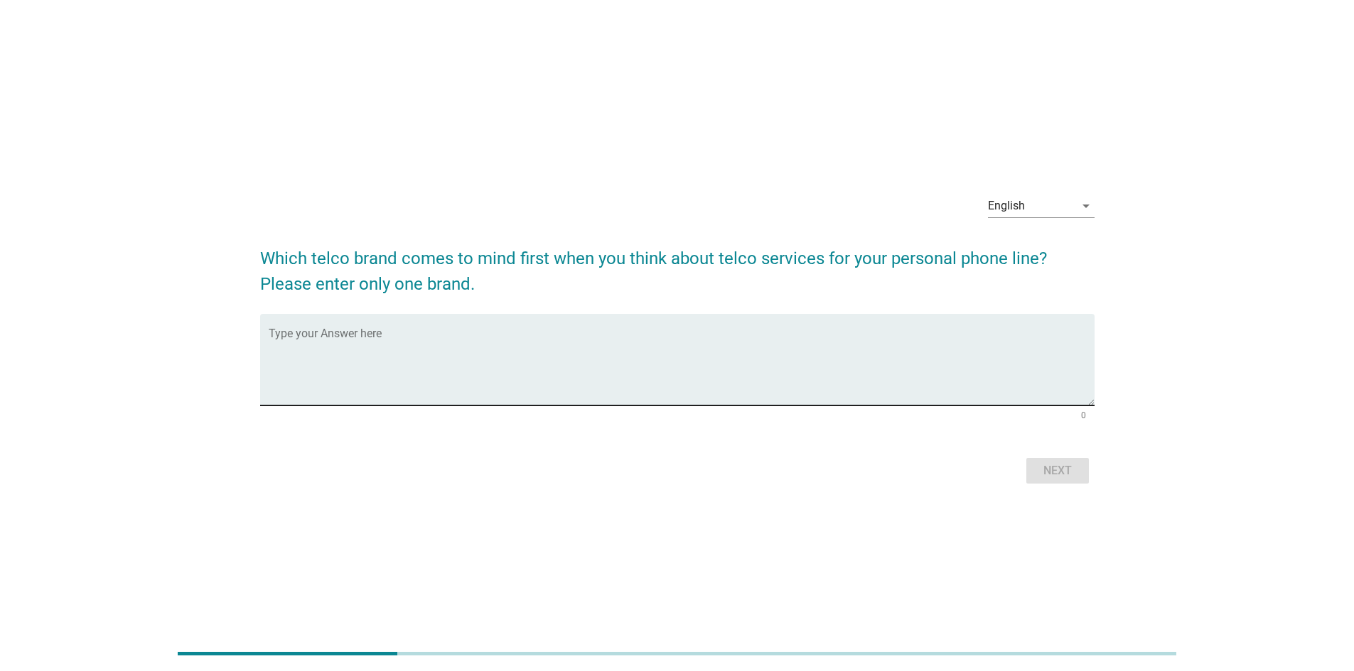
click at [659, 372] on textarea "Type your Answer here" at bounding box center [682, 368] width 826 height 75
type textarea "test"
click at [1060, 479] on button "Next" at bounding box center [1057, 471] width 63 height 26
click at [1060, 479] on div "Next" at bounding box center [677, 471] width 834 height 34
click at [717, 374] on textarea "Type your Answer here" at bounding box center [682, 368] width 826 height 75
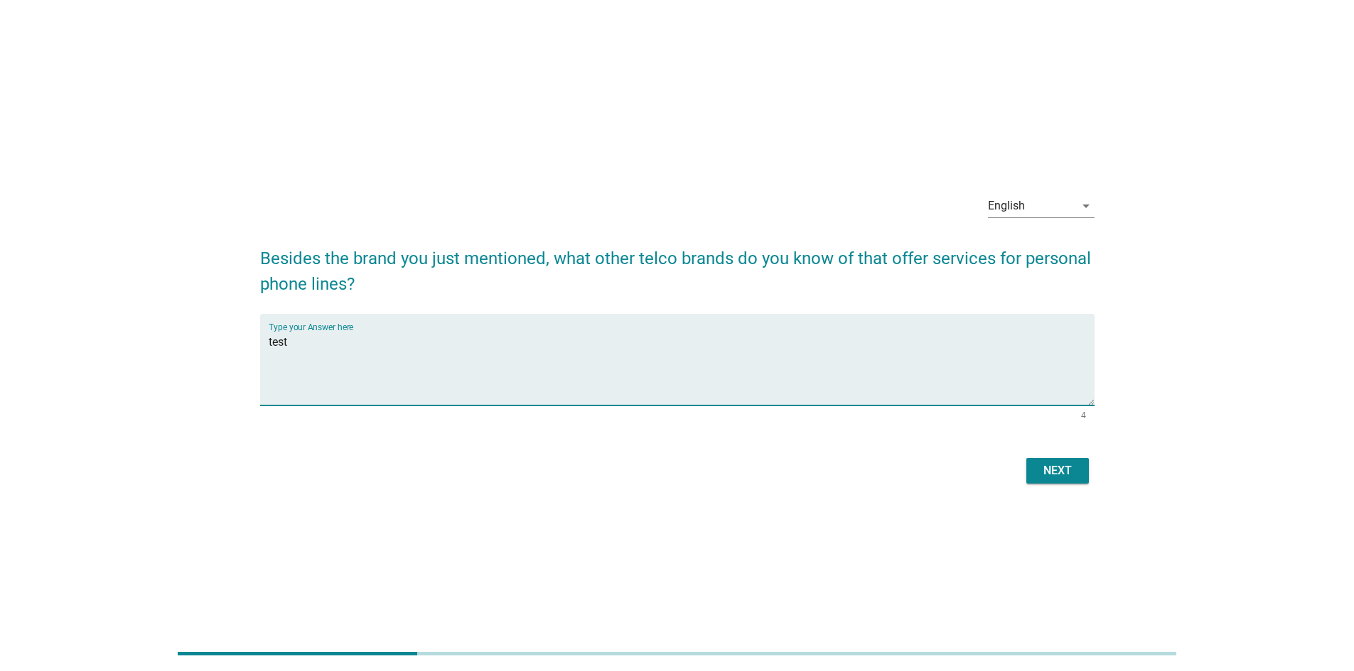
type textarea "test"
click at [1057, 474] on div "Next" at bounding box center [1057, 471] width 40 height 17
click at [1057, 474] on div "Next" at bounding box center [677, 471] width 834 height 34
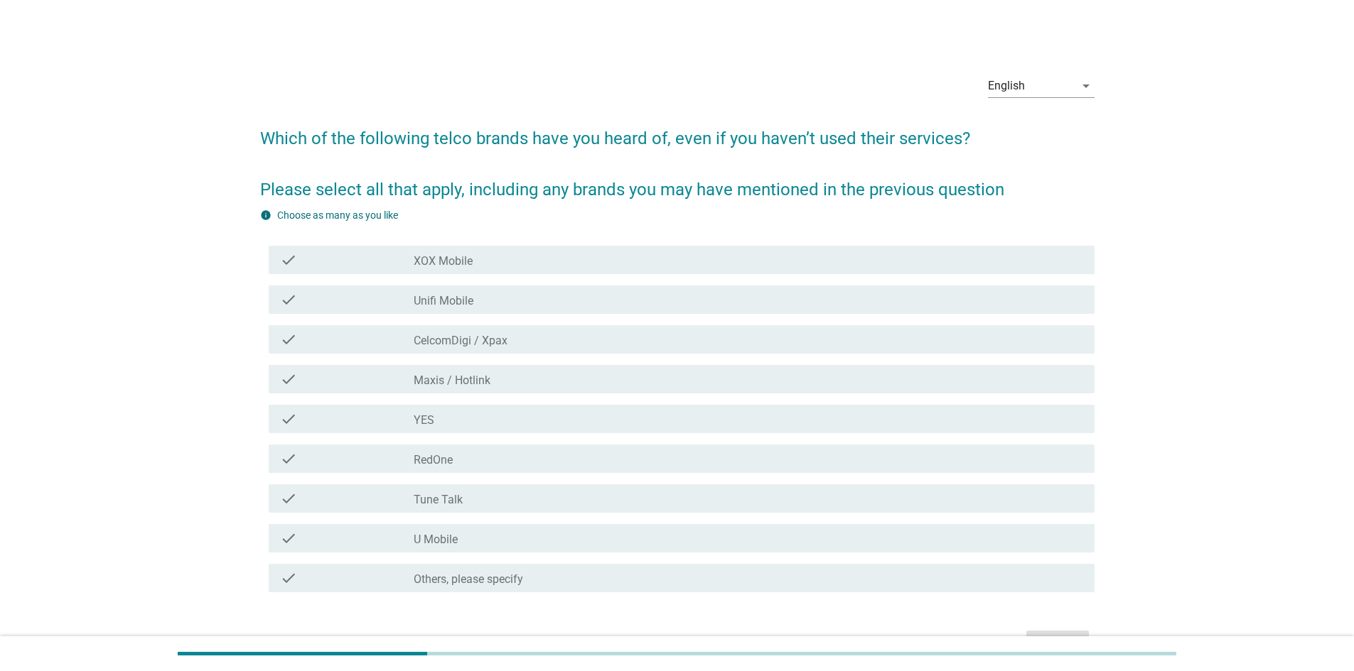
click at [598, 338] on div "check_box_outline_blank CelcomDigi / Xpax" at bounding box center [748, 339] width 669 height 17
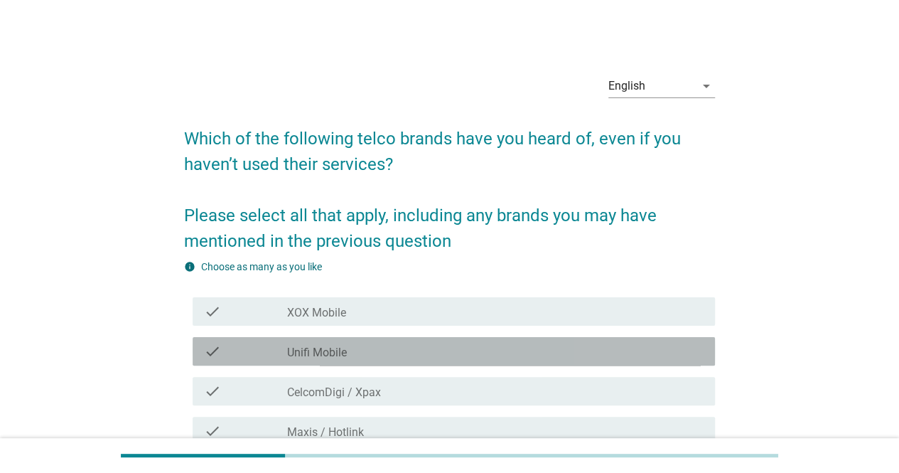
click at [479, 363] on div "check check_box_outline_blank Unifi Mobile" at bounding box center [454, 351] width 522 height 28
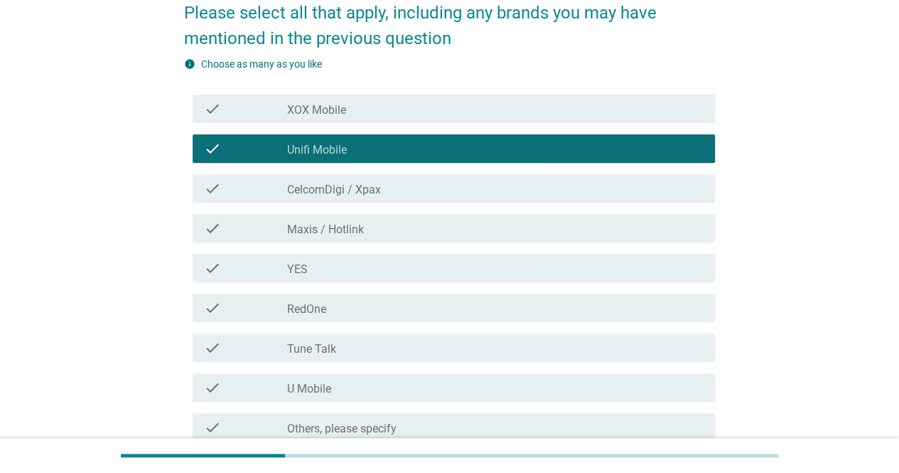
scroll to position [202, 0]
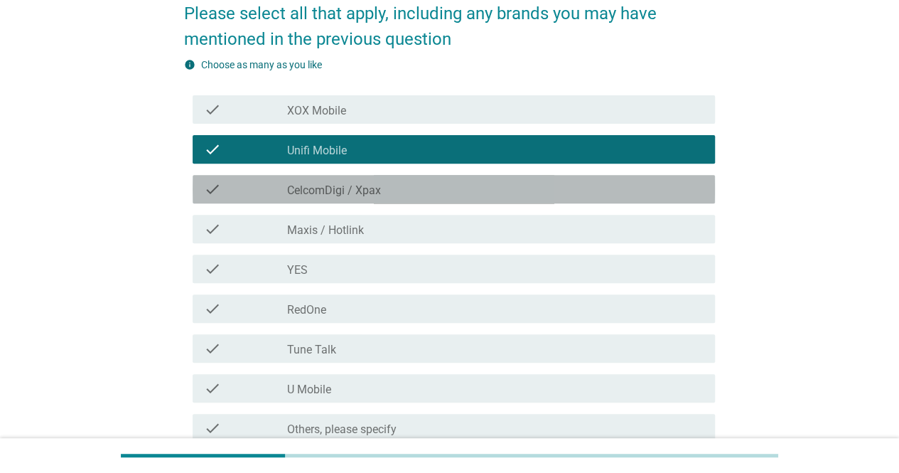
click at [503, 195] on div "check_box_outline_blank CelcomDigi / Xpax" at bounding box center [495, 188] width 416 height 17
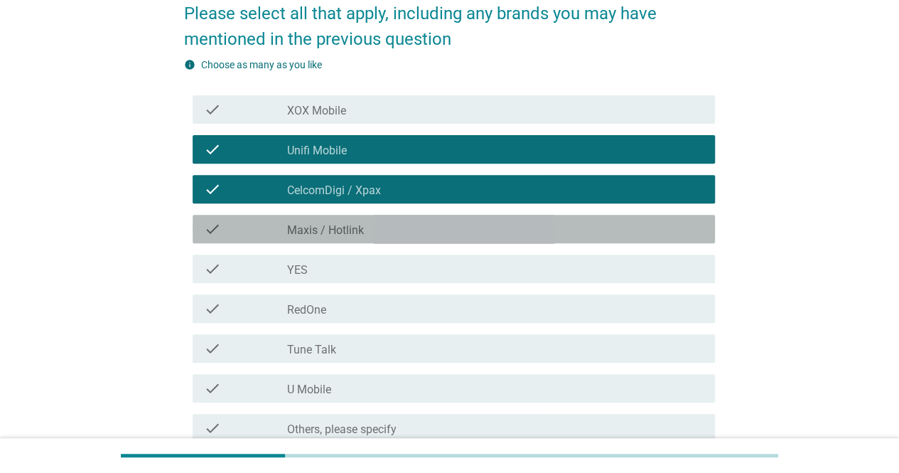
click at [523, 232] on div "check_box_outline_blank Maxis / Hotlink" at bounding box center [495, 228] width 416 height 17
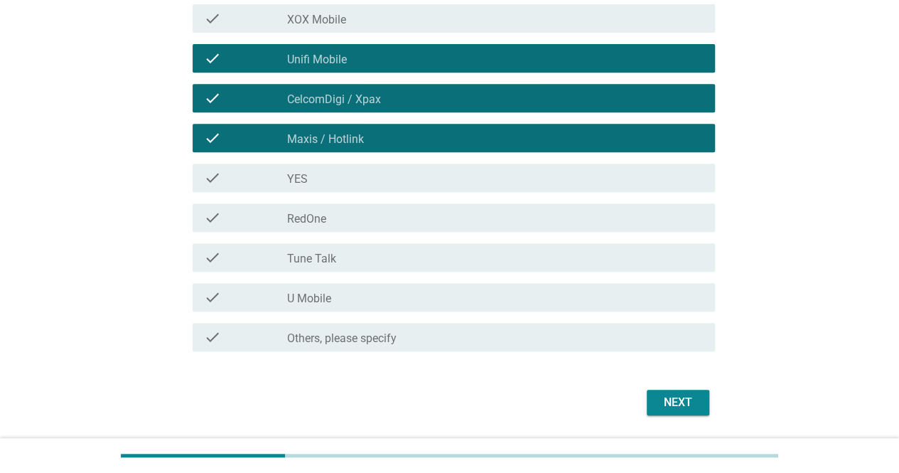
scroll to position [337, 0]
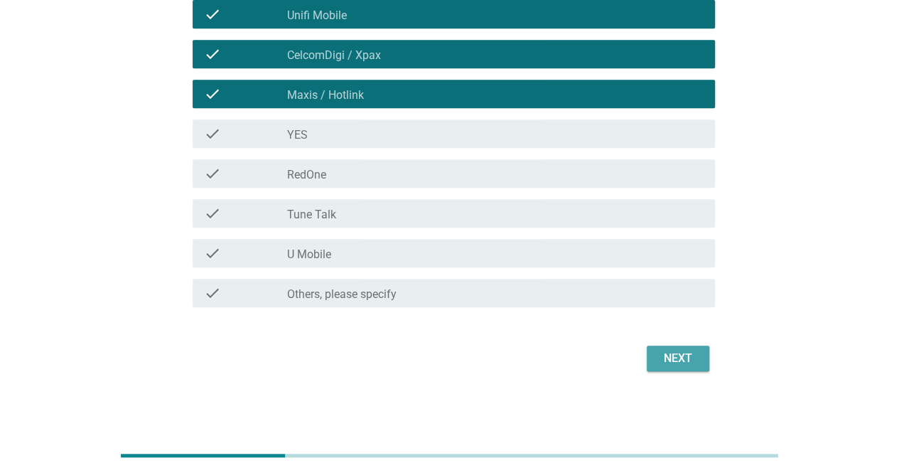
click at [682, 355] on div "Next" at bounding box center [678, 358] width 40 height 17
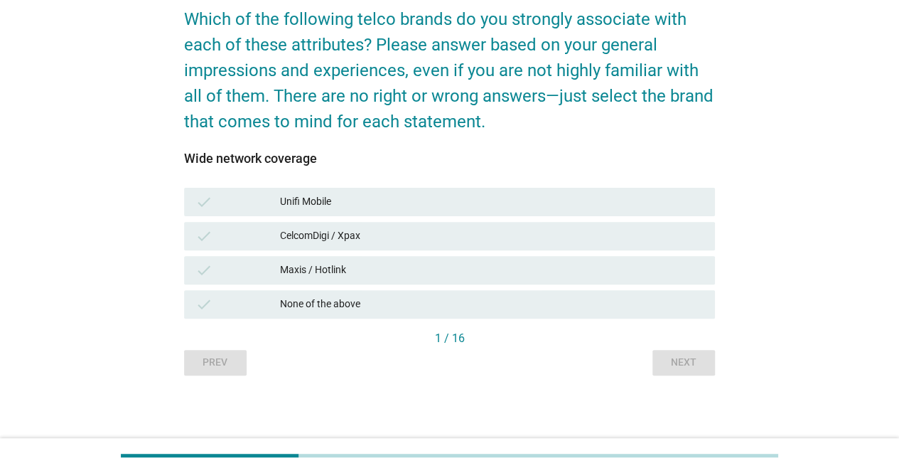
scroll to position [0, 0]
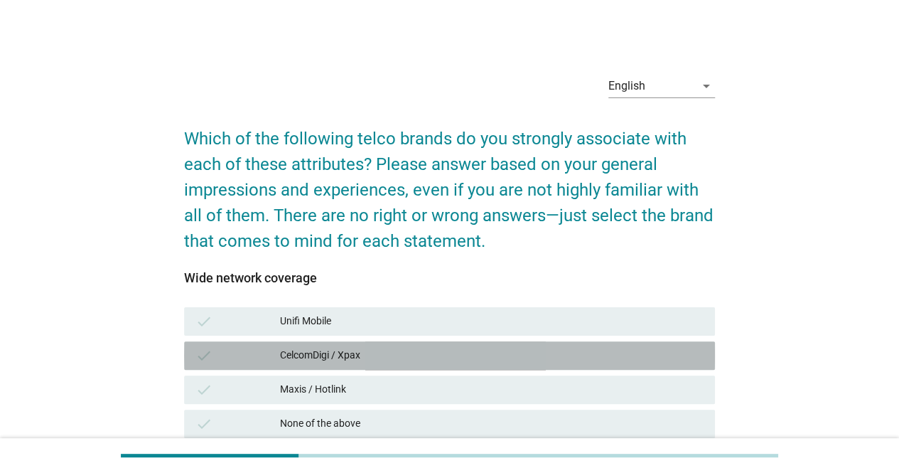
click at [682, 355] on div "CelcomDigi / Xpax" at bounding box center [491, 355] width 423 height 17
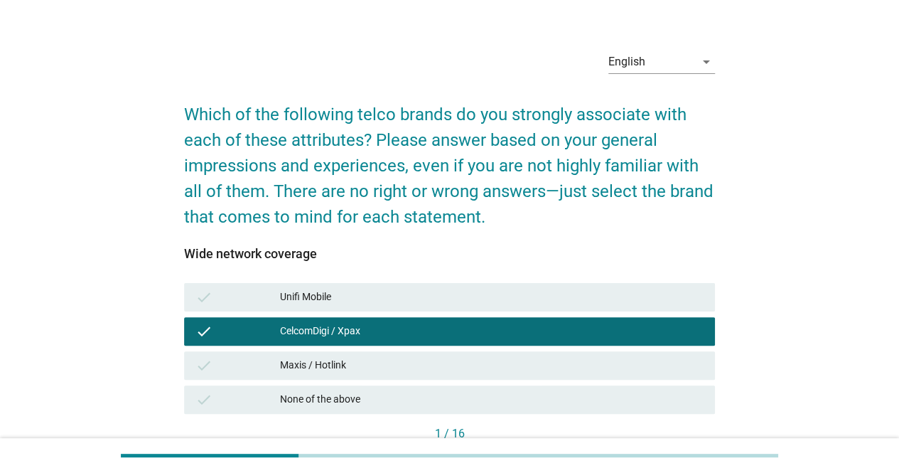
scroll to position [53, 0]
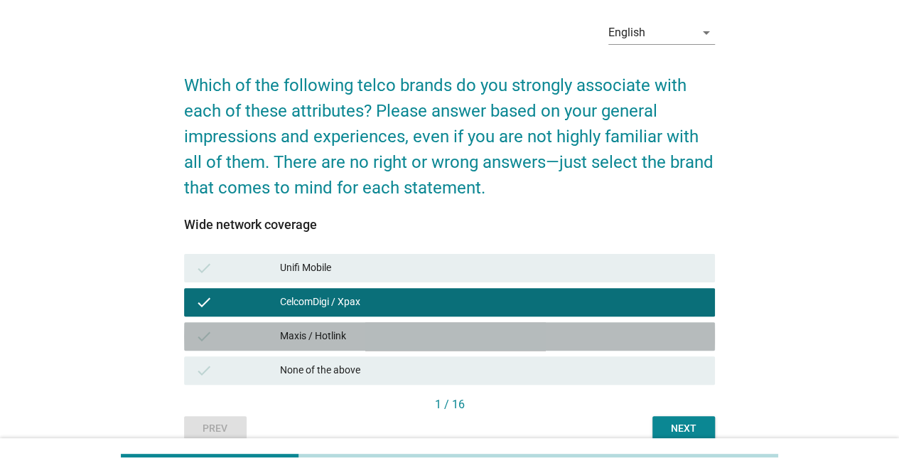
click at [632, 328] on div "Maxis / Hotlink" at bounding box center [491, 336] width 423 height 17
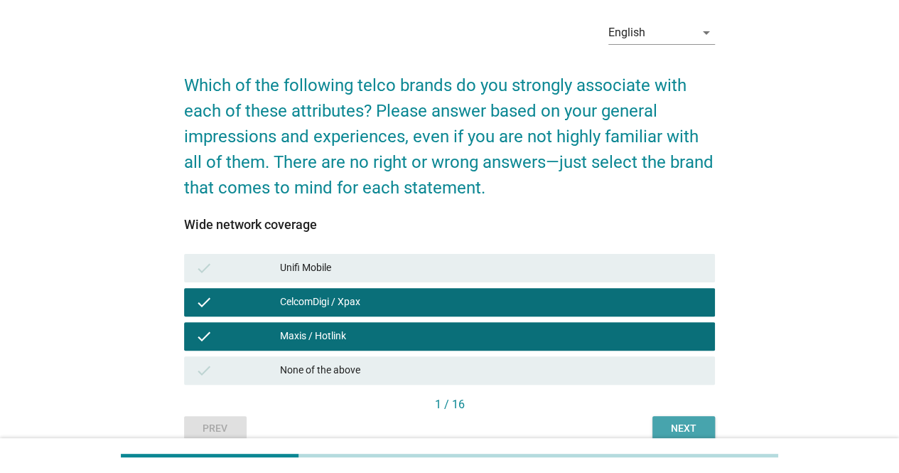
click at [678, 423] on div "Next" at bounding box center [684, 428] width 40 height 15
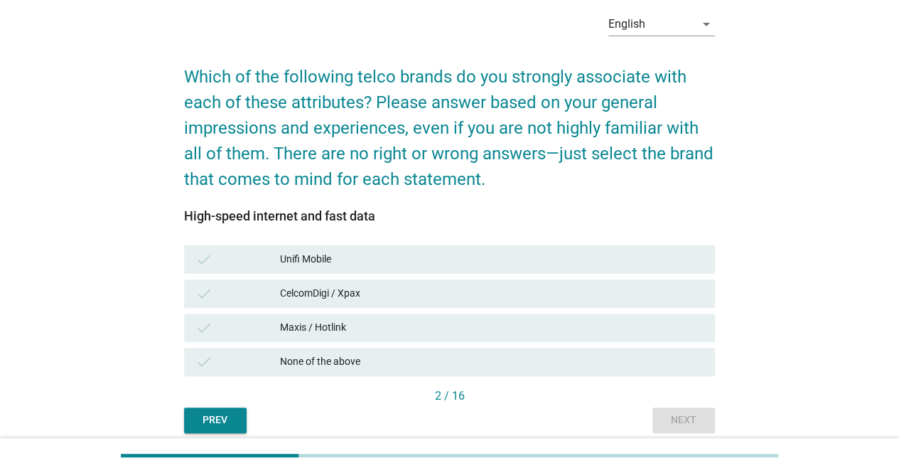
scroll to position [63, 0]
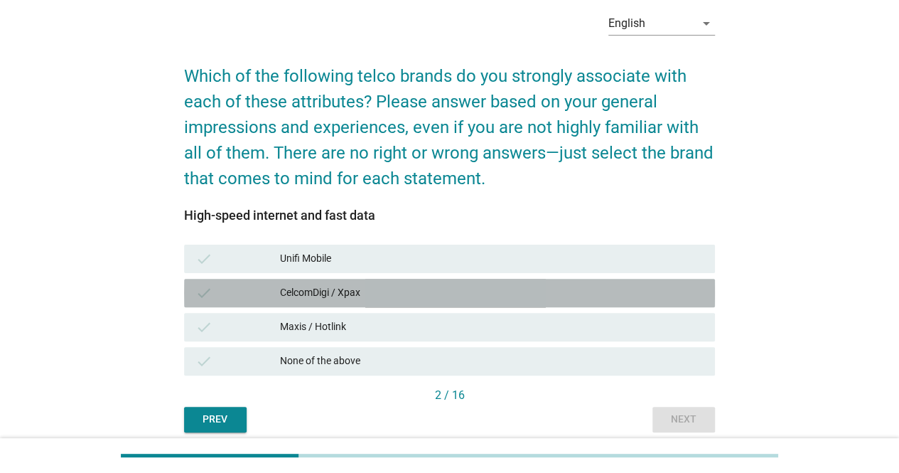
click at [534, 287] on div "CelcomDigi / Xpax" at bounding box center [491, 292] width 423 height 17
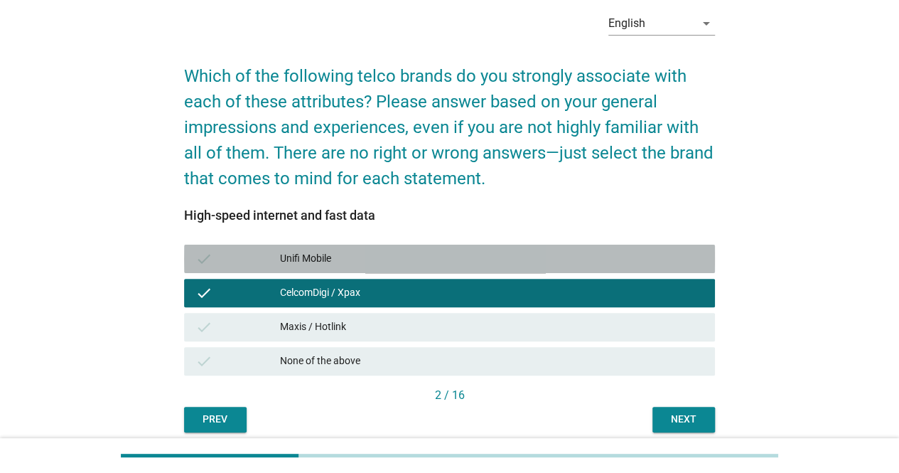
click at [537, 252] on div "Unifi Mobile" at bounding box center [491, 258] width 423 height 17
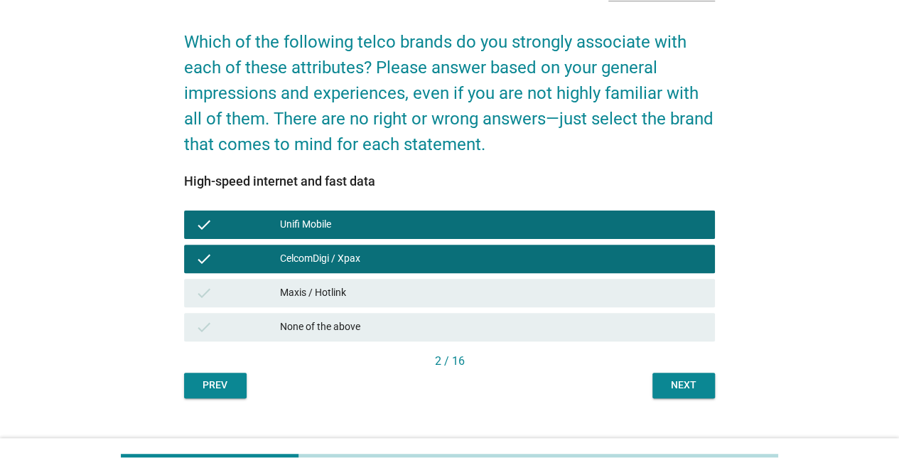
scroll to position [97, 0]
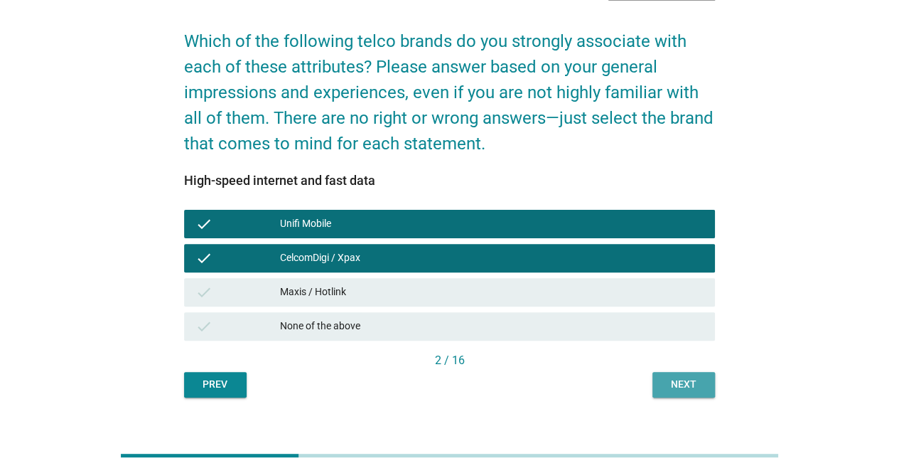
click at [659, 383] on button "Next" at bounding box center [683, 385] width 63 height 26
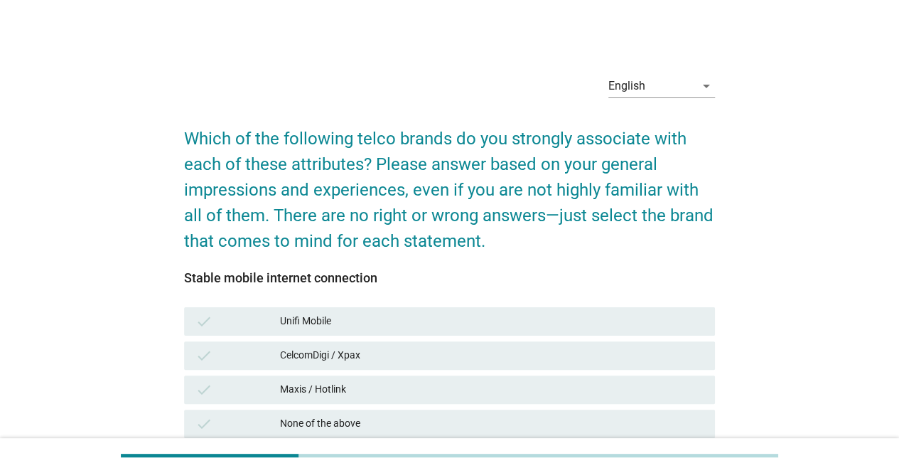
scroll to position [19, 0]
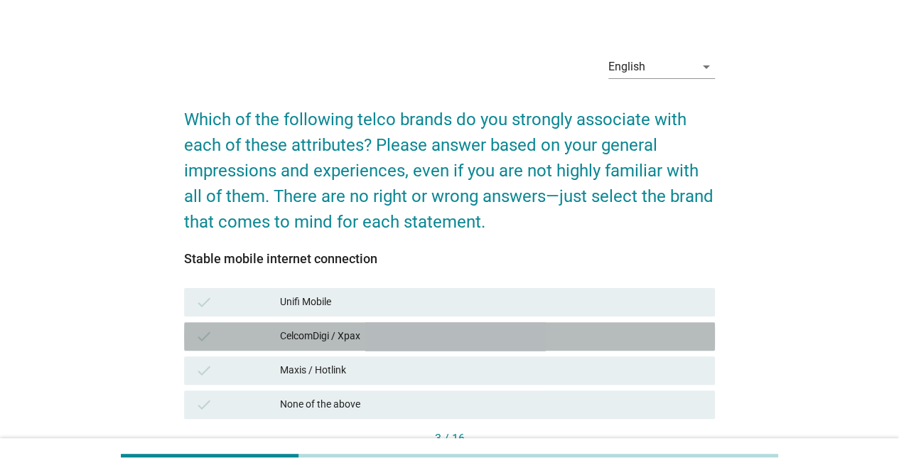
click at [502, 342] on div "CelcomDigi / Xpax" at bounding box center [491, 336] width 423 height 17
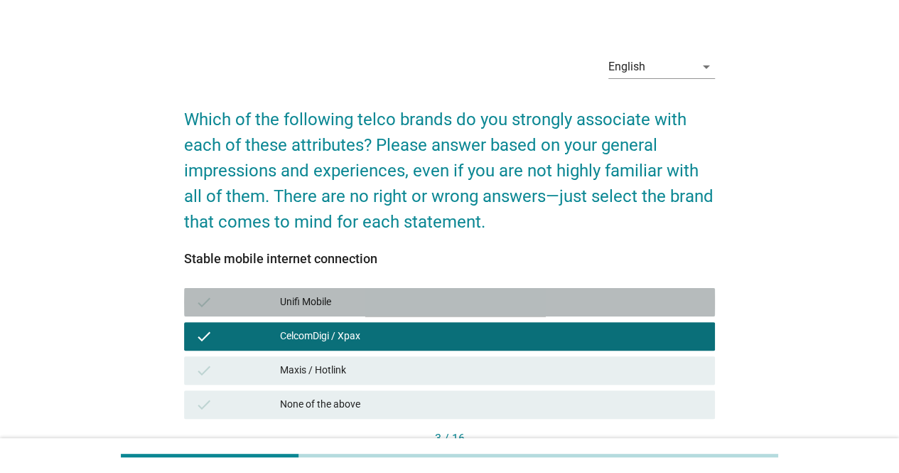
click at [502, 315] on div "check Unifi Mobile" at bounding box center [449, 302] width 531 height 28
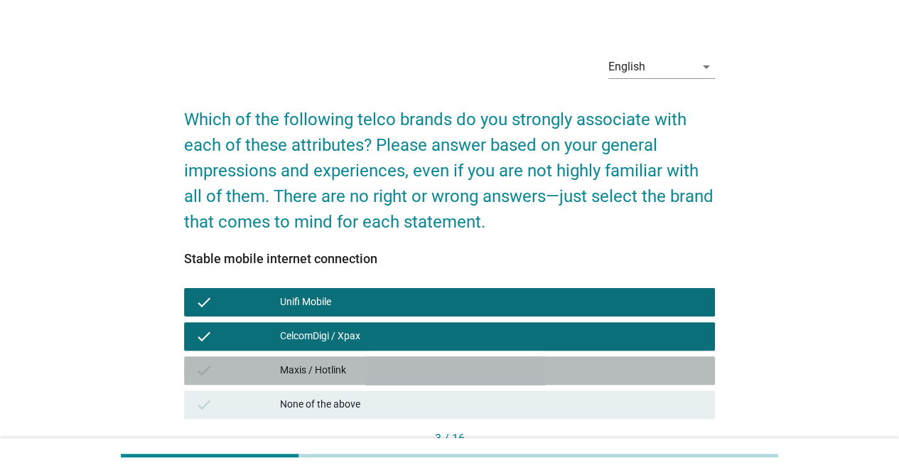
click at [496, 366] on div "Maxis / Hotlink" at bounding box center [491, 370] width 423 height 17
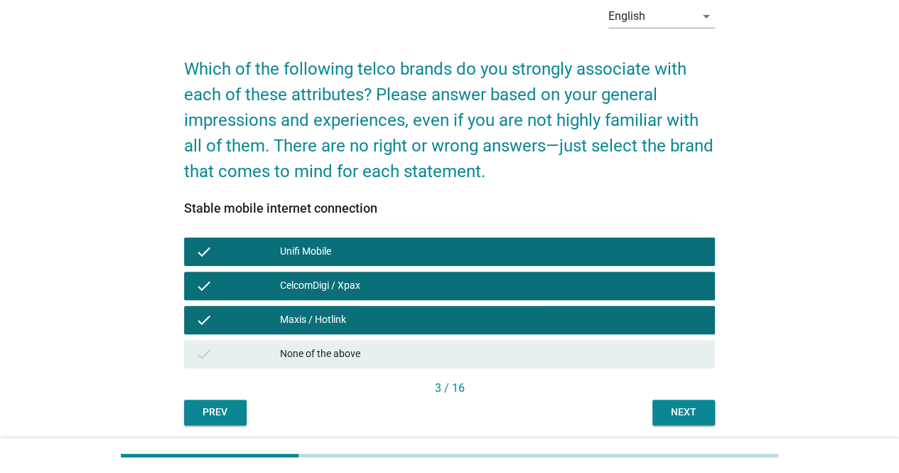
scroll to position [70, 0]
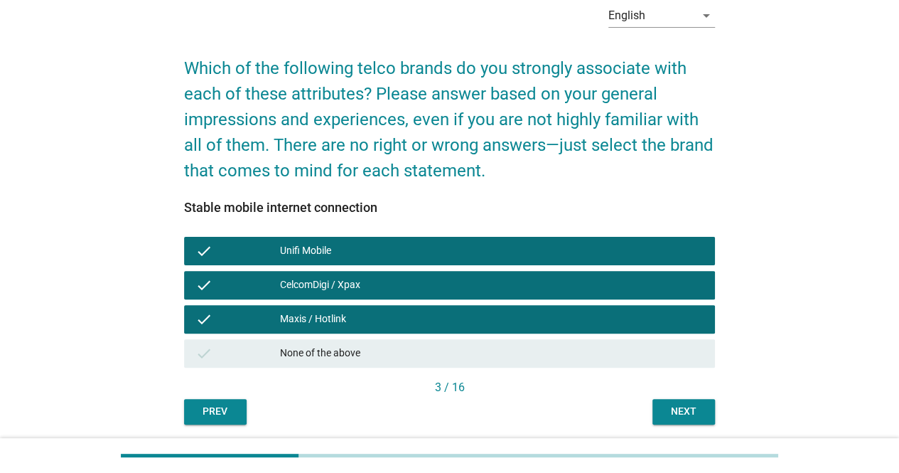
click at [672, 413] on div "Next" at bounding box center [684, 411] width 40 height 15
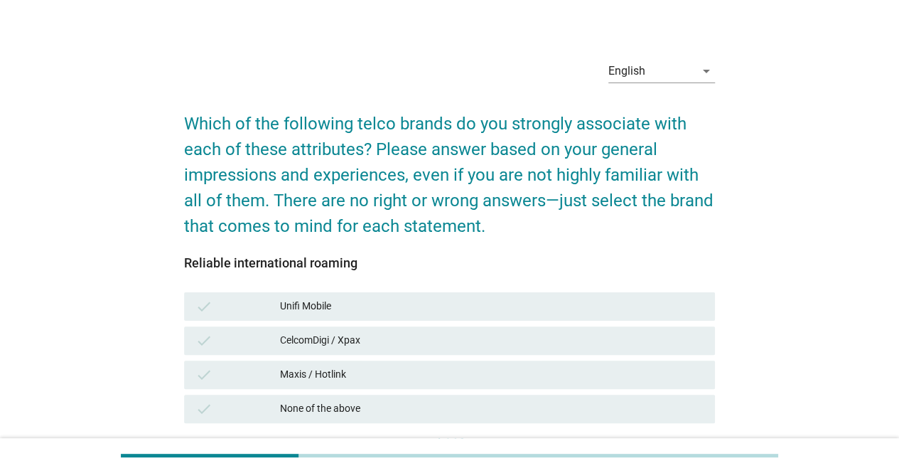
scroll to position [14, 0]
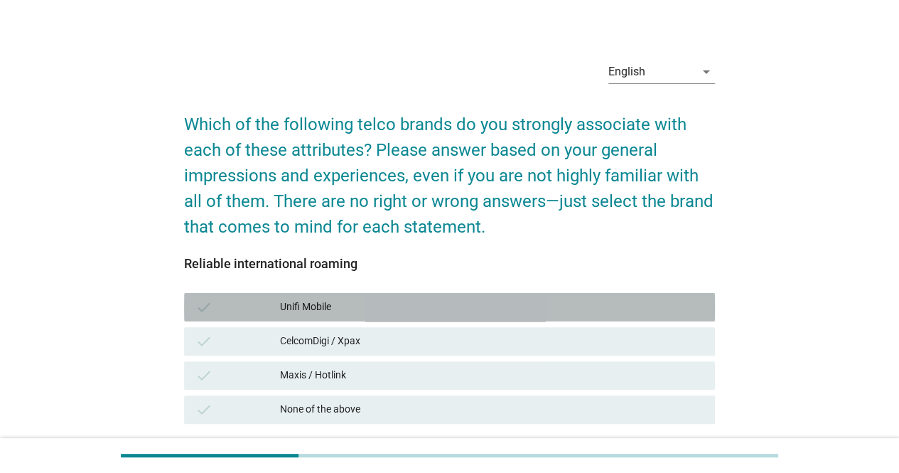
click at [523, 312] on div "Unifi Mobile" at bounding box center [491, 306] width 423 height 17
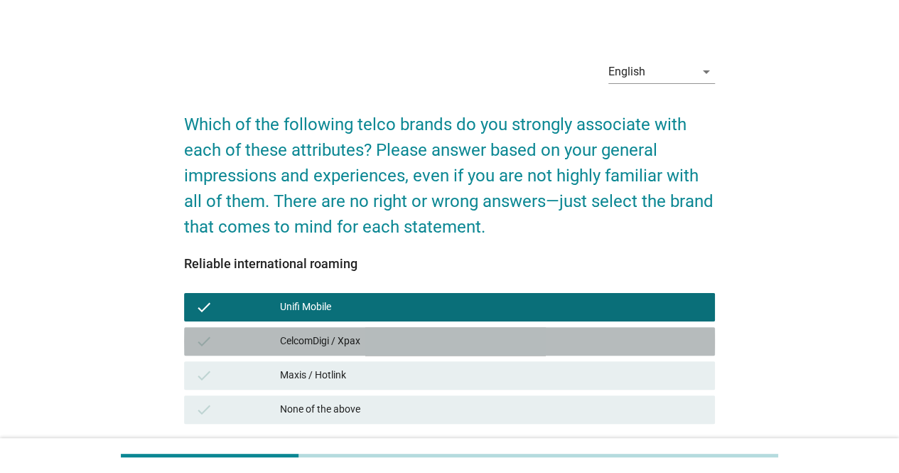
click at [513, 340] on div "CelcomDigi / Xpax" at bounding box center [491, 341] width 423 height 17
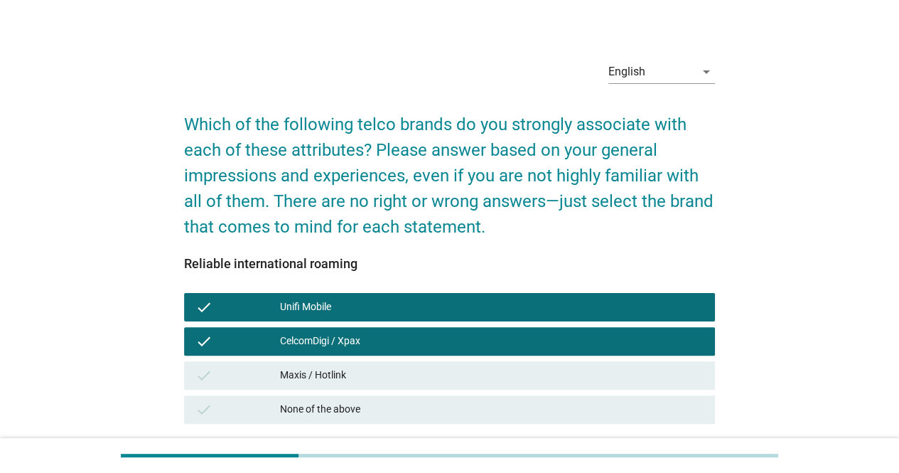
scroll to position [119, 0]
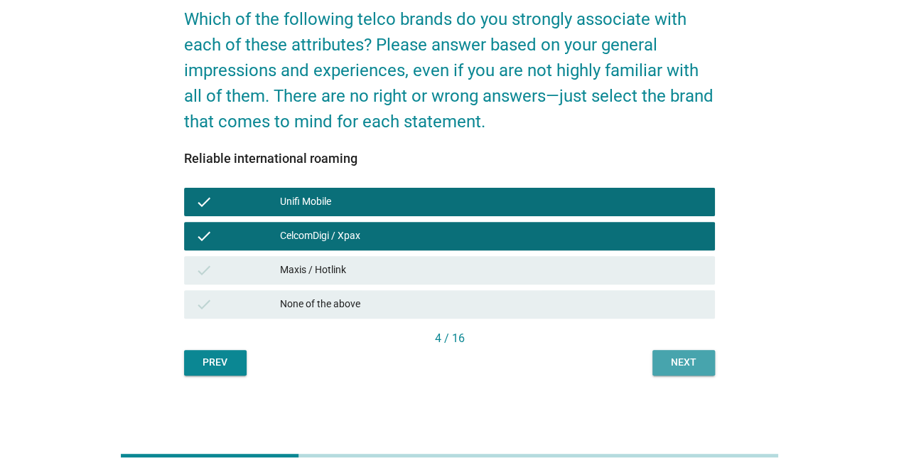
click at [667, 362] on div "Next" at bounding box center [684, 362] width 40 height 15
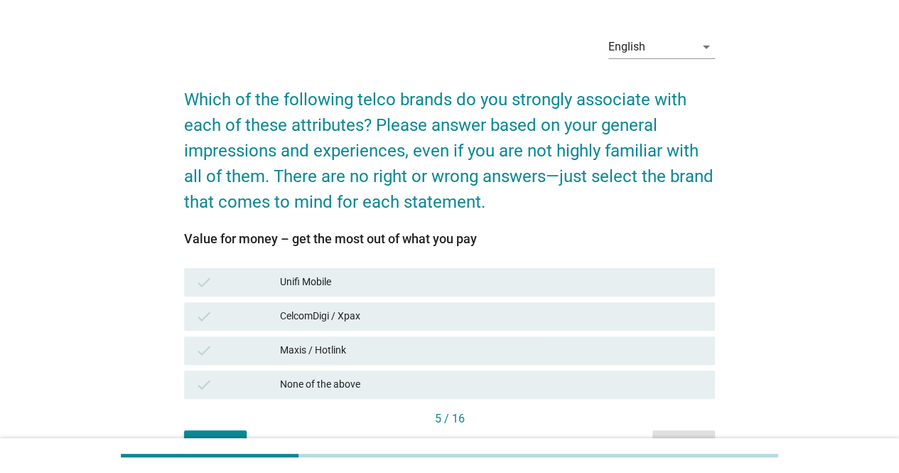
scroll to position [41, 0]
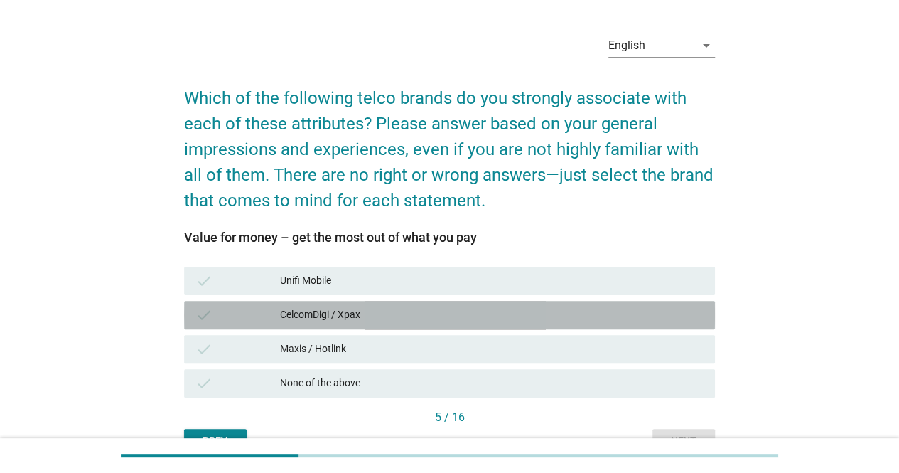
click at [586, 315] on div "CelcomDigi / Xpax" at bounding box center [491, 314] width 423 height 17
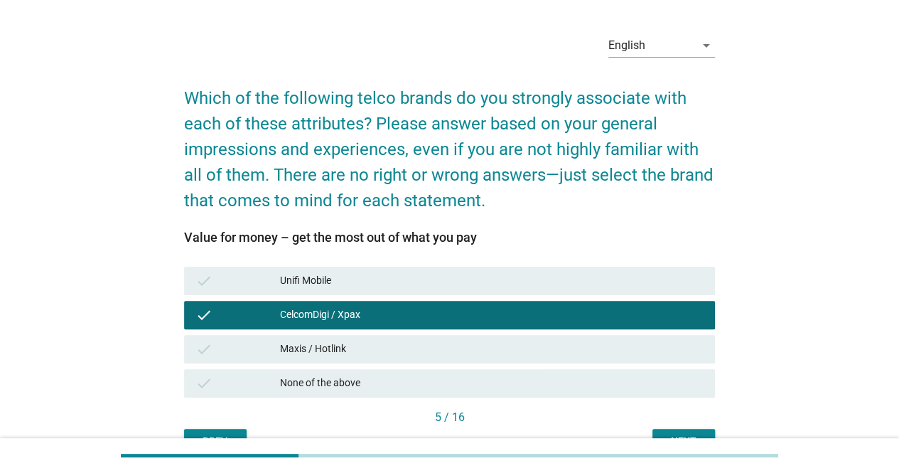
click at [583, 340] on div "Maxis / Hotlink" at bounding box center [491, 348] width 423 height 17
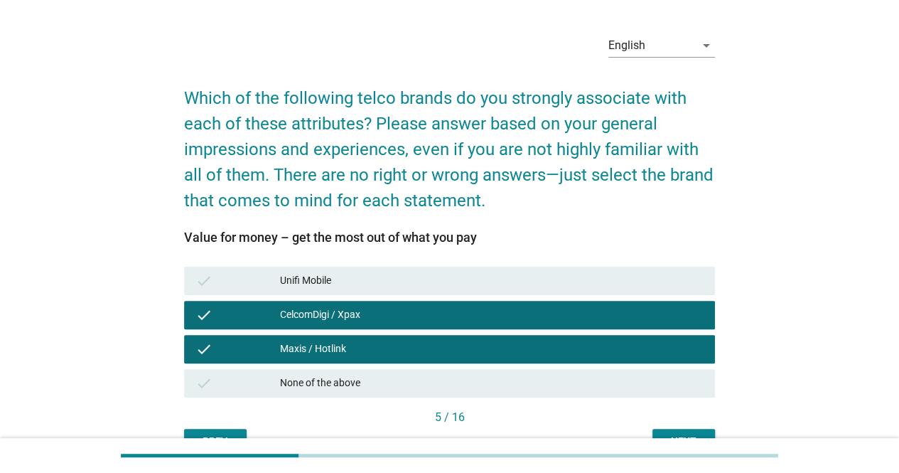
scroll to position [60, 0]
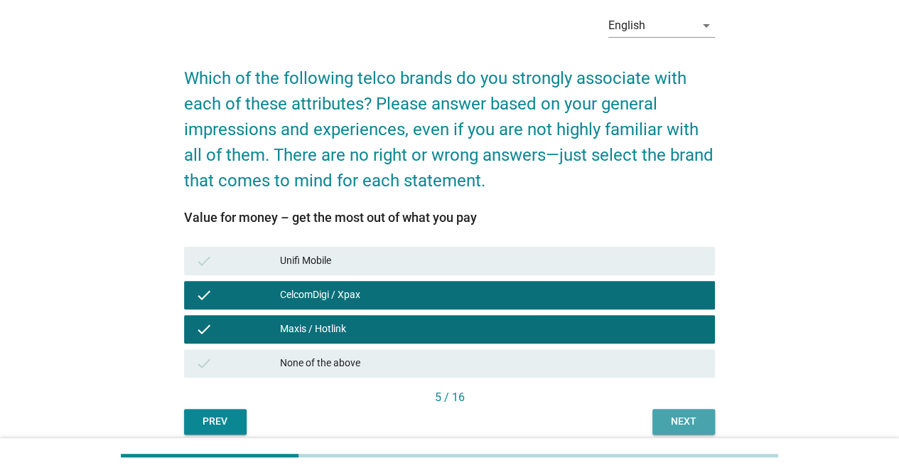
click at [692, 419] on div "Next" at bounding box center [684, 421] width 40 height 15
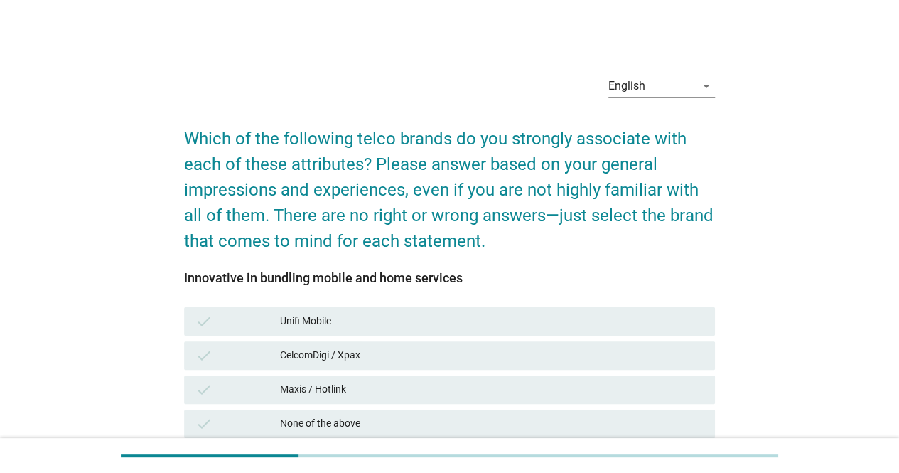
scroll to position [25, 0]
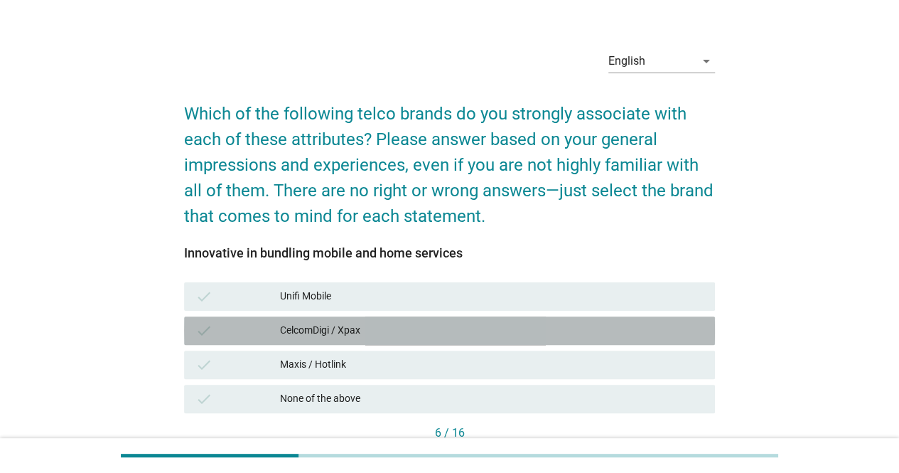
click at [562, 330] on div "CelcomDigi / Xpax" at bounding box center [491, 330] width 423 height 17
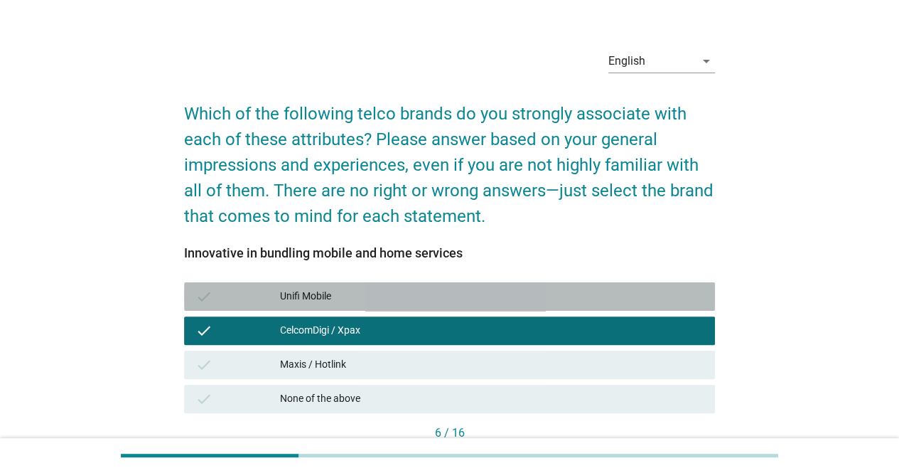
click at [568, 309] on div "check Unifi Mobile" at bounding box center [449, 296] width 531 height 28
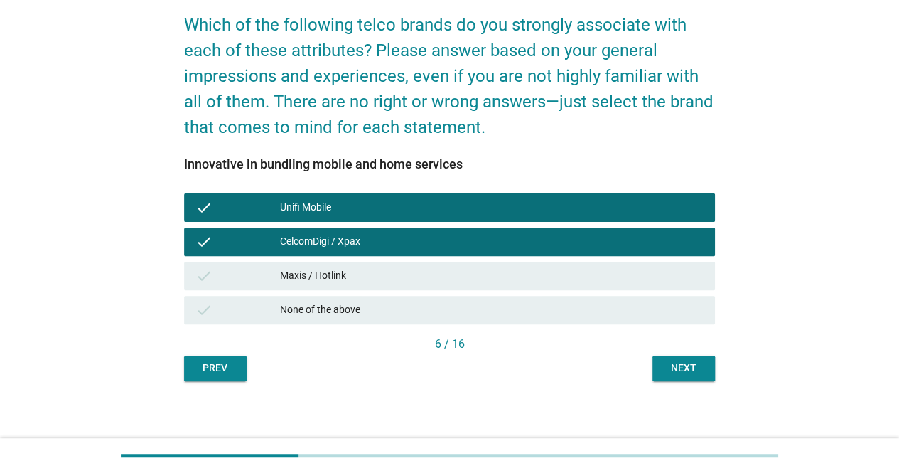
scroll to position [117, 0]
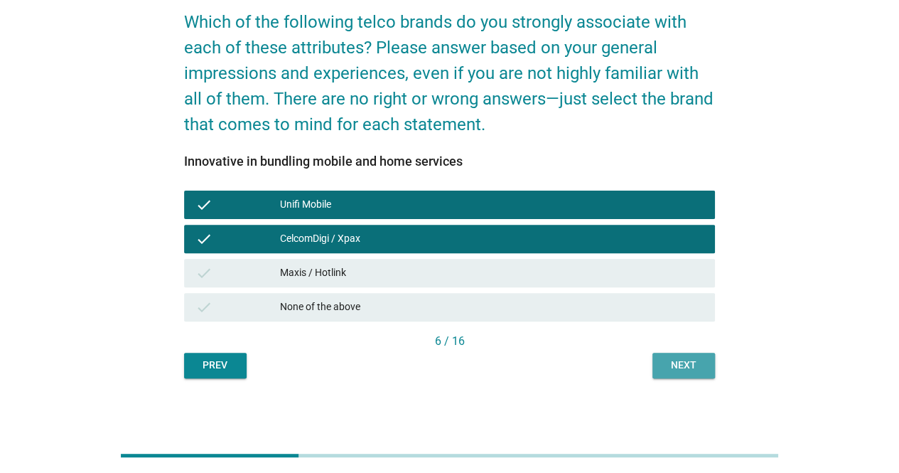
click at [664, 365] on div "Next" at bounding box center [684, 364] width 40 height 15
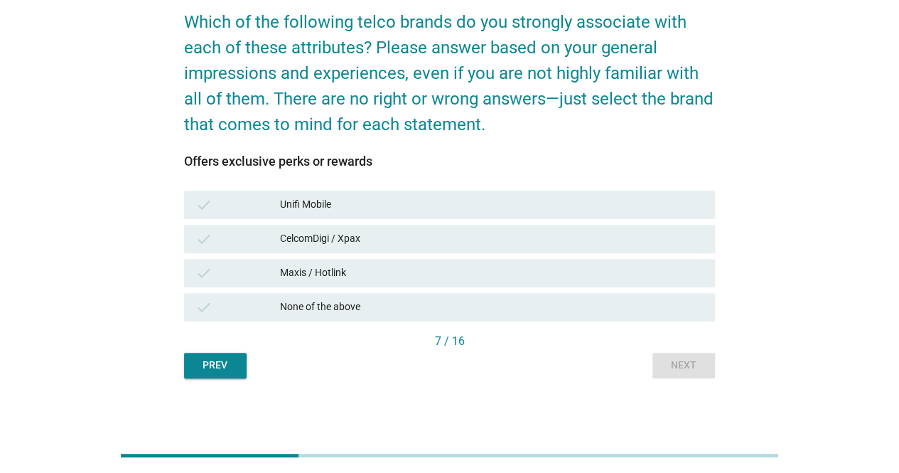
scroll to position [0, 0]
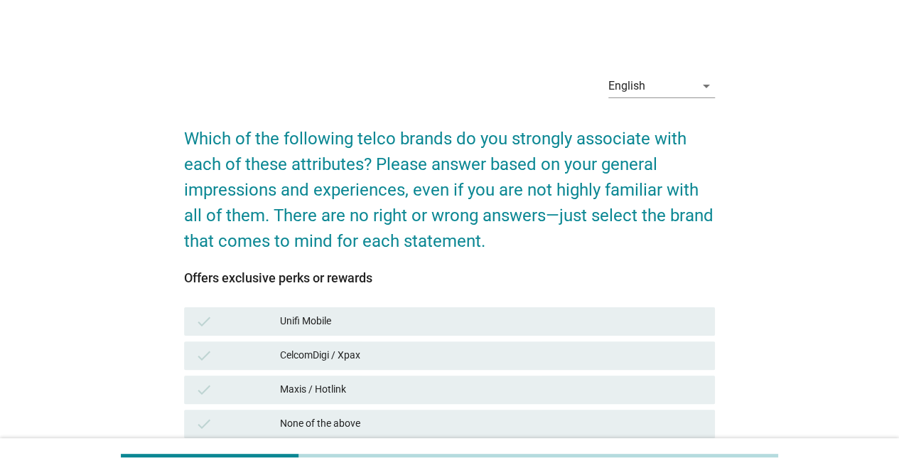
click at [560, 338] on div "check CelcomDigi / Xpax" at bounding box center [449, 355] width 536 height 34
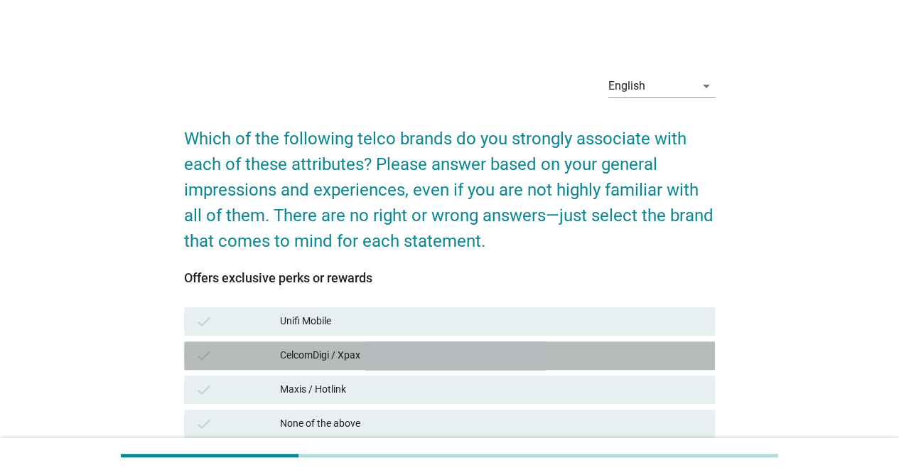
click at [560, 349] on div "CelcomDigi / Xpax" at bounding box center [491, 355] width 423 height 17
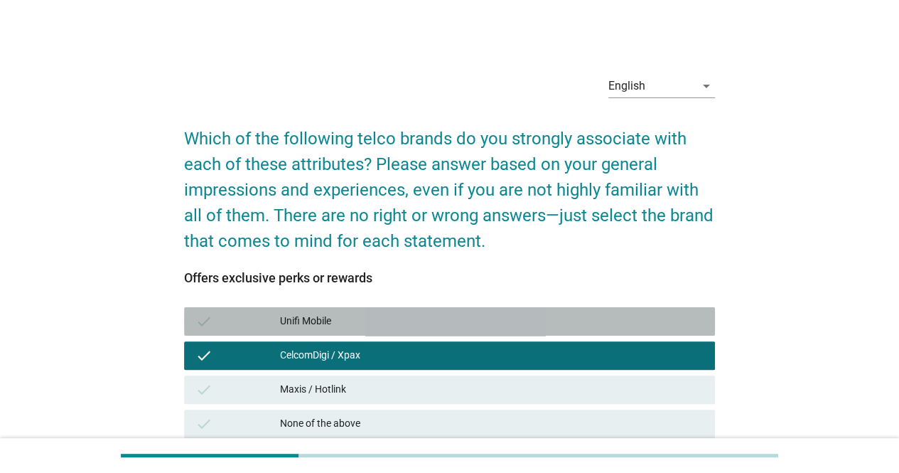
click at [559, 330] on div "check Unifi Mobile" at bounding box center [449, 321] width 531 height 28
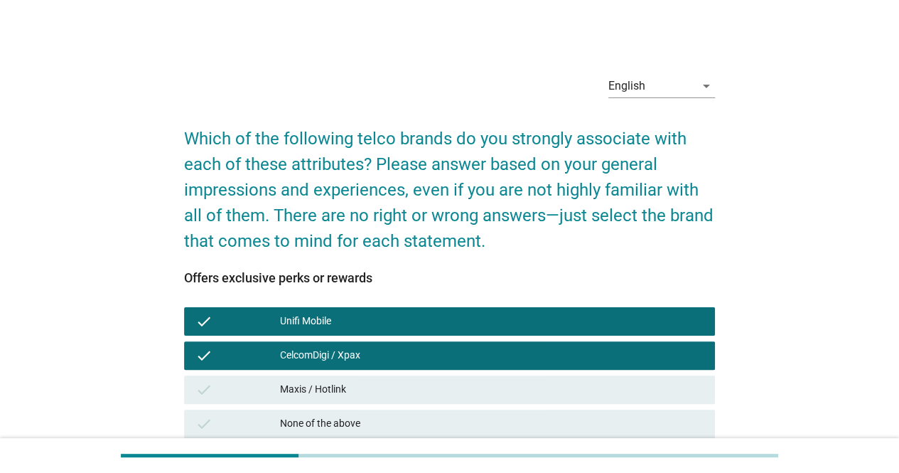
scroll to position [119, 0]
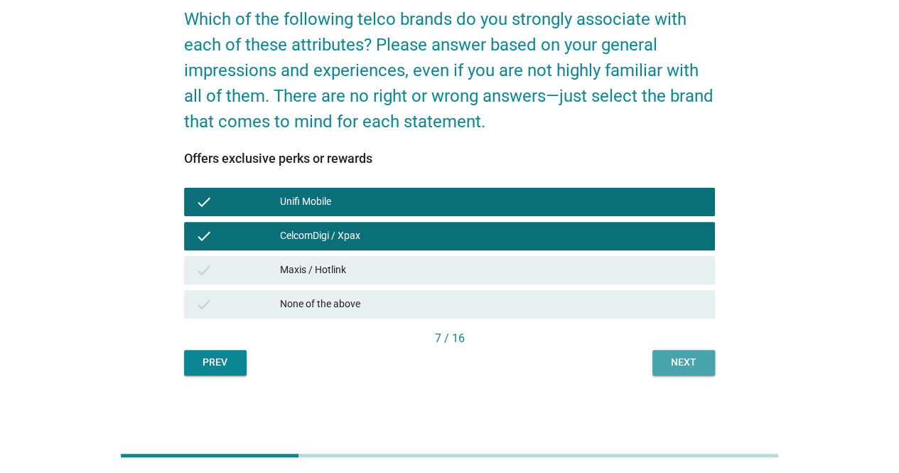
click at [668, 364] on div "Next" at bounding box center [684, 362] width 40 height 15
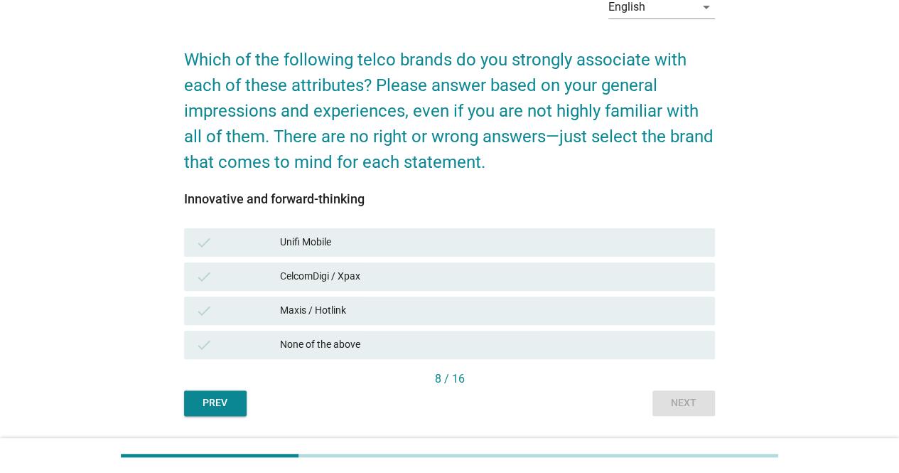
scroll to position [80, 0]
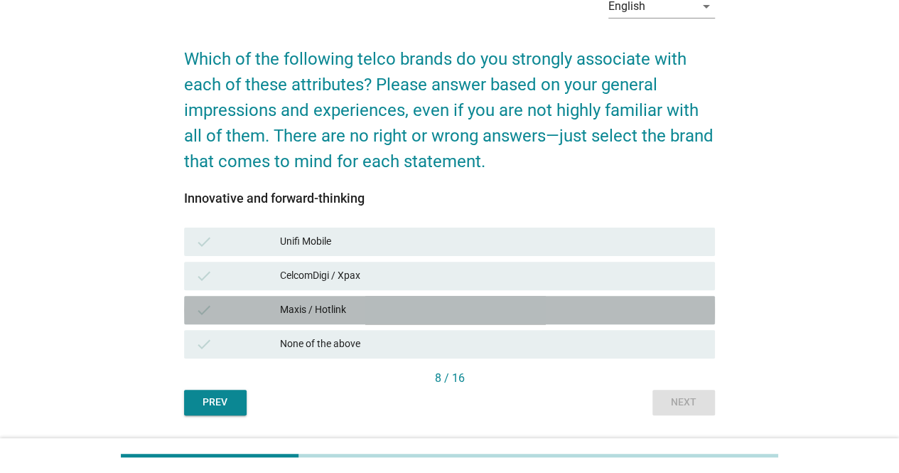
click at [532, 315] on div "Maxis / Hotlink" at bounding box center [491, 309] width 423 height 17
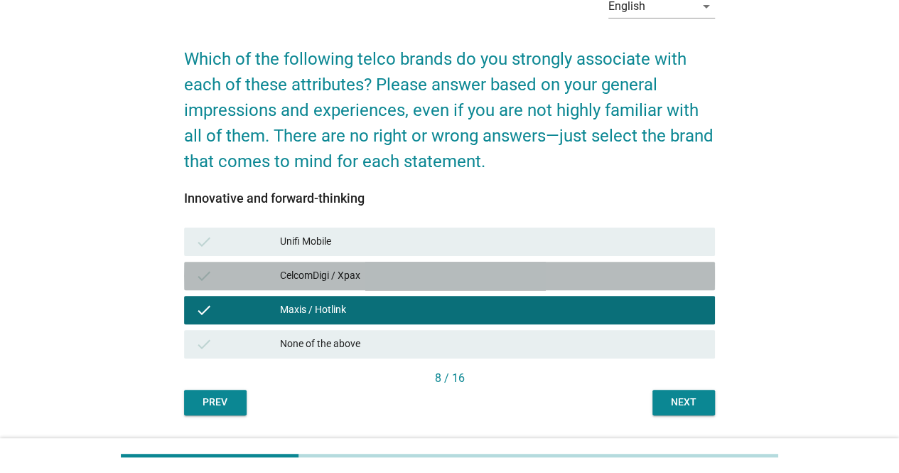
click at [541, 289] on div "check CelcomDigi / Xpax" at bounding box center [449, 275] width 531 height 28
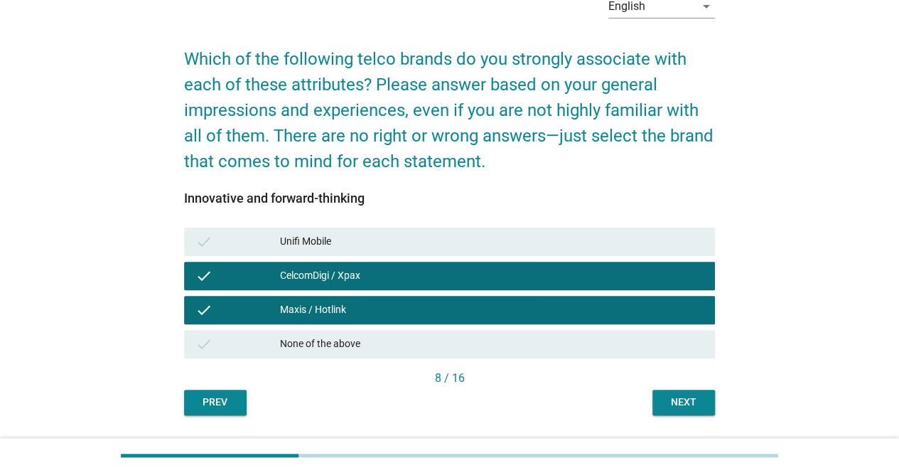
click at [679, 392] on button "Next" at bounding box center [683, 402] width 63 height 26
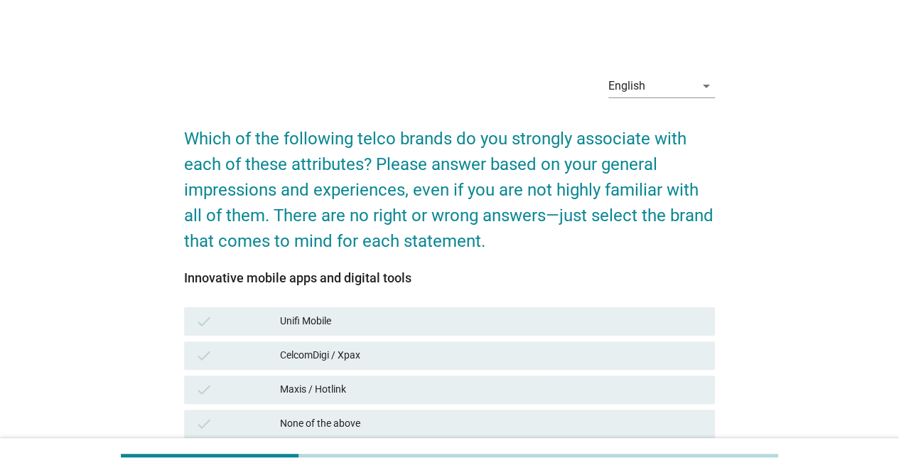
scroll to position [37, 0]
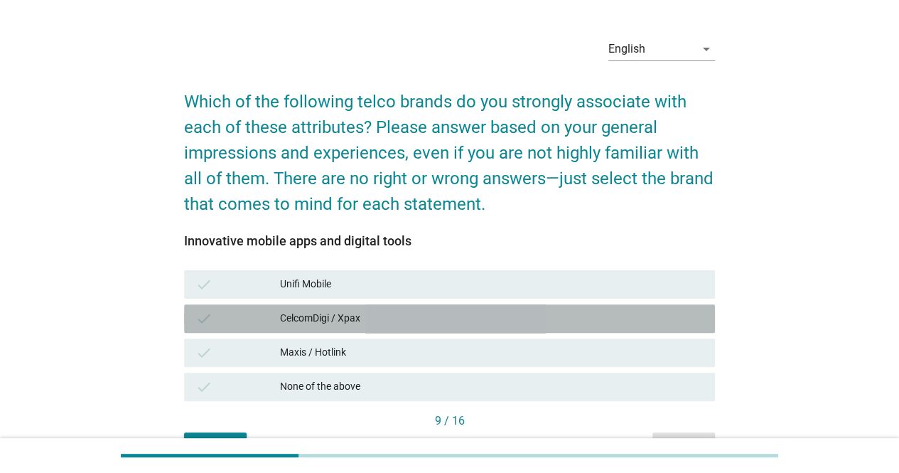
click at [571, 315] on div "CelcomDigi / Xpax" at bounding box center [491, 318] width 423 height 17
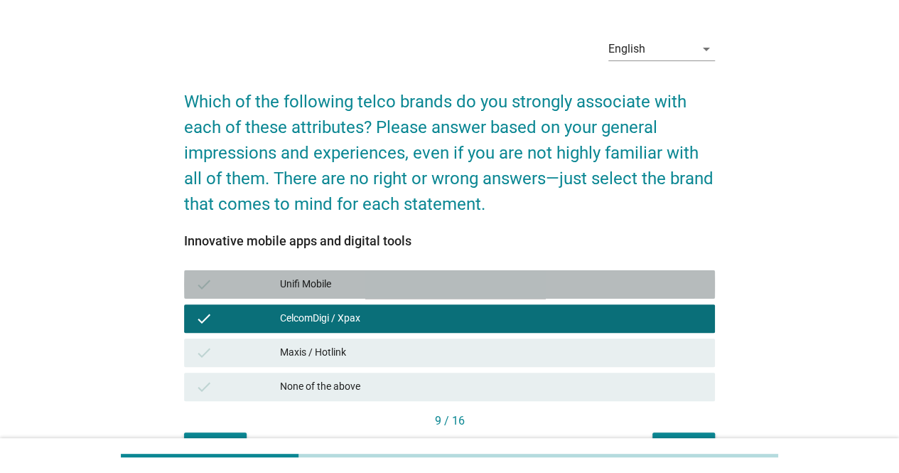
click at [570, 286] on div "Unifi Mobile" at bounding box center [491, 284] width 423 height 17
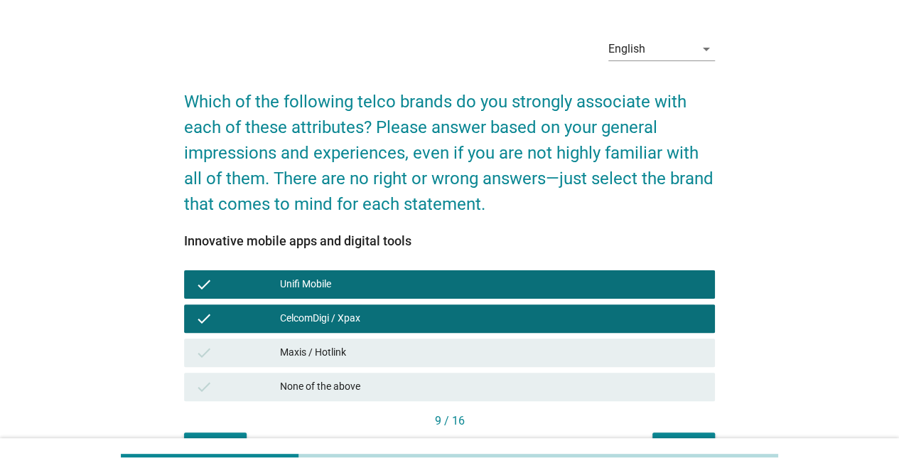
scroll to position [118, 0]
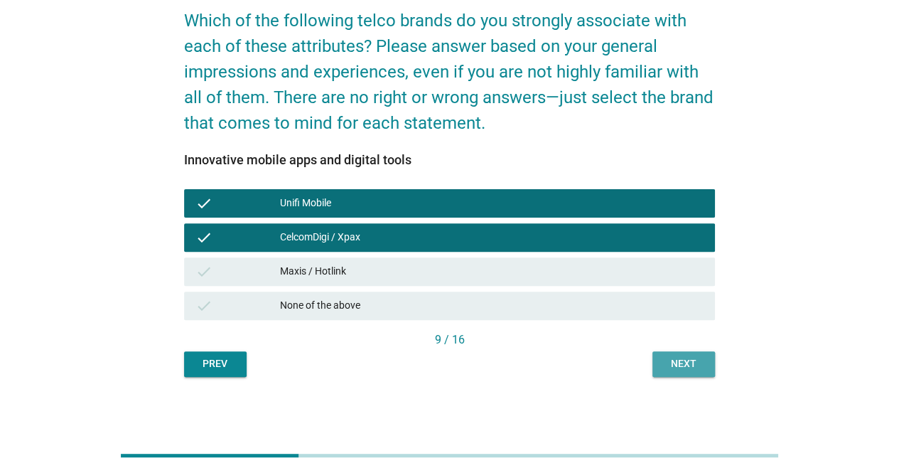
click at [669, 374] on button "Next" at bounding box center [683, 364] width 63 height 26
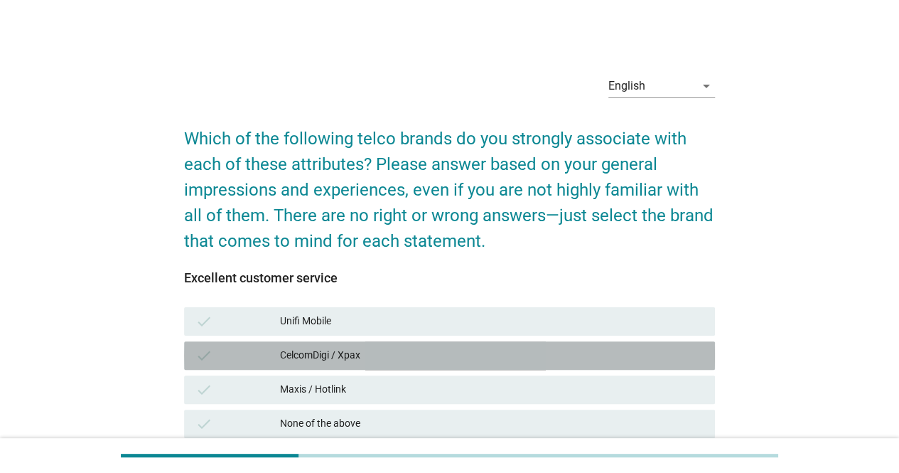
click at [603, 360] on div "CelcomDigi / Xpax" at bounding box center [491, 355] width 423 height 17
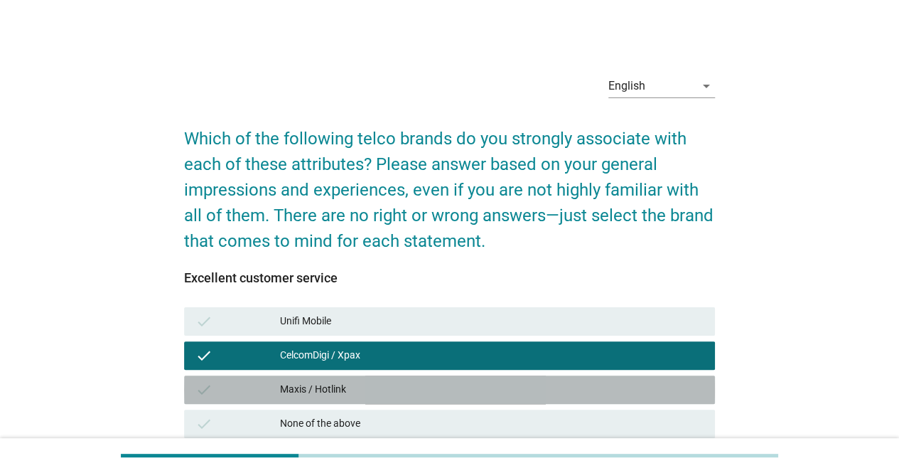
click at [600, 384] on div "Maxis / Hotlink" at bounding box center [491, 389] width 423 height 17
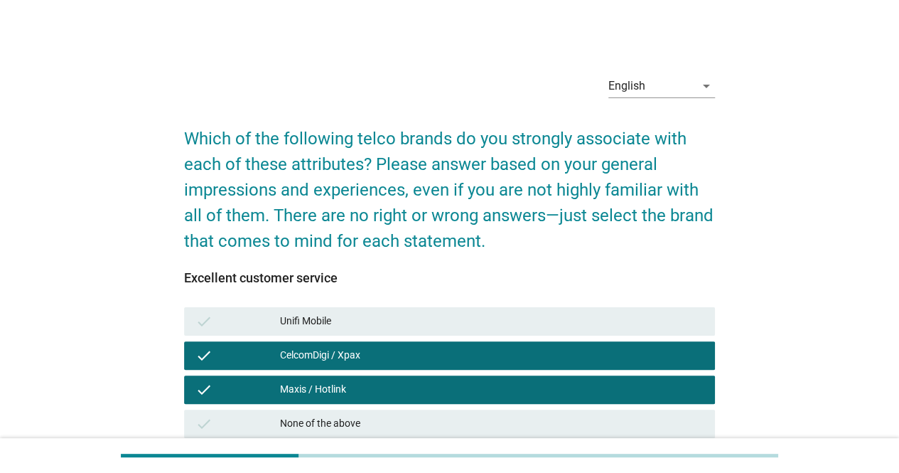
scroll to position [119, 0]
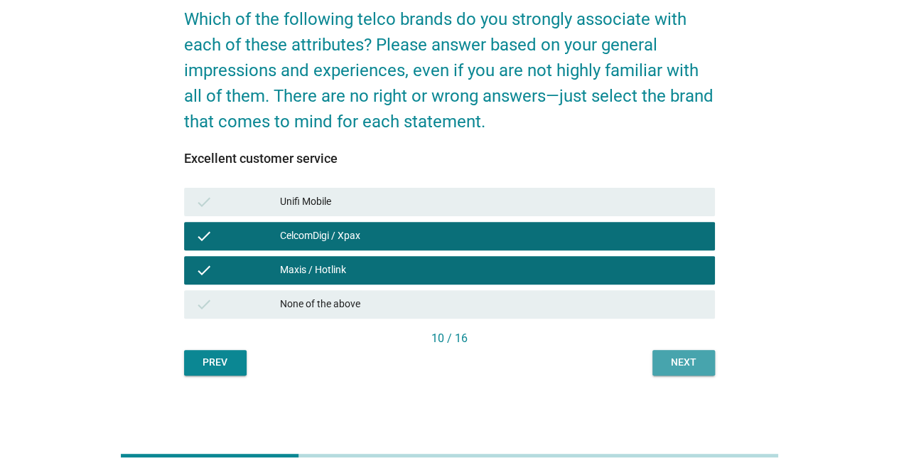
click at [666, 367] on div "Next" at bounding box center [684, 362] width 40 height 15
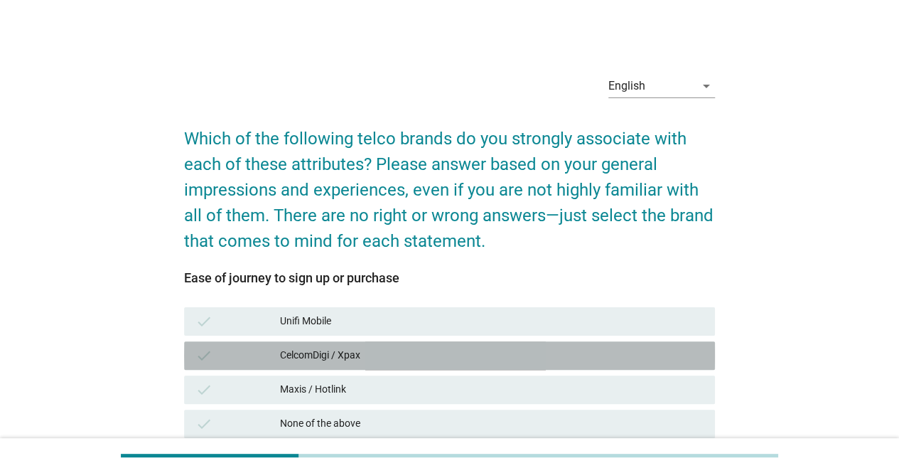
click at [600, 352] on div "CelcomDigi / Xpax" at bounding box center [491, 355] width 423 height 17
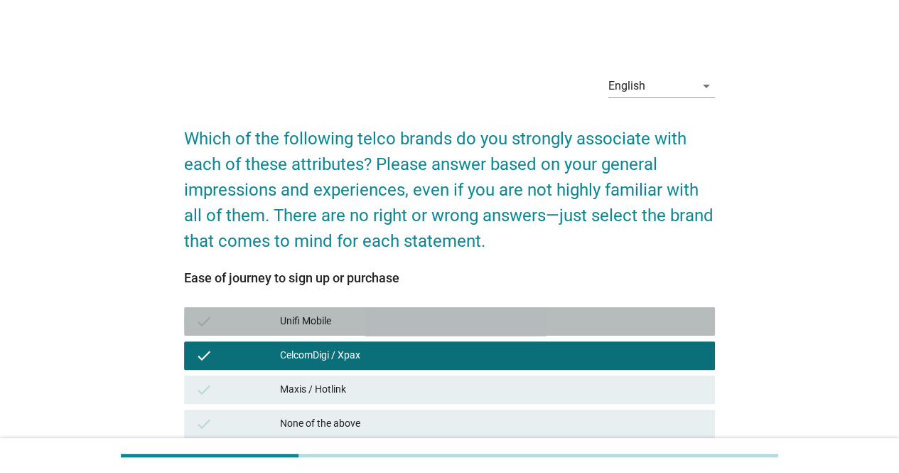
click at [603, 328] on div "Unifi Mobile" at bounding box center [491, 321] width 423 height 17
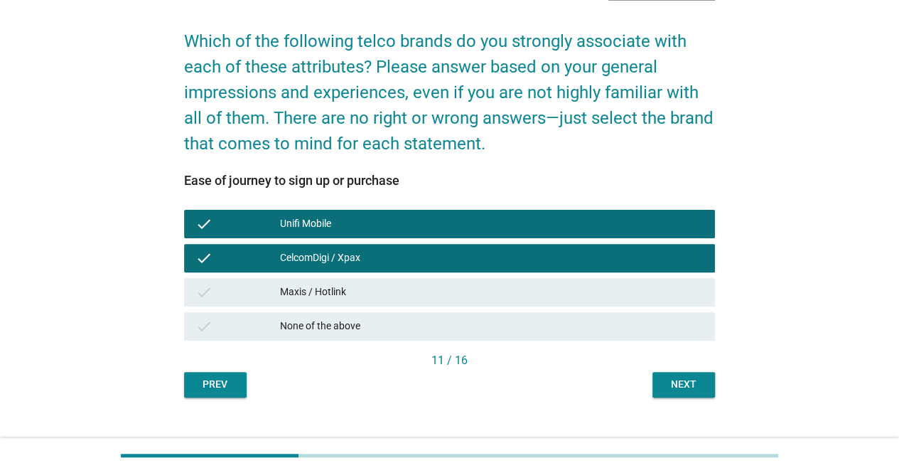
scroll to position [99, 0]
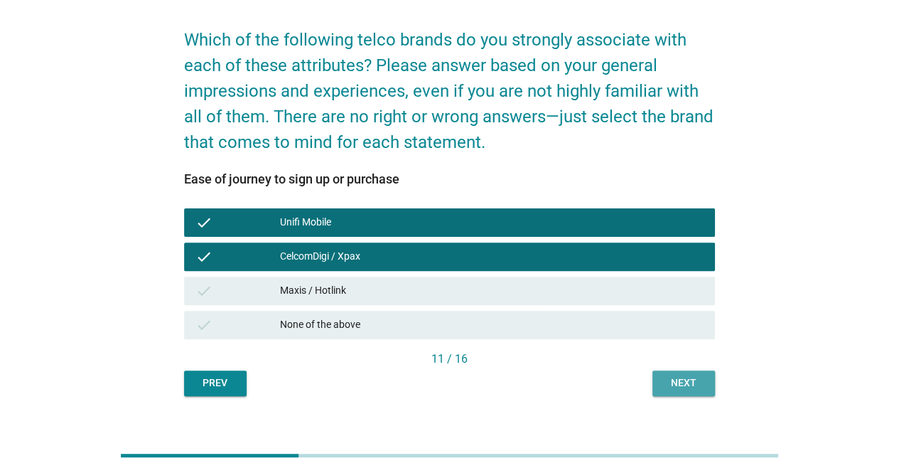
click at [676, 387] on div "Next" at bounding box center [684, 382] width 40 height 15
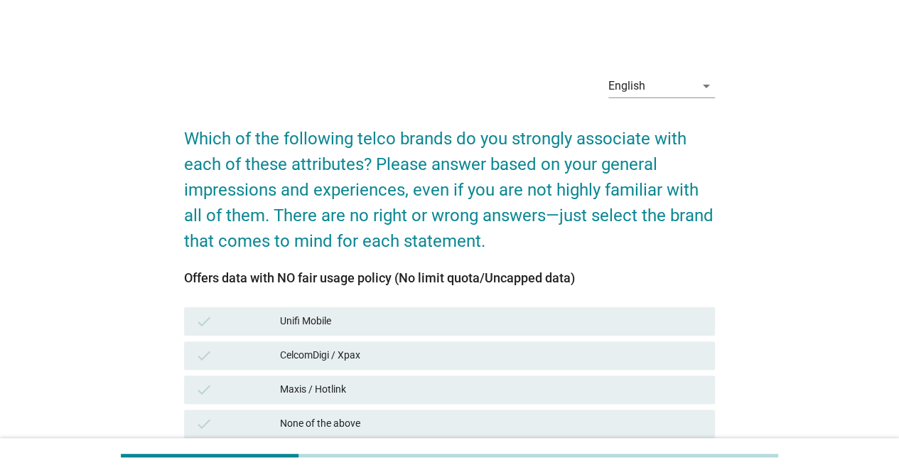
click at [600, 373] on div "check Maxis / Hotlink" at bounding box center [449, 389] width 536 height 34
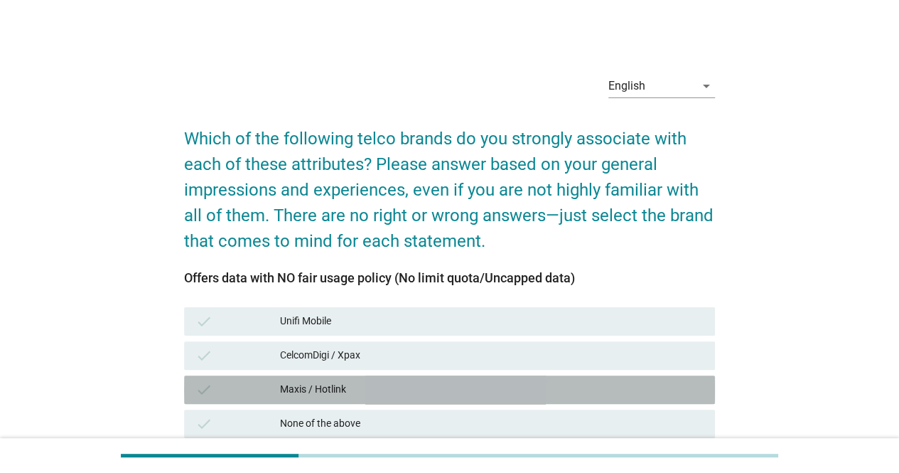
click at [613, 383] on div "Maxis / Hotlink" at bounding box center [491, 389] width 423 height 17
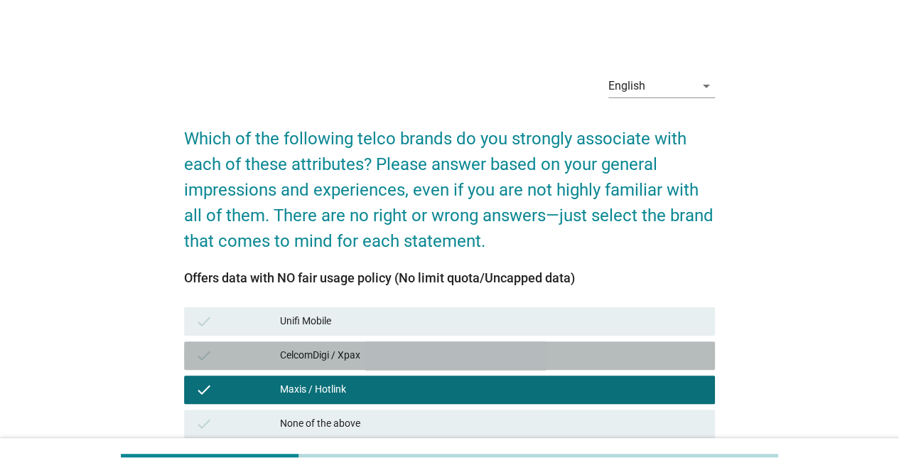
click at [618, 362] on div "CelcomDigi / Xpax" at bounding box center [491, 355] width 423 height 17
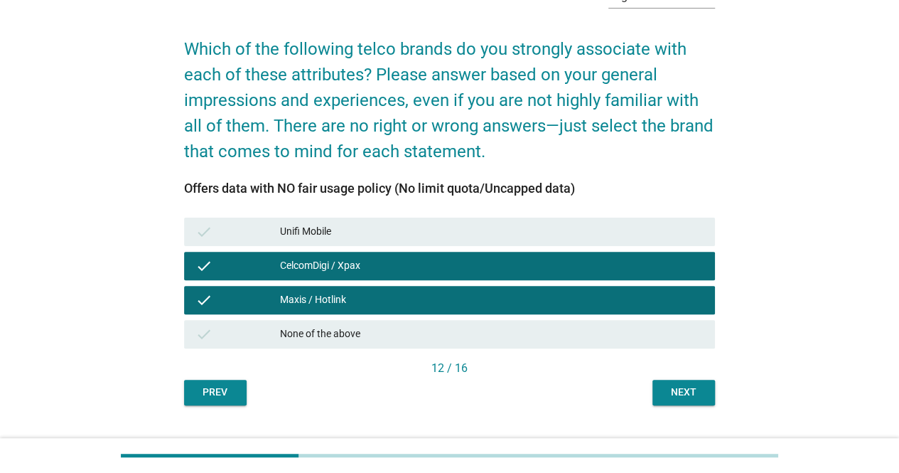
scroll to position [90, 0]
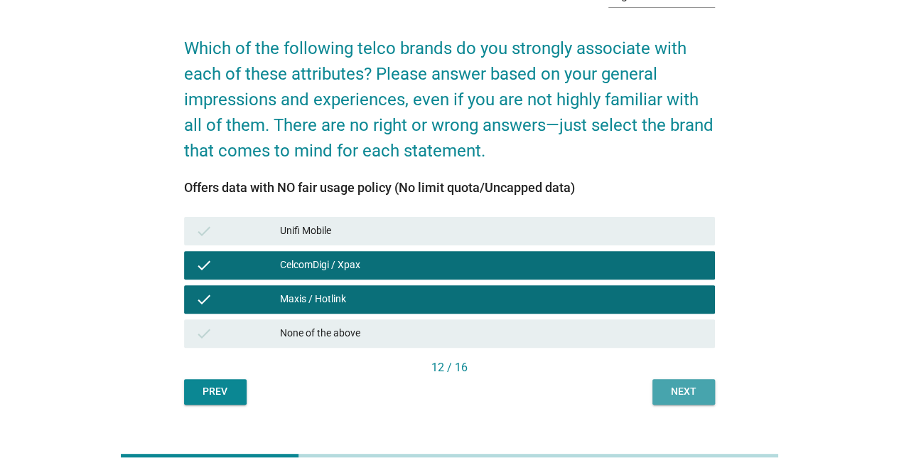
click at [658, 392] on button "Next" at bounding box center [683, 392] width 63 height 26
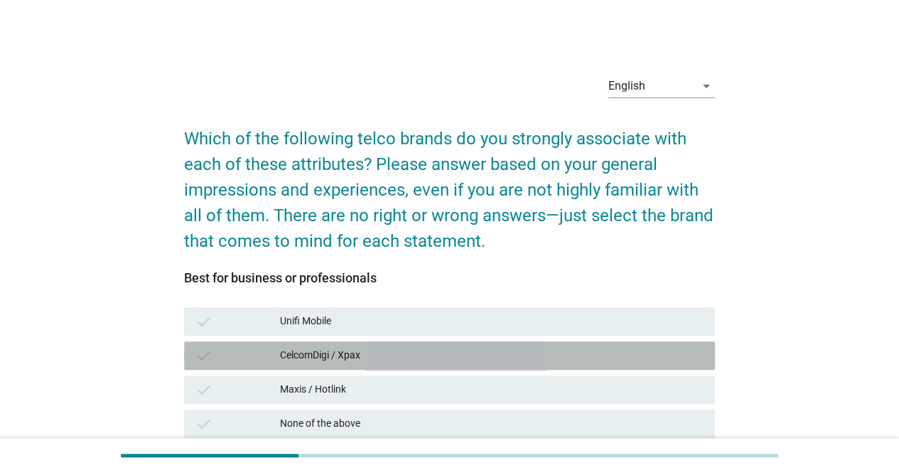
click at [563, 355] on div "CelcomDigi / Xpax" at bounding box center [491, 355] width 423 height 17
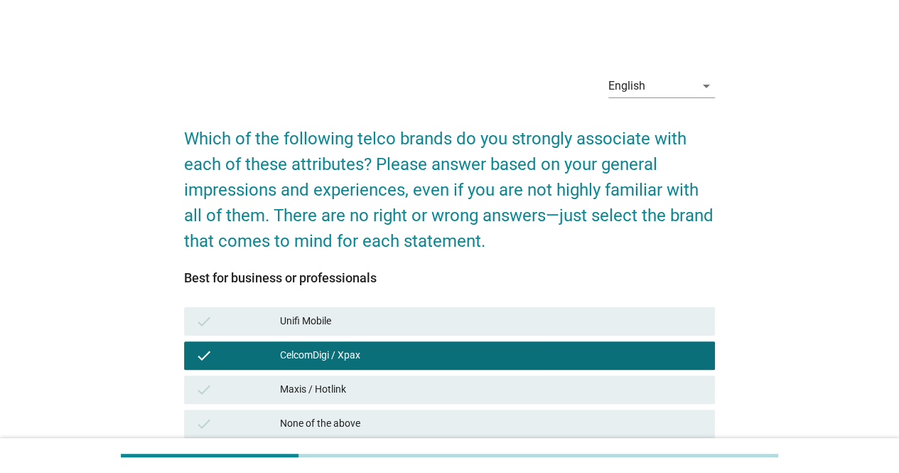
scroll to position [86, 0]
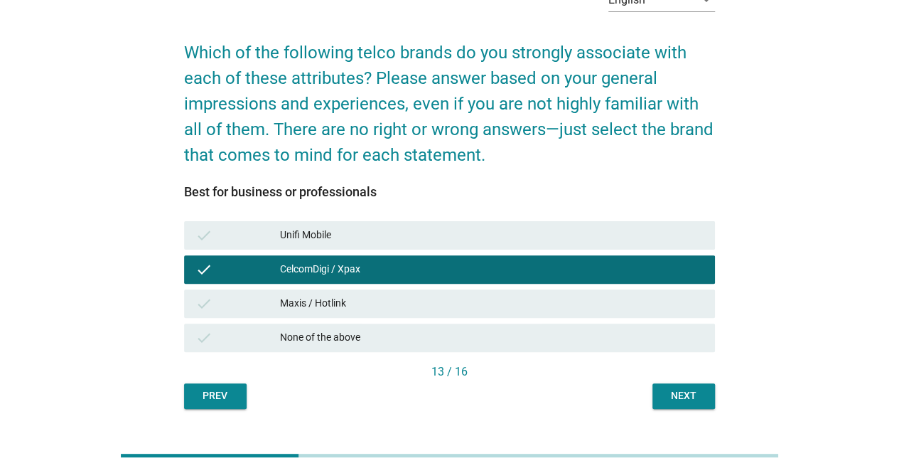
click at [664, 396] on div "Next" at bounding box center [684, 395] width 40 height 15
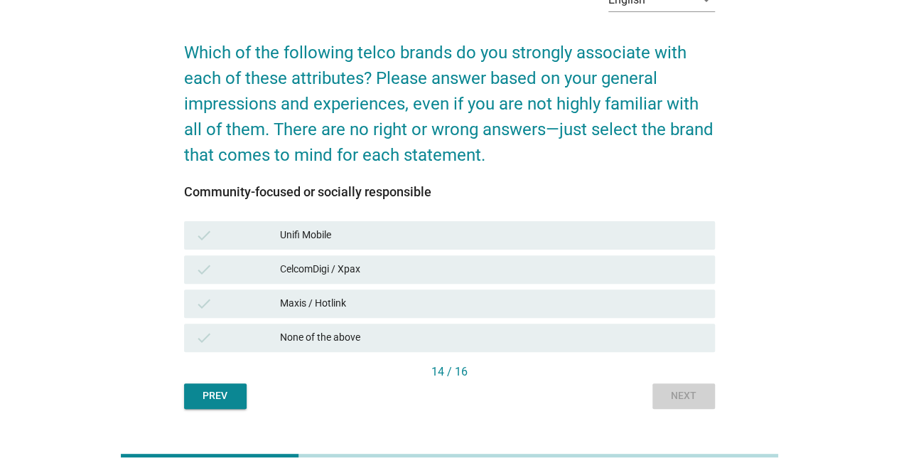
scroll to position [0, 0]
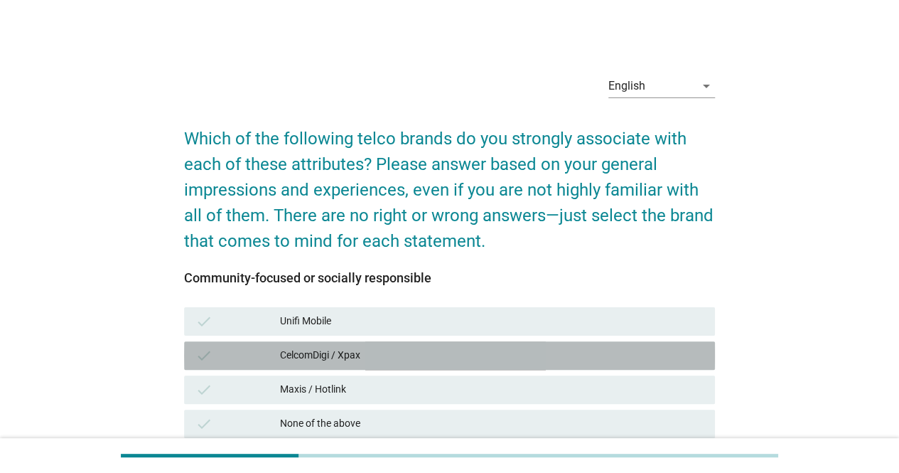
click at [601, 367] on div "check CelcomDigi / Xpax" at bounding box center [449, 355] width 531 height 28
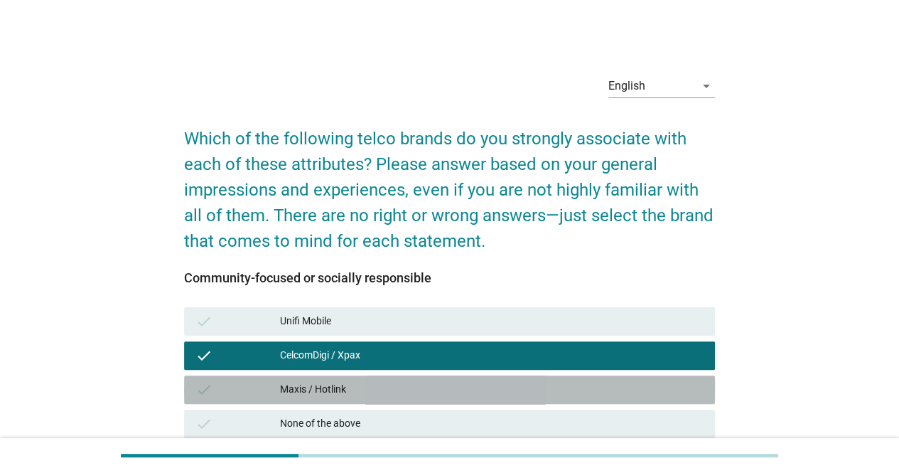
click at [603, 391] on div "Maxis / Hotlink" at bounding box center [491, 389] width 423 height 17
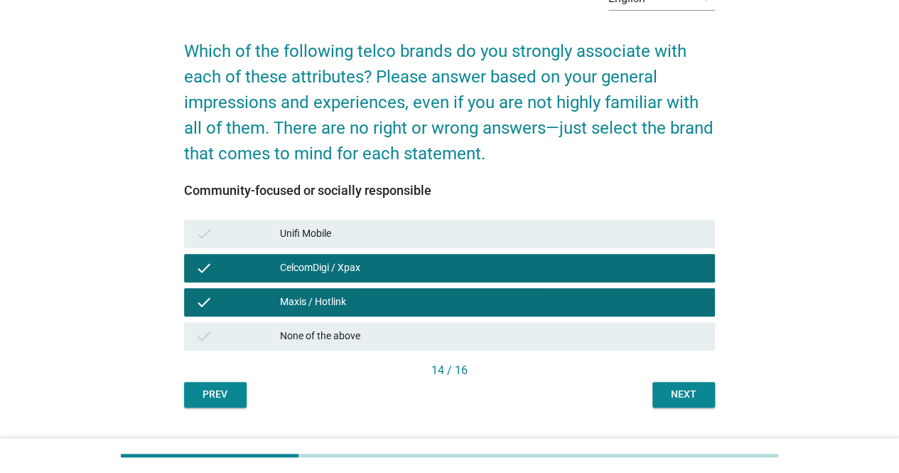
scroll to position [88, 0]
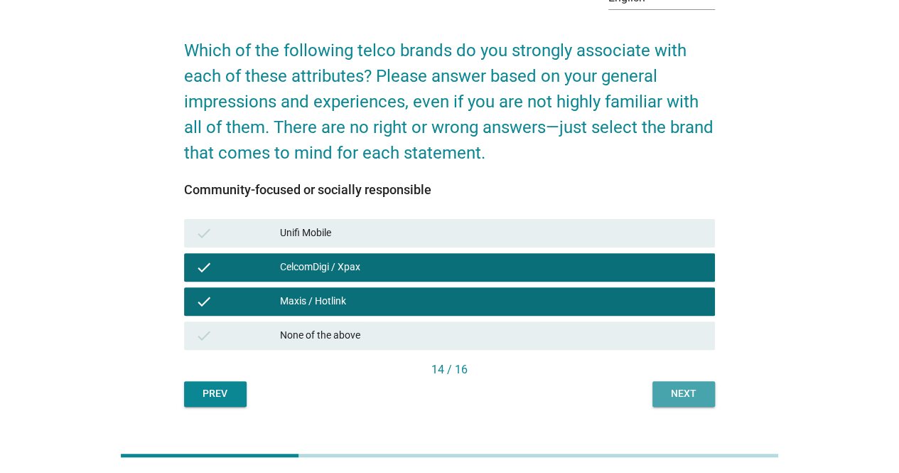
click at [658, 399] on button "Next" at bounding box center [683, 394] width 63 height 26
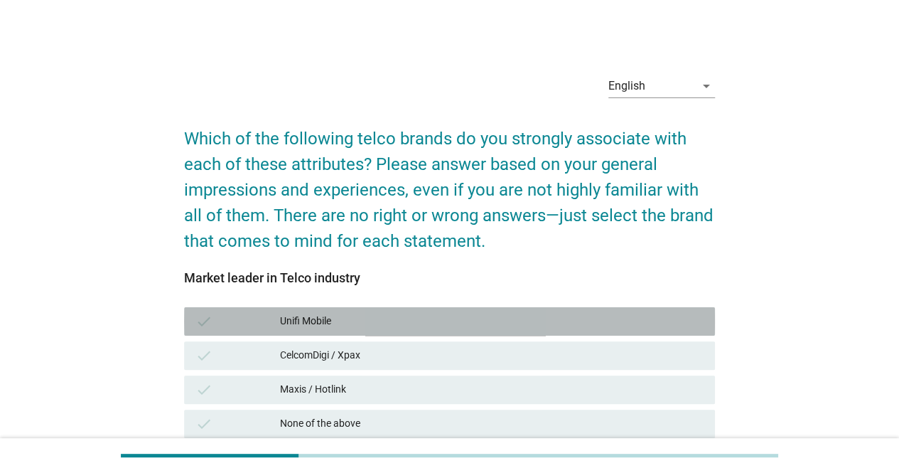
click at [469, 322] on div "Unifi Mobile" at bounding box center [491, 321] width 423 height 17
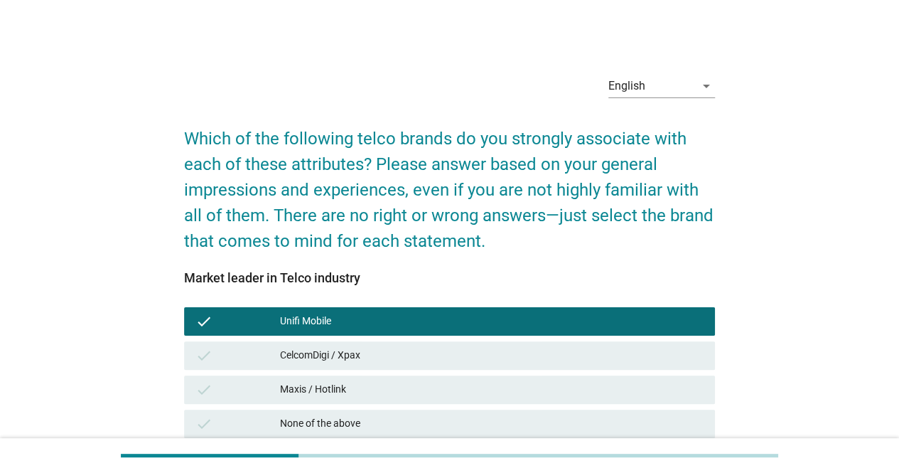
click at [472, 355] on div "CelcomDigi / Xpax" at bounding box center [491, 355] width 423 height 17
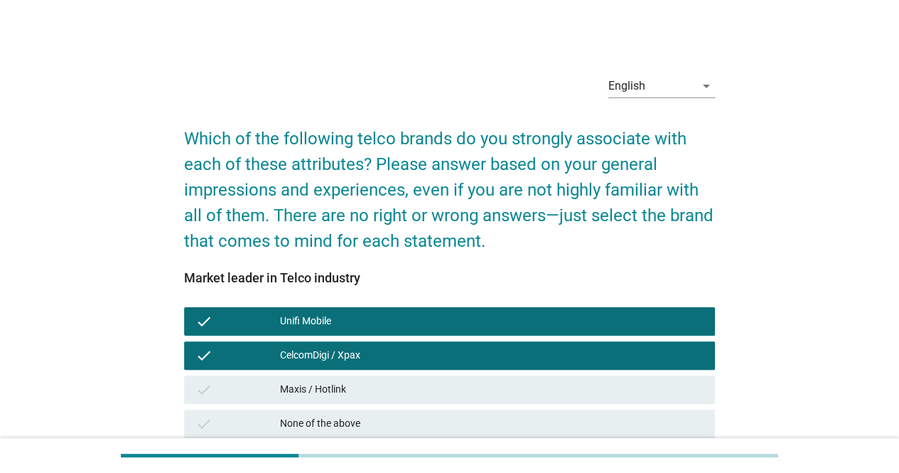
scroll to position [119, 0]
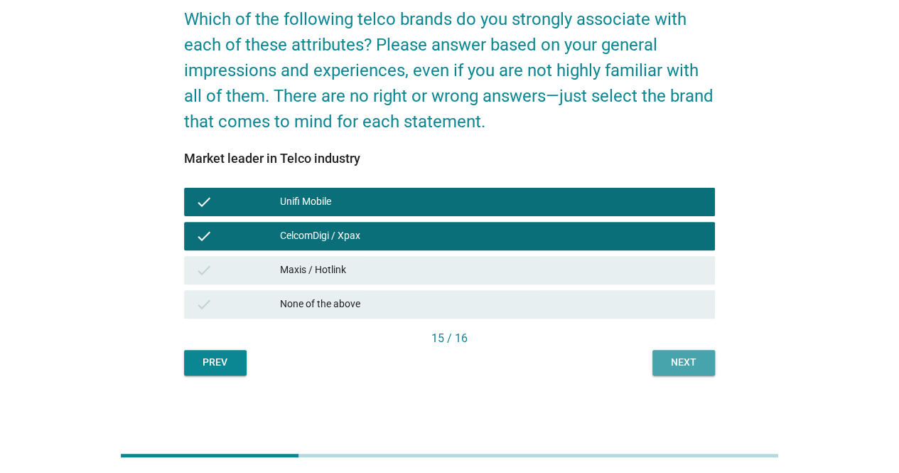
click at [662, 361] on button "Next" at bounding box center [683, 363] width 63 height 26
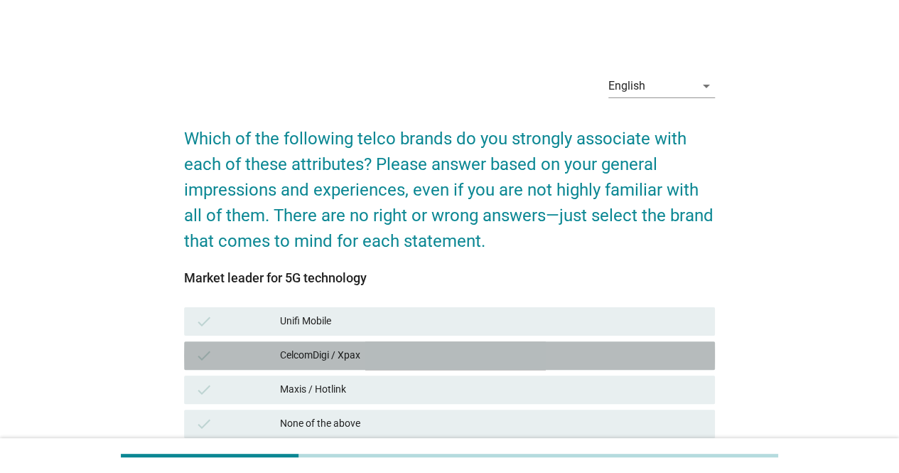
click at [560, 362] on div "CelcomDigi / Xpax" at bounding box center [491, 355] width 423 height 17
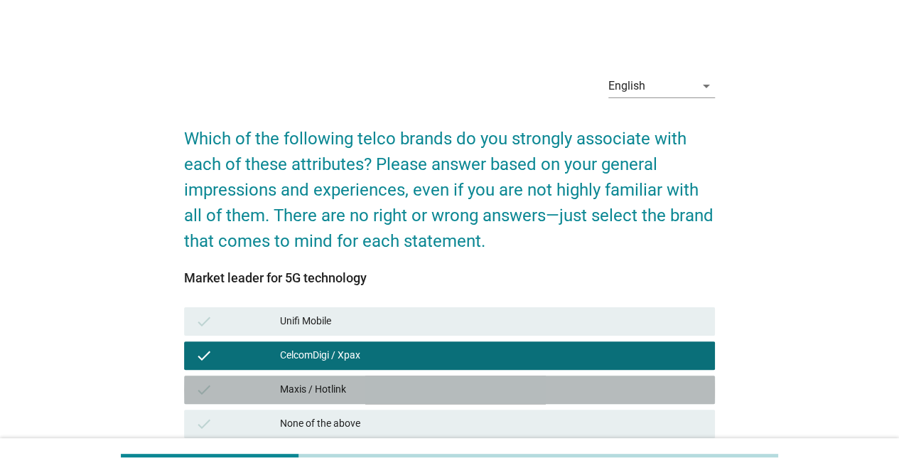
click at [559, 383] on div "Maxis / Hotlink" at bounding box center [491, 389] width 423 height 17
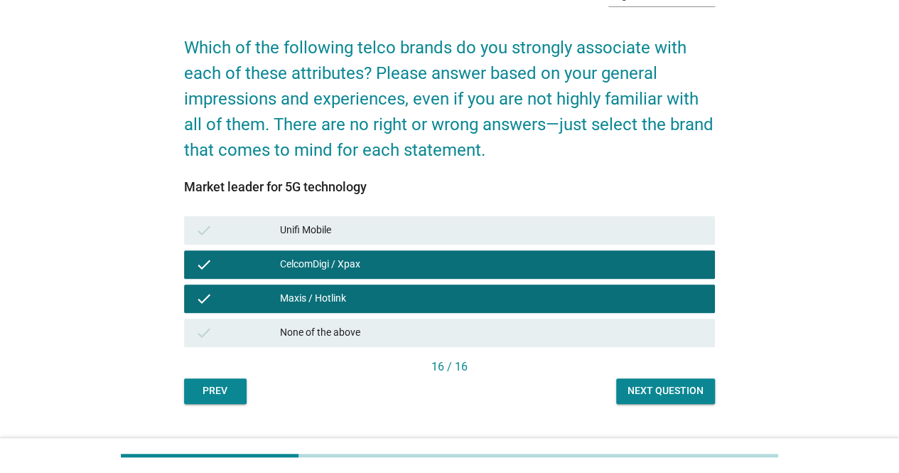
scroll to position [94, 0]
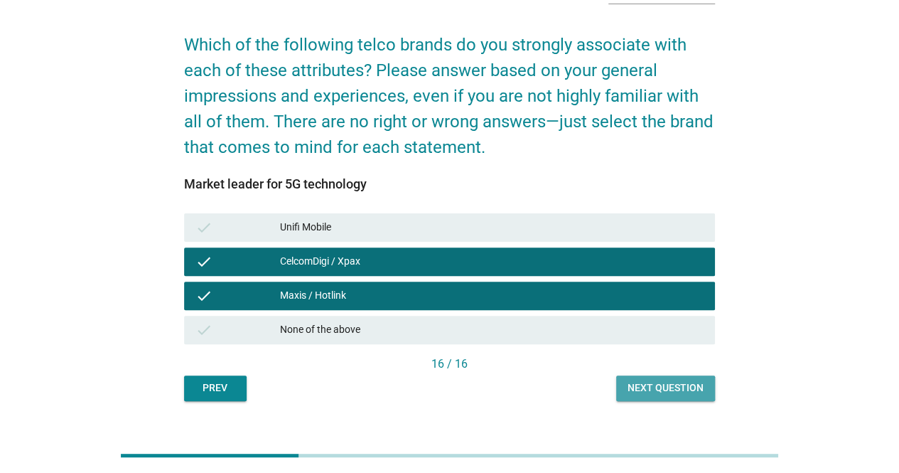
click at [647, 387] on div "Next question" at bounding box center [665, 387] width 76 height 15
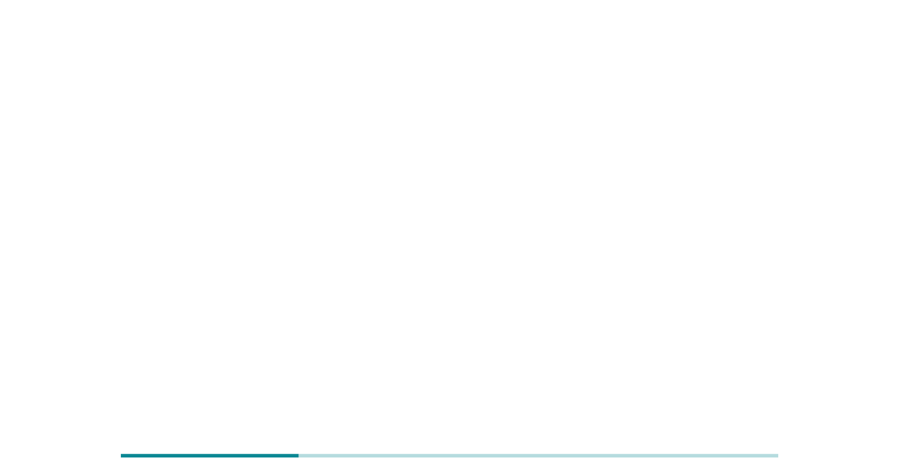
scroll to position [0, 0]
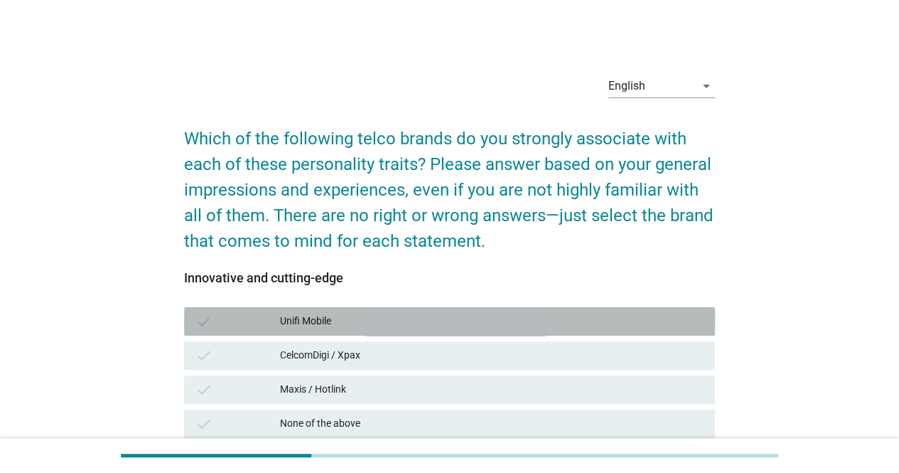
click at [540, 323] on div "Unifi Mobile" at bounding box center [491, 321] width 423 height 17
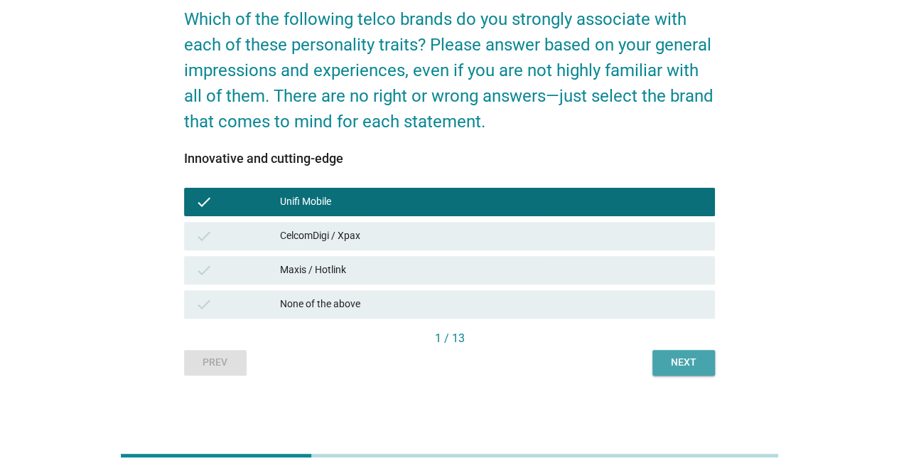
click at [658, 357] on button "Next" at bounding box center [683, 363] width 63 height 26
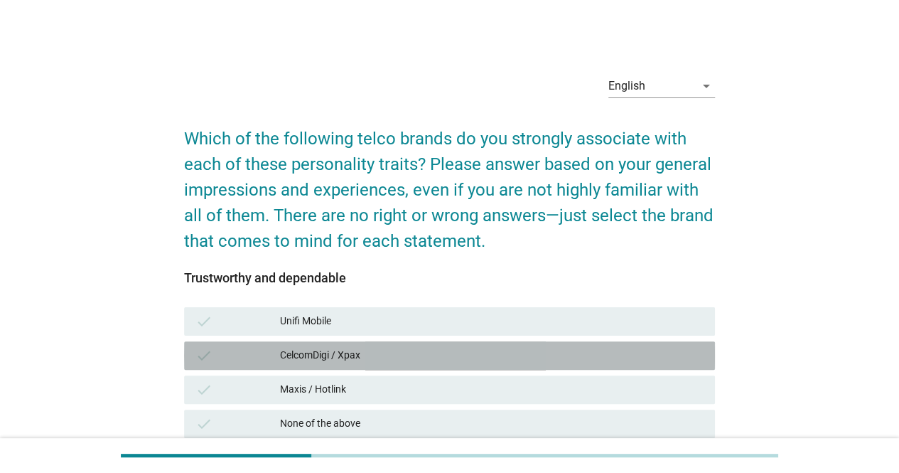
click at [507, 363] on div "CelcomDigi / Xpax" at bounding box center [491, 355] width 423 height 17
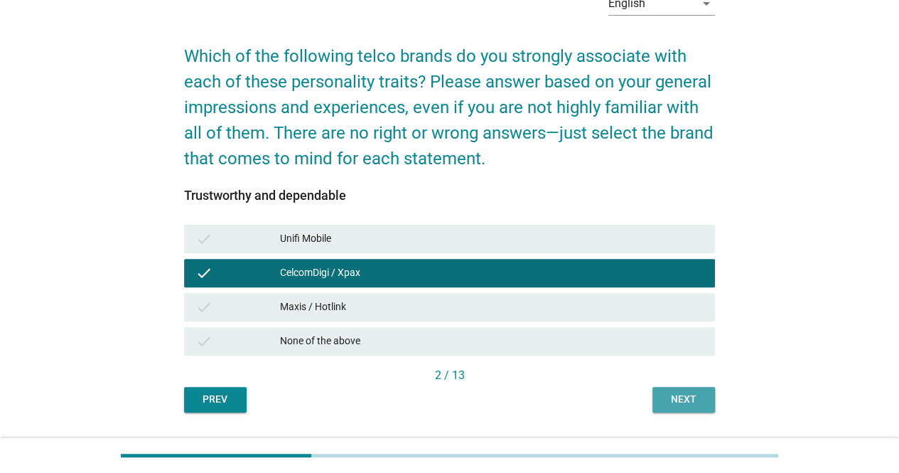
click at [657, 404] on button "Next" at bounding box center [683, 400] width 63 height 26
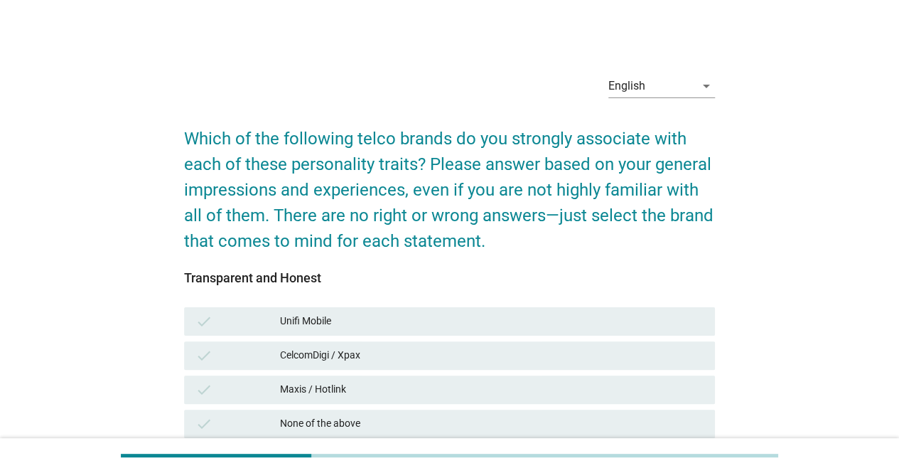
click at [598, 394] on div "Maxis / Hotlink" at bounding box center [491, 389] width 423 height 17
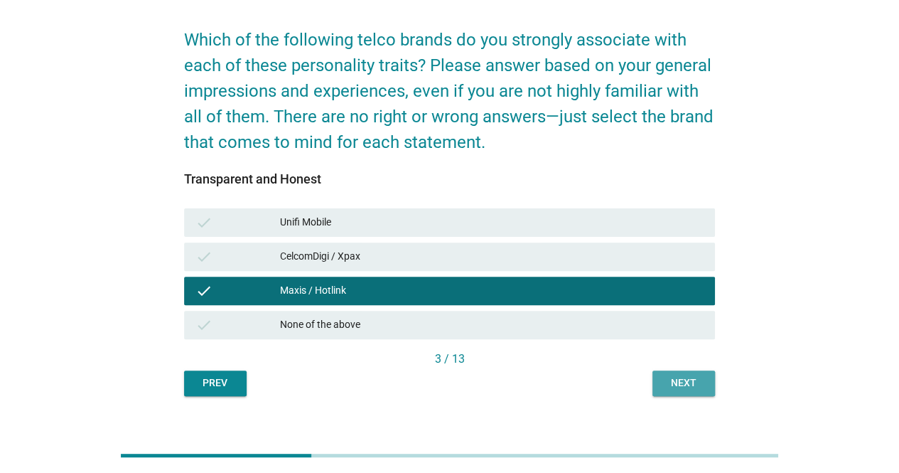
click at [676, 392] on button "Next" at bounding box center [683, 383] width 63 height 26
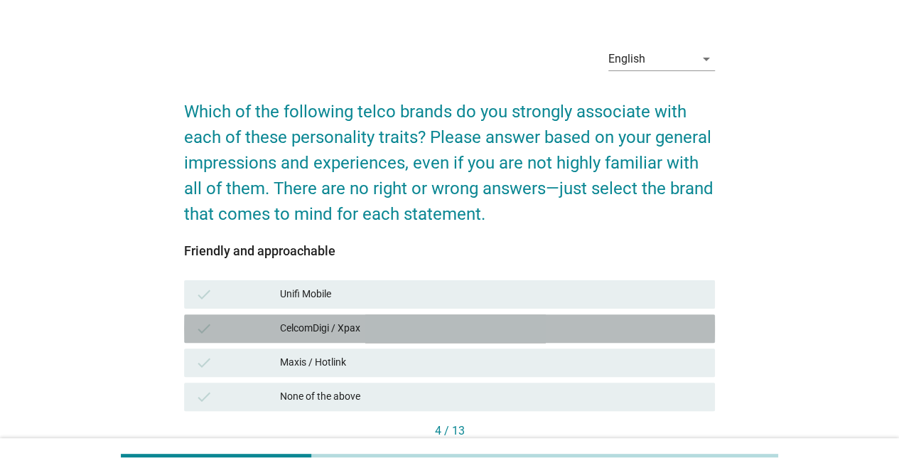
click at [509, 338] on div "check CelcomDigi / Xpax" at bounding box center [449, 328] width 531 height 28
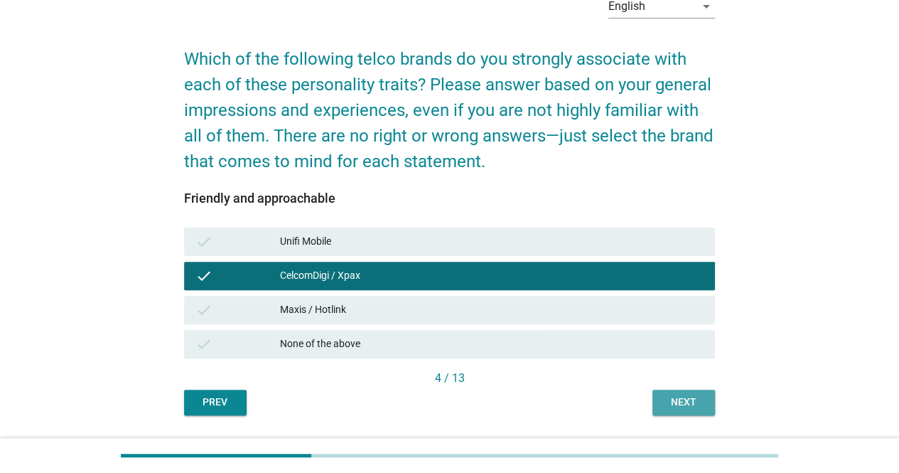
click at [676, 407] on div "Next" at bounding box center [684, 401] width 40 height 15
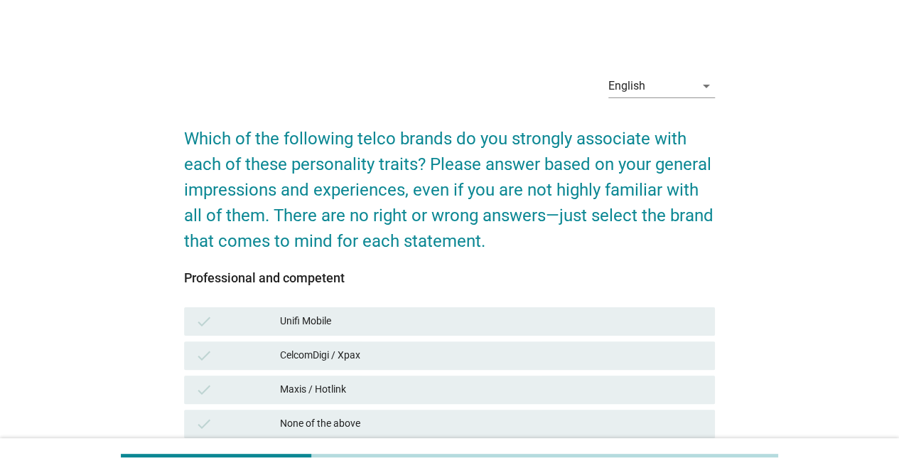
click at [619, 401] on div "check Maxis / Hotlink" at bounding box center [449, 389] width 531 height 28
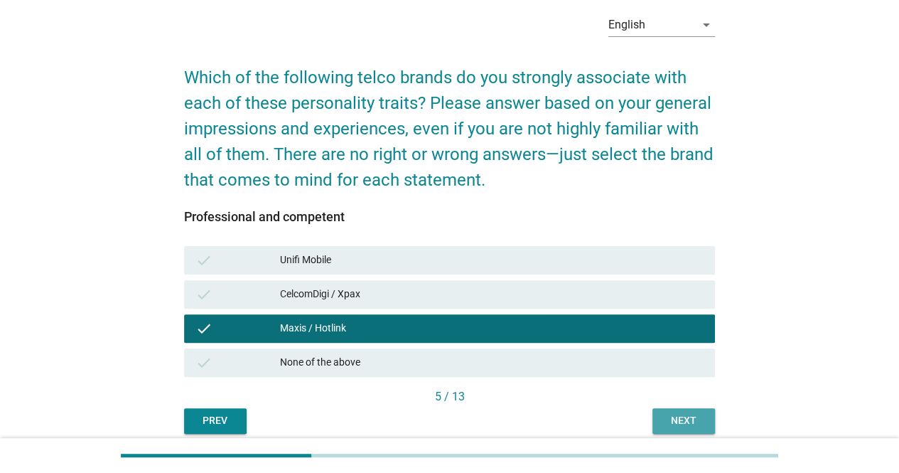
click at [678, 431] on button "Next" at bounding box center [683, 421] width 63 height 26
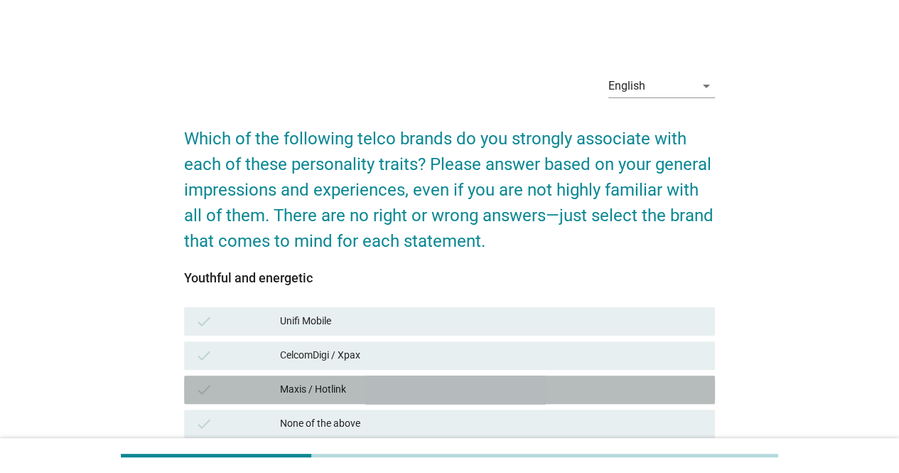
click at [621, 391] on div "Maxis / Hotlink" at bounding box center [491, 389] width 423 height 17
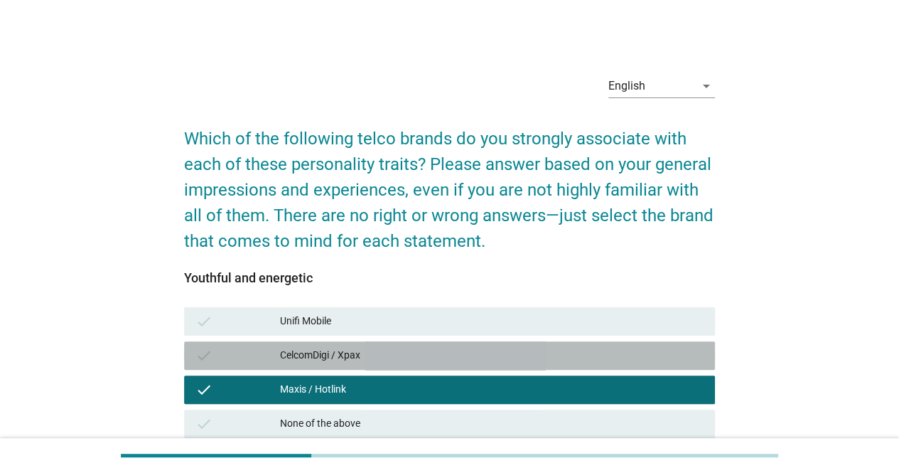
click at [613, 362] on div "CelcomDigi / Xpax" at bounding box center [491, 355] width 423 height 17
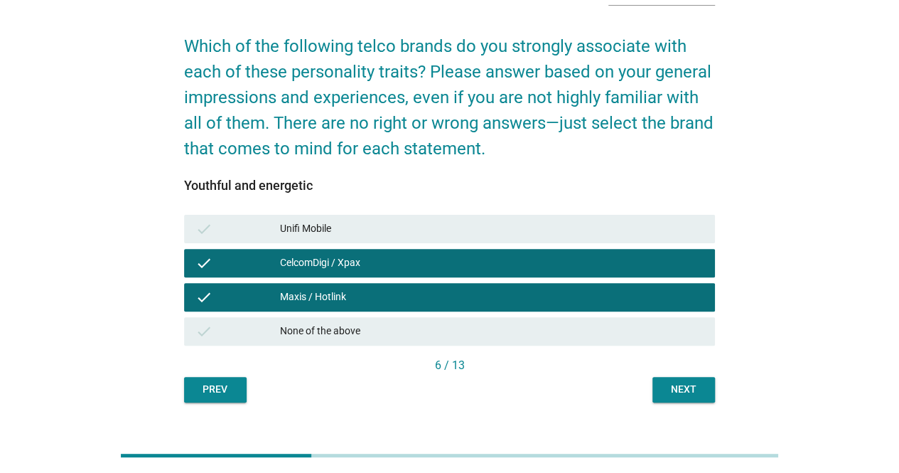
scroll to position [119, 0]
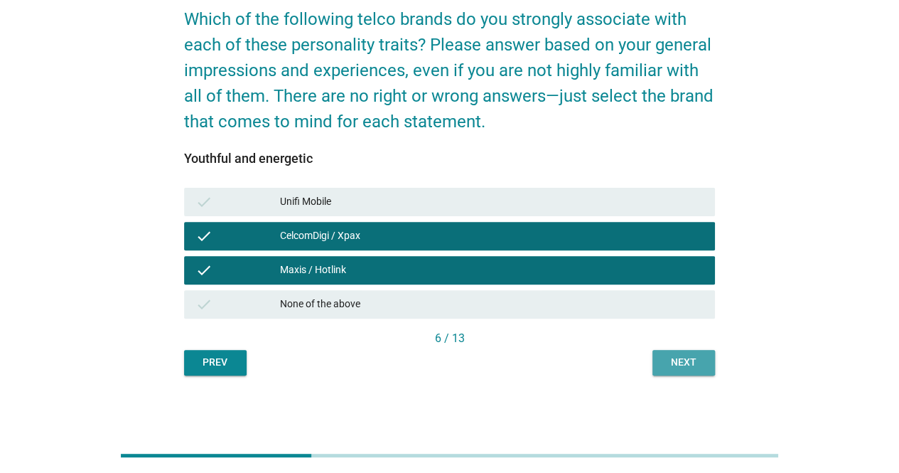
click at [672, 369] on button "Next" at bounding box center [683, 363] width 63 height 26
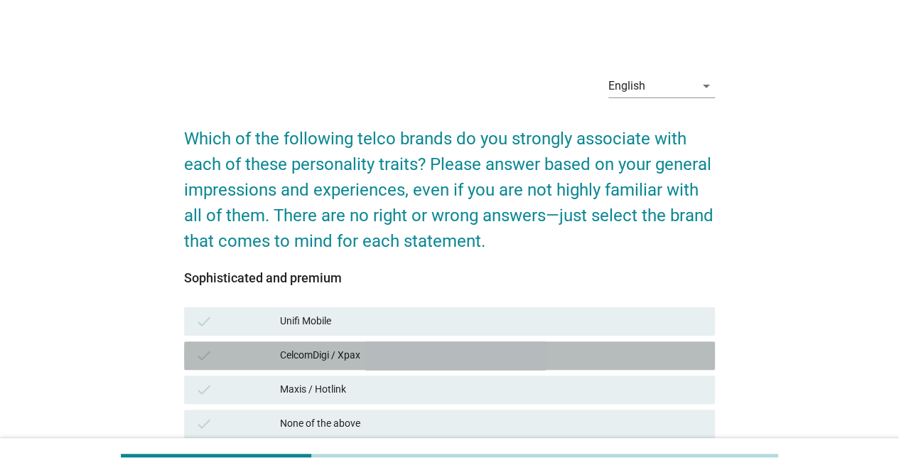
click at [451, 352] on div "CelcomDigi / Xpax" at bounding box center [491, 355] width 423 height 17
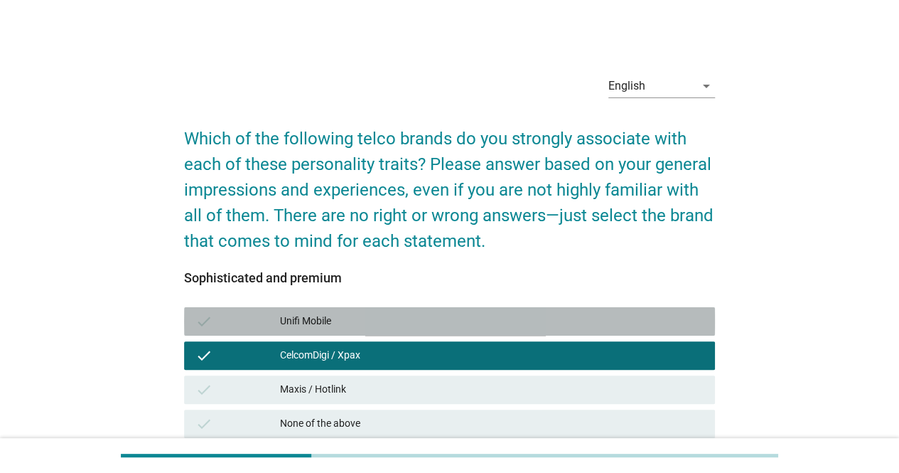
click at [451, 309] on div "check Unifi Mobile" at bounding box center [449, 321] width 531 height 28
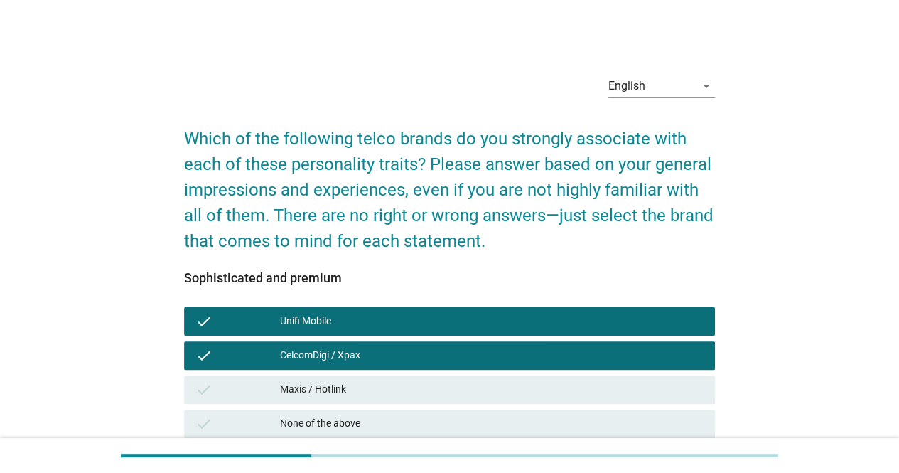
scroll to position [119, 0]
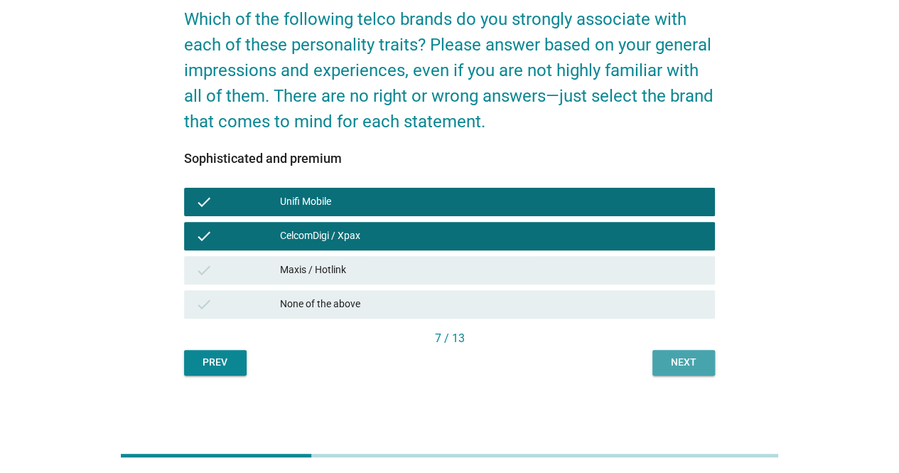
click at [672, 365] on div "Next" at bounding box center [684, 362] width 40 height 15
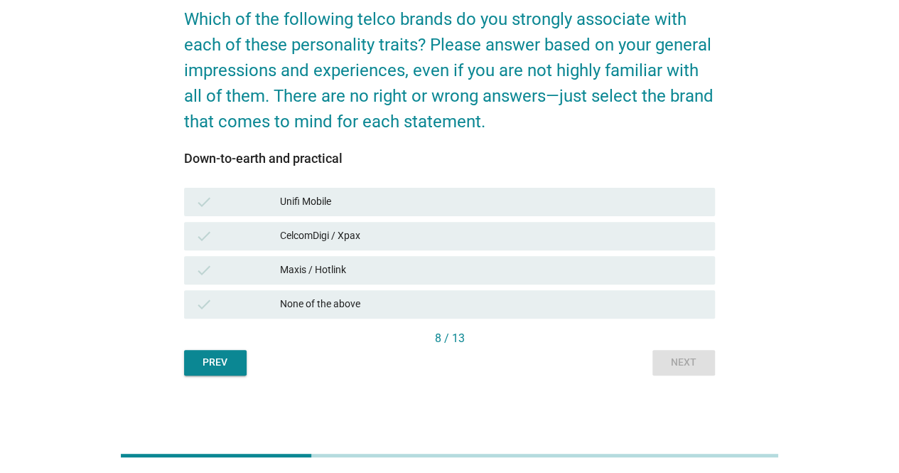
scroll to position [0, 0]
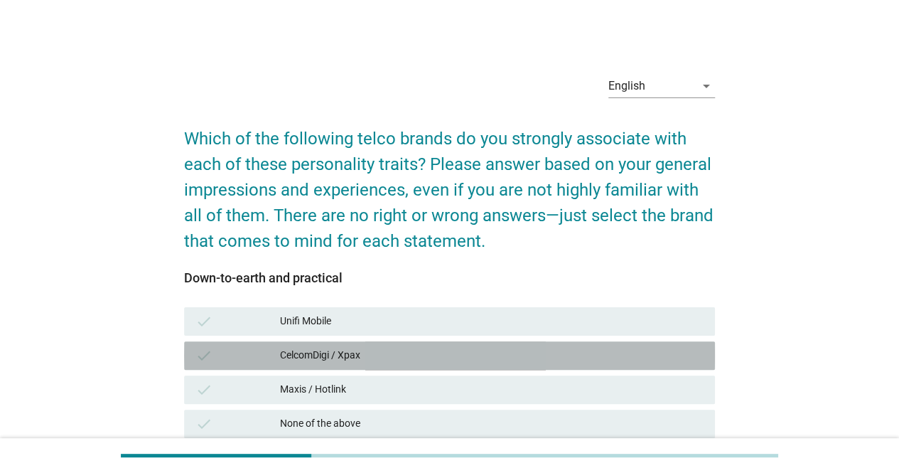
click at [529, 356] on div "CelcomDigi / Xpax" at bounding box center [491, 355] width 423 height 17
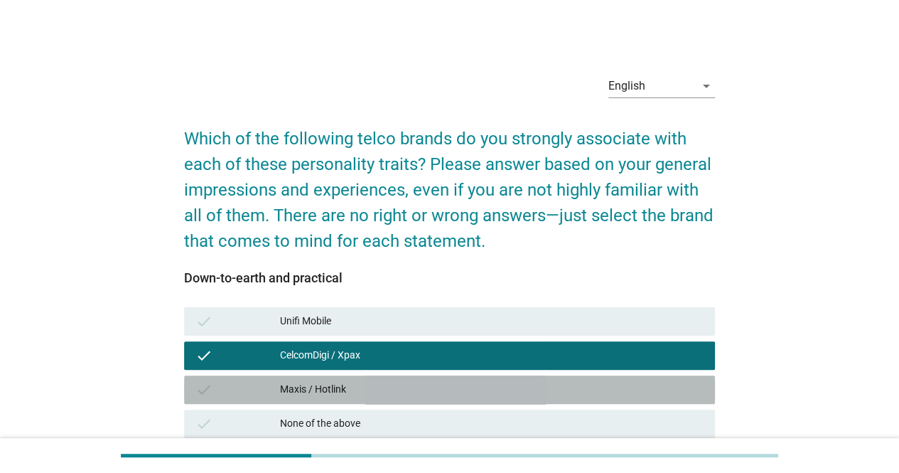
click at [529, 387] on div "Maxis / Hotlink" at bounding box center [491, 389] width 423 height 17
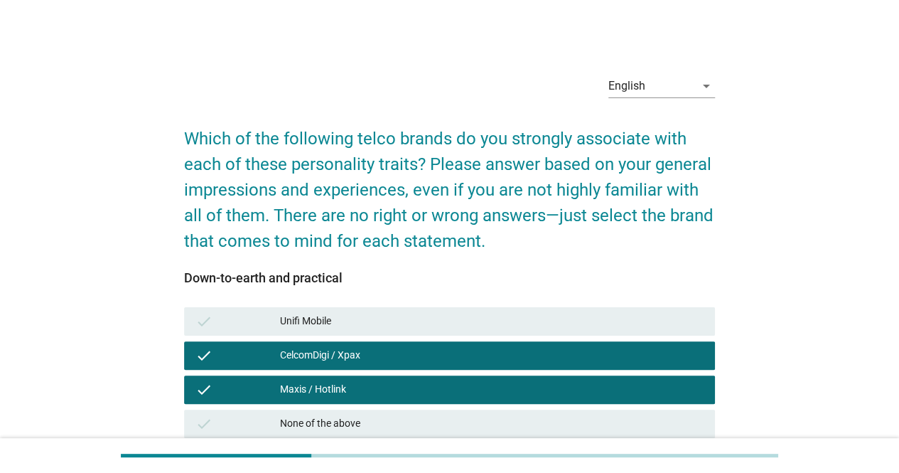
scroll to position [119, 0]
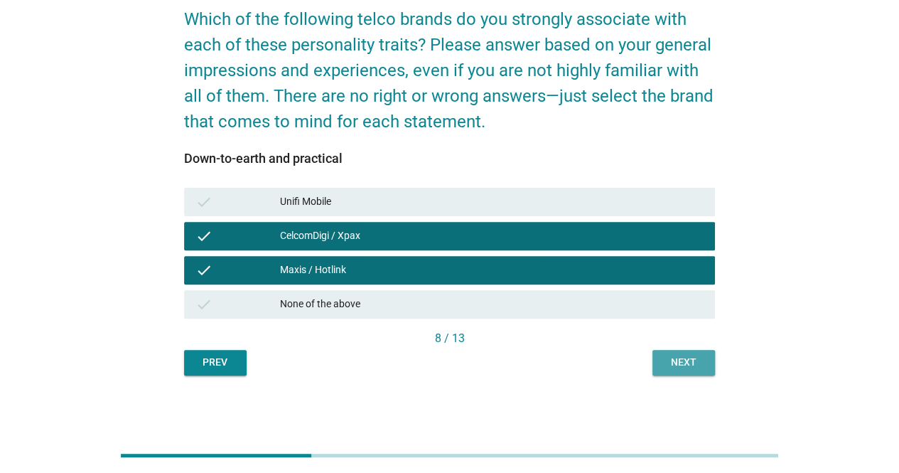
click at [686, 351] on button "Next" at bounding box center [683, 363] width 63 height 26
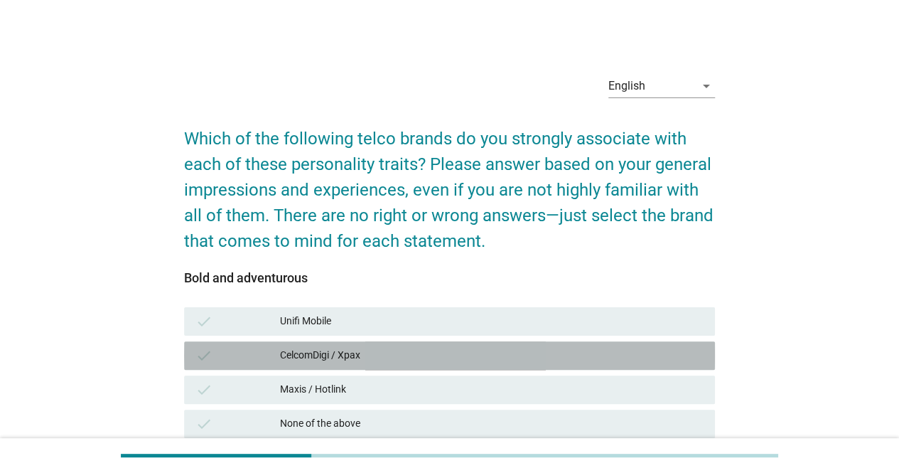
click at [595, 352] on div "CelcomDigi / Xpax" at bounding box center [491, 355] width 423 height 17
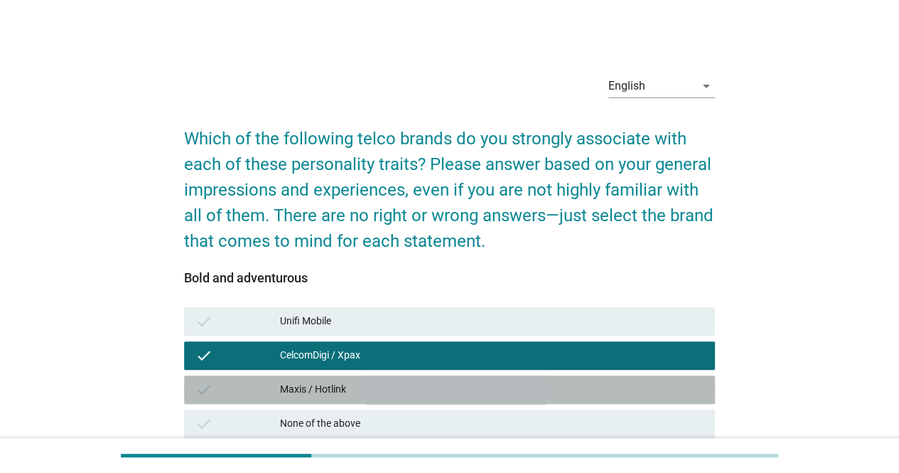
click at [586, 393] on div "Maxis / Hotlink" at bounding box center [491, 389] width 423 height 17
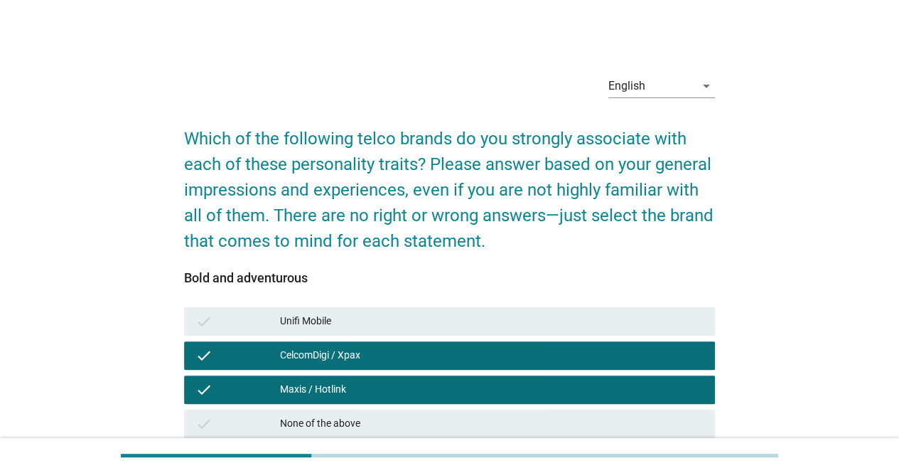
scroll to position [119, 0]
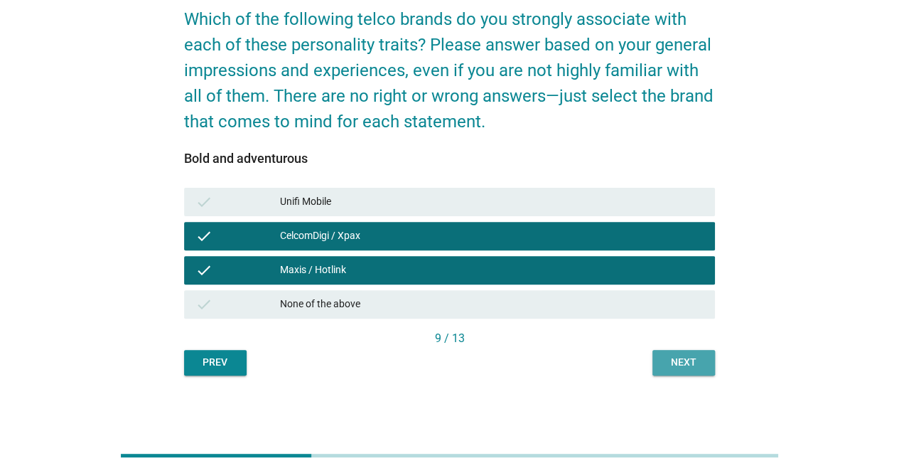
click at [673, 367] on div "Next" at bounding box center [684, 362] width 40 height 15
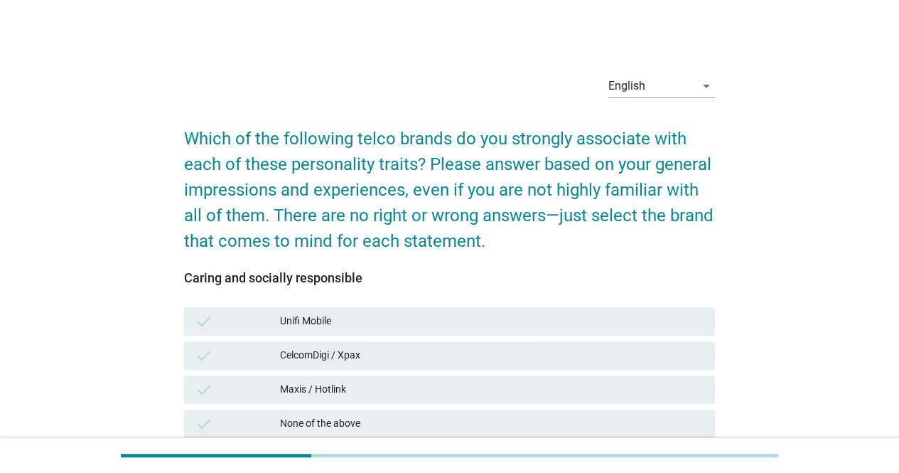
click at [543, 369] on div "check CelcomDigi / Xpax" at bounding box center [449, 355] width 536 height 34
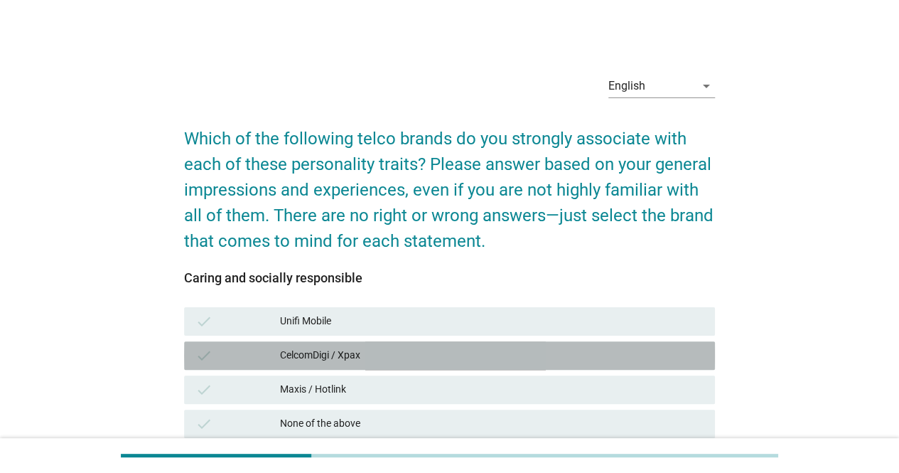
click at [544, 363] on div "CelcomDigi / Xpax" at bounding box center [491, 355] width 423 height 17
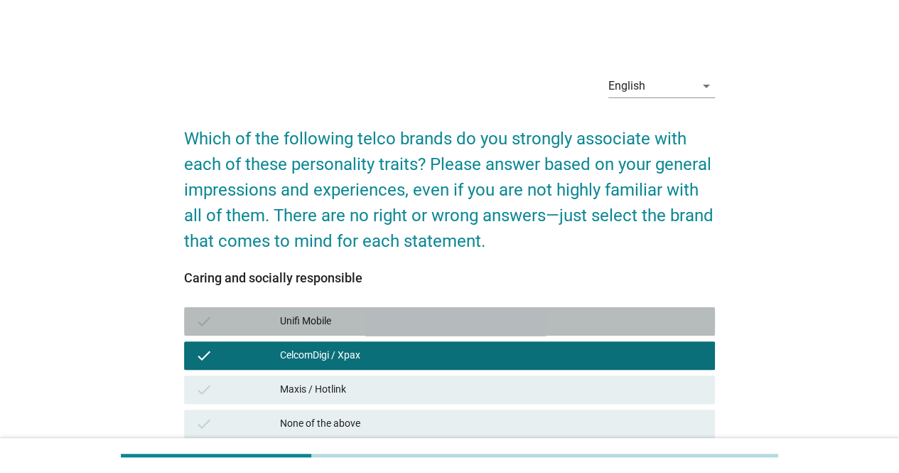
click at [544, 333] on div "check Unifi Mobile" at bounding box center [449, 321] width 531 height 28
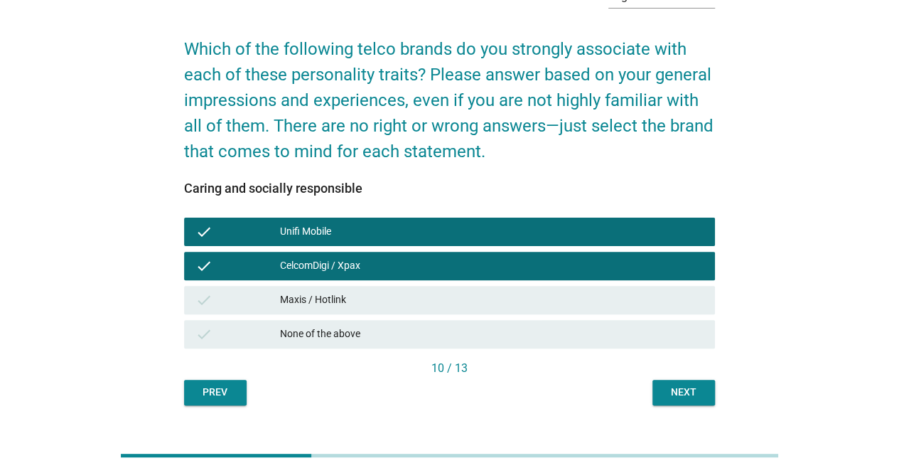
scroll to position [119, 0]
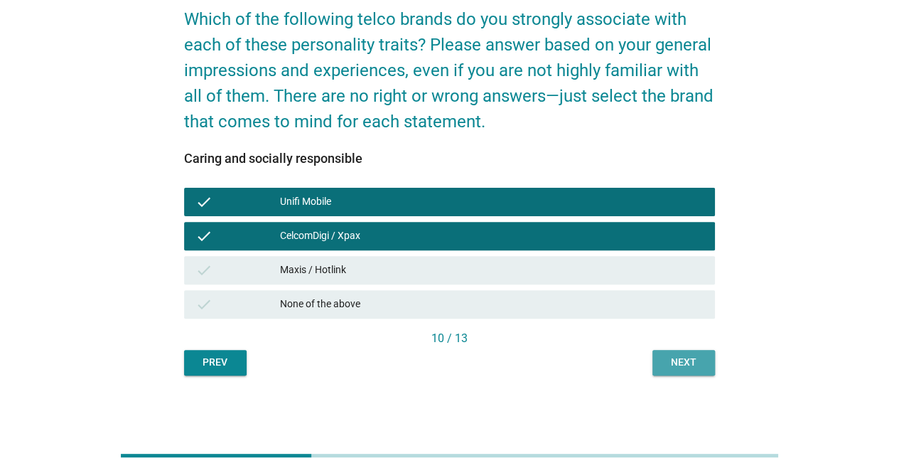
click at [674, 370] on button "Next" at bounding box center [683, 363] width 63 height 26
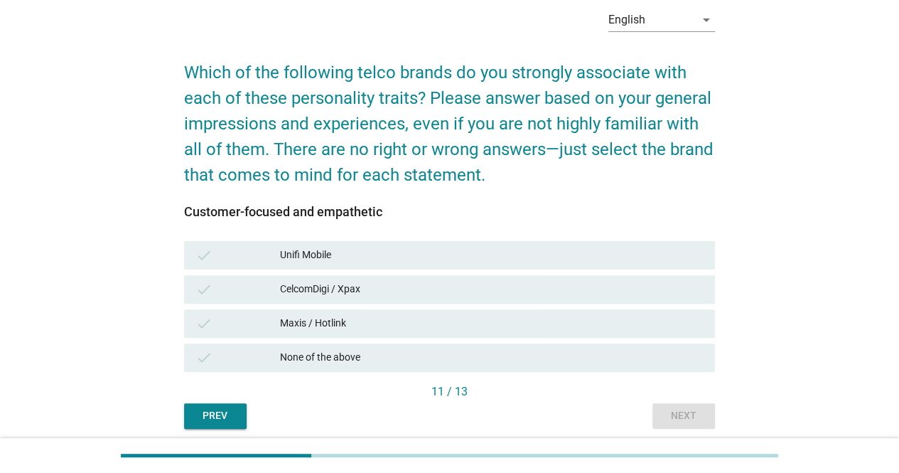
scroll to position [67, 0]
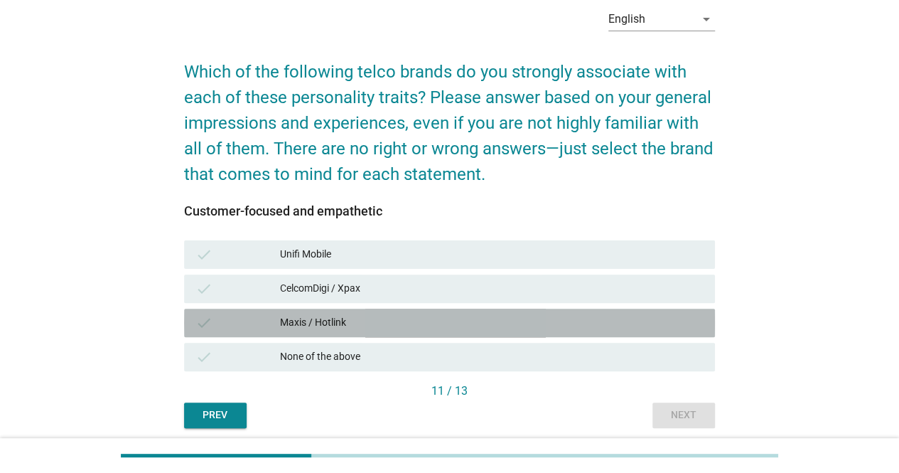
click at [573, 335] on div "check Maxis / Hotlink" at bounding box center [449, 322] width 531 height 28
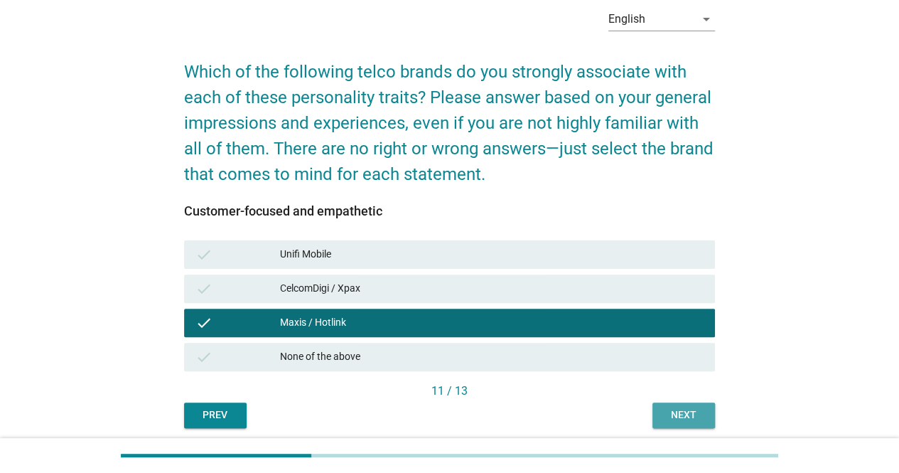
click at [685, 421] on div "Next" at bounding box center [684, 414] width 40 height 15
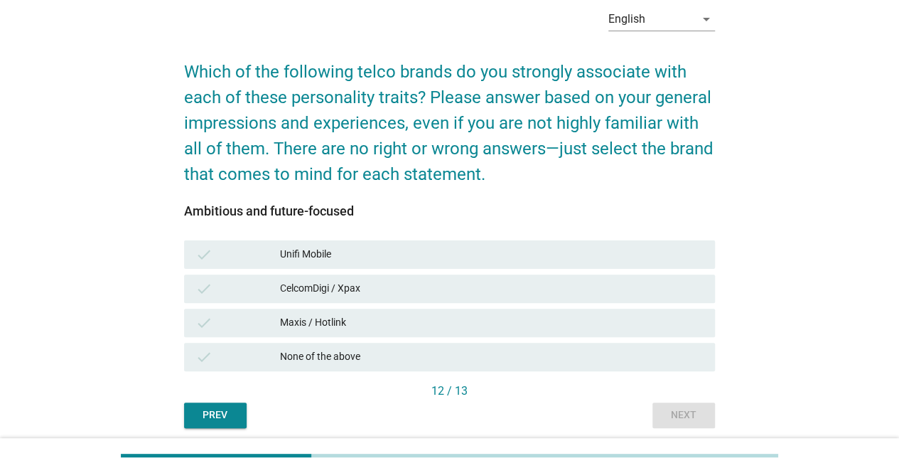
scroll to position [0, 0]
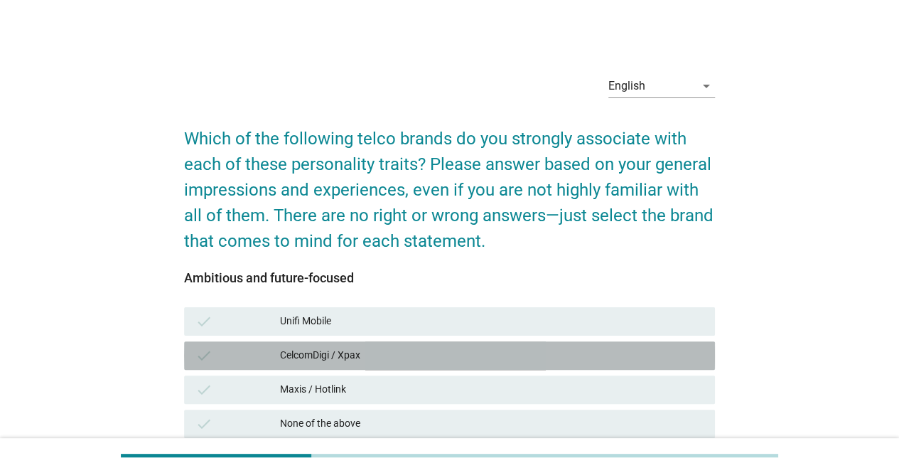
click at [465, 347] on div "CelcomDigi / Xpax" at bounding box center [491, 355] width 423 height 17
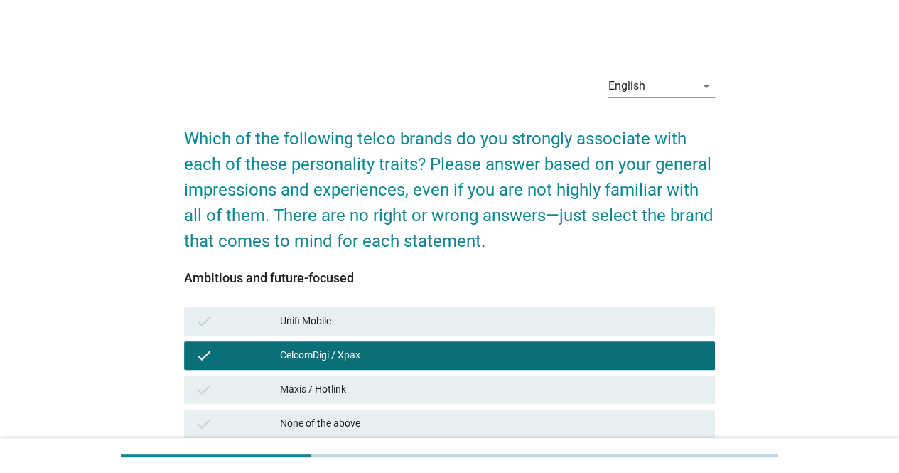
click at [466, 330] on div "check Unifi Mobile" at bounding box center [449, 321] width 531 height 28
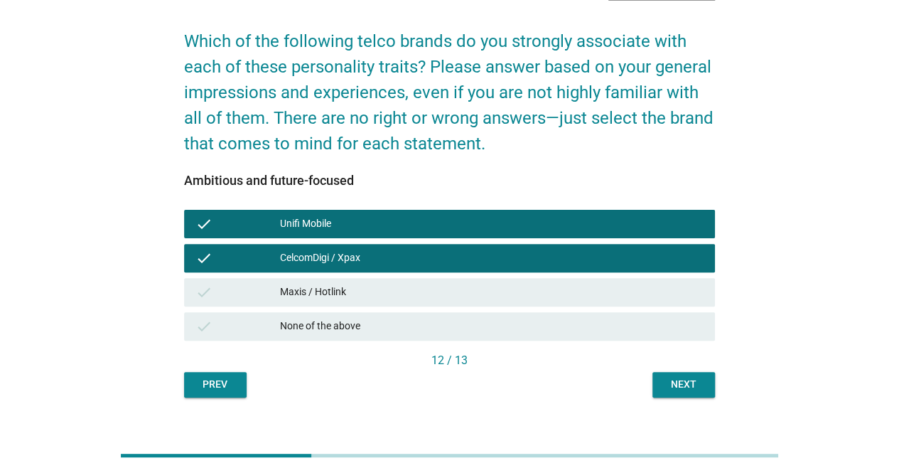
scroll to position [119, 0]
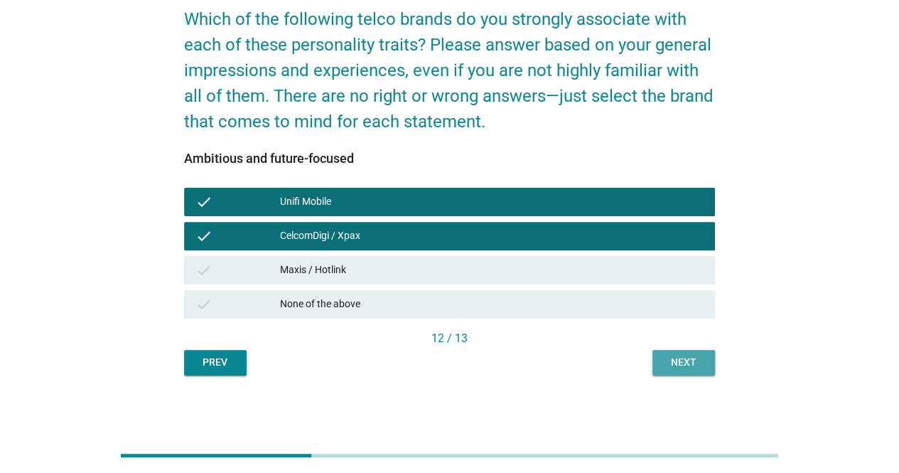
click at [694, 369] on div "Next" at bounding box center [684, 362] width 40 height 15
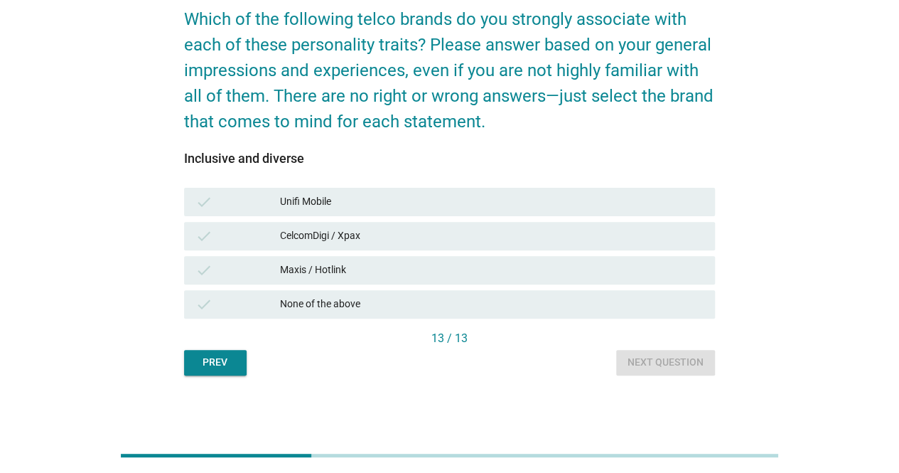
scroll to position [0, 0]
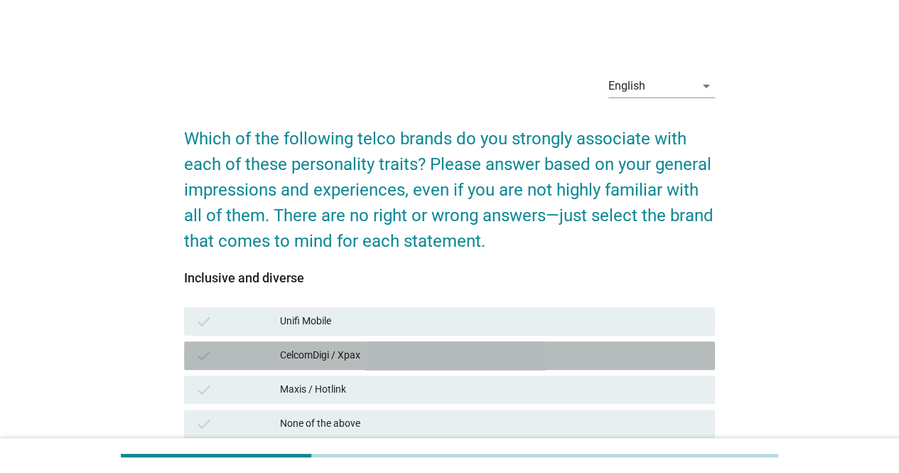
click at [579, 364] on div "check CelcomDigi / Xpax" at bounding box center [449, 355] width 531 height 28
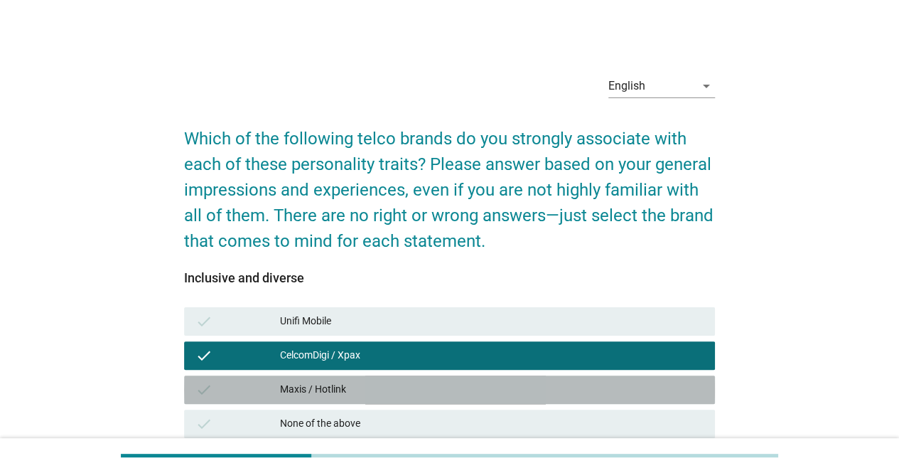
click at [583, 382] on div "Maxis / Hotlink" at bounding box center [491, 389] width 423 height 17
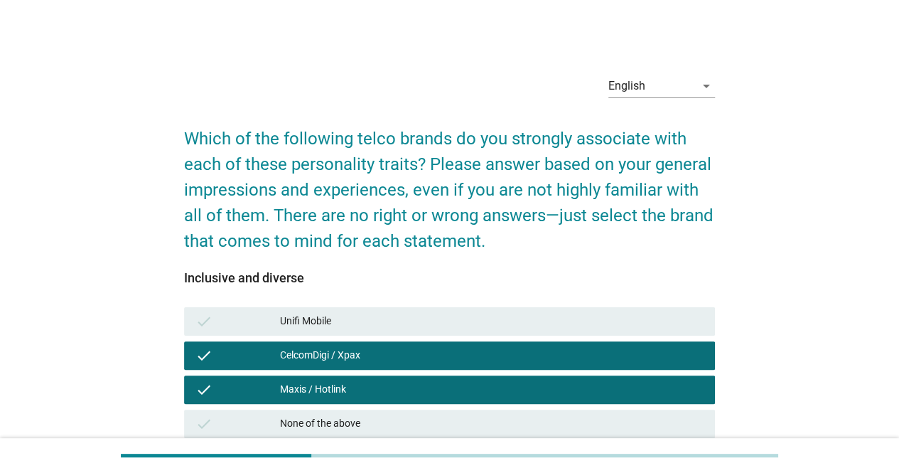
scroll to position [119, 0]
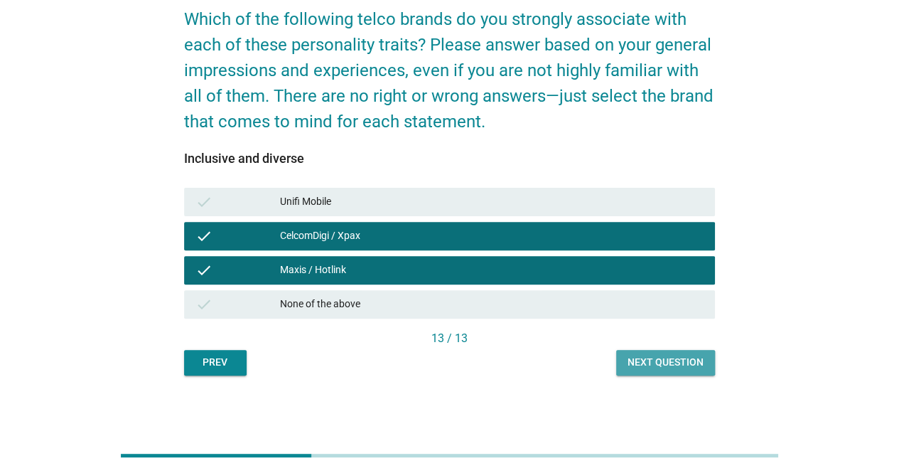
click at [674, 365] on div "Next question" at bounding box center [665, 362] width 76 height 15
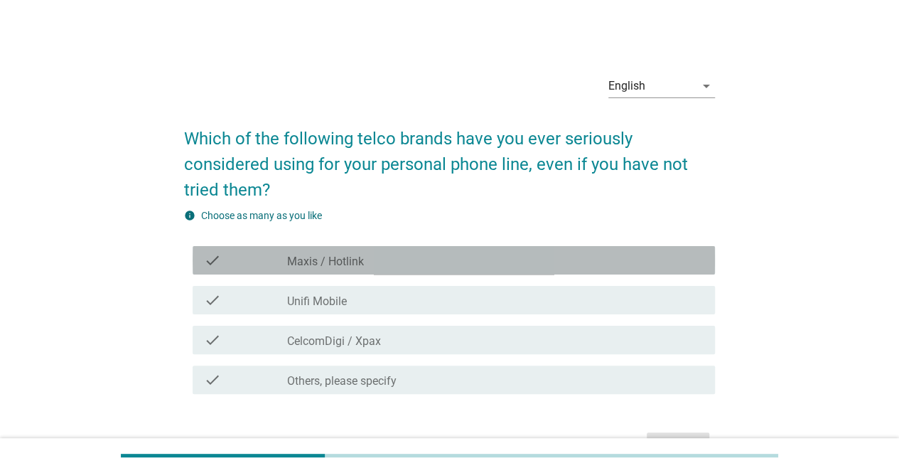
click at [581, 259] on div "check_box_outline_blank Maxis / Hotlink" at bounding box center [495, 260] width 416 height 17
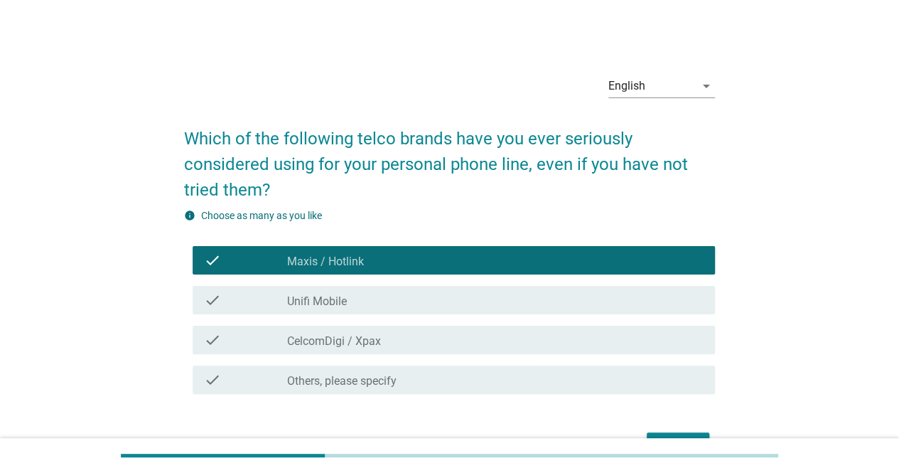
click at [584, 350] on div "check check_box_outline_blank CelcomDigi / Xpax" at bounding box center [454, 339] width 522 height 28
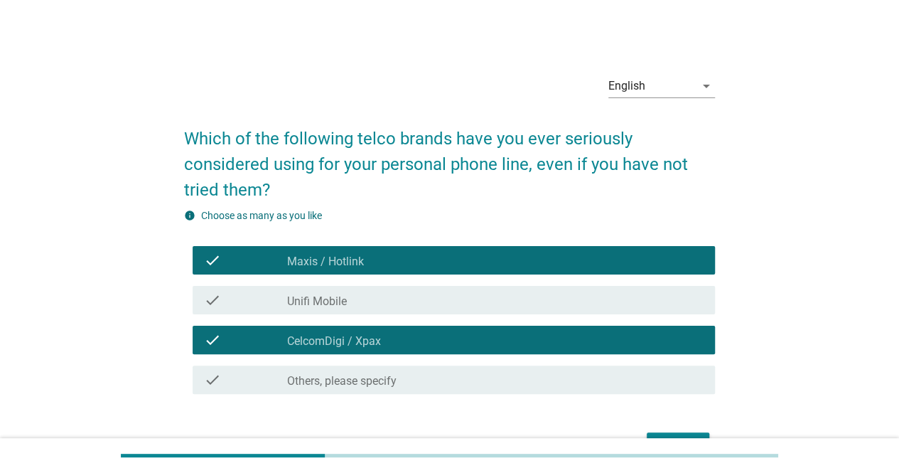
scroll to position [63, 0]
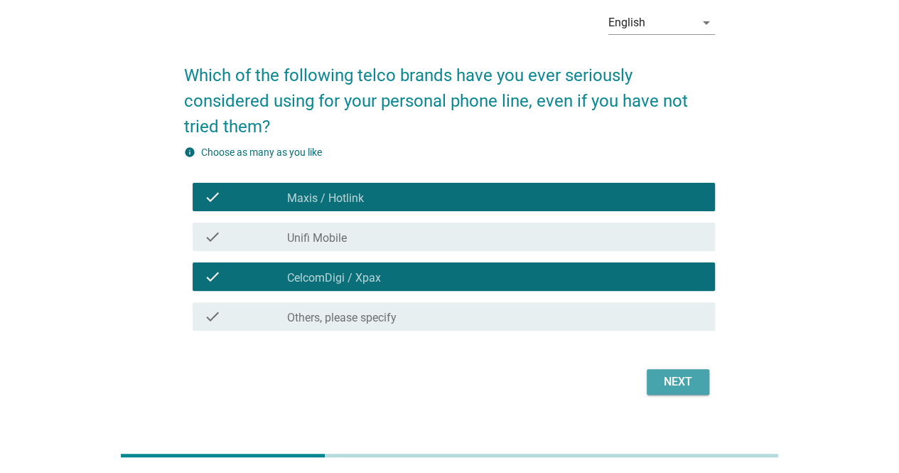
click at [674, 383] on div "Next" at bounding box center [678, 381] width 40 height 17
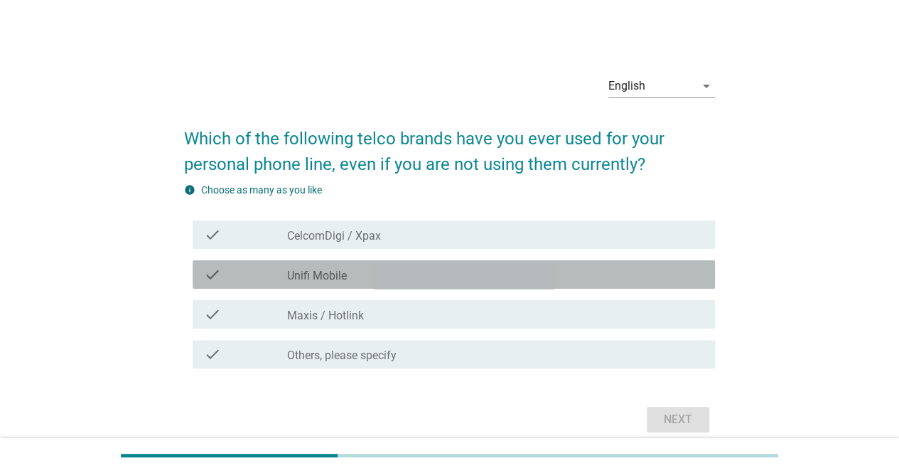
click at [475, 271] on div "check_box_outline_blank Unifi Mobile" at bounding box center [495, 274] width 416 height 17
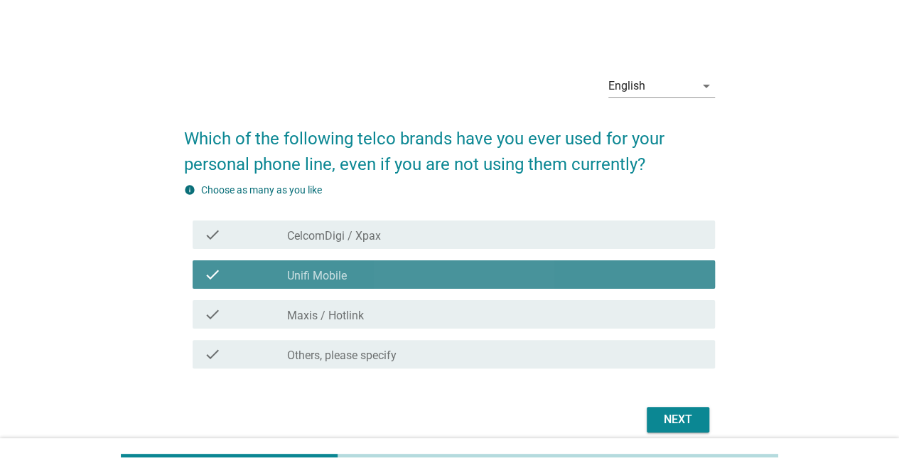
click at [475, 271] on div "check_box_outline_blank Unifi Mobile" at bounding box center [495, 274] width 416 height 17
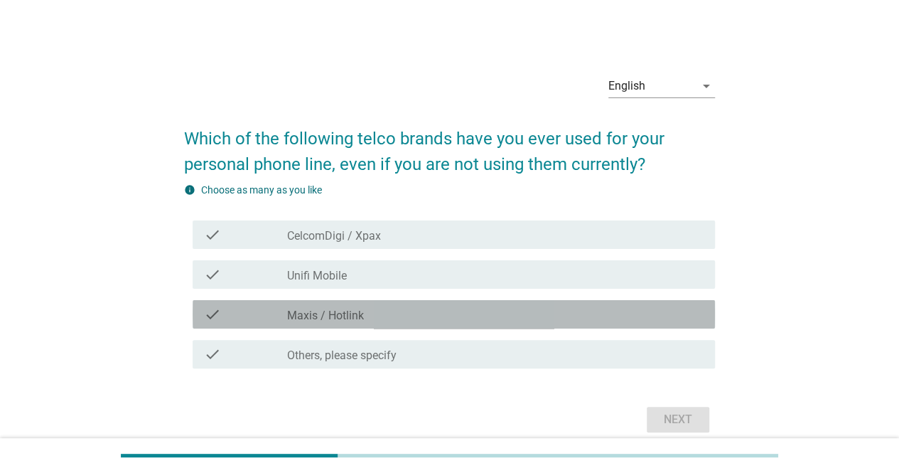
click at [475, 315] on div "check_box Maxis / Hotlink" at bounding box center [495, 314] width 416 height 17
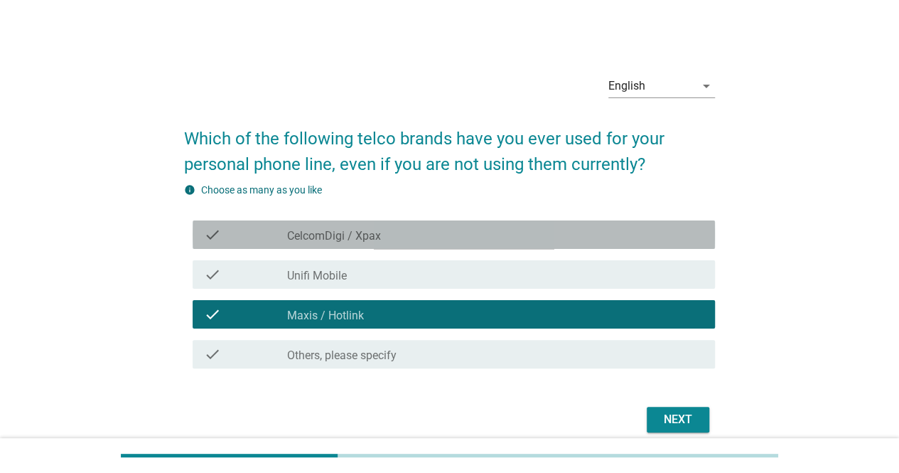
click at [517, 237] on div "check_box CelcomDigi / Xpax" at bounding box center [495, 234] width 416 height 17
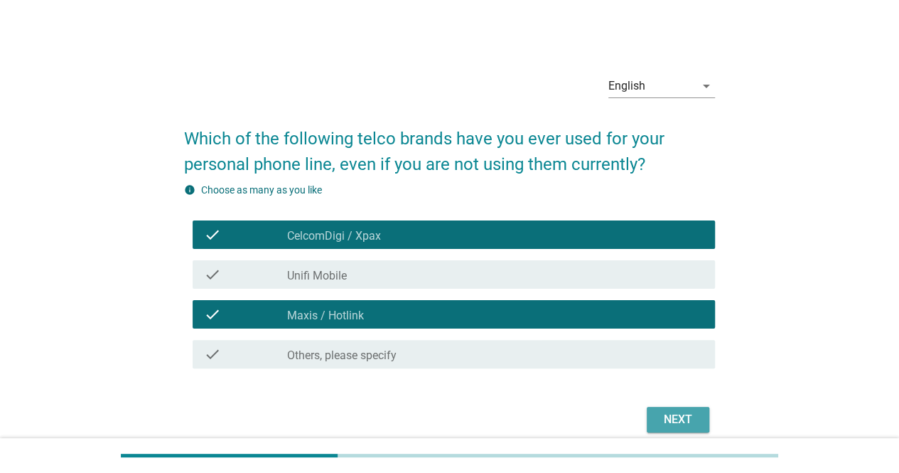
click at [706, 414] on button "Next" at bounding box center [678, 419] width 63 height 26
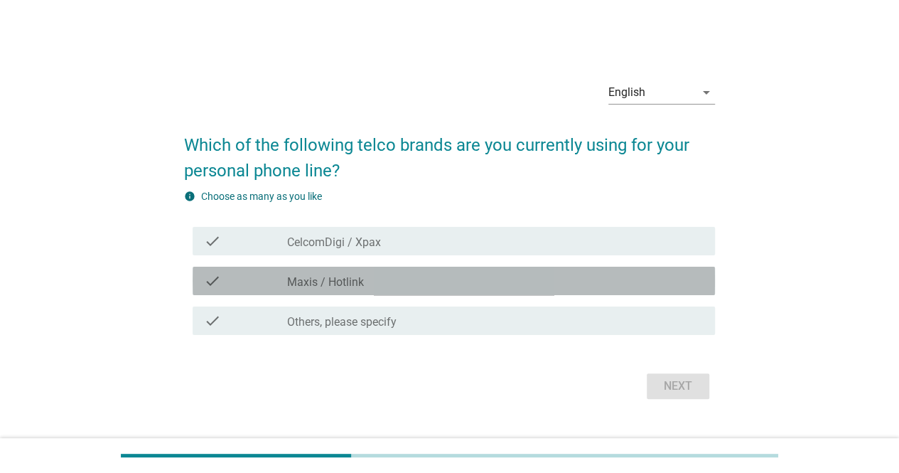
click at [508, 278] on div "check_box Maxis / Hotlink" at bounding box center [495, 280] width 416 height 17
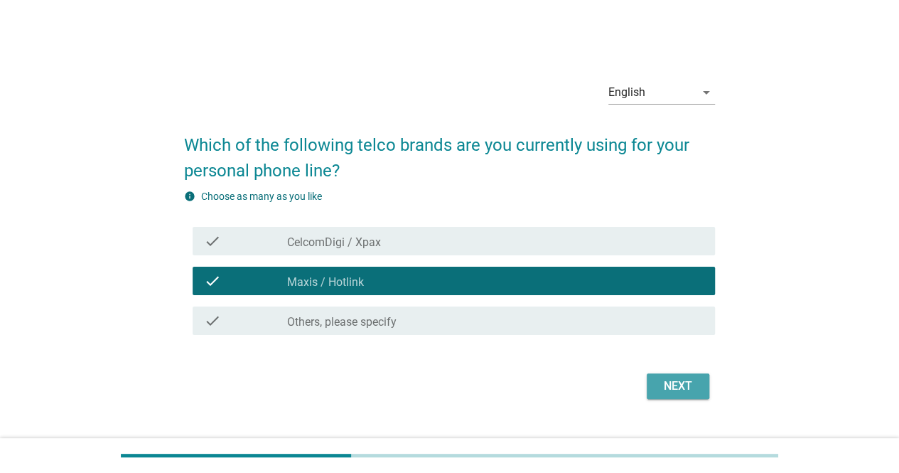
click at [676, 390] on div "Next" at bounding box center [678, 385] width 40 height 17
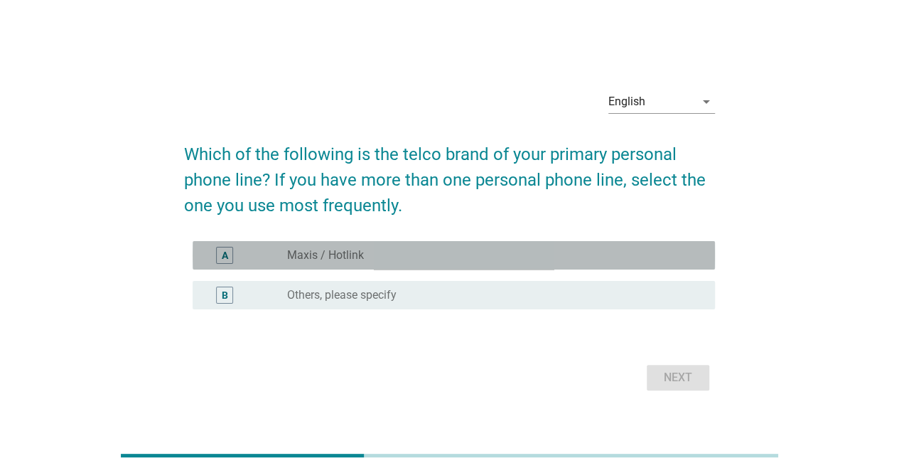
click at [382, 267] on div "A radio_button_unchecked Maxis / Hotlink" at bounding box center [454, 255] width 522 height 28
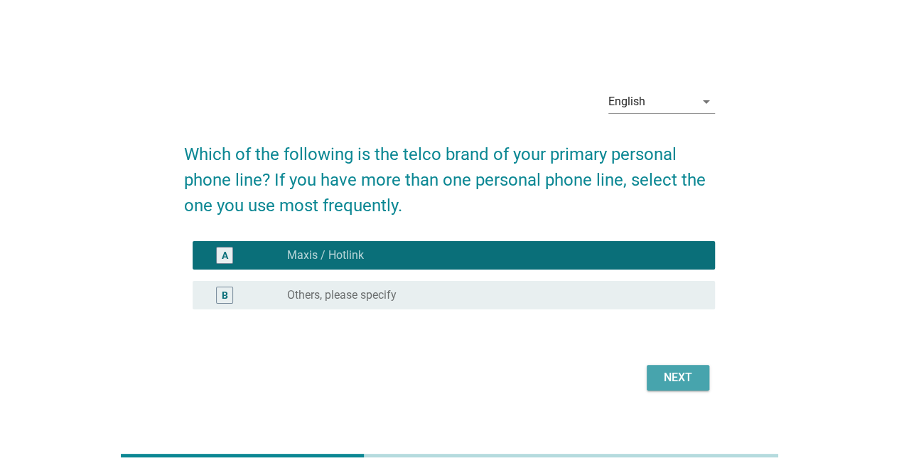
click at [696, 382] on div "Next" at bounding box center [678, 377] width 40 height 17
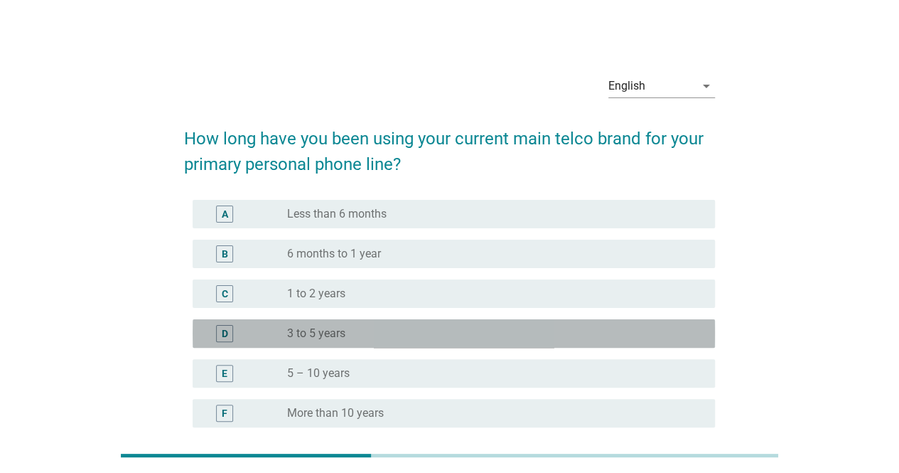
click at [542, 332] on div "radio_button_unchecked 3 to 5 years" at bounding box center [489, 333] width 405 height 14
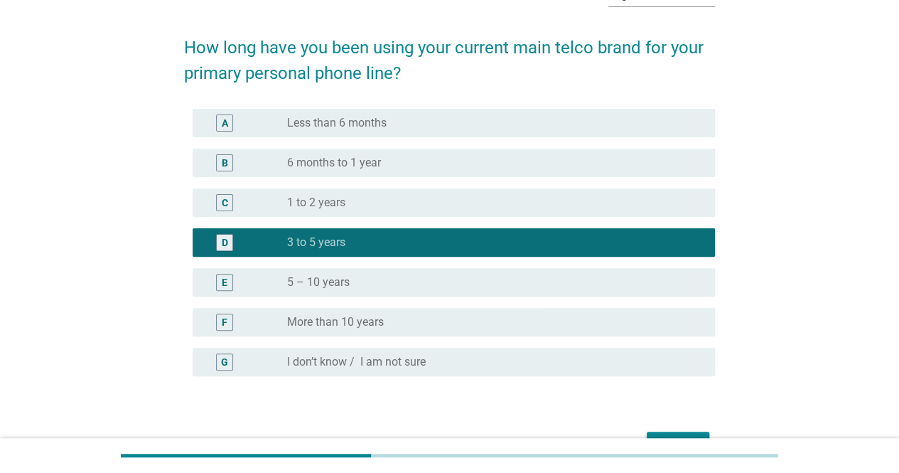
scroll to position [121, 0]
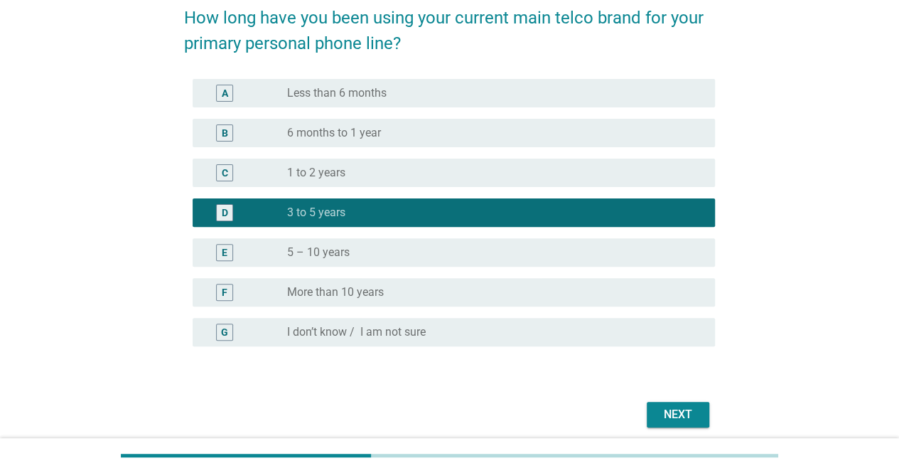
click at [678, 419] on div "Next" at bounding box center [678, 414] width 40 height 17
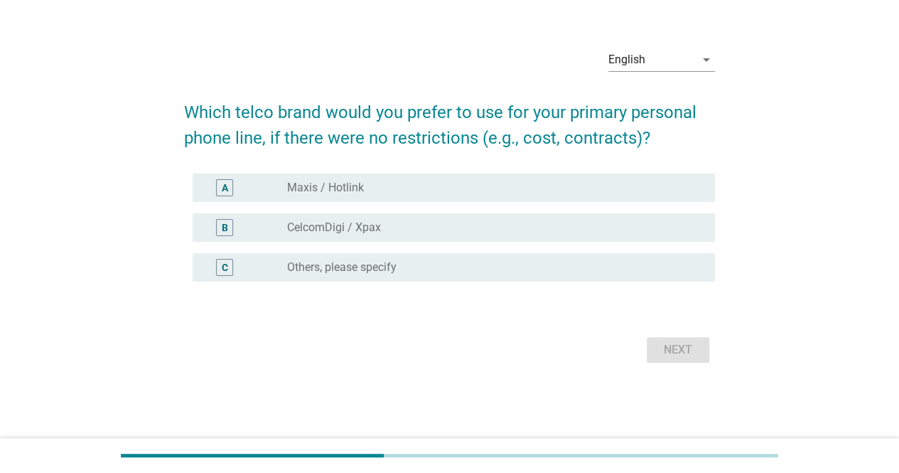
scroll to position [0, 0]
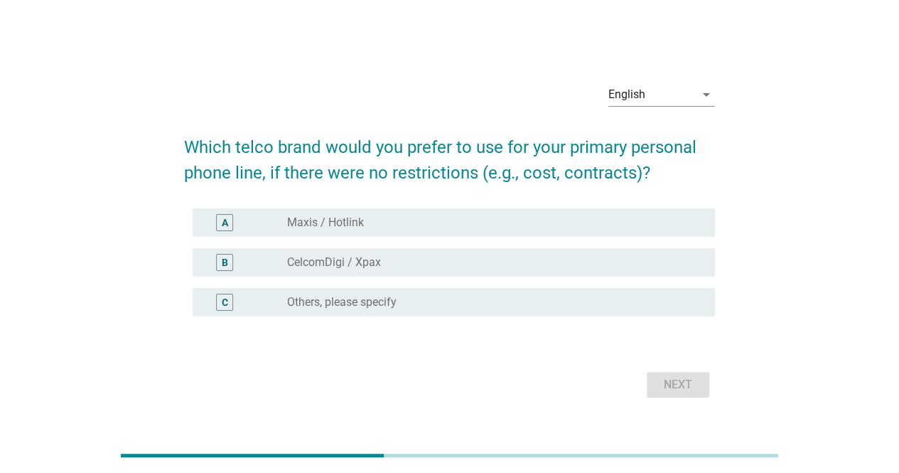
click at [94, 149] on div "English arrow_drop_down Which telco brand would you prefer to use for your prim…" at bounding box center [449, 236] width 831 height 352
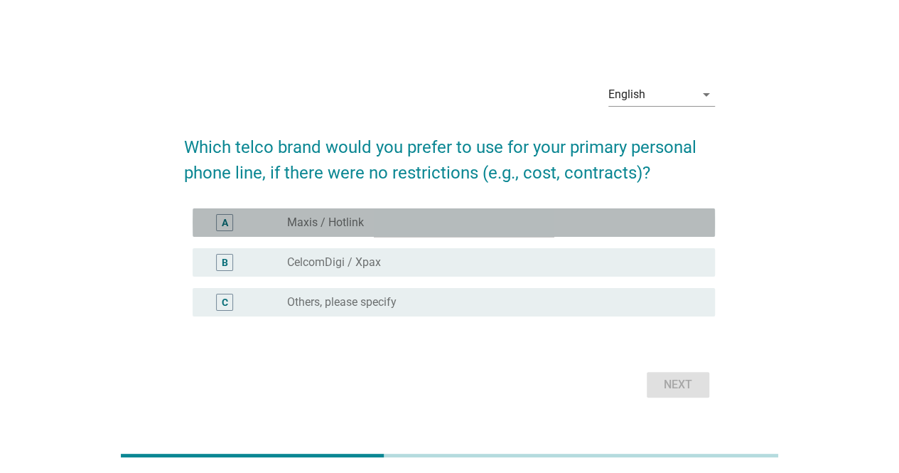
click at [362, 230] on div "radio_button_unchecked Maxis / Hotlink" at bounding box center [495, 222] width 416 height 17
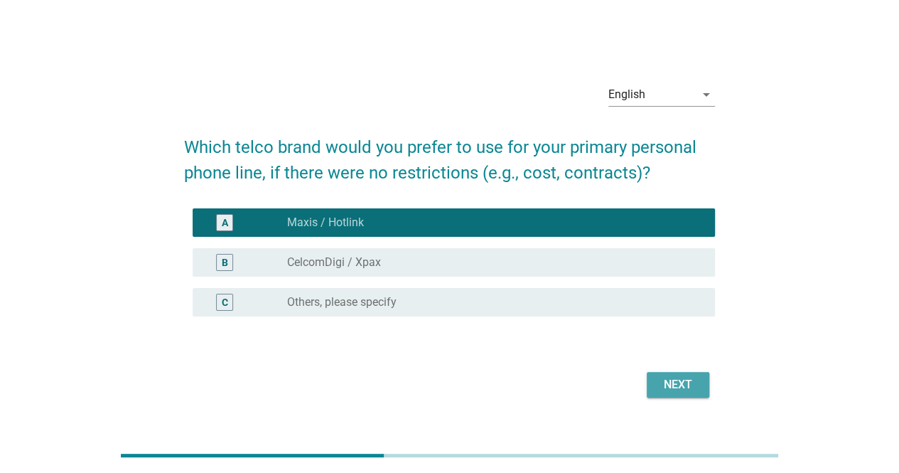
click at [675, 392] on div "Next" at bounding box center [678, 384] width 40 height 17
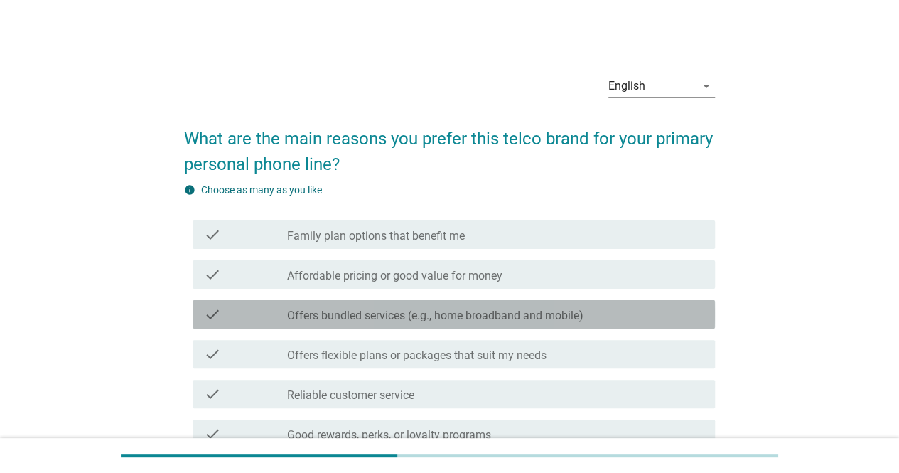
click at [468, 319] on label "Offers bundled services (e.g., home broadband and mobile)" at bounding box center [435, 315] width 296 height 14
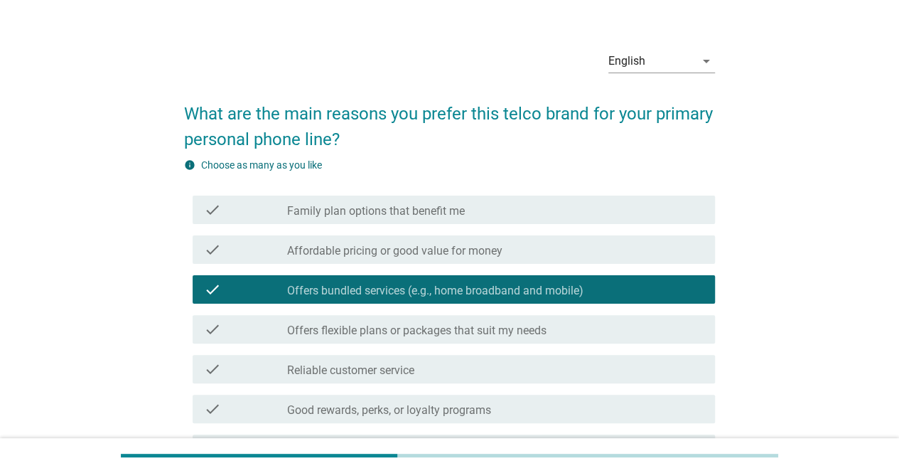
scroll to position [26, 0]
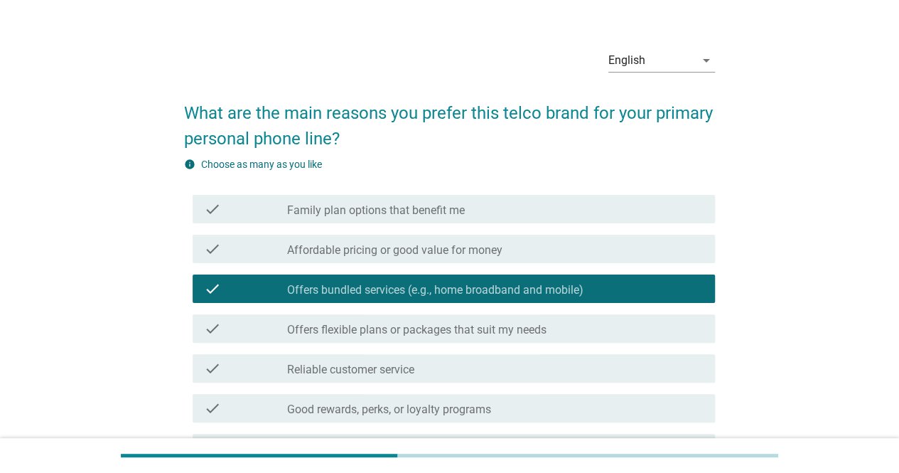
click at [468, 320] on div "check_box_outline_blank Offers flexible plans or packages that suit my needs" at bounding box center [495, 328] width 416 height 17
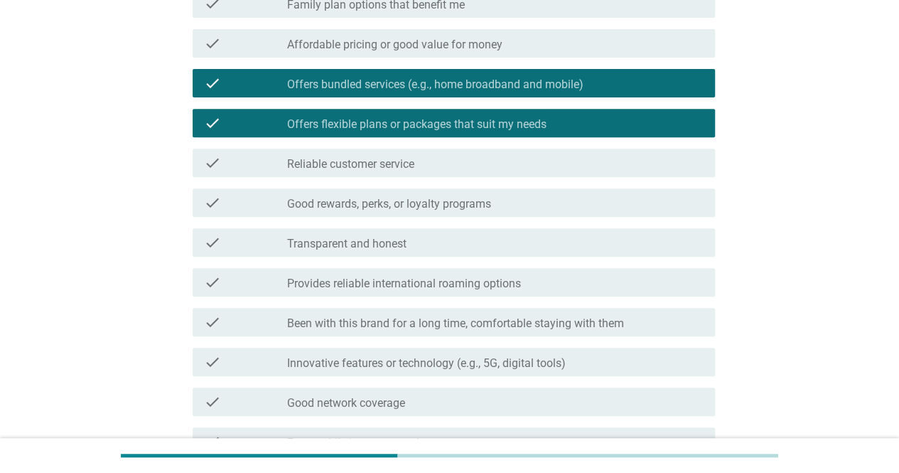
scroll to position [239, 0]
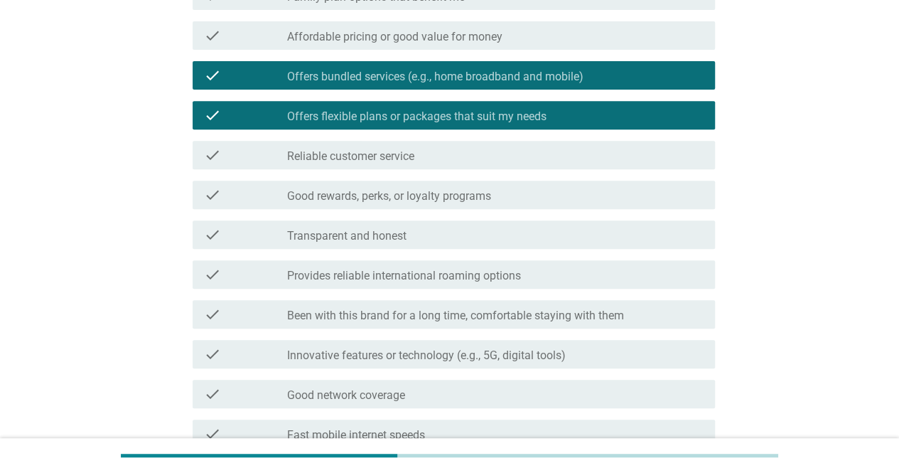
drag, startPoint x: 494, startPoint y: 356, endPoint x: 497, endPoint y: 301, distance: 55.5
click at [497, 301] on div "check check_box_outline_blank Family plan options that benefit me check check_b…" at bounding box center [449, 334] width 531 height 716
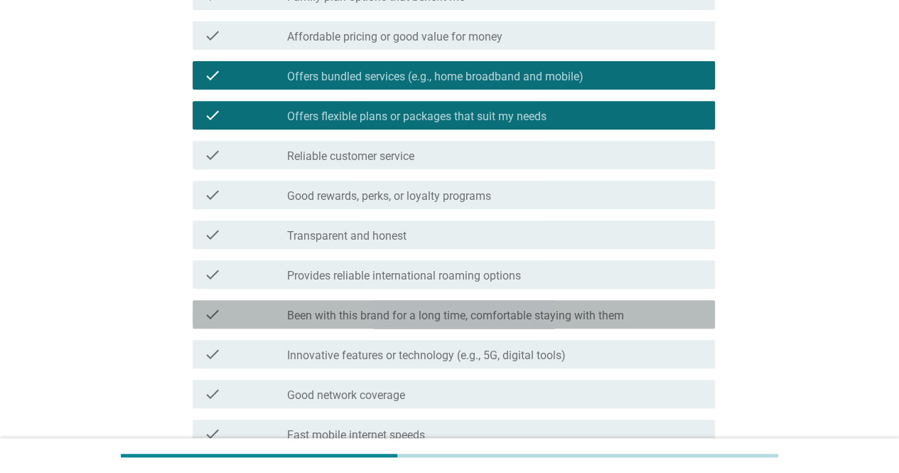
click at [497, 301] on div "check check_box_outline_blank Been with this brand for a long time, comfortable…" at bounding box center [454, 314] width 522 height 28
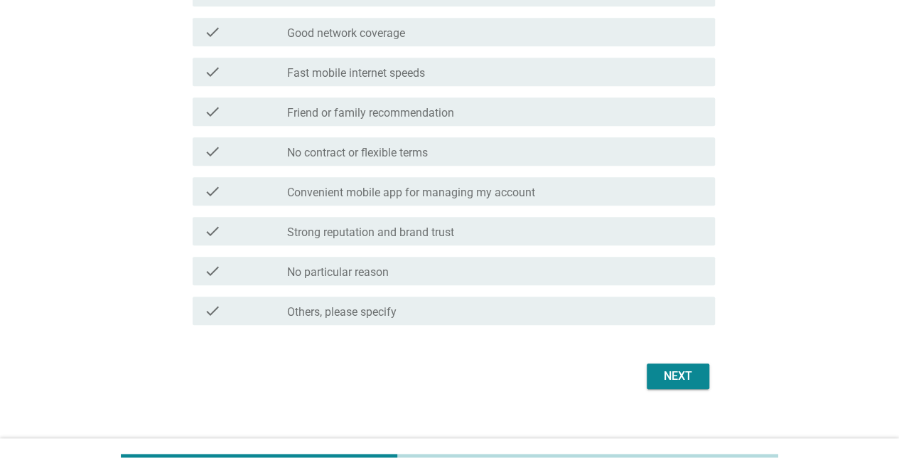
scroll to position [601, 0]
click at [659, 367] on div "Next" at bounding box center [678, 375] width 40 height 17
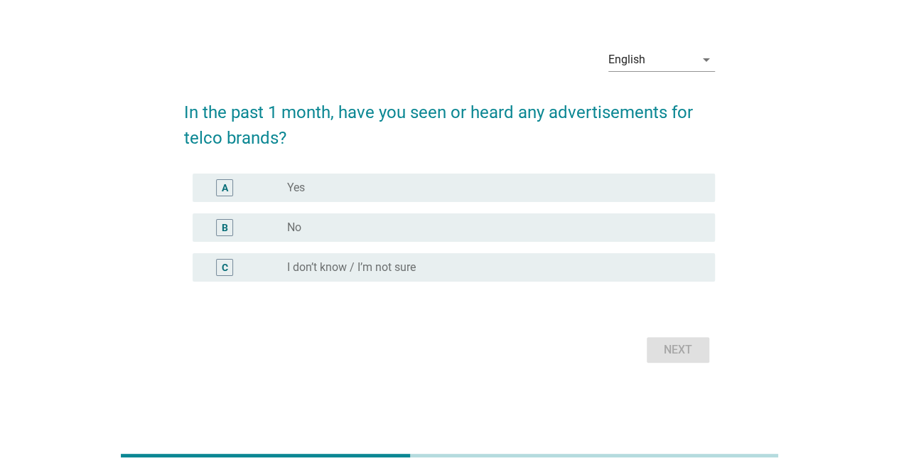
scroll to position [0, 0]
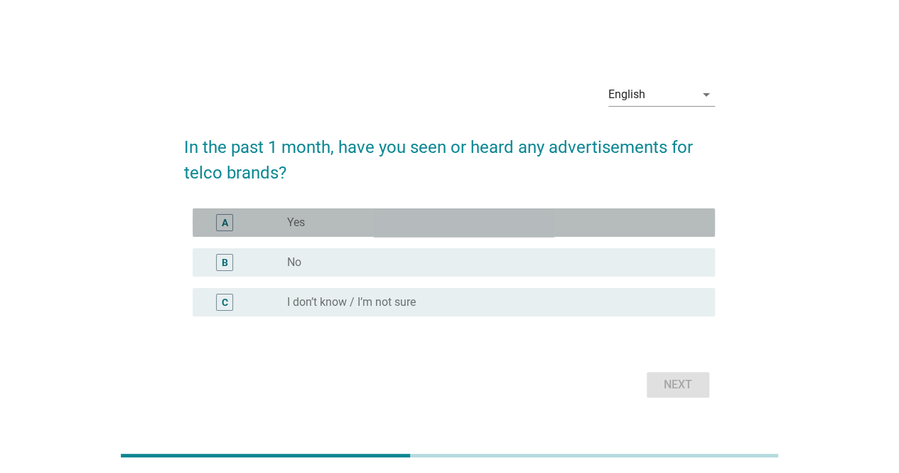
click at [426, 231] on div "A radio_button_unchecked Yes" at bounding box center [454, 222] width 522 height 28
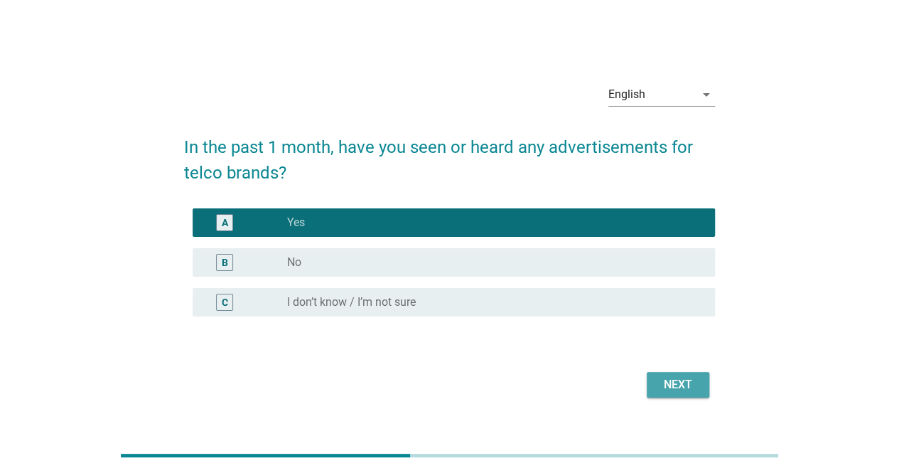
click at [666, 381] on div "Next" at bounding box center [678, 384] width 40 height 17
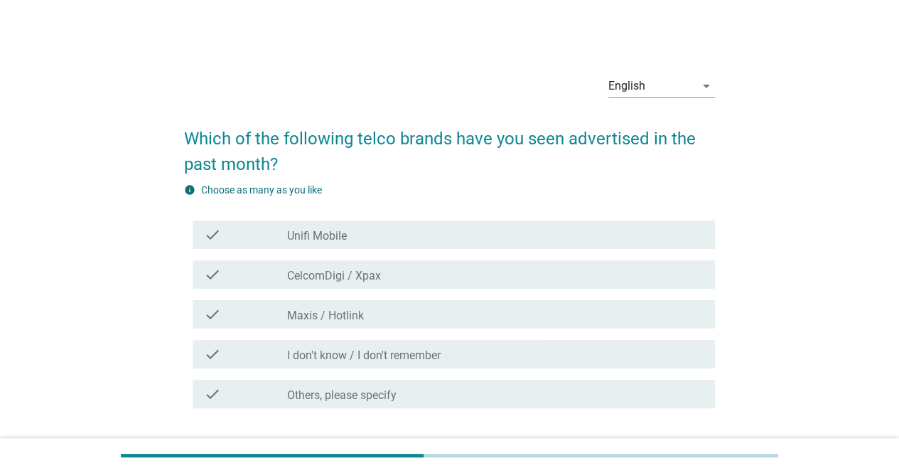
click at [557, 332] on div "check check_box_outline_blank Maxis / Hotlink" at bounding box center [449, 314] width 531 height 40
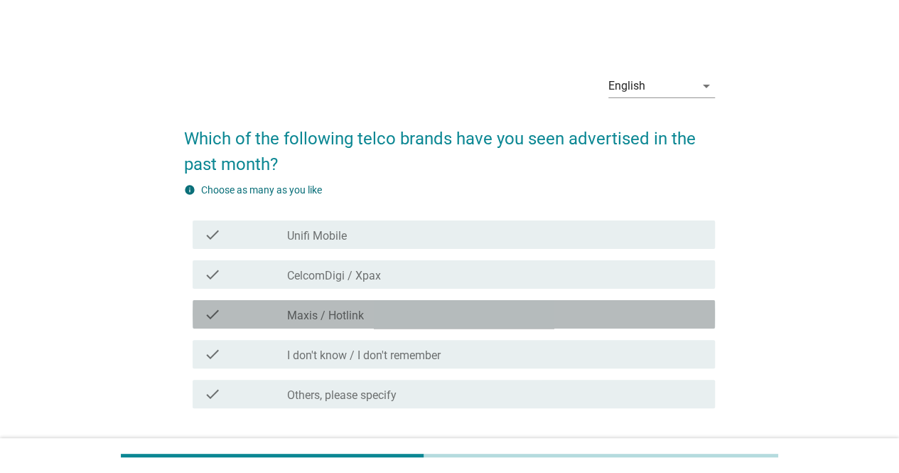
click at [551, 321] on div "check_box_outline_blank Maxis / Hotlink" at bounding box center [495, 314] width 416 height 17
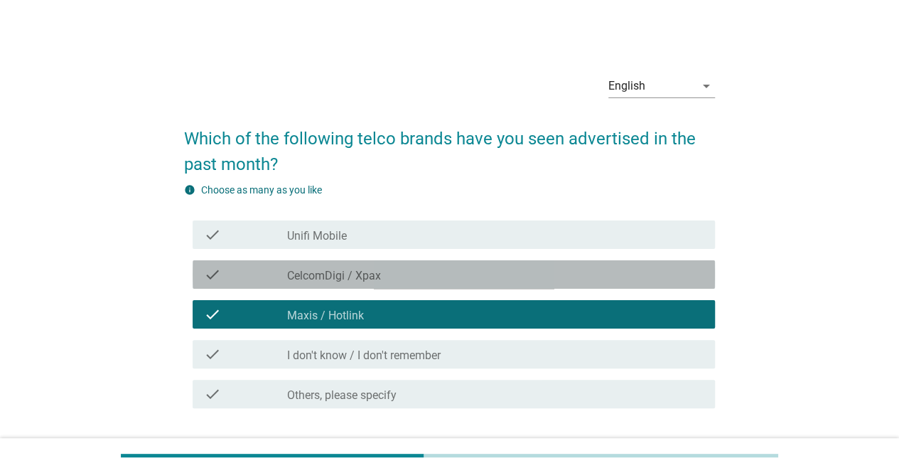
click at [560, 279] on div "check_box_outline_blank CelcomDigi / Xpax" at bounding box center [495, 274] width 416 height 17
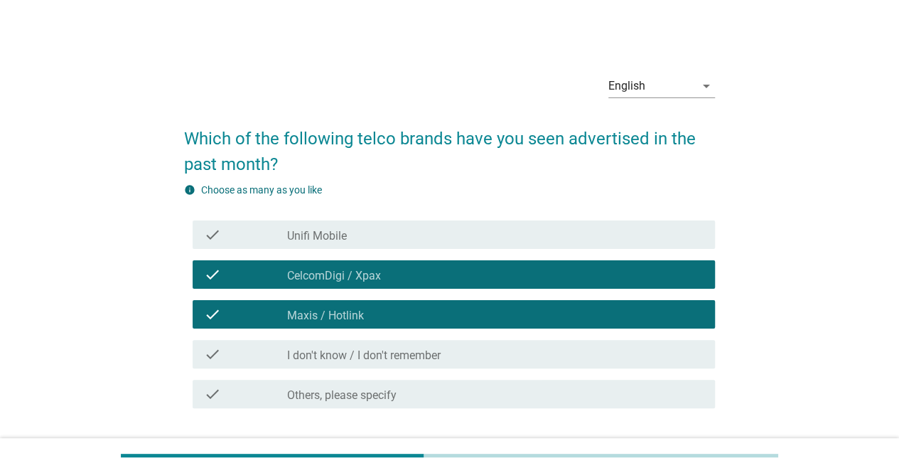
scroll to position [101, 0]
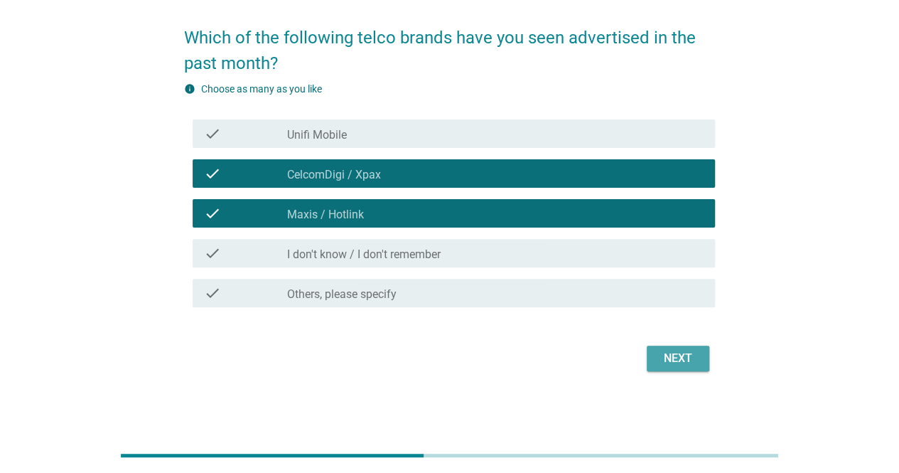
click at [659, 354] on div "Next" at bounding box center [678, 358] width 40 height 17
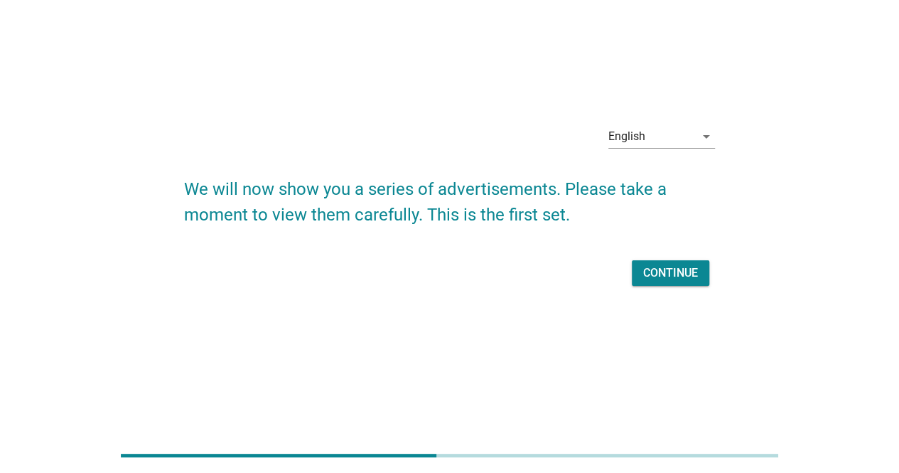
scroll to position [0, 0]
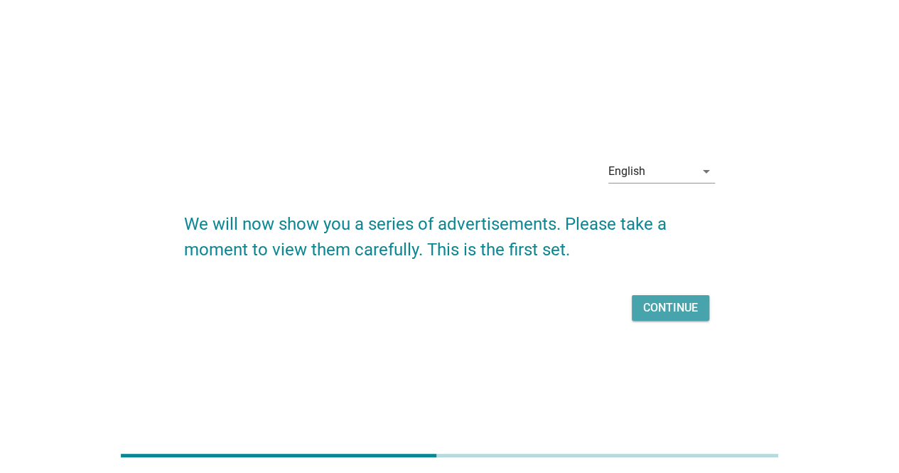
click at [664, 312] on div "Continue" at bounding box center [670, 307] width 55 height 17
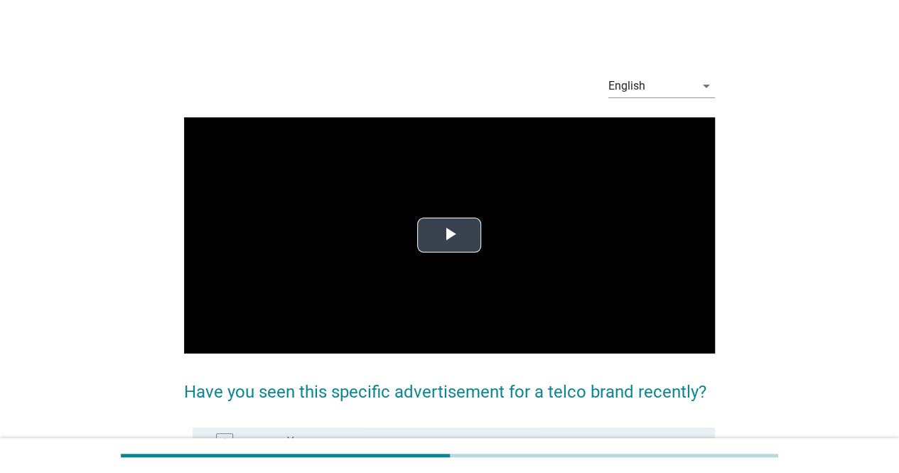
scroll to position [99, 0]
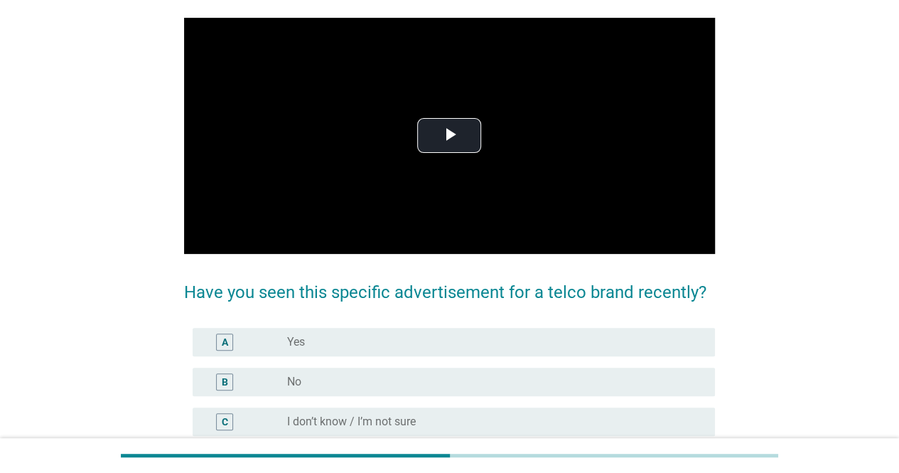
click at [470, 358] on div "A radio_button_unchecked Yes" at bounding box center [449, 342] width 531 height 40
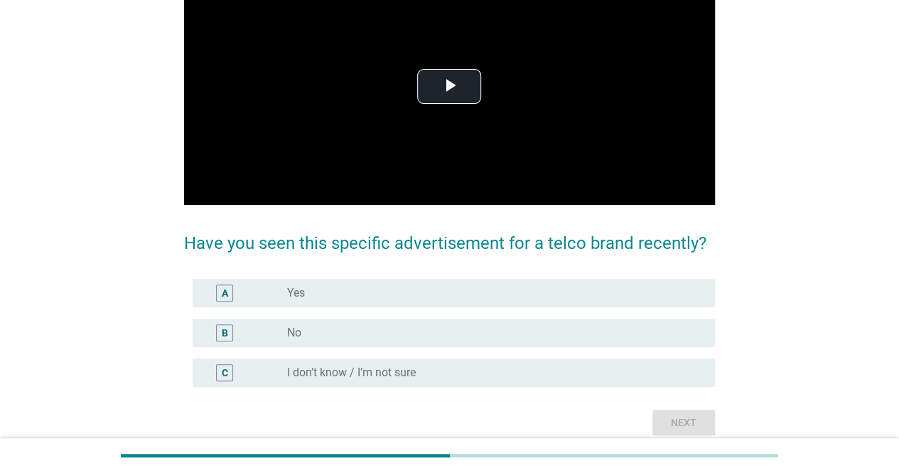
scroll to position [152, 0]
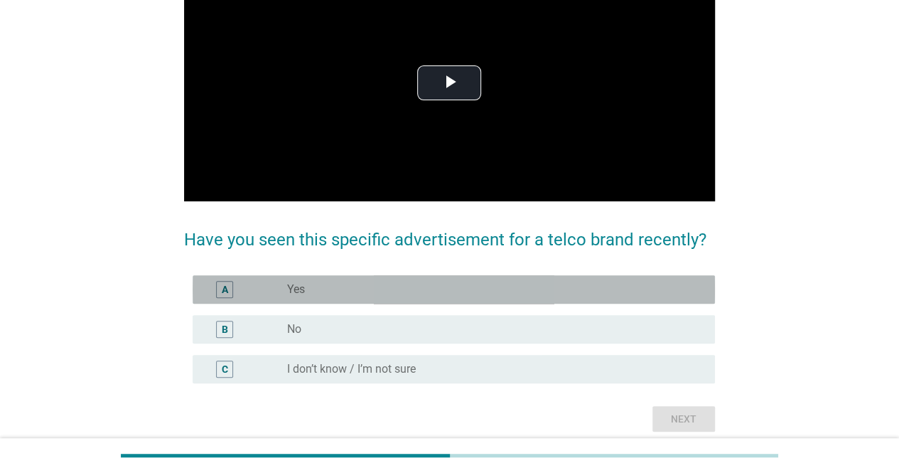
click at [468, 296] on div "radio_button_unchecked Yes" at bounding box center [495, 289] width 416 height 17
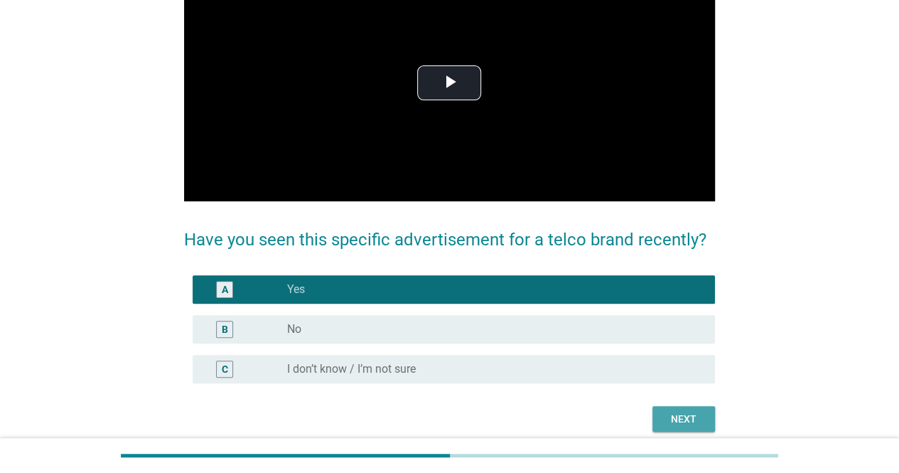
click at [702, 426] on button "Next" at bounding box center [683, 419] width 63 height 26
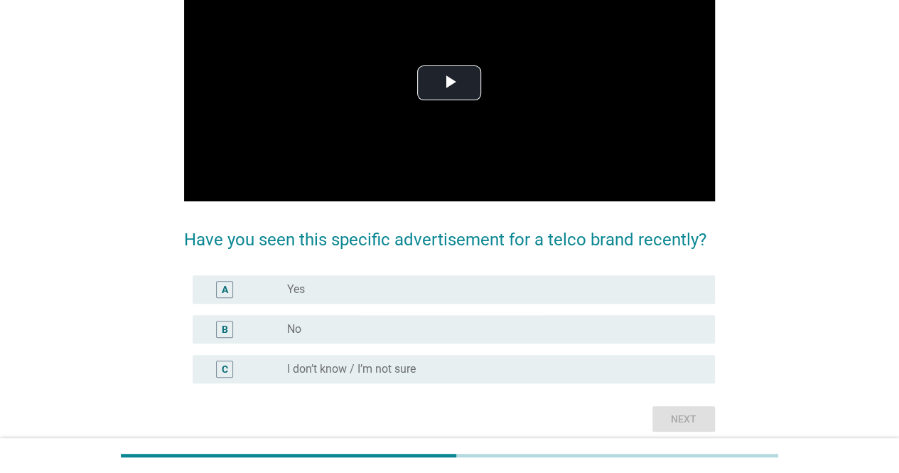
scroll to position [0, 0]
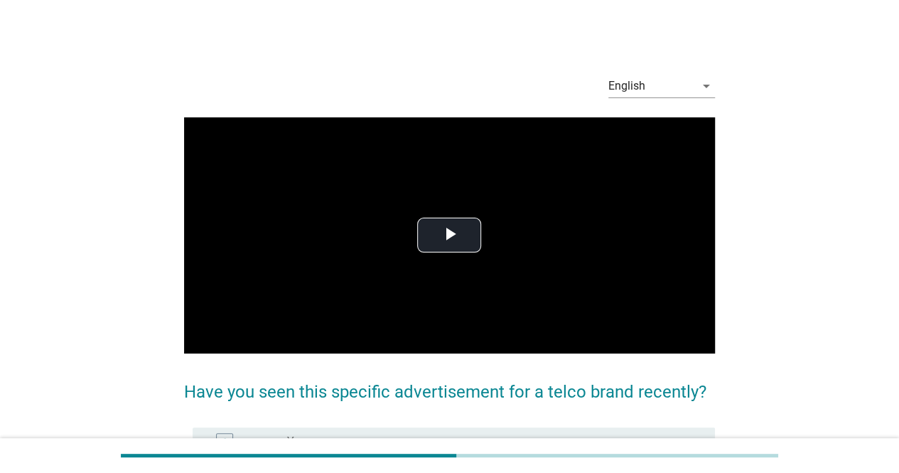
click at [62, 273] on div "English arrow_drop_down Video Player is loading. Play Video Play Mute Current T…" at bounding box center [449, 324] width 831 height 544
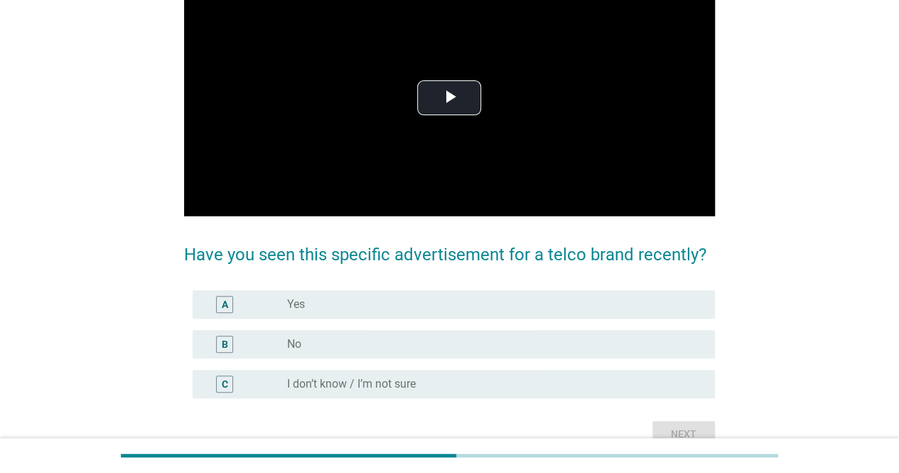
scroll to position [138, 0]
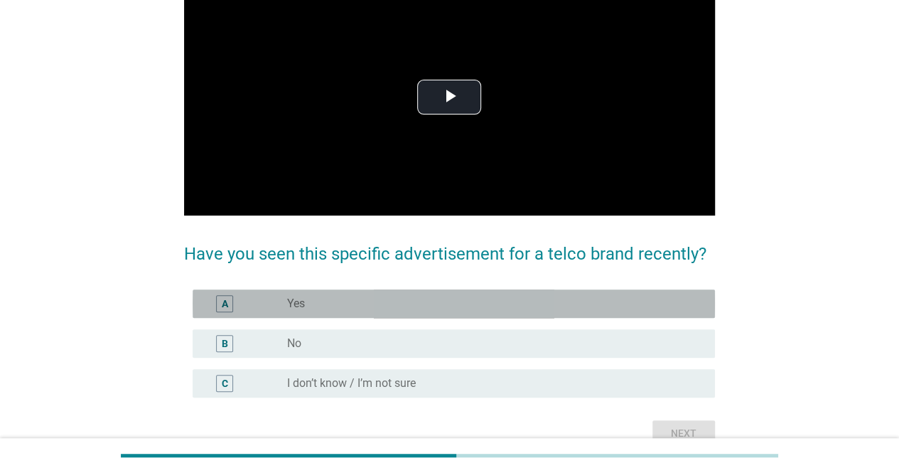
click at [503, 290] on div "A radio_button_unchecked Yes" at bounding box center [454, 303] width 522 height 28
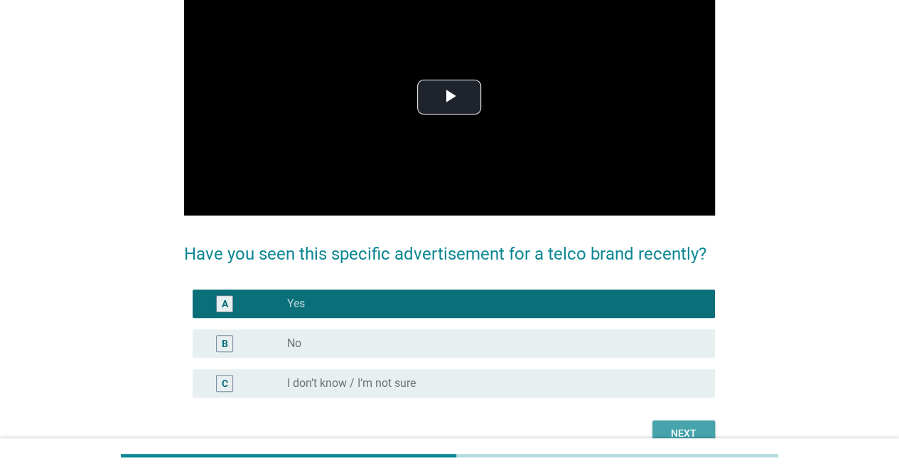
click at [700, 433] on div "Next" at bounding box center [684, 433] width 40 height 15
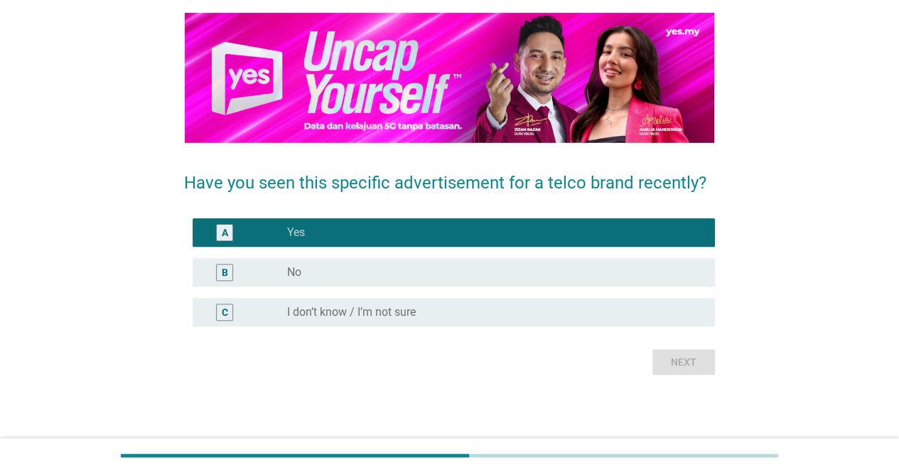
scroll to position [0, 0]
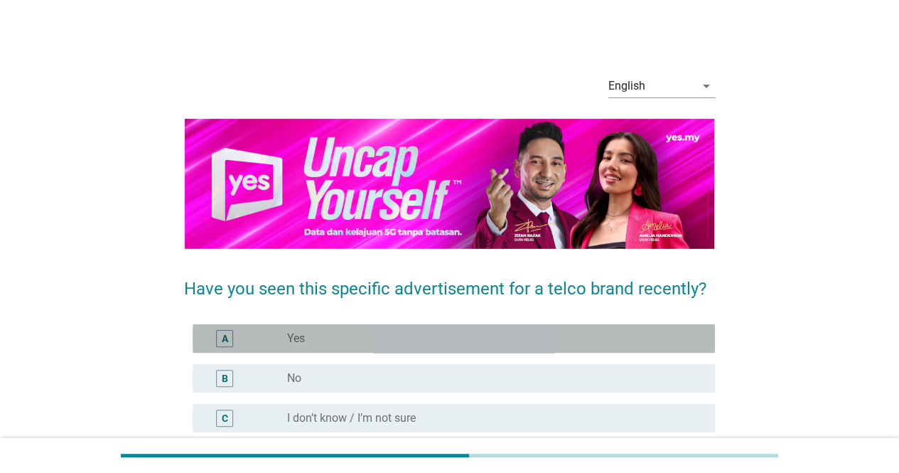
click at [547, 341] on div "radio_button_unchecked Yes" at bounding box center [489, 338] width 405 height 14
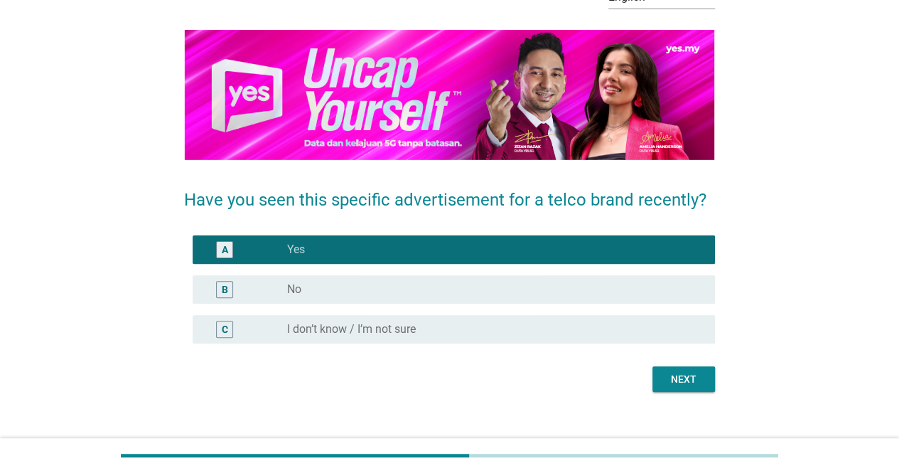
scroll to position [90, 0]
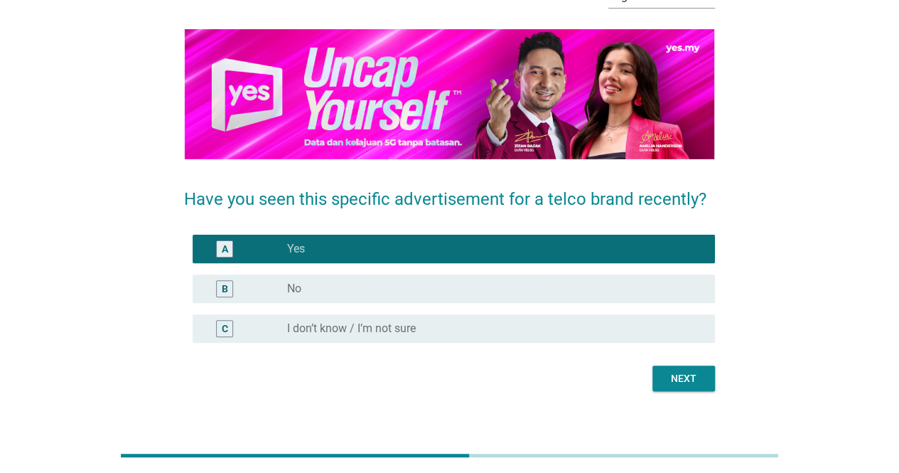
click at [681, 386] on button "Next" at bounding box center [683, 378] width 63 height 26
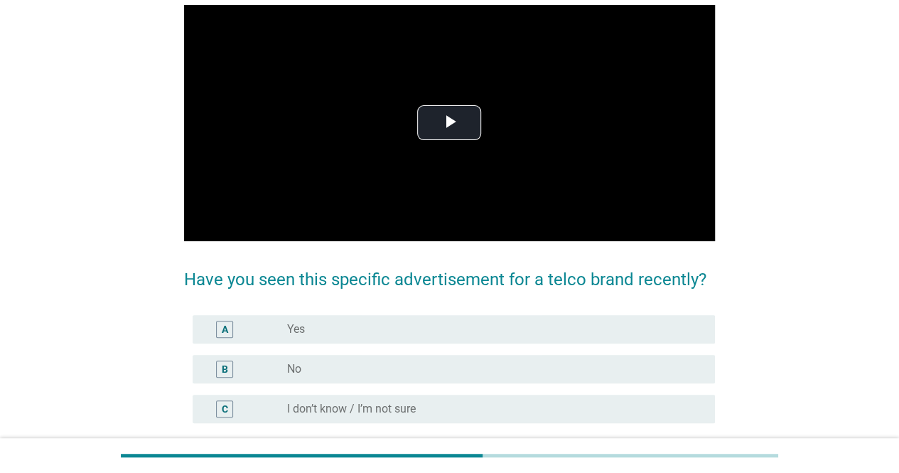
scroll to position [131, 0]
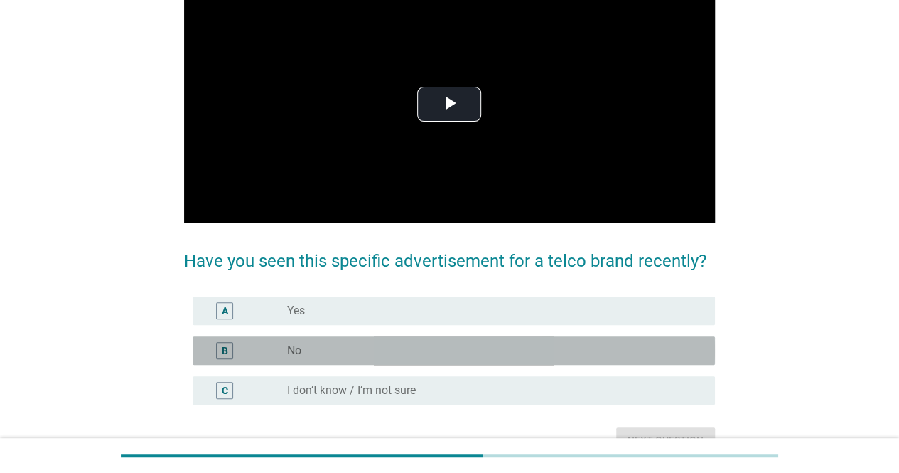
click at [536, 362] on div "B radio_button_unchecked No" at bounding box center [454, 350] width 522 height 28
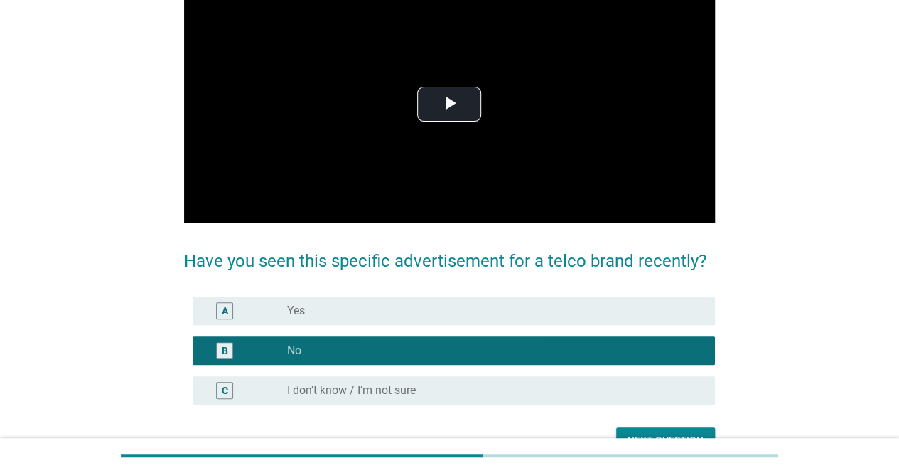
scroll to position [208, 0]
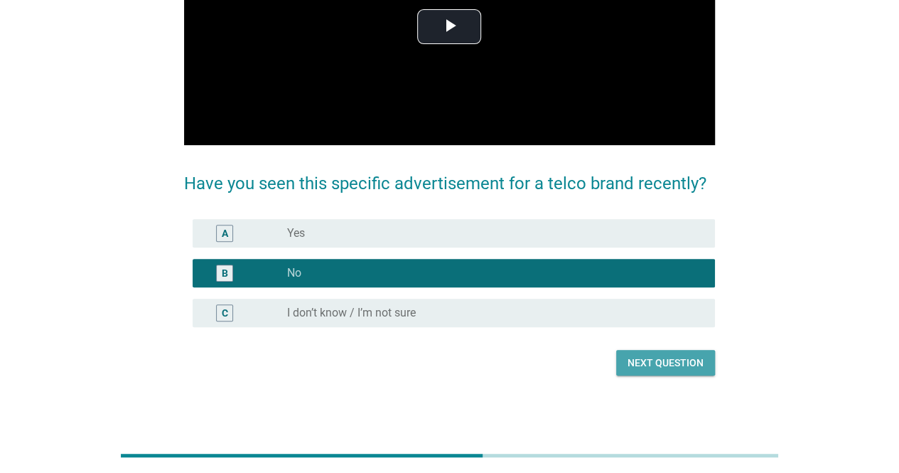
click at [632, 367] on div "Next question" at bounding box center [665, 362] width 76 height 15
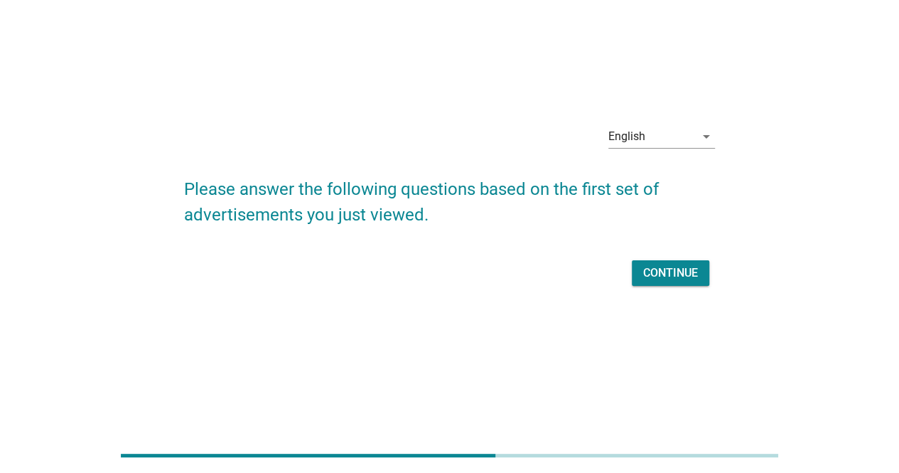
scroll to position [0, 0]
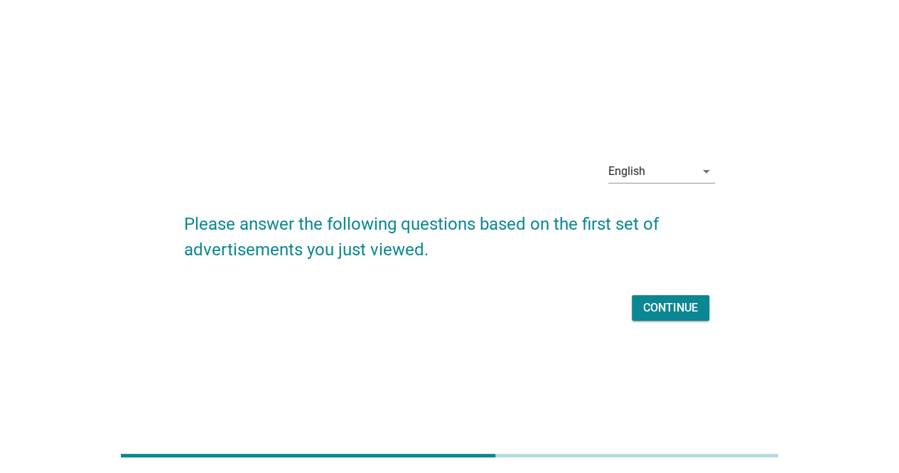
drag, startPoint x: 651, startPoint y: 323, endPoint x: 659, endPoint y: 309, distance: 16.2
click at [659, 309] on div "Continue" at bounding box center [449, 308] width 531 height 34
click at [659, 309] on div "Continue" at bounding box center [670, 307] width 55 height 17
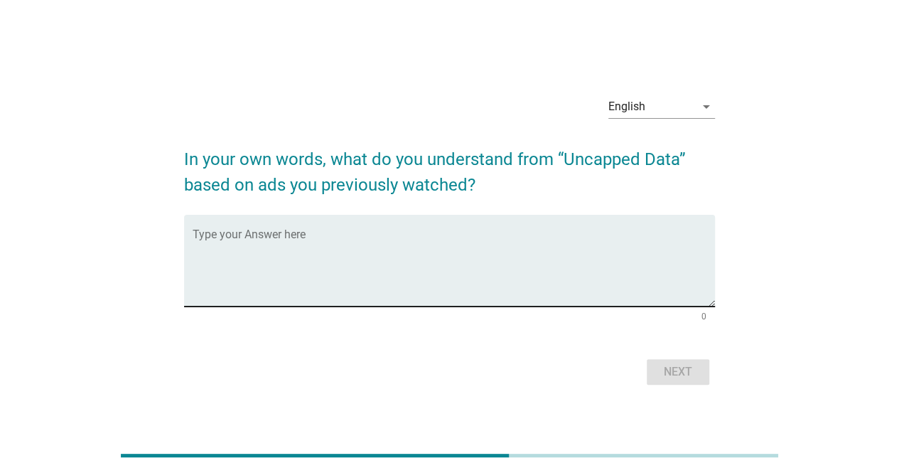
click at [595, 264] on textarea "Type your Answer here" at bounding box center [454, 269] width 522 height 75
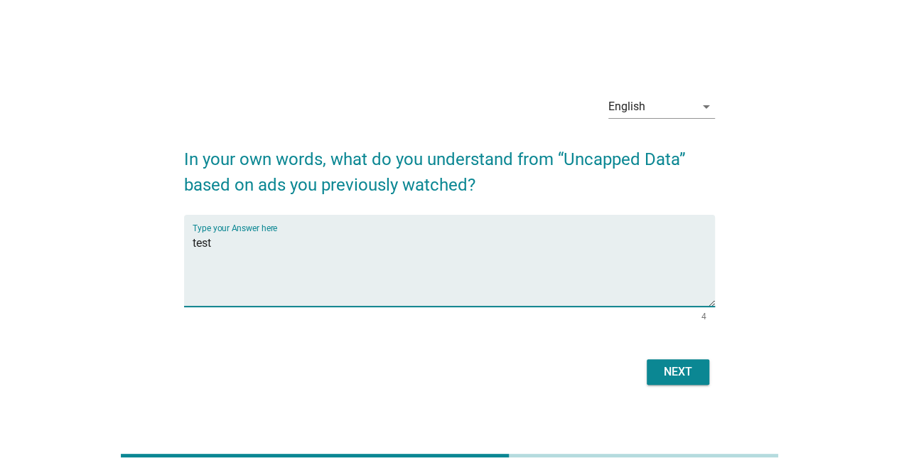
type textarea "test"
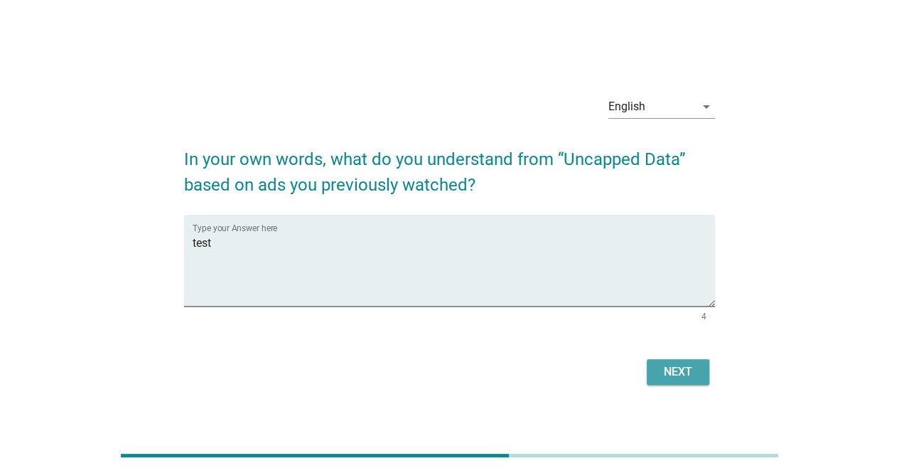
click at [689, 375] on div "Next" at bounding box center [678, 371] width 40 height 17
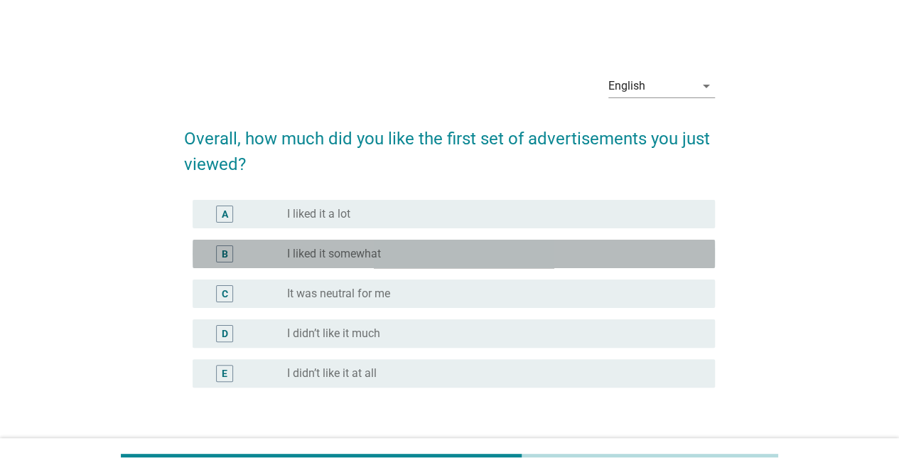
click at [435, 252] on div "radio_button_unchecked I liked it somewhat" at bounding box center [489, 254] width 405 height 14
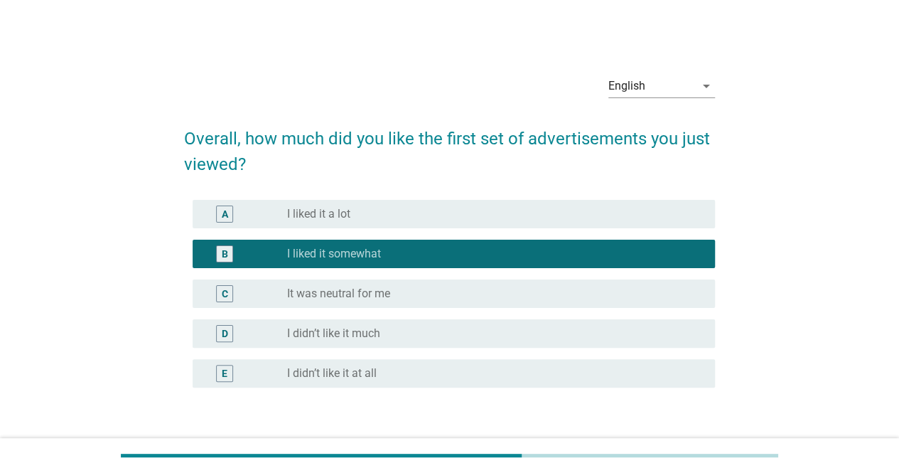
scroll to position [97, 0]
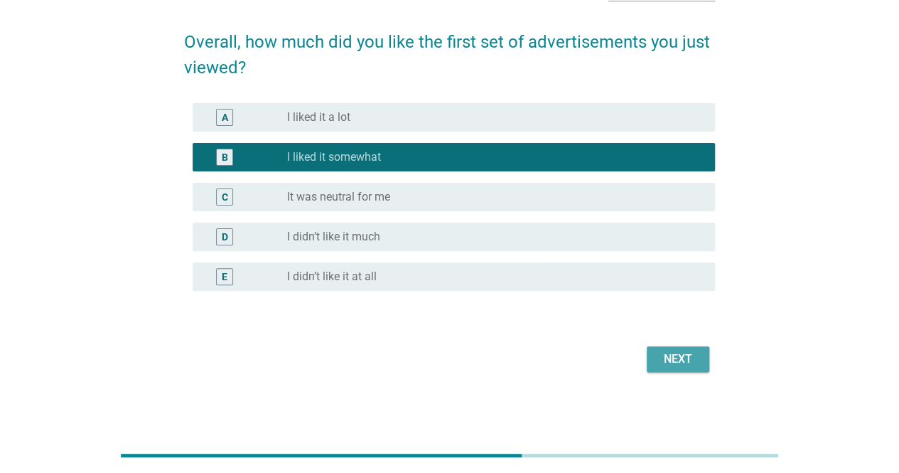
click at [680, 363] on div "Next" at bounding box center [678, 358] width 40 height 17
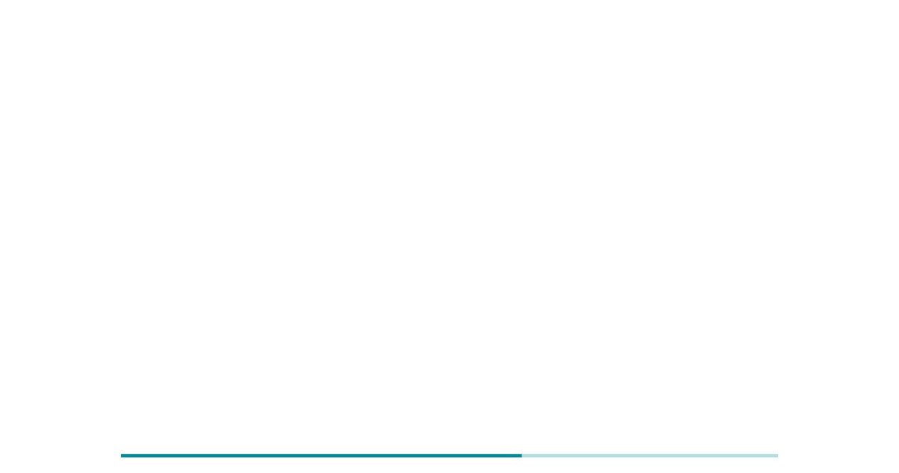
scroll to position [0, 0]
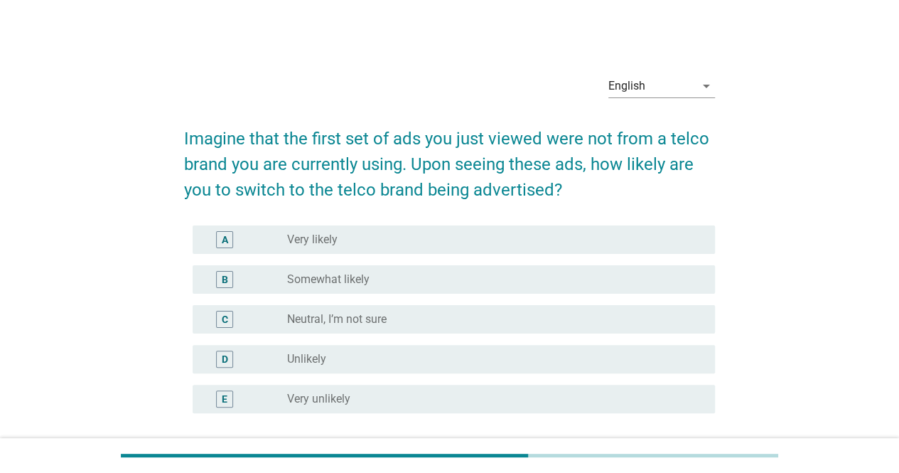
click at [445, 242] on div "radio_button_unchecked Very likely" at bounding box center [489, 239] width 405 height 14
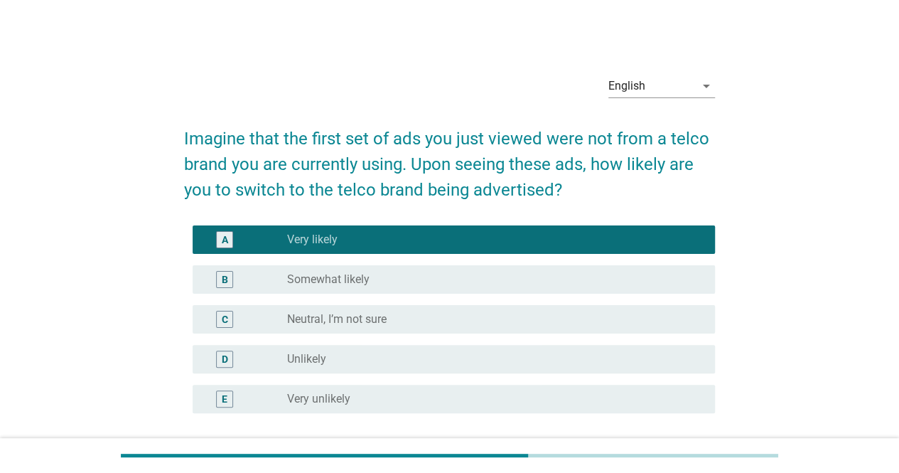
scroll to position [122, 0]
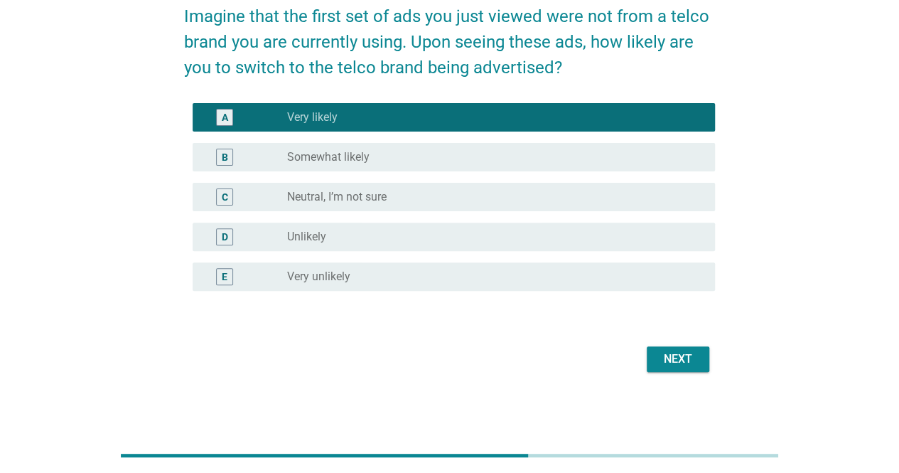
click at [658, 367] on button "Next" at bounding box center [678, 359] width 63 height 26
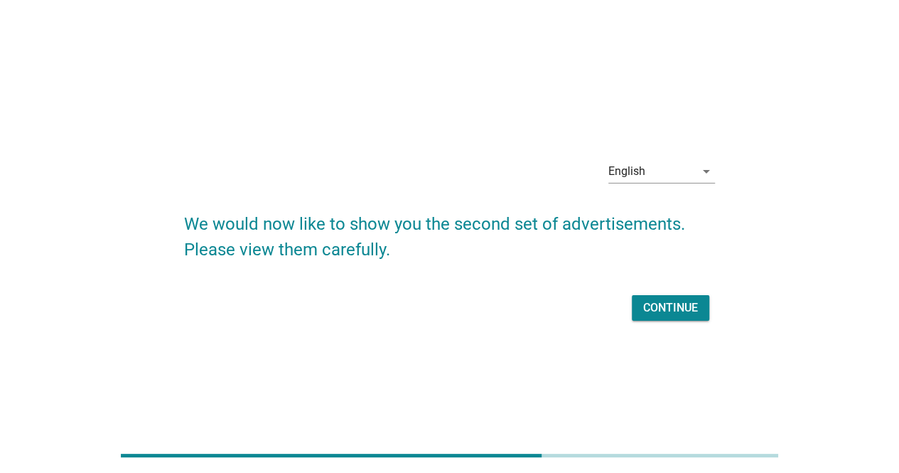
drag, startPoint x: 658, startPoint y: 367, endPoint x: 493, endPoint y: 255, distance: 199.1
click at [493, 255] on div "English arrow_drop_down We would now like to show you the second set of adverti…" at bounding box center [449, 236] width 899 height 473
click at [680, 318] on button "Continue" at bounding box center [670, 308] width 77 height 26
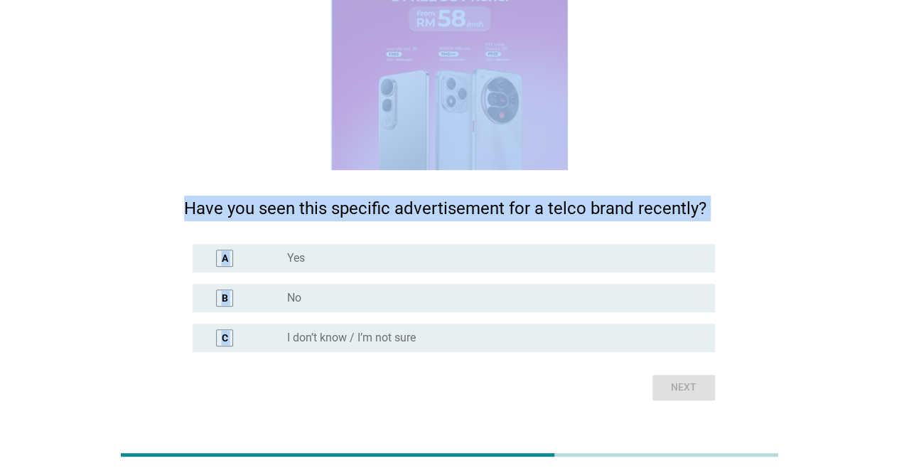
scroll to position [208, 0]
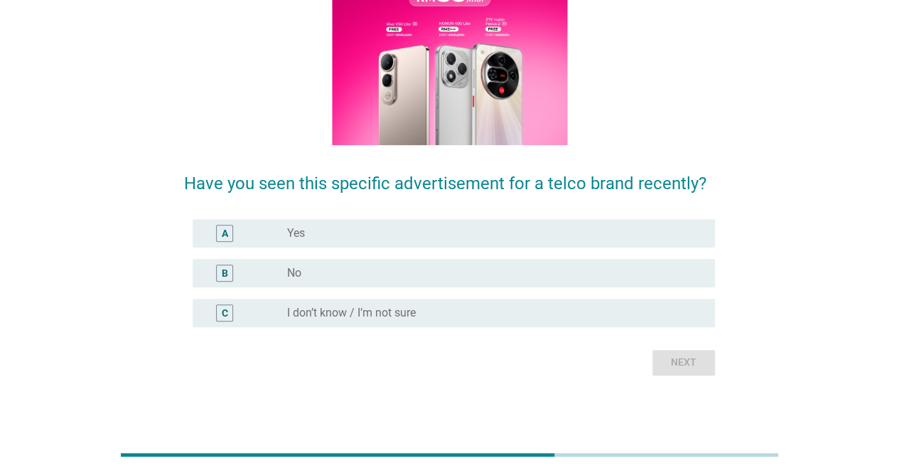
click at [525, 230] on div "radio_button_unchecked Yes" at bounding box center [489, 233] width 405 height 14
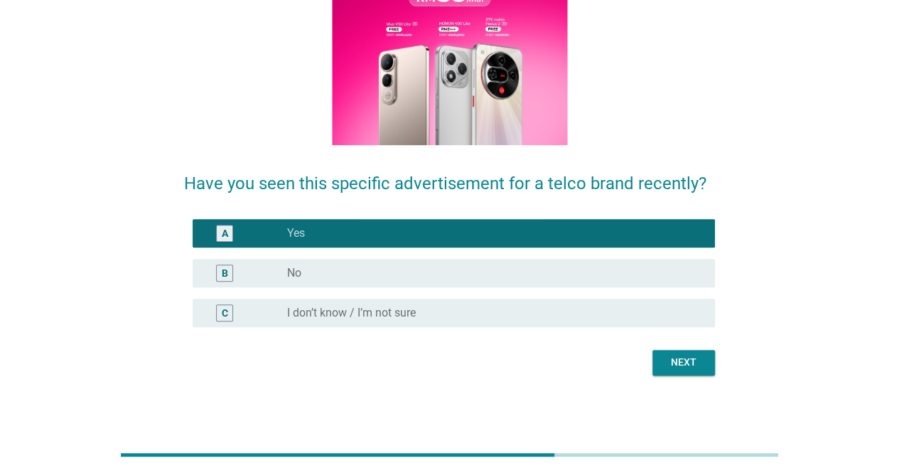
click at [679, 372] on button "Next" at bounding box center [683, 363] width 63 height 26
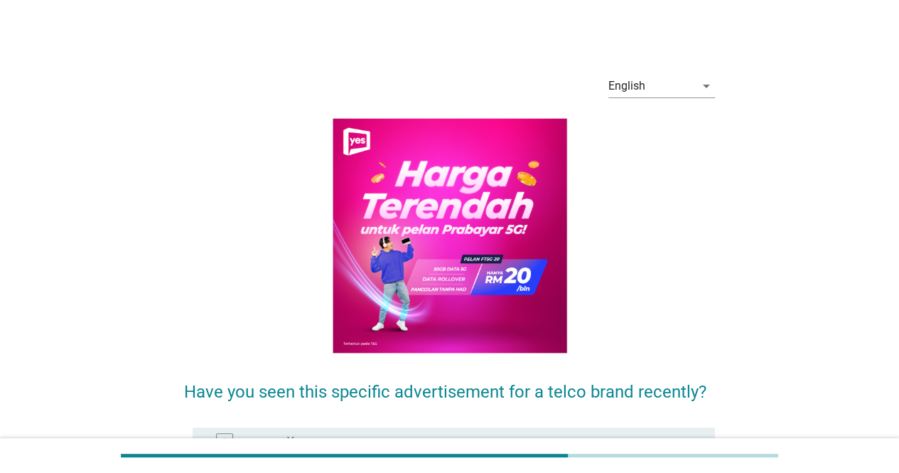
scroll to position [109, 0]
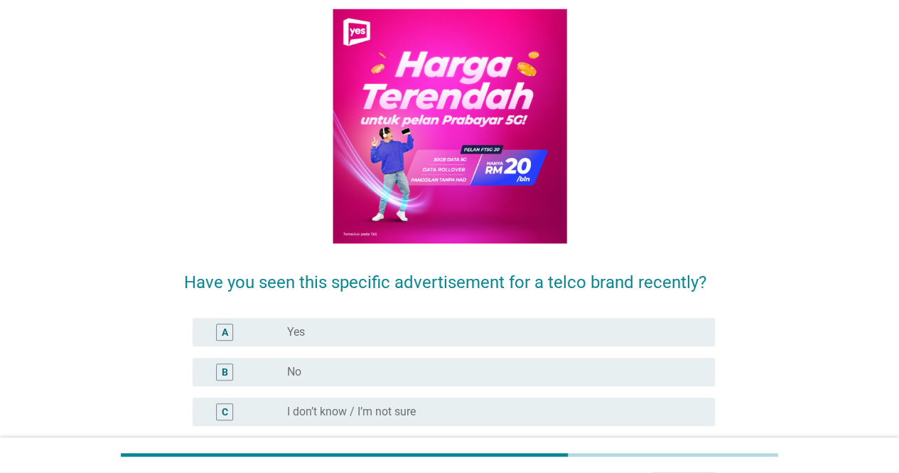
drag, startPoint x: 679, startPoint y: 372, endPoint x: 454, endPoint y: 369, distance: 225.3
click at [454, 369] on div "radio_button_unchecked No" at bounding box center [489, 372] width 405 height 14
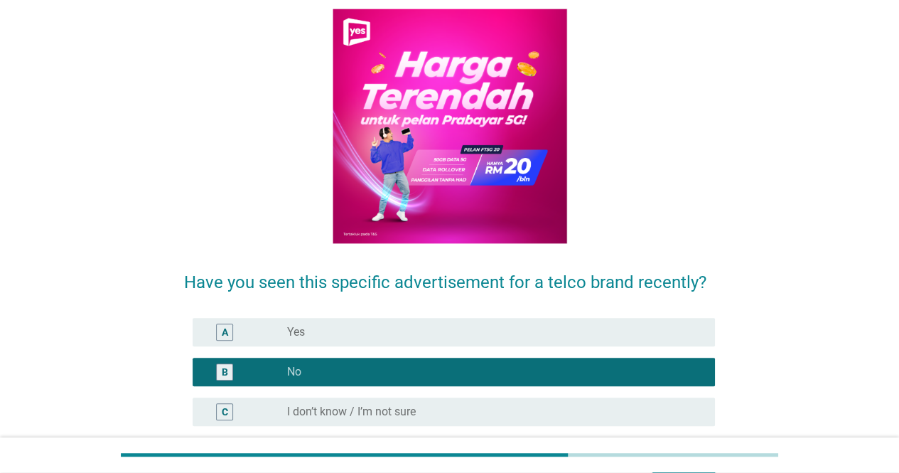
scroll to position [208, 0]
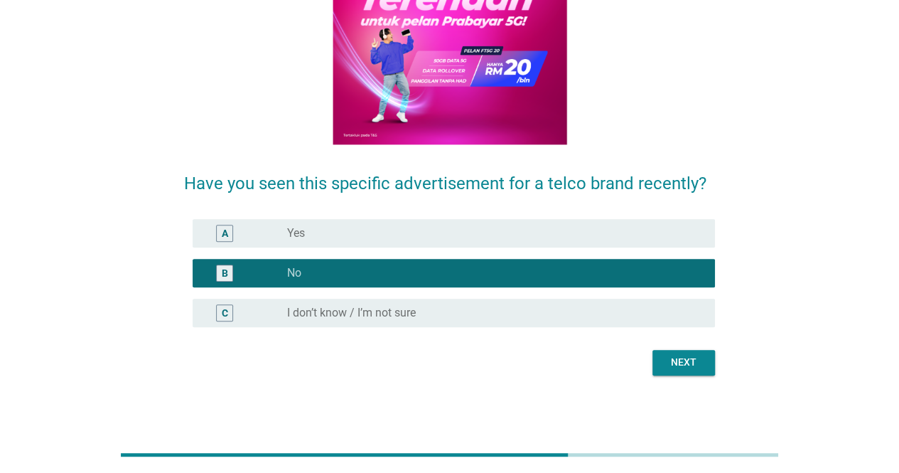
click at [703, 365] on button "Next" at bounding box center [683, 363] width 63 height 26
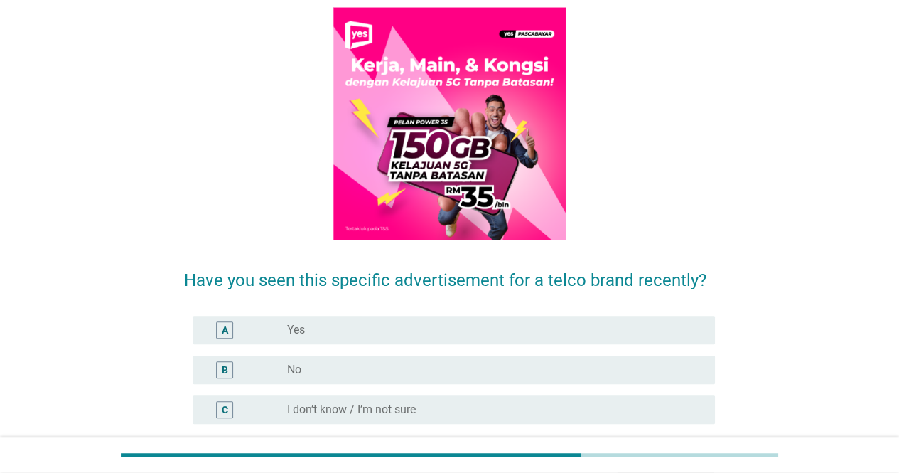
scroll to position [112, 0]
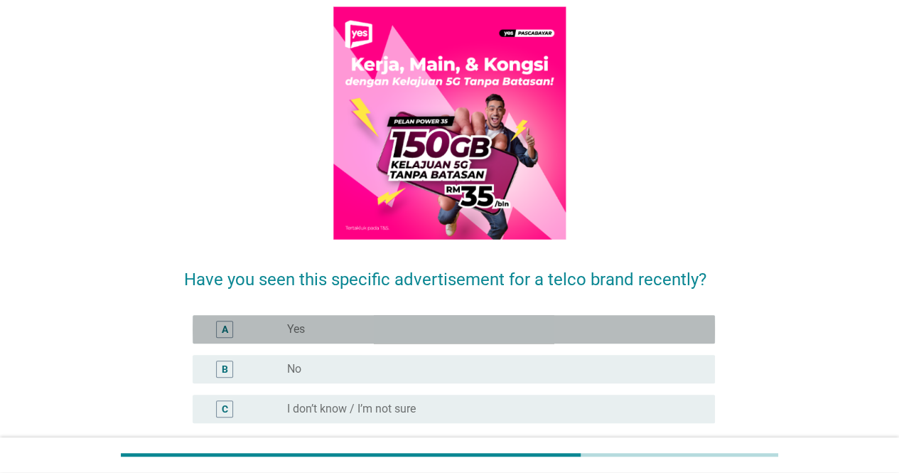
click at [611, 328] on div "radio_button_unchecked Yes" at bounding box center [489, 329] width 405 height 14
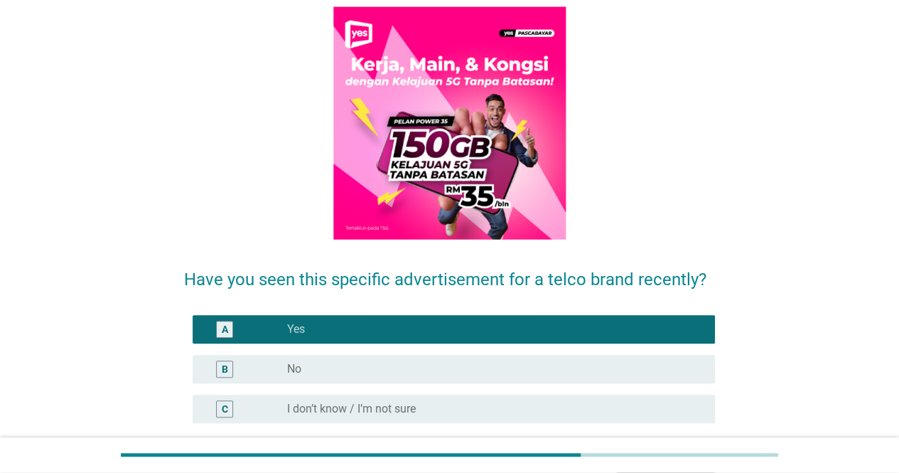
scroll to position [208, 0]
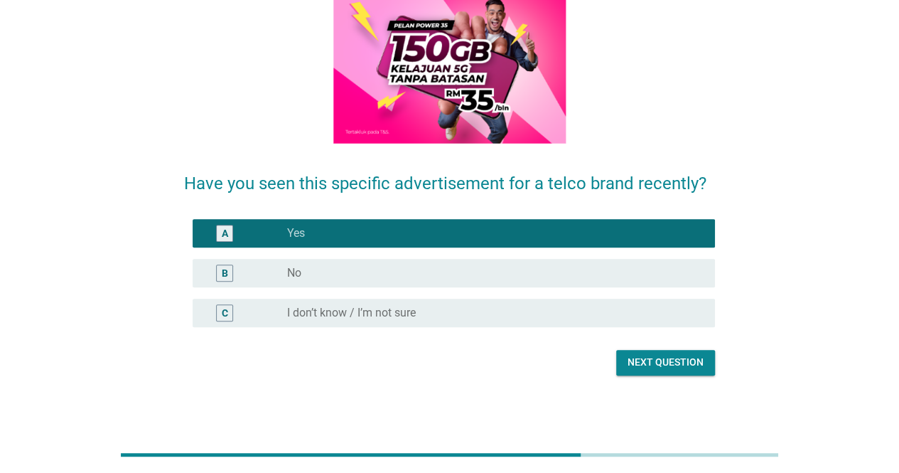
click at [689, 369] on div "Next question" at bounding box center [665, 362] width 76 height 15
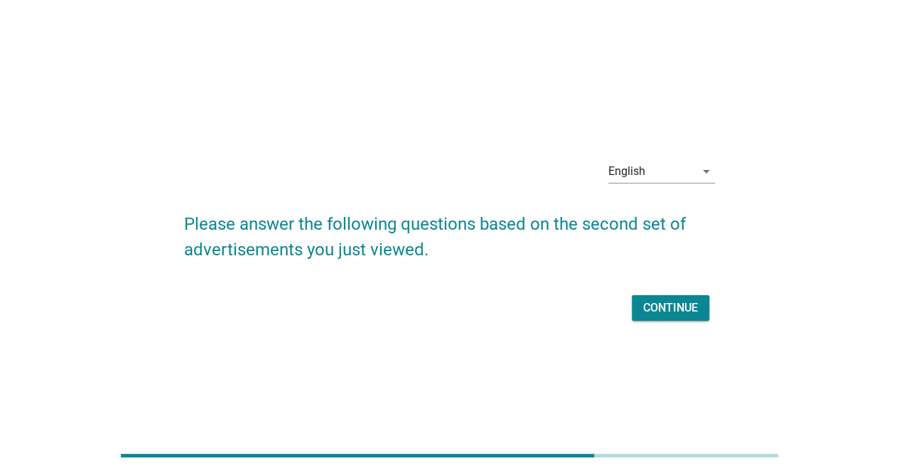
click at [679, 309] on div "Continue" at bounding box center [670, 307] width 55 height 17
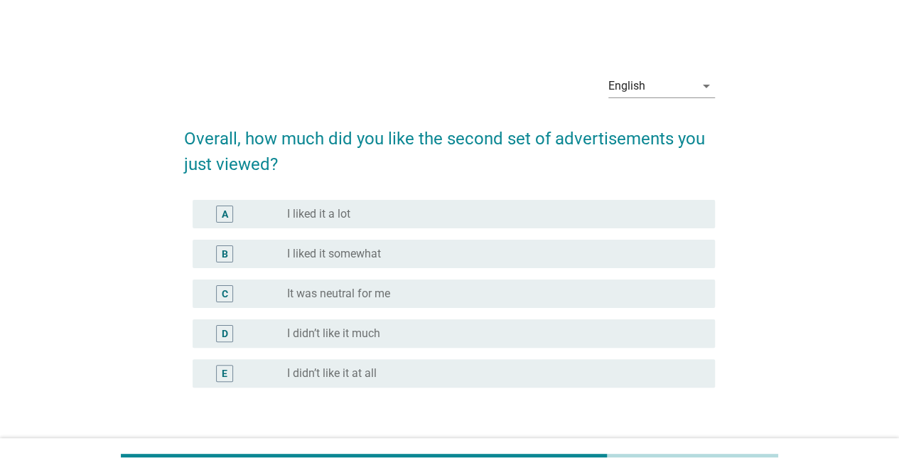
click at [482, 249] on div "radio_button_unchecked I liked it somewhat" at bounding box center [489, 254] width 405 height 14
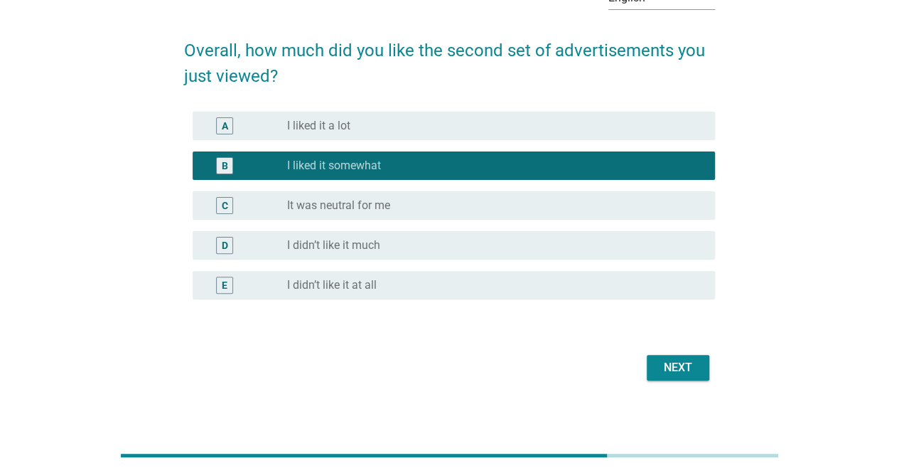
scroll to position [90, 0]
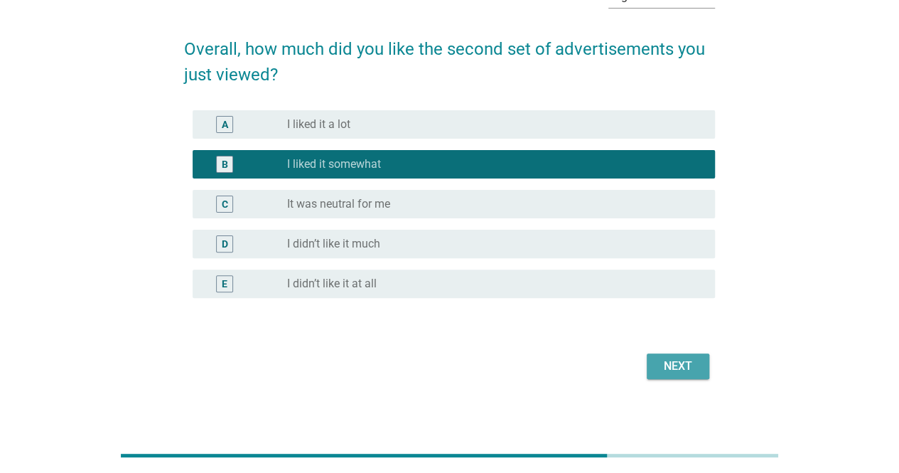
click at [671, 366] on div "Next" at bounding box center [678, 365] width 40 height 17
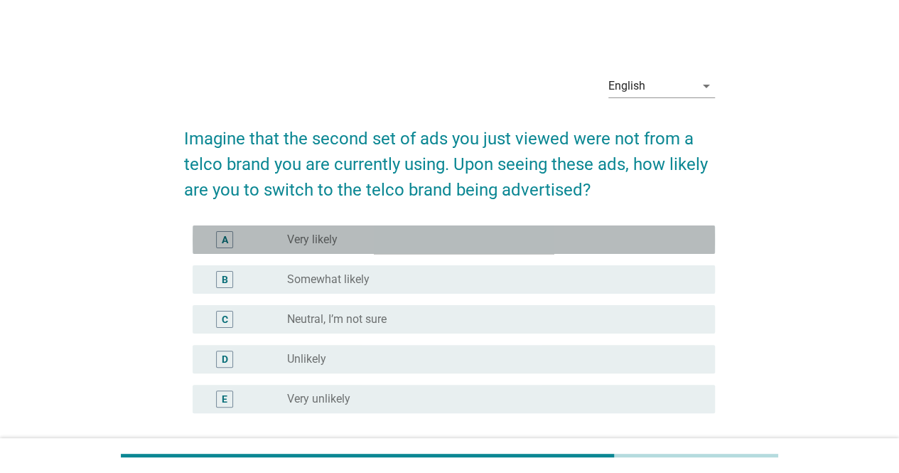
click at [583, 234] on div "radio_button_unchecked Very likely" at bounding box center [489, 239] width 405 height 14
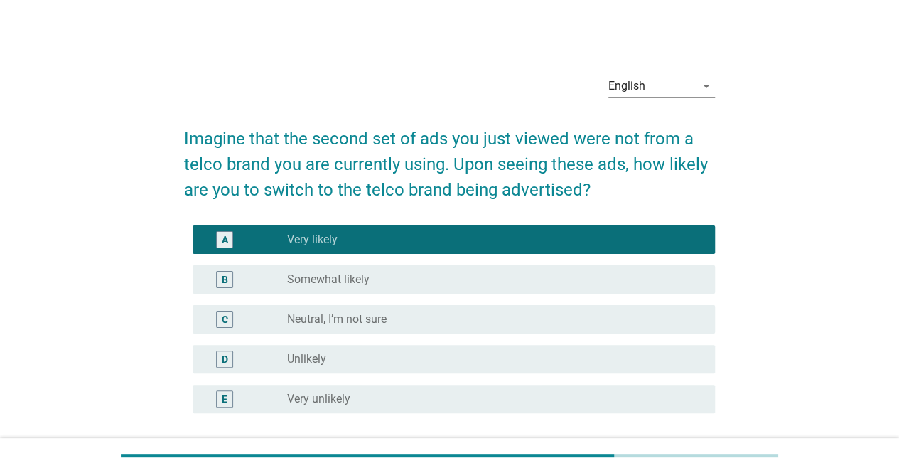
scroll to position [122, 0]
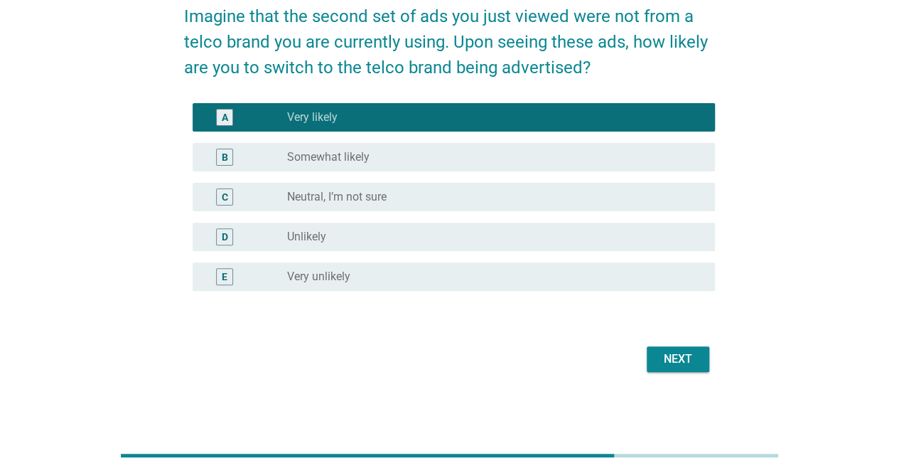
click at [674, 342] on div "Next" at bounding box center [449, 359] width 531 height 34
click at [676, 352] on div "Next" at bounding box center [678, 358] width 40 height 17
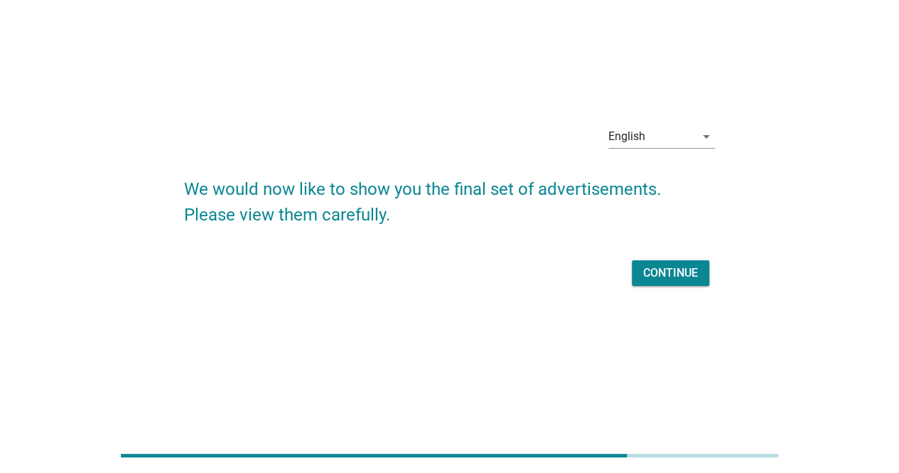
scroll to position [0, 0]
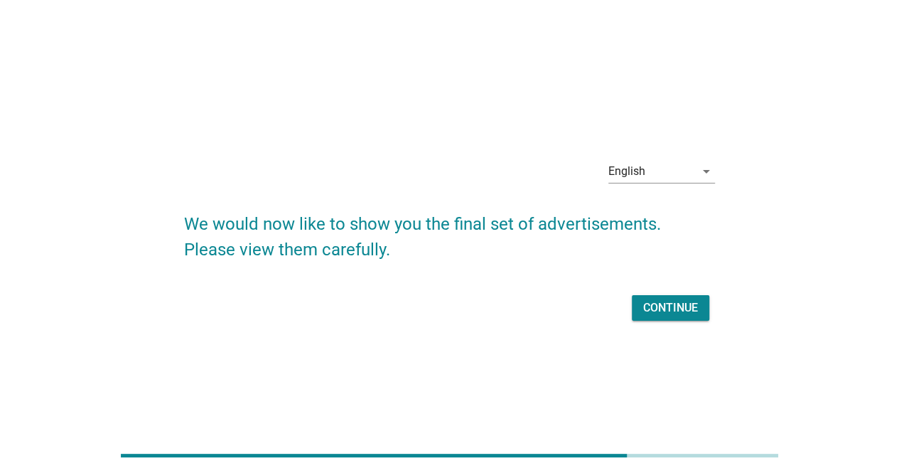
click at [669, 313] on div "Continue" at bounding box center [670, 307] width 55 height 17
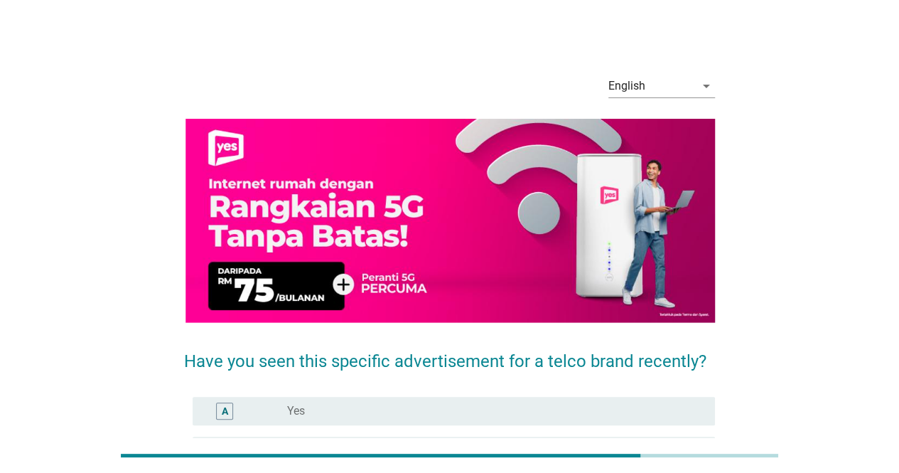
scroll to position [122, 0]
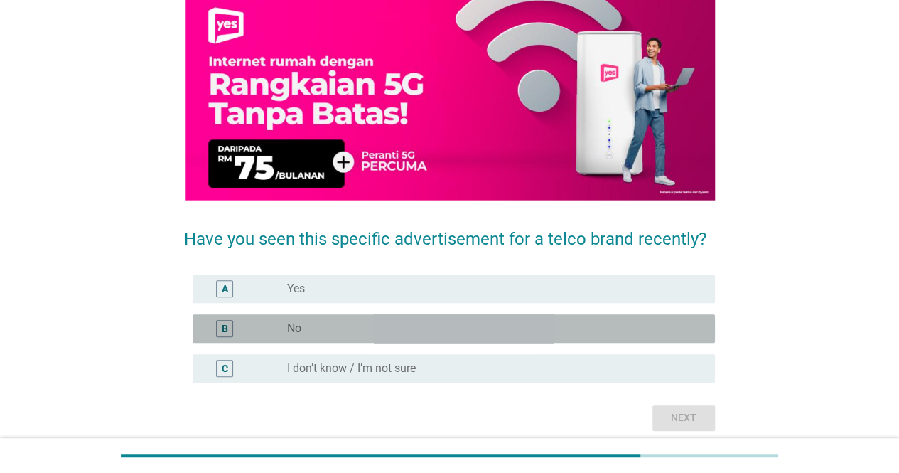
click at [521, 321] on div "radio_button_unchecked No" at bounding box center [489, 328] width 405 height 14
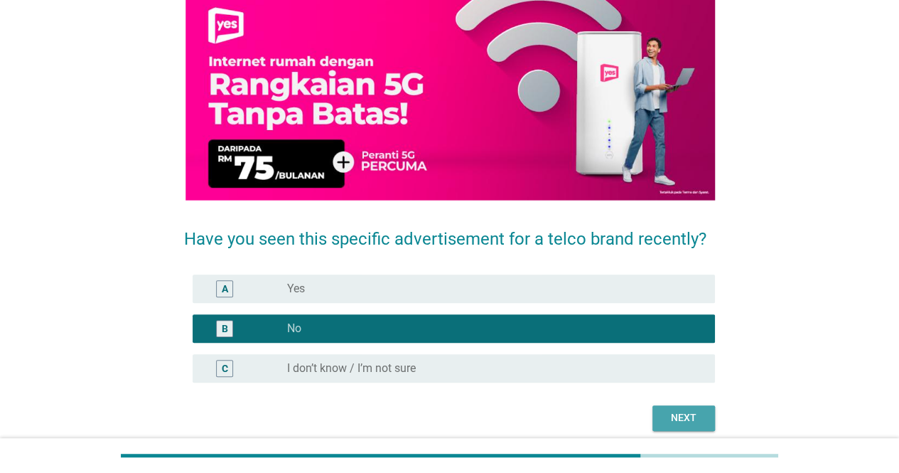
click at [676, 420] on div "Next" at bounding box center [684, 417] width 40 height 15
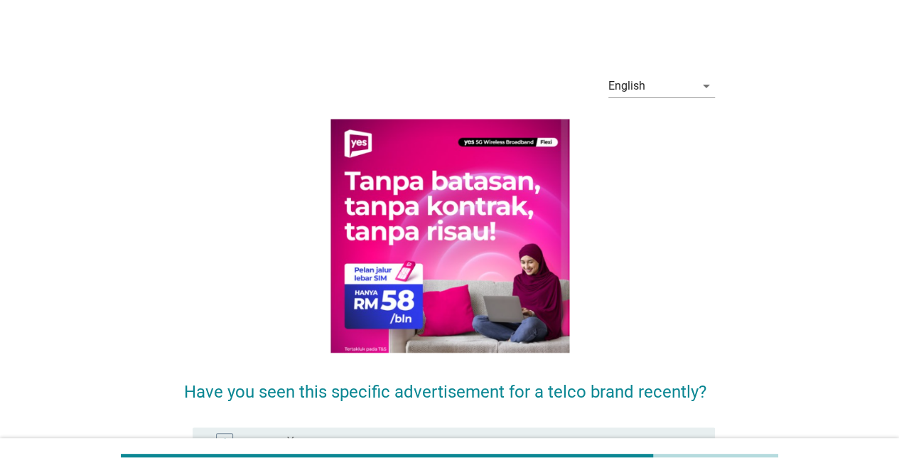
scroll to position [208, 0]
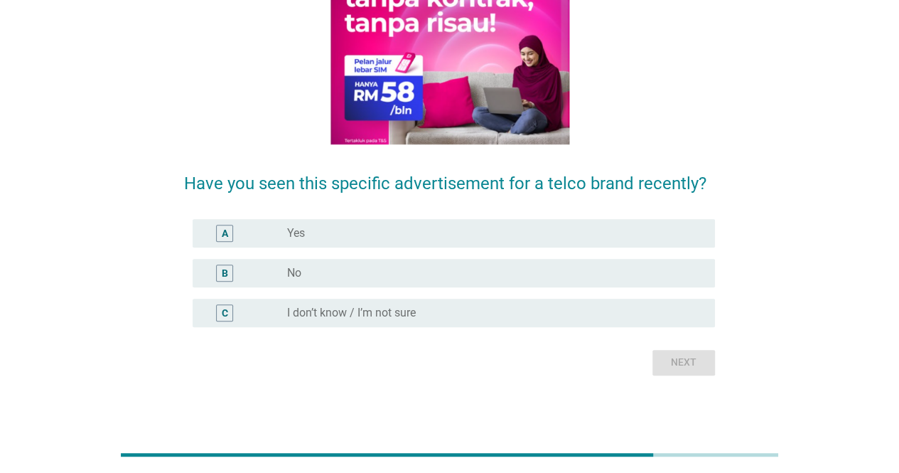
click at [551, 233] on div "radio_button_unchecked Yes" at bounding box center [489, 233] width 405 height 14
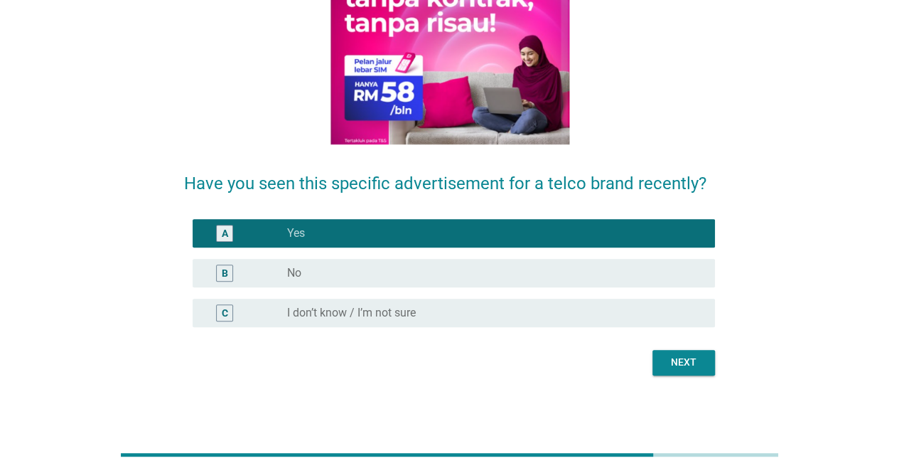
click at [689, 382] on div "English arrow_drop_down Have you seen this specific advertisement for a telco b…" at bounding box center [450, 115] width 554 height 543
click at [687, 359] on div "Next" at bounding box center [684, 362] width 40 height 15
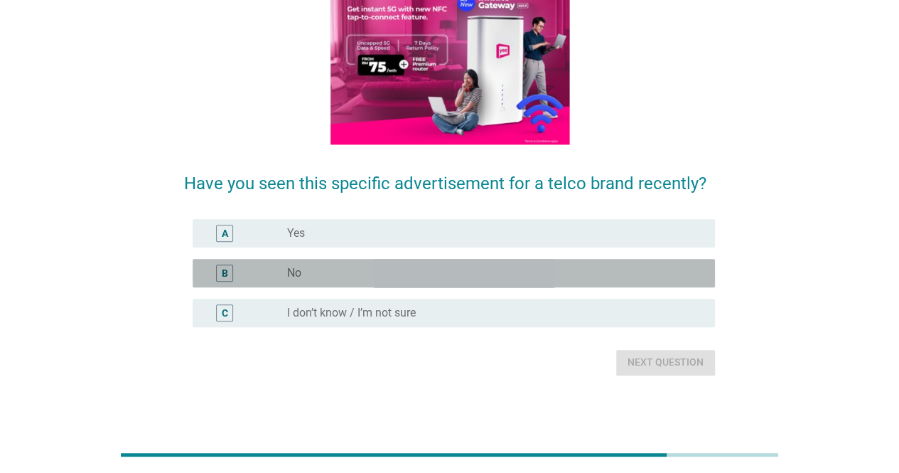
click at [551, 266] on div "radio_button_unchecked No" at bounding box center [489, 273] width 405 height 14
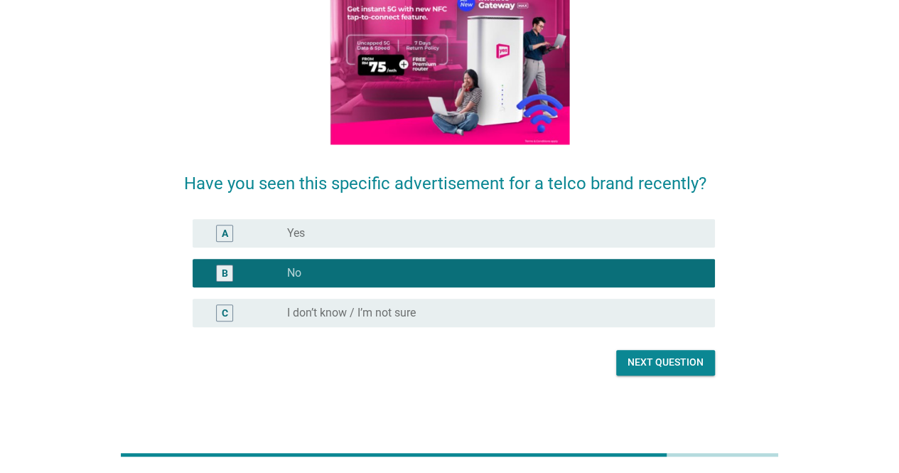
click at [659, 353] on button "Next question" at bounding box center [665, 363] width 99 height 26
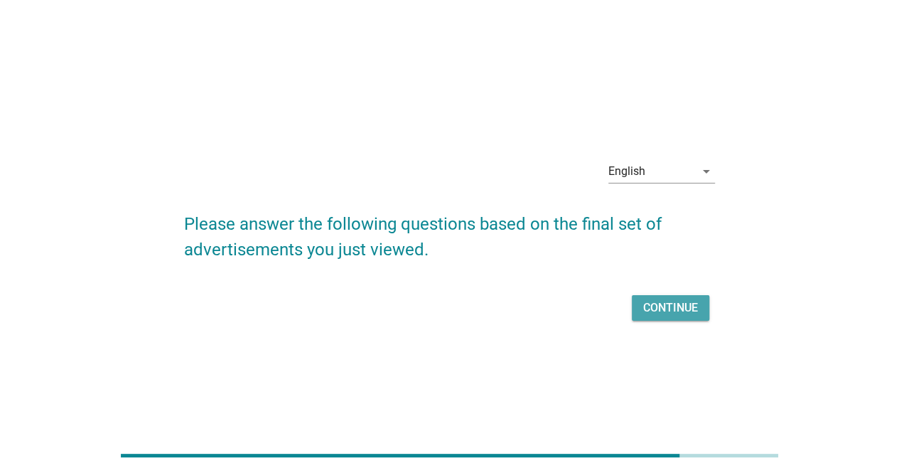
click at [664, 302] on div "Continue" at bounding box center [670, 307] width 55 height 17
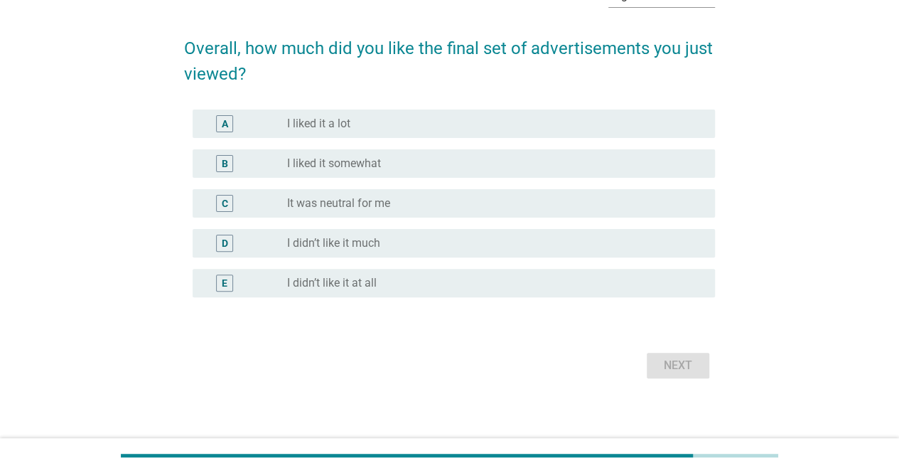
scroll to position [91, 0]
click at [630, 163] on div "radio_button_unchecked I liked it somewhat" at bounding box center [489, 163] width 405 height 14
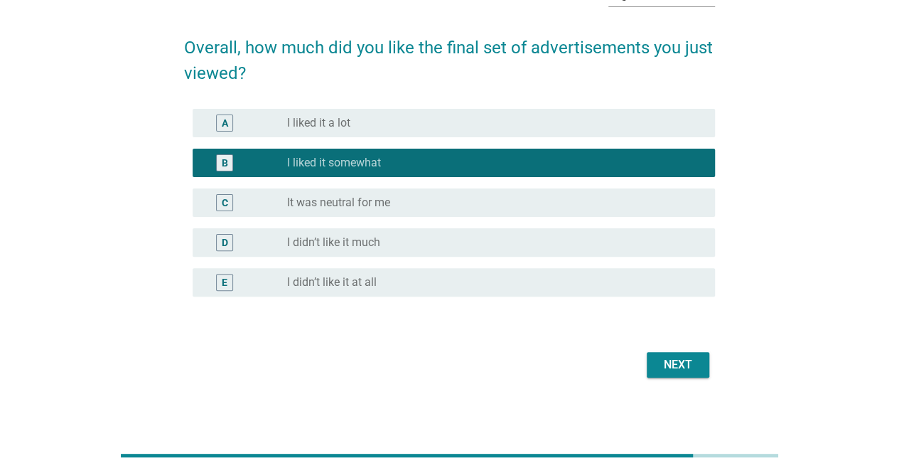
click at [679, 365] on div "Next" at bounding box center [678, 364] width 40 height 17
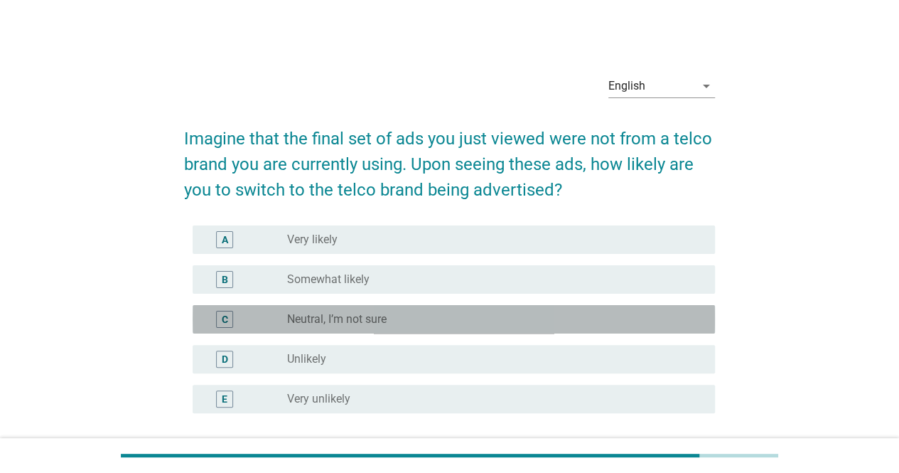
click at [625, 320] on div "radio_button_unchecked Neutral, I’m not sure" at bounding box center [489, 319] width 405 height 14
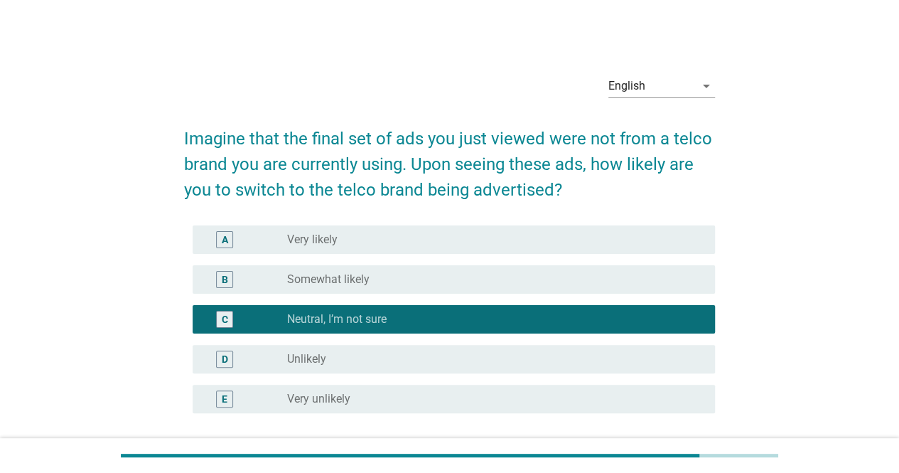
scroll to position [122, 0]
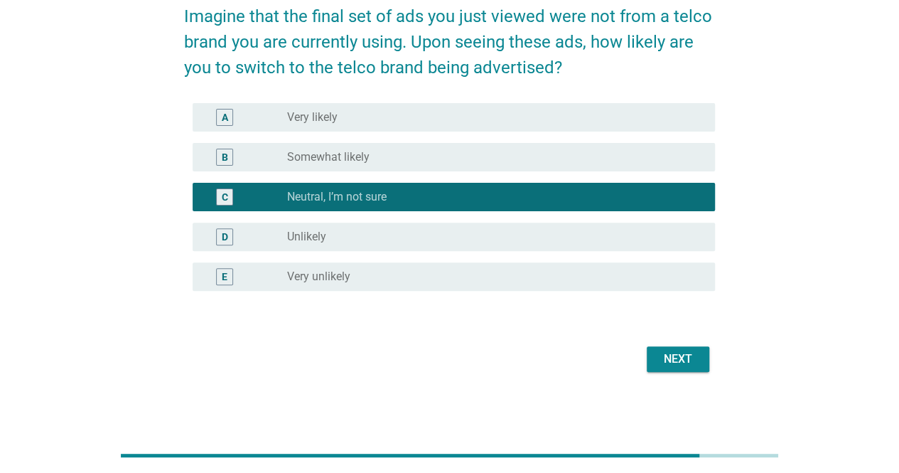
click at [688, 366] on div "Next" at bounding box center [678, 358] width 40 height 17
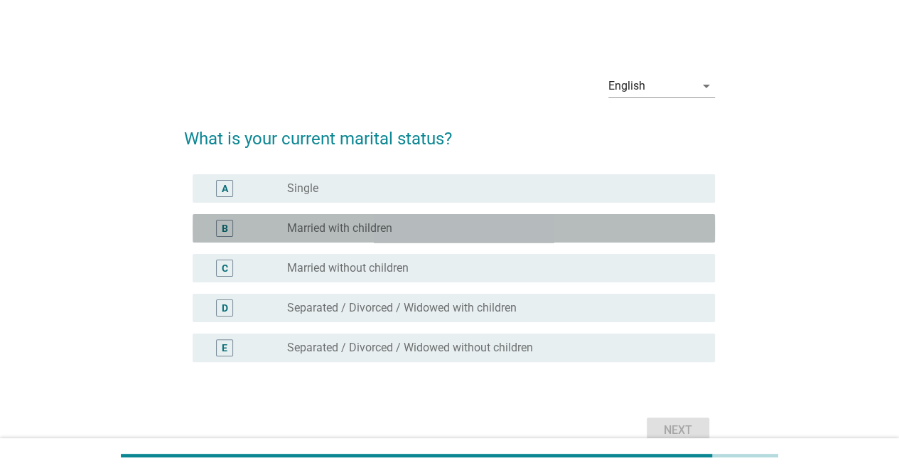
click at [572, 225] on div "radio_button_unchecked Married with children" at bounding box center [489, 228] width 405 height 14
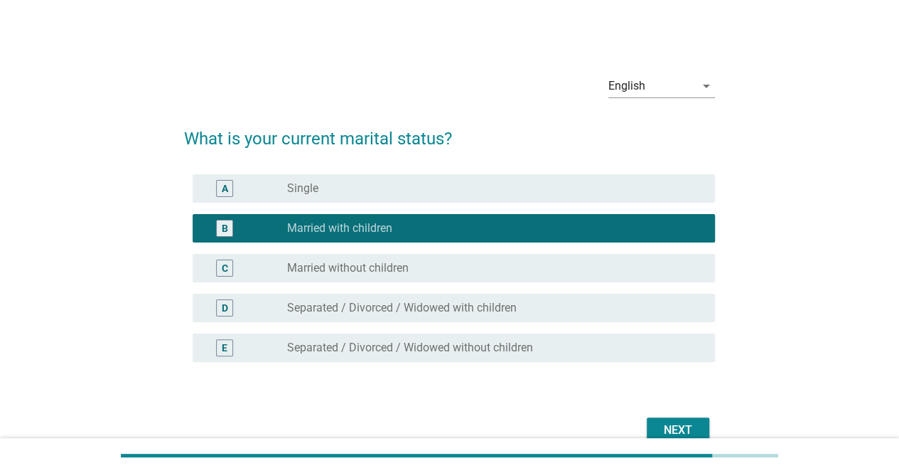
click at [669, 426] on div "Next" at bounding box center [678, 429] width 40 height 17
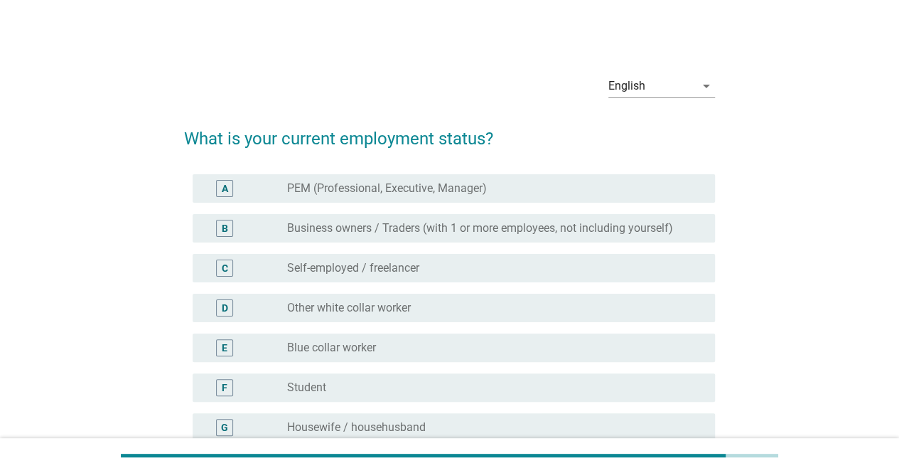
click at [578, 306] on div "radio_button_unchecked Other white collar worker" at bounding box center [489, 308] width 405 height 14
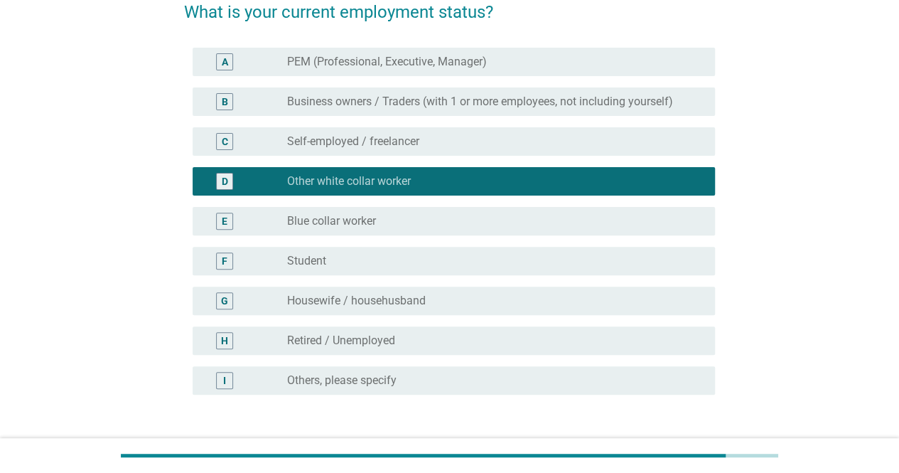
scroll to position [230, 0]
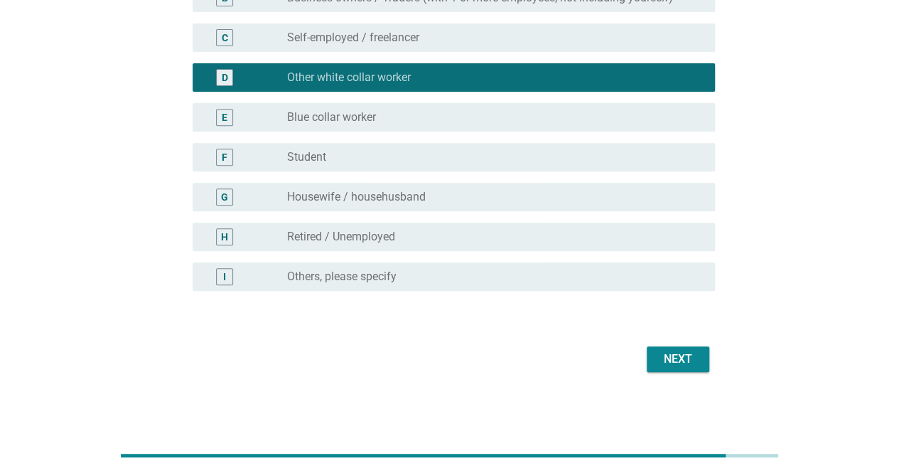
click at [672, 354] on div "Next" at bounding box center [678, 358] width 40 height 17
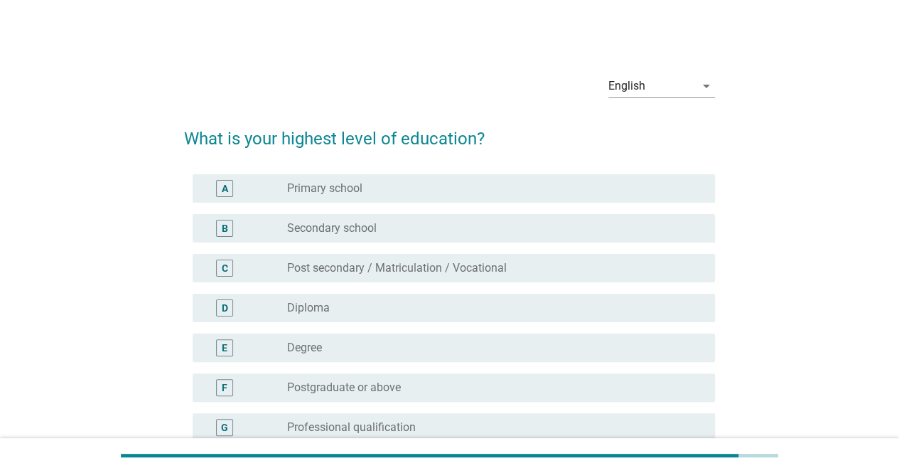
click at [502, 282] on div "C radio_button_unchecked Post secondary / Matriculation / Vocational" at bounding box center [449, 268] width 531 height 40
click at [502, 266] on label "Post secondary / Matriculation / Vocational" at bounding box center [397, 268] width 220 height 14
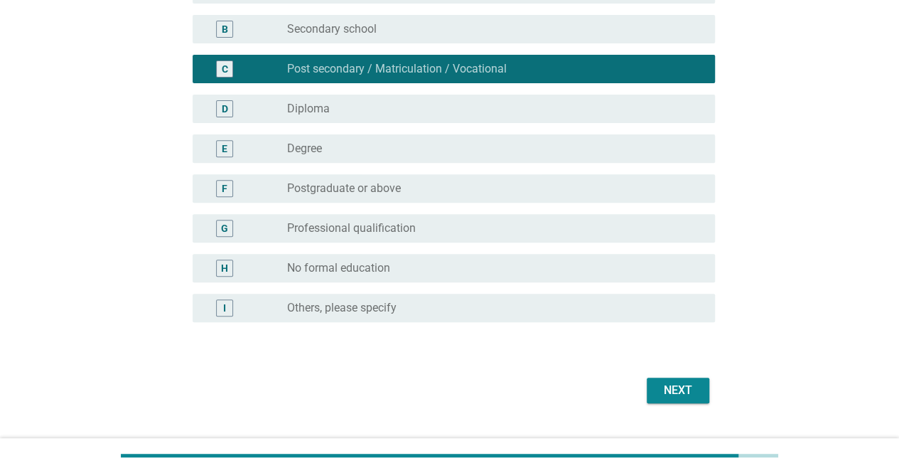
scroll to position [219, 0]
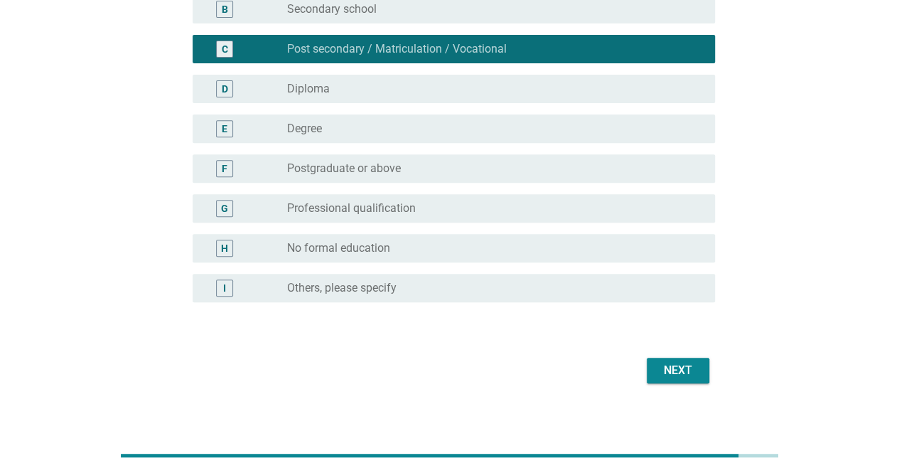
click at [669, 367] on div "Next" at bounding box center [678, 370] width 40 height 17
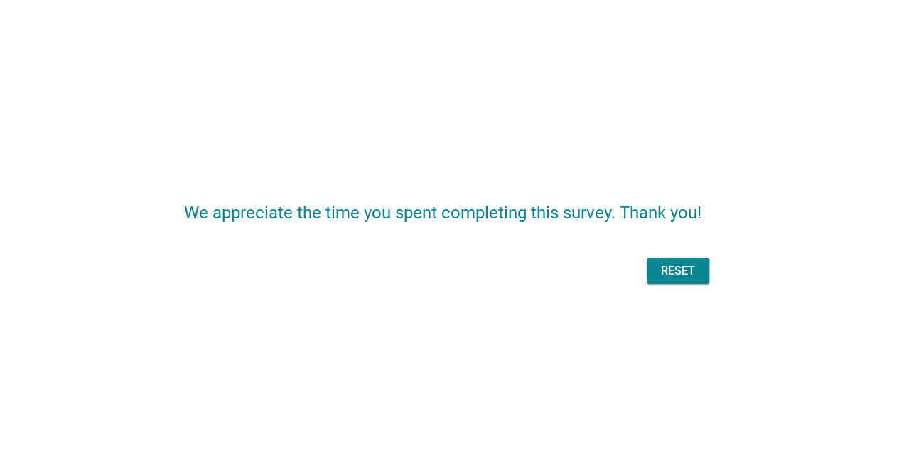
scroll to position [0, 0]
